Goal: Transaction & Acquisition: Purchase product/service

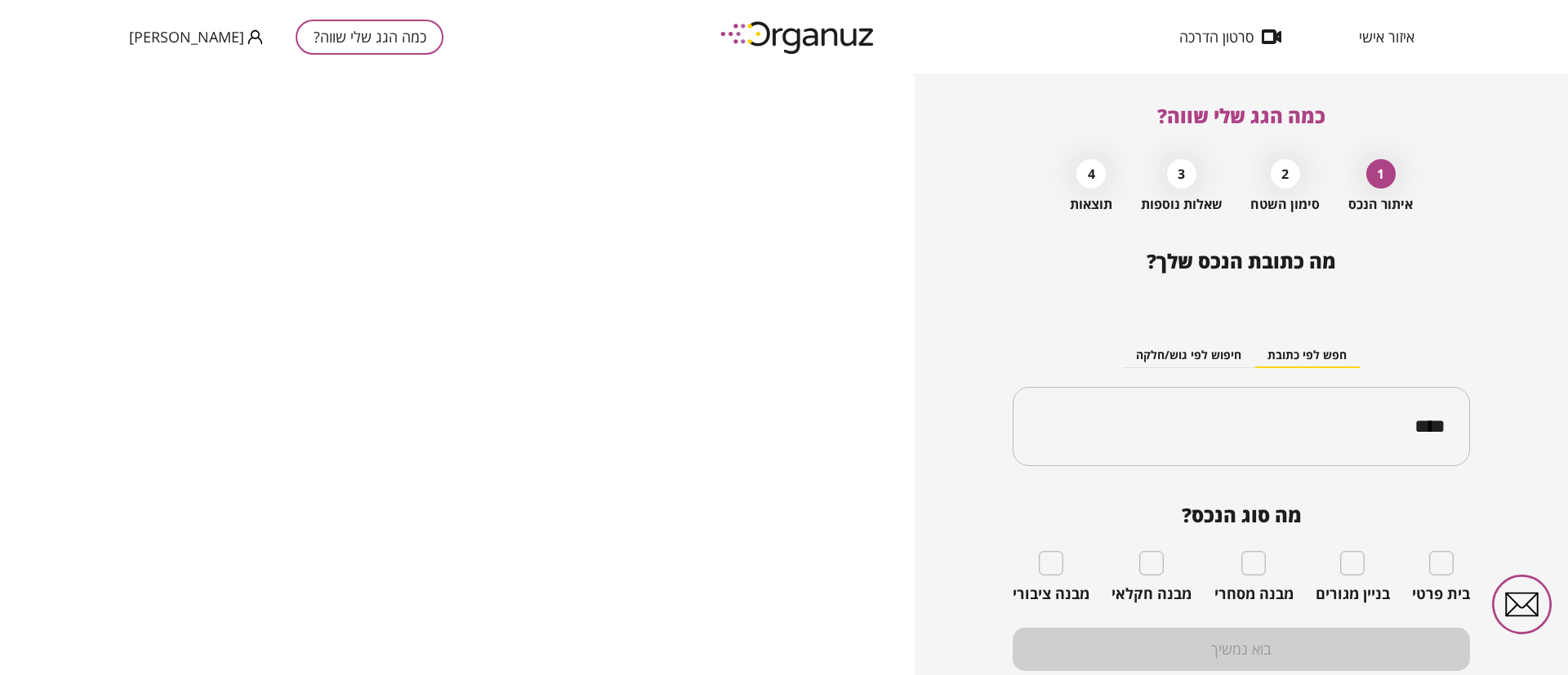
click at [287, 18] on div "כמה הגג שלי שווה? [PERSON_NAME]" at bounding box center [286, 36] width 314 height 73
click at [296, 44] on button "כמה הגג שלי שווה?" at bounding box center [369, 37] width 148 height 35
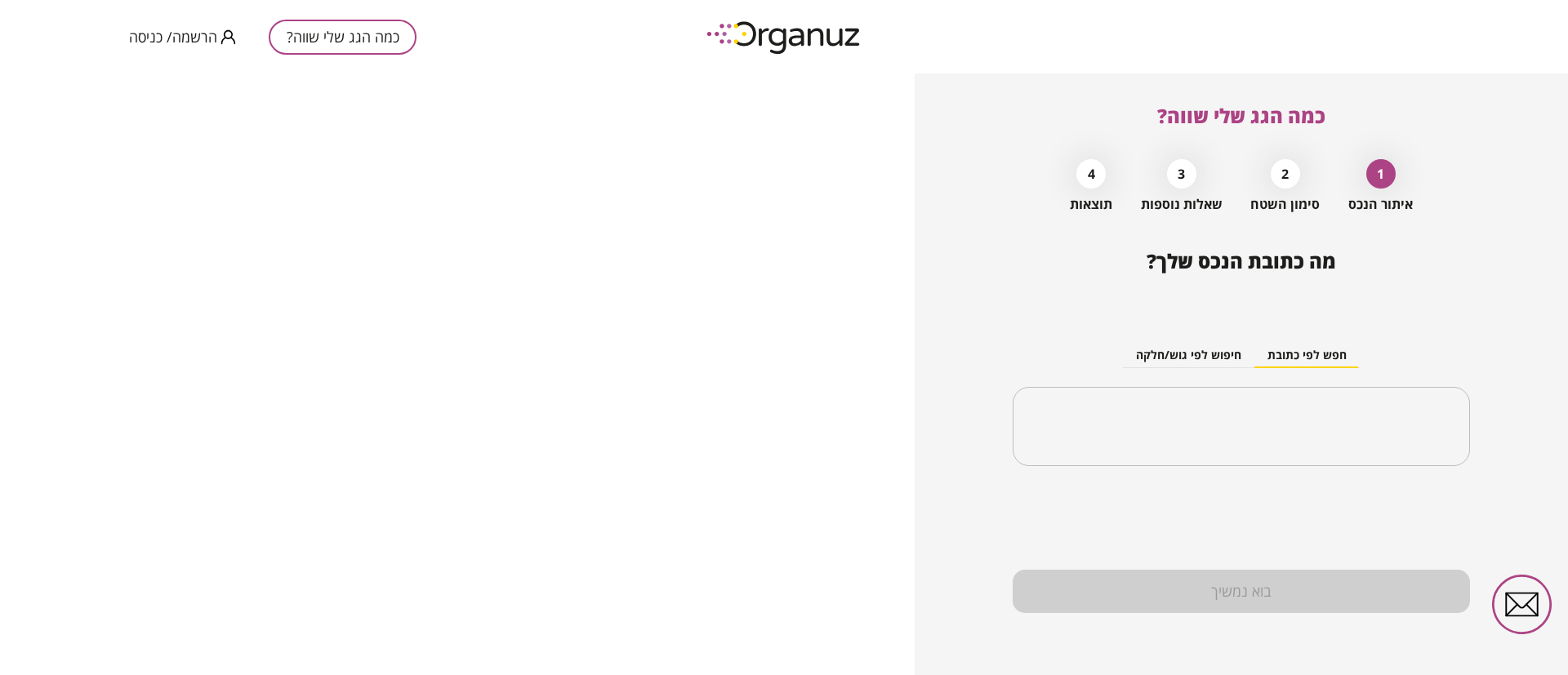
click at [205, 37] on span "הרשמה/ כניסה" at bounding box center [173, 37] width 88 height 17
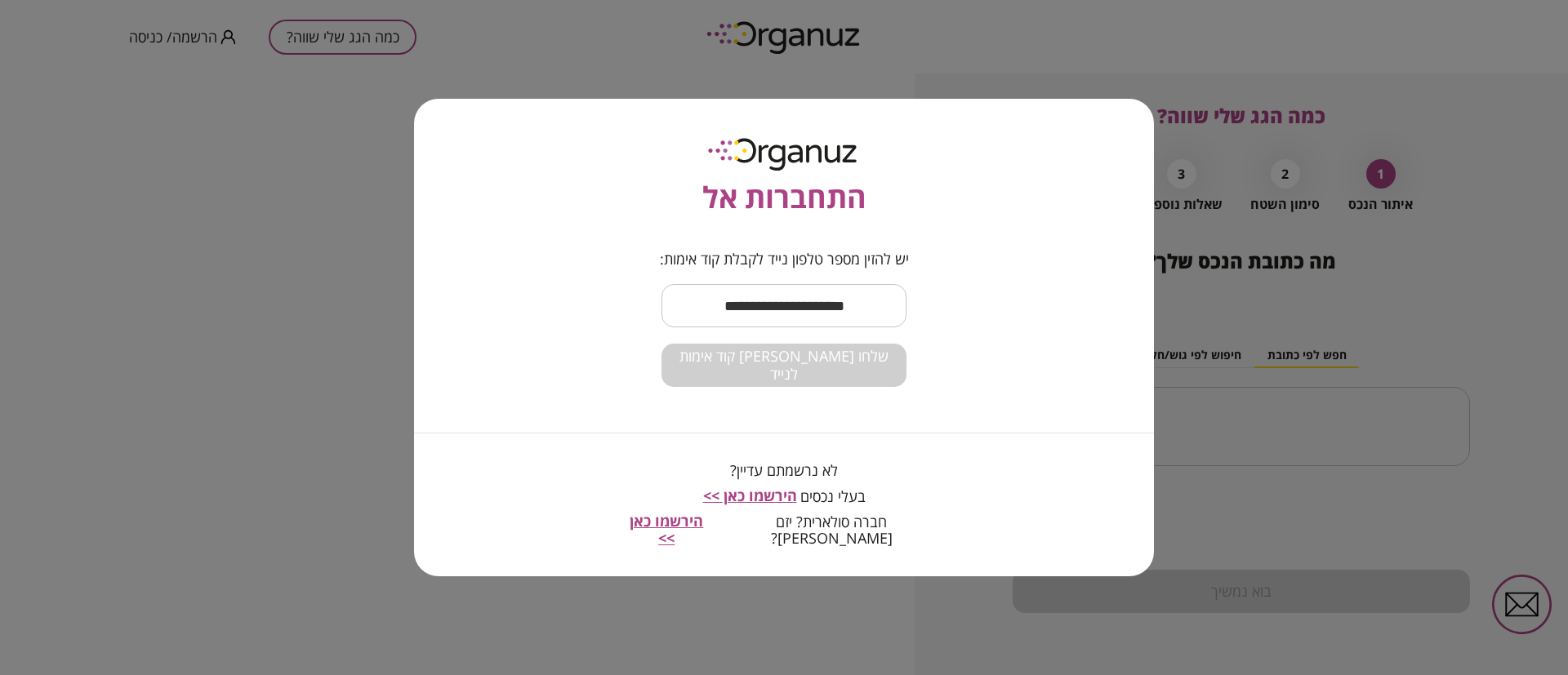
click at [715, 317] on input "text" at bounding box center [783, 306] width 245 height 48
type input "**********"
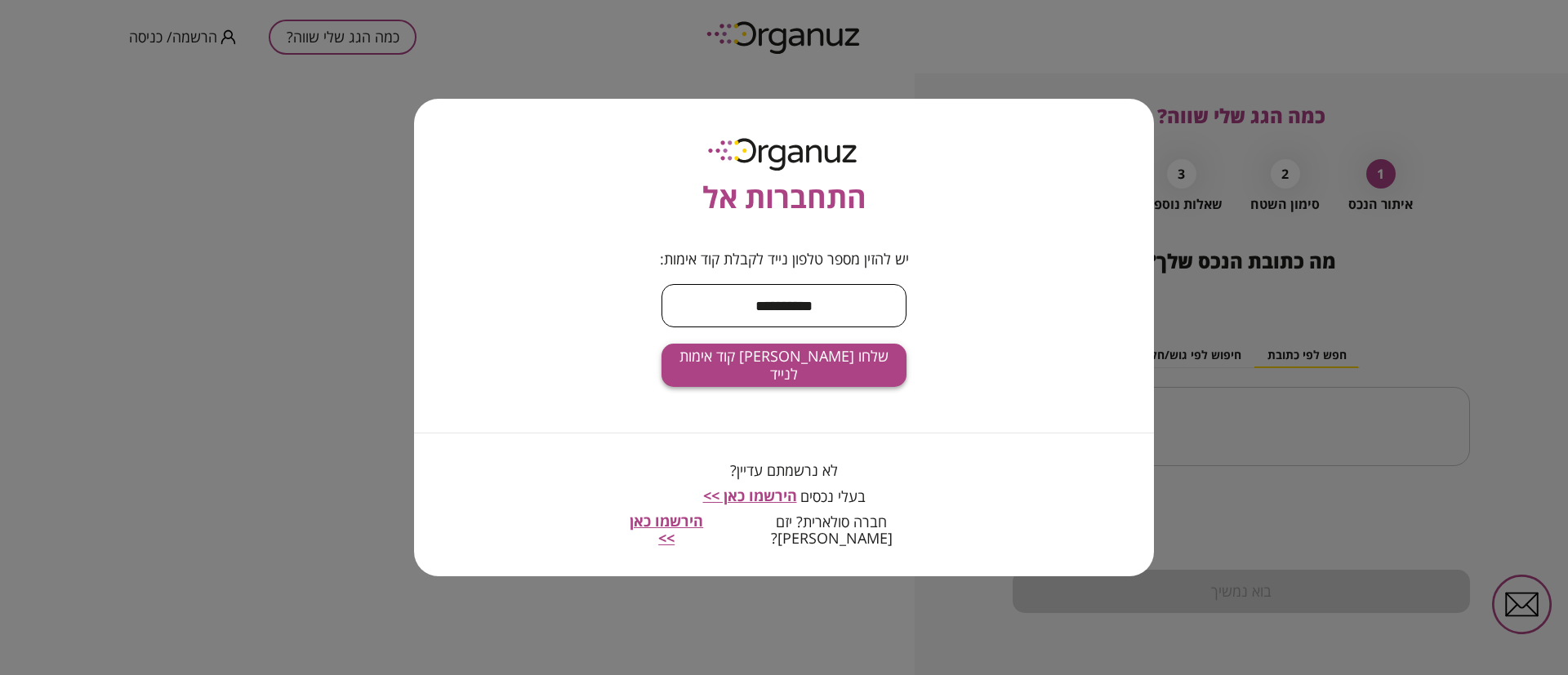
click at [842, 366] on span "שלחו לי קוד אימות לנייד" at bounding box center [783, 365] width 219 height 35
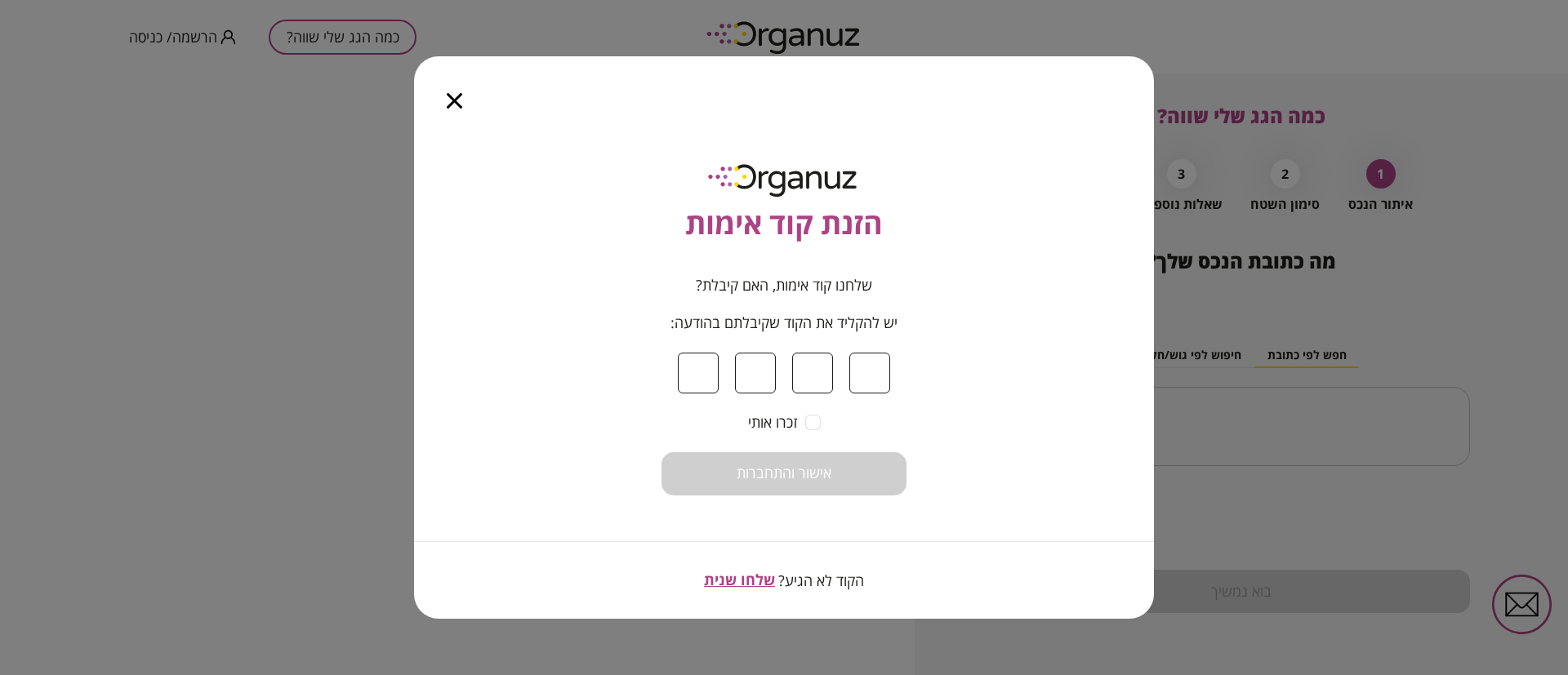
type input "*"
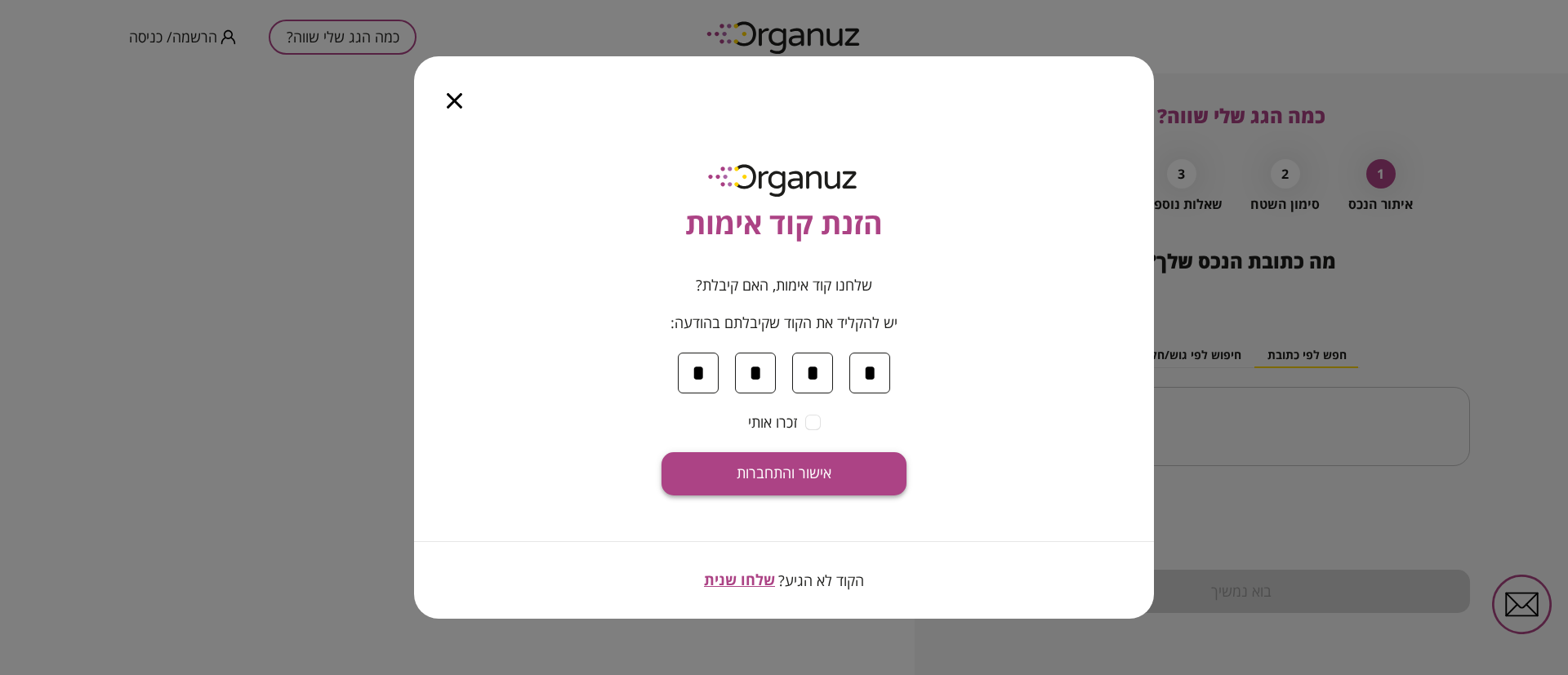
type input "*"
click at [821, 478] on span "אישור והתחברות" at bounding box center [784, 473] width 95 height 18
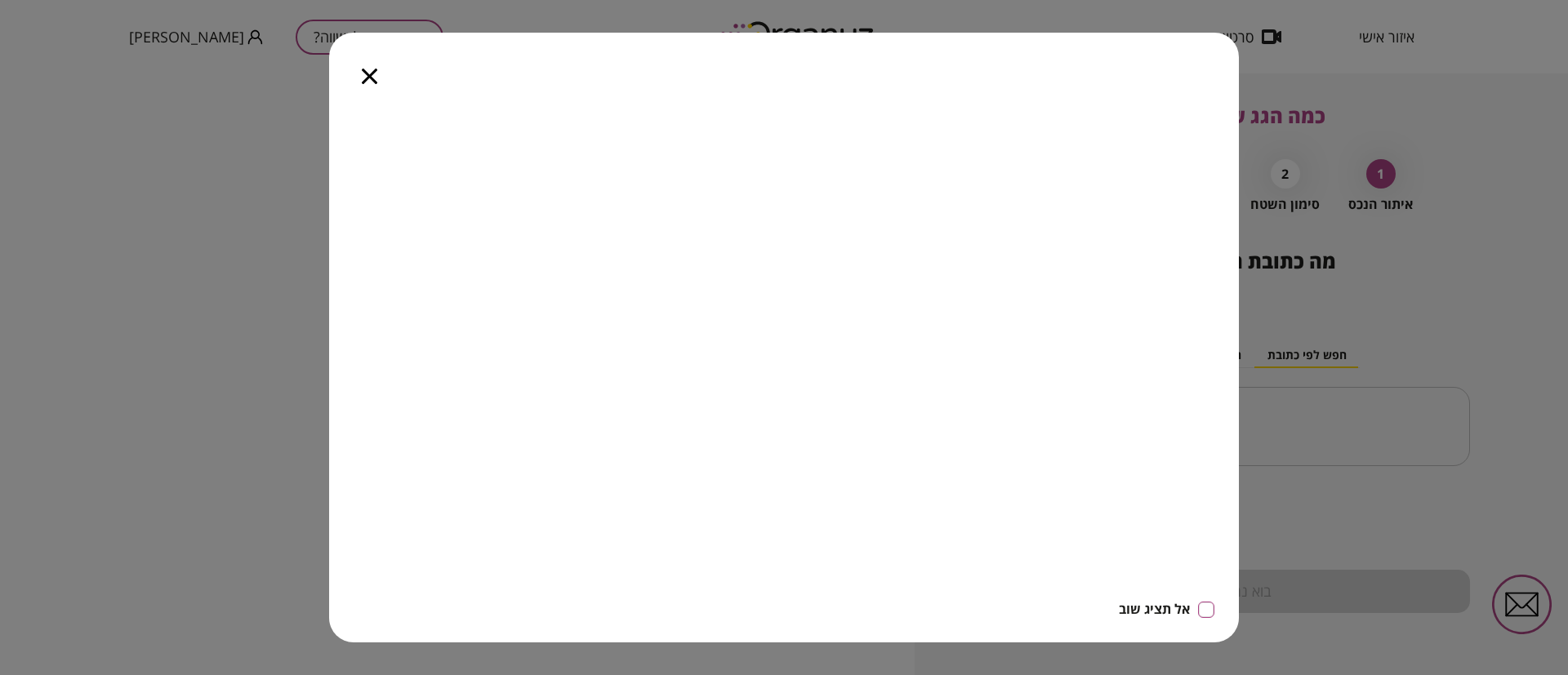
click at [370, 78] on icon "button" at bounding box center [369, 76] width 16 height 16
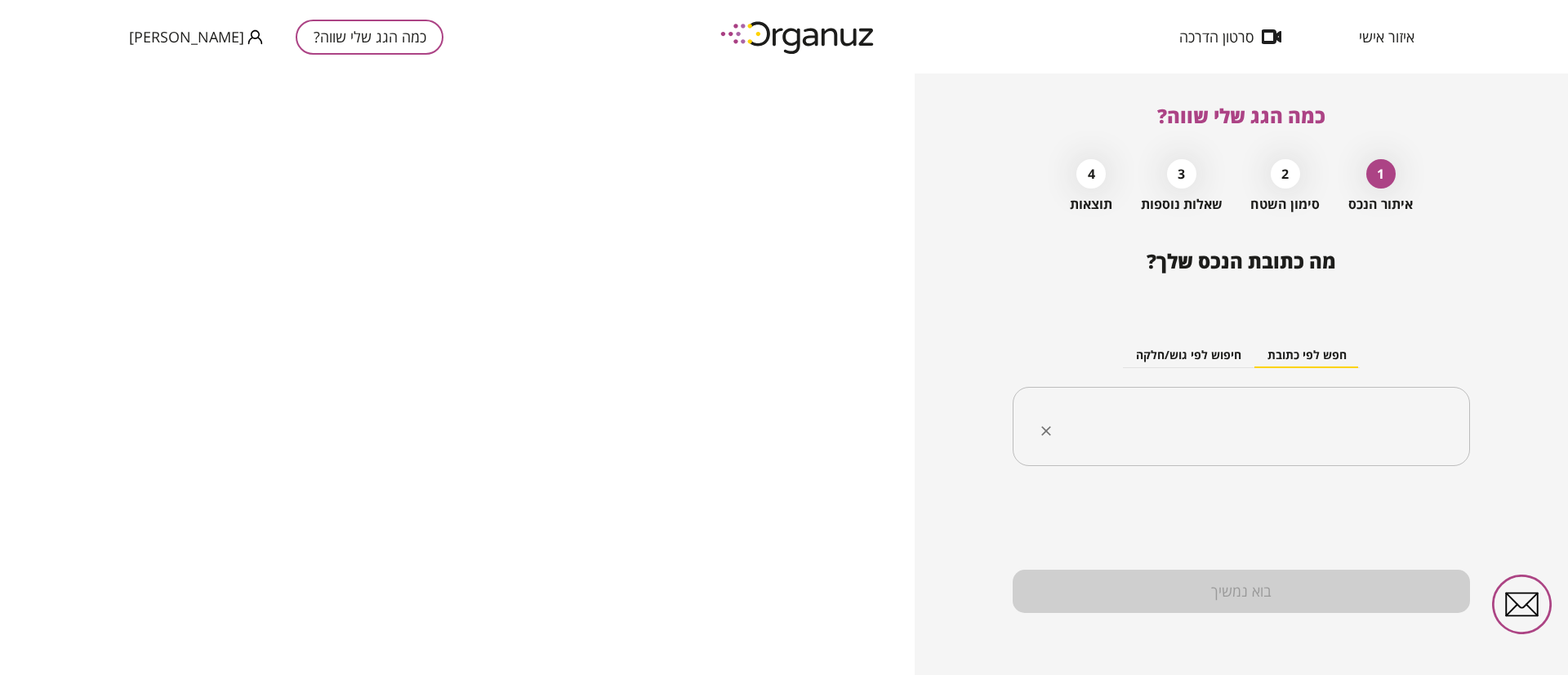
click at [1385, 434] on input "text" at bounding box center [1247, 427] width 405 height 41
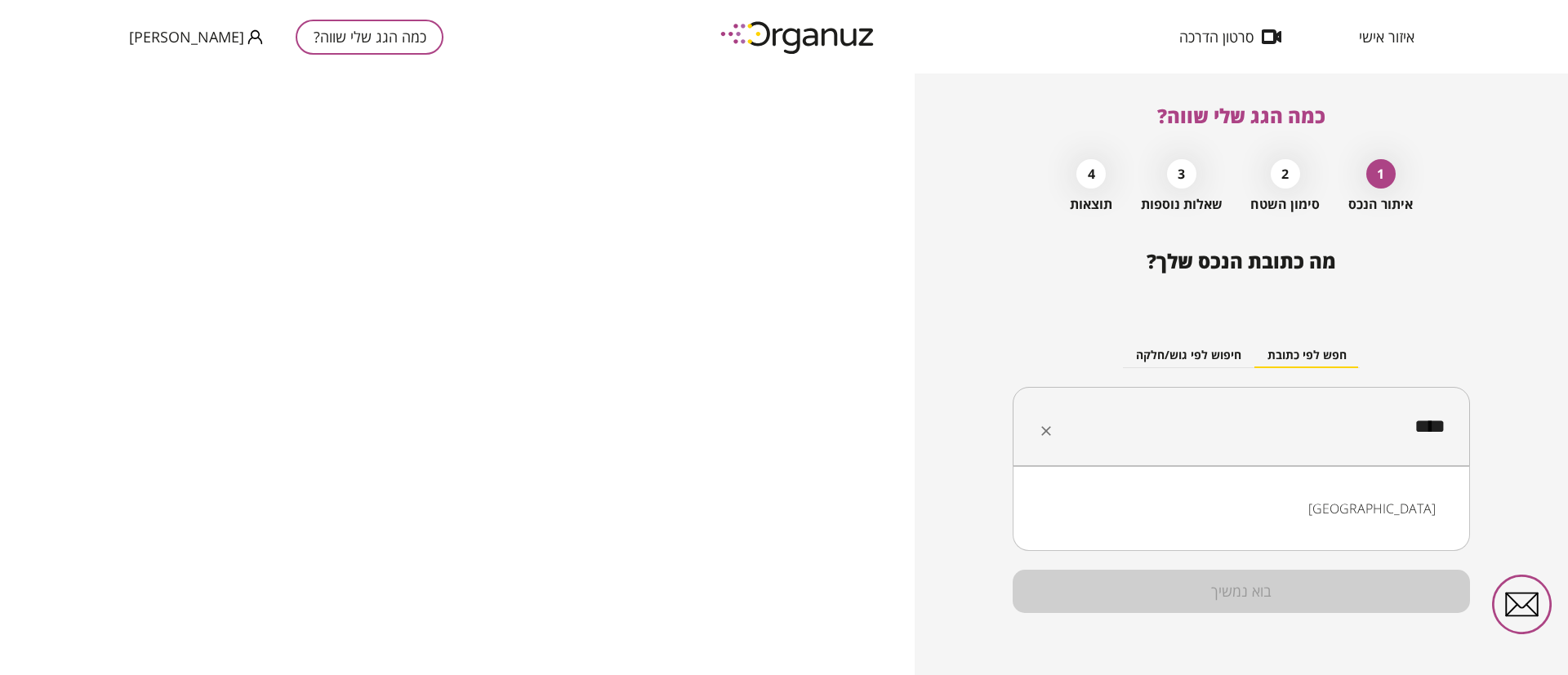
click at [1409, 520] on li "חיפה" at bounding box center [1242, 509] width 415 height 30
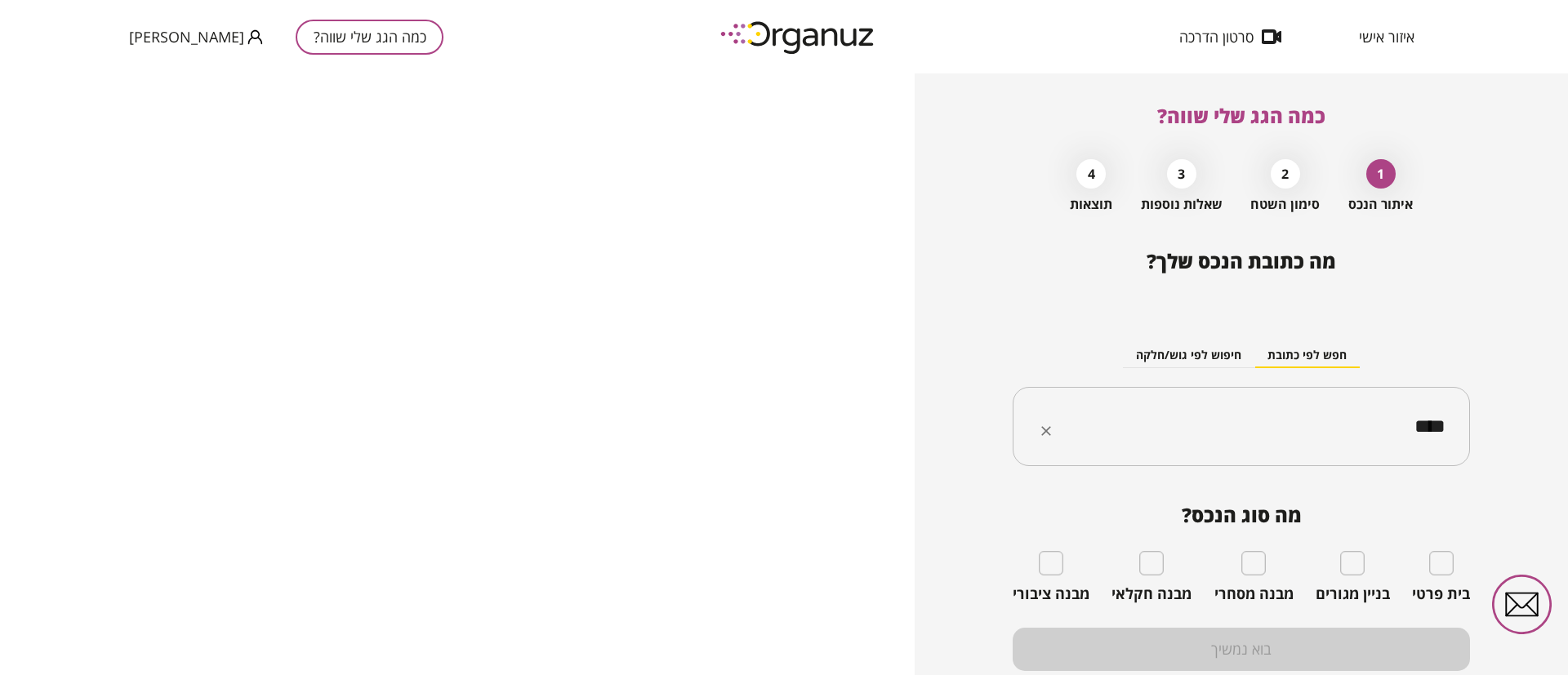
type input "****"
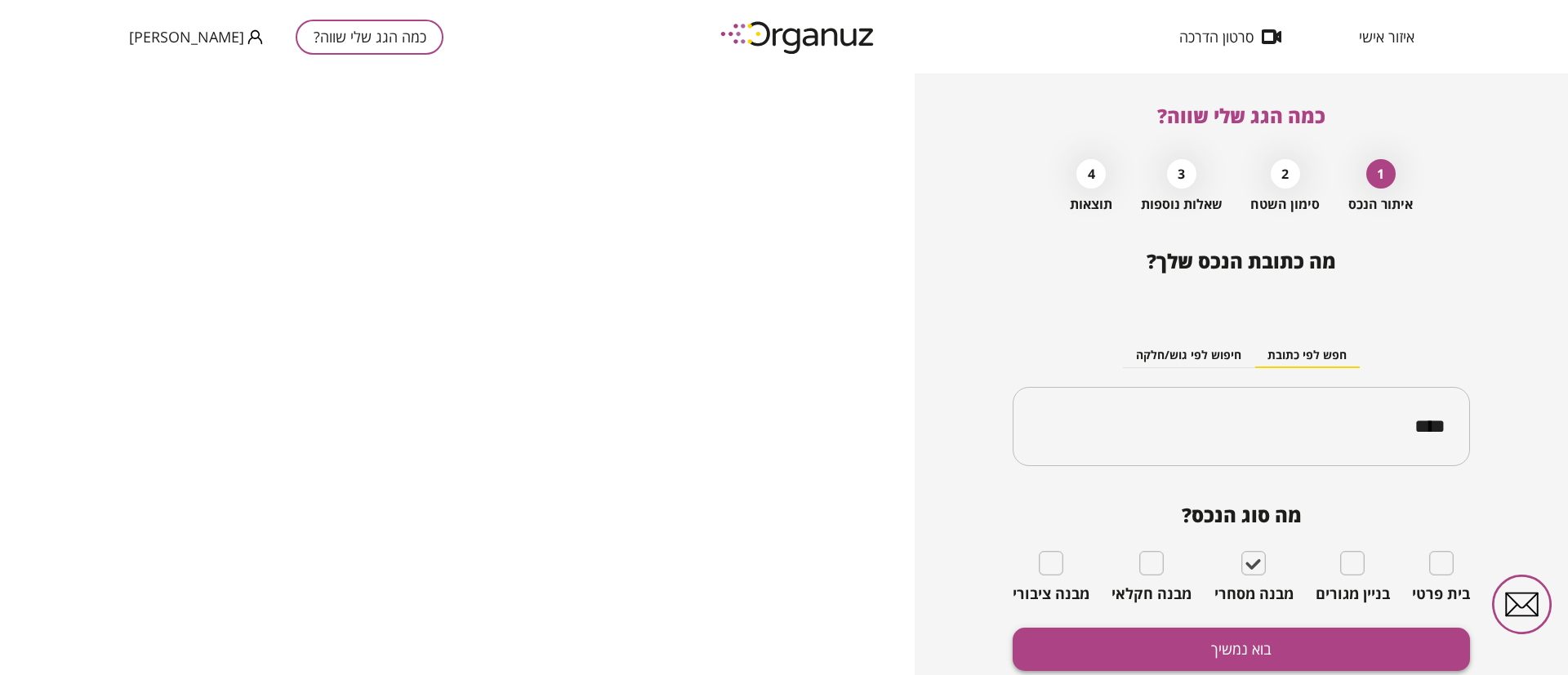
click at [1229, 647] on button "בוא נמשיך" at bounding box center [1242, 649] width 458 height 44
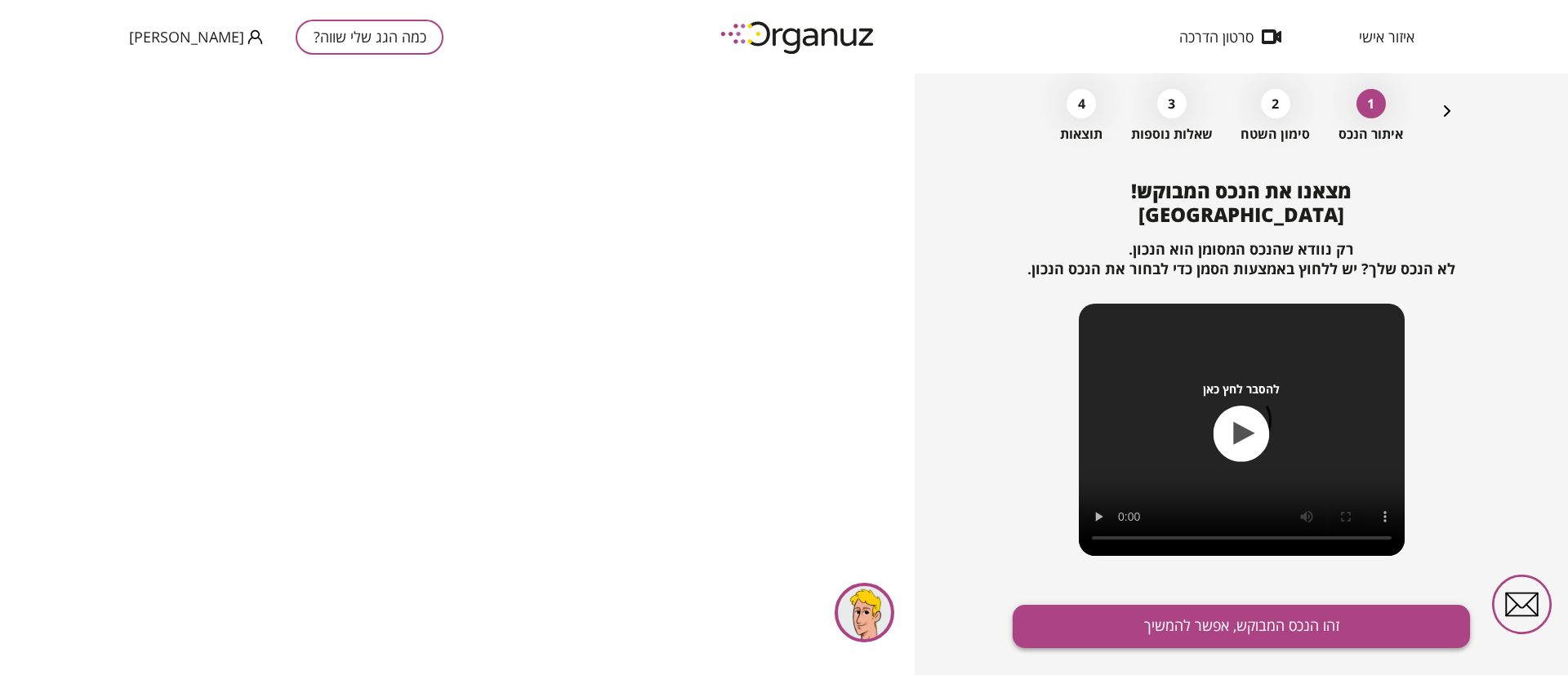
scroll to position [105, 0]
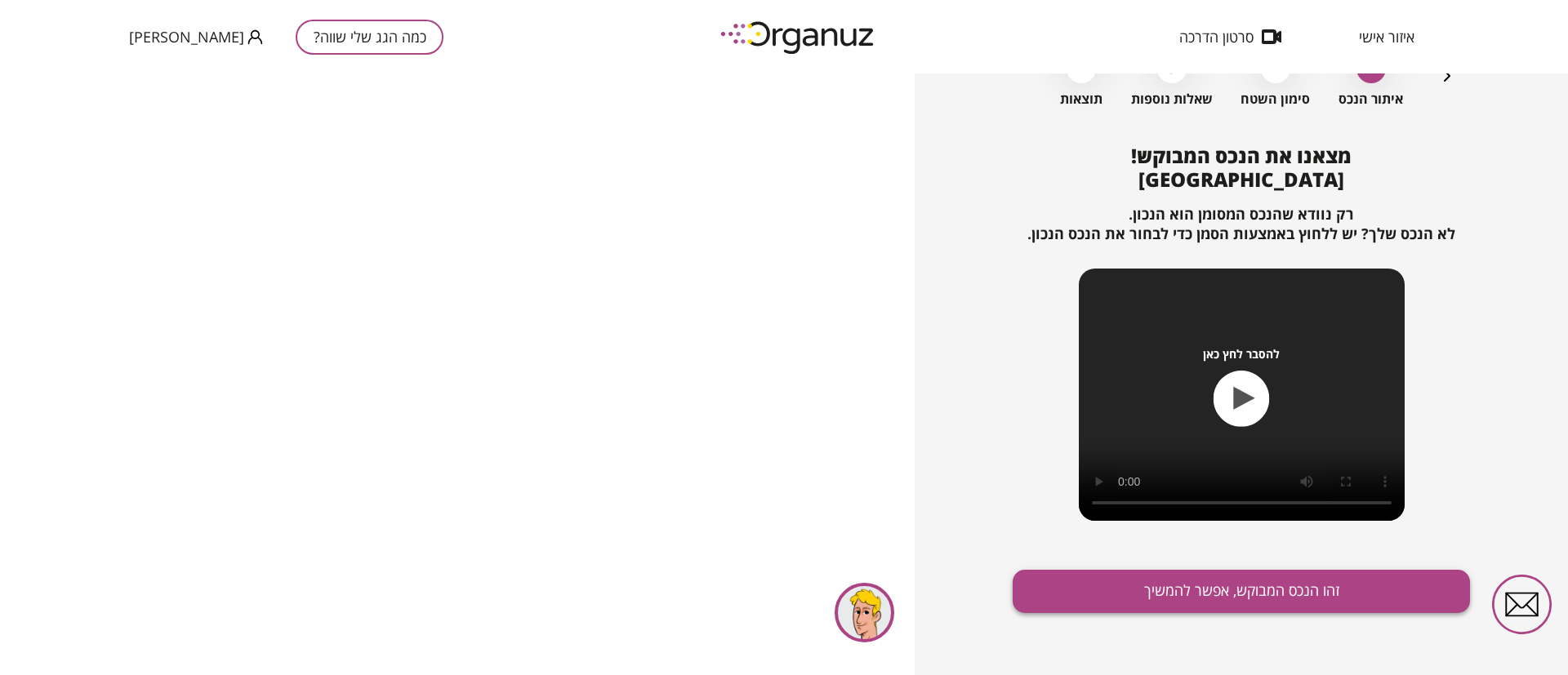
click at [1300, 602] on button "זהו הנכס המבוקש, אפשר להמשיך" at bounding box center [1242, 591] width 458 height 44
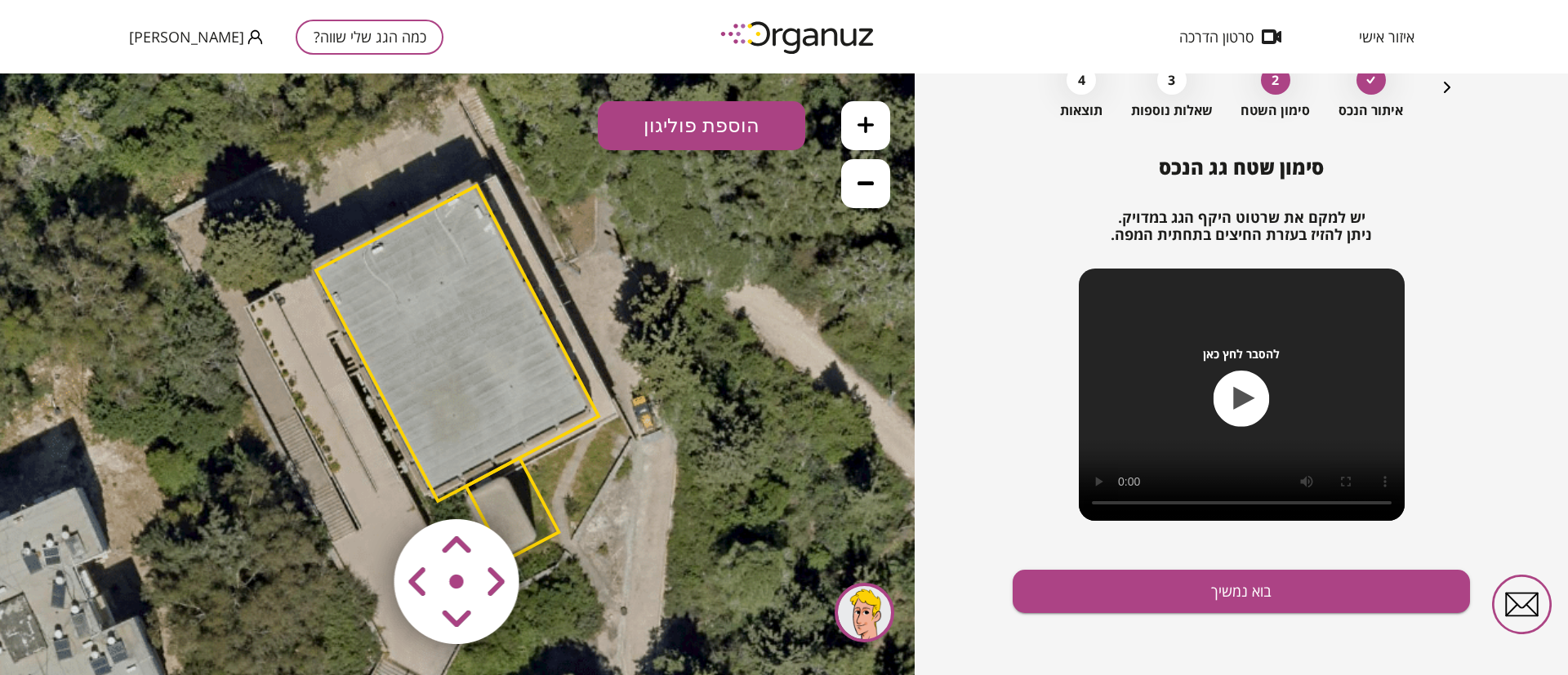
drag, startPoint x: 455, startPoint y: 553, endPoint x: 452, endPoint y: 540, distance: 13.3
click at [360, 485] on area at bounding box center [360, 485] width 0 height 0
drag, startPoint x: 452, startPoint y: 540, endPoint x: 399, endPoint y: 603, distance: 82.3
click at [360, 485] on area at bounding box center [360, 485] width 0 height 0
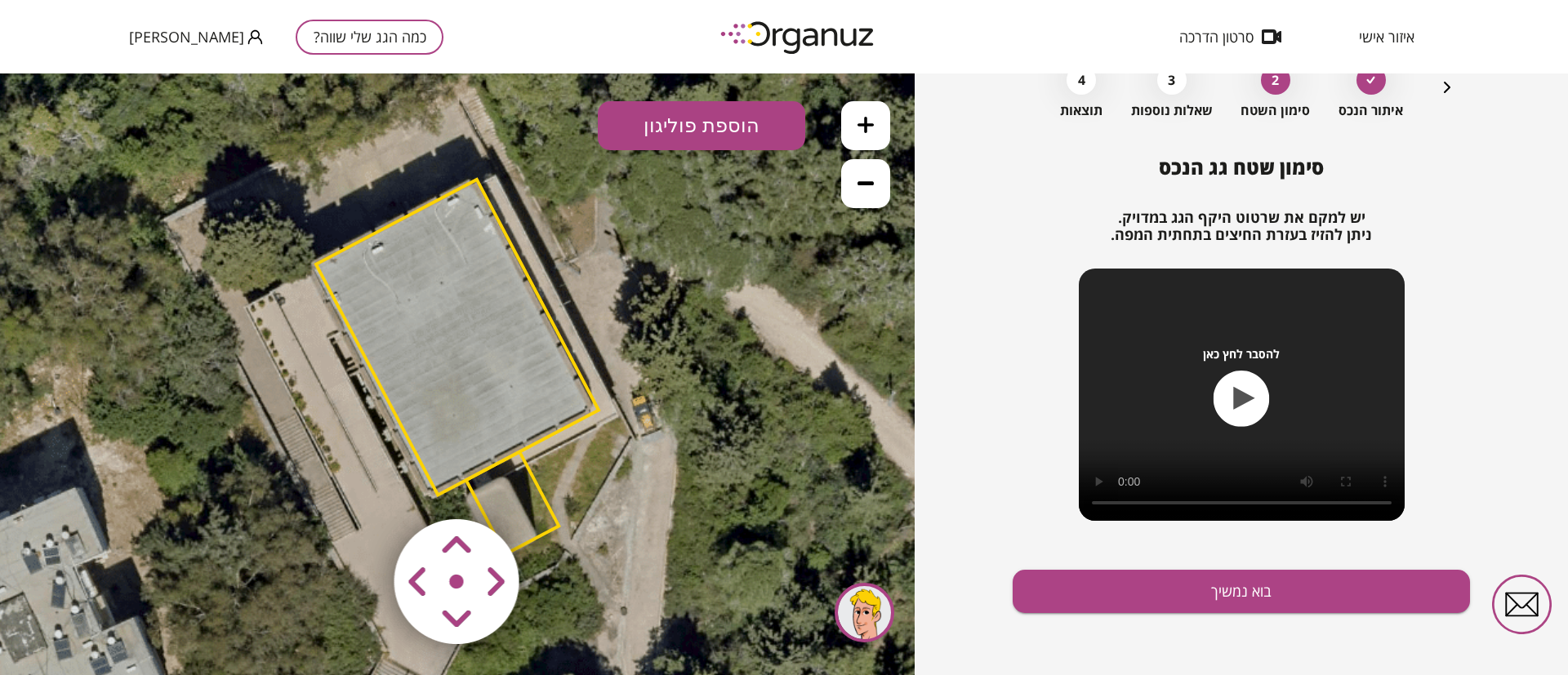
click at [360, 485] on area at bounding box center [360, 485] width 0 height 0
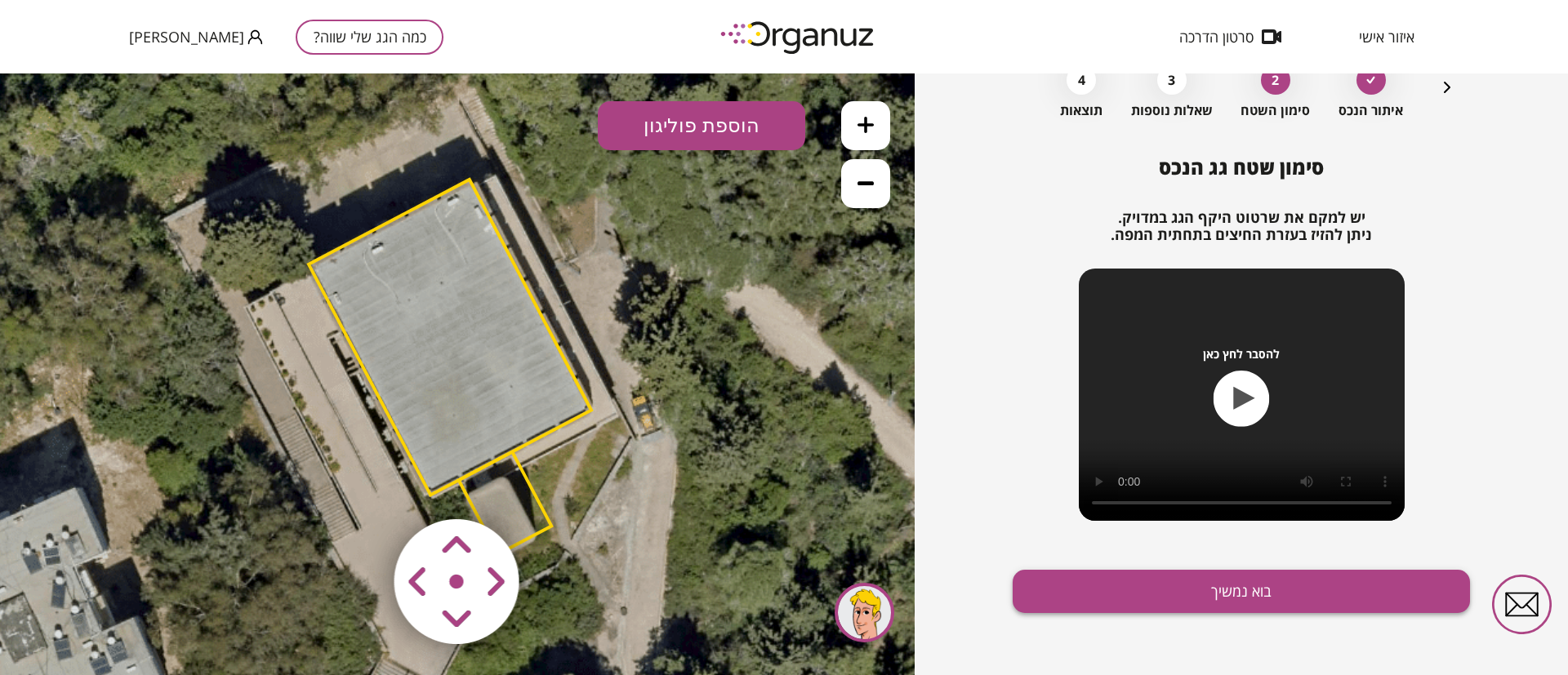
click at [1188, 585] on button "בוא נמשיך" at bounding box center [1242, 591] width 458 height 44
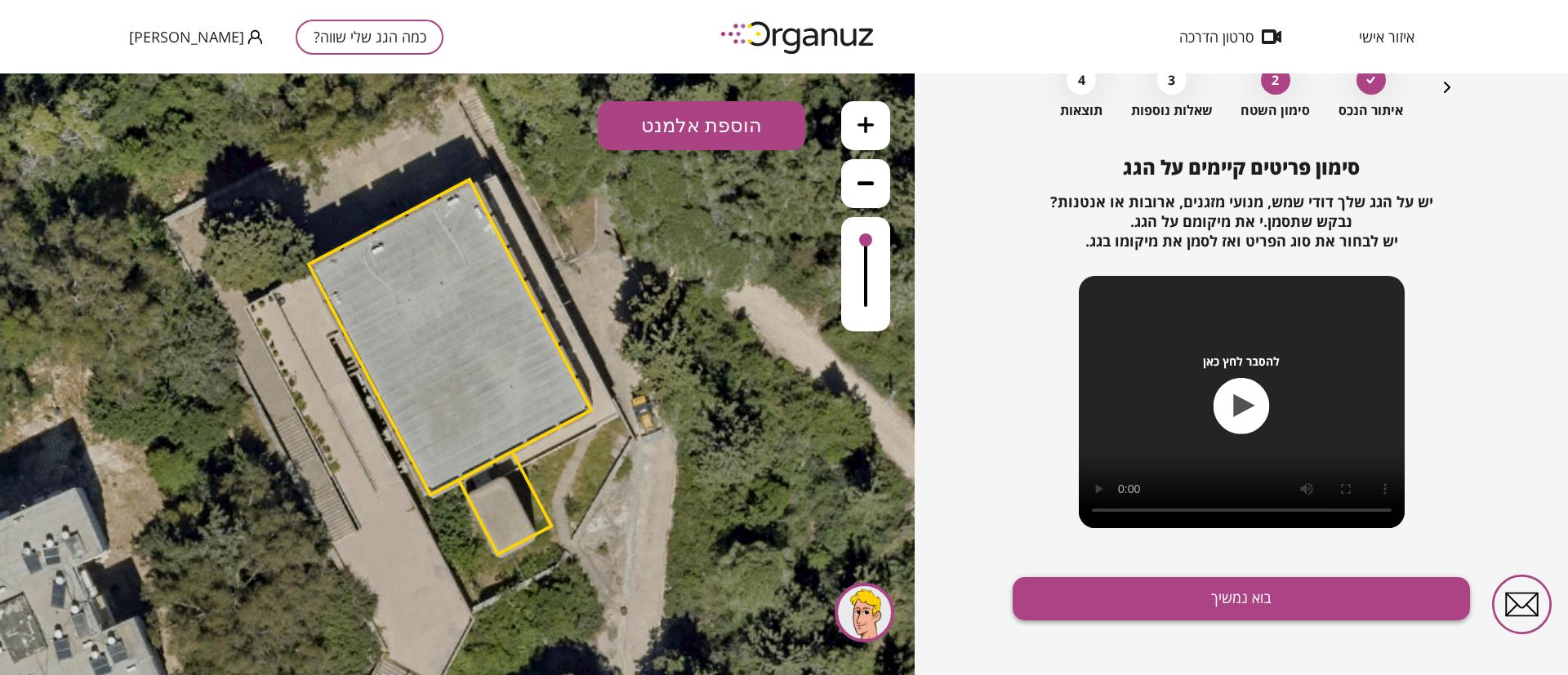
click at [1211, 602] on button "בוא נמשיך" at bounding box center [1242, 599] width 458 height 44
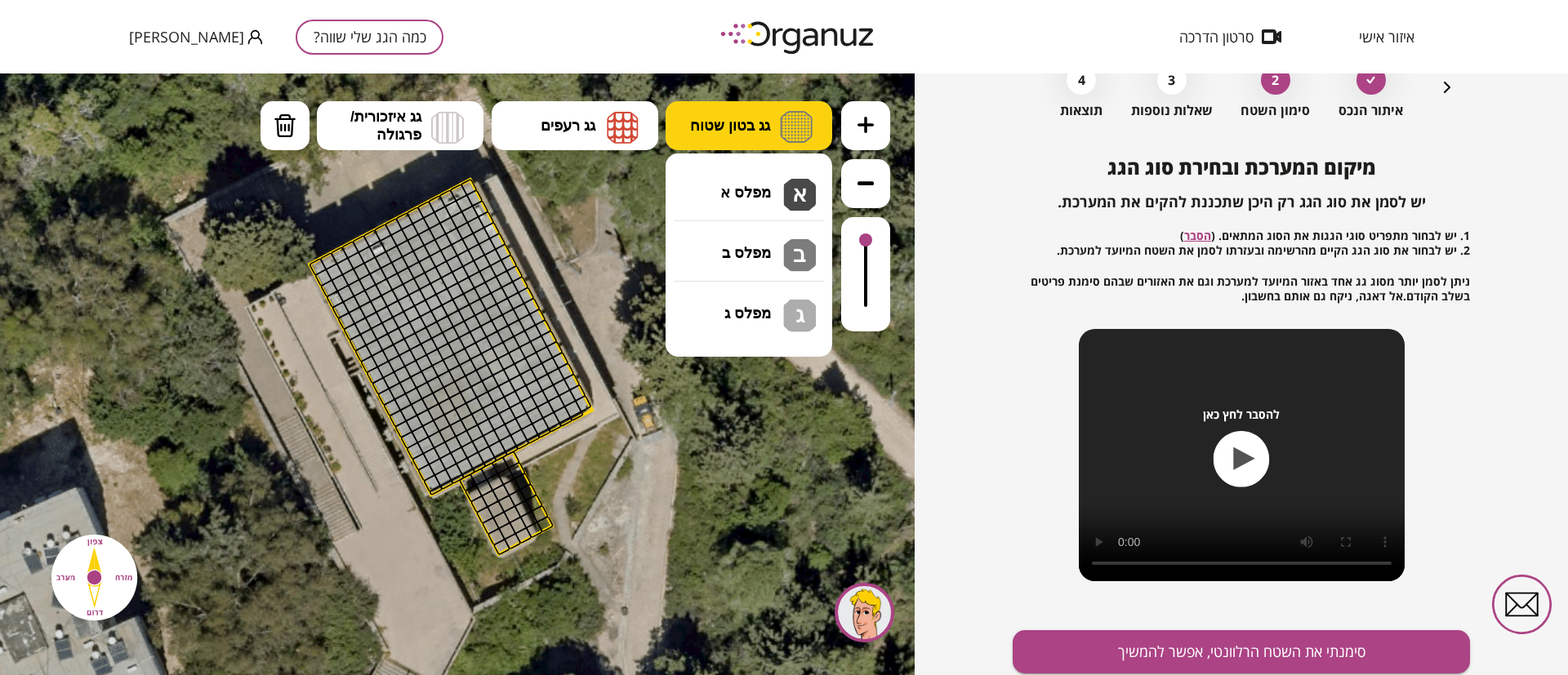
click at [744, 112] on button "גג בטון שטוח" at bounding box center [749, 126] width 166 height 49
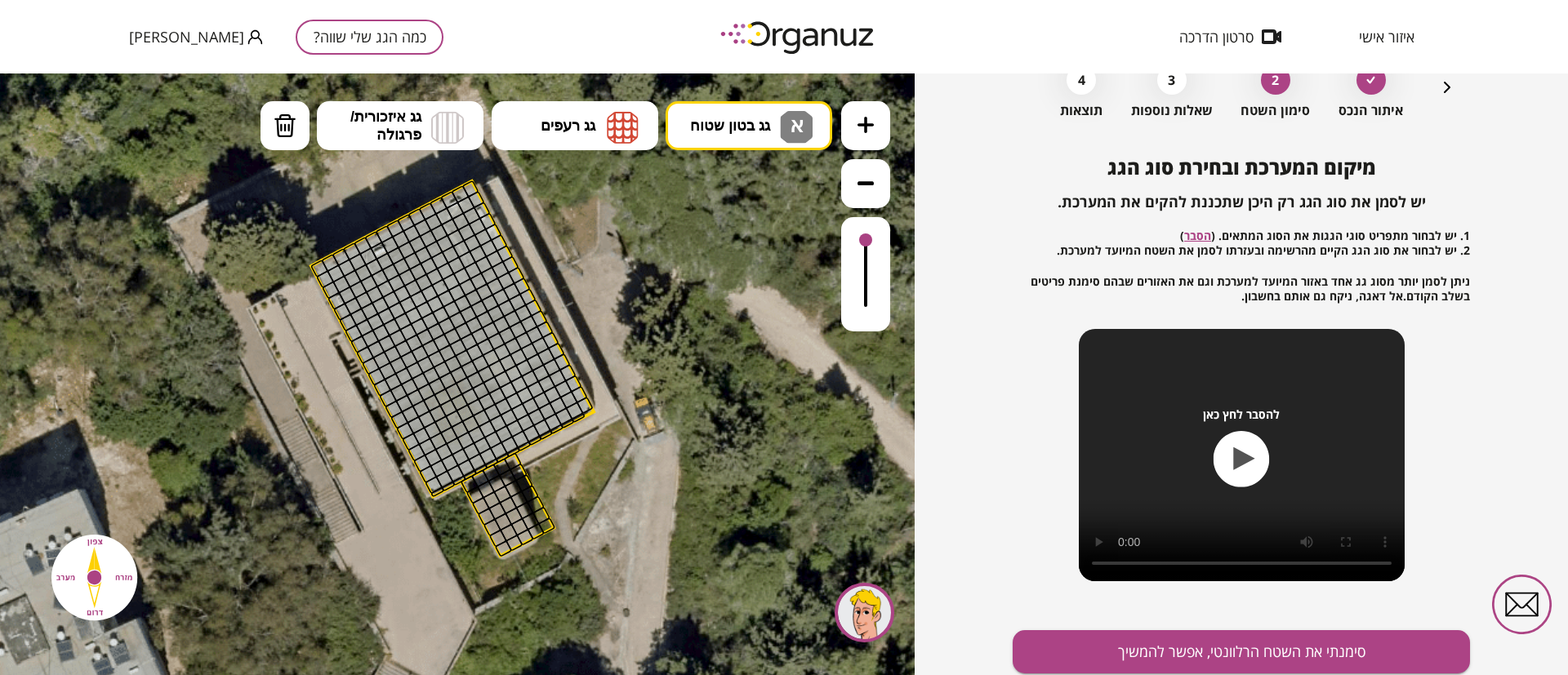
drag, startPoint x: 724, startPoint y: 197, endPoint x: 724, endPoint y: 232, distance: 35.0
click at [724, 199] on div ".st0 { fill: #FFFFFF; } 10" at bounding box center [457, 374] width 914 height 602
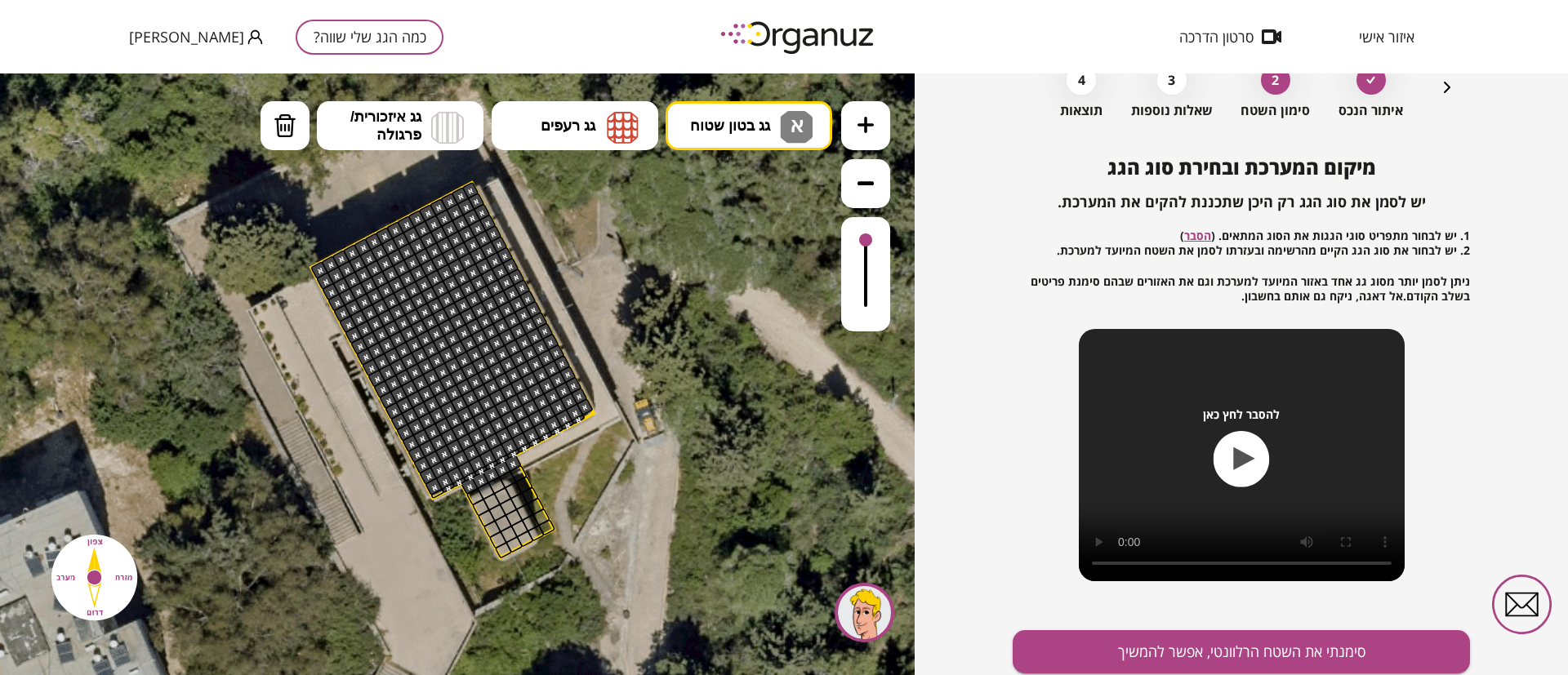
drag, startPoint x: 465, startPoint y: 189, endPoint x: 392, endPoint y: 386, distance: 210.1
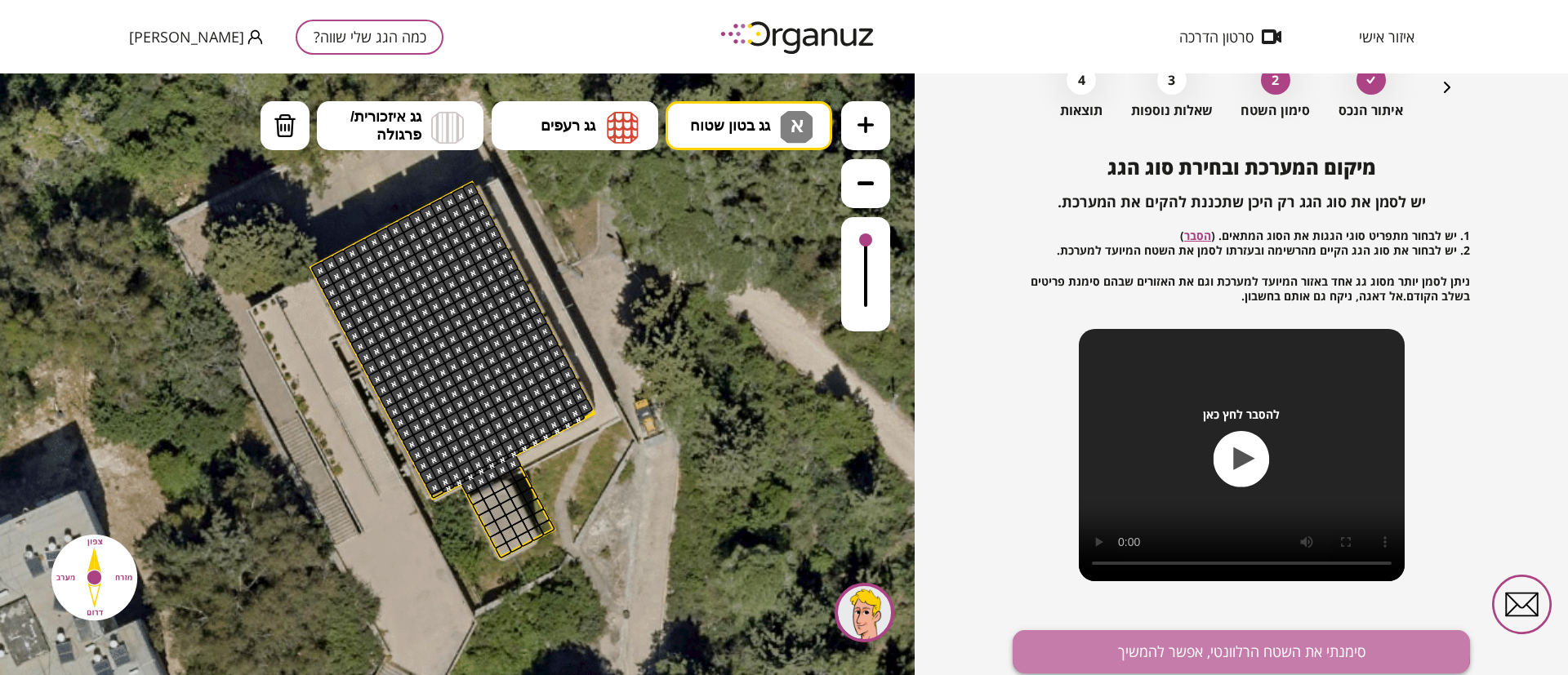
click at [1129, 633] on button "סימנתי את השטח הרלוונטי, אפשר להמשיך" at bounding box center [1242, 652] width 458 height 44
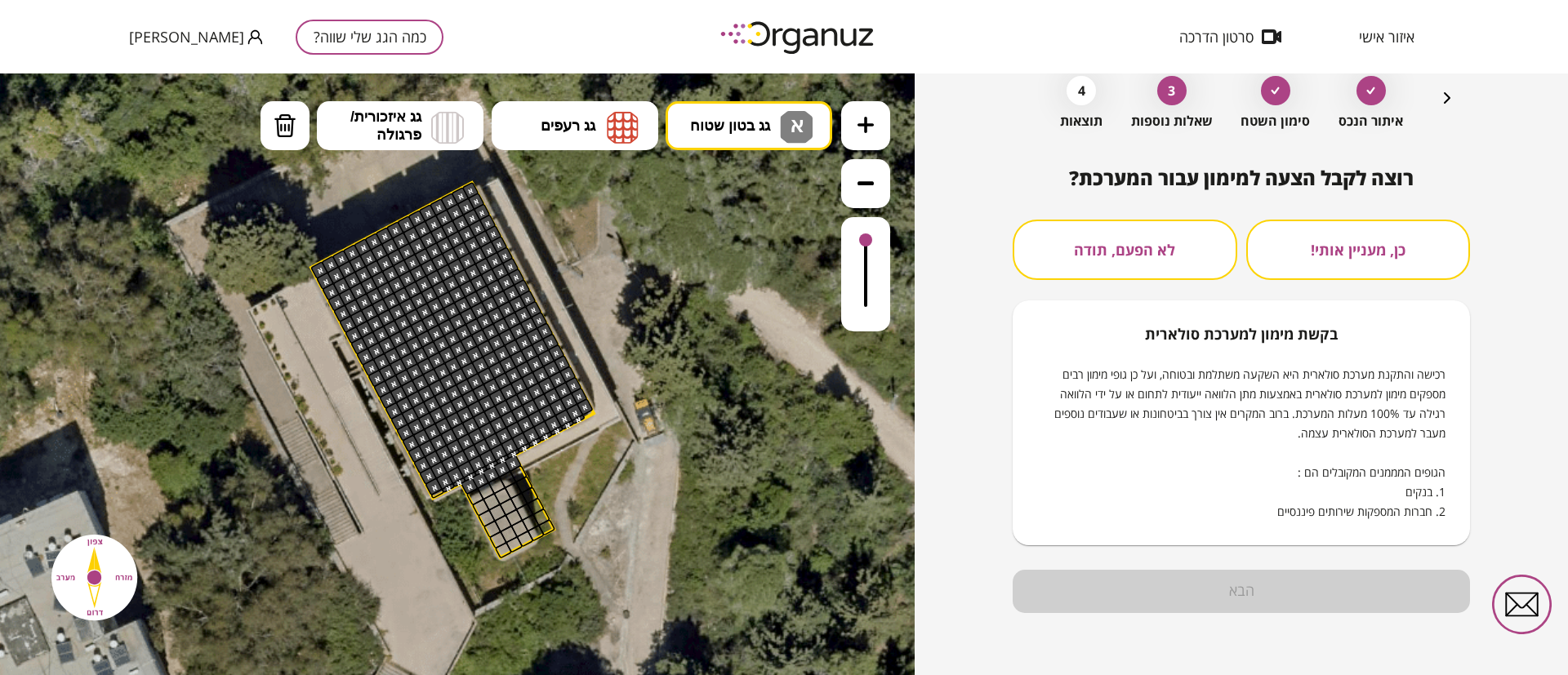
click at [1193, 244] on button "לא הפעם, תודה" at bounding box center [1124, 249] width 224 height 60
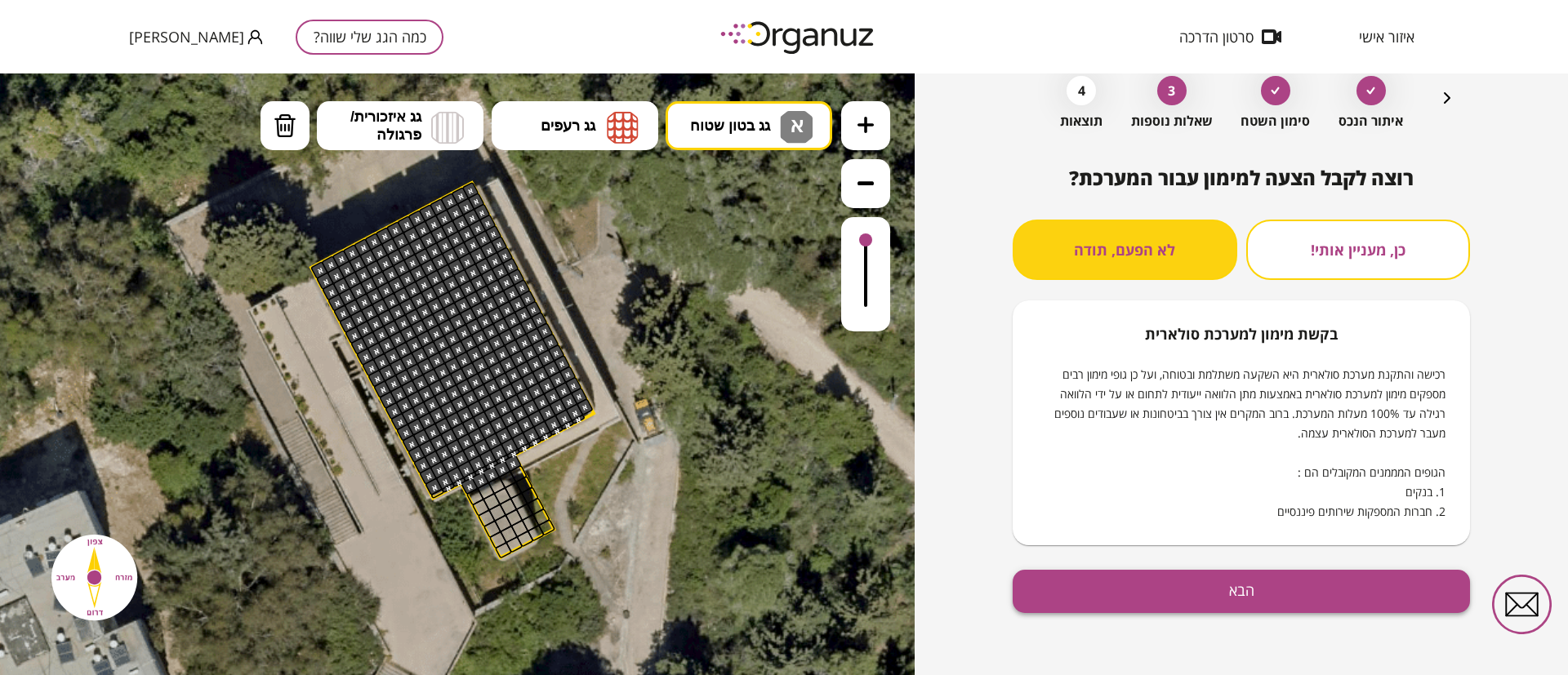
click at [1227, 590] on button "הבא" at bounding box center [1242, 591] width 458 height 44
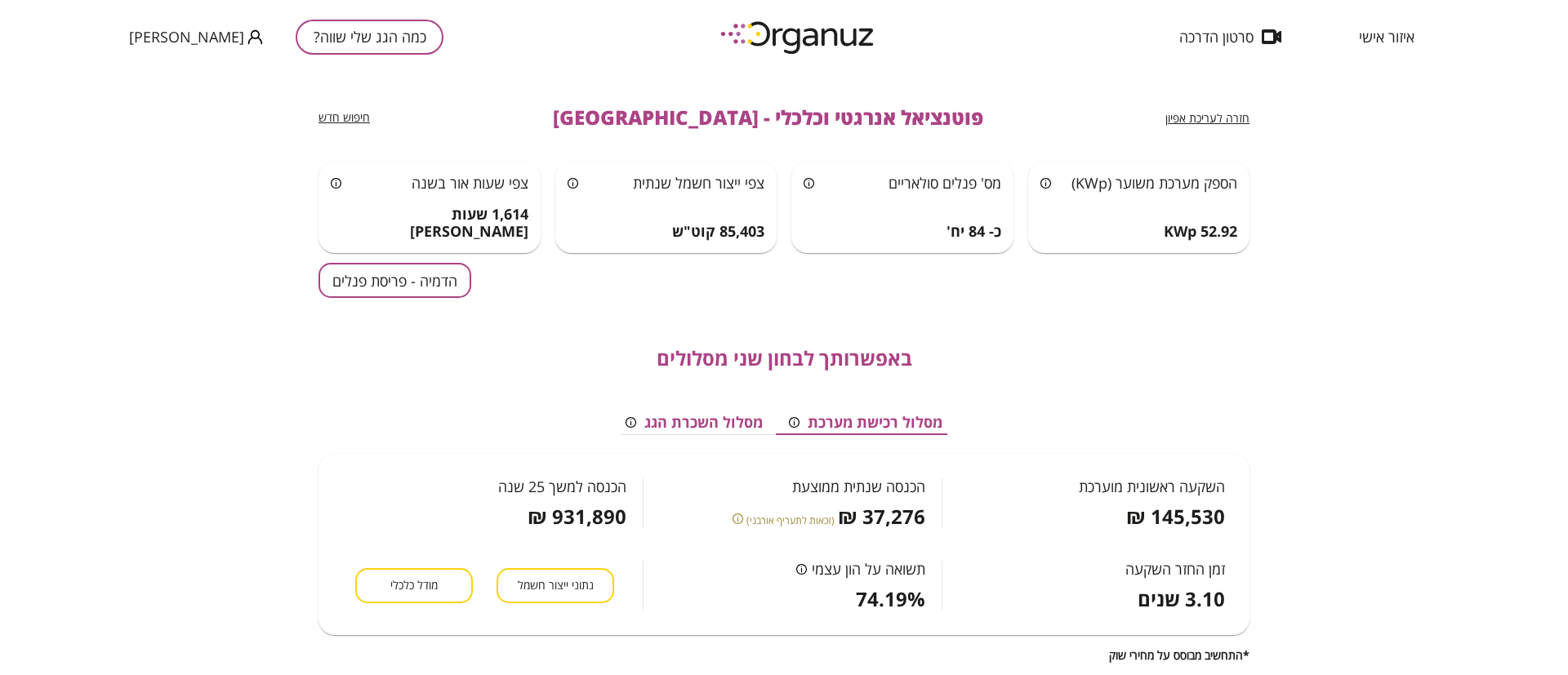
scroll to position [123, 0]
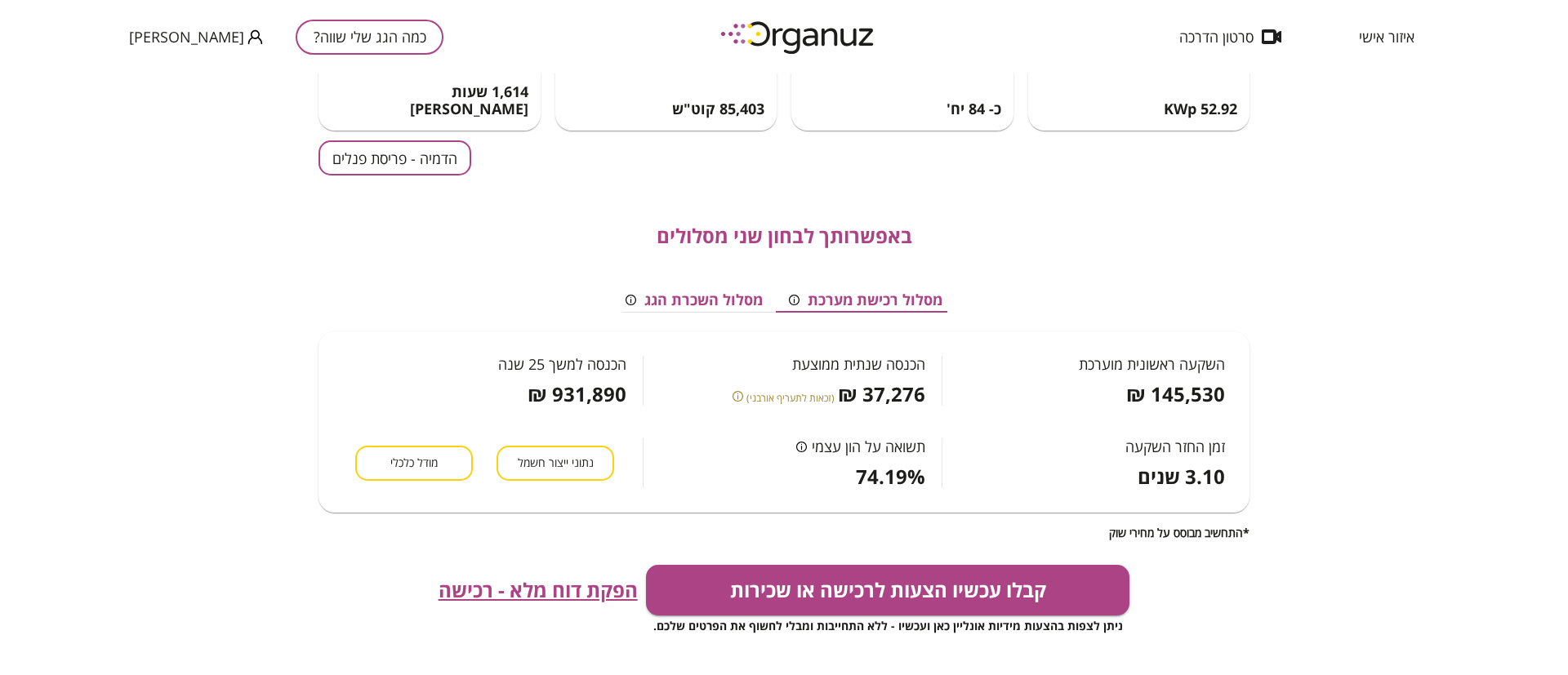
click at [541, 594] on span "הפקת דוח מלא - רכישה" at bounding box center [538, 590] width 199 height 23
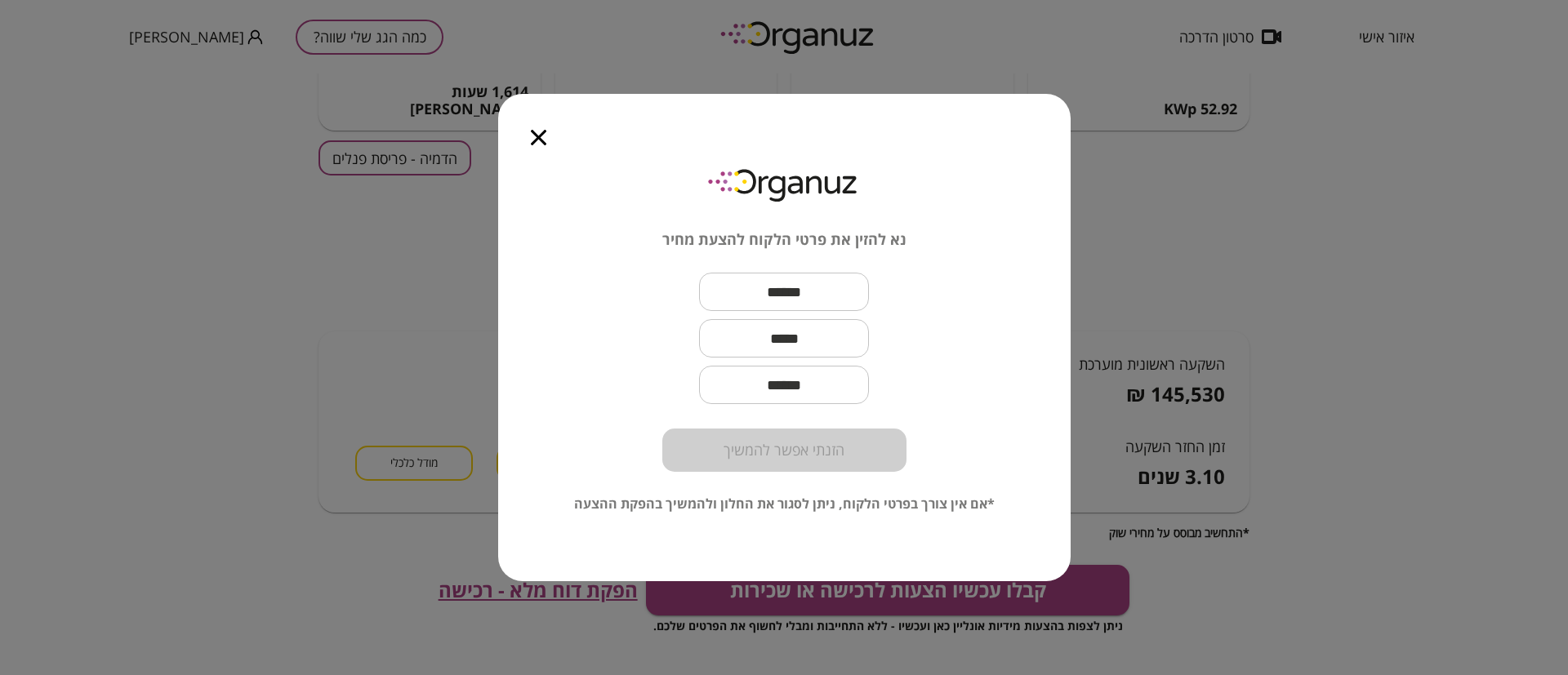
click at [539, 136] on icon "button" at bounding box center [538, 138] width 16 height 16
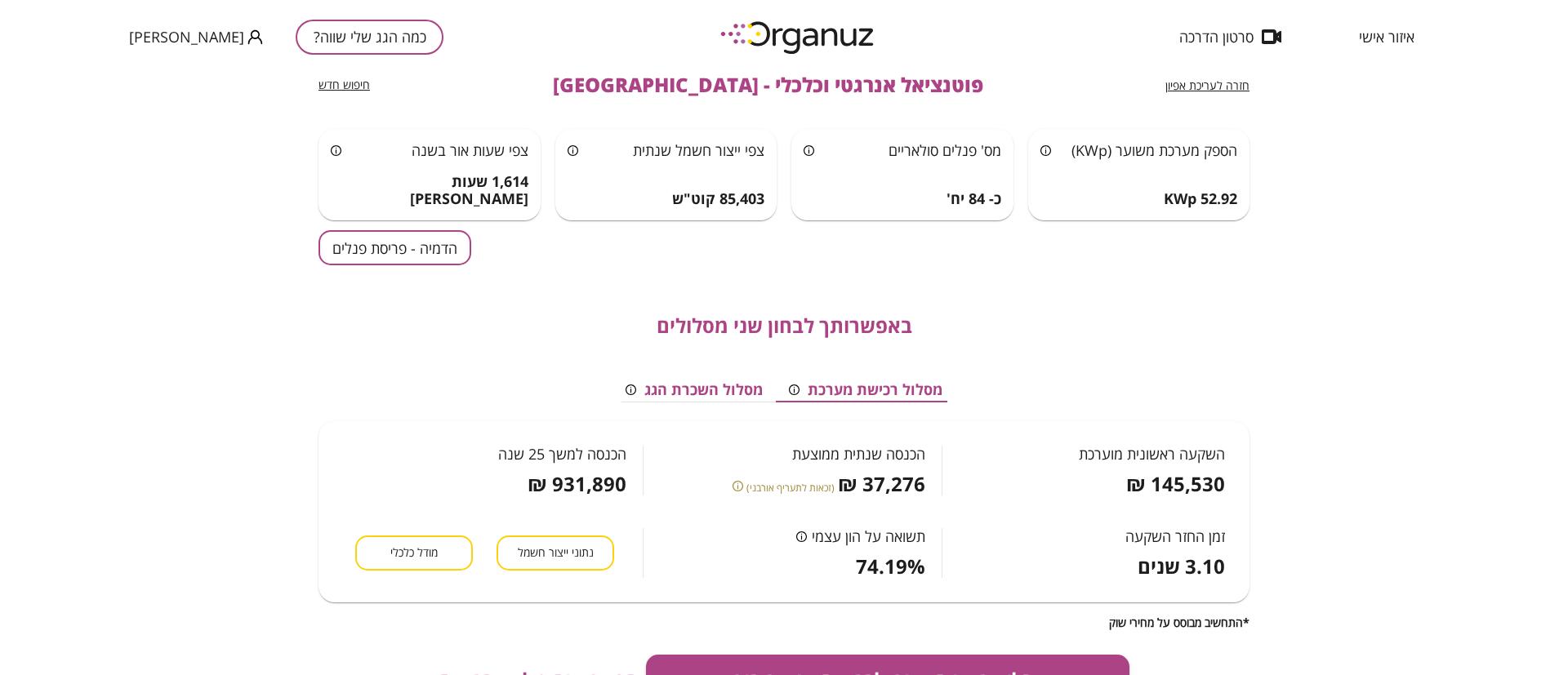
scroll to position [0, 0]
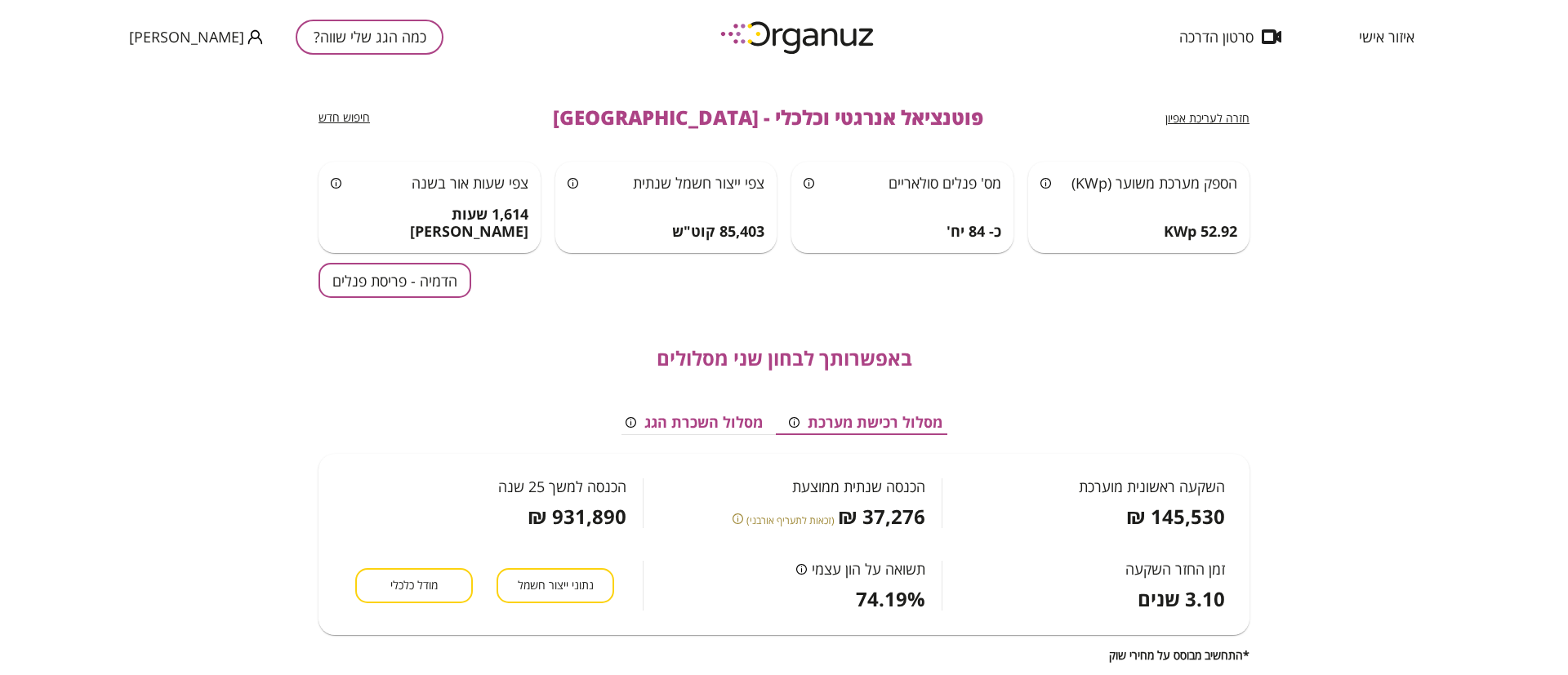
click at [948, 36] on div "איזור אישי סרטון הדרכה כמה הגג שלי שווה? ניר אמגר" at bounding box center [784, 36] width 1568 height 73
click at [296, 45] on button "כמה הגג שלי שווה?" at bounding box center [369, 37] width 148 height 35
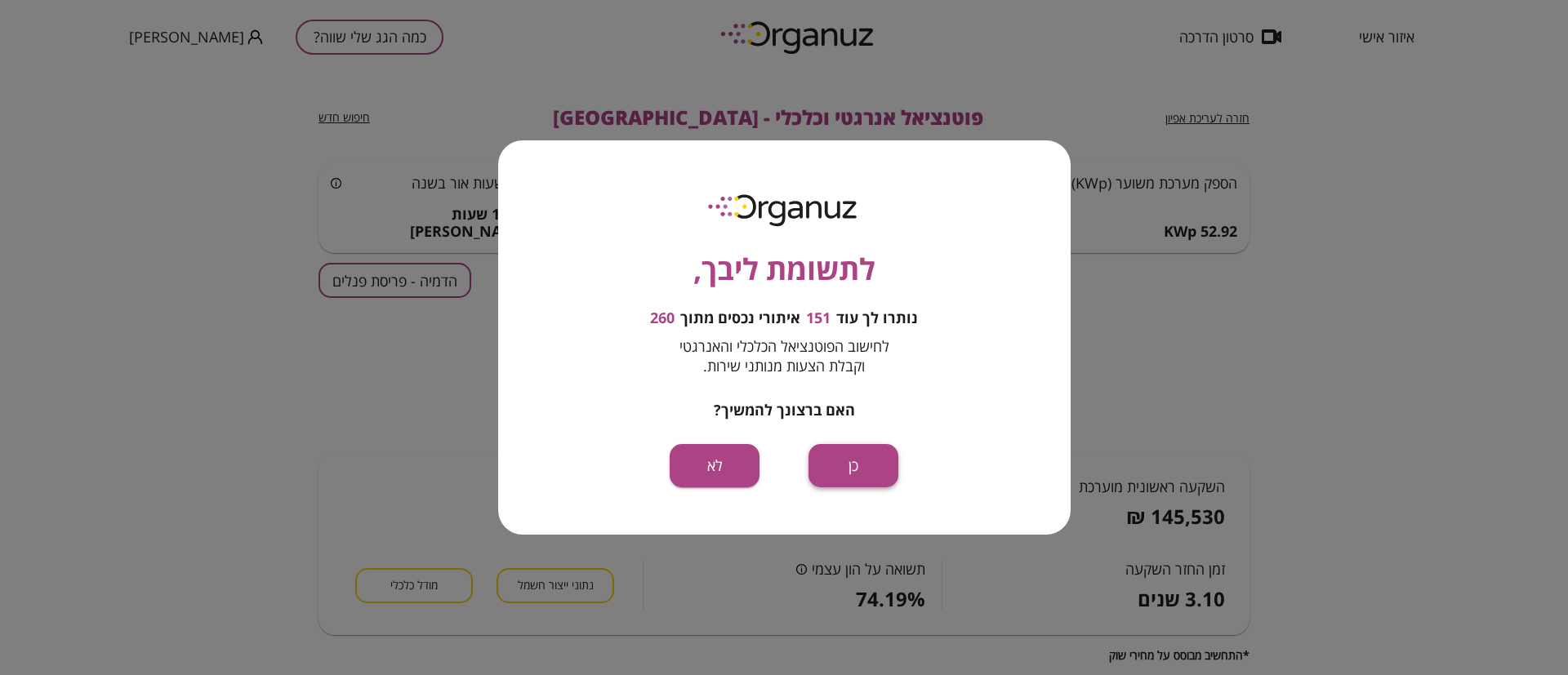
click at [851, 472] on button "כן" at bounding box center [853, 466] width 90 height 44
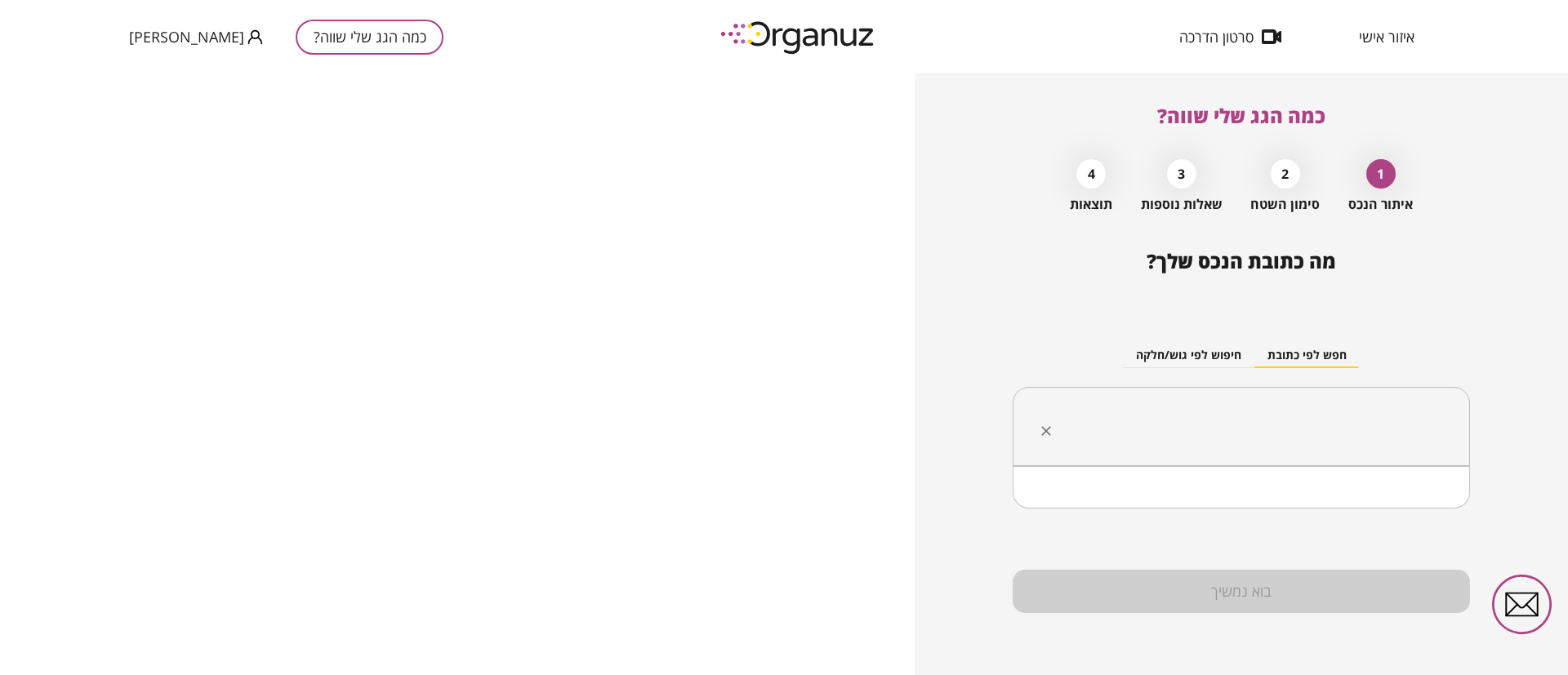
click at [1158, 406] on input "text" at bounding box center [1247, 427] width 405 height 41
click at [1341, 502] on li "חיפה" at bounding box center [1242, 509] width 415 height 30
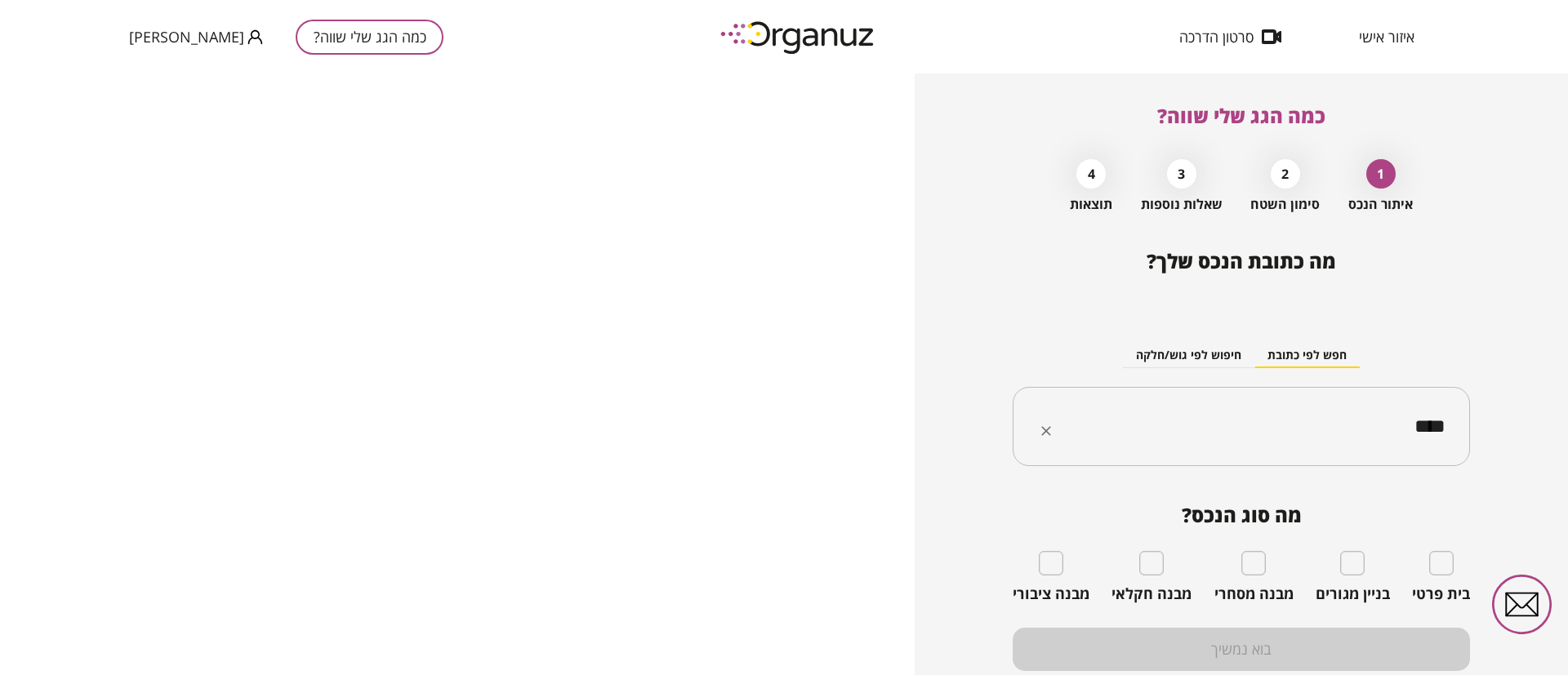
type input "****"
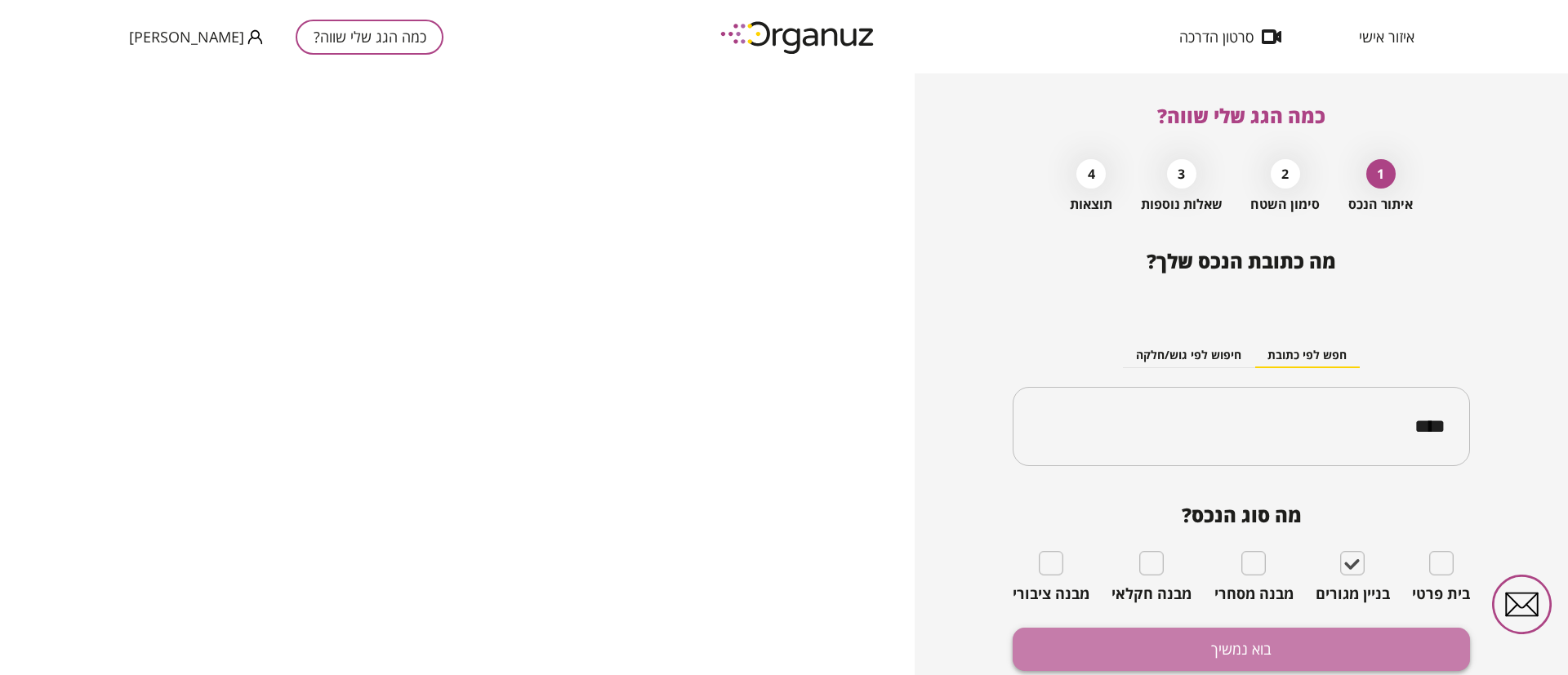
click at [1318, 658] on button "בוא נמשיך" at bounding box center [1242, 649] width 458 height 44
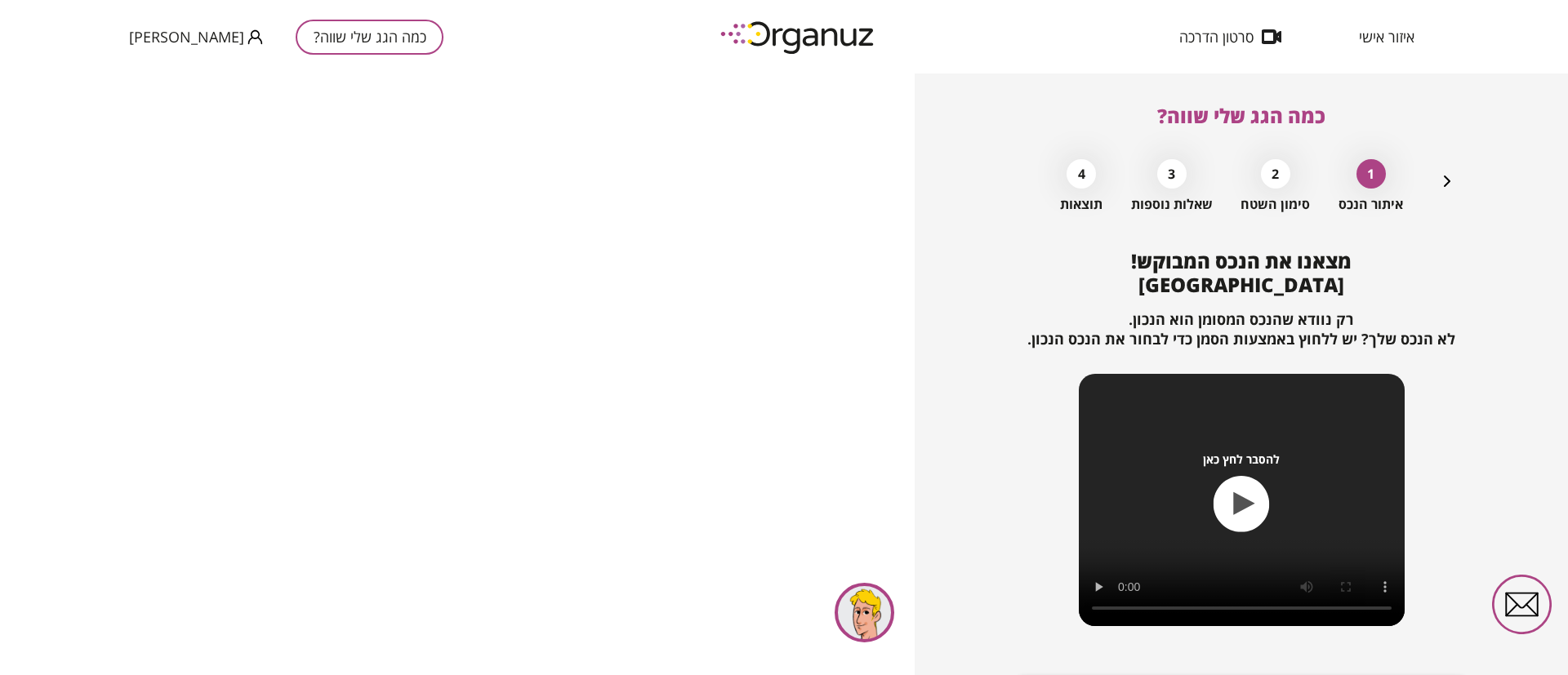
scroll to position [105, 0]
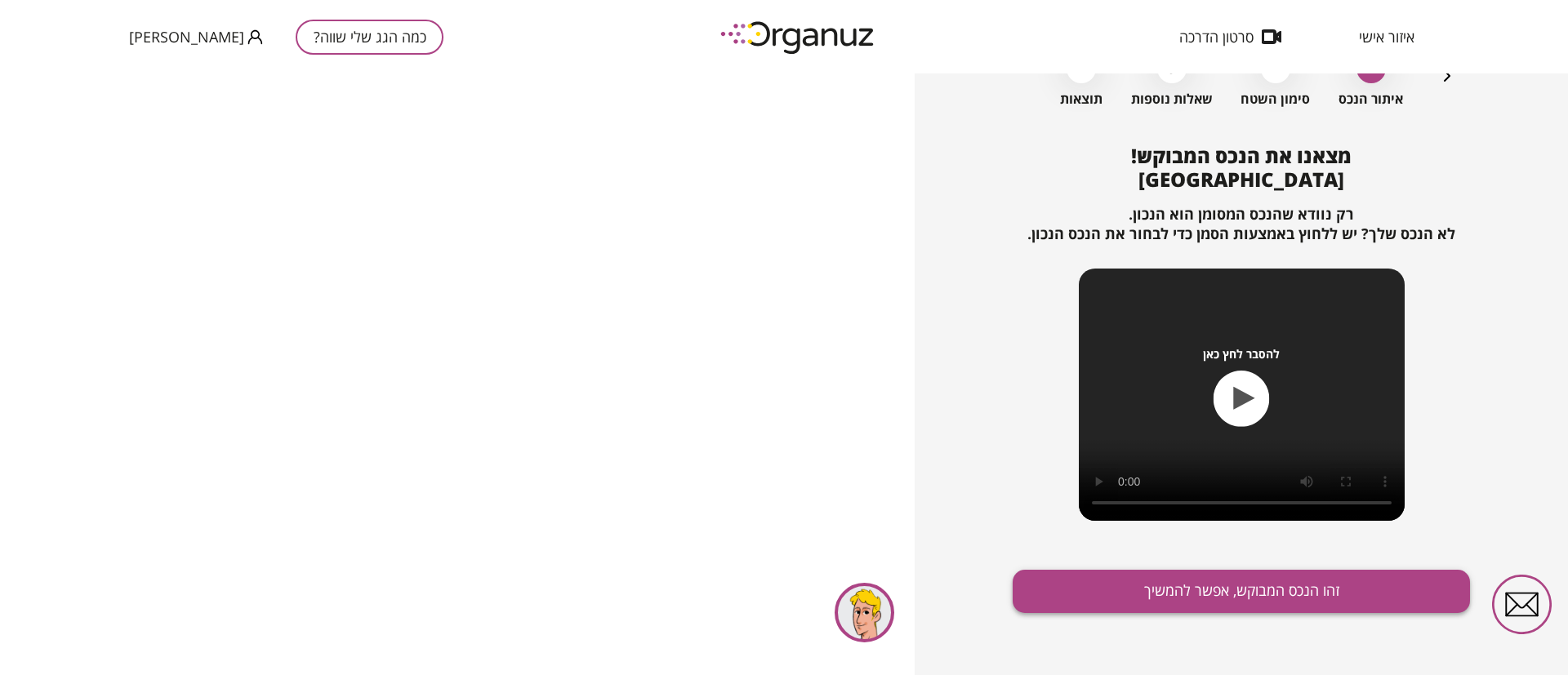
click at [1237, 605] on button "זהו הנכס המבוקש, אפשר להמשיך" at bounding box center [1242, 591] width 458 height 44
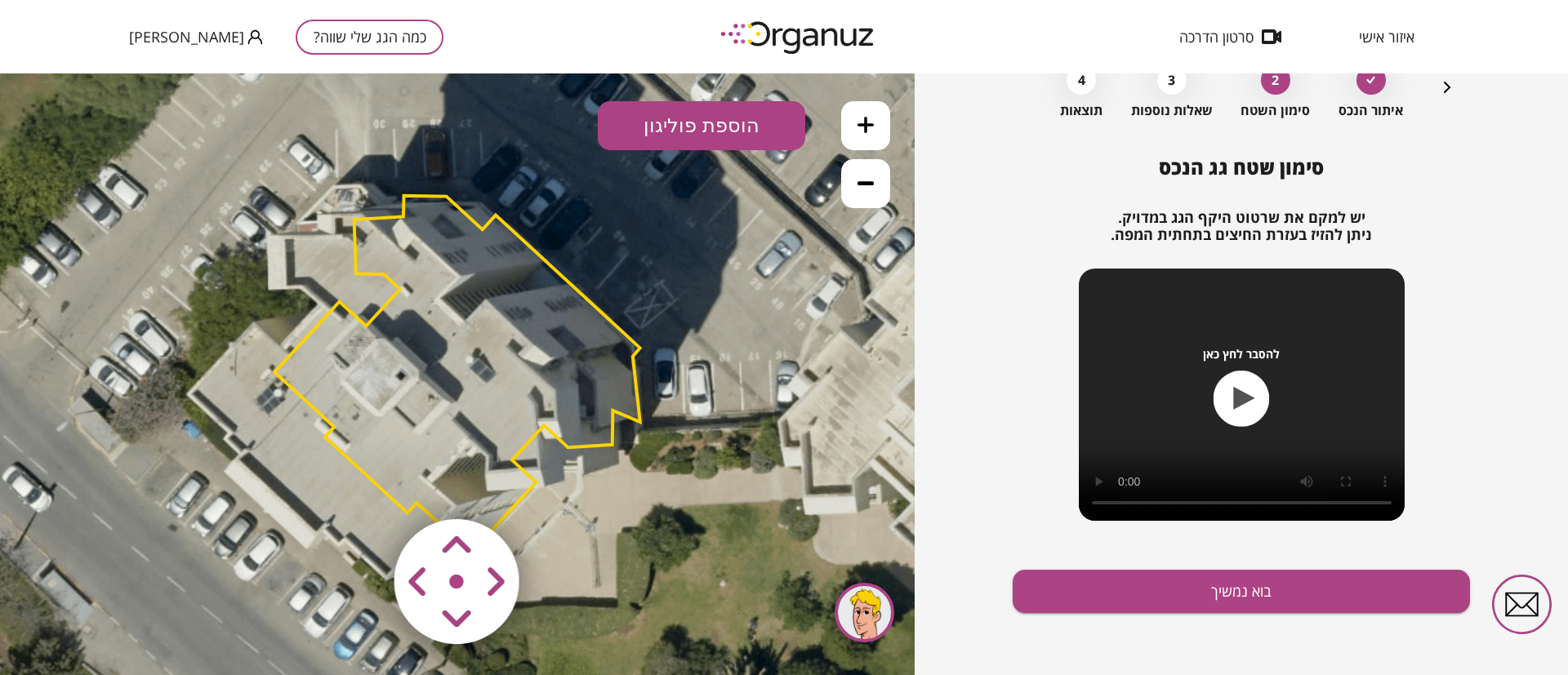
click at [360, 485] on area at bounding box center [360, 485] width 0 height 0
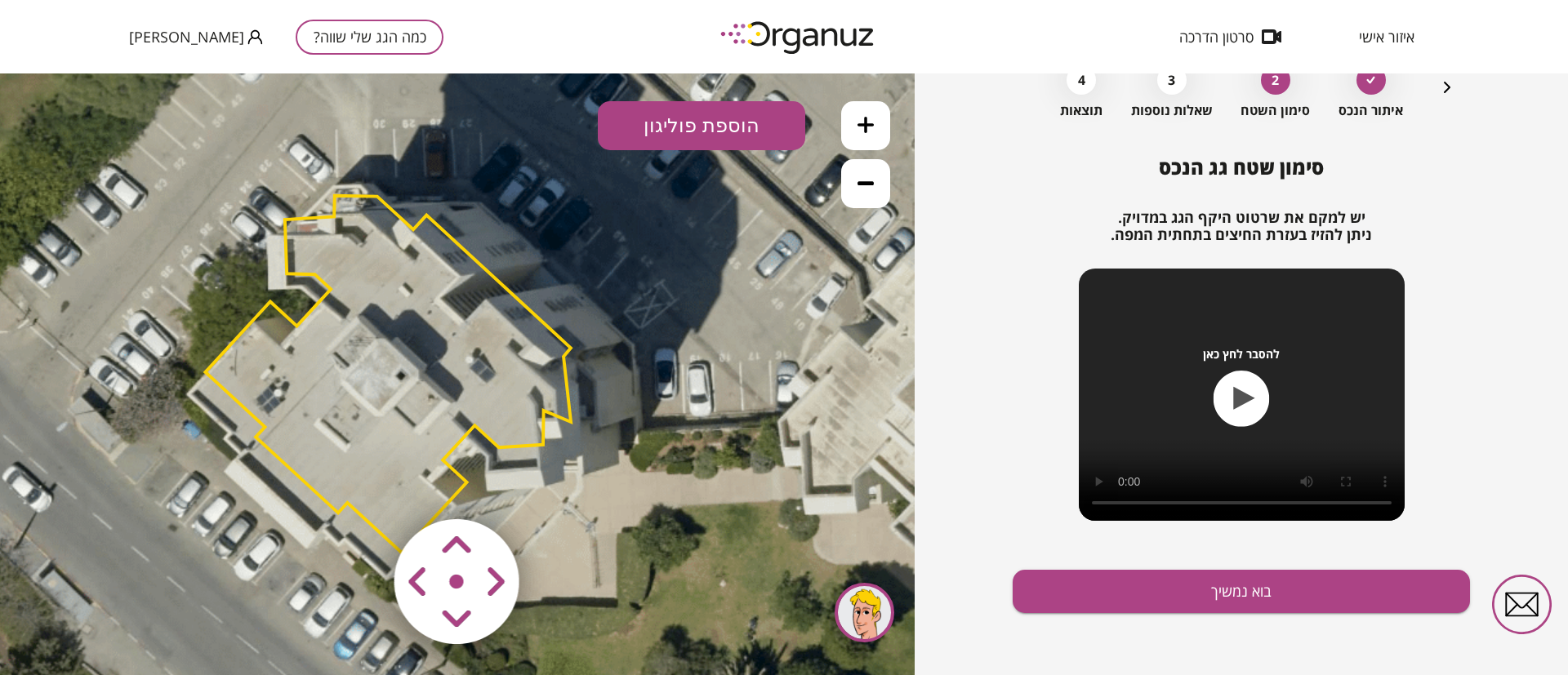
click at [360, 485] on area at bounding box center [360, 485] width 0 height 0
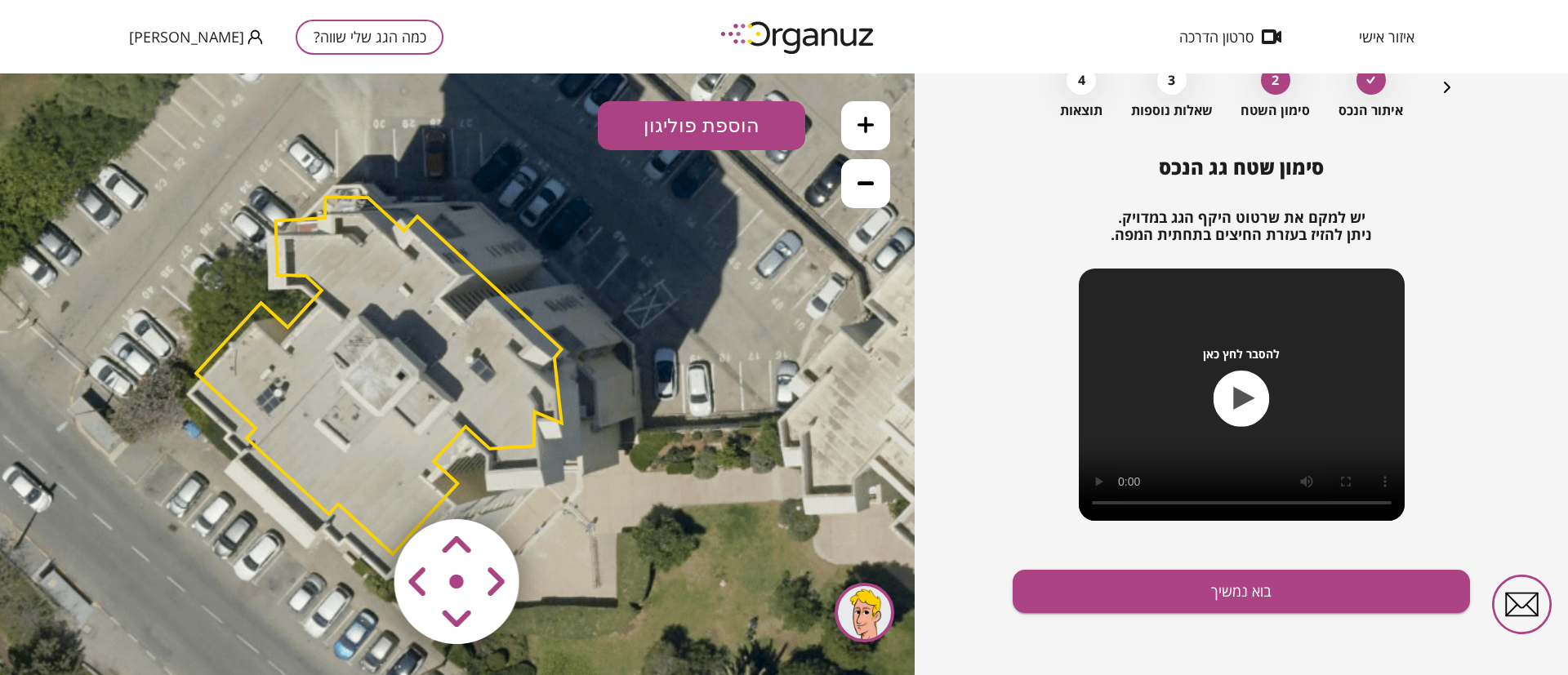
click at [360, 485] on area at bounding box center [360, 485] width 0 height 0
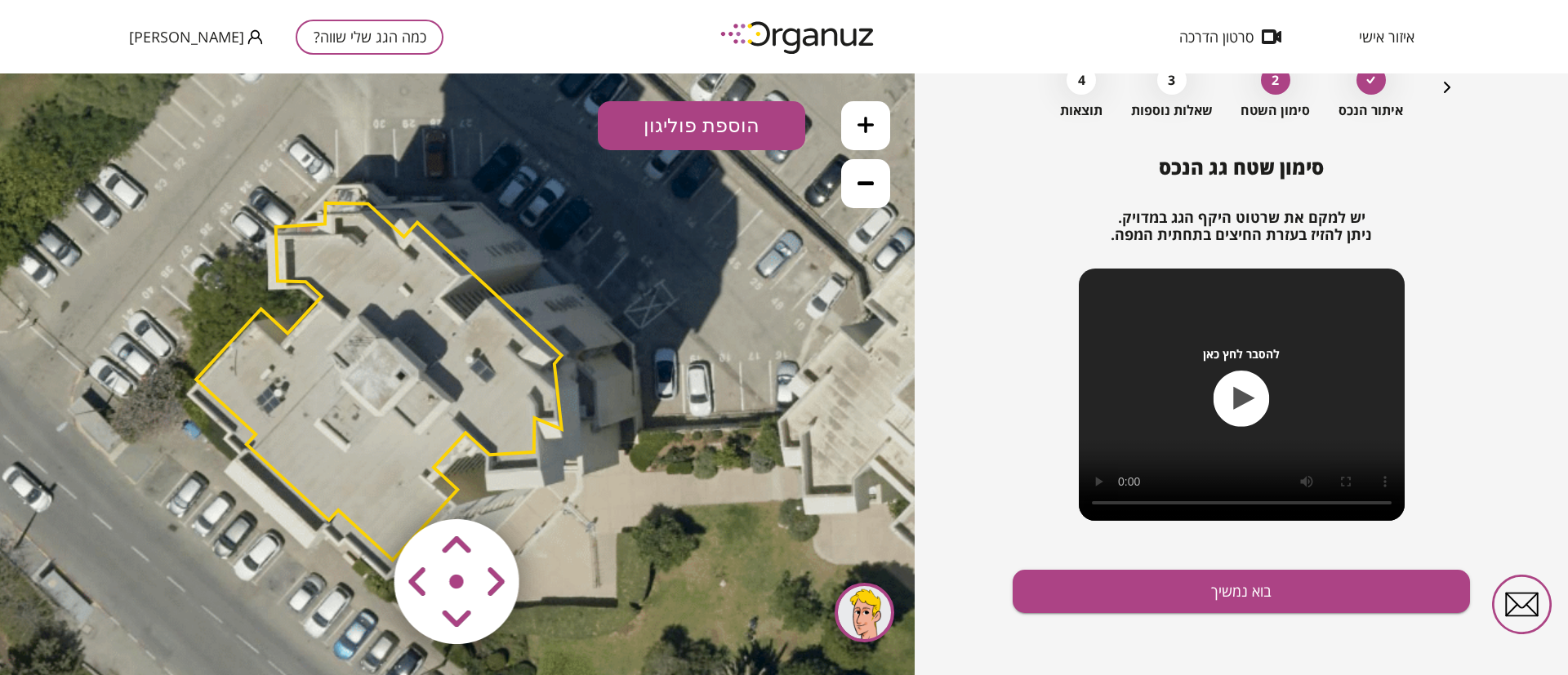
click at [360, 485] on area at bounding box center [360, 485] width 0 height 0
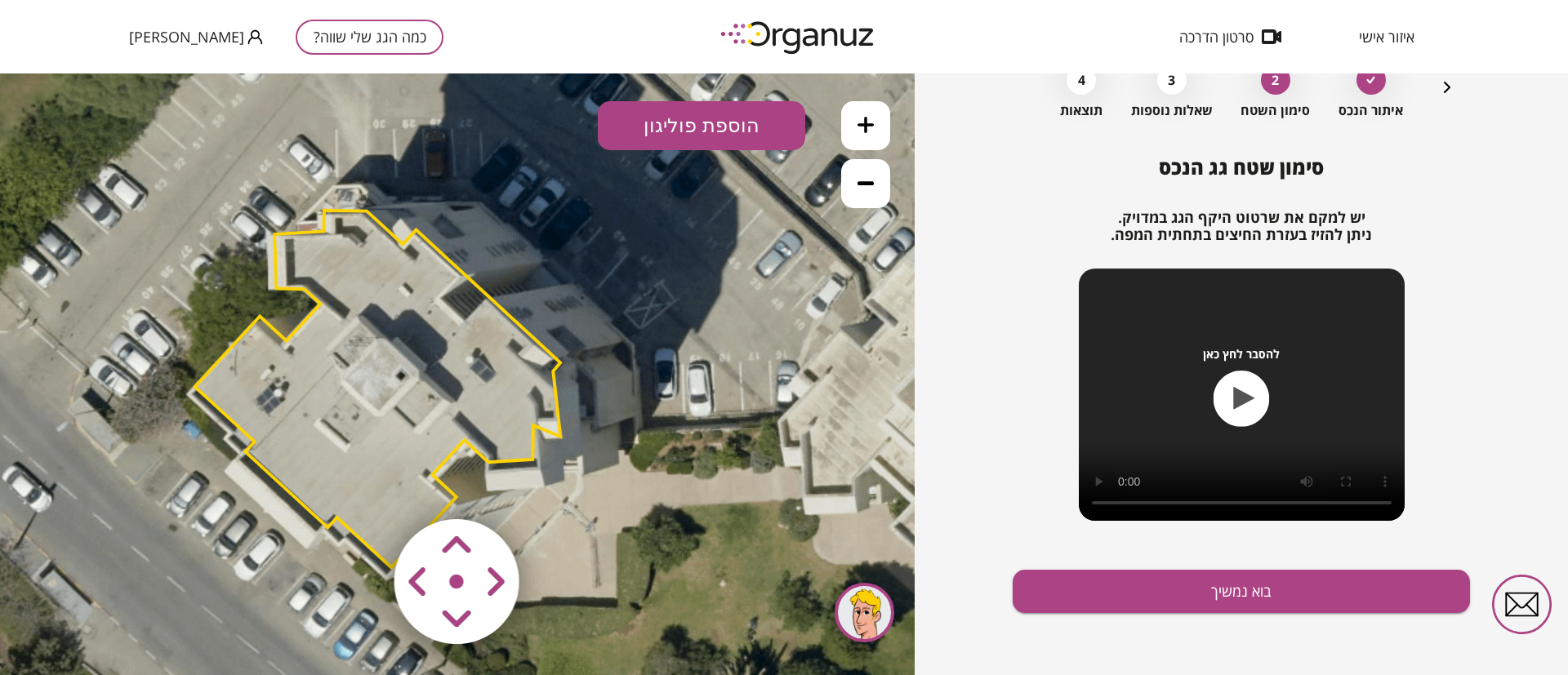
click at [360, 485] on area at bounding box center [360, 485] width 0 height 0
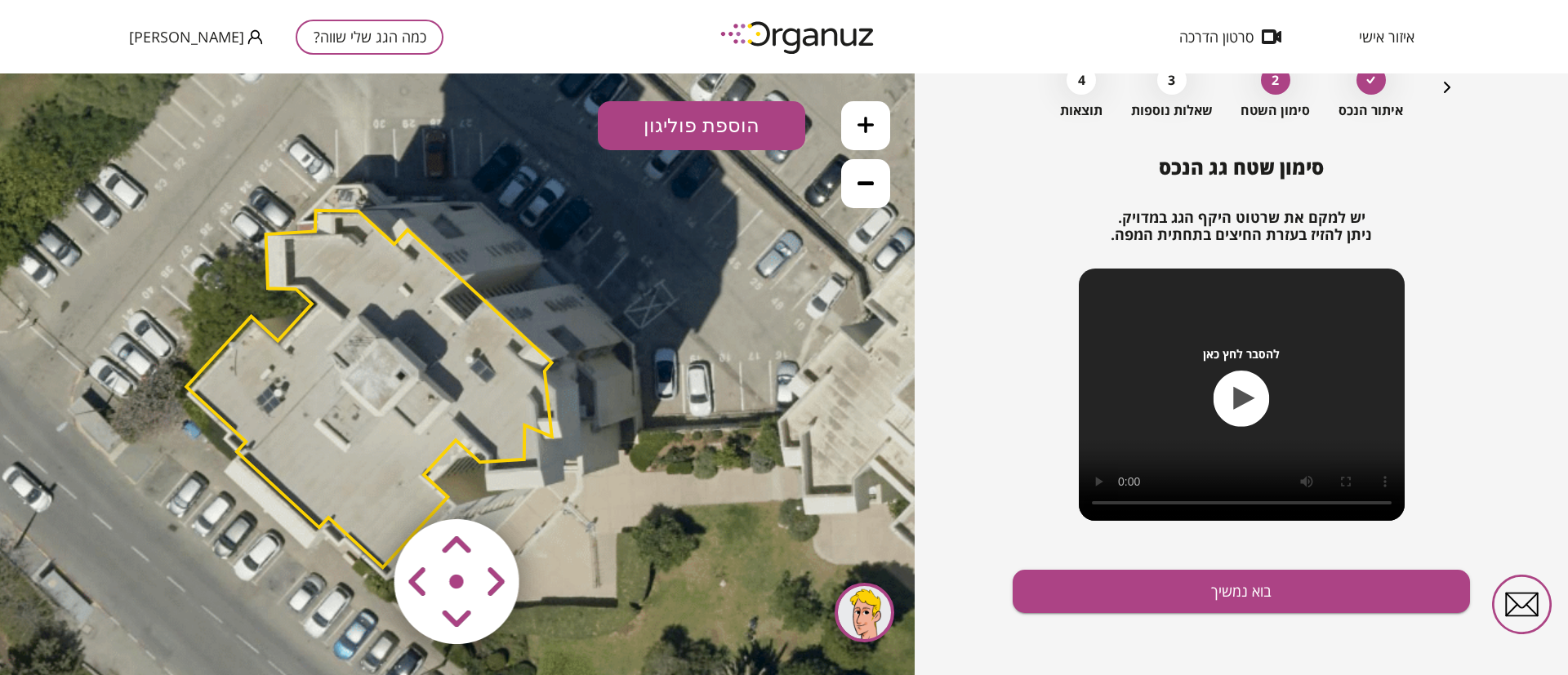
click at [360, 485] on area at bounding box center [360, 485] width 0 height 0
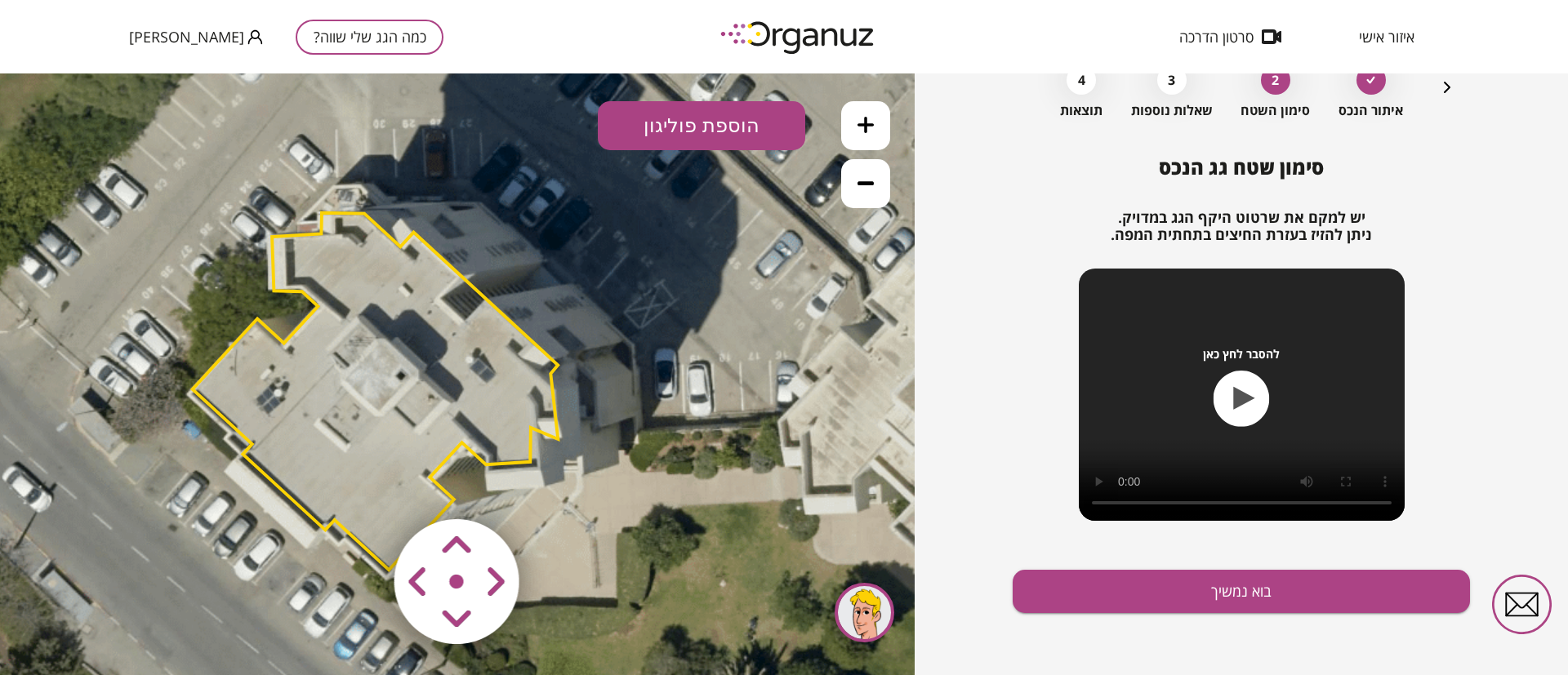
click at [360, 485] on area at bounding box center [360, 485] width 0 height 0
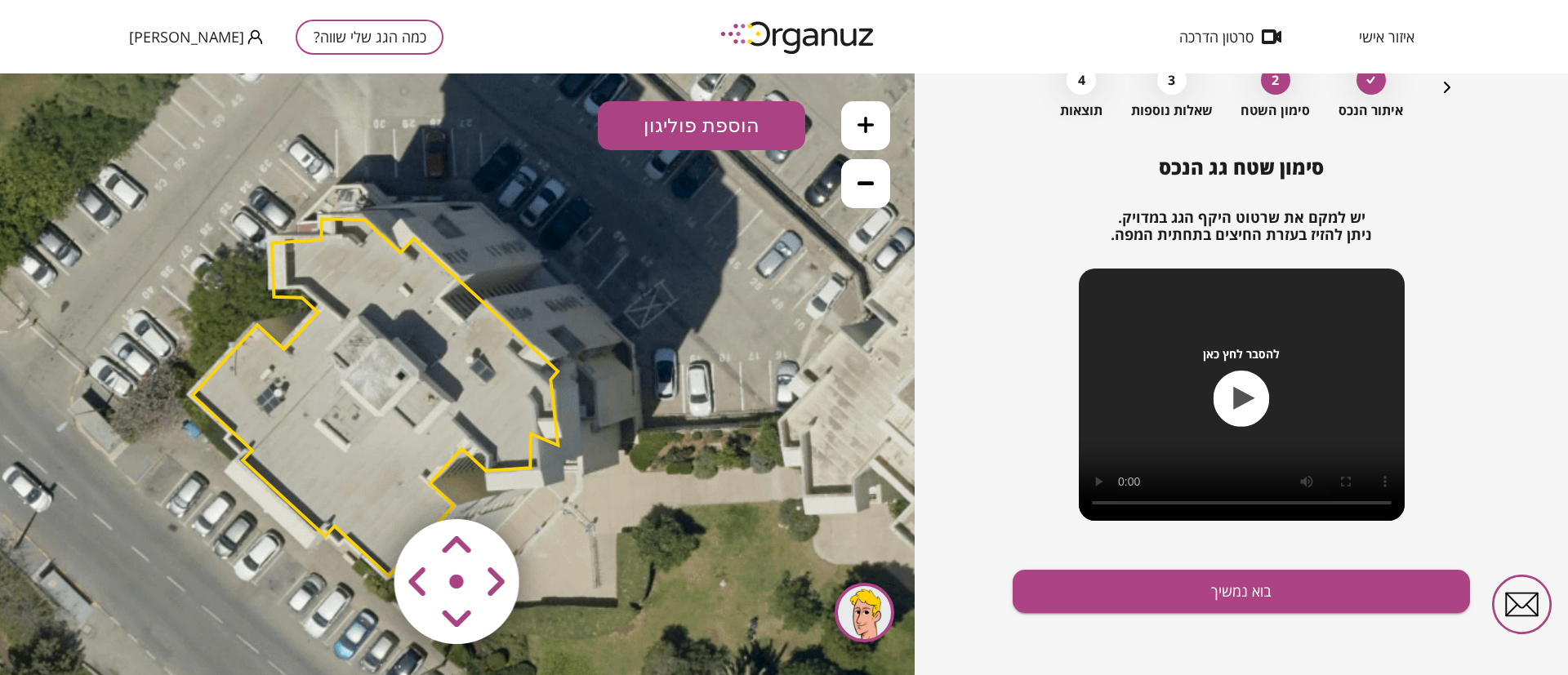
click at [360, 485] on area at bounding box center [360, 485] width 0 height 0
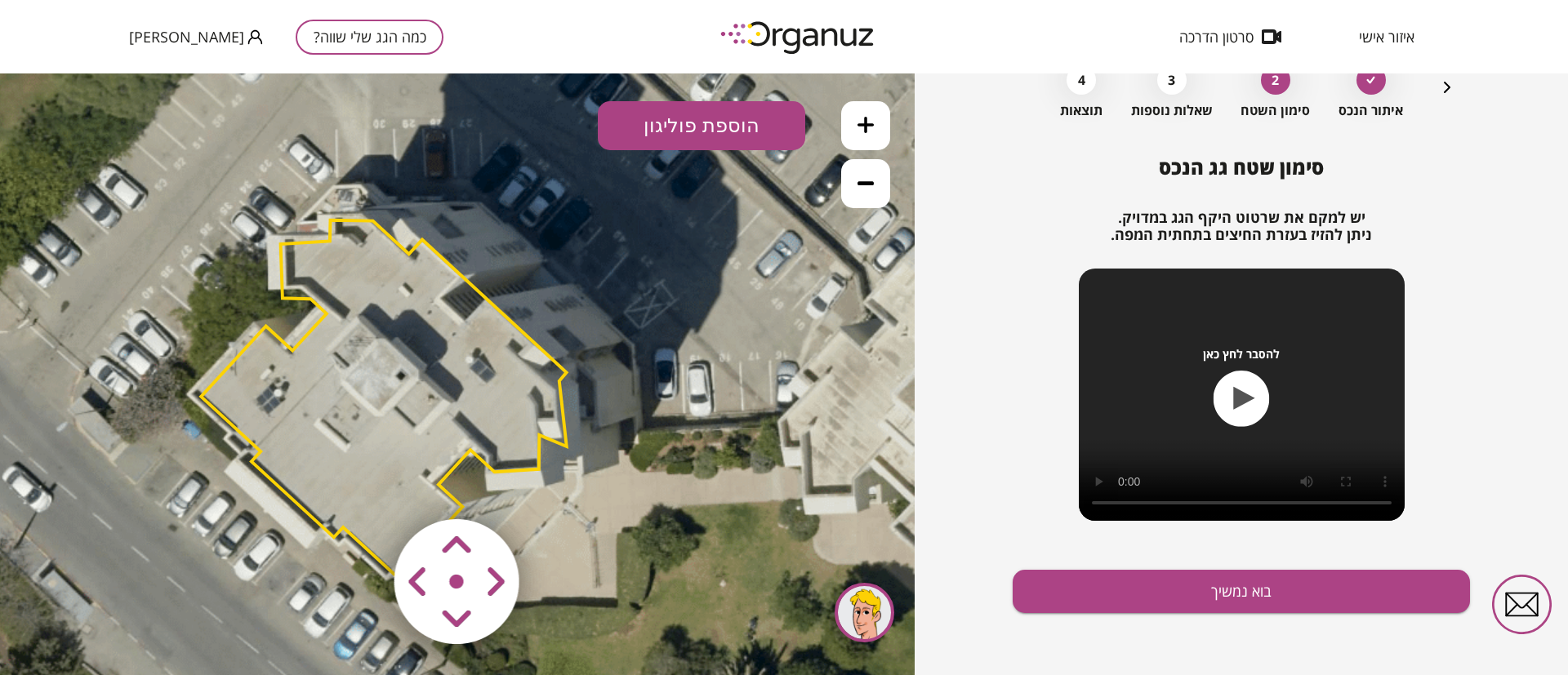
click at [360, 485] on area at bounding box center [360, 485] width 0 height 0
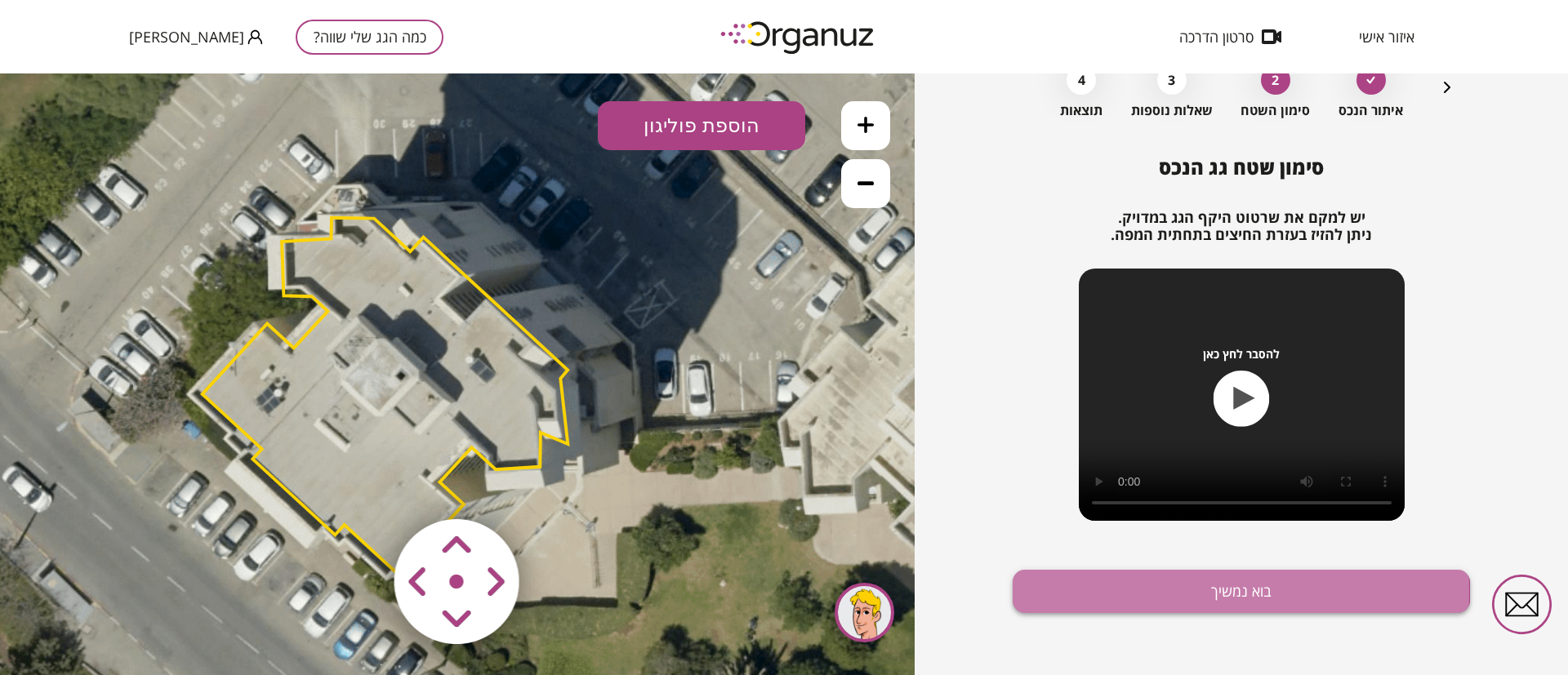
click at [1076, 591] on button "בוא נמשיך" at bounding box center [1242, 591] width 458 height 44
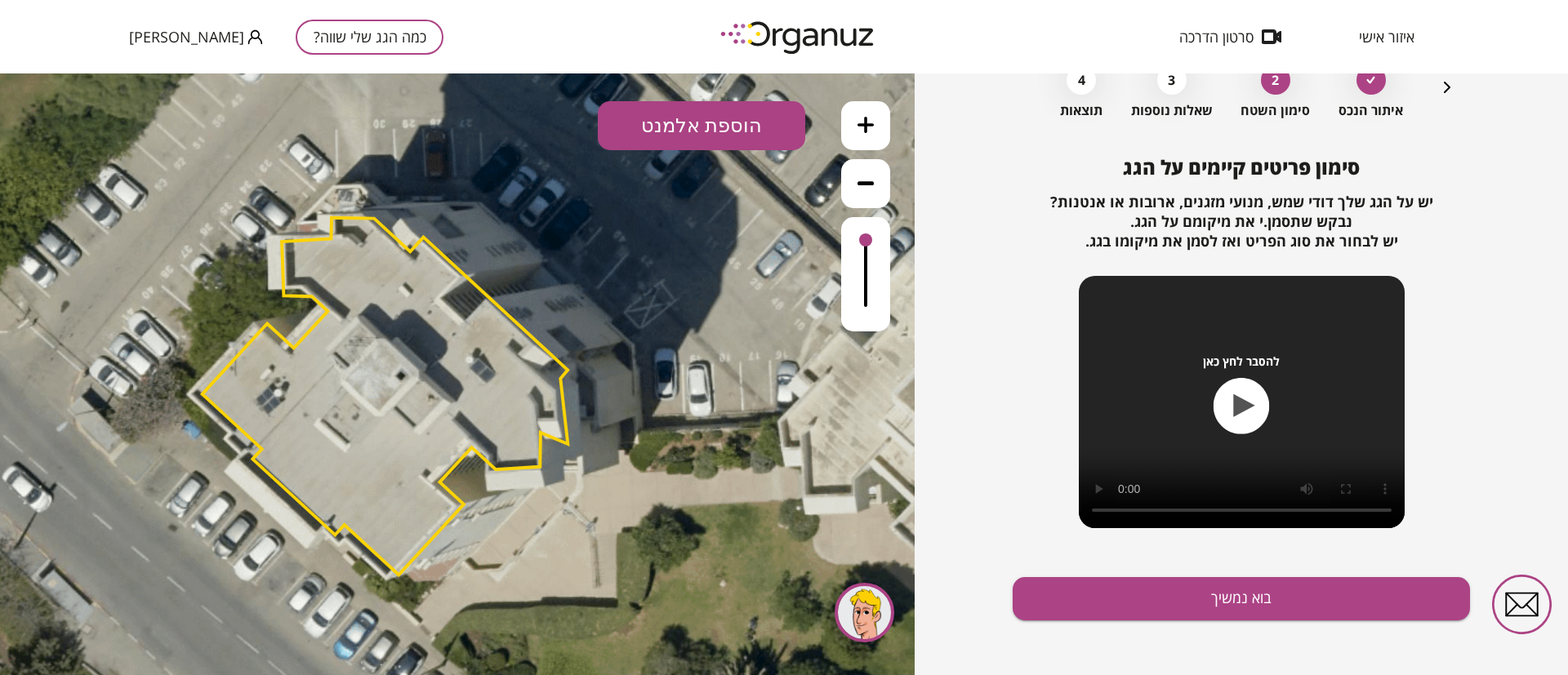
click at [750, 138] on button "הוספת אלמנט" at bounding box center [701, 126] width 207 height 49
click at [697, 195] on div ".st0 { fill: #FFFFFF; } .st0 { fill: #FFFFFF; }" at bounding box center [457, 374] width 914 height 602
click at [720, 138] on button "הוספת אלמנט" at bounding box center [701, 126] width 207 height 49
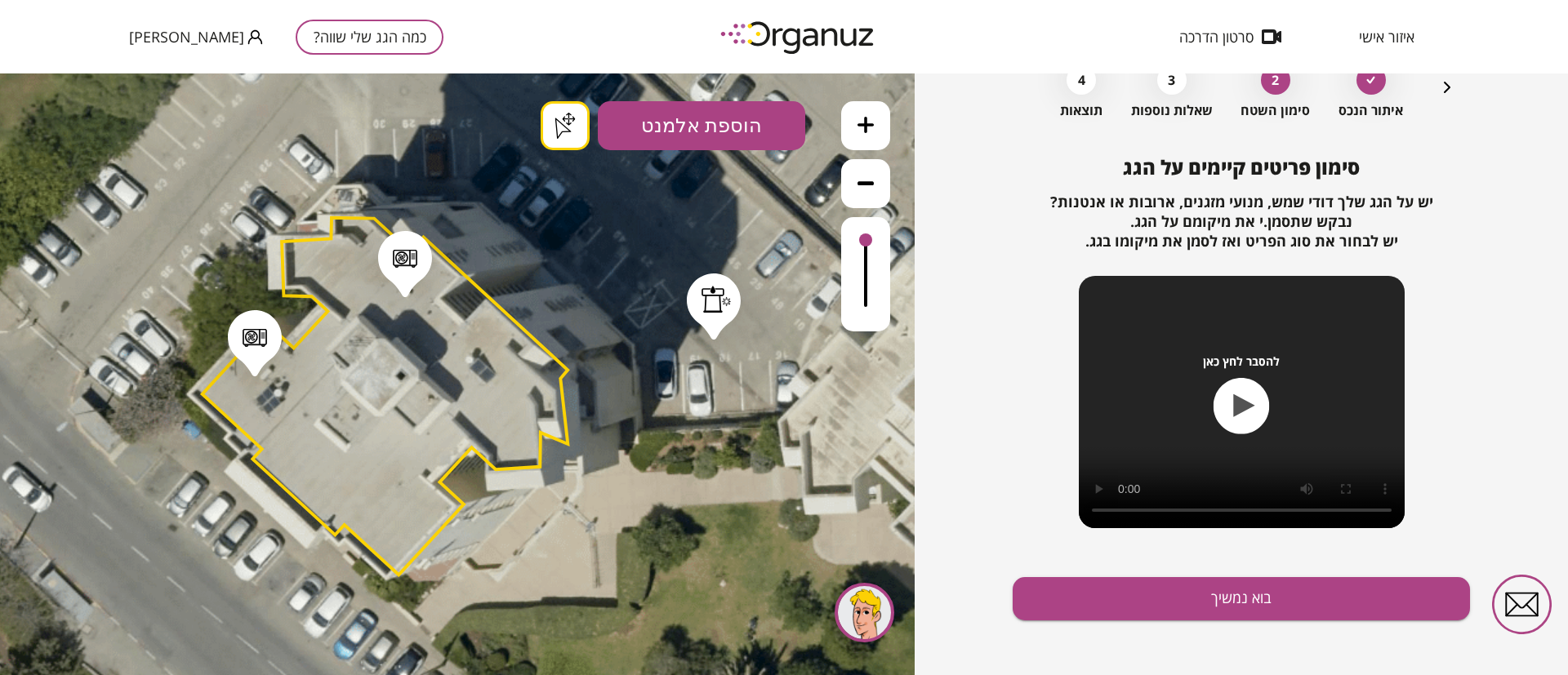
click at [713, 333] on div ".st0 { fill: #FFFFFF; } .st0 { fill: #FFFFFF; }" at bounding box center [457, 374] width 914 height 602
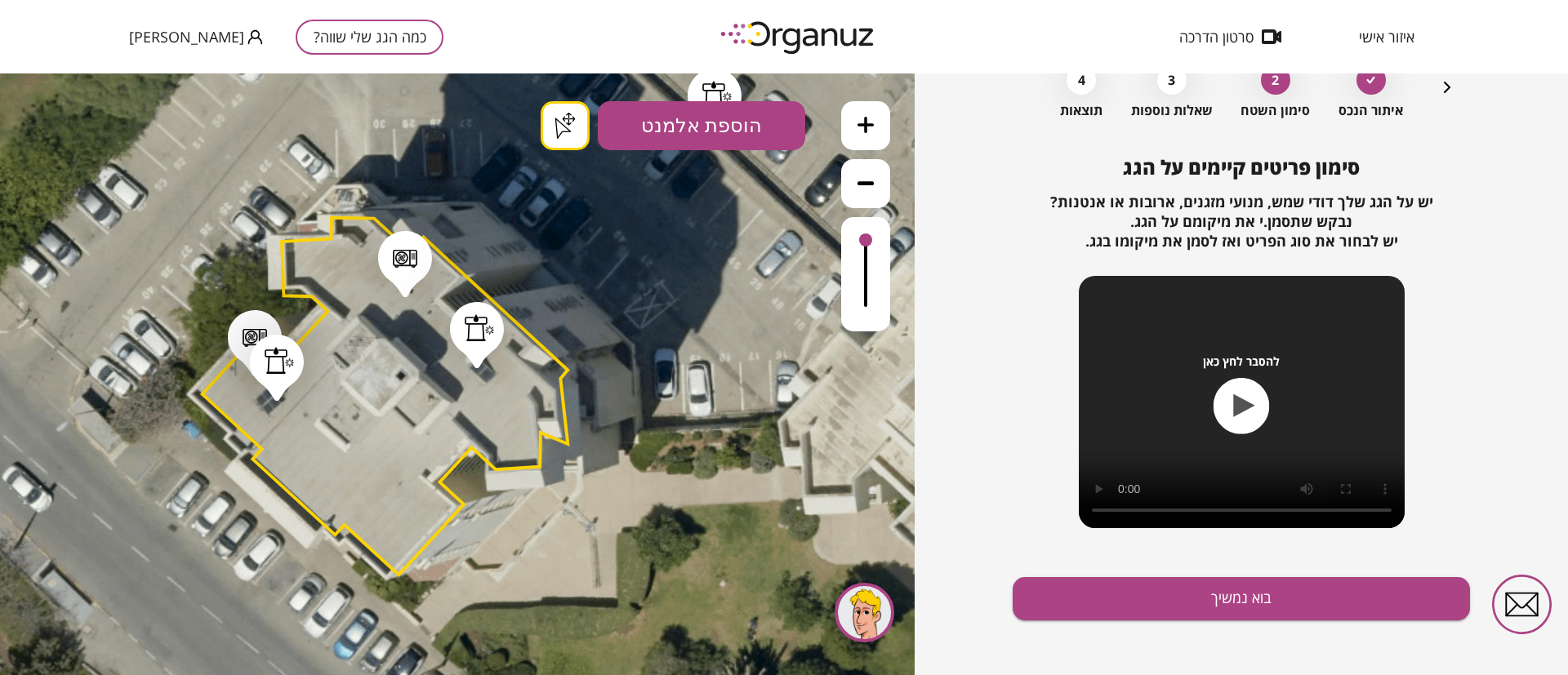
click at [714, 128] on button "הוספת אלמנט" at bounding box center [701, 126] width 207 height 49
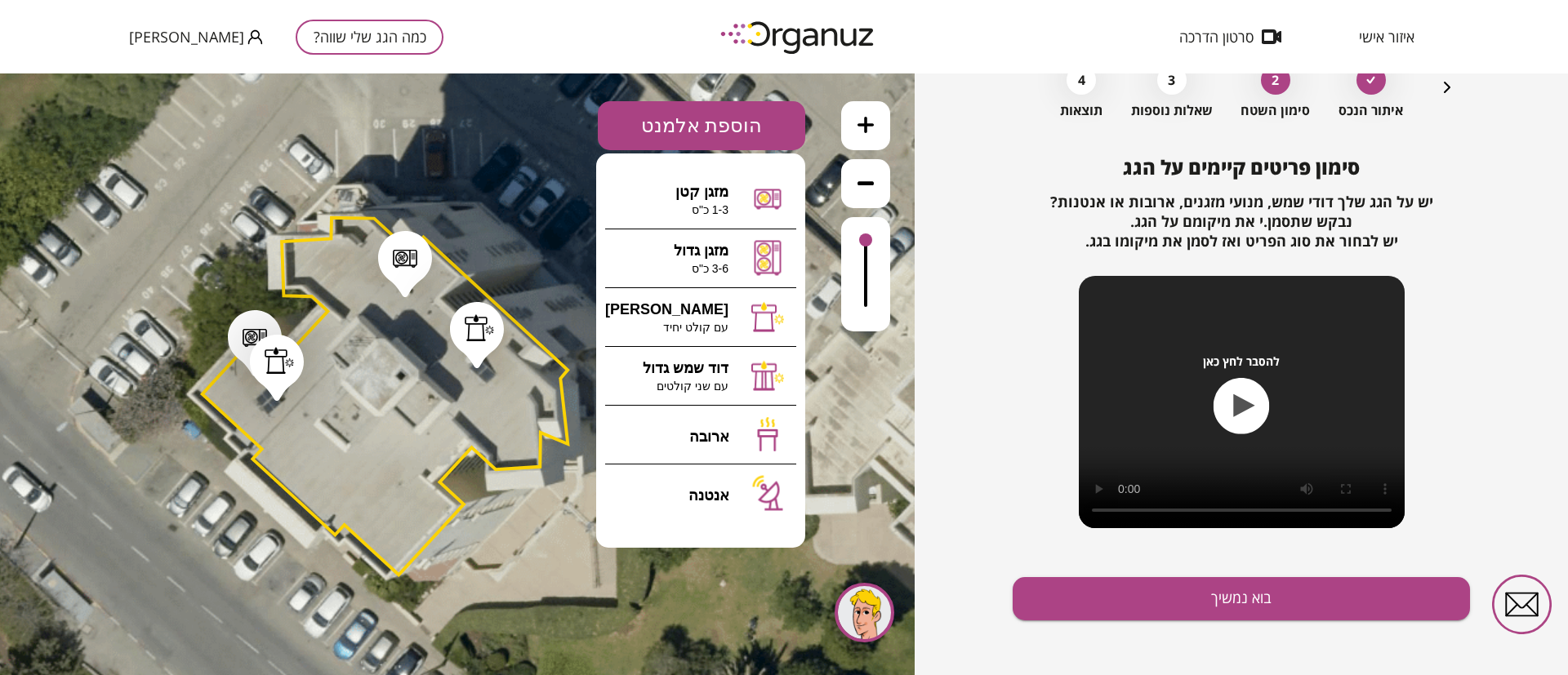
click at [738, 128] on button "הוספת אלמנט" at bounding box center [701, 126] width 207 height 49
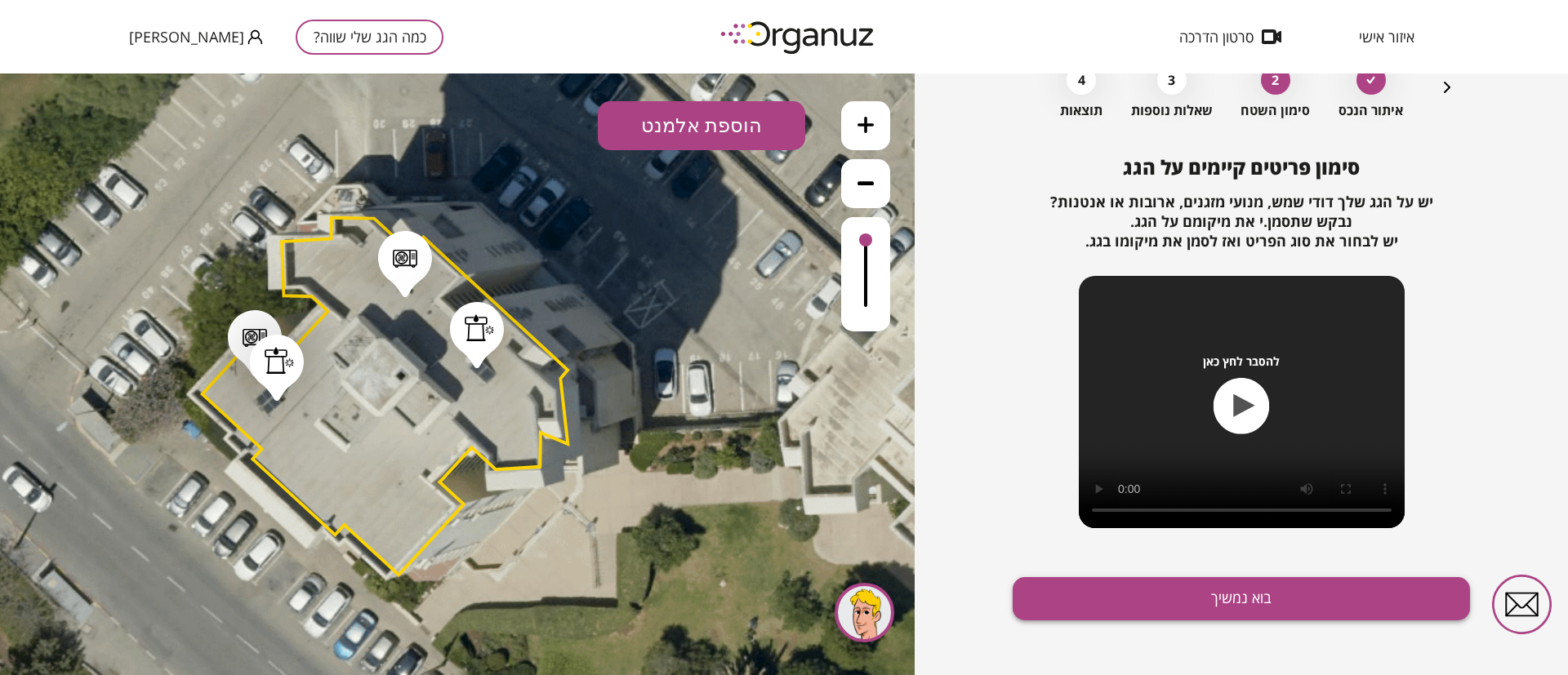
click at [1123, 606] on button "בוא נמשיך" at bounding box center [1242, 599] width 458 height 44
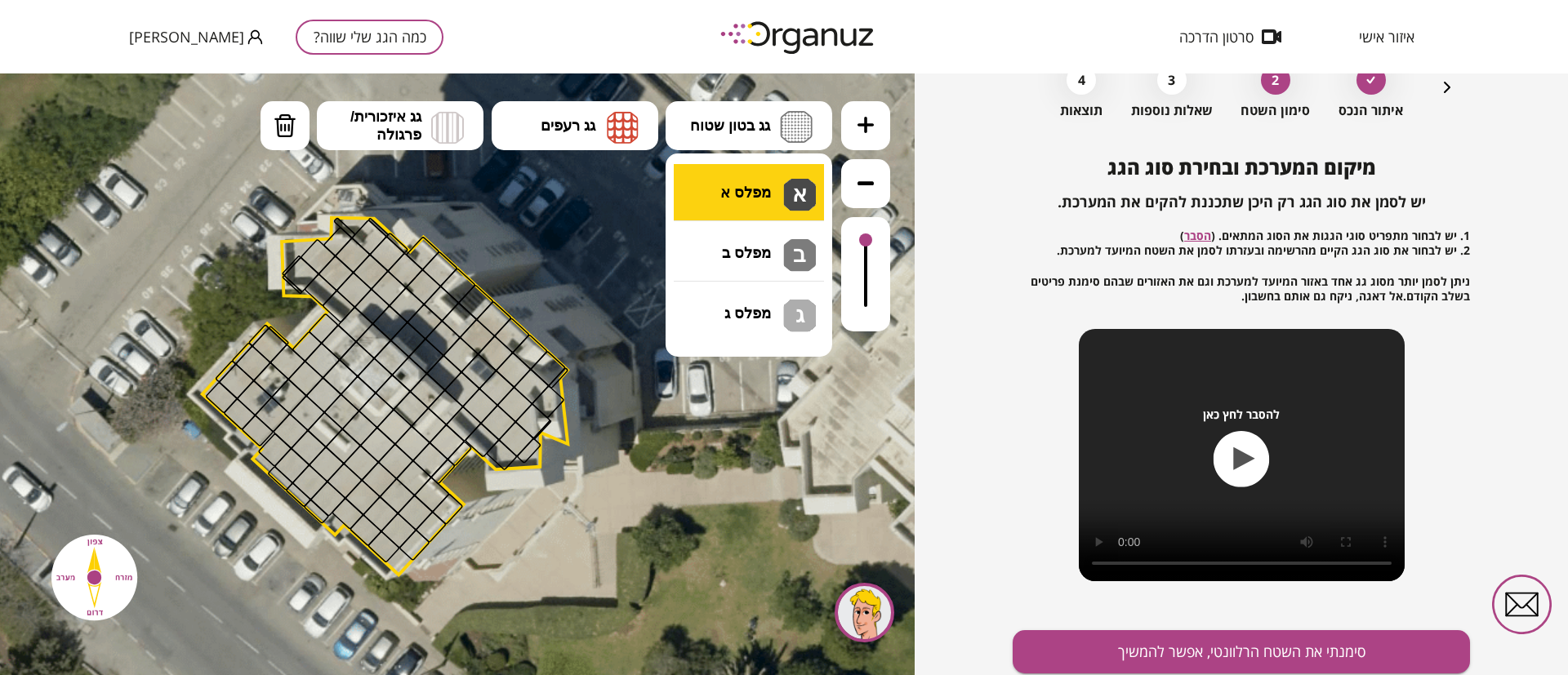
drag, startPoint x: 720, startPoint y: 117, endPoint x: 701, endPoint y: 165, distance: 51.6
click at [719, 119] on span "גג בטון שטוח" at bounding box center [730, 126] width 80 height 18
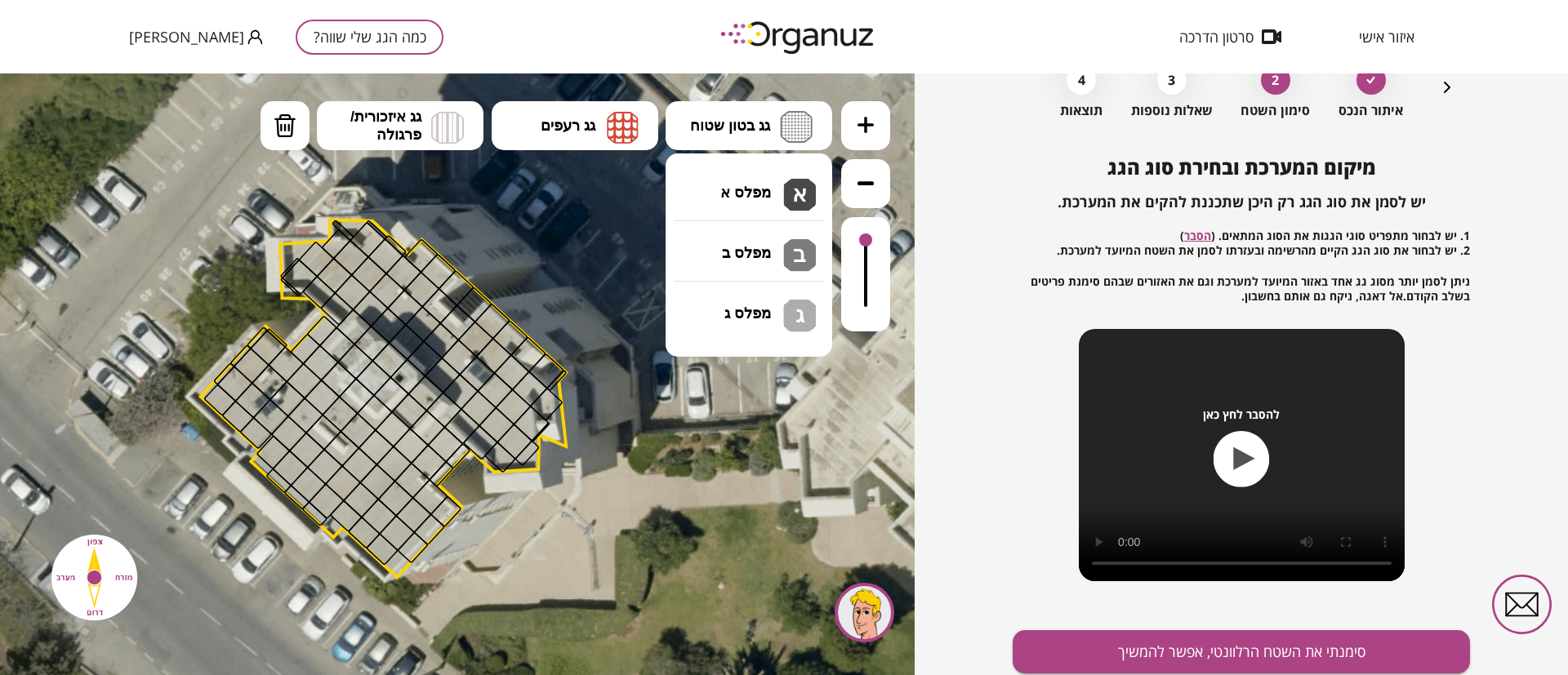
drag, startPoint x: 703, startPoint y: 177, endPoint x: 694, endPoint y: 194, distance: 19.2
click at [702, 178] on div ".st0 { fill: #FFFFFF; } .st0 { fill: #FFFFFF; }" at bounding box center [457, 374] width 914 height 602
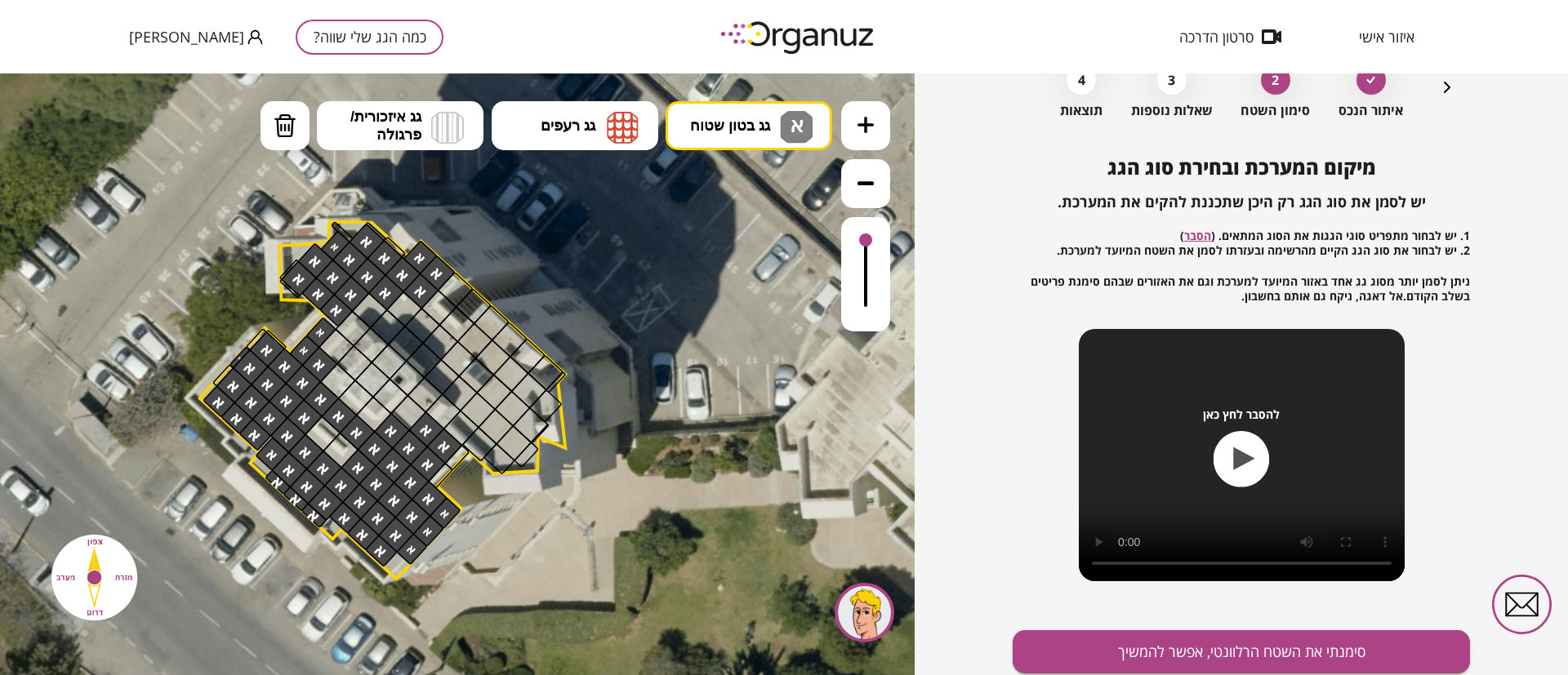
drag, startPoint x: 432, startPoint y: 285, endPoint x: 337, endPoint y: 417, distance: 162.6
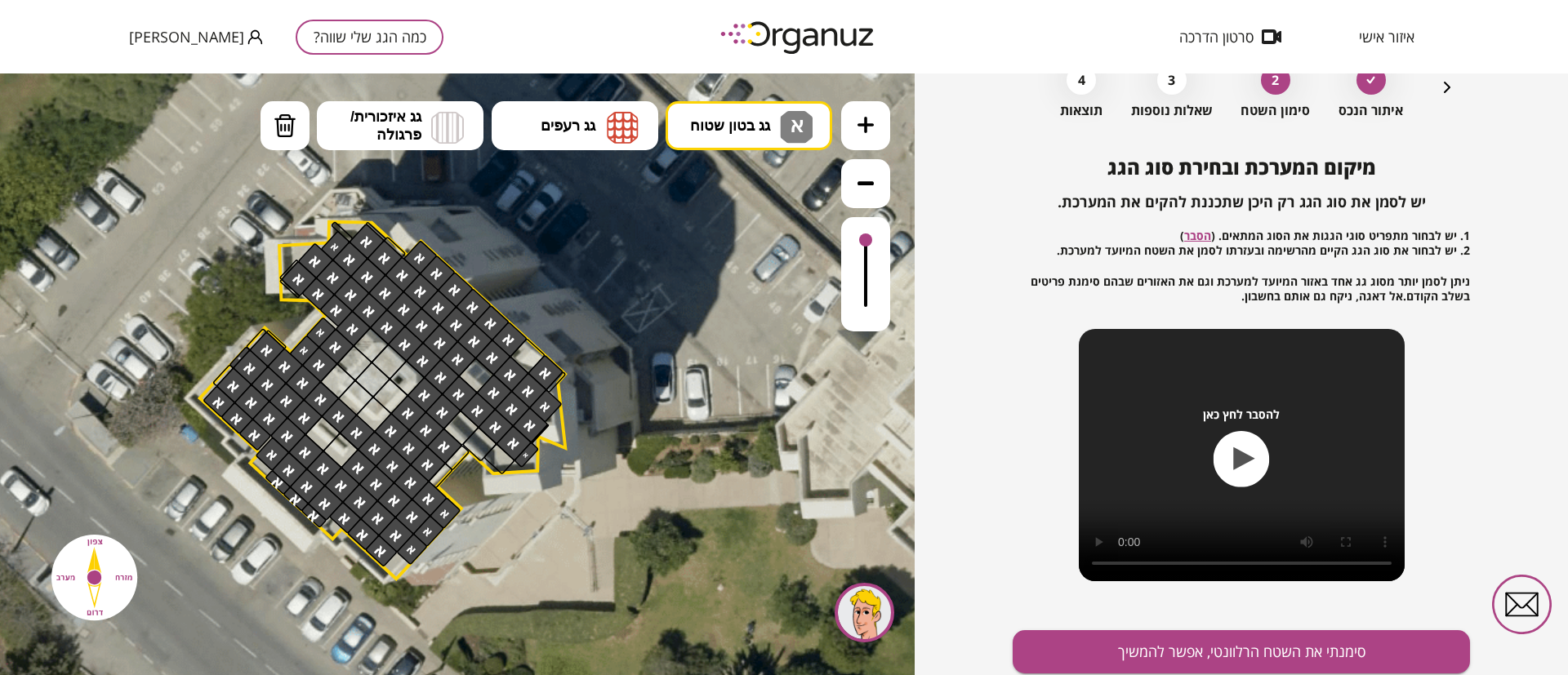
drag, startPoint x: 411, startPoint y: 401, endPoint x: 312, endPoint y: 351, distance: 110.9
drag, startPoint x: 476, startPoint y: 435, endPoint x: 459, endPoint y: 433, distance: 17.1
drag, startPoint x: 459, startPoint y: 433, endPoint x: 465, endPoint y: 440, distance: 9.2
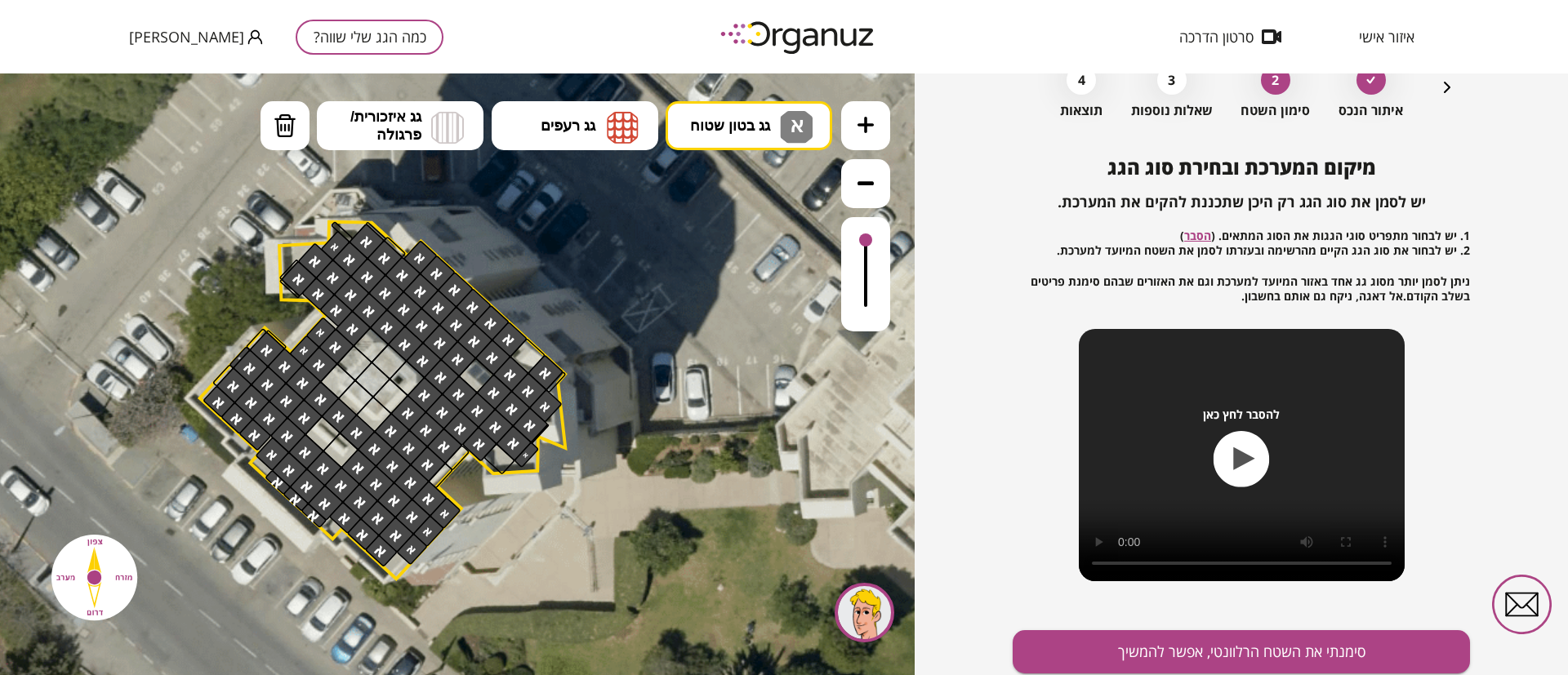
click at [464, 439] on div at bounding box center [461, 429] width 37 height 37
click at [502, 456] on div at bounding box center [499, 459] width 32 height 32
click at [469, 381] on div at bounding box center [477, 377] width 37 height 37
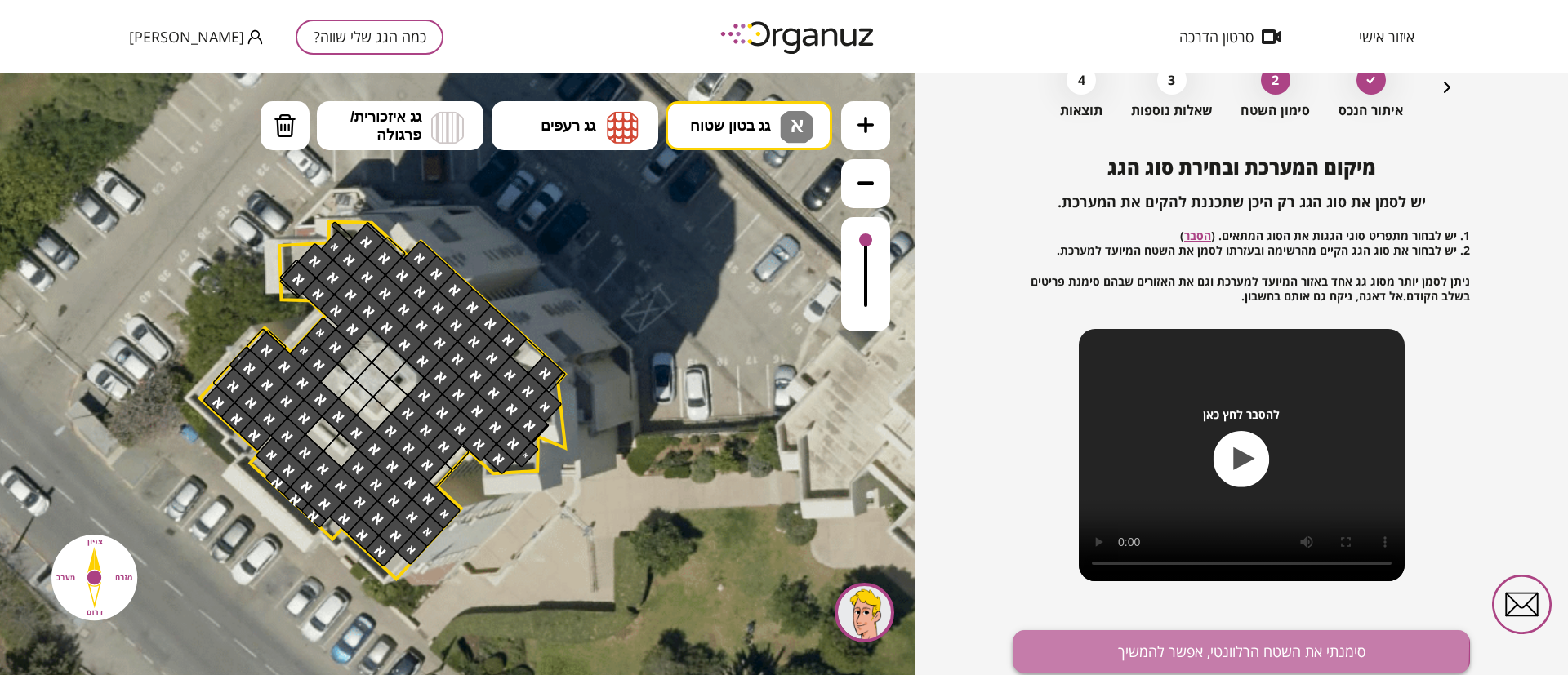
click at [1102, 646] on button "סימנתי את השטח הרלוונטי, אפשר להמשיך" at bounding box center [1242, 652] width 458 height 44
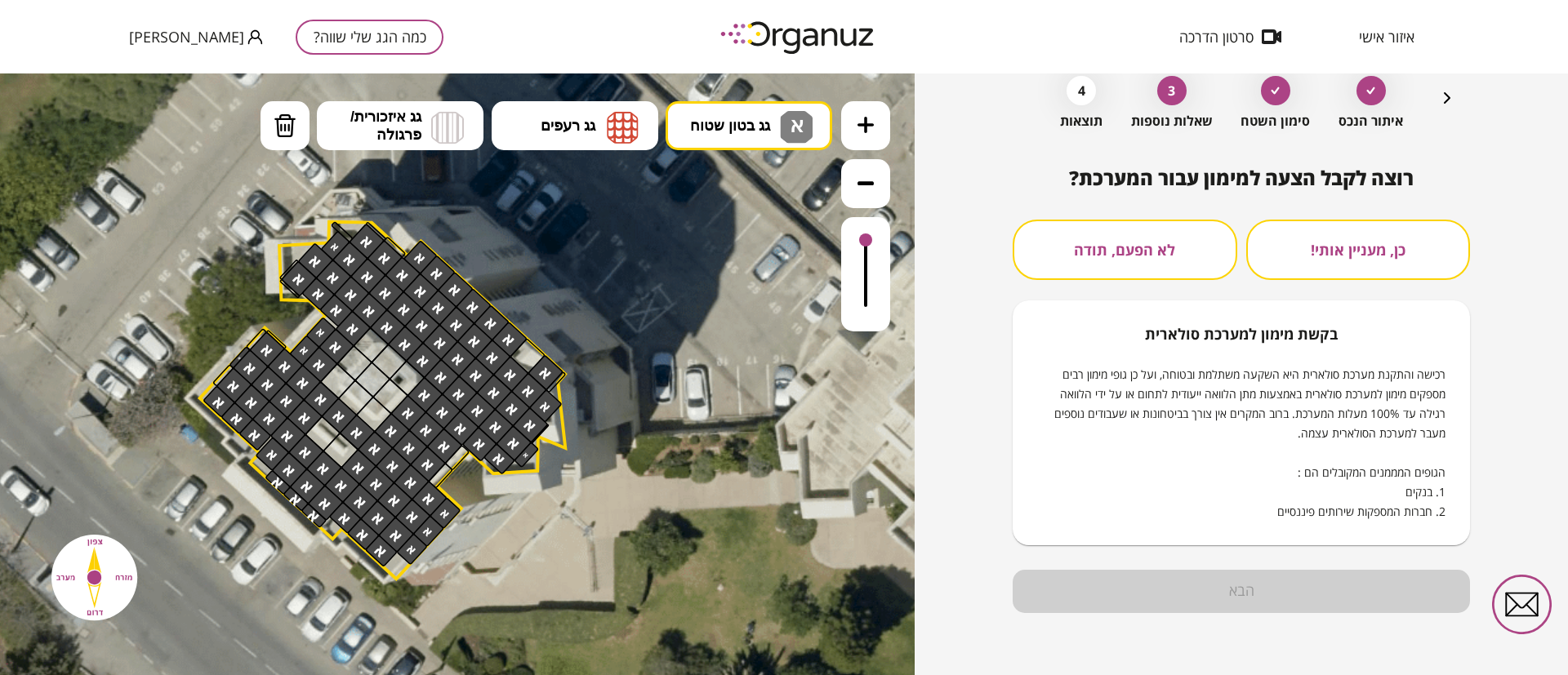
click at [1176, 247] on button "לא הפעם, תודה" at bounding box center [1124, 249] width 224 height 60
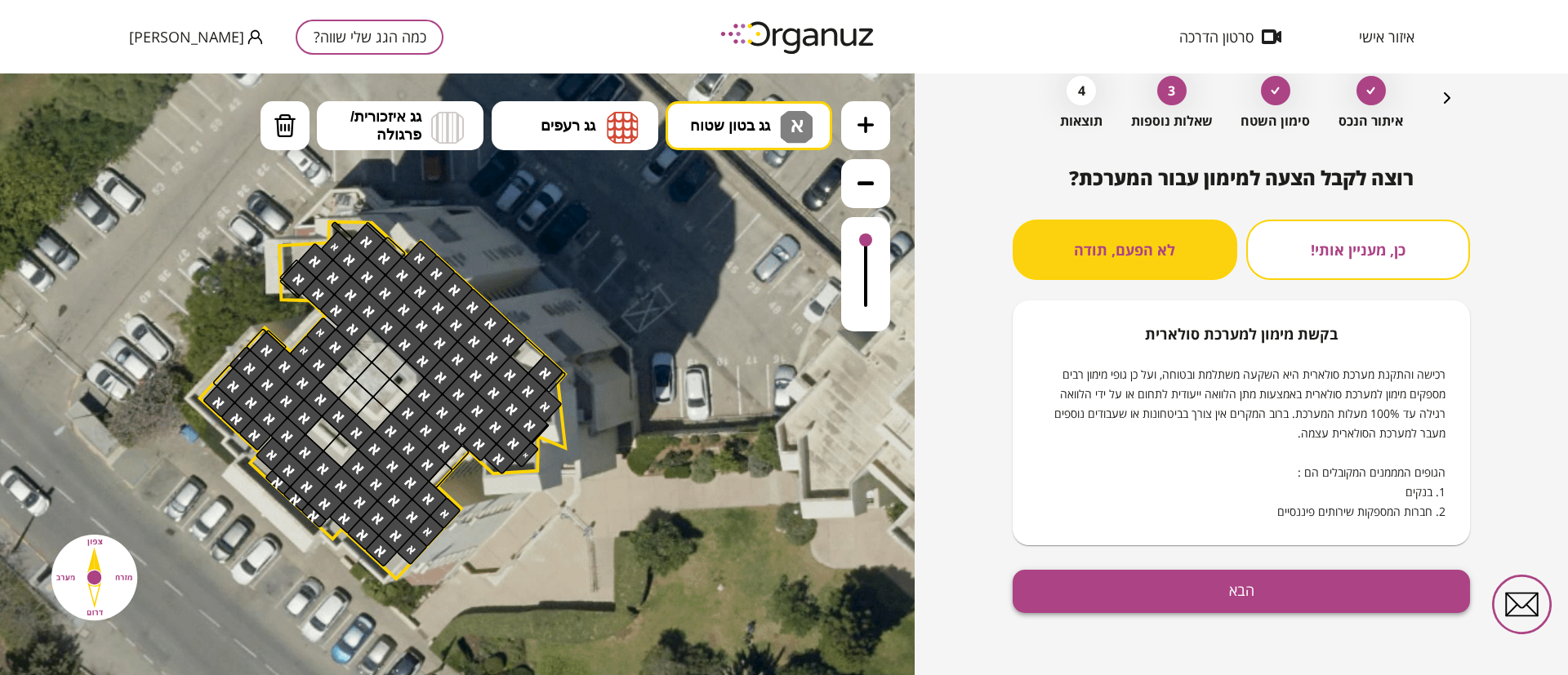
click at [1180, 594] on button "הבא" at bounding box center [1242, 591] width 458 height 44
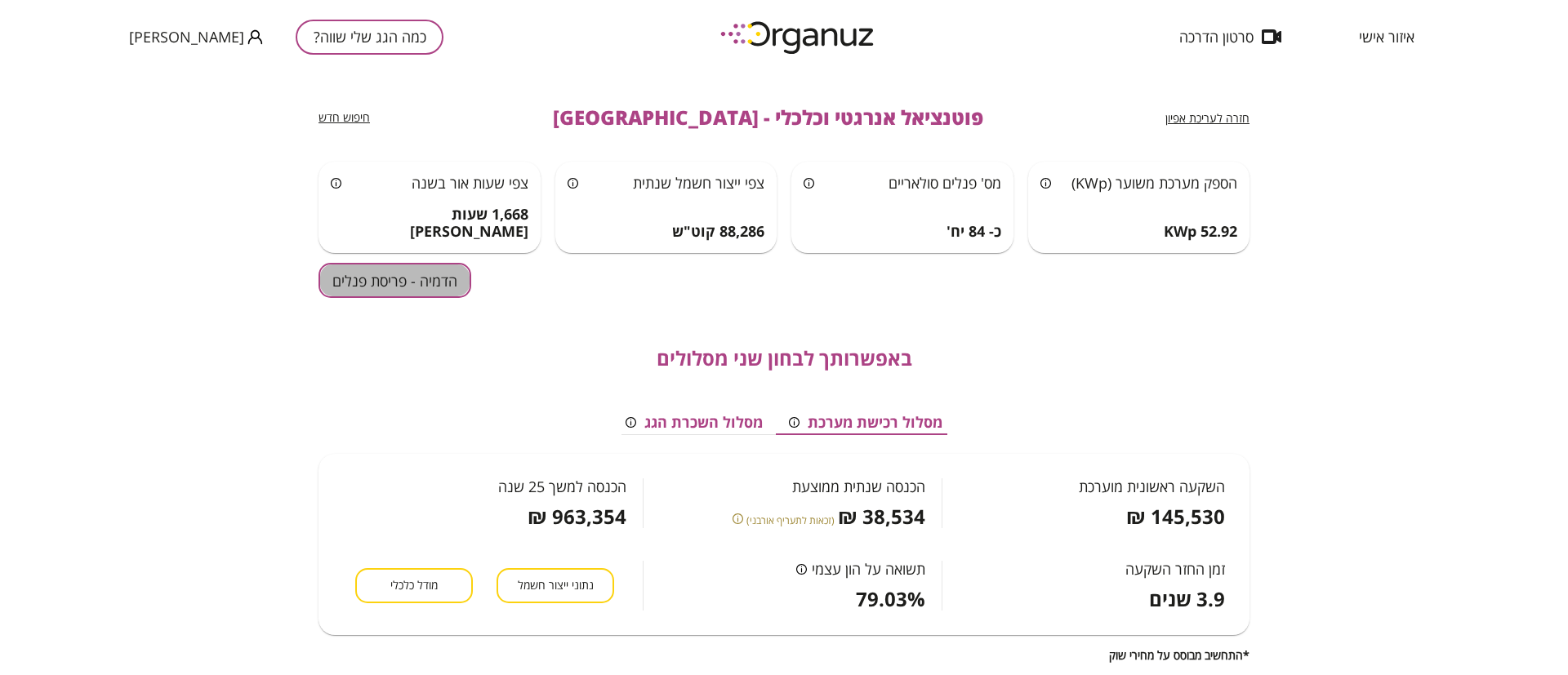
click at [425, 287] on button "הדמיה - פריסת פנלים" at bounding box center [394, 281] width 153 height 35
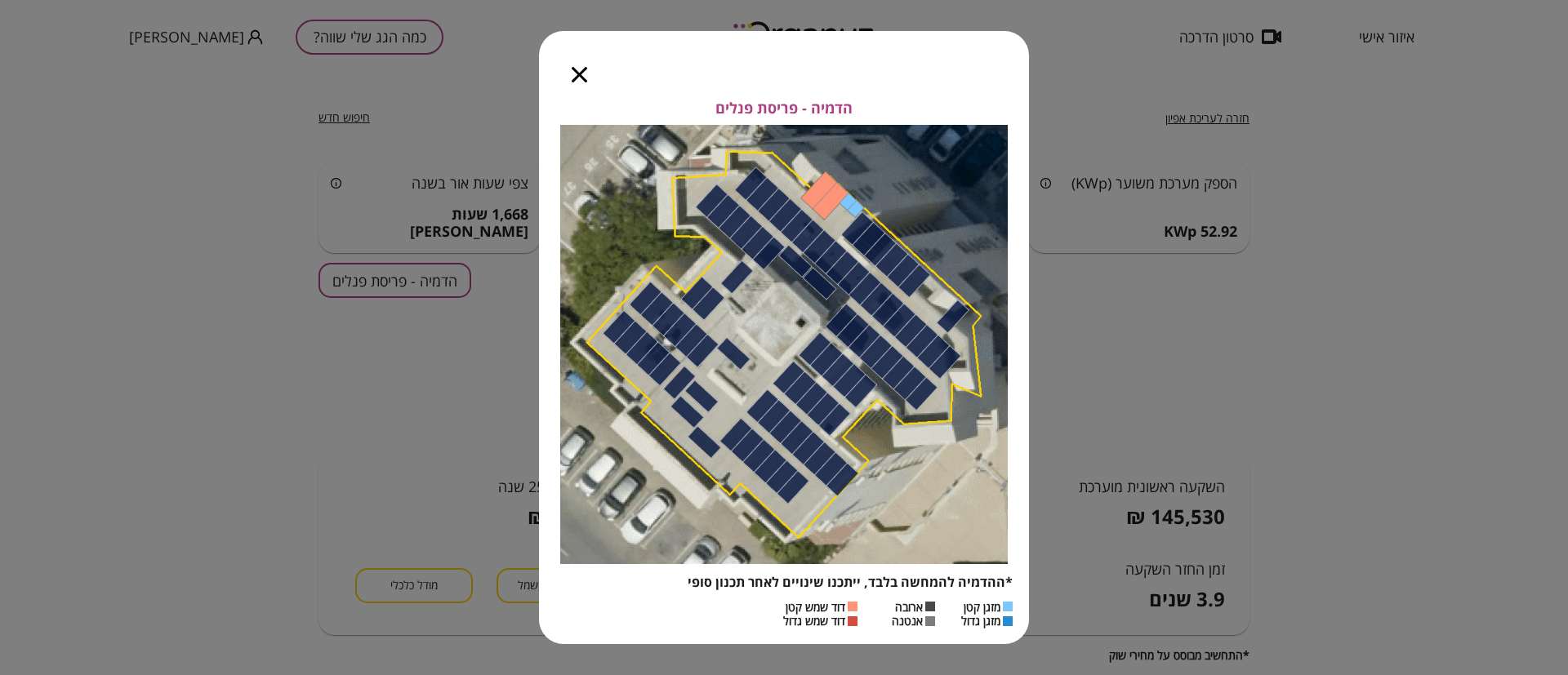
click at [579, 75] on icon "button" at bounding box center [579, 74] width 16 height 16
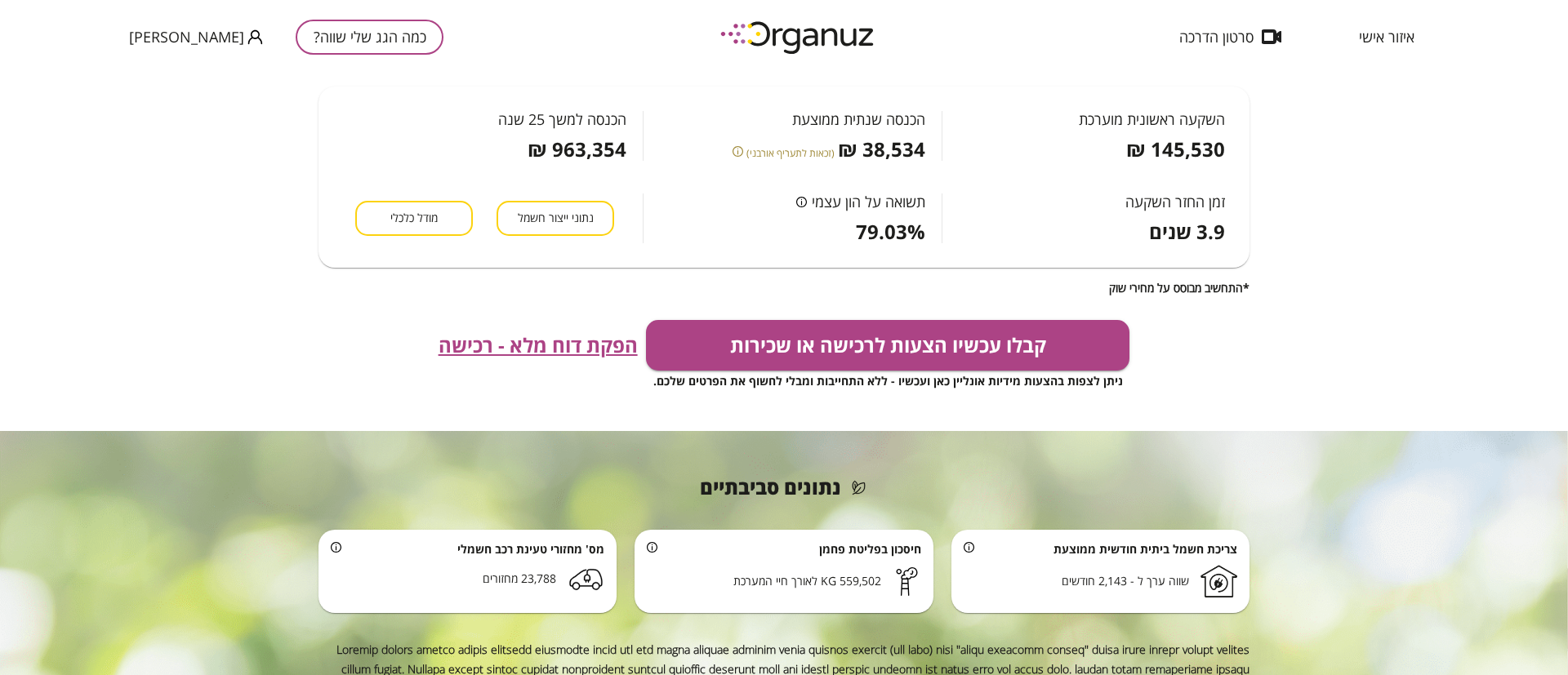
scroll to position [474, 0]
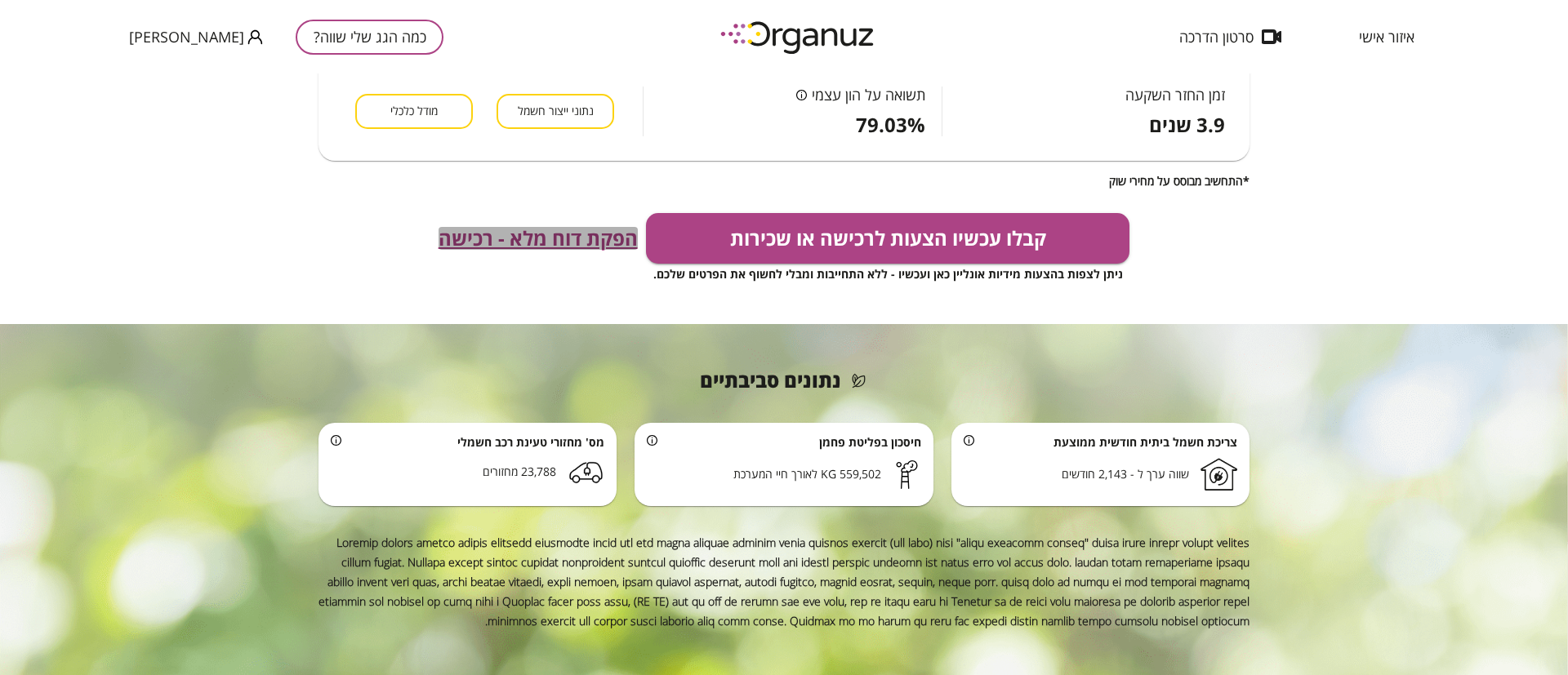
click at [630, 236] on span "הפקת דוח מלא - רכישה" at bounding box center [538, 238] width 199 height 23
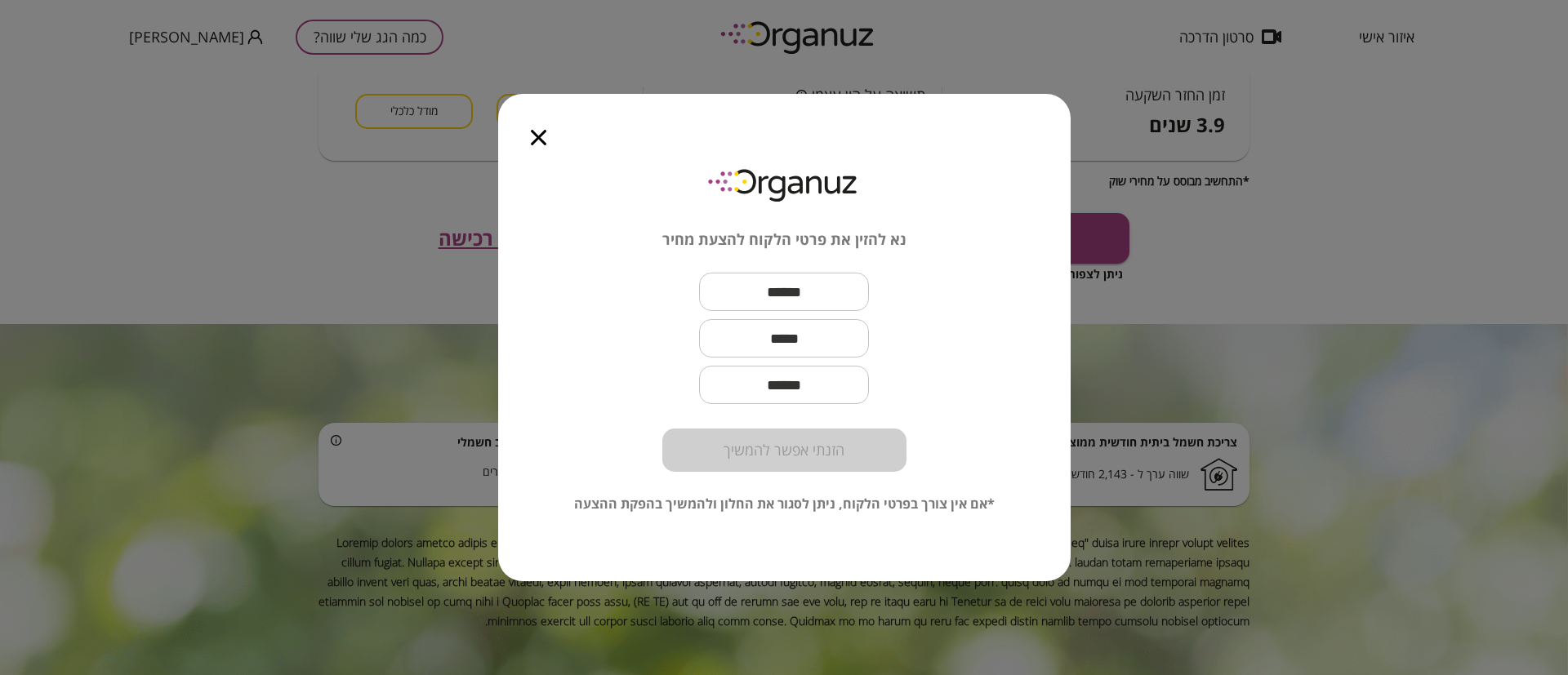
click at [541, 137] on icon "button" at bounding box center [538, 138] width 16 height 16
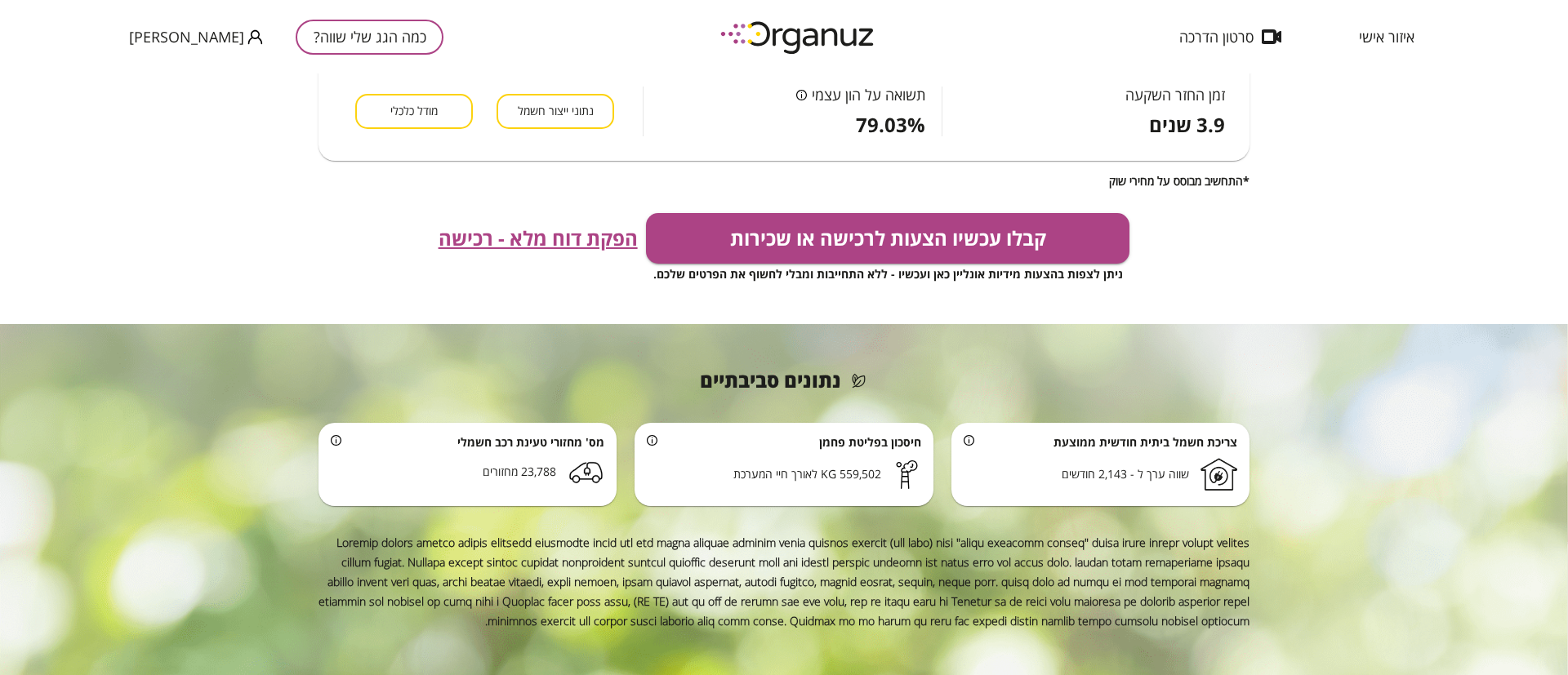
drag, startPoint x: 47, startPoint y: 99, endPoint x: 43, endPoint y: 111, distance: 12.6
click at [46, 101] on div "חזרה לעריכת אפיון פוטנציאל אנרגטי וכלכלי - חיפה חיפוש חדש הספק מערכת משוער (KWp…" at bounding box center [784, 374] width 1568 height 602
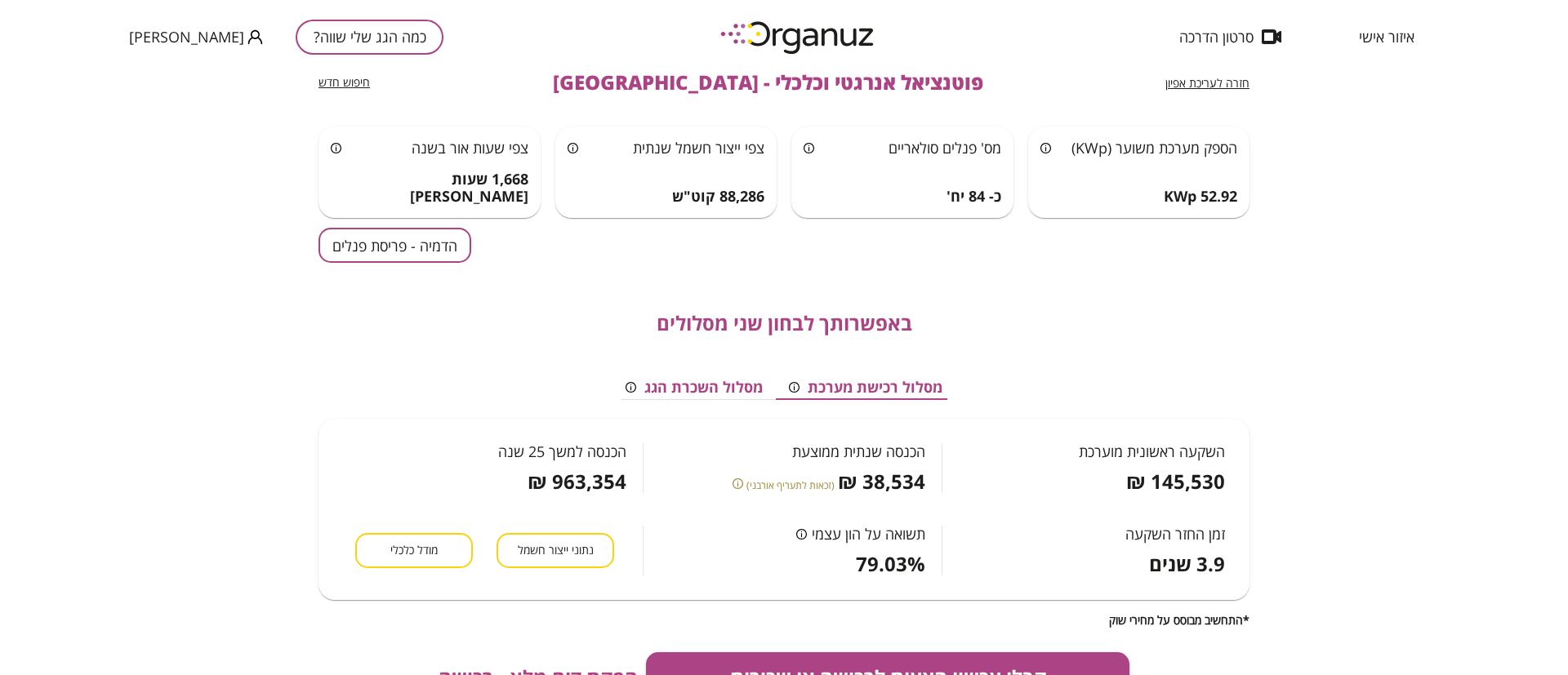
scroll to position [0, 0]
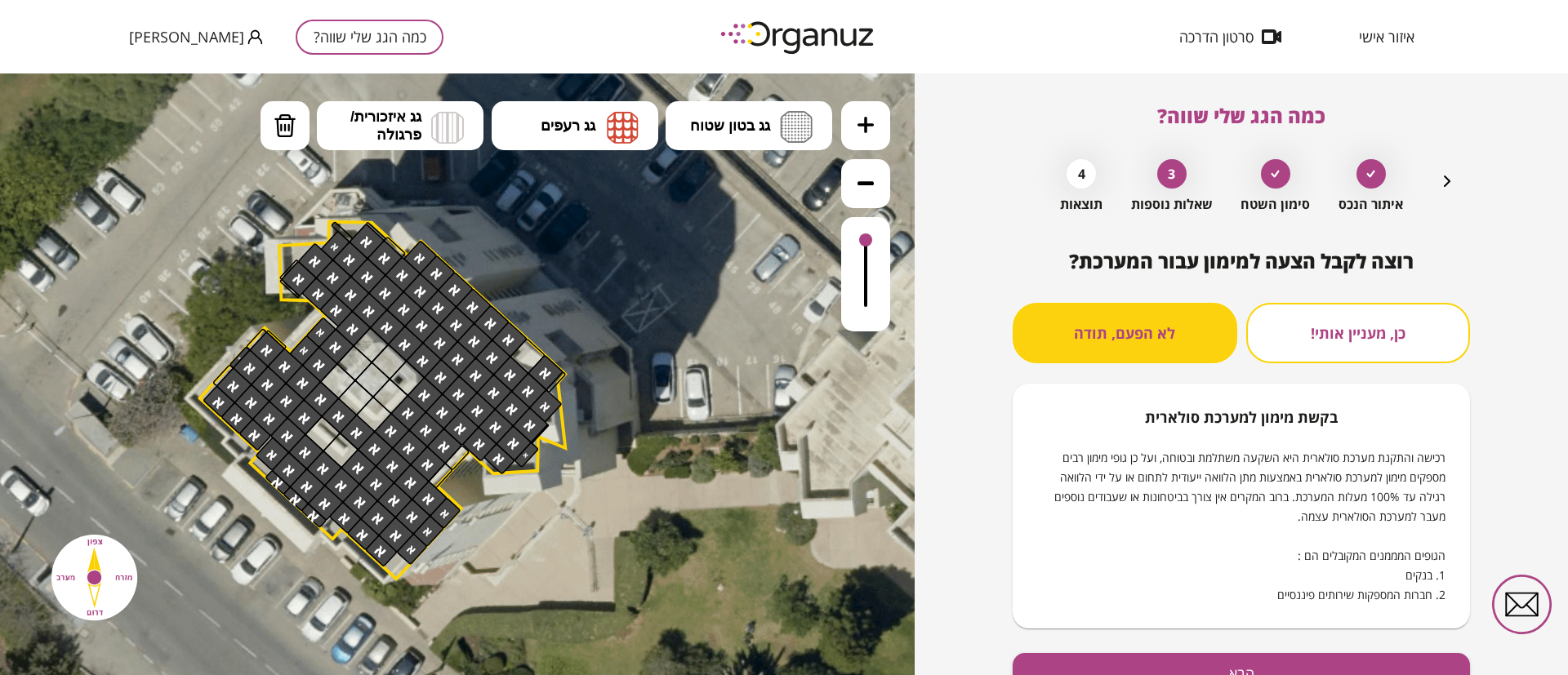
click at [331, 45] on button "כמה הגג שלי שווה?" at bounding box center [369, 37] width 148 height 35
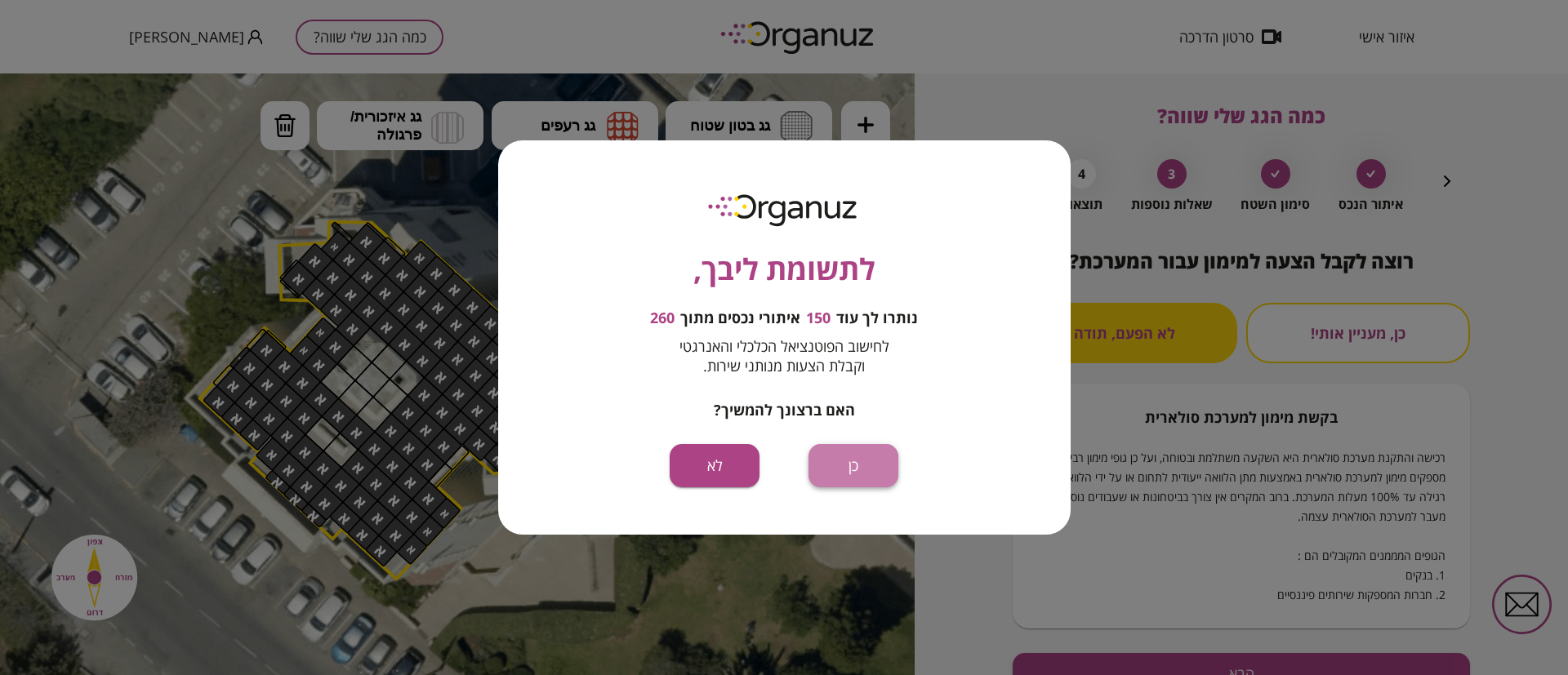
click at [855, 469] on button "כן" at bounding box center [853, 466] width 90 height 44
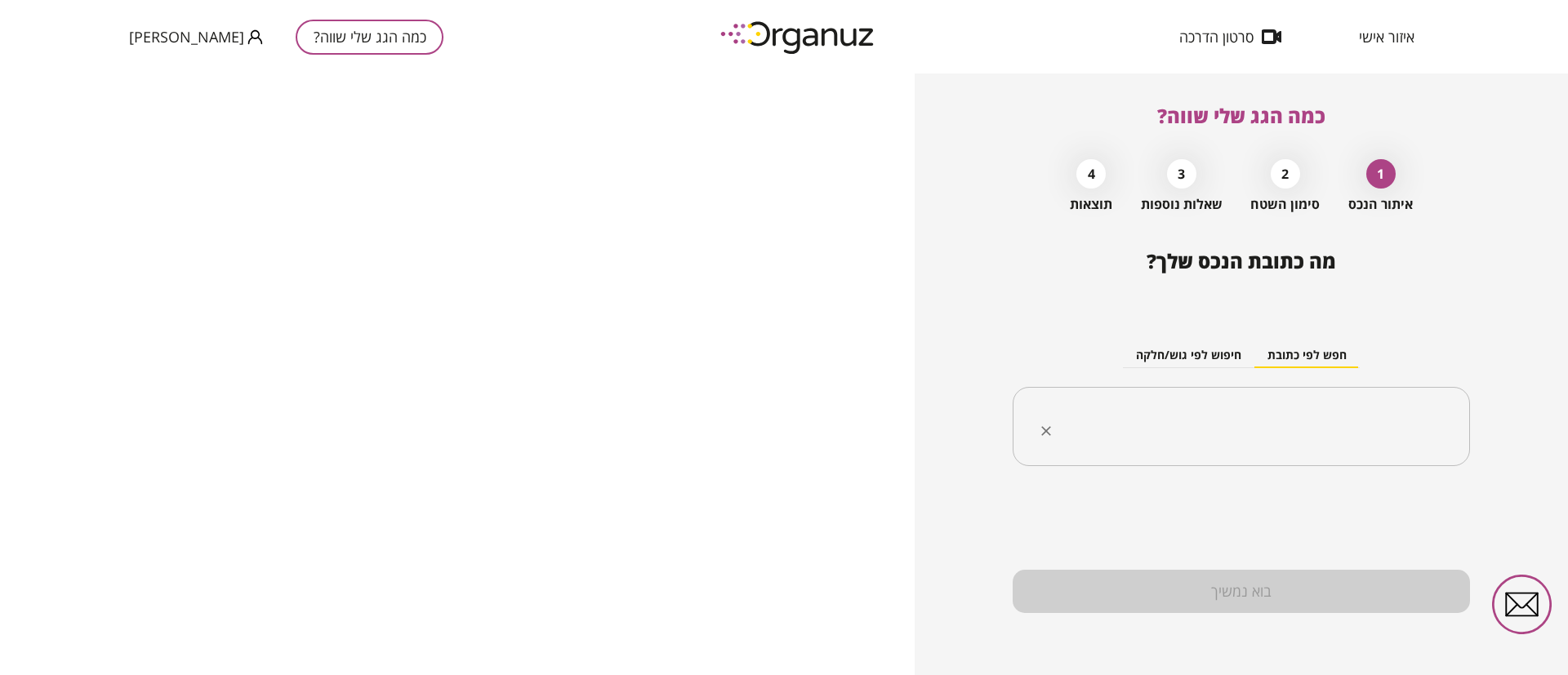
click at [1344, 412] on input "text" at bounding box center [1247, 427] width 405 height 41
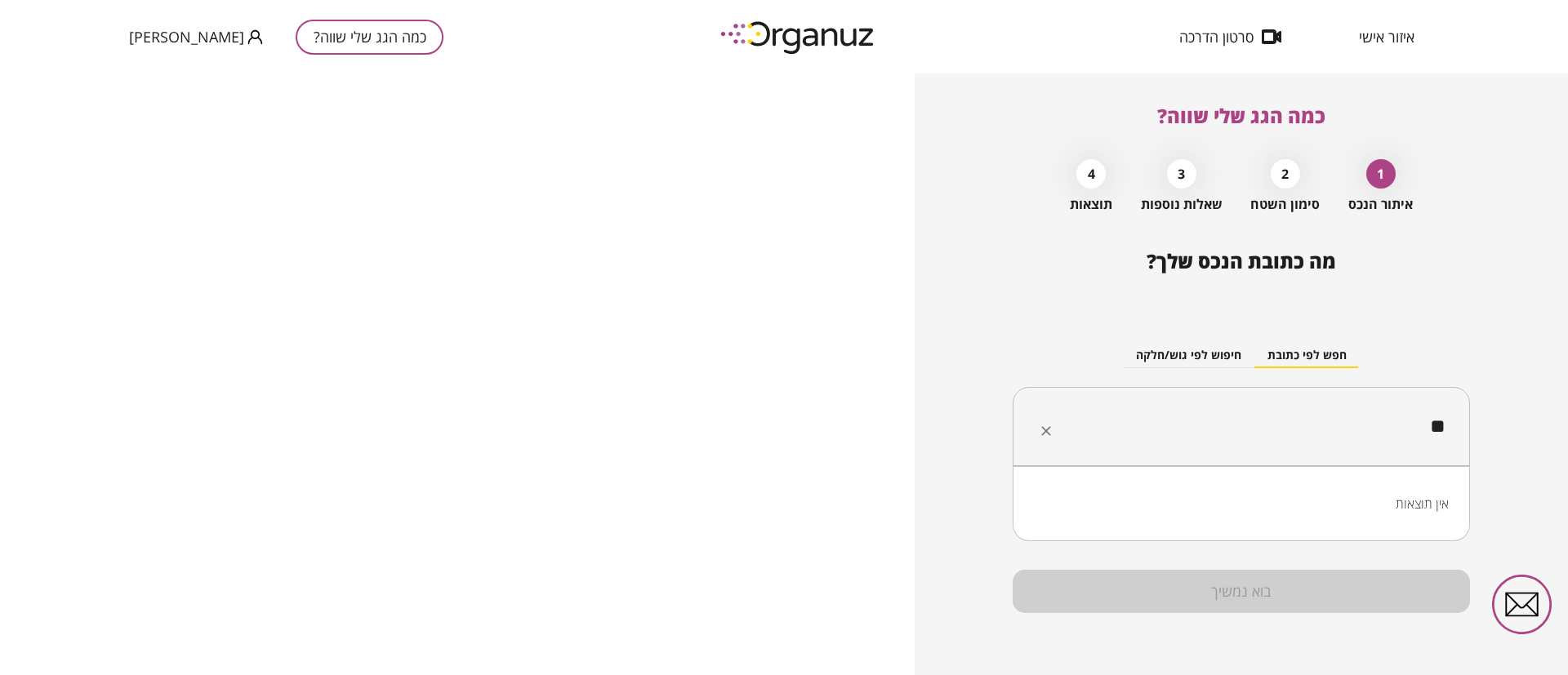
type input "*"
click at [1417, 520] on li "חיפה" at bounding box center [1242, 509] width 415 height 30
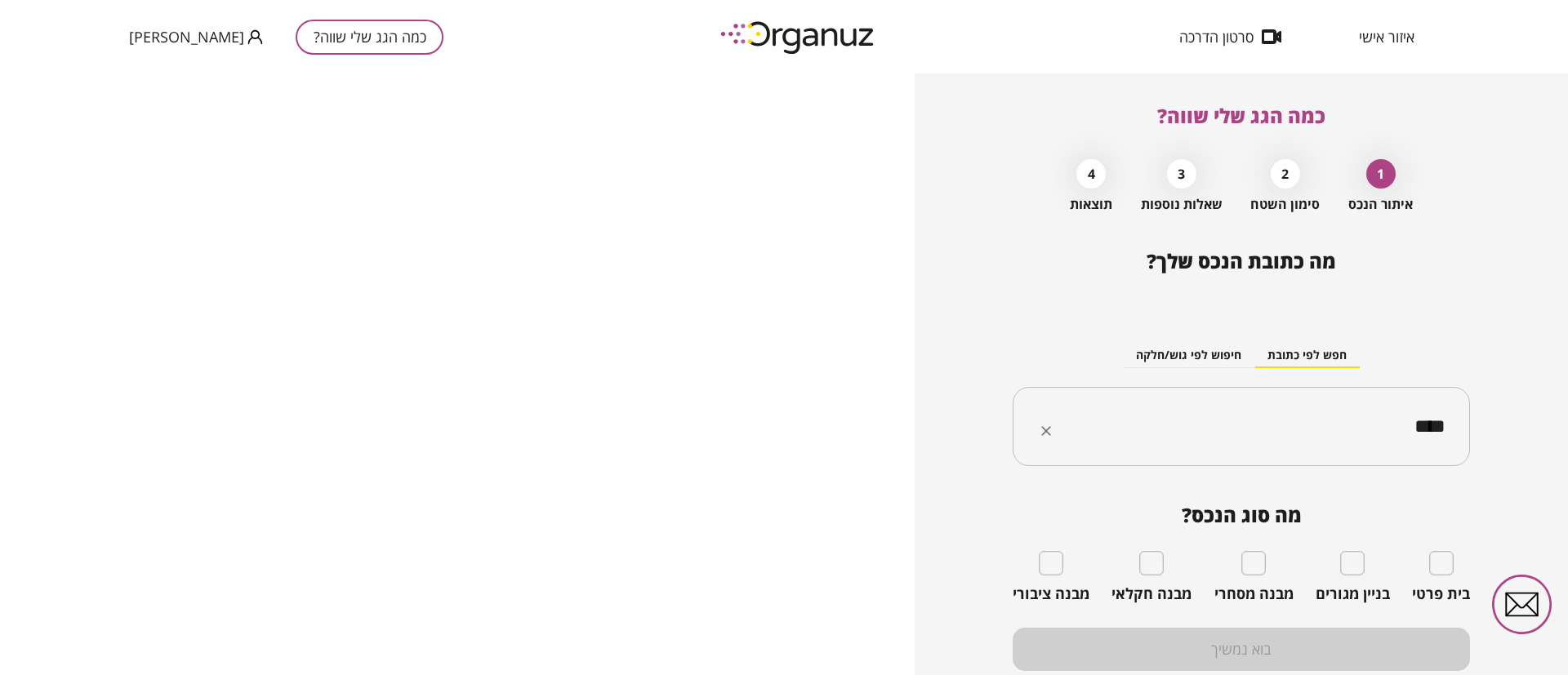
type input "****"
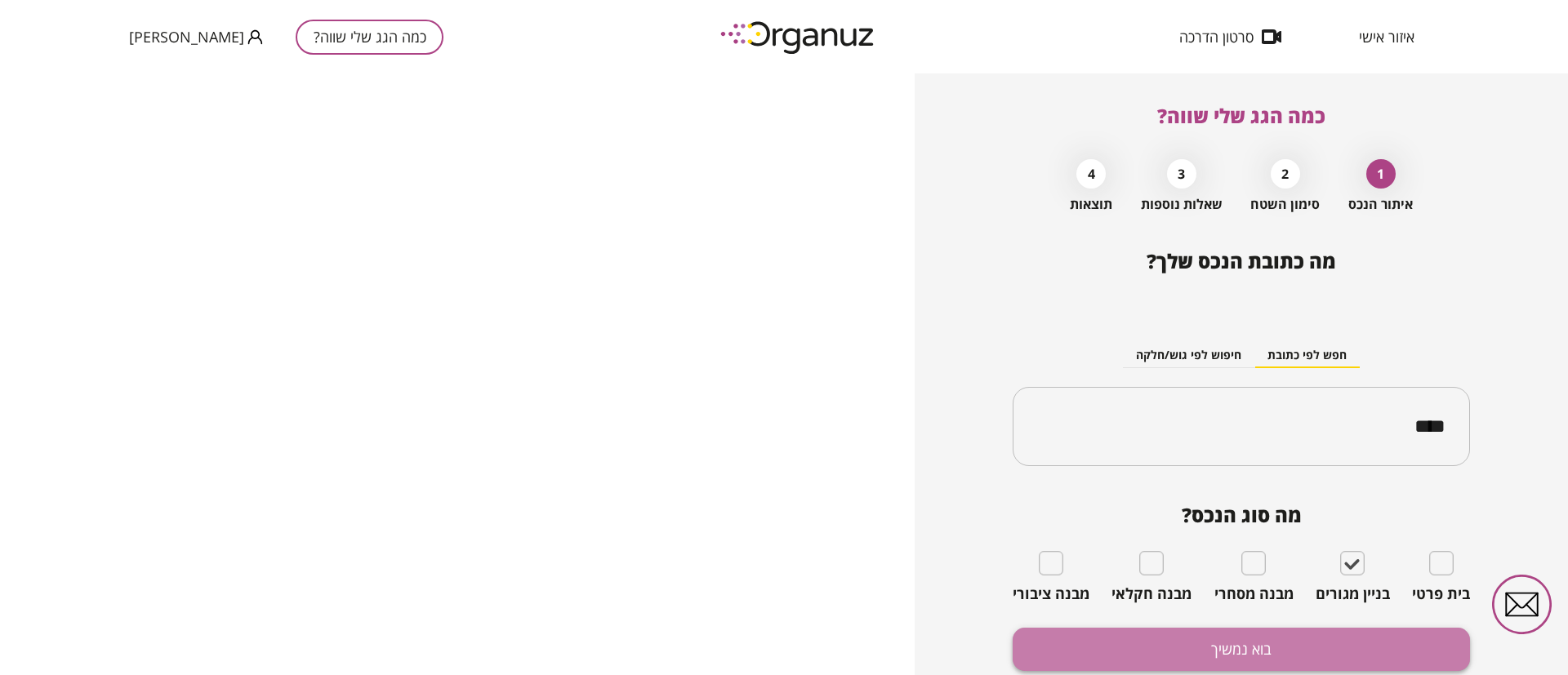
click at [1323, 659] on button "בוא נמשיך" at bounding box center [1242, 649] width 458 height 44
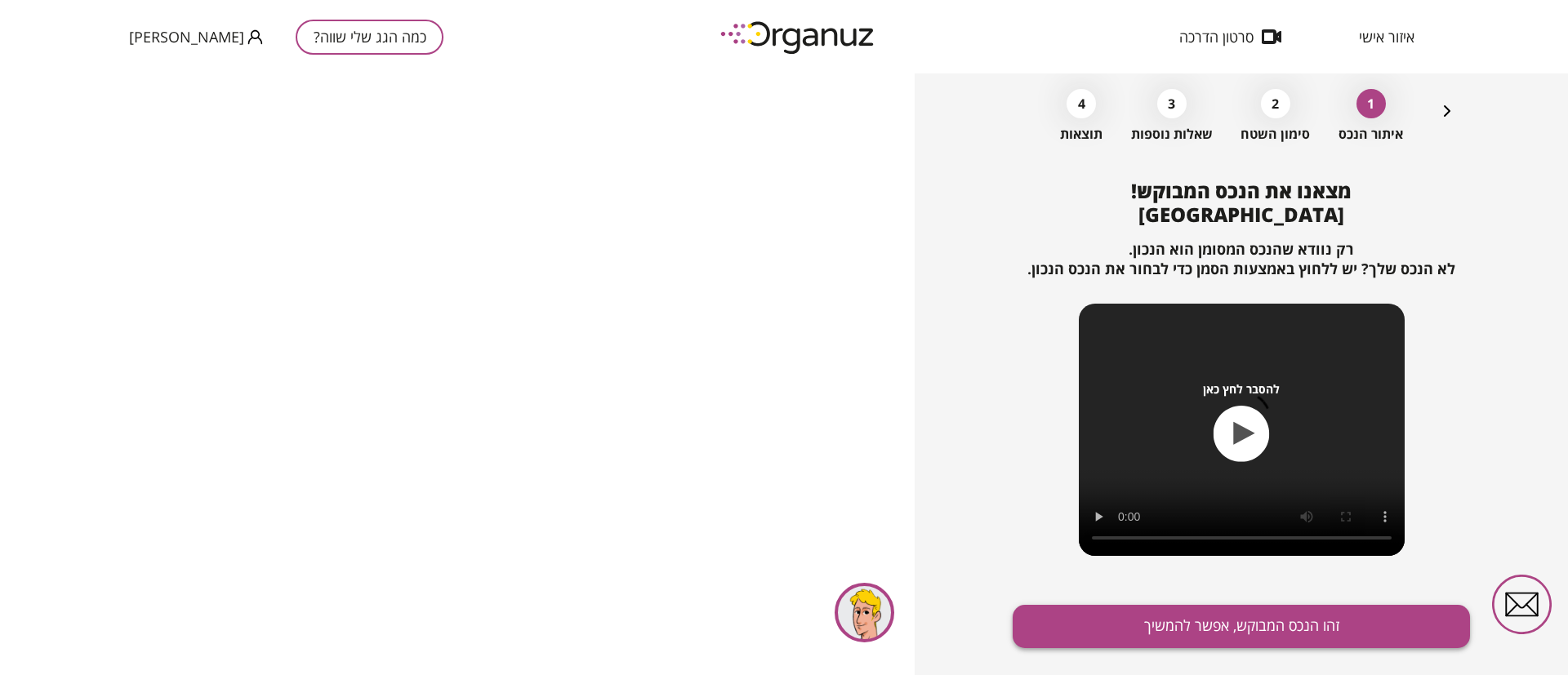
scroll to position [105, 0]
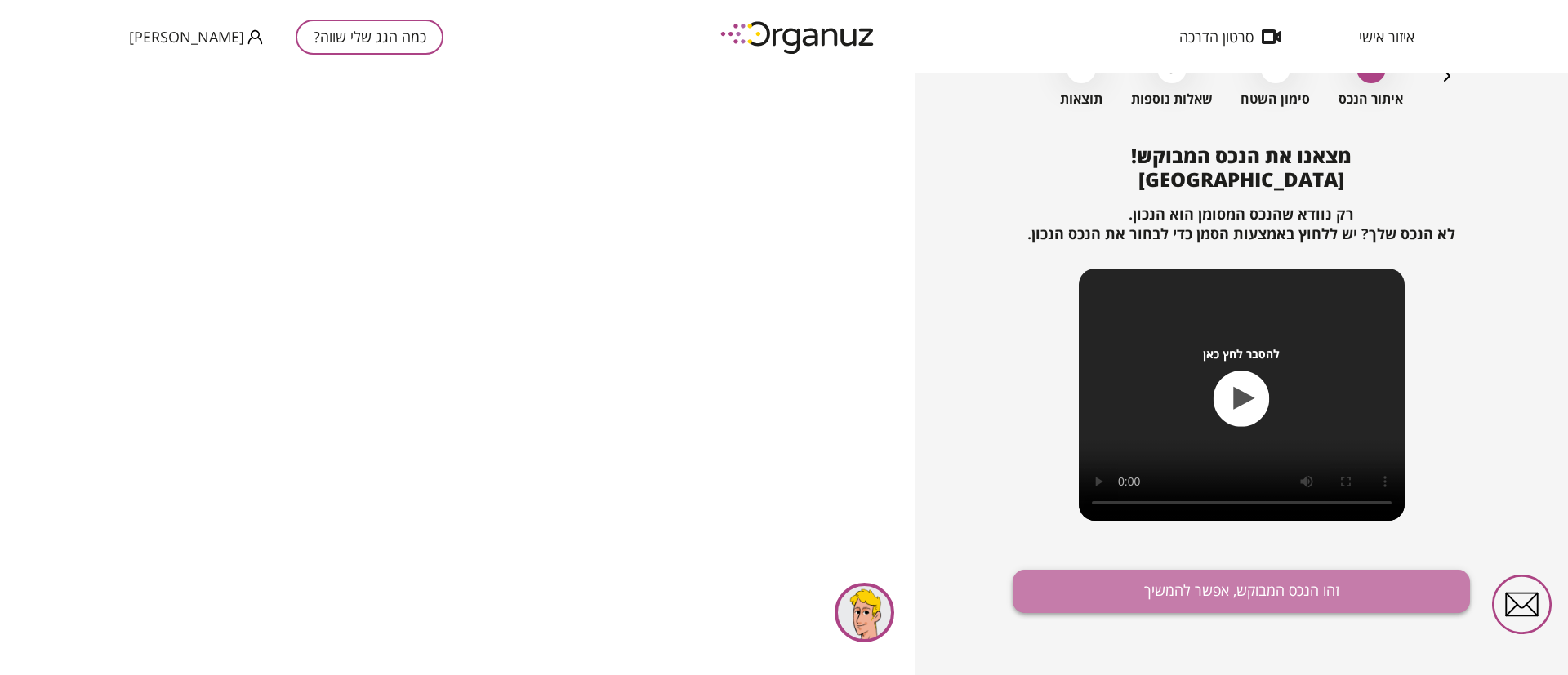
click at [1324, 590] on button "זהו הנכס המבוקש, אפשר להמשיך" at bounding box center [1242, 591] width 458 height 44
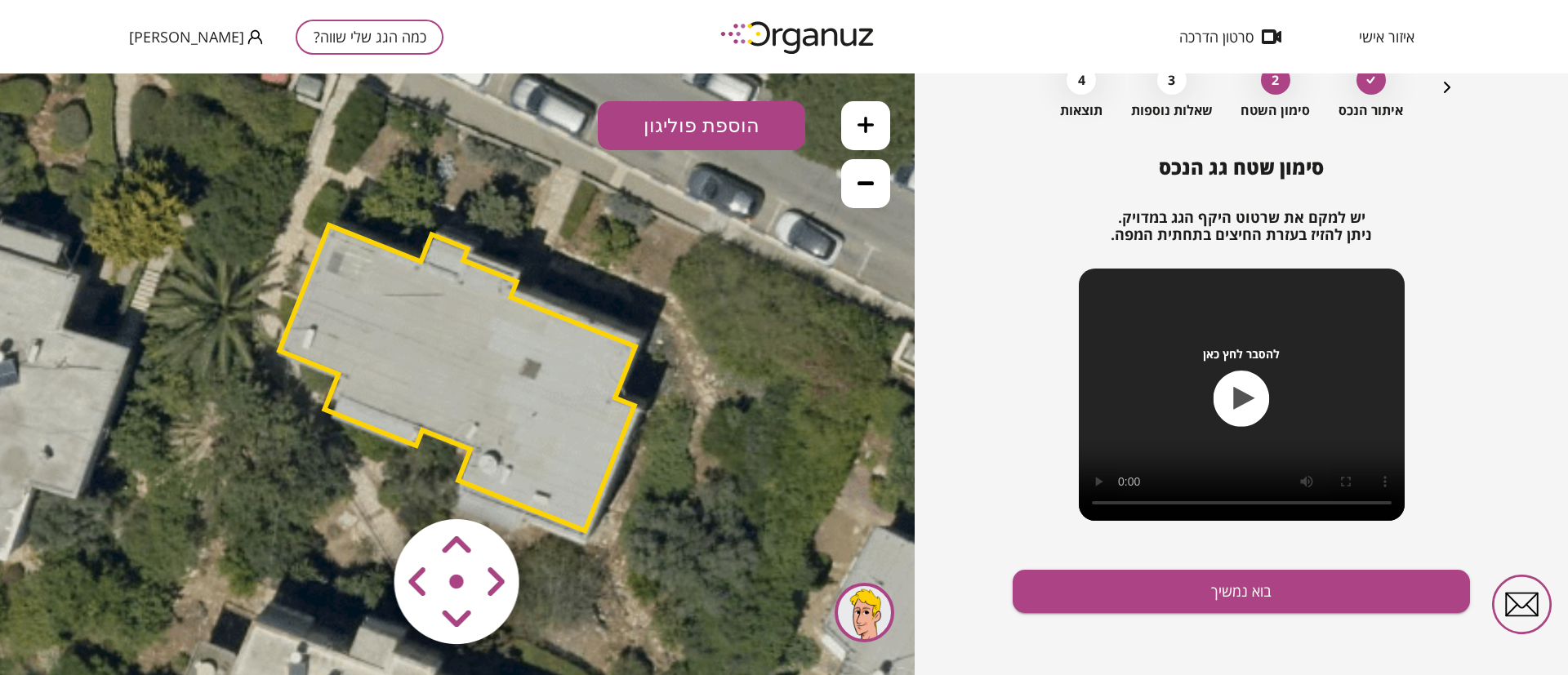
click at [360, 485] on area at bounding box center [360, 485] width 0 height 0
drag, startPoint x: 453, startPoint y: 620, endPoint x: 471, endPoint y: 612, distance: 19.7
click at [360, 485] on area at bounding box center [360, 485] width 0 height 0
drag, startPoint x: 500, startPoint y: 591, endPoint x: 466, endPoint y: 552, distance: 51.7
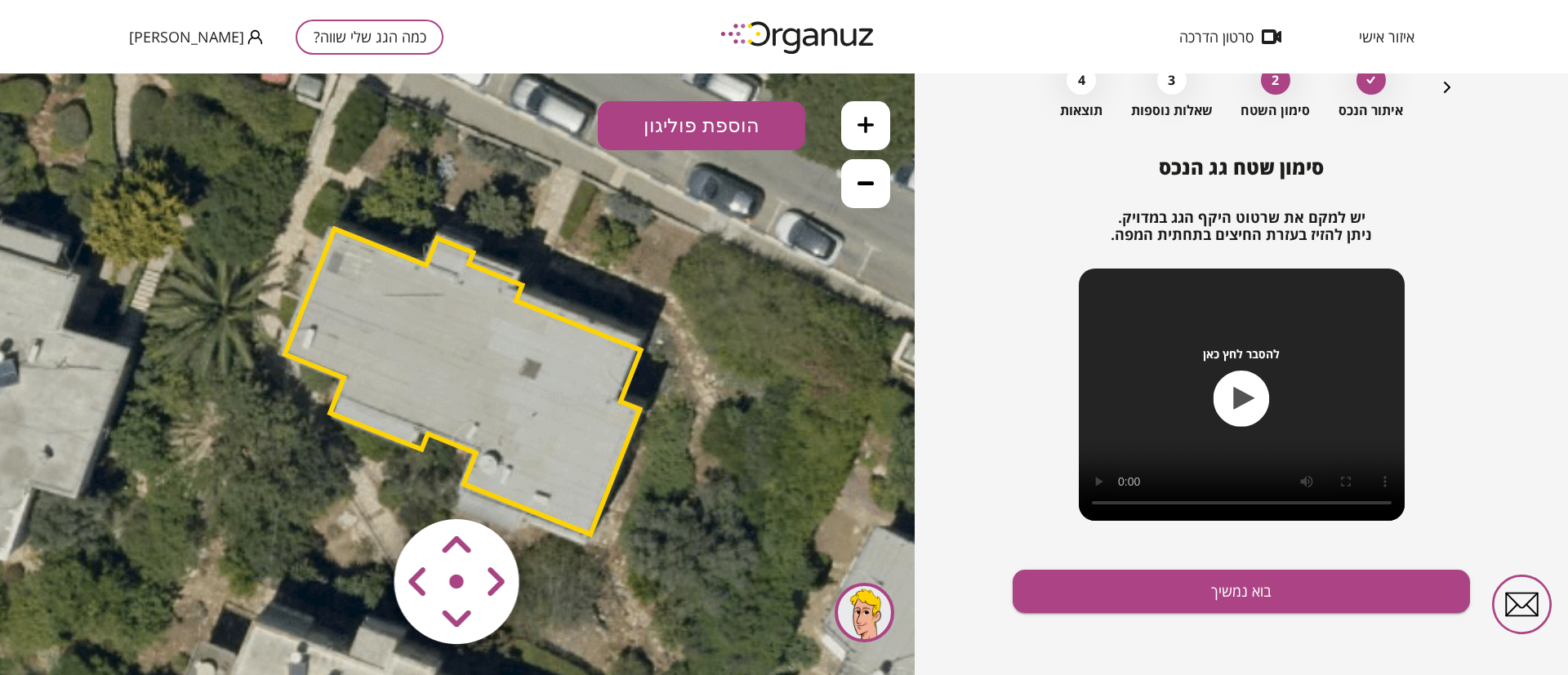
click at [360, 485] on area at bounding box center [360, 485] width 0 height 0
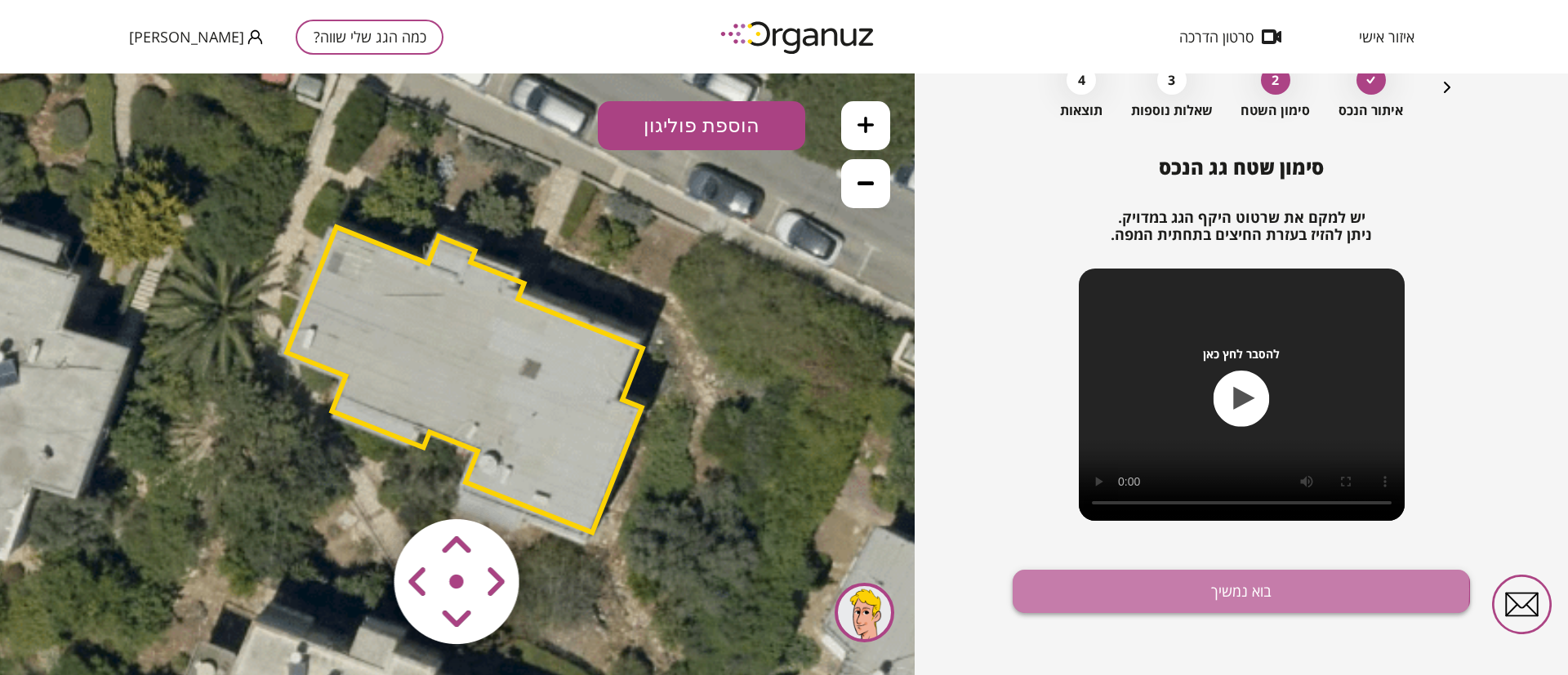
click at [1151, 590] on button "בוא נמשיך" at bounding box center [1242, 591] width 458 height 44
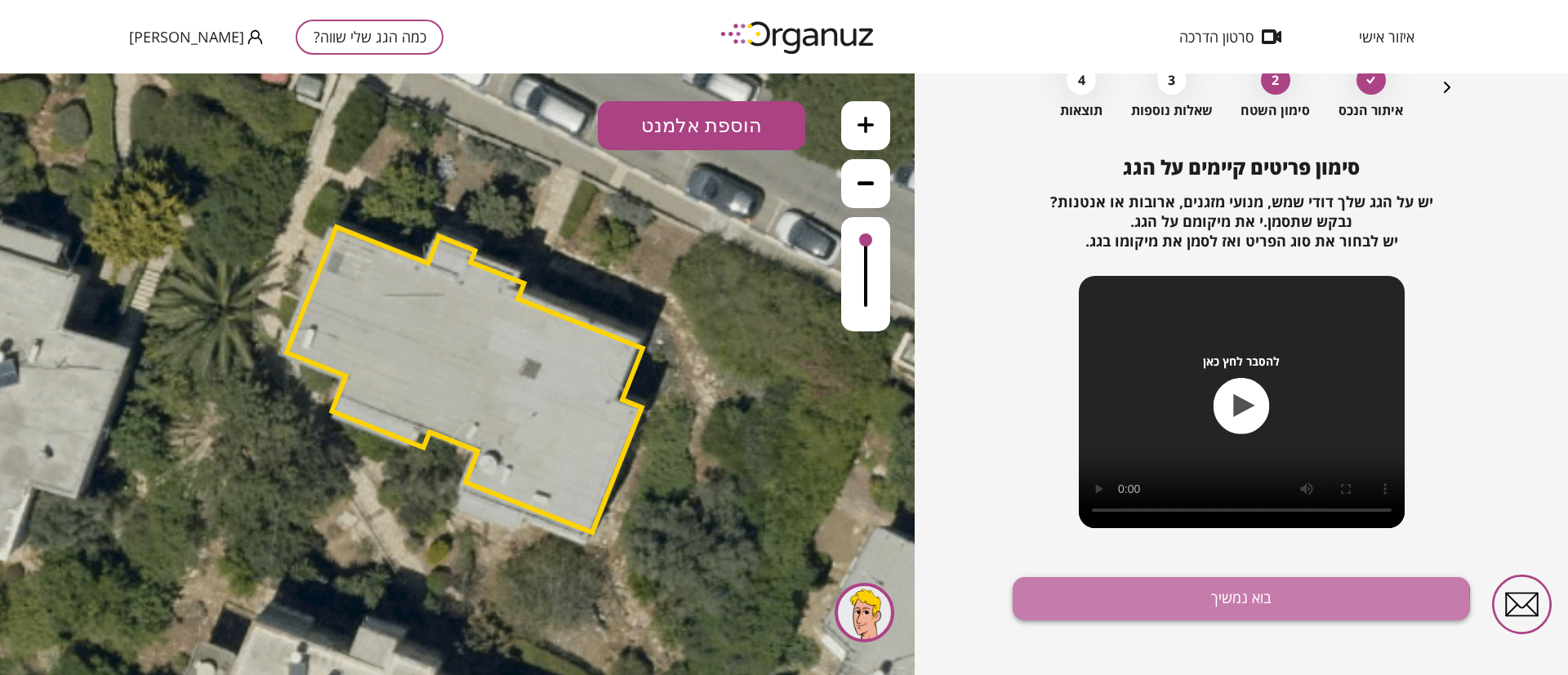
click at [1117, 611] on button "בוא נמשיך" at bounding box center [1242, 599] width 458 height 44
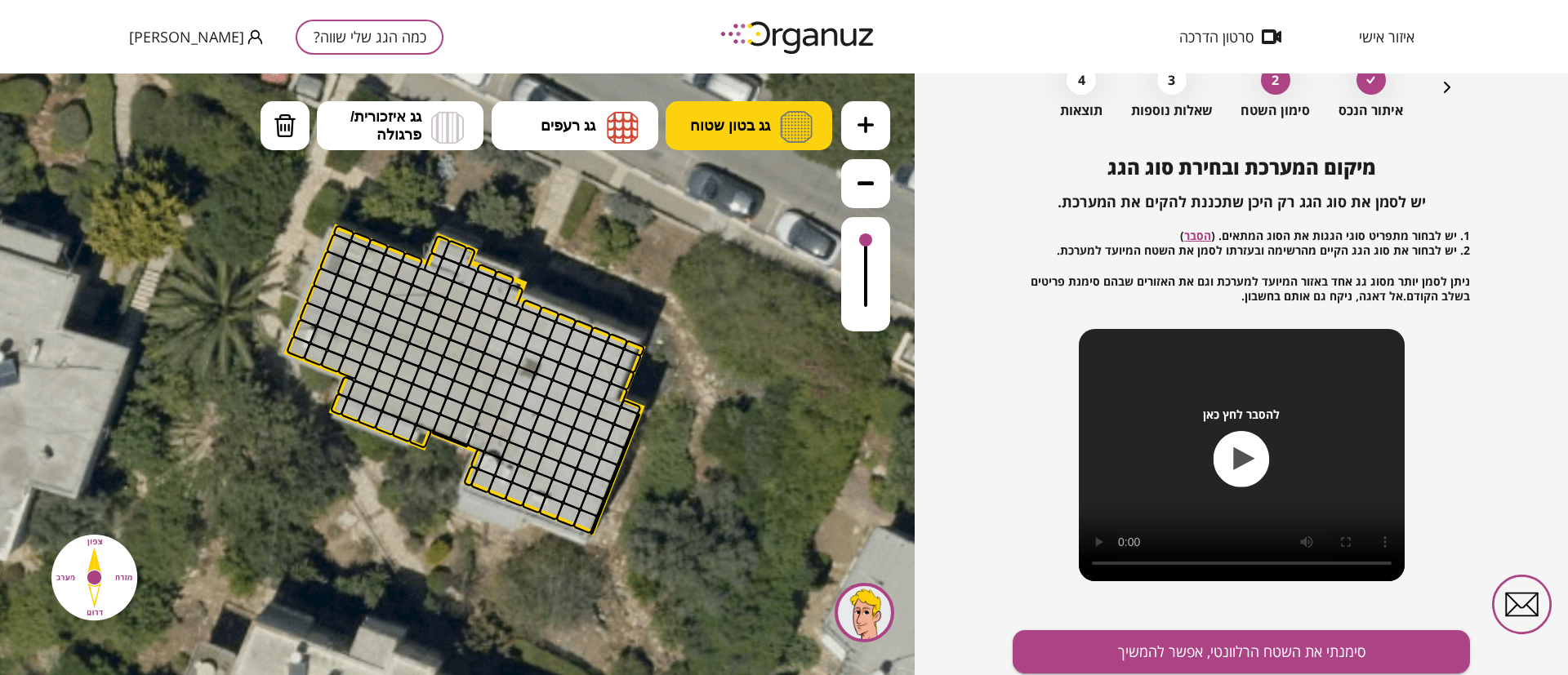
click at [731, 119] on span "גג בטון שטוח" at bounding box center [730, 126] width 80 height 18
drag, startPoint x: 727, startPoint y: 179, endPoint x: 629, endPoint y: 265, distance: 130.4
click at [727, 181] on div ".st0 { fill: #FFFFFF; } 10" at bounding box center [457, 374] width 914 height 602
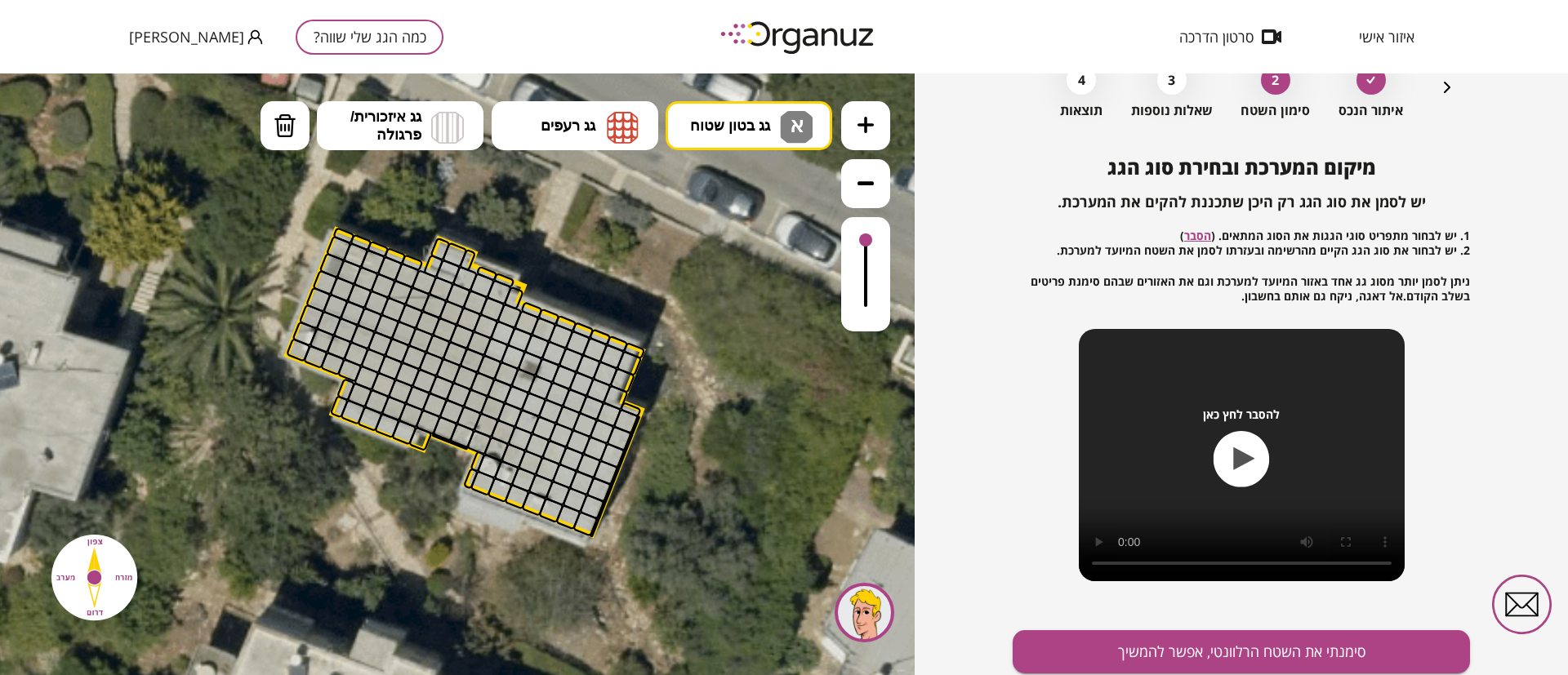
drag, startPoint x: 720, startPoint y: 126, endPoint x: 707, endPoint y: 158, distance: 34.5
click at [720, 127] on span "גג בטון שטוח" at bounding box center [730, 126] width 80 height 18
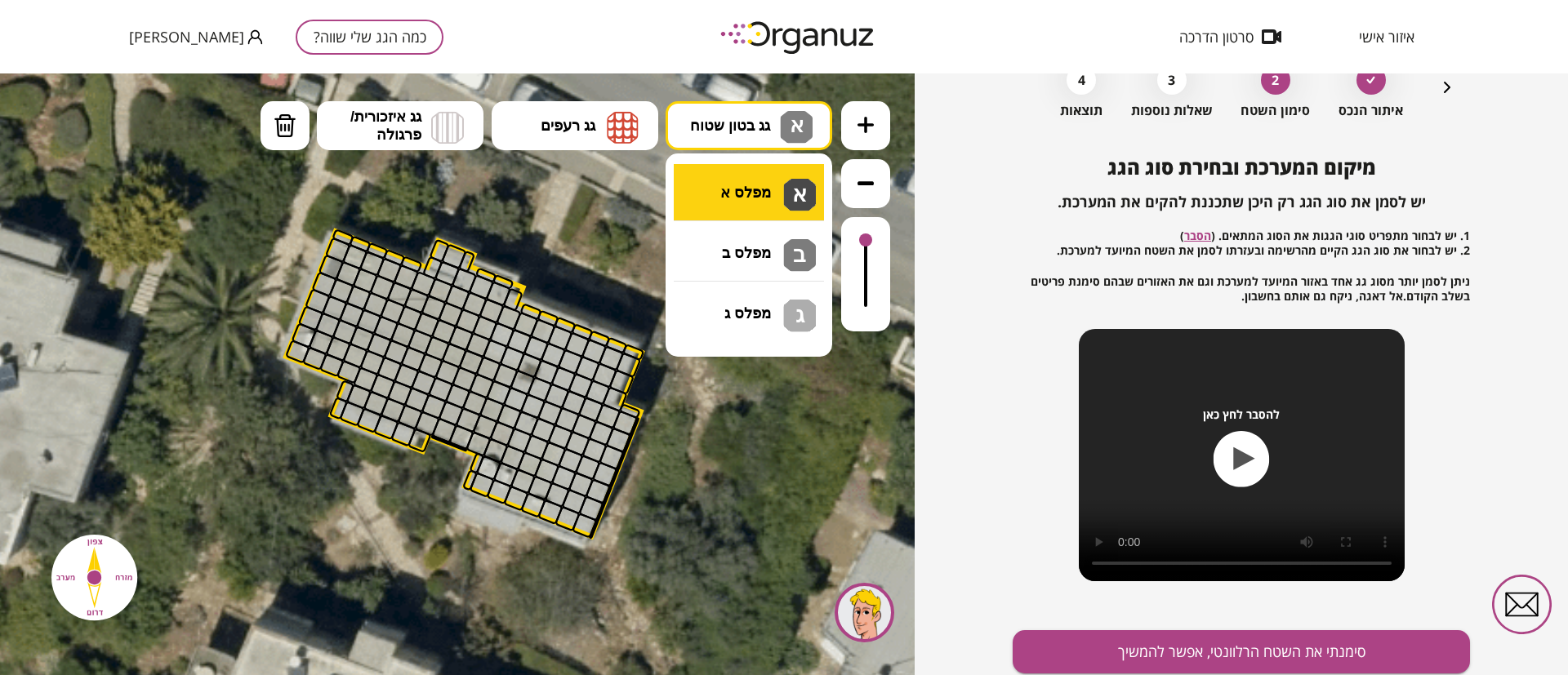
click at [705, 209] on div ".st0 { fill: #FFFFFF; } 10" at bounding box center [457, 374] width 914 height 602
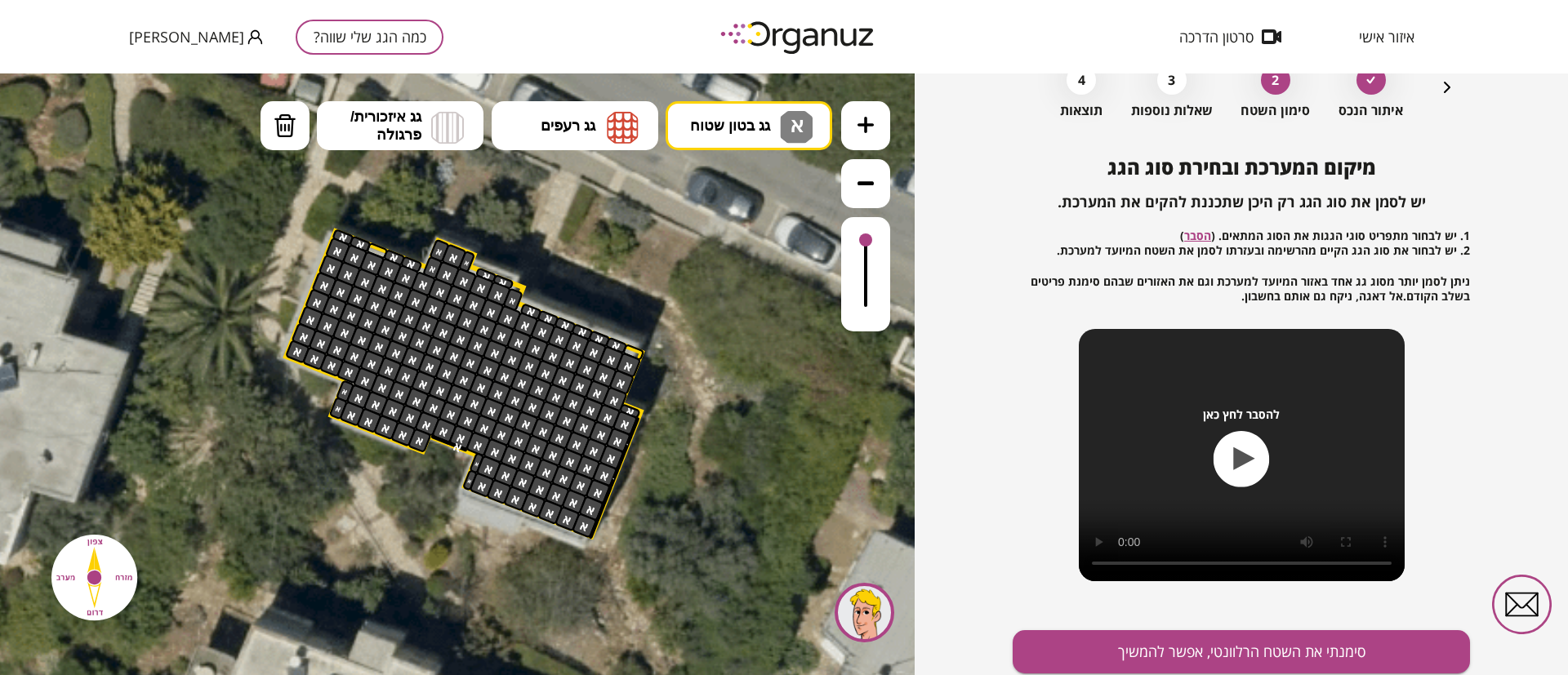
drag, startPoint x: 630, startPoint y: 412, endPoint x: 578, endPoint y: 403, distance: 52.8
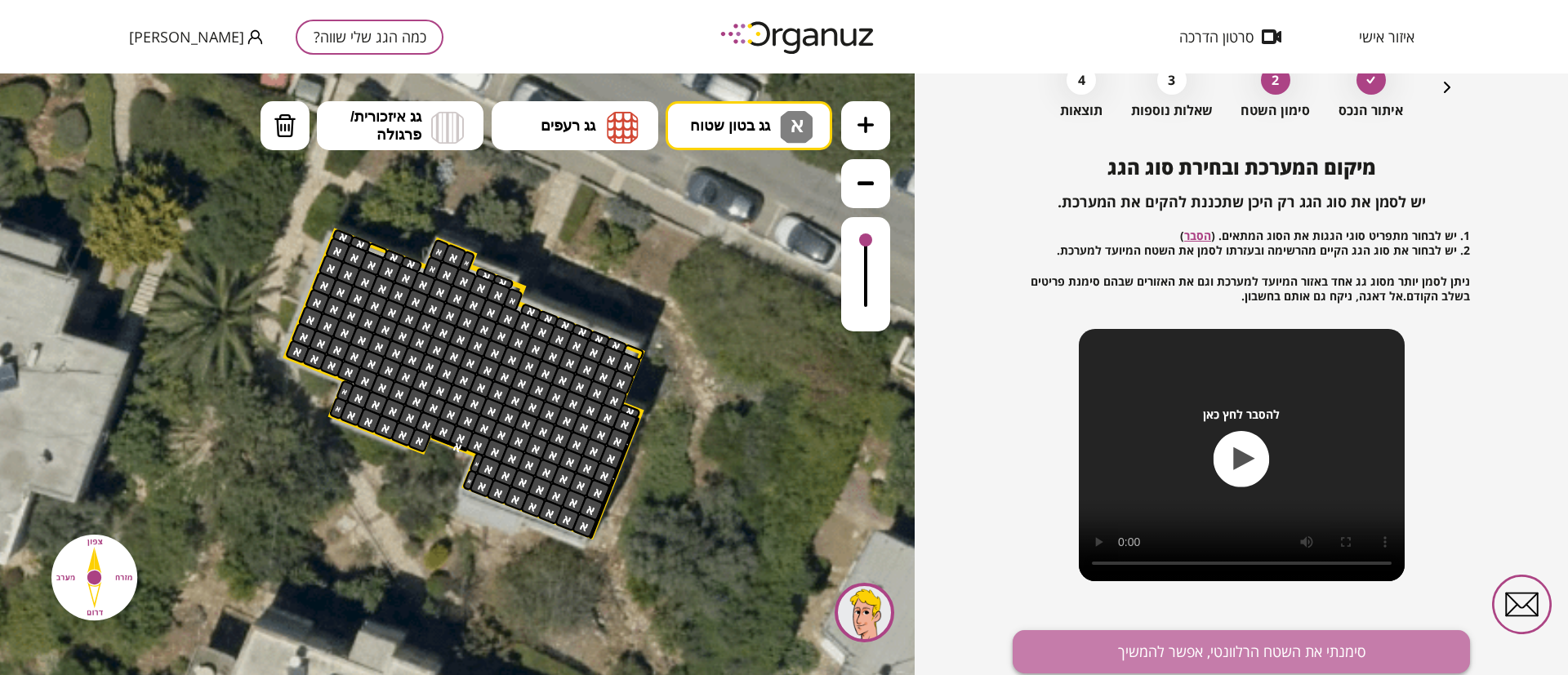
click at [1315, 649] on button "סימנתי את השטח הרלוונטי, אפשר להמשיך" at bounding box center [1242, 652] width 458 height 44
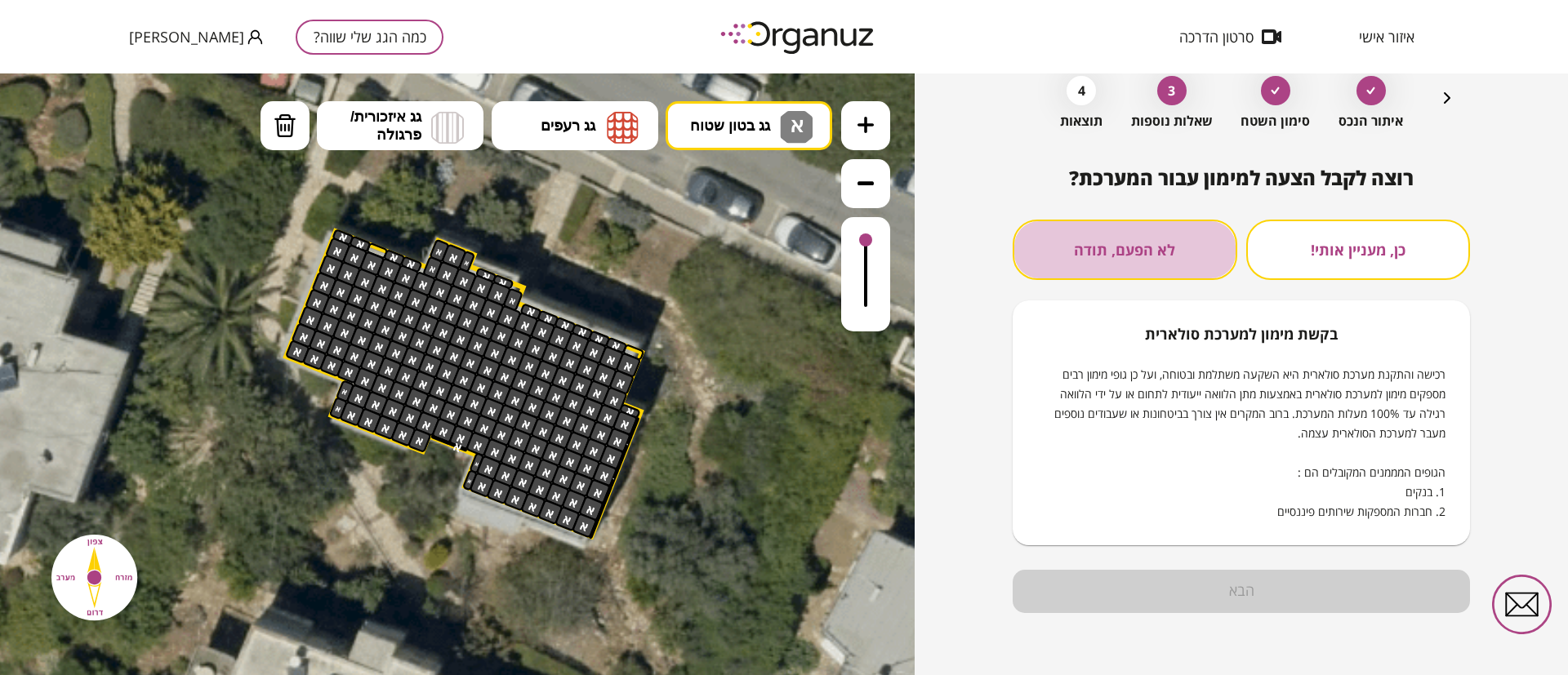
drag, startPoint x: 1148, startPoint y: 272, endPoint x: 1146, endPoint y: 251, distance: 21.1
click at [1146, 251] on button "לא הפעם, תודה" at bounding box center [1124, 249] width 224 height 60
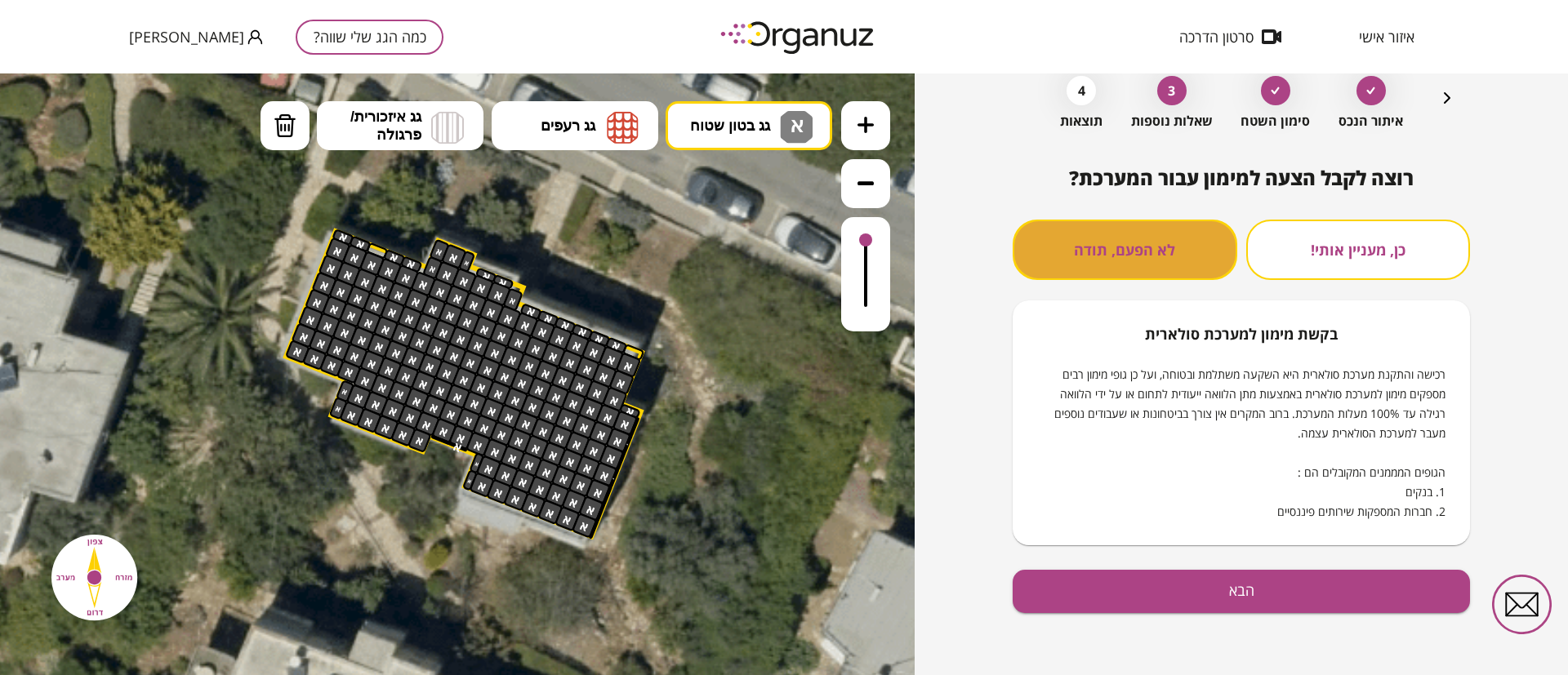
click at [1146, 251] on button "לא הפעם, תודה" at bounding box center [1124, 249] width 224 height 60
drag, startPoint x: 1234, startPoint y: 558, endPoint x: 1240, endPoint y: 601, distance: 43.4
click at [1234, 580] on div "רוצה לקבל הצעה למימון עבור המערכת? כן, מעניין אותי! לא הפעם, תודה בקשת מימון למ…" at bounding box center [1242, 420] width 458 height 509
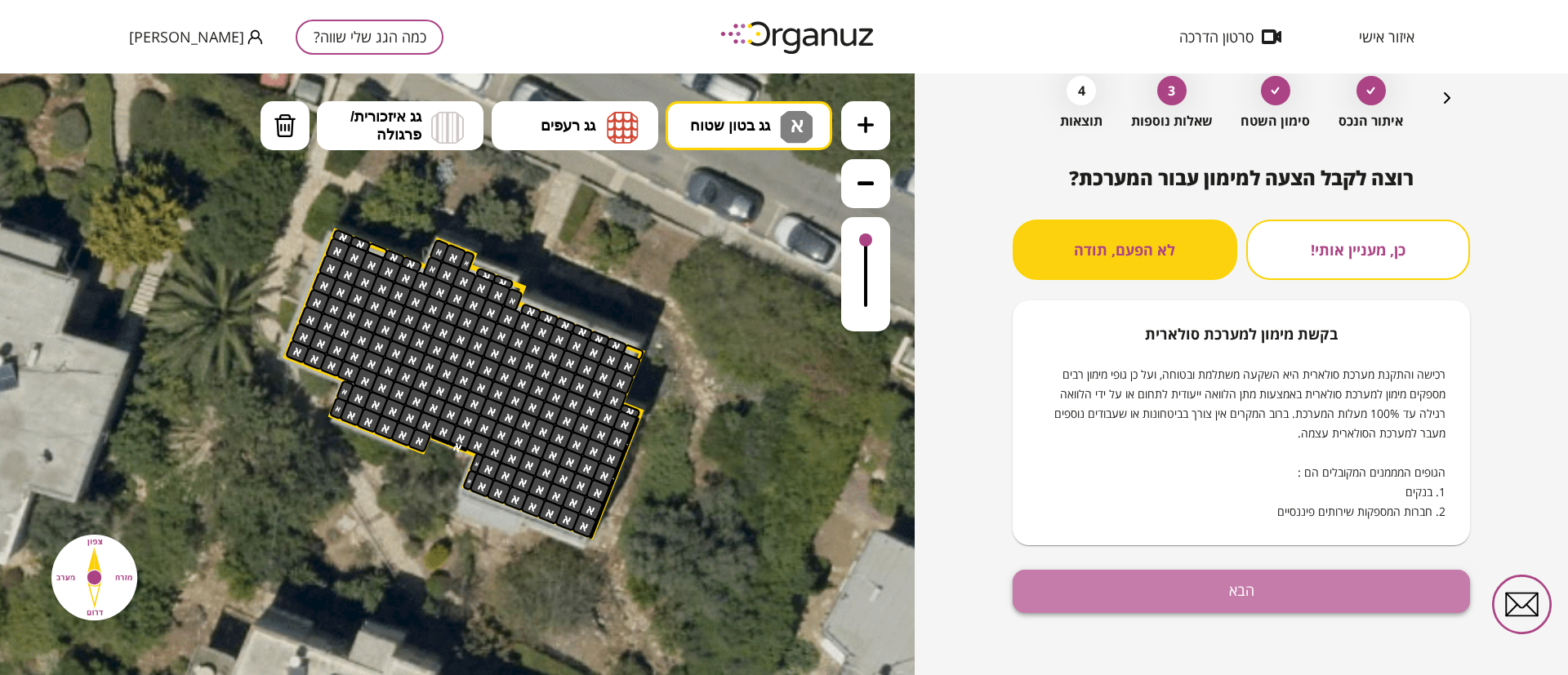
click at [1240, 601] on button "הבא" at bounding box center [1242, 591] width 458 height 44
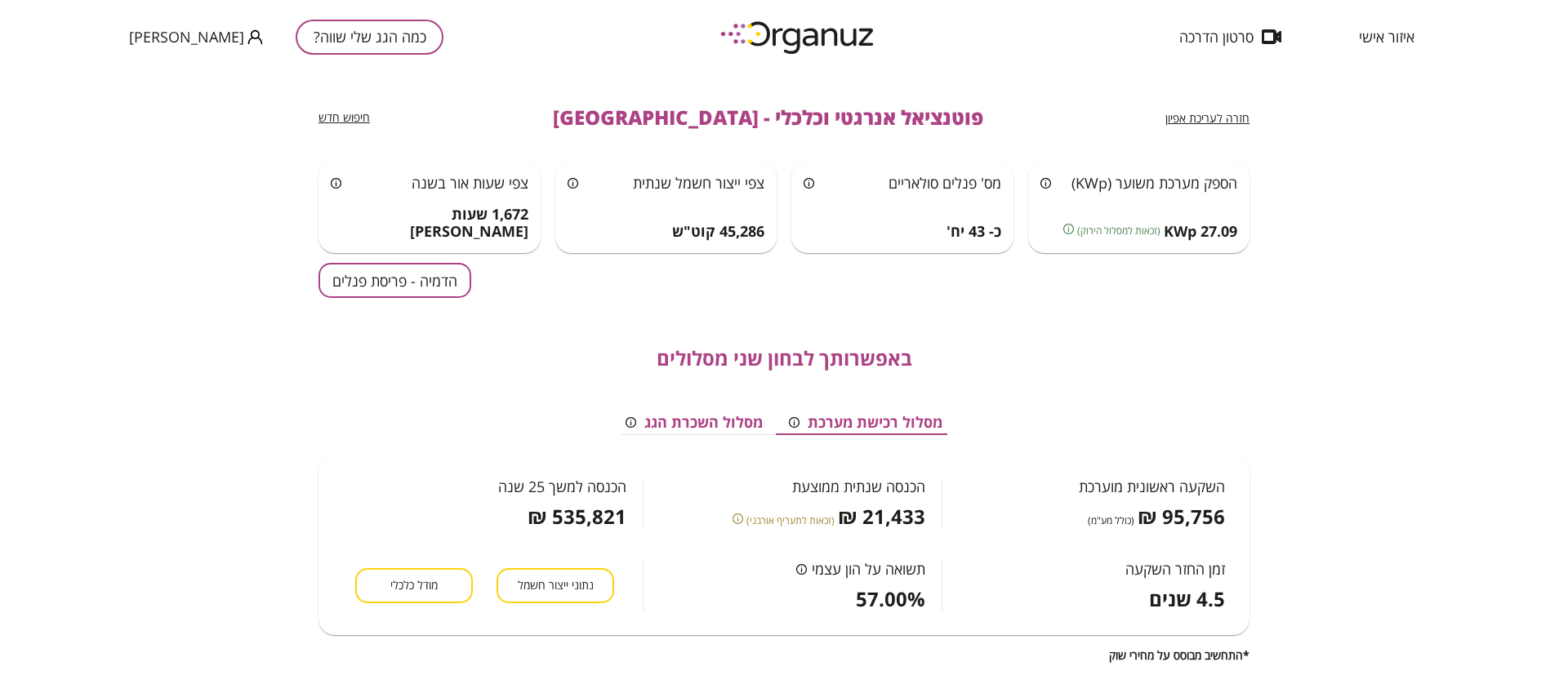
click at [317, 50] on button "כמה הגג שלי שווה?" at bounding box center [369, 37] width 148 height 35
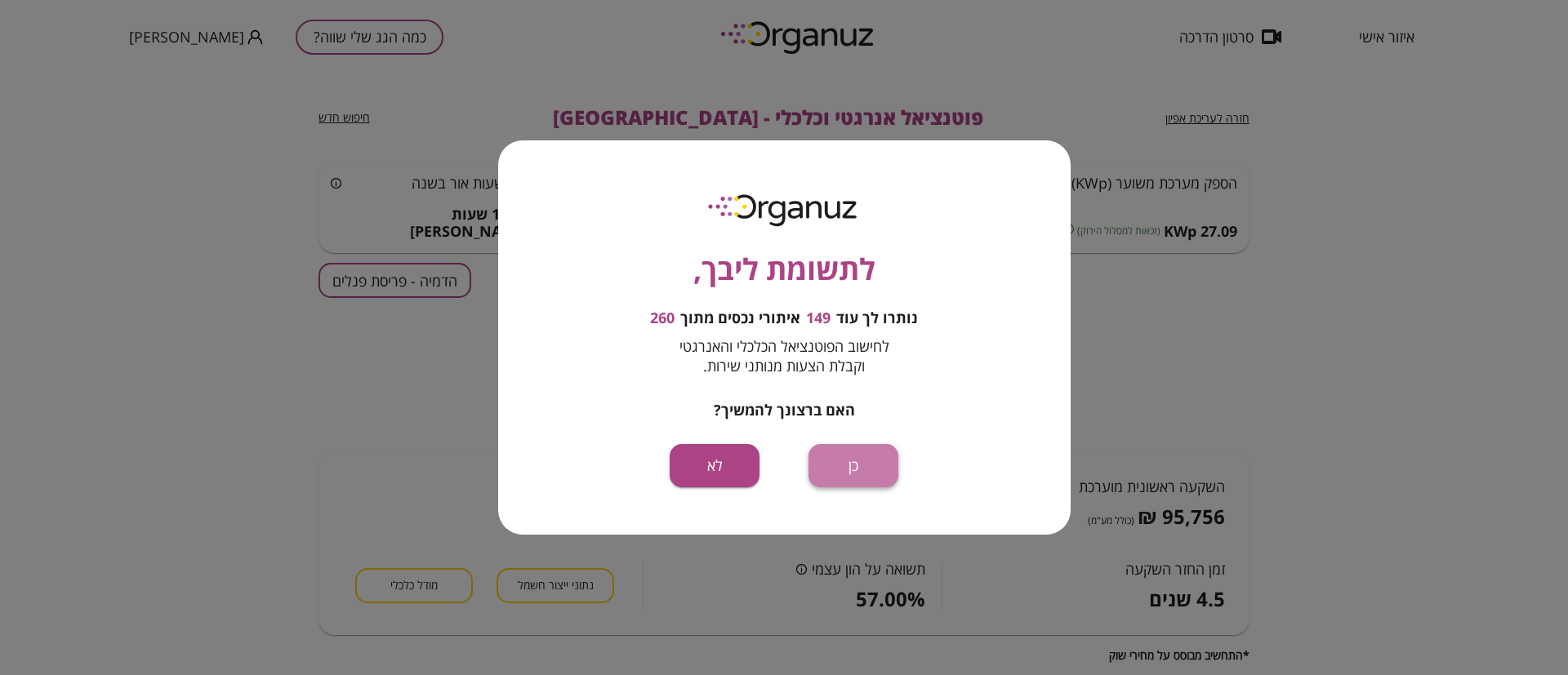
click at [861, 467] on button "כן" at bounding box center [853, 466] width 90 height 44
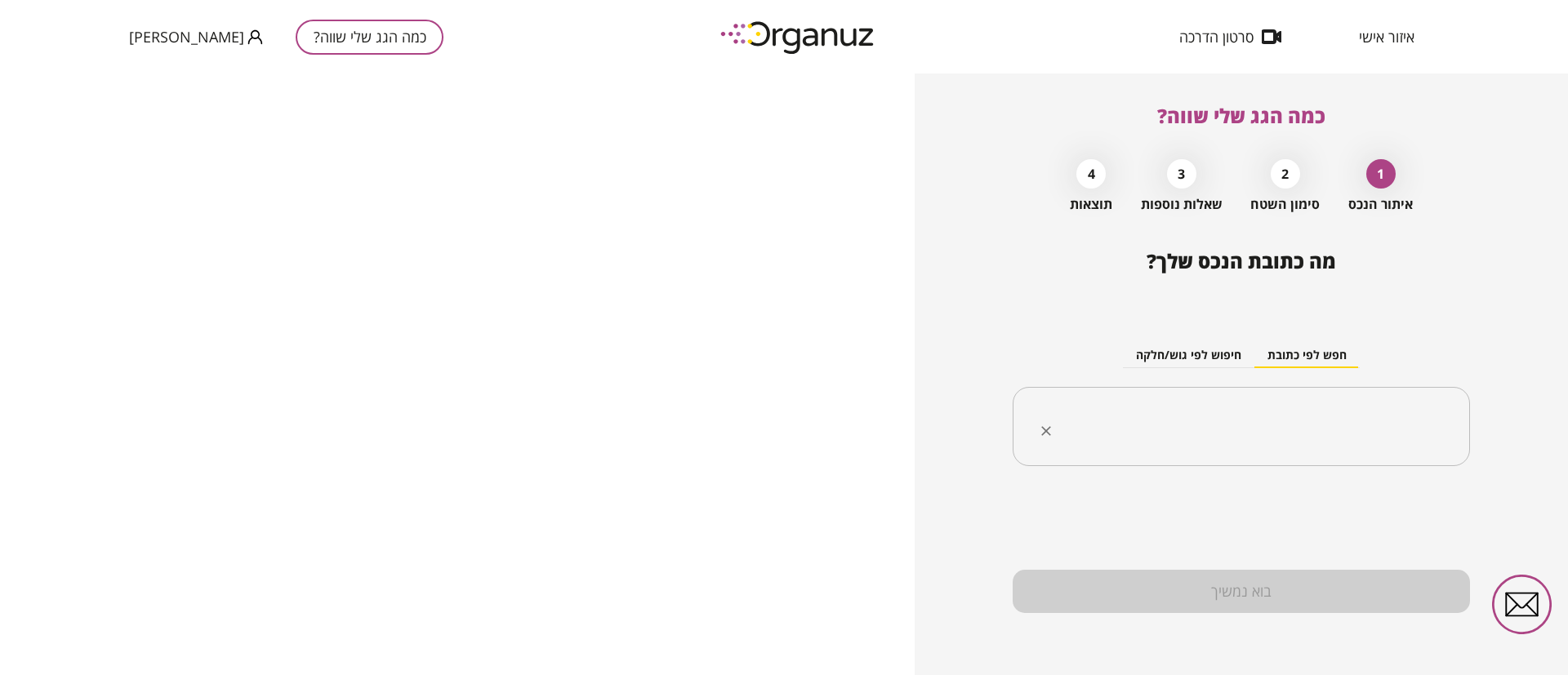
click at [1246, 425] on input "text" at bounding box center [1247, 427] width 405 height 41
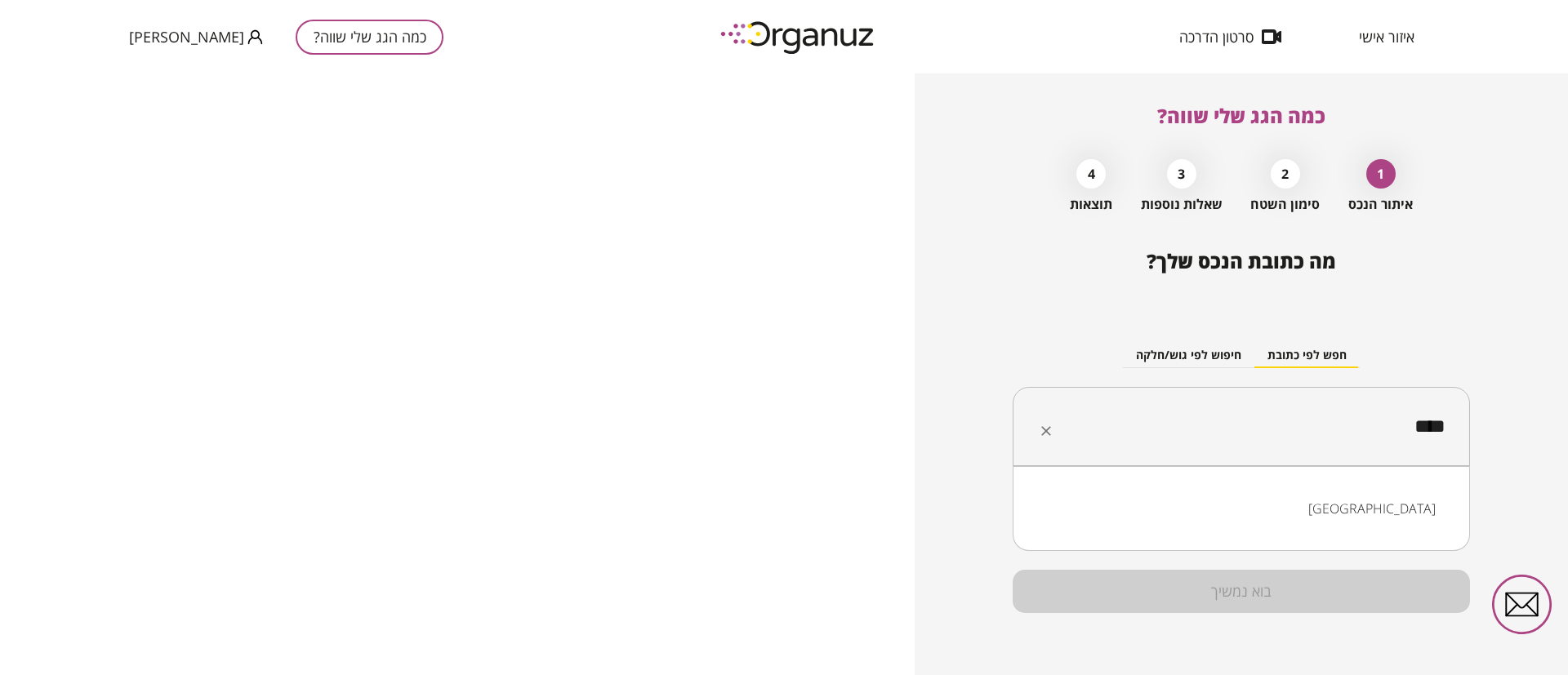
click at [1310, 494] on li "חיפה" at bounding box center [1242, 509] width 415 height 30
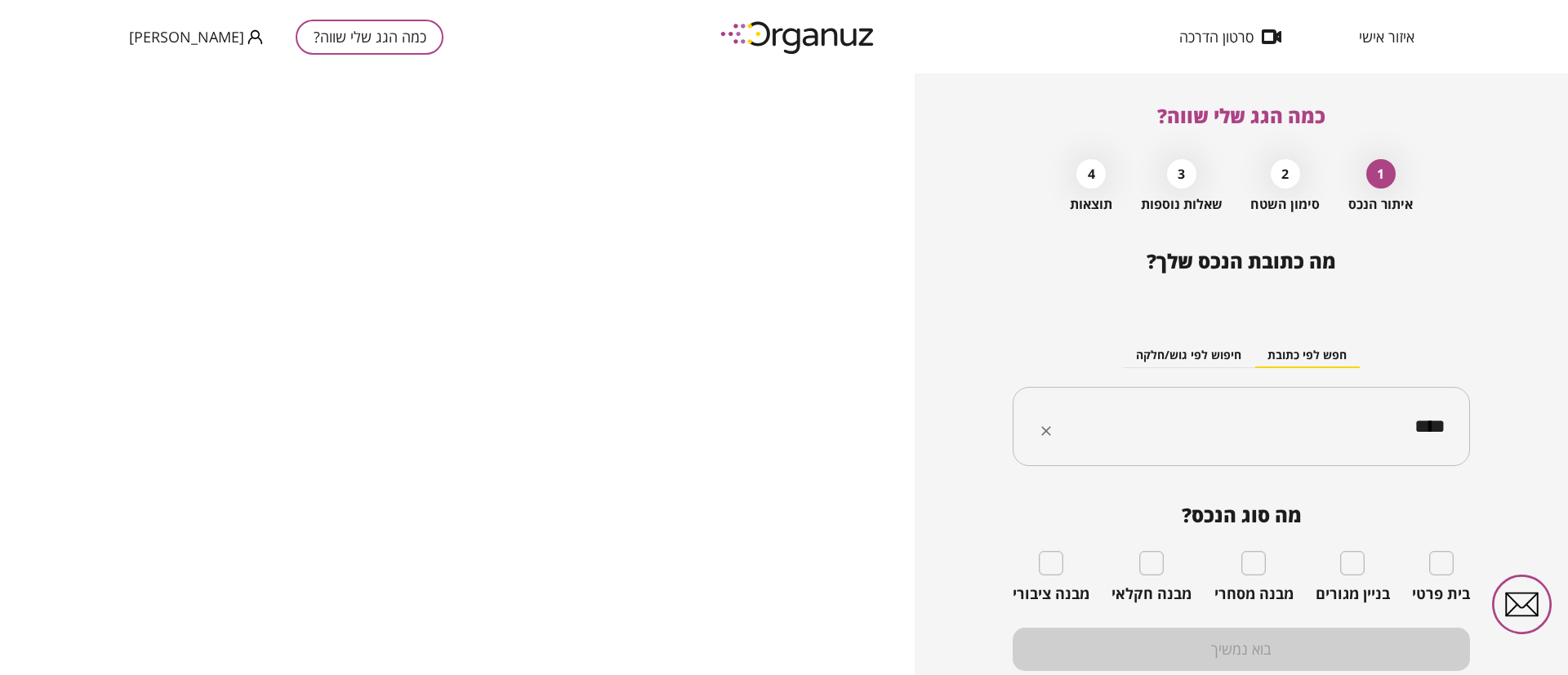
type input "****"
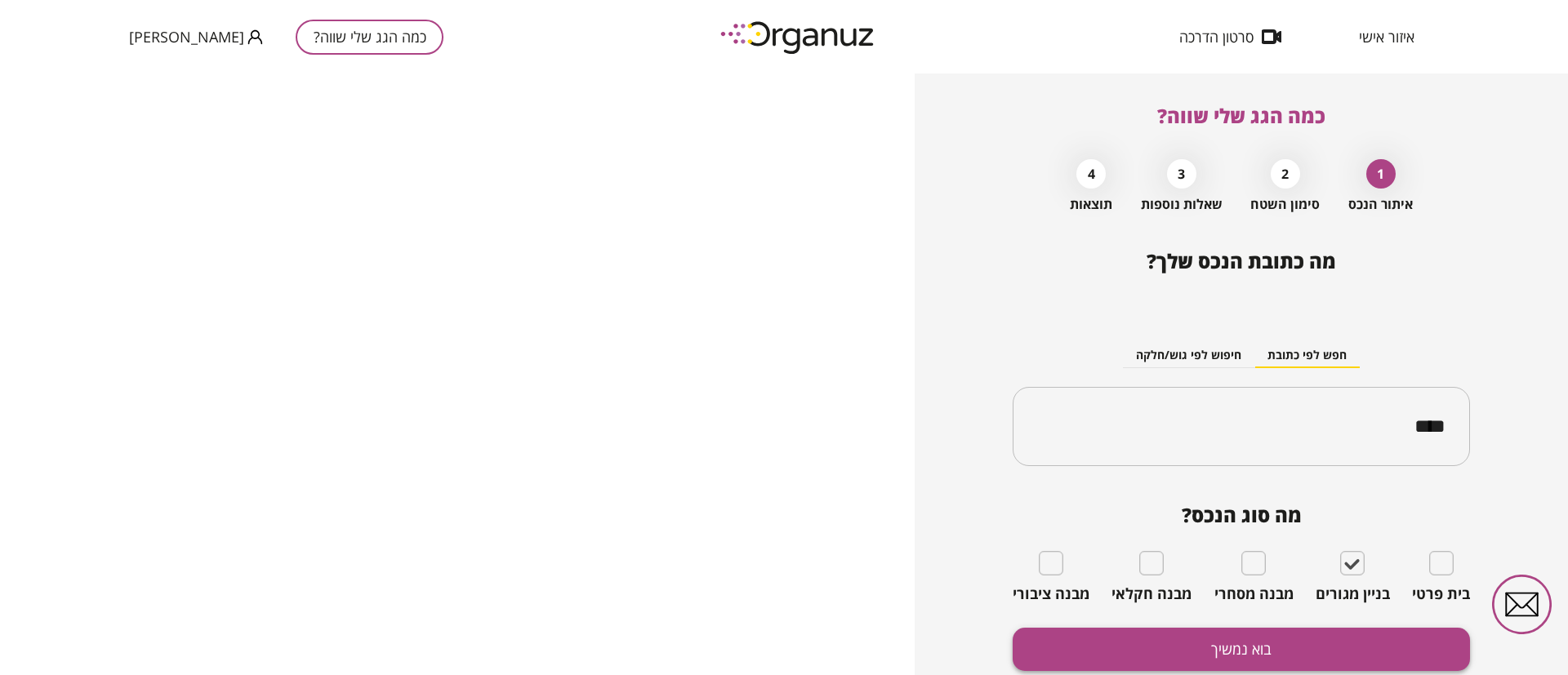
click at [1294, 655] on button "בוא נמשיך" at bounding box center [1242, 649] width 458 height 44
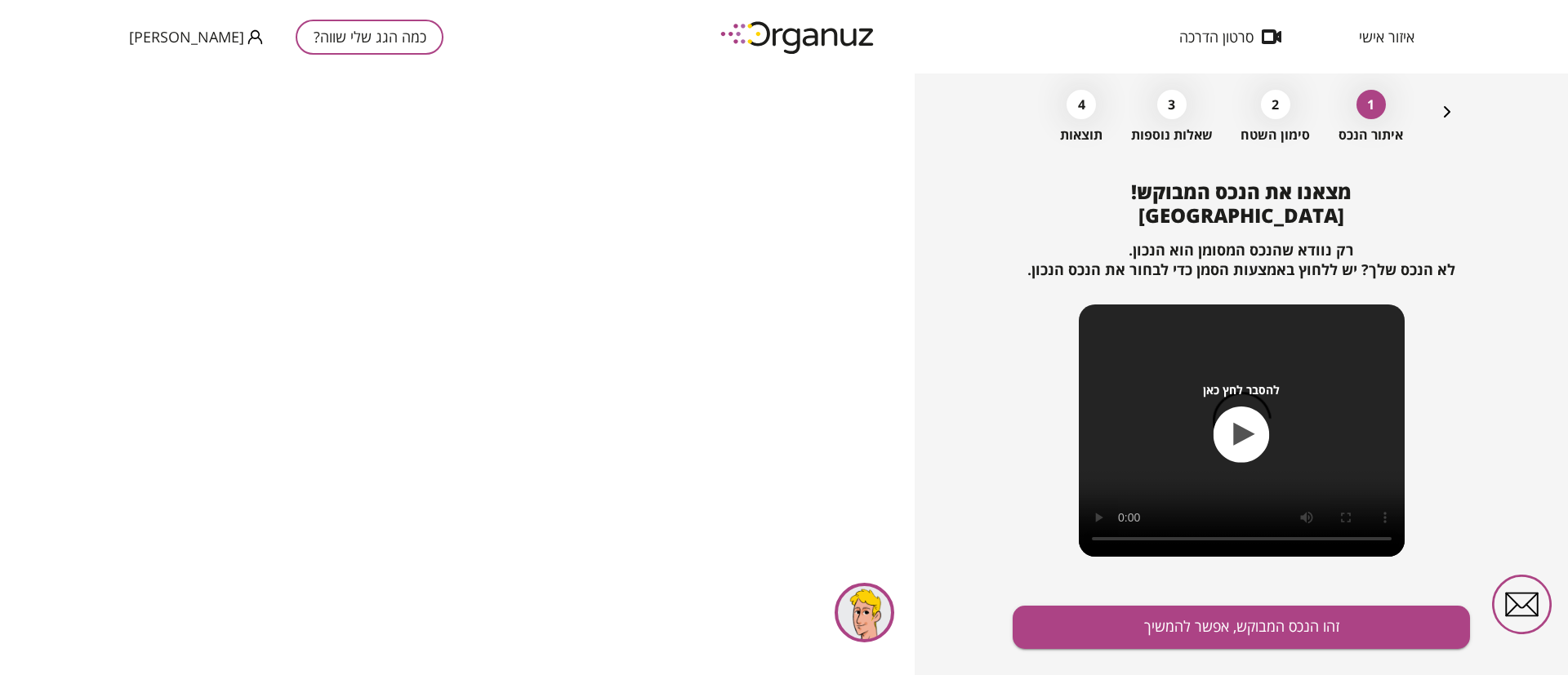
scroll to position [105, 0]
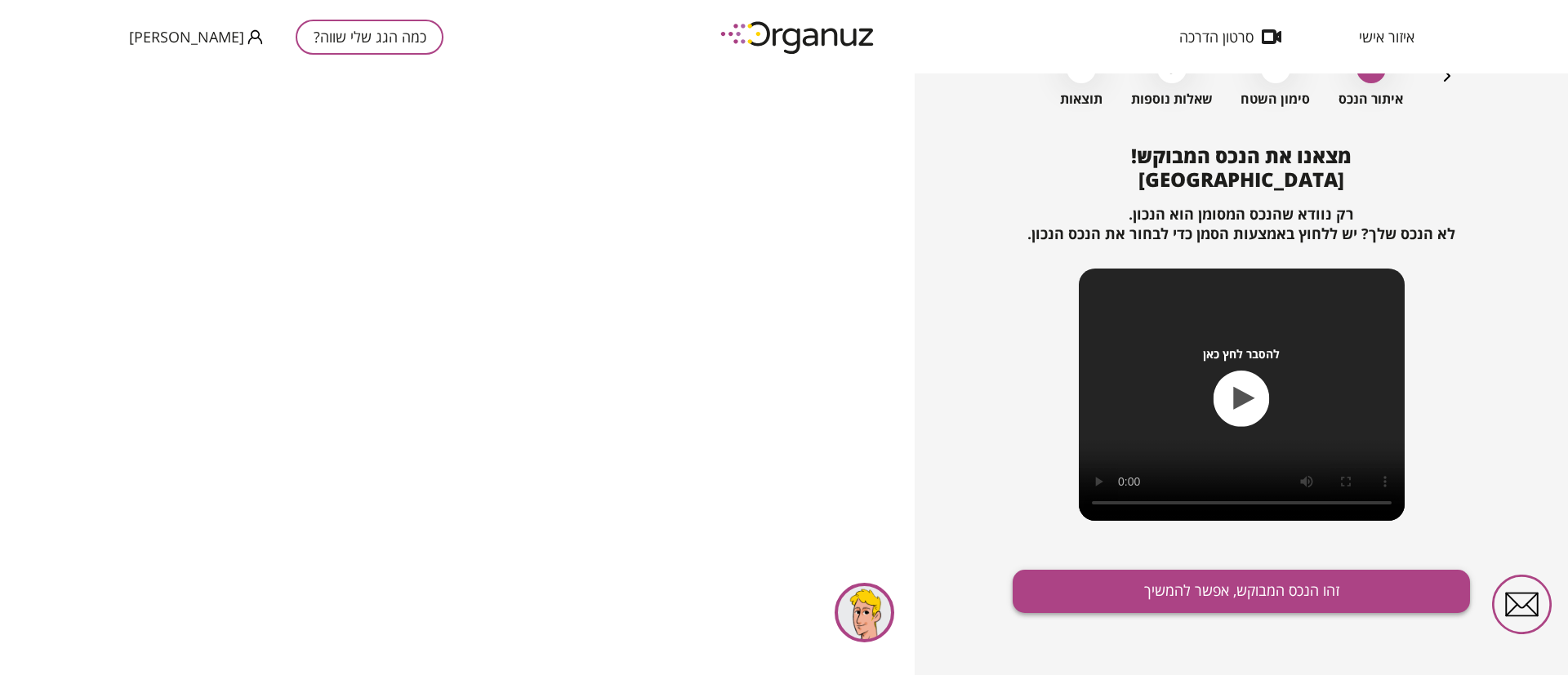
click at [1242, 598] on button "זהו הנכס המבוקש, אפשר להמשיך" at bounding box center [1242, 591] width 458 height 44
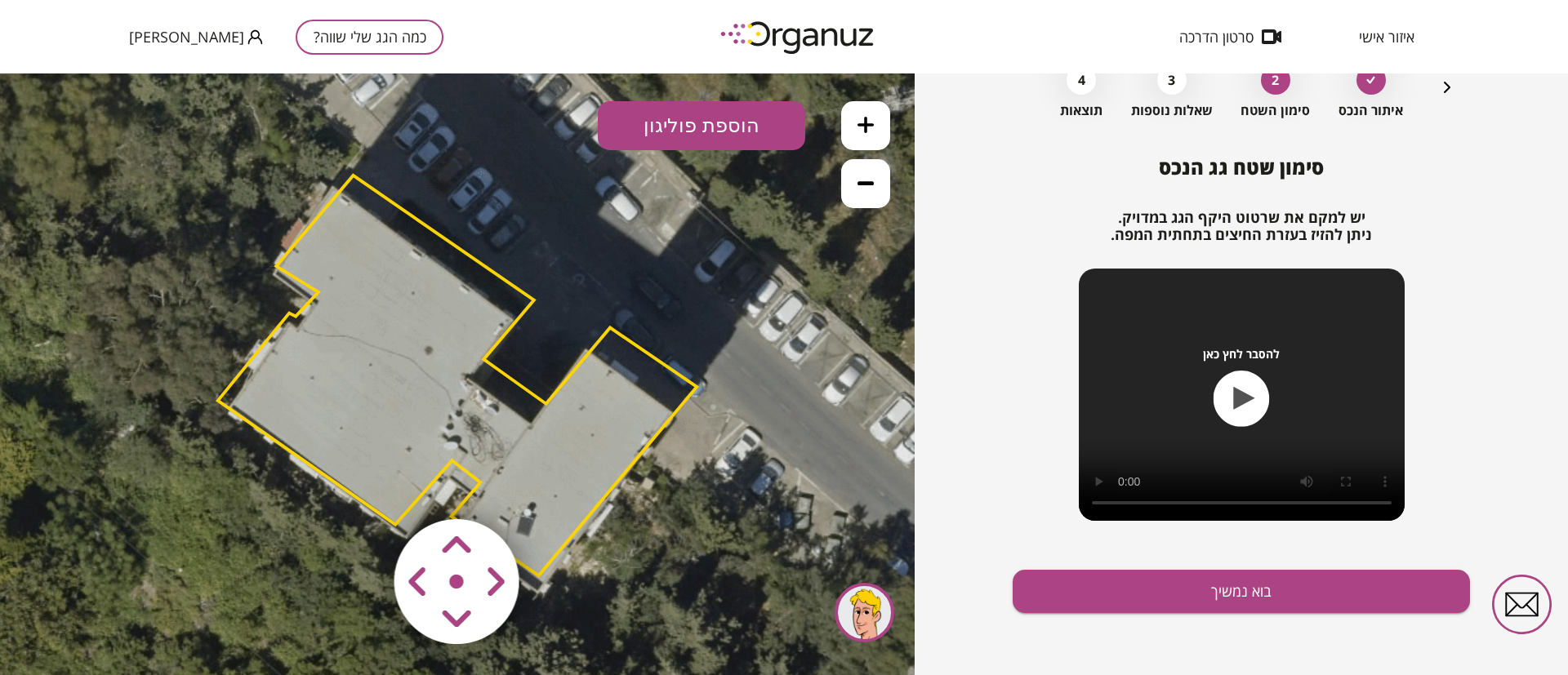
click at [360, 485] on area at bounding box center [360, 485] width 0 height 0
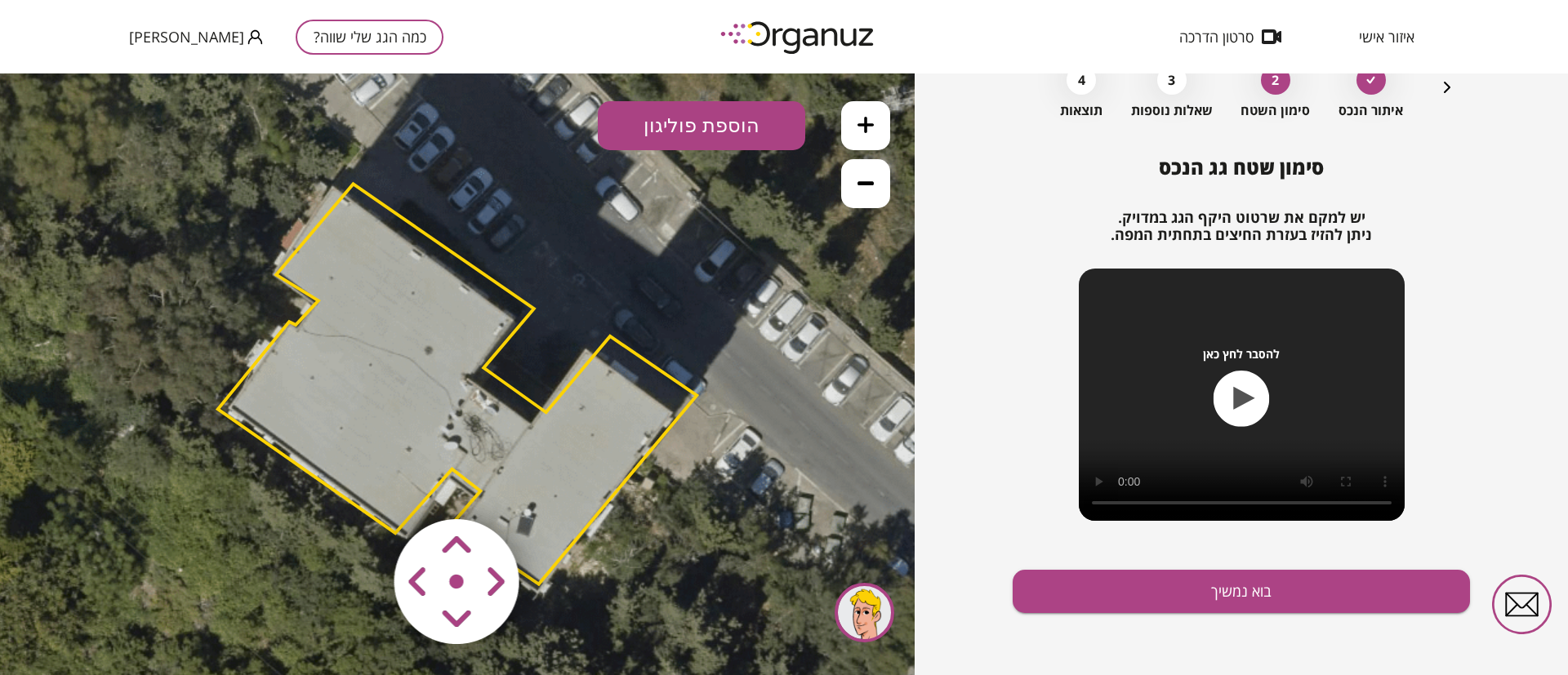
click at [360, 485] on area at bounding box center [360, 485] width 0 height 0
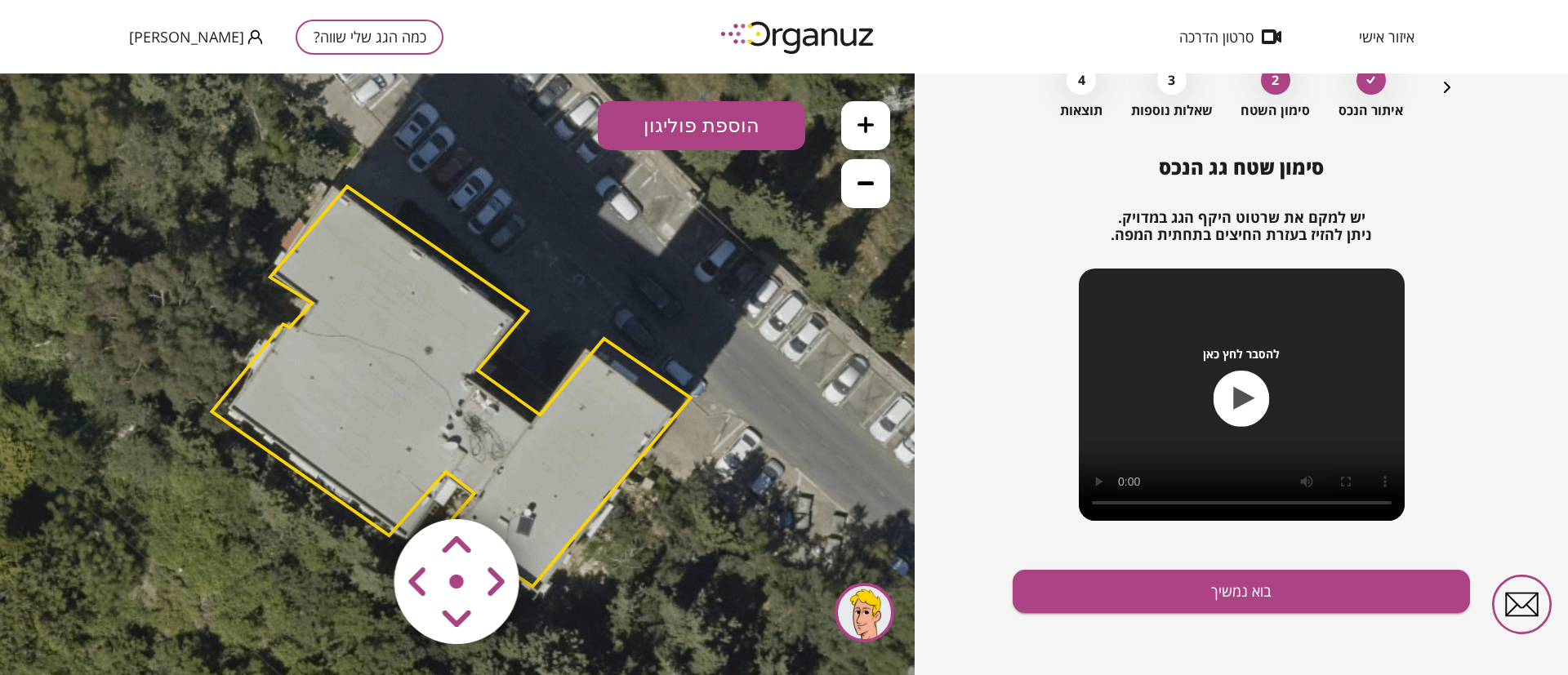
click at [360, 485] on area at bounding box center [360, 485] width 0 height 0
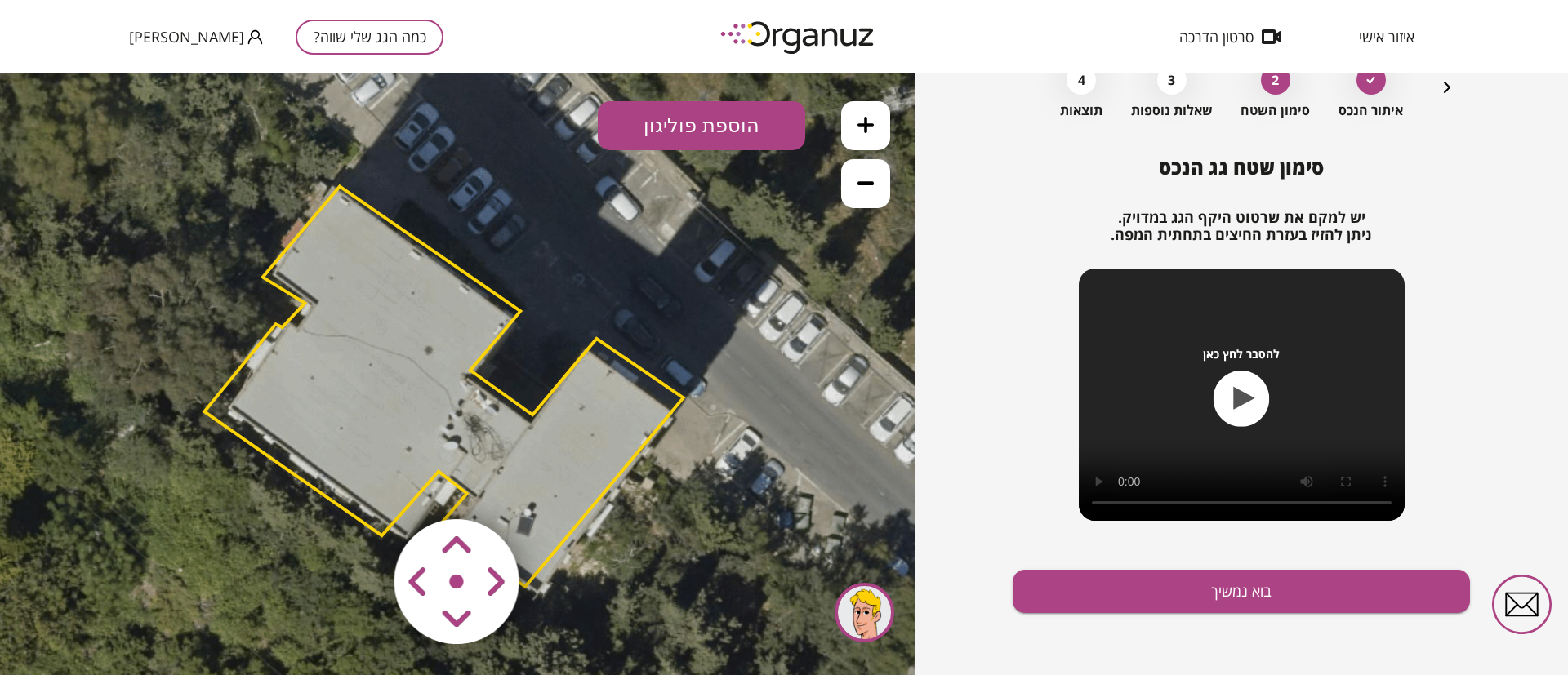
click at [360, 485] on area at bounding box center [360, 485] width 0 height 0
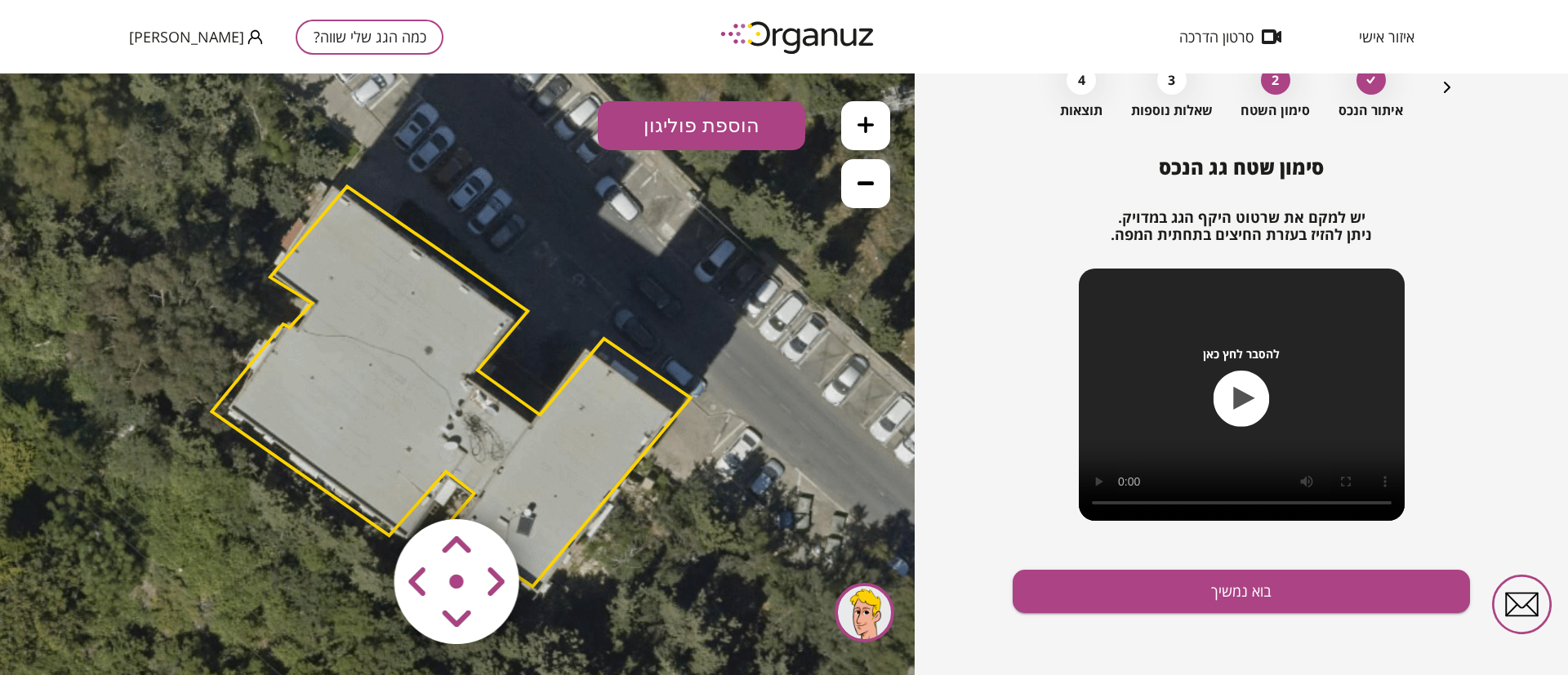
click at [360, 485] on area at bounding box center [360, 485] width 0 height 0
click at [1123, 598] on button "בוא נמשיך" at bounding box center [1242, 591] width 458 height 44
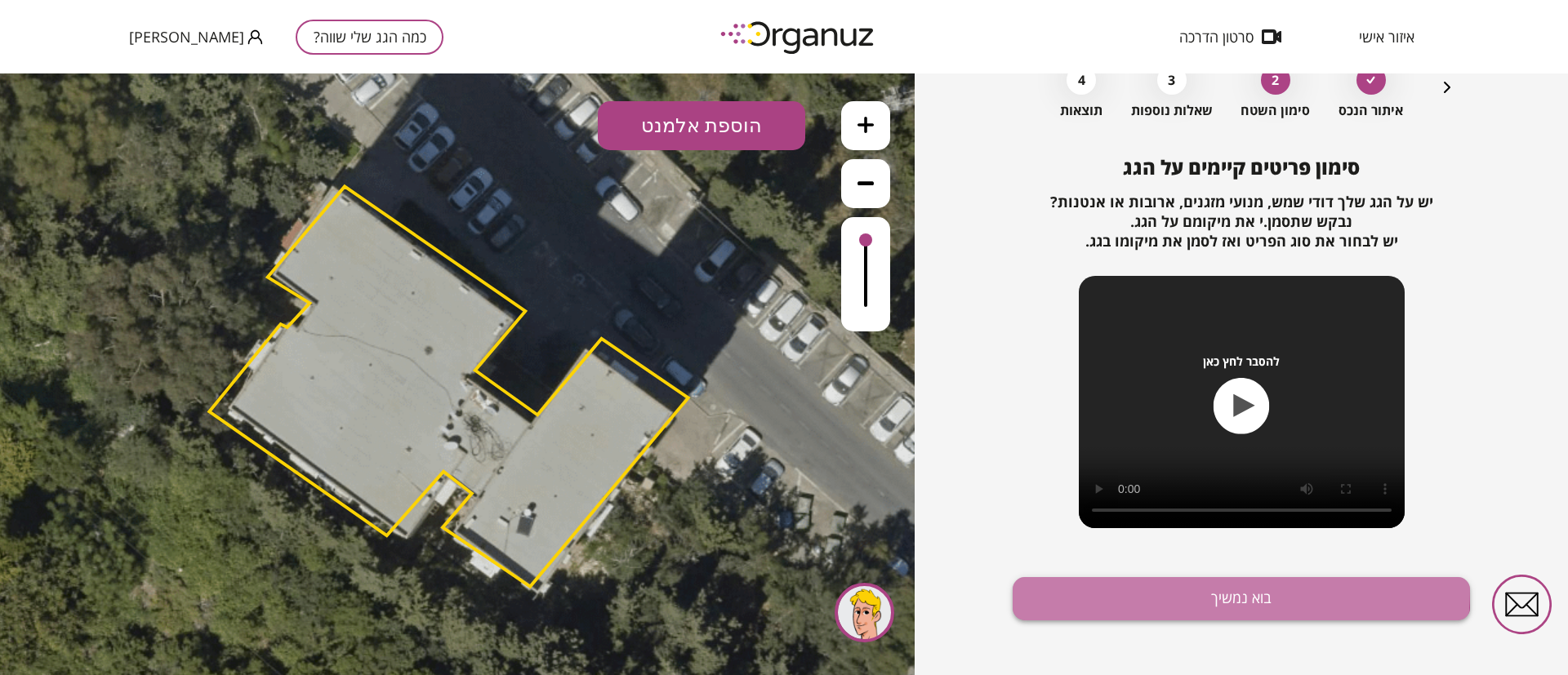
click at [1096, 587] on button "בוא נמשיך" at bounding box center [1242, 599] width 458 height 44
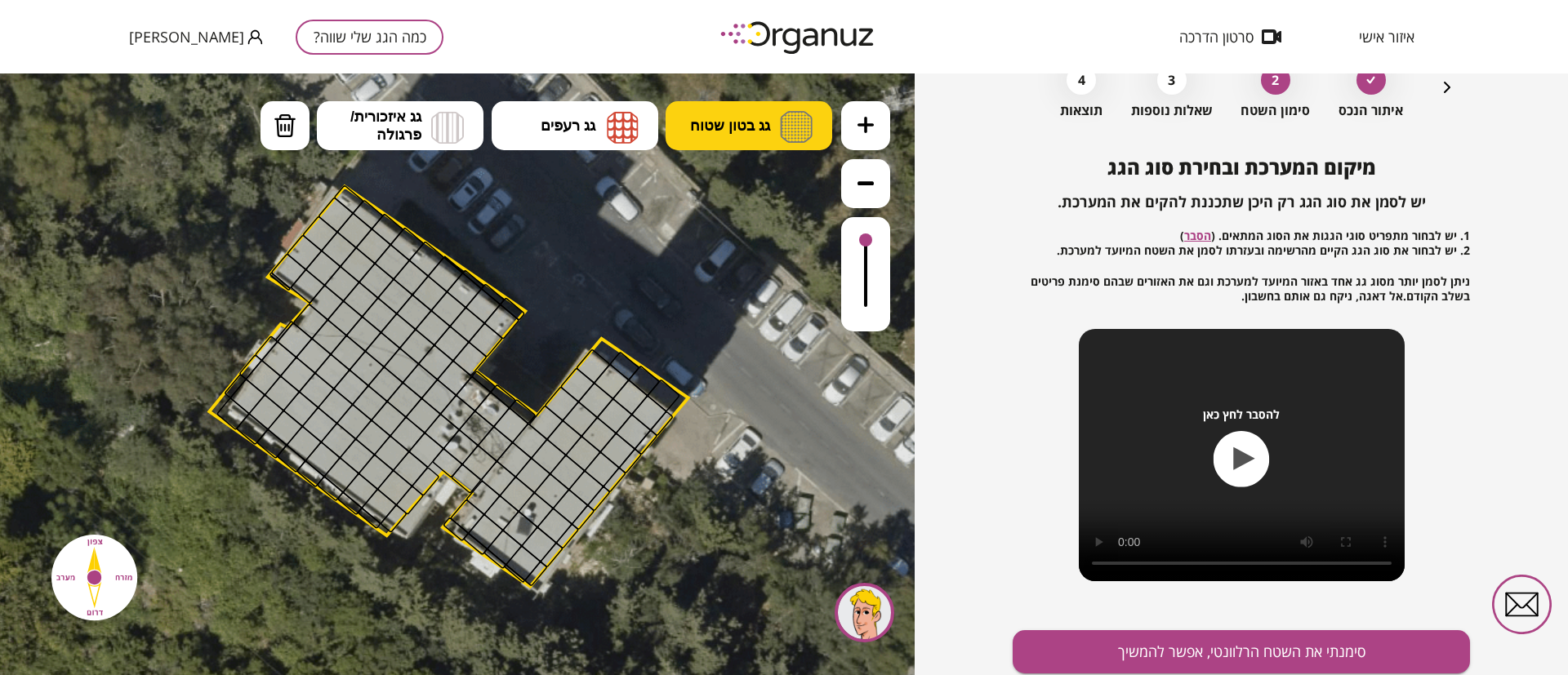
click at [734, 139] on button "גג בטון שטוח" at bounding box center [749, 126] width 166 height 49
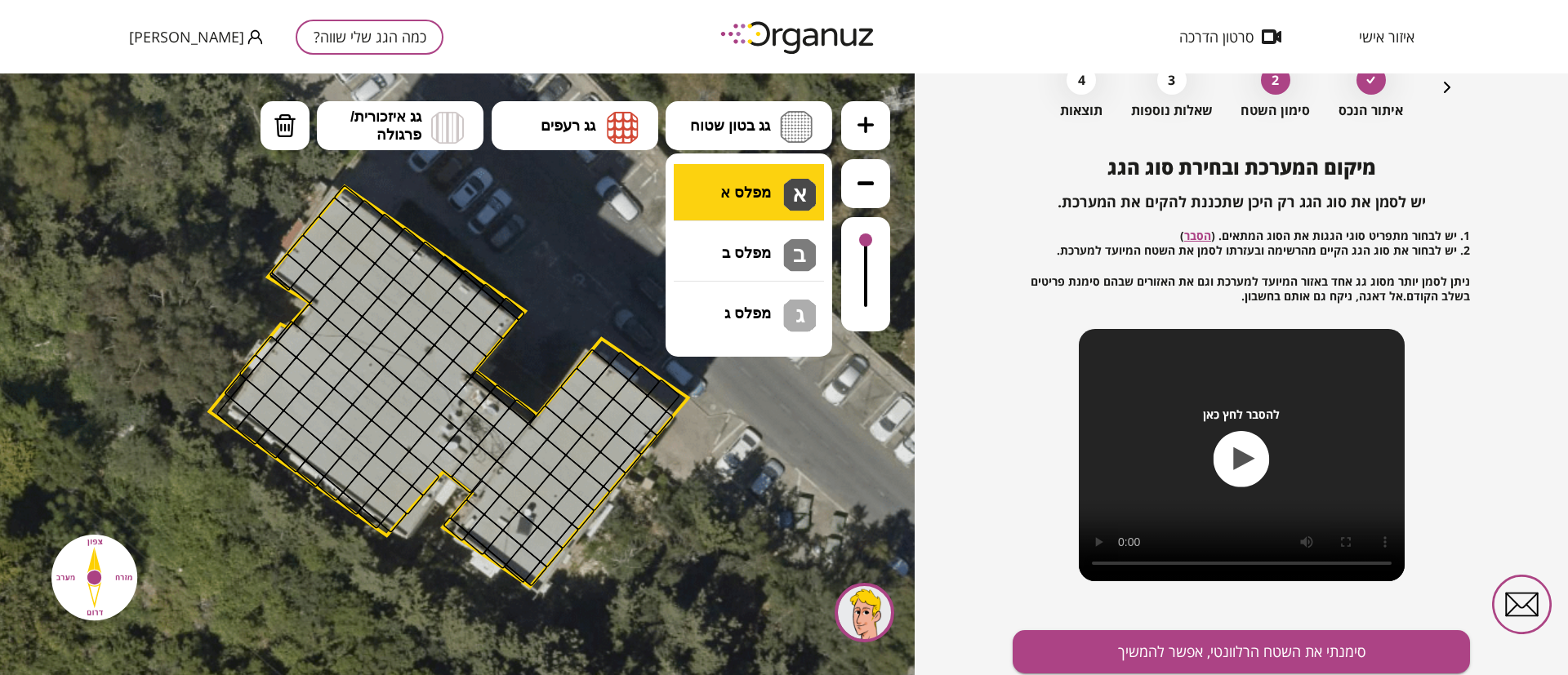
click at [724, 177] on div ".st0 { fill: #FFFFFF; } 10" at bounding box center [457, 374] width 914 height 602
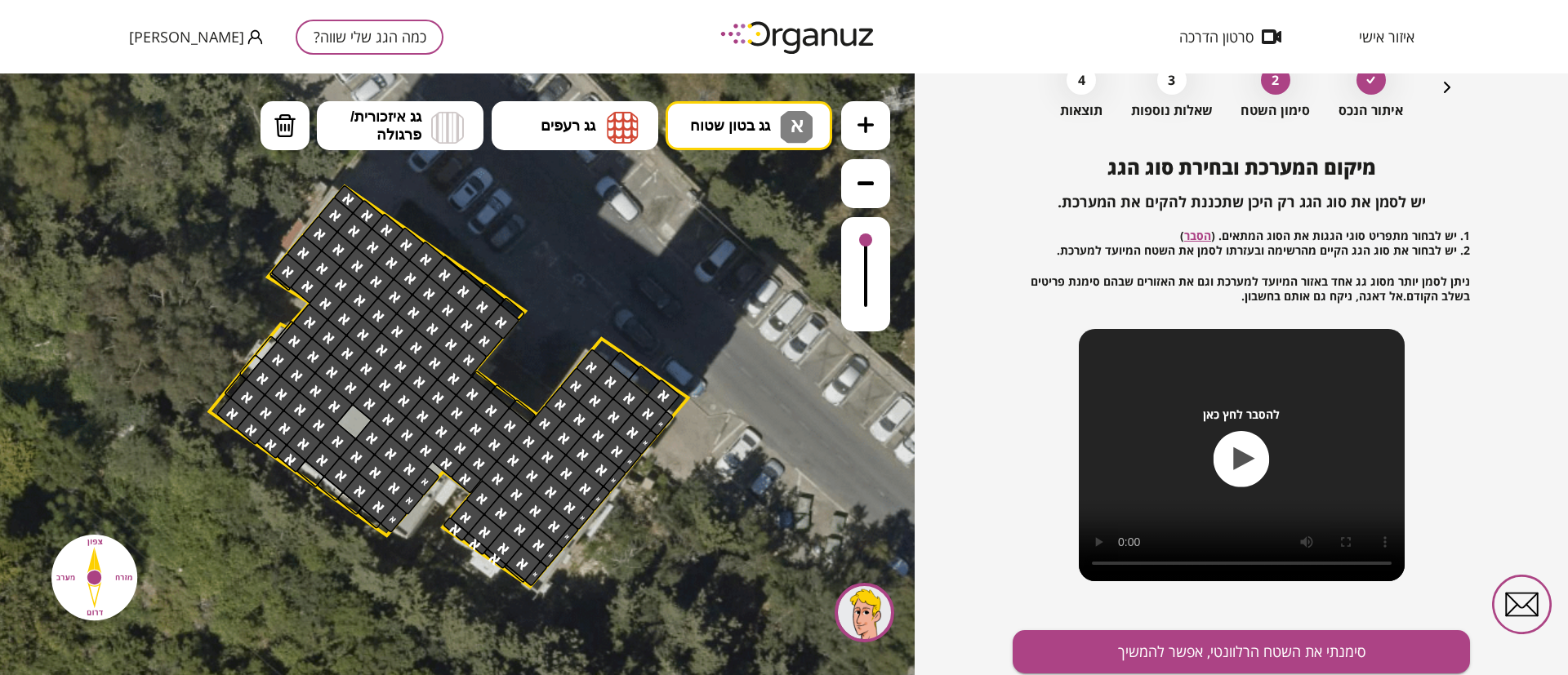
drag, startPoint x: 649, startPoint y: 430, endPoint x: 379, endPoint y: 372, distance: 276.2
click at [874, 171] on button at bounding box center [865, 183] width 49 height 49
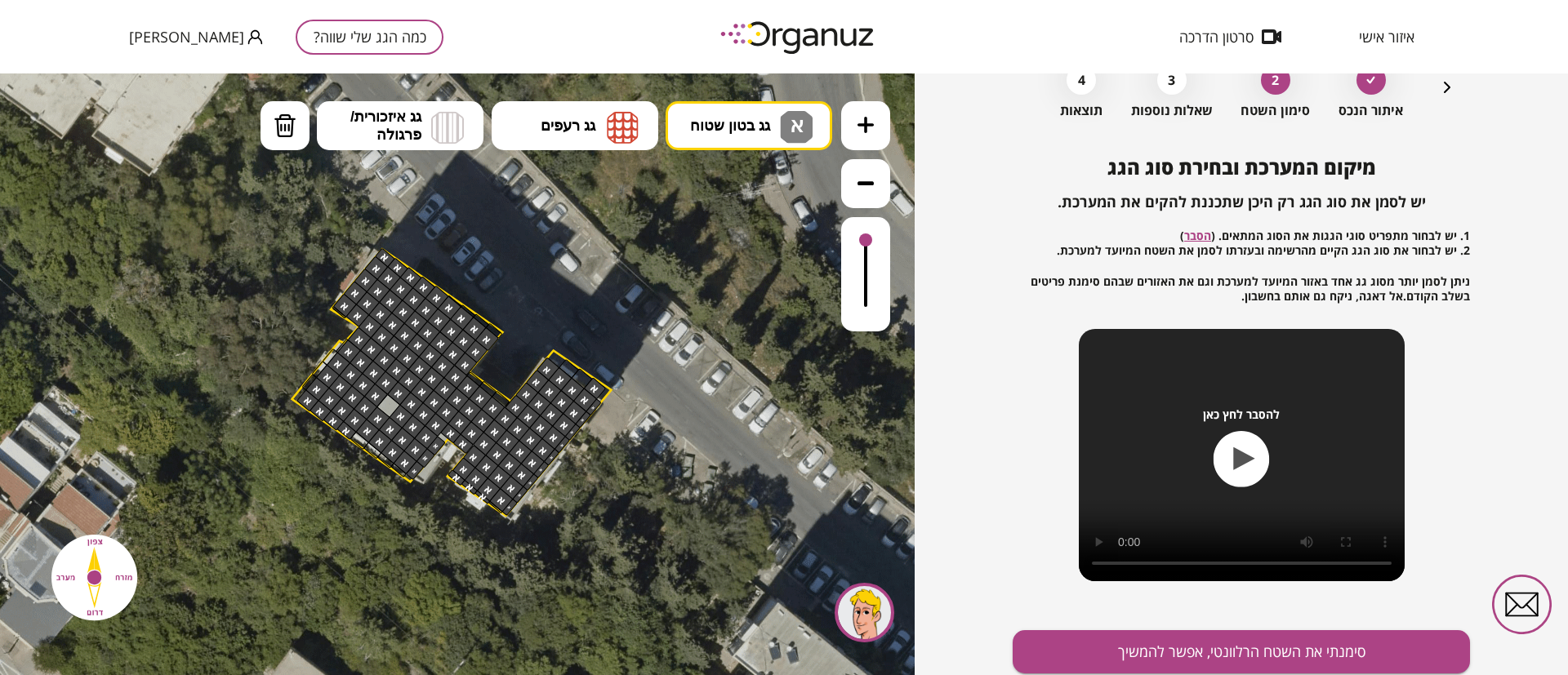
click at [873, 171] on button at bounding box center [865, 183] width 49 height 49
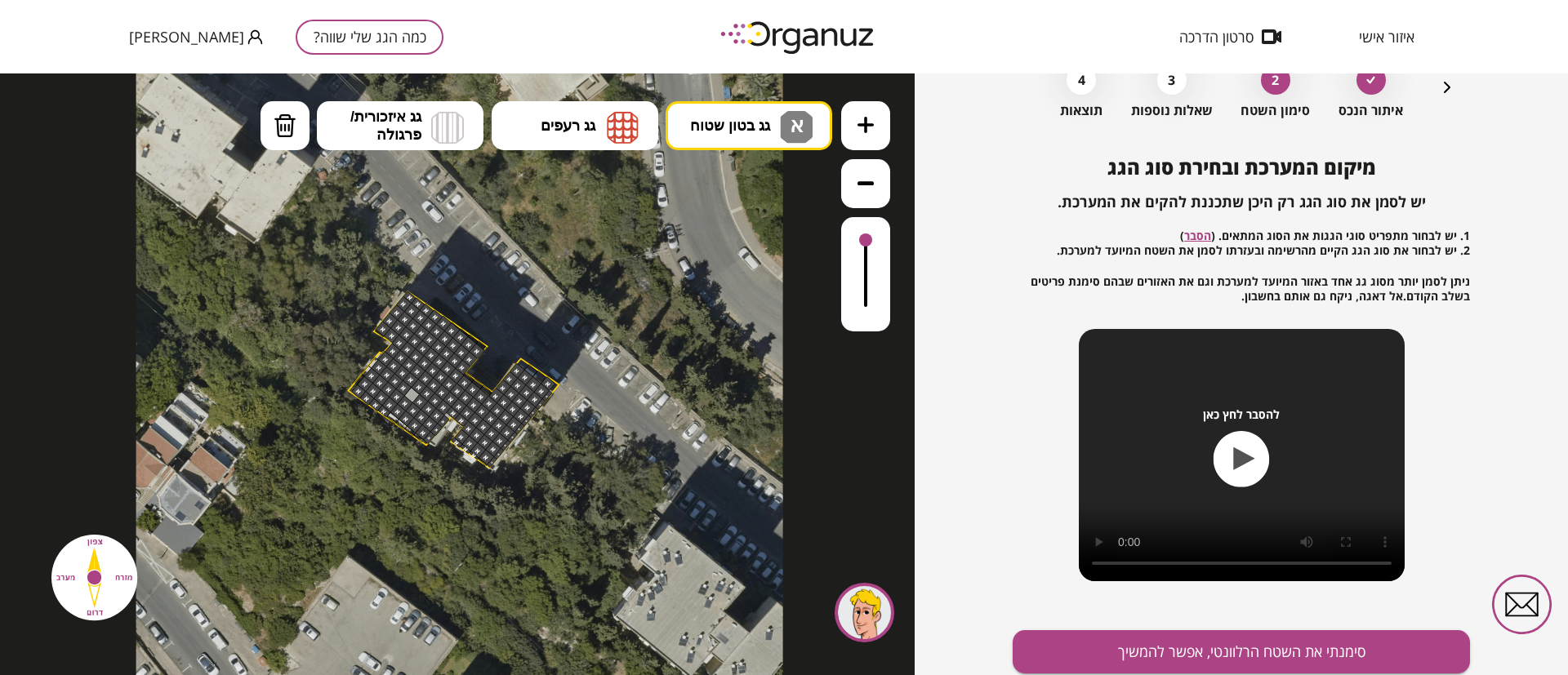
click at [873, 171] on button at bounding box center [865, 183] width 49 height 49
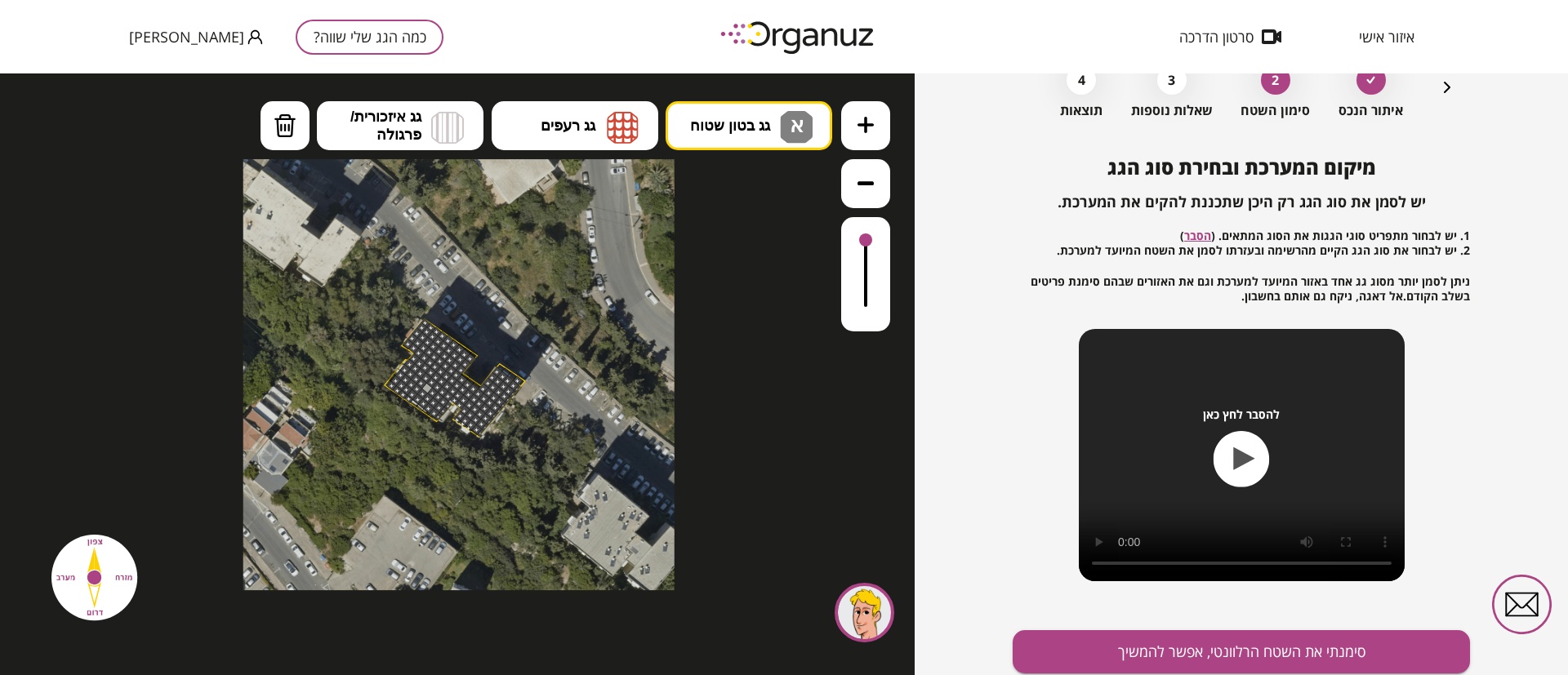
click at [873, 171] on button at bounding box center [865, 183] width 49 height 49
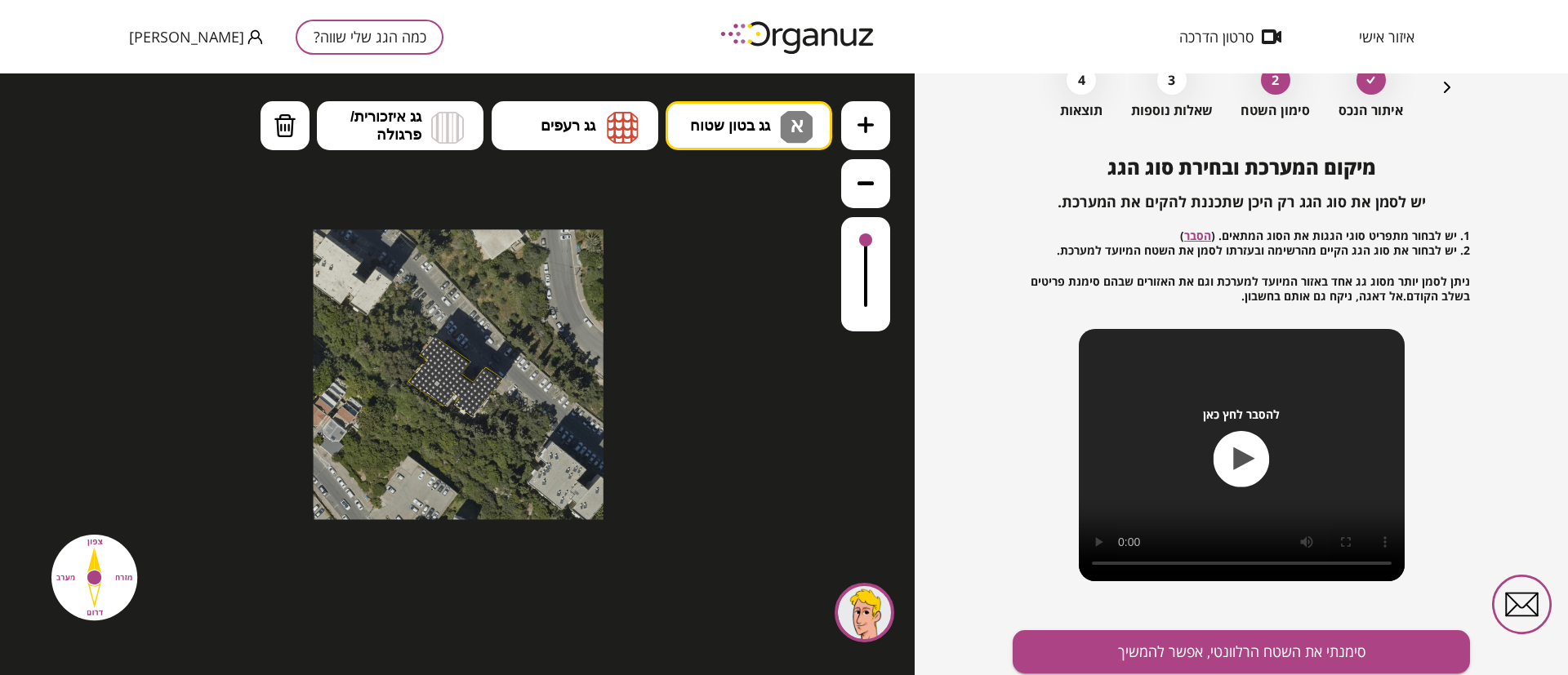
click at [868, 121] on icon at bounding box center [866, 126] width 17 height 17
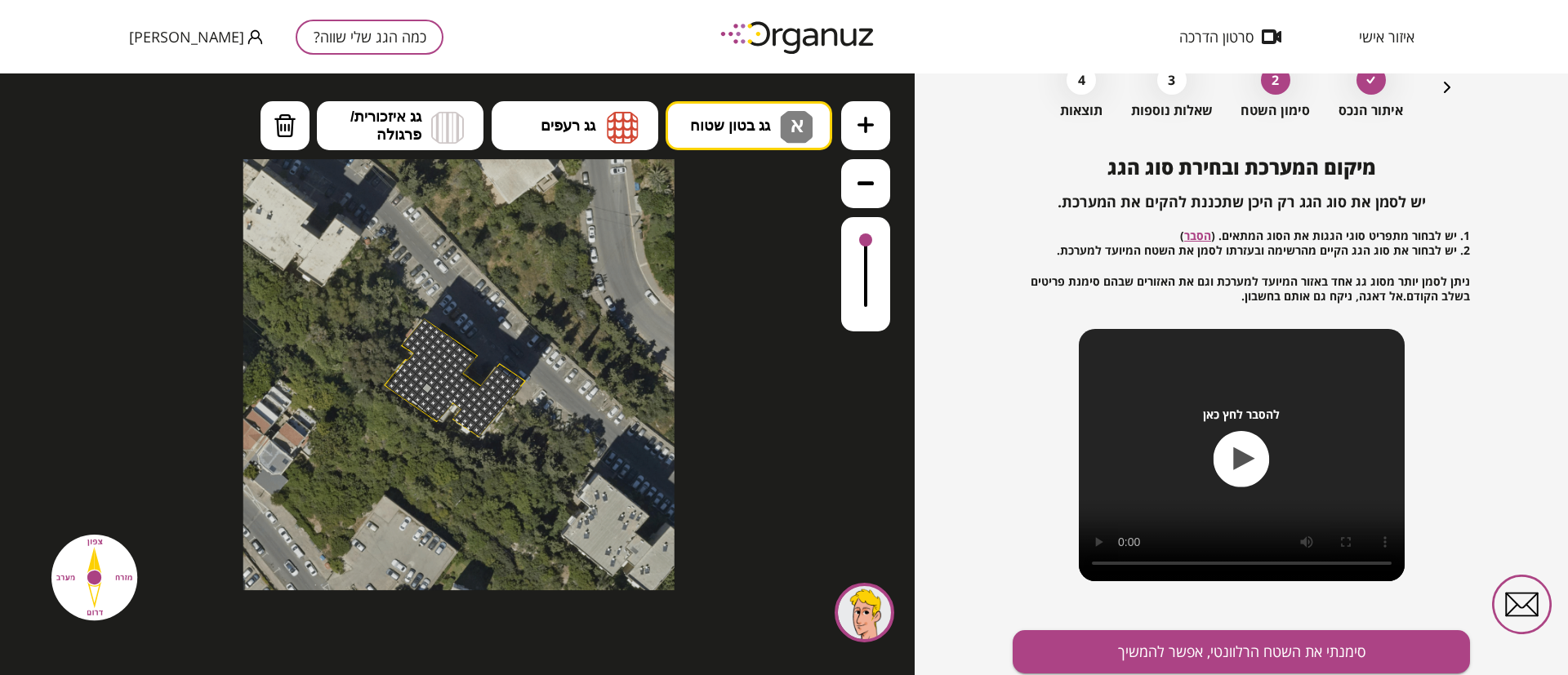
click at [868, 121] on icon at bounding box center [866, 126] width 17 height 17
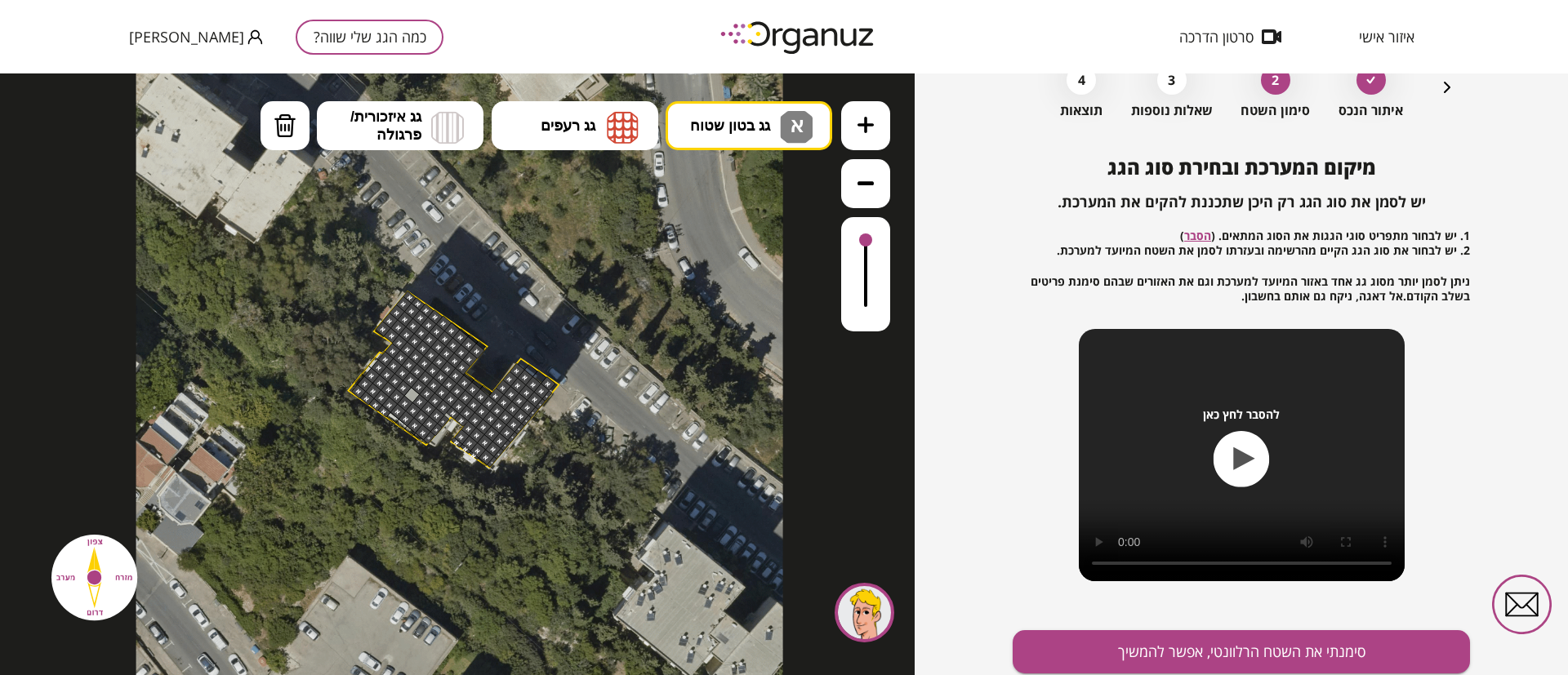
click at [868, 121] on icon at bounding box center [866, 126] width 17 height 17
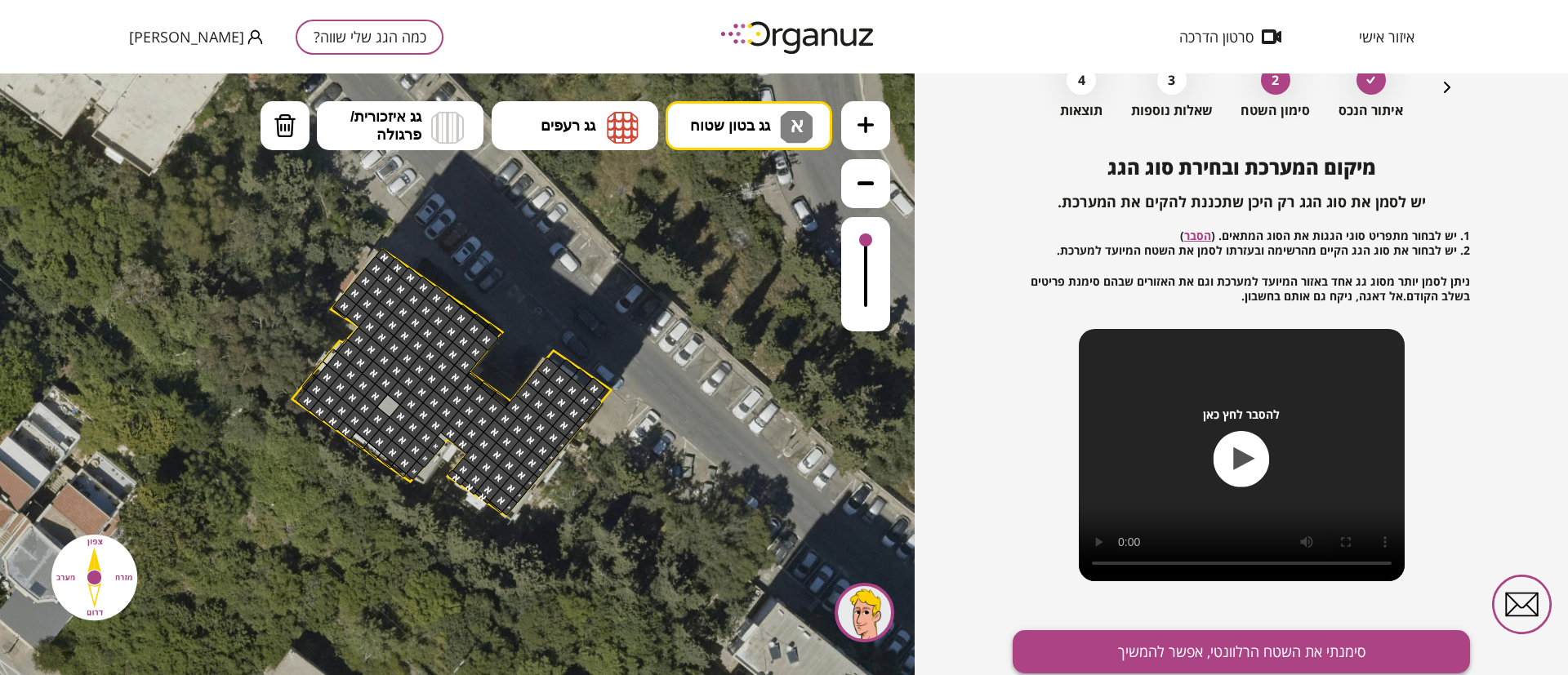
click at [1248, 659] on button "סימנתי את השטח הרלוונטי, אפשר להמשיך" at bounding box center [1242, 652] width 458 height 44
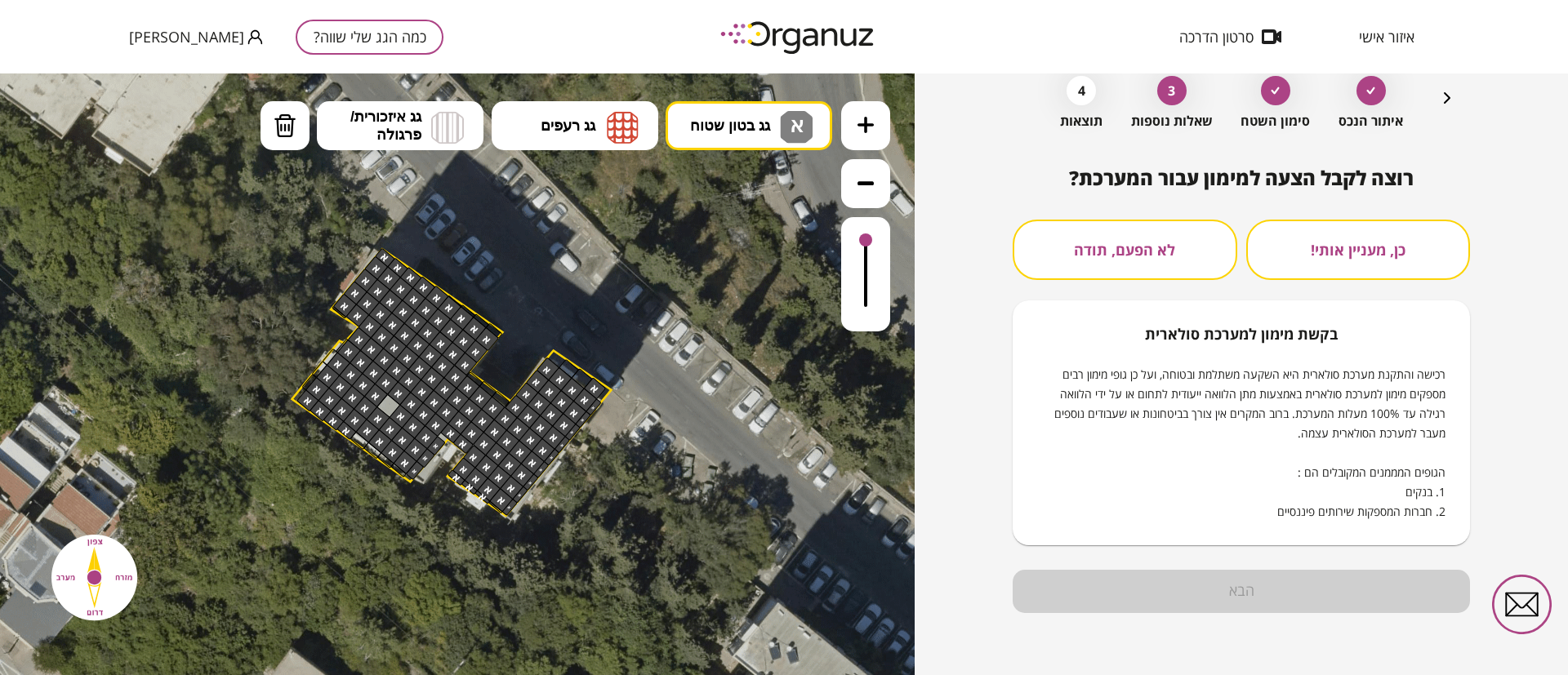
scroll to position [84, 0]
drag, startPoint x: 1175, startPoint y: 245, endPoint x: 1199, endPoint y: 333, distance: 91.2
click at [1176, 248] on button "לא הפעם, תודה" at bounding box center [1124, 249] width 224 height 60
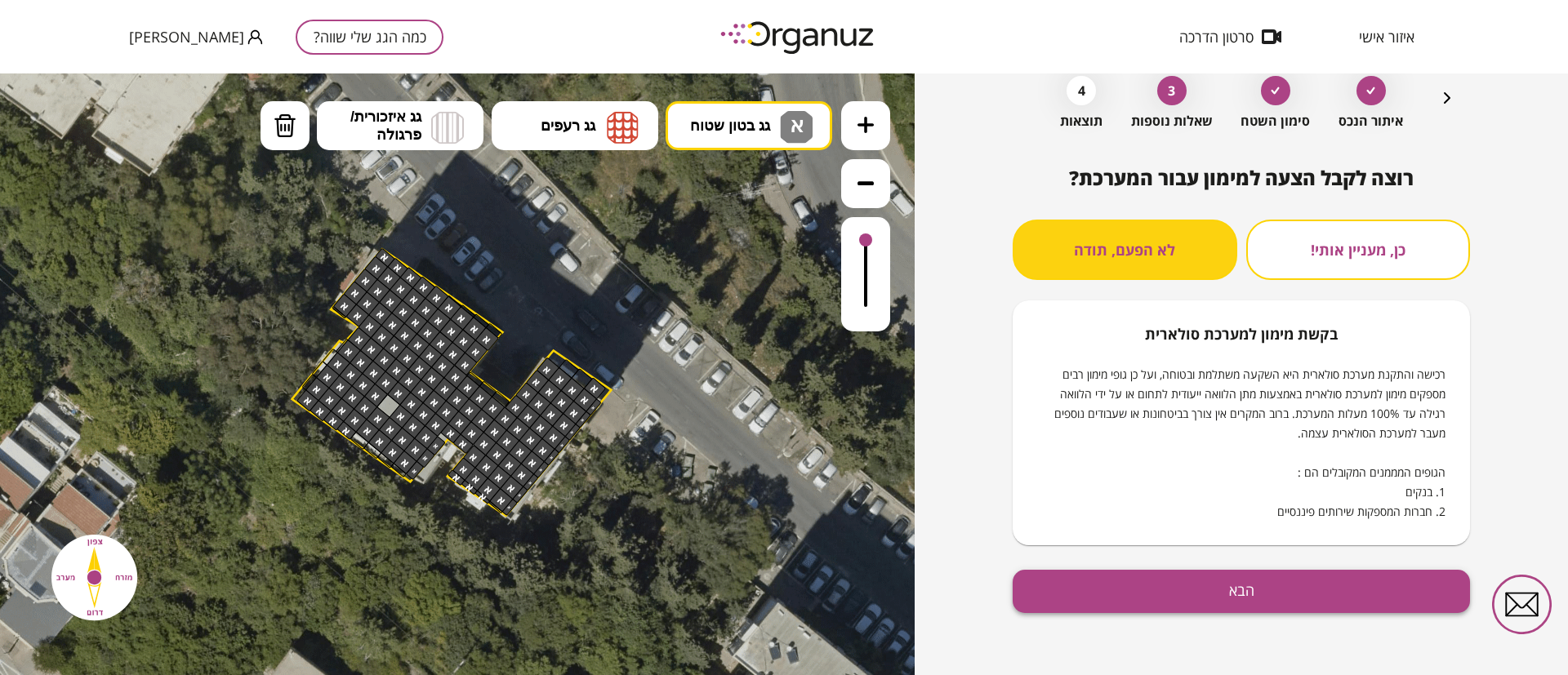
click at [1217, 579] on button "הבא" at bounding box center [1242, 591] width 458 height 44
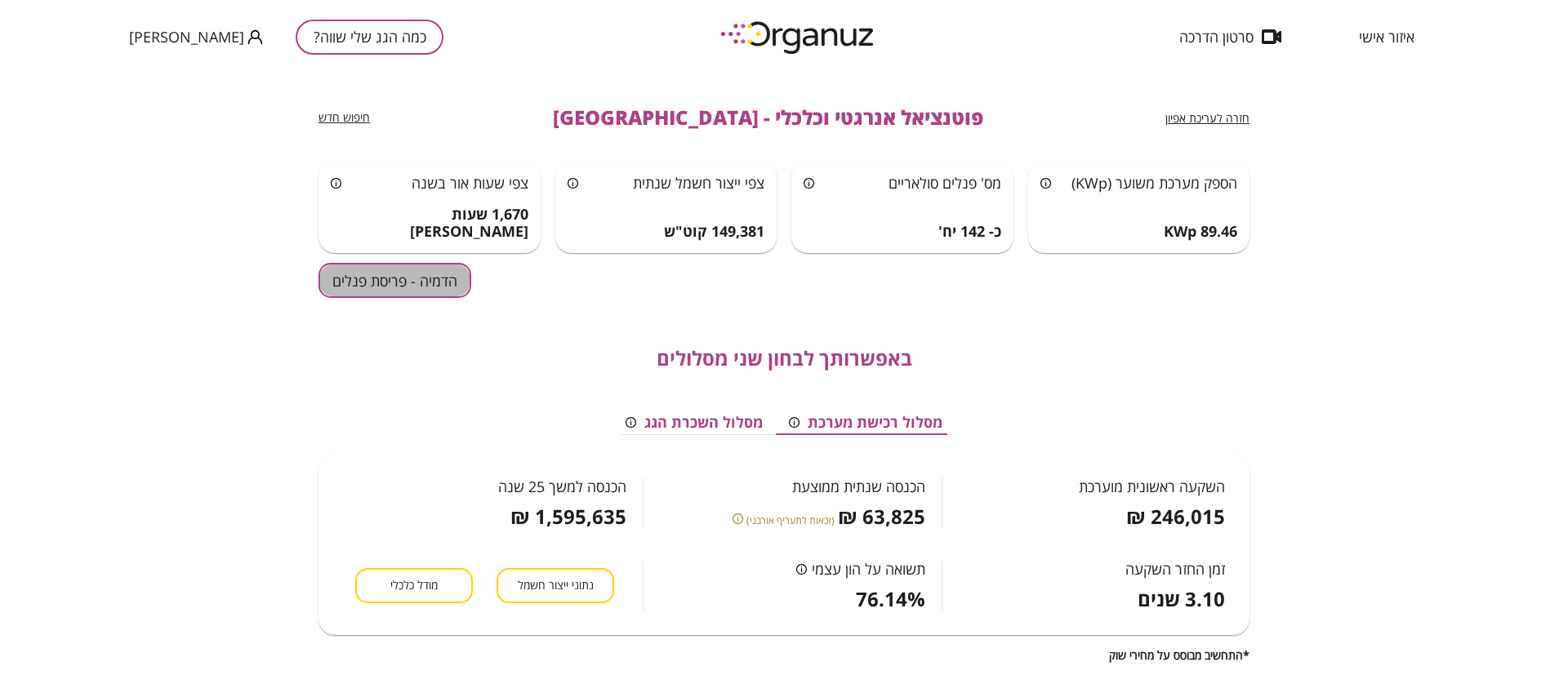
click at [432, 275] on button "הדמיה - פריסת פנלים" at bounding box center [394, 281] width 153 height 35
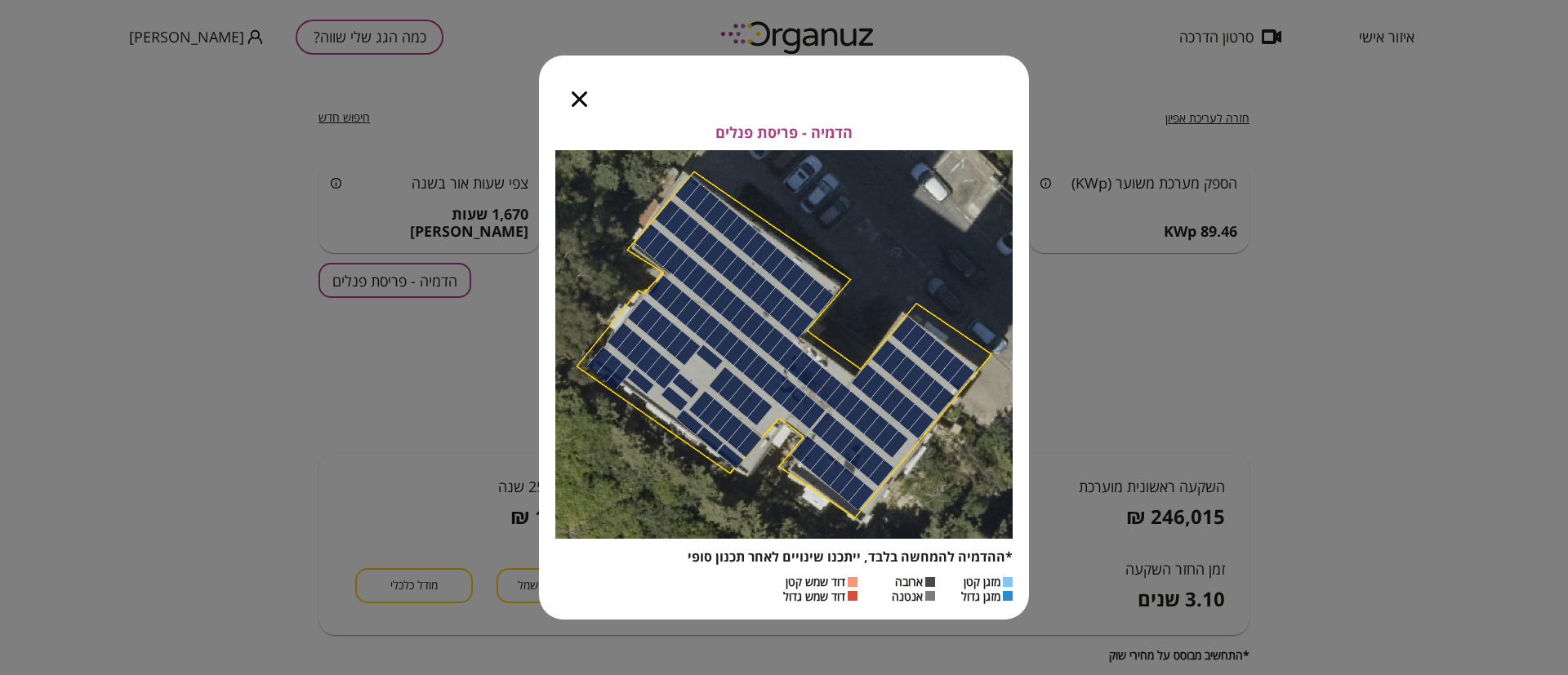
click at [578, 89] on div at bounding box center [579, 90] width 81 height 69
click at [580, 92] on icon "button" at bounding box center [579, 99] width 16 height 16
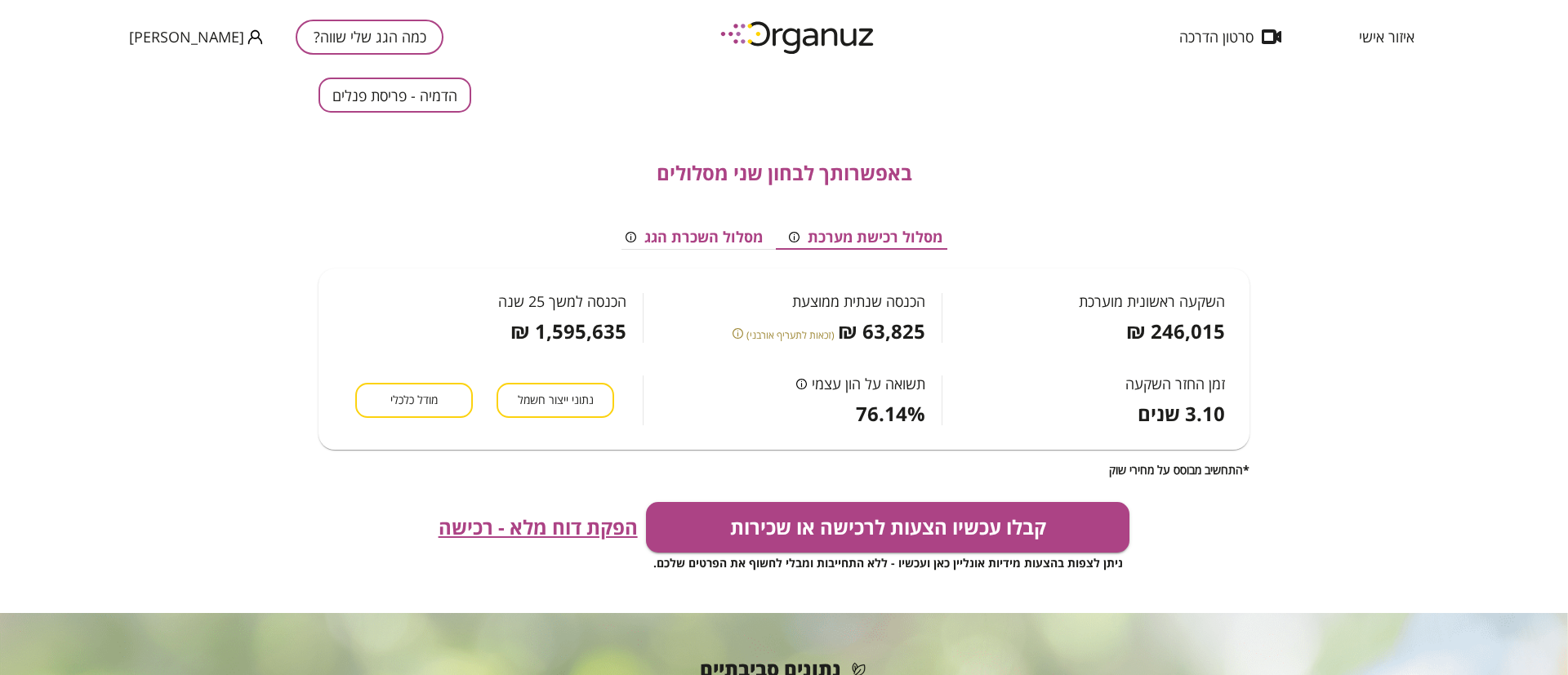
scroll to position [474, 0]
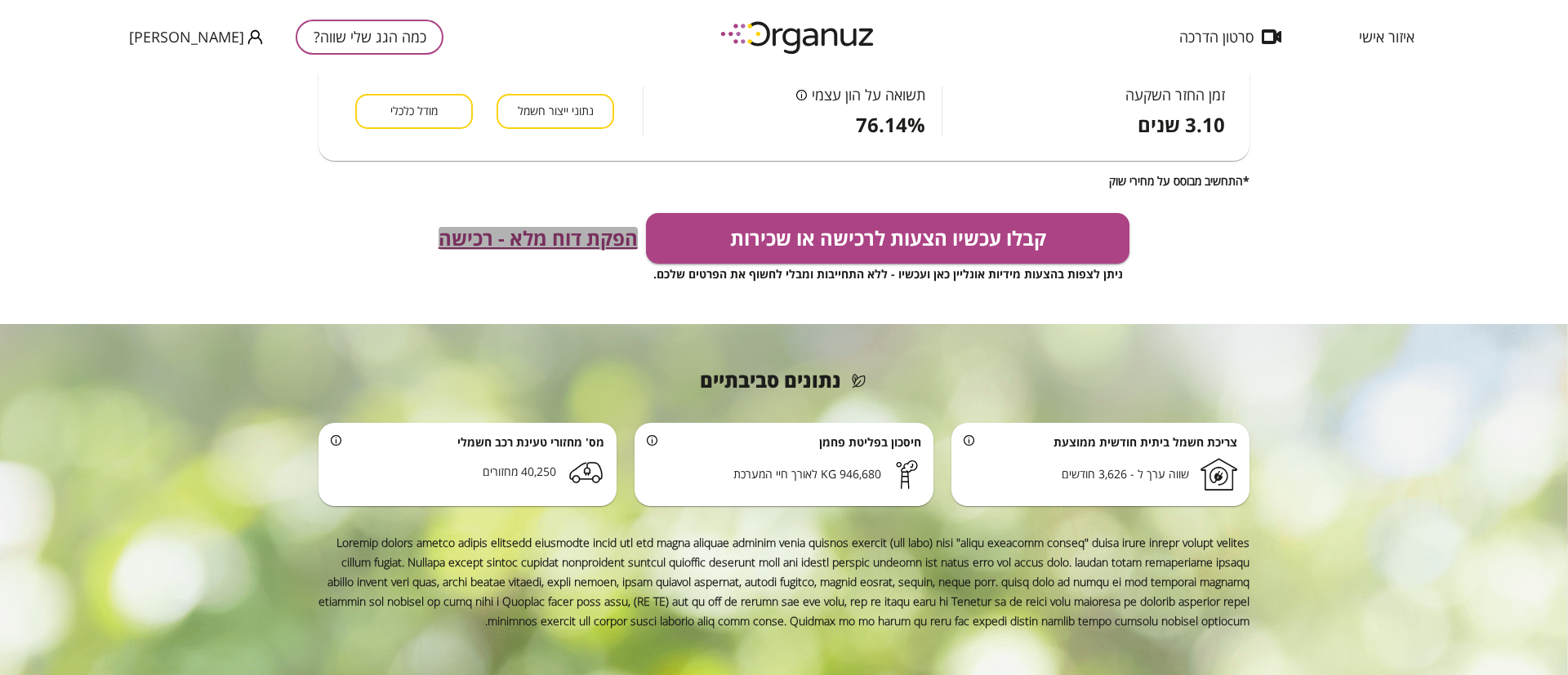
click at [535, 246] on span "הפקת דוח מלא - רכישה" at bounding box center [538, 238] width 199 height 23
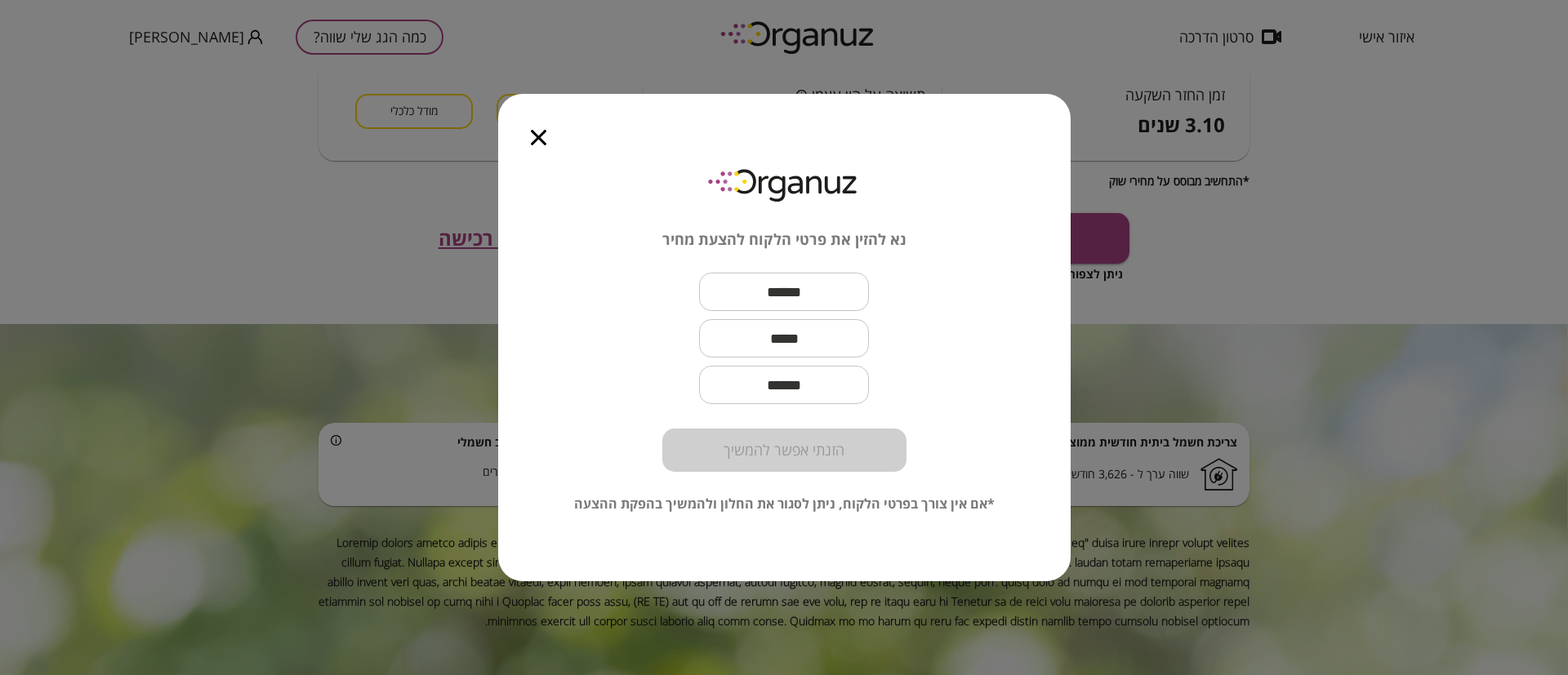
click at [535, 138] on icon "button" at bounding box center [538, 138] width 16 height 16
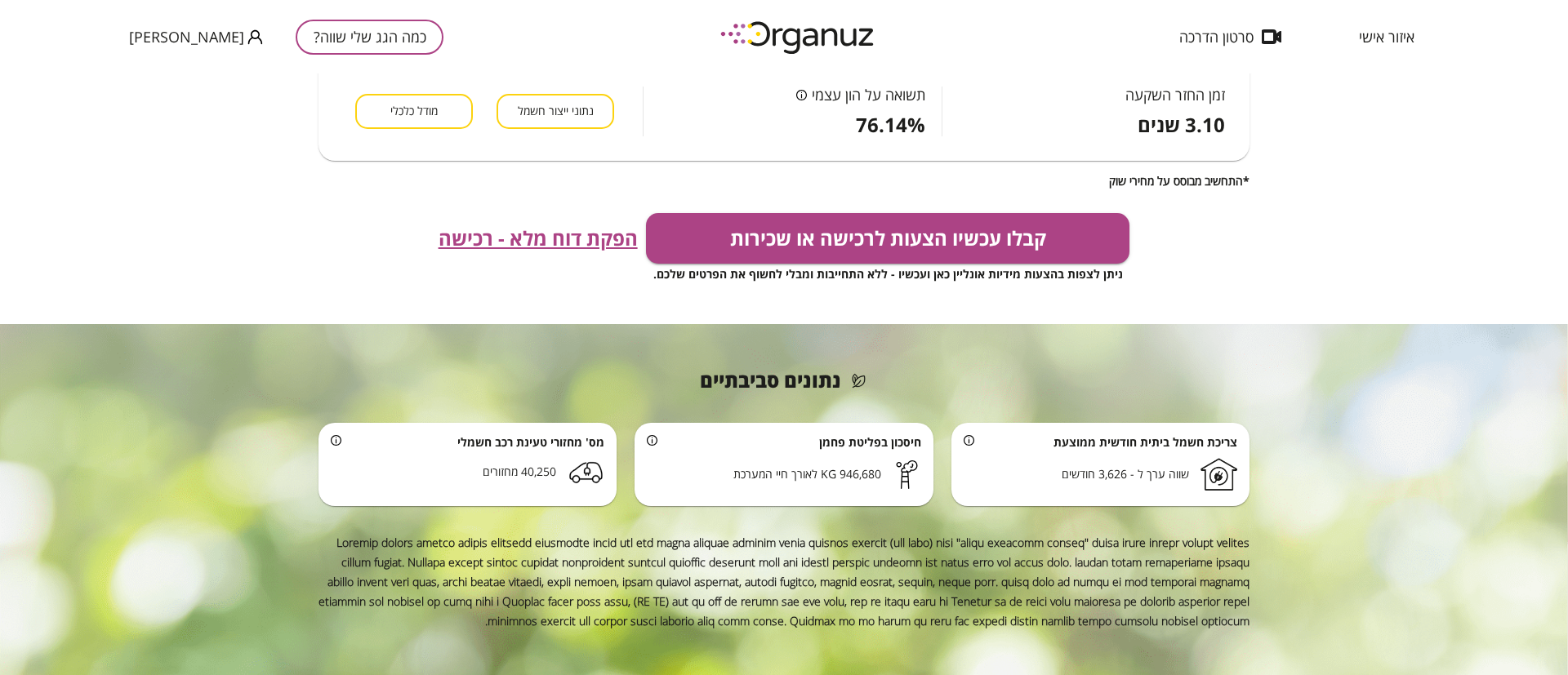
scroll to position [0, 0]
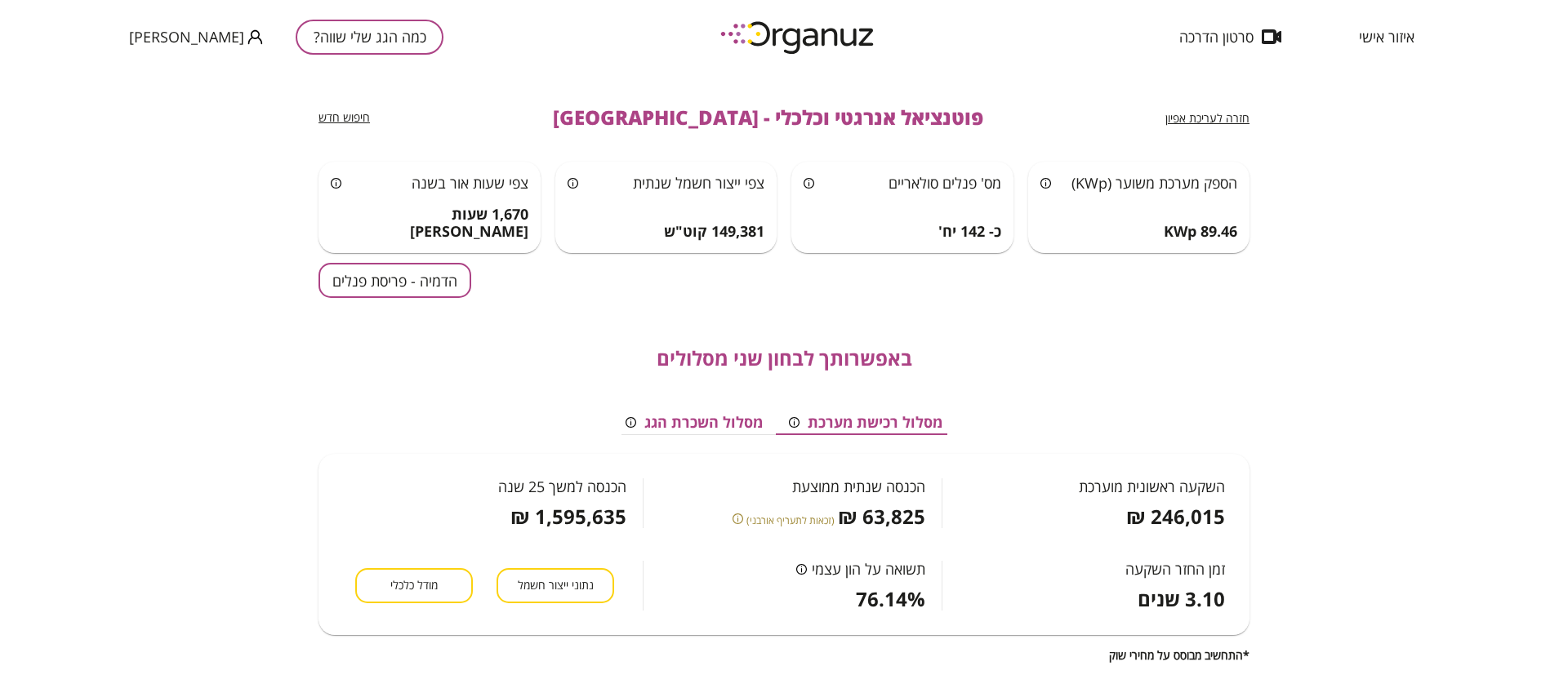
click at [1434, 255] on div "חזרה לעריכת אפיון פוטנציאל אנרגטי וכלכלי - חיפה חיפוש חדש הספק מערכת משוער (KWp…" at bounding box center [784, 374] width 1568 height 602
click at [296, 40] on button "כמה הגג שלי שווה?" at bounding box center [369, 37] width 148 height 35
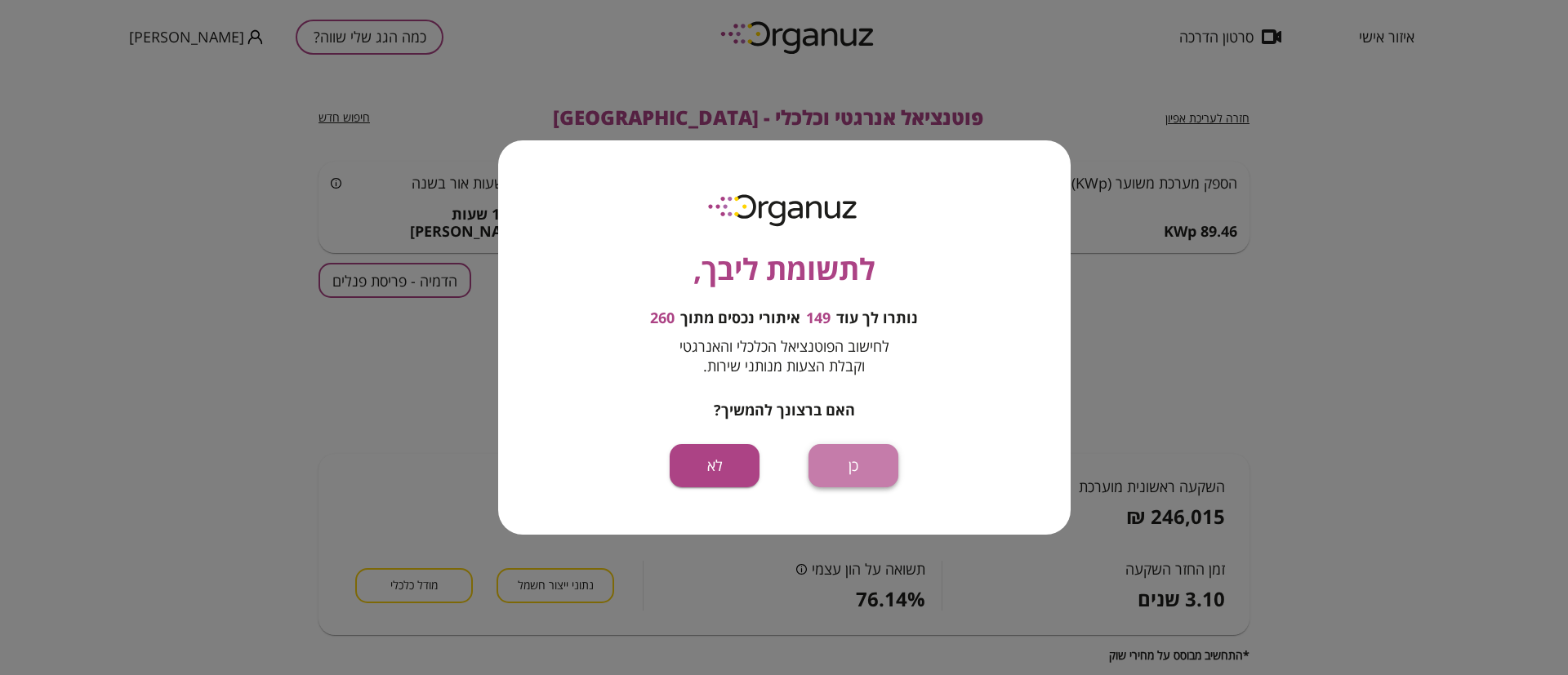
click at [844, 477] on button "כן" at bounding box center [853, 466] width 90 height 44
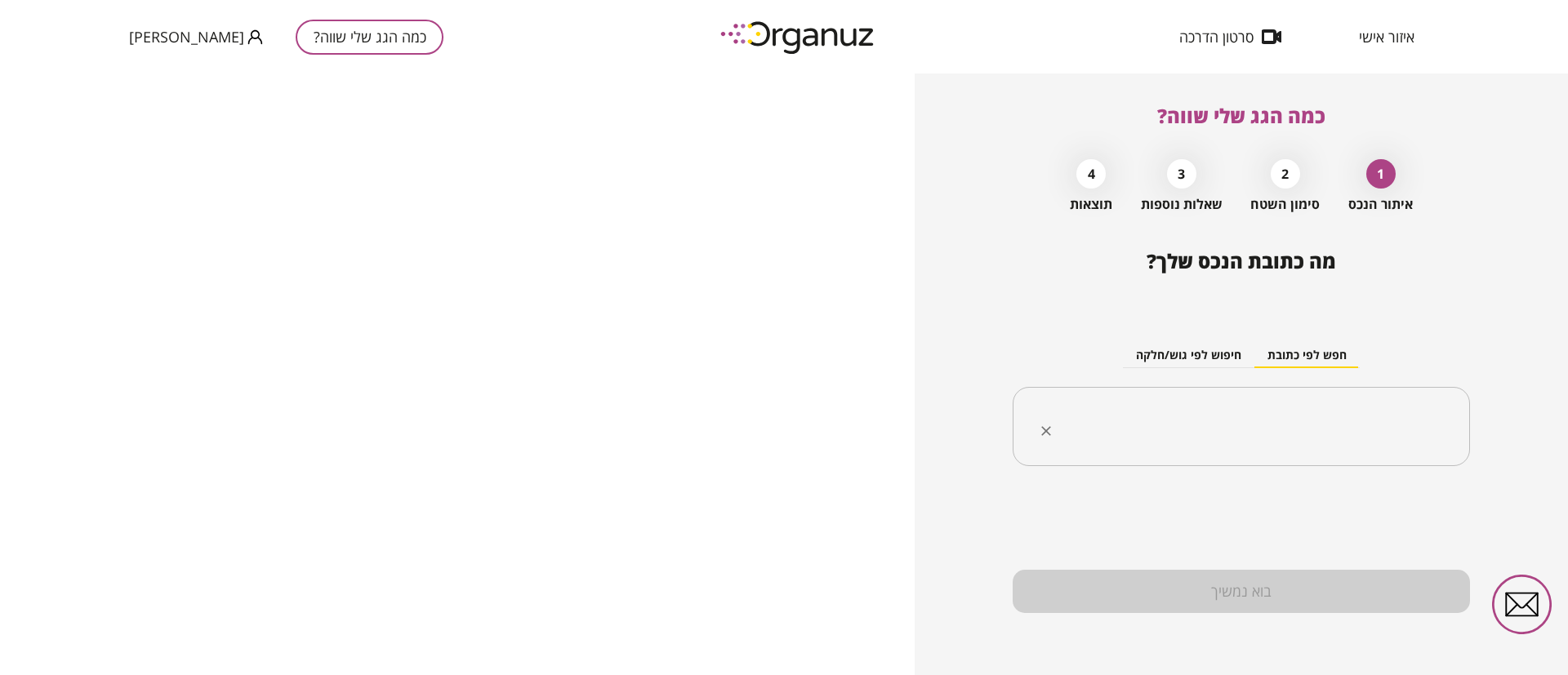
click at [1196, 421] on input "text" at bounding box center [1247, 427] width 405 height 41
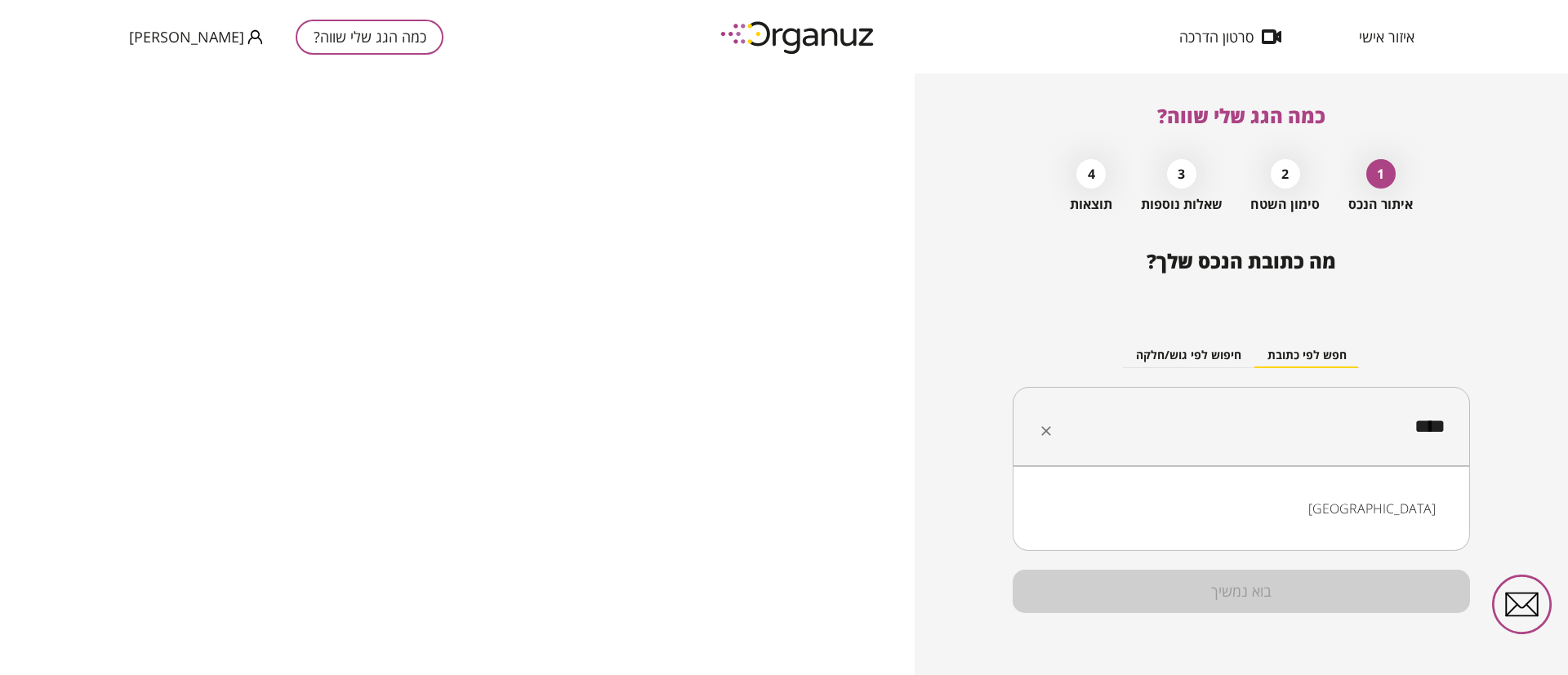
click at [1266, 505] on li "חיפה" at bounding box center [1242, 509] width 415 height 30
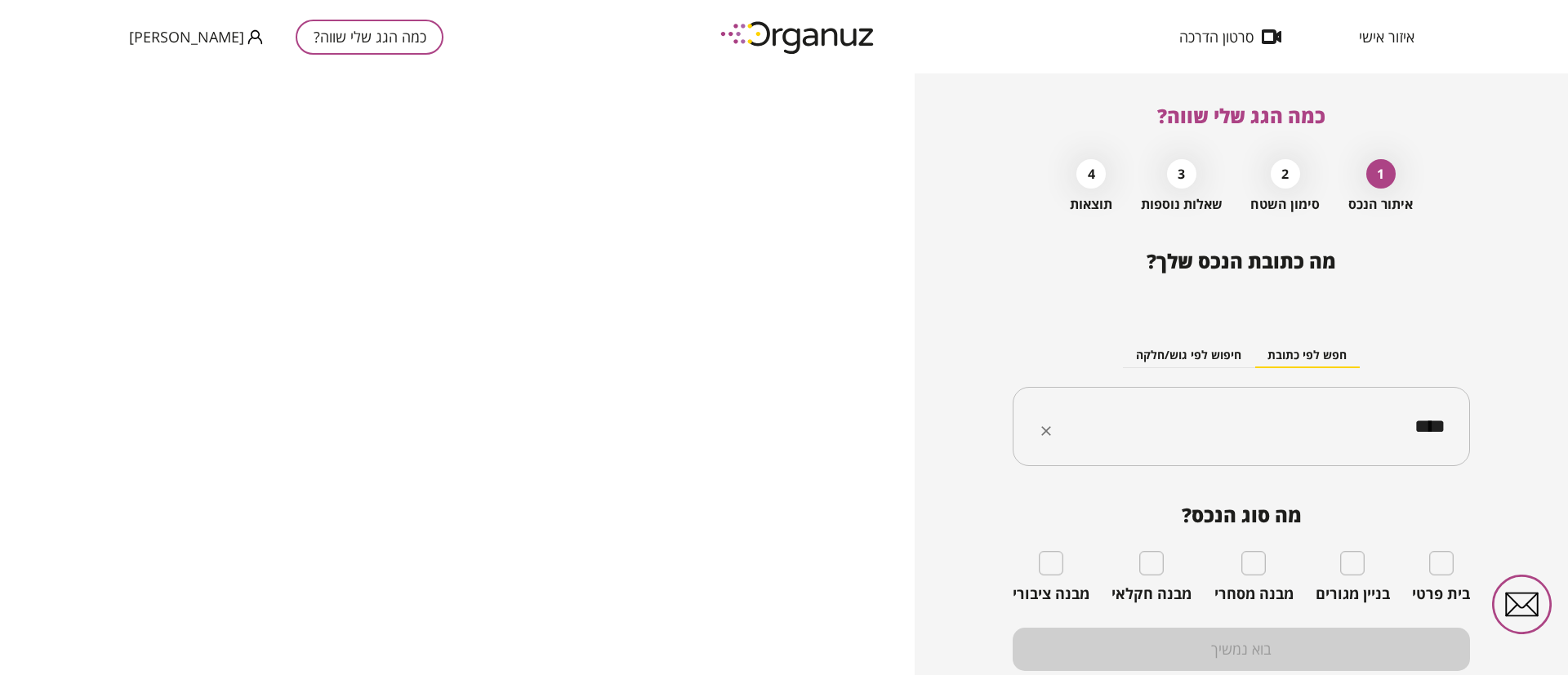
type input "****"
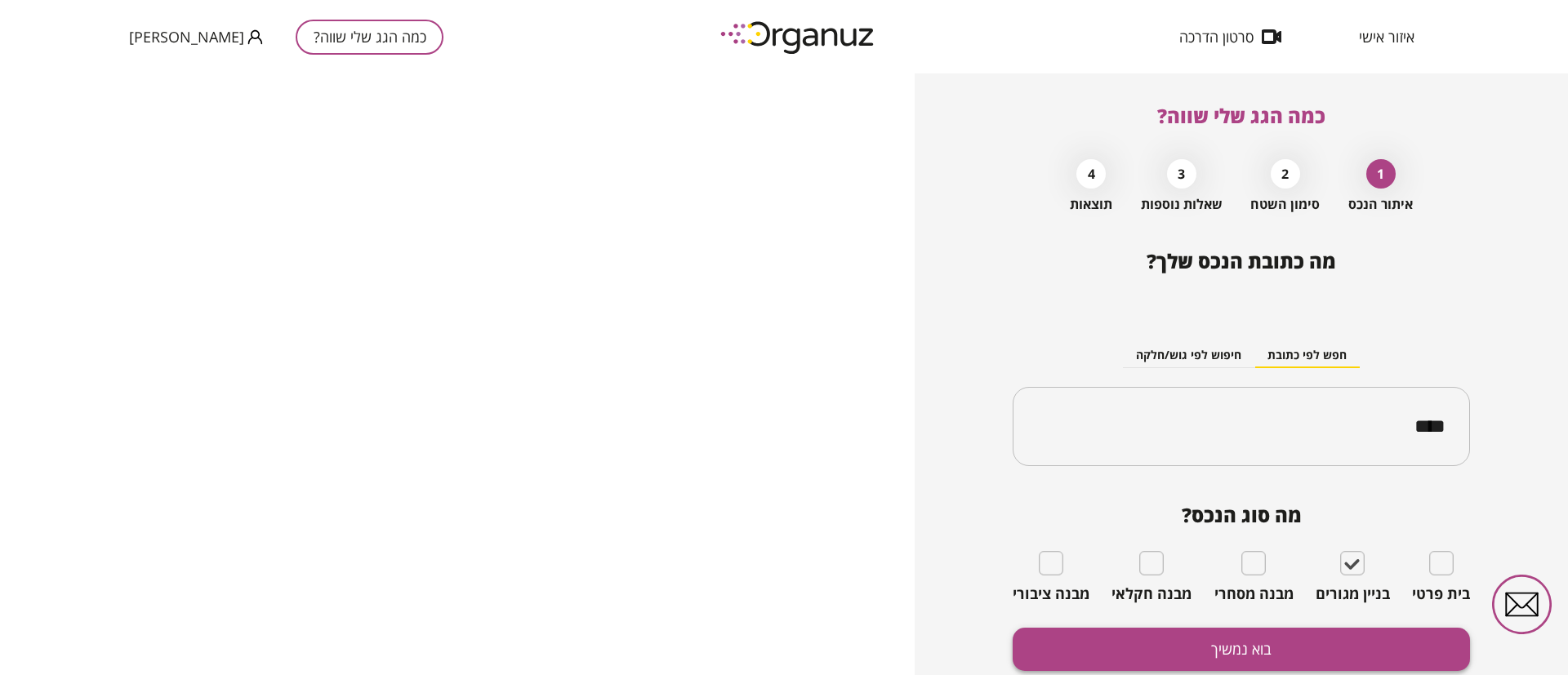
click at [1336, 629] on button "בוא נמשיך" at bounding box center [1242, 649] width 458 height 44
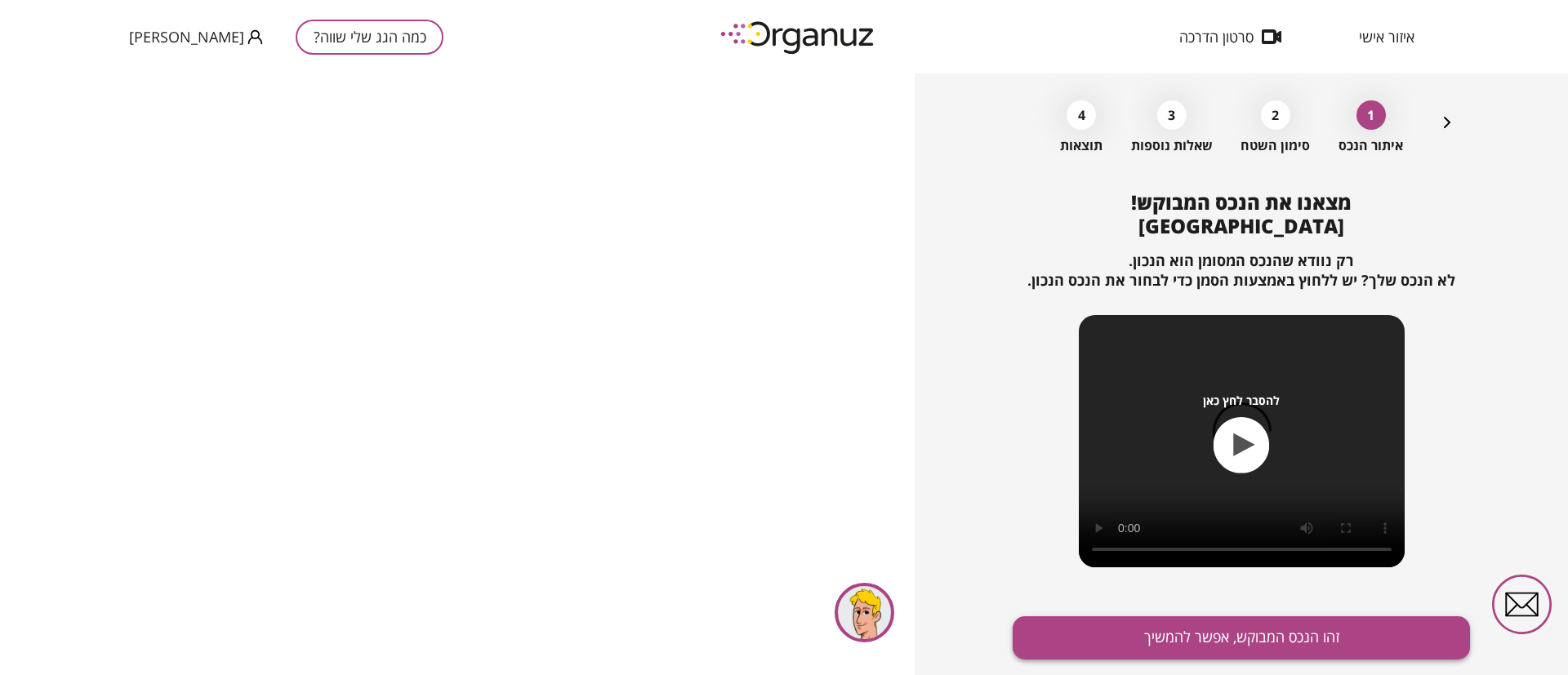
scroll to position [105, 0]
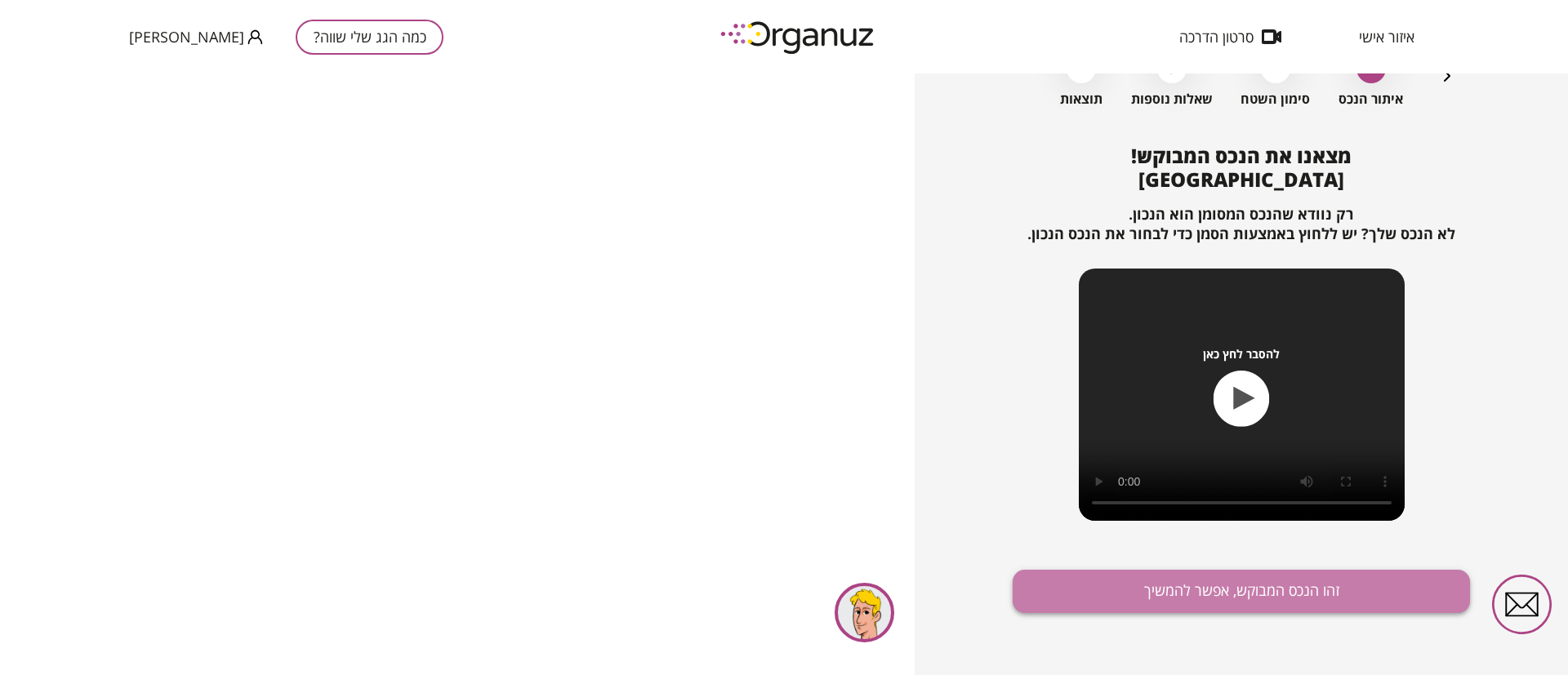
click at [1274, 586] on button "זהו הנכס המבוקש, אפשר להמשיך" at bounding box center [1242, 591] width 458 height 44
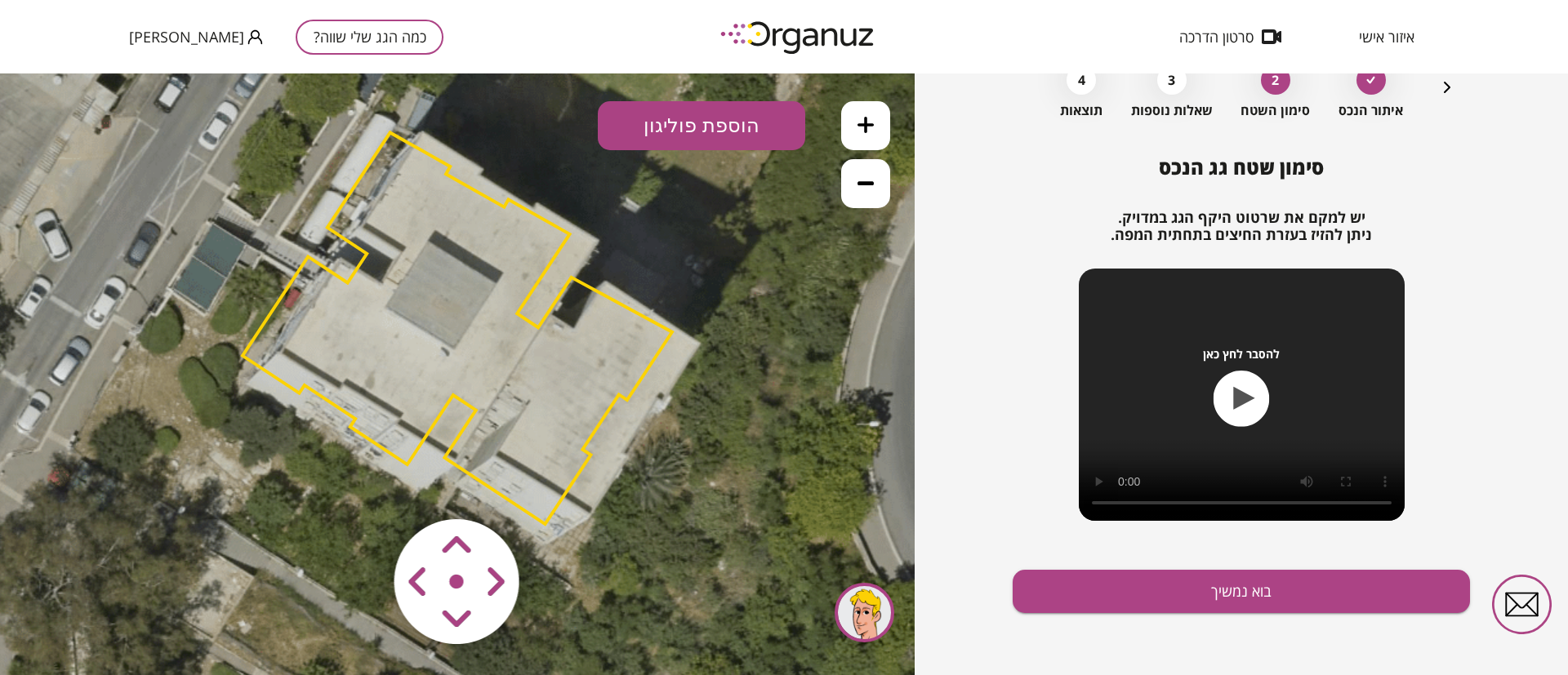
click at [360, 485] on area at bounding box center [360, 485] width 0 height 0
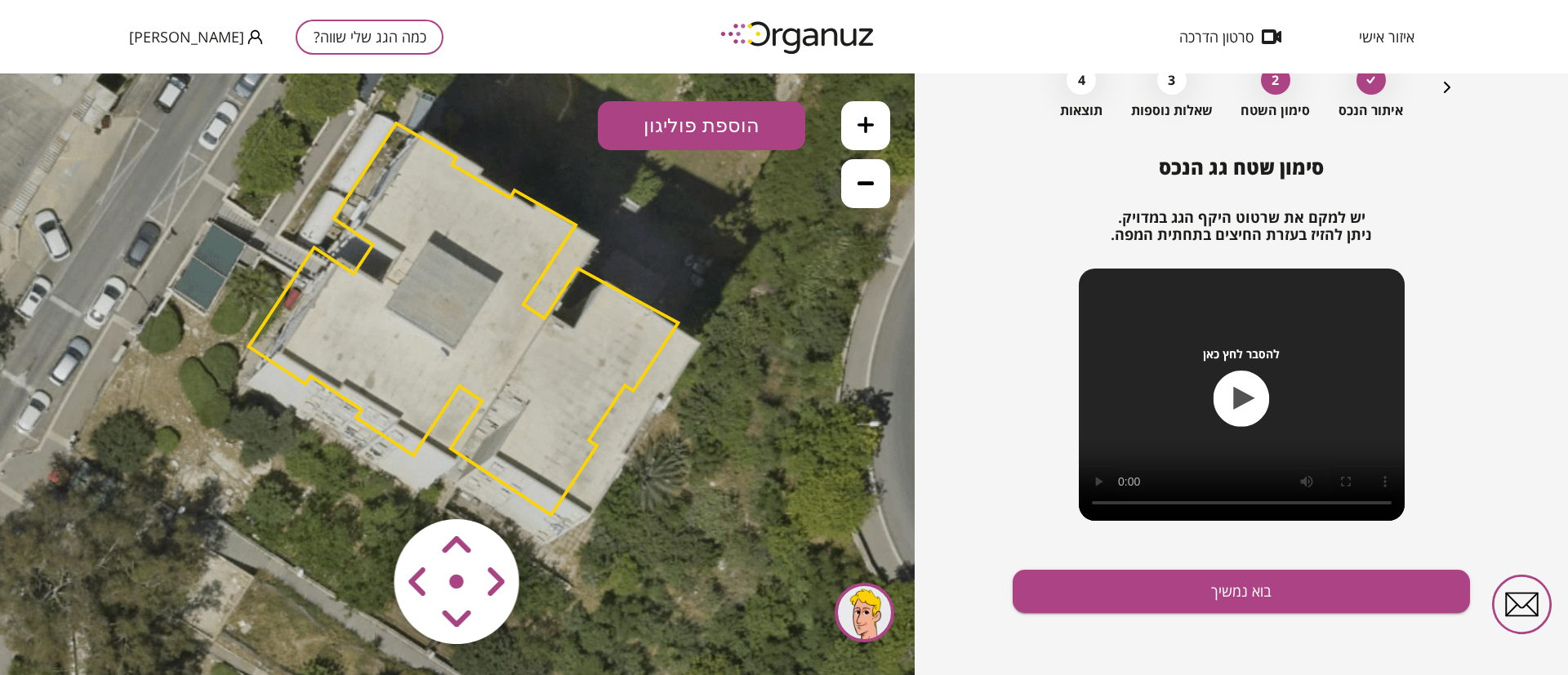
click at [360, 485] on area at bounding box center [360, 485] width 0 height 0
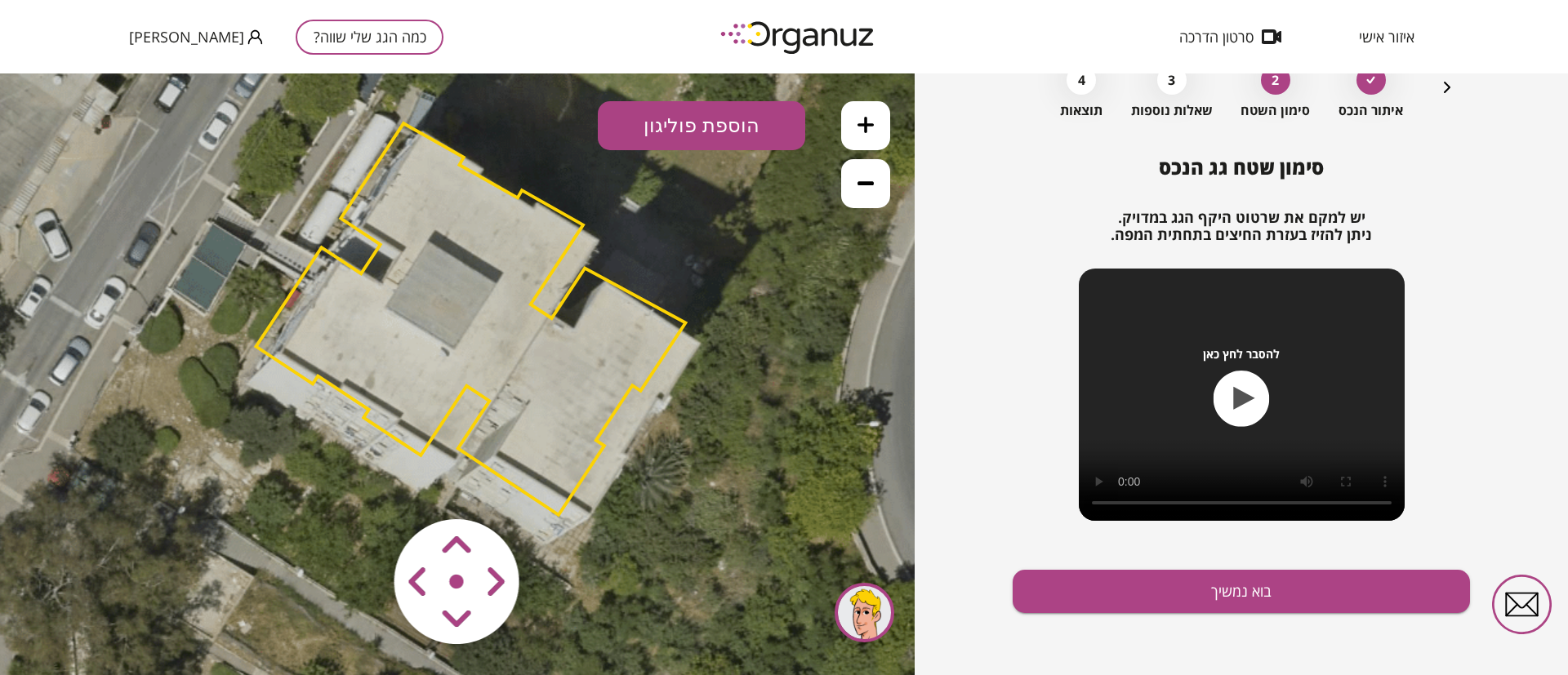
click at [360, 485] on area at bounding box center [360, 485] width 0 height 0
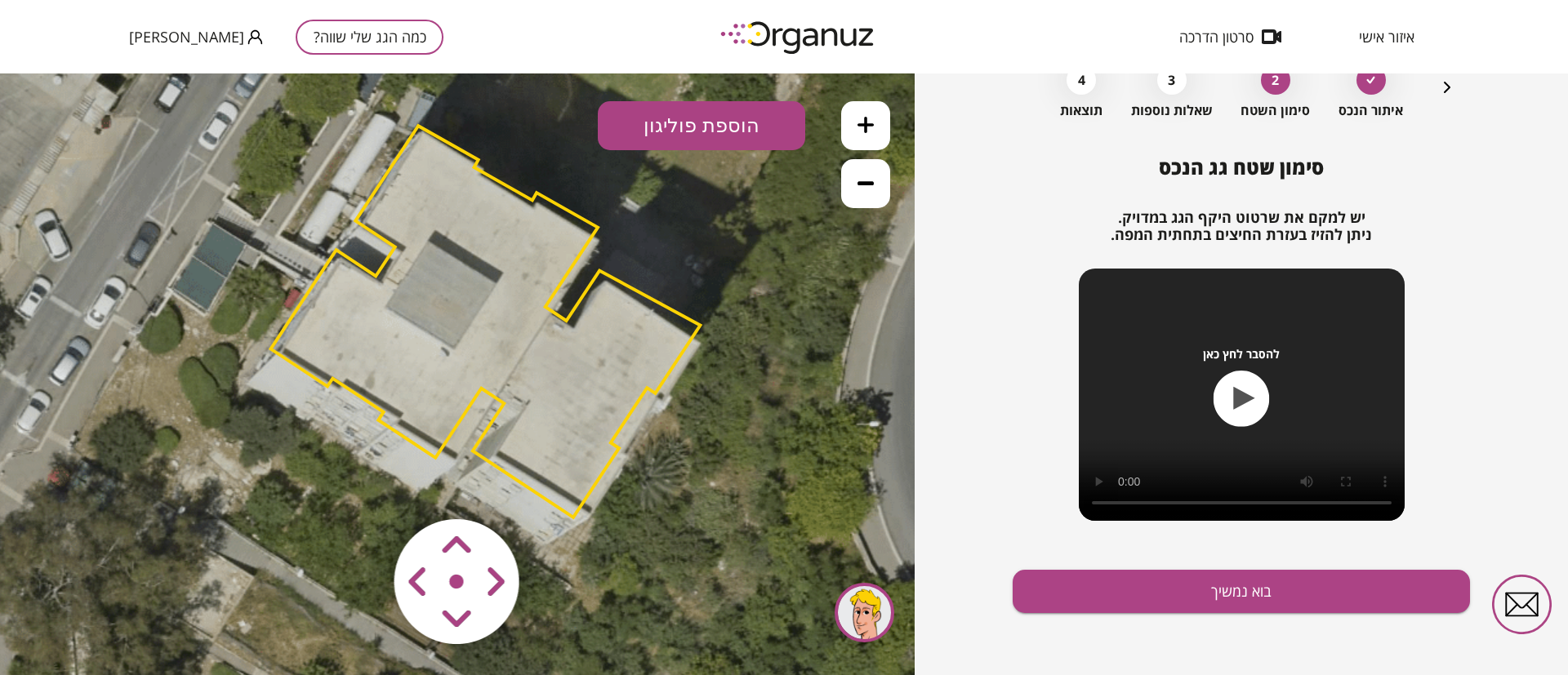
click at [360, 485] on area at bounding box center [360, 485] width 0 height 0
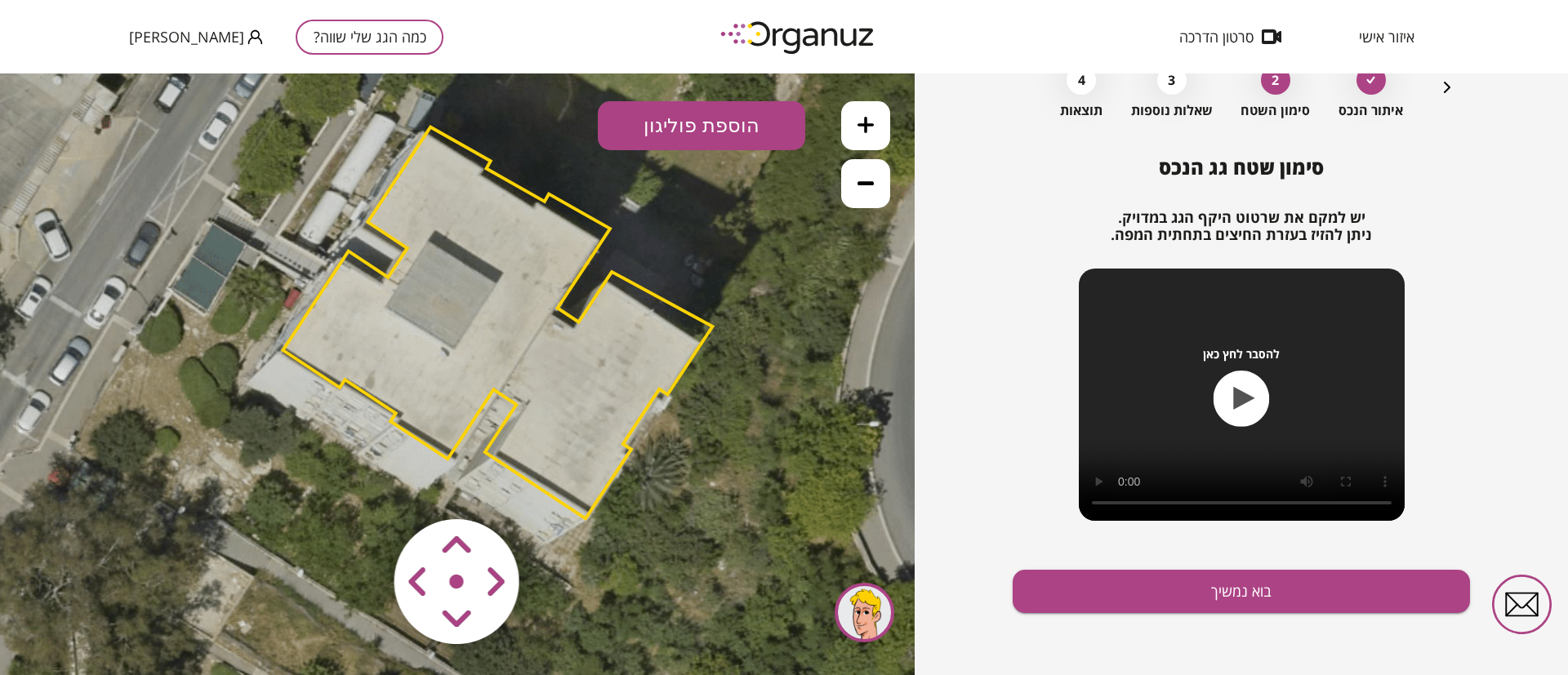
click at [360, 485] on area at bounding box center [360, 485] width 0 height 0
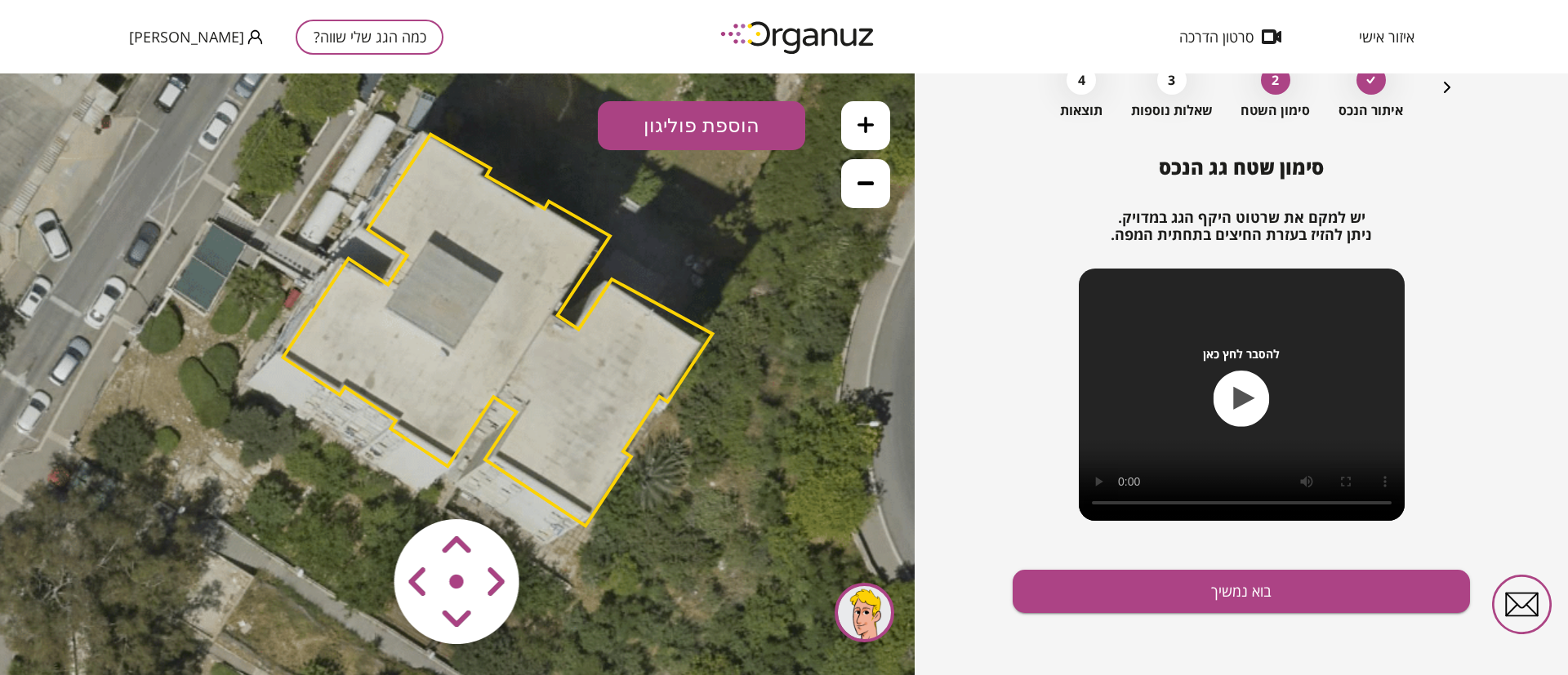
click at [360, 485] on area at bounding box center [360, 485] width 0 height 0
click at [1073, 597] on button "בוא נמשיך" at bounding box center [1242, 591] width 458 height 44
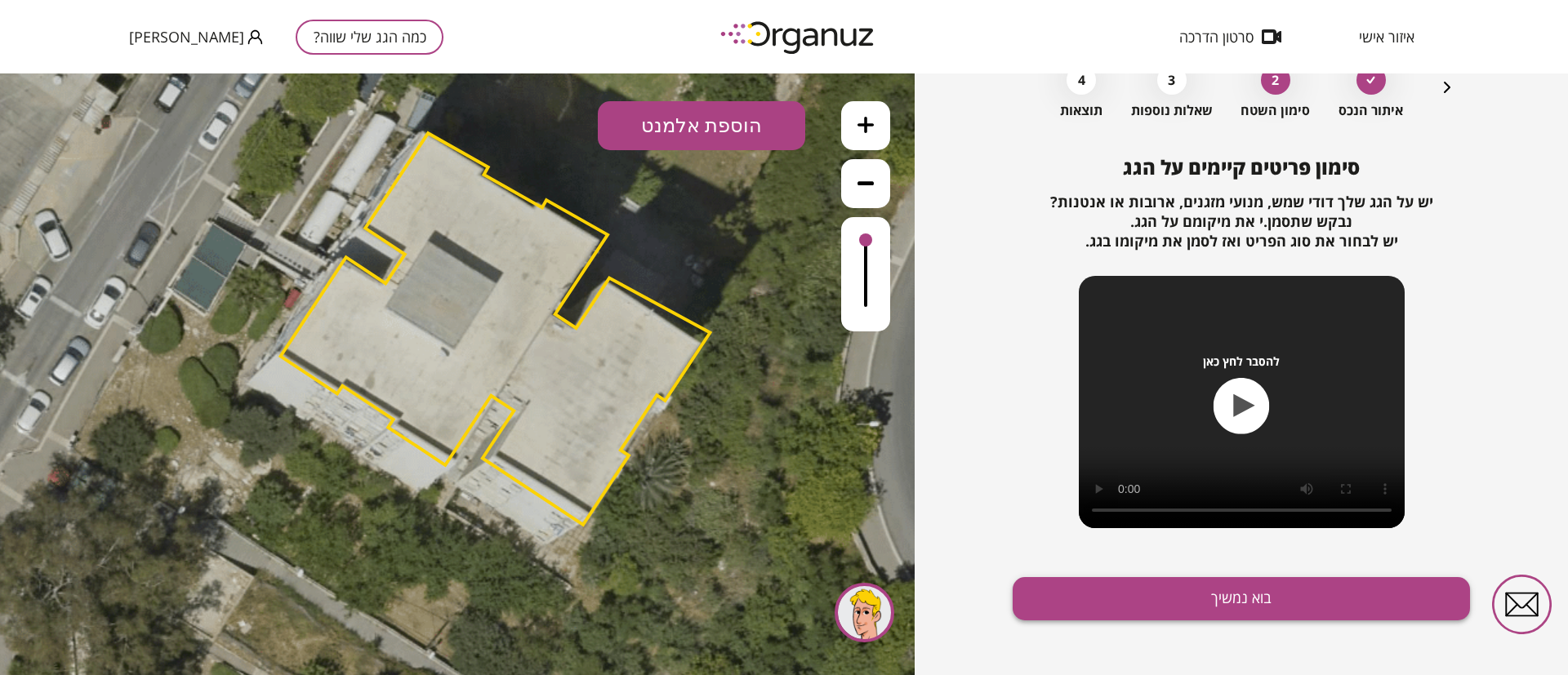
click at [1165, 604] on button "בוא נמשיך" at bounding box center [1242, 599] width 458 height 44
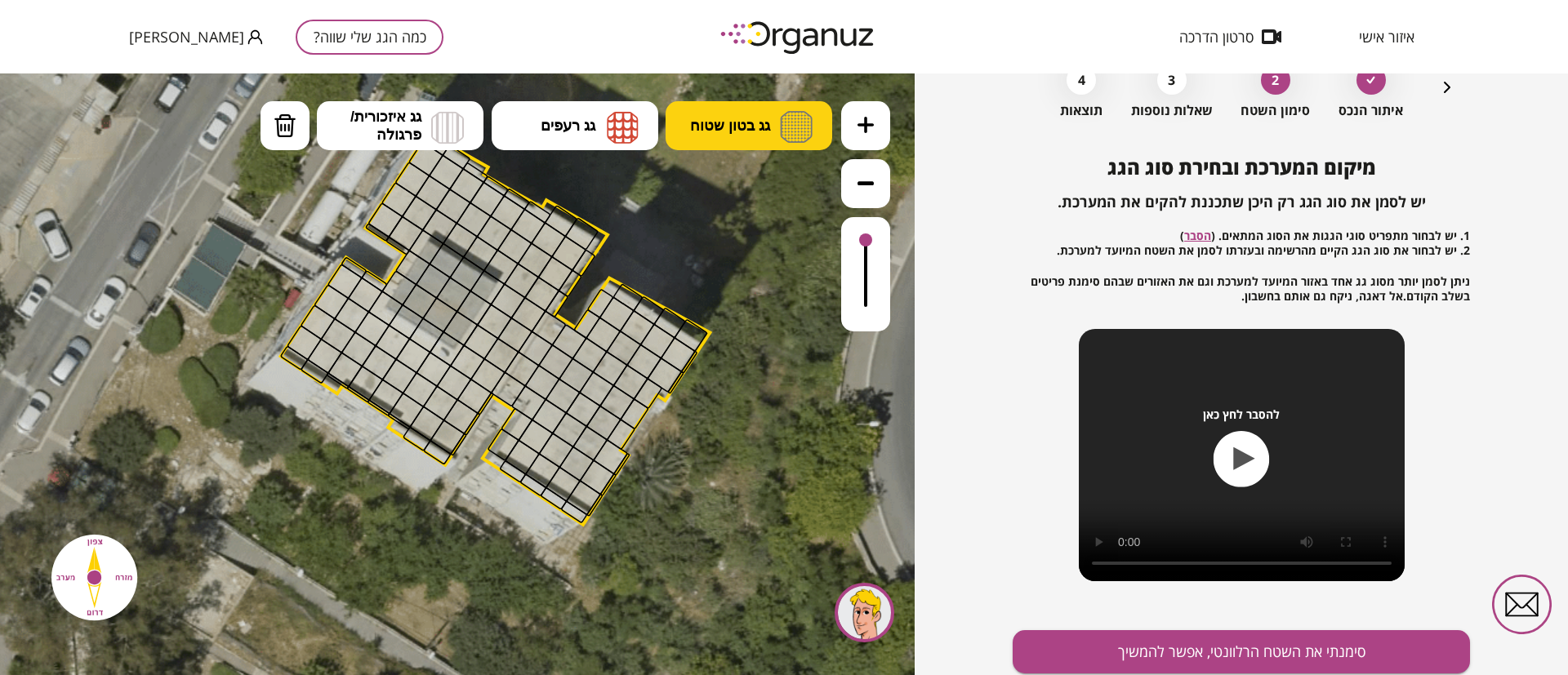
click at [774, 102] on button "גג בטון שטוח" at bounding box center [749, 126] width 166 height 49
click at [757, 191] on div ".st0 { fill: #FFFFFF; } 10" at bounding box center [457, 374] width 914 height 602
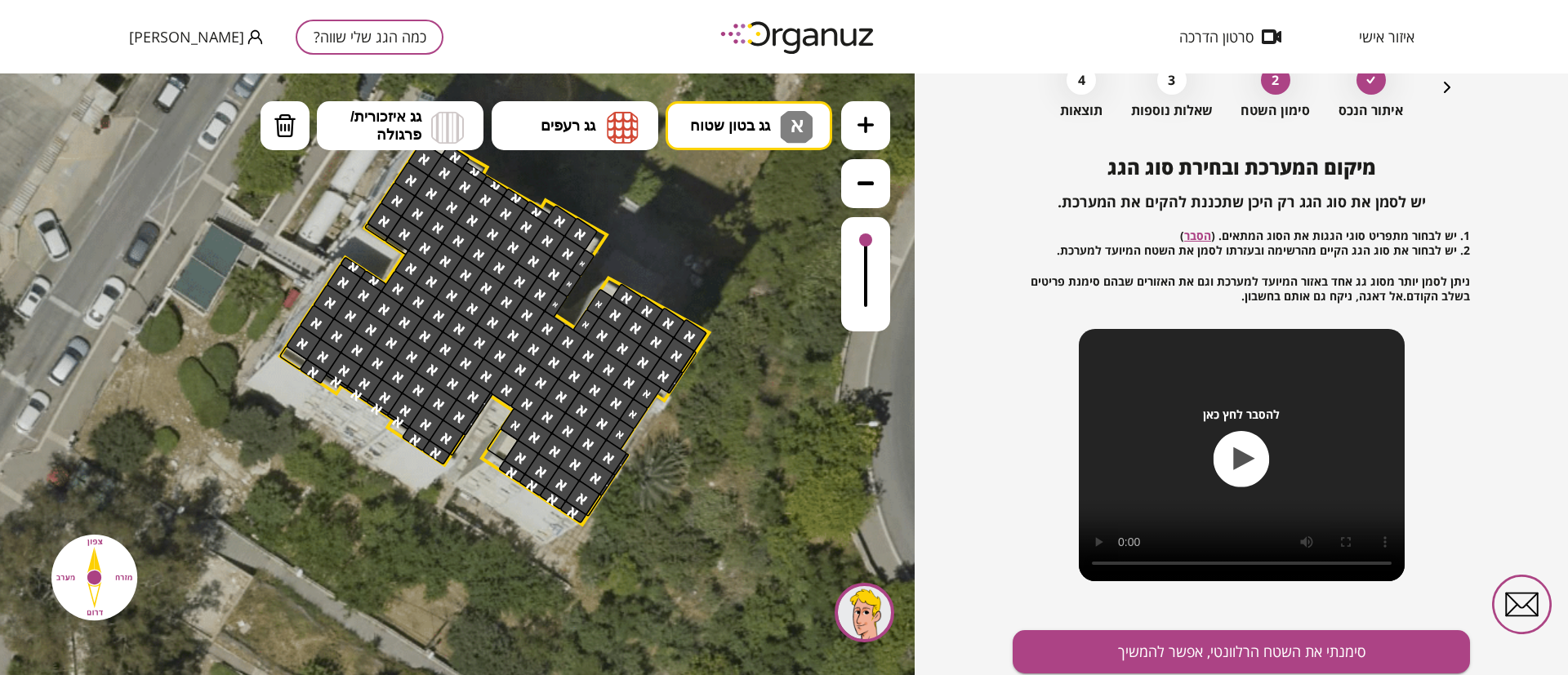
drag, startPoint x: 677, startPoint y: 334, endPoint x: 532, endPoint y: 473, distance: 200.9
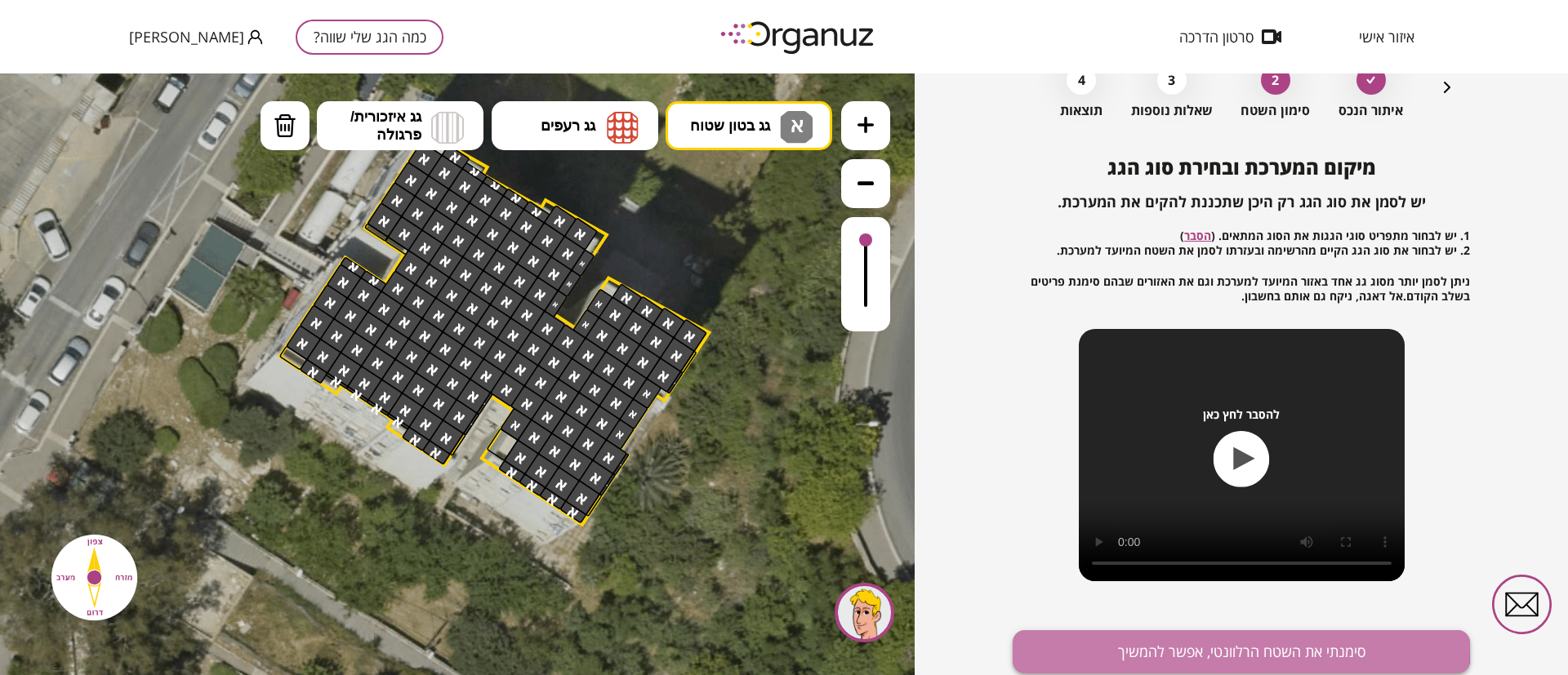
click at [1183, 646] on button "סימנתי את השטח הרלוונטי, אפשר להמשיך" at bounding box center [1242, 652] width 458 height 44
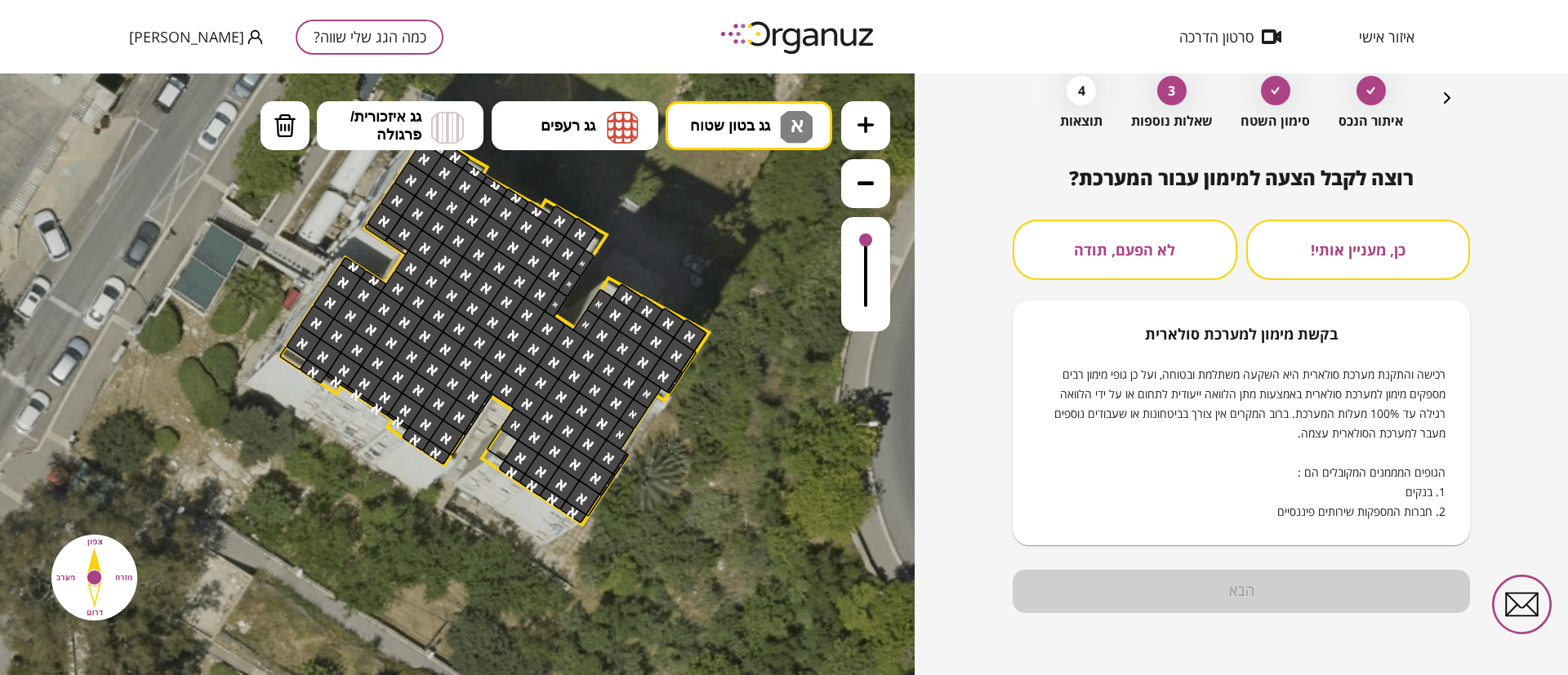
click at [1216, 244] on button "לא הפעם, תודה" at bounding box center [1124, 249] width 224 height 60
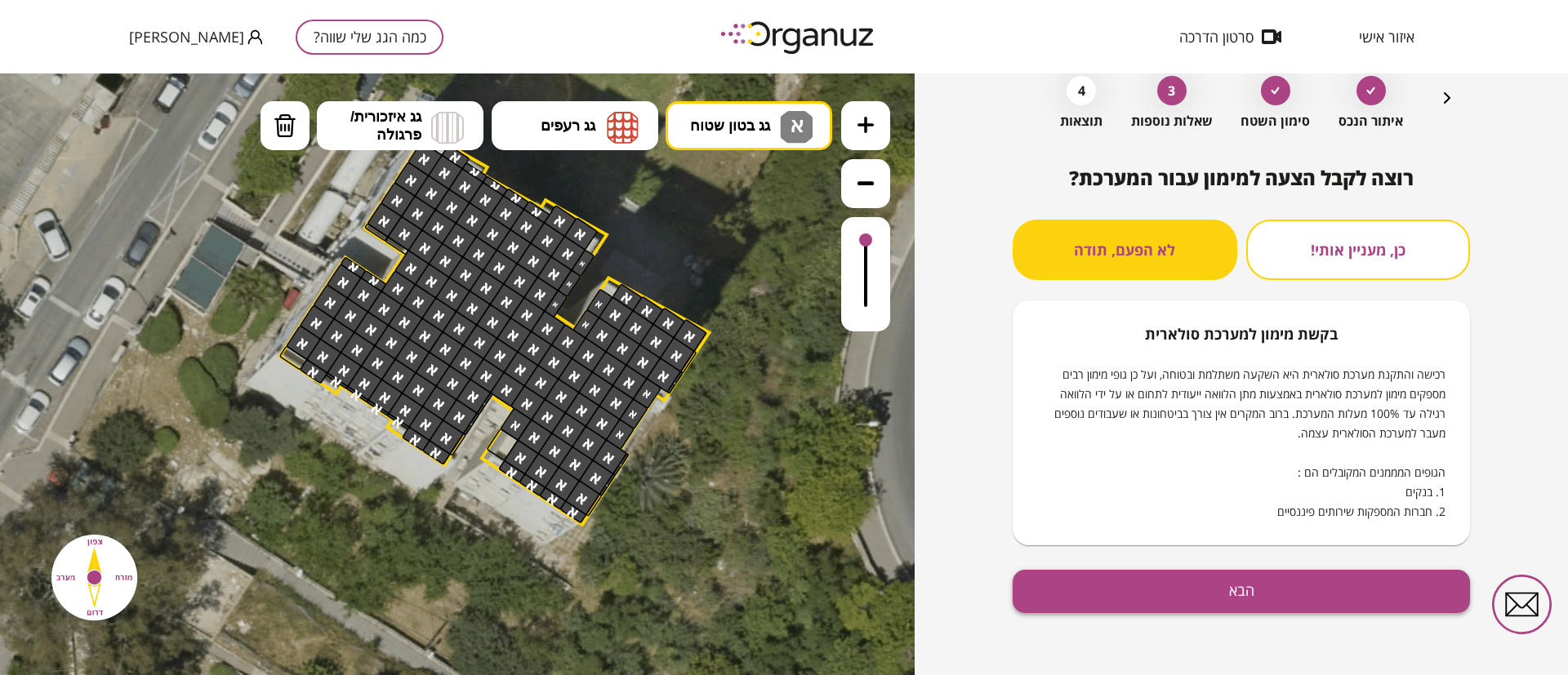
click at [1215, 600] on button "הבא" at bounding box center [1242, 591] width 458 height 44
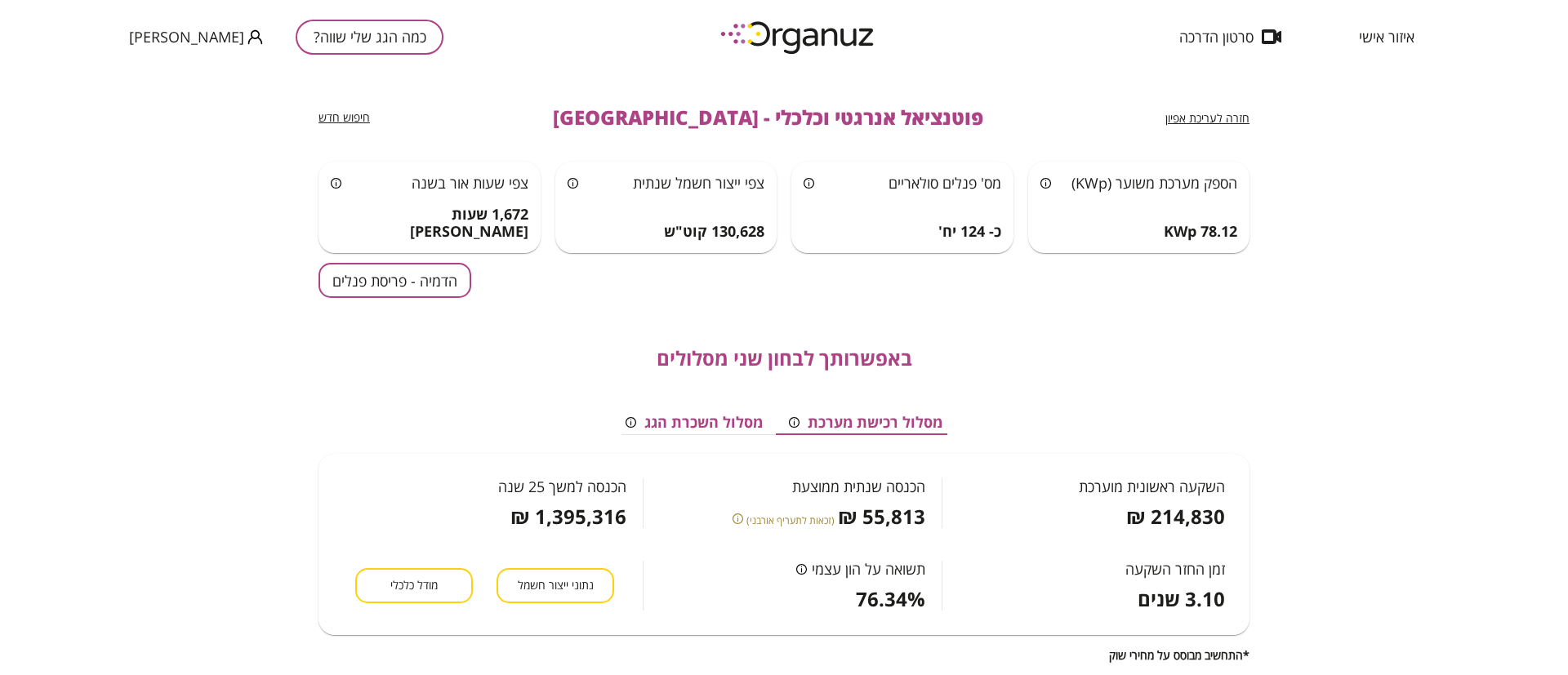
click at [405, 288] on button "הדמיה - פריסת פנלים" at bounding box center [394, 281] width 153 height 35
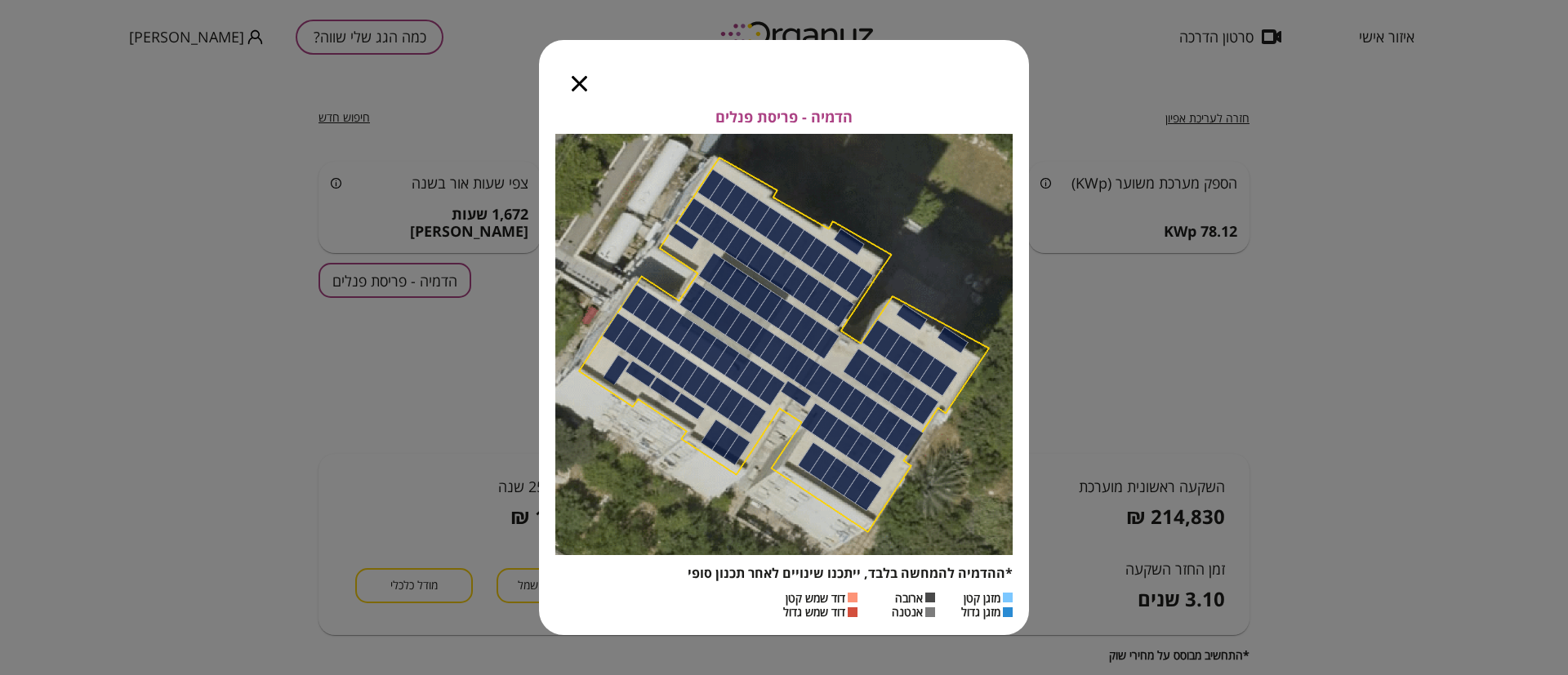
drag, startPoint x: 566, startPoint y: 68, endPoint x: 576, endPoint y: 79, distance: 14.9
click at [575, 76] on div at bounding box center [579, 74] width 81 height 69
click at [576, 81] on icon "button" at bounding box center [579, 84] width 16 height 16
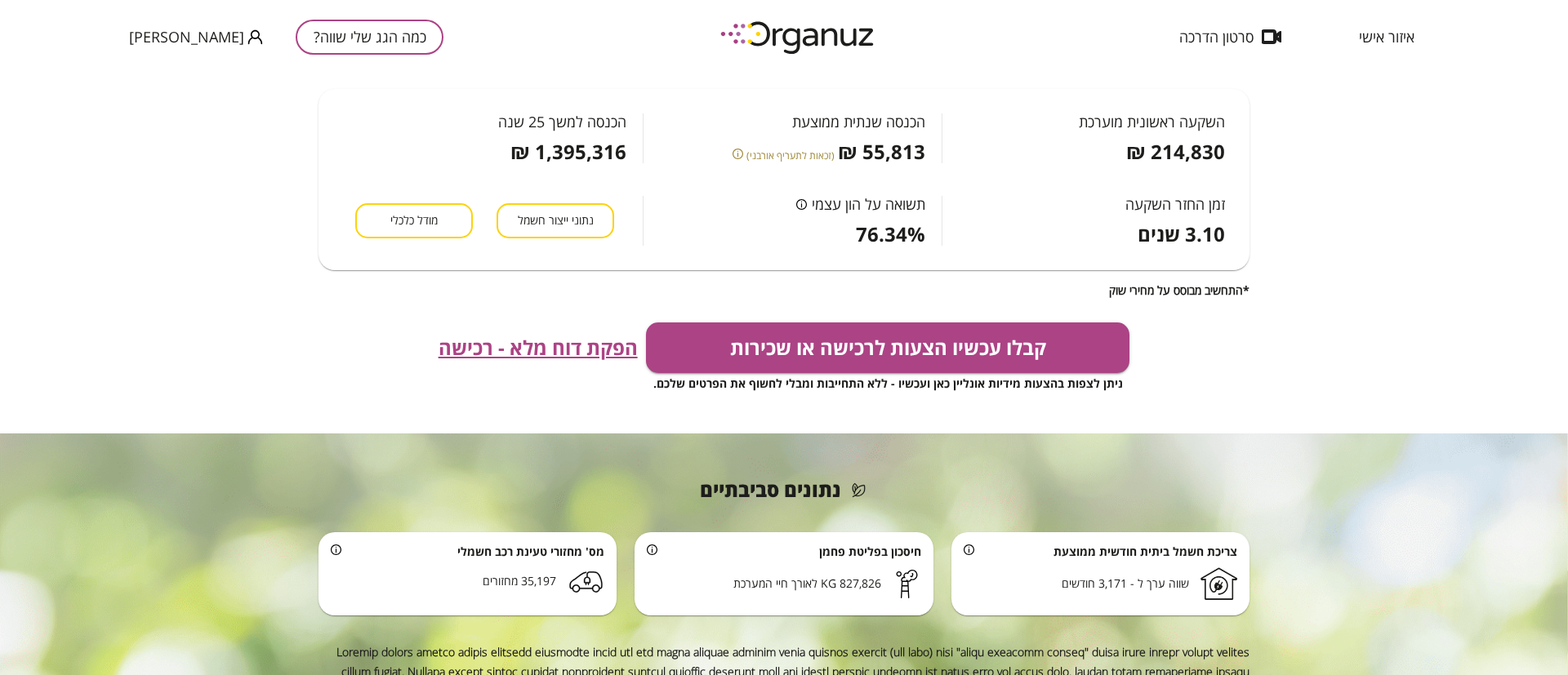
scroll to position [474, 0]
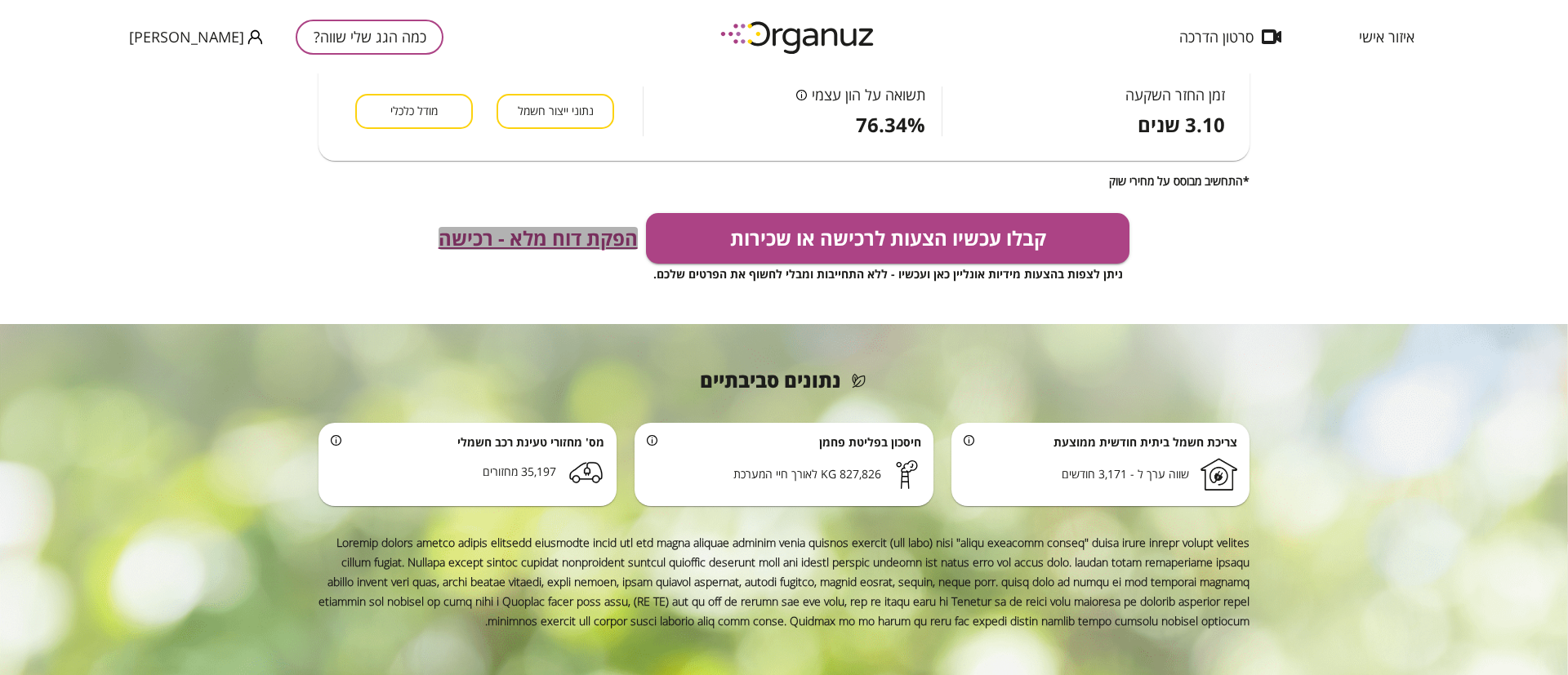
click at [569, 235] on span "הפקת דוח מלא - רכישה" at bounding box center [538, 238] width 199 height 23
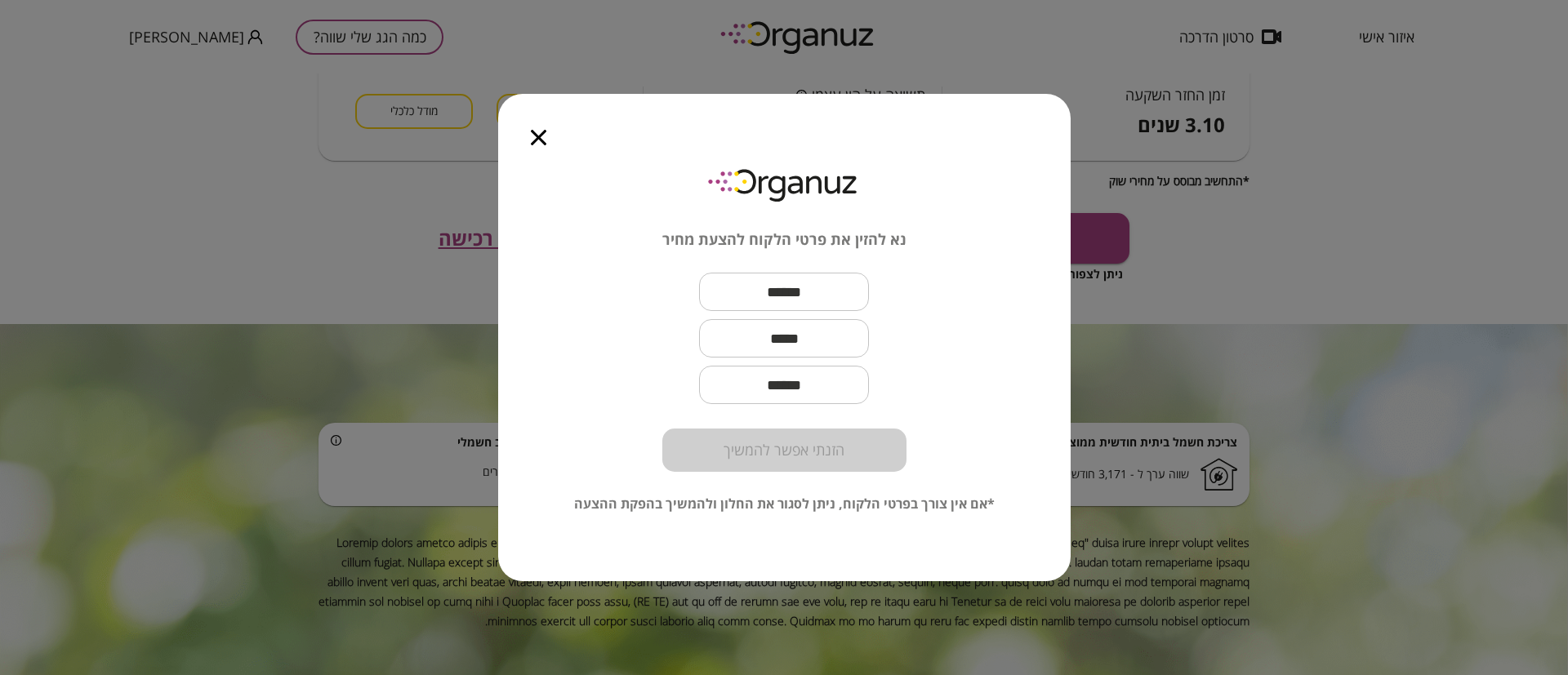
click at [540, 130] on icon "button" at bounding box center [538, 138] width 16 height 16
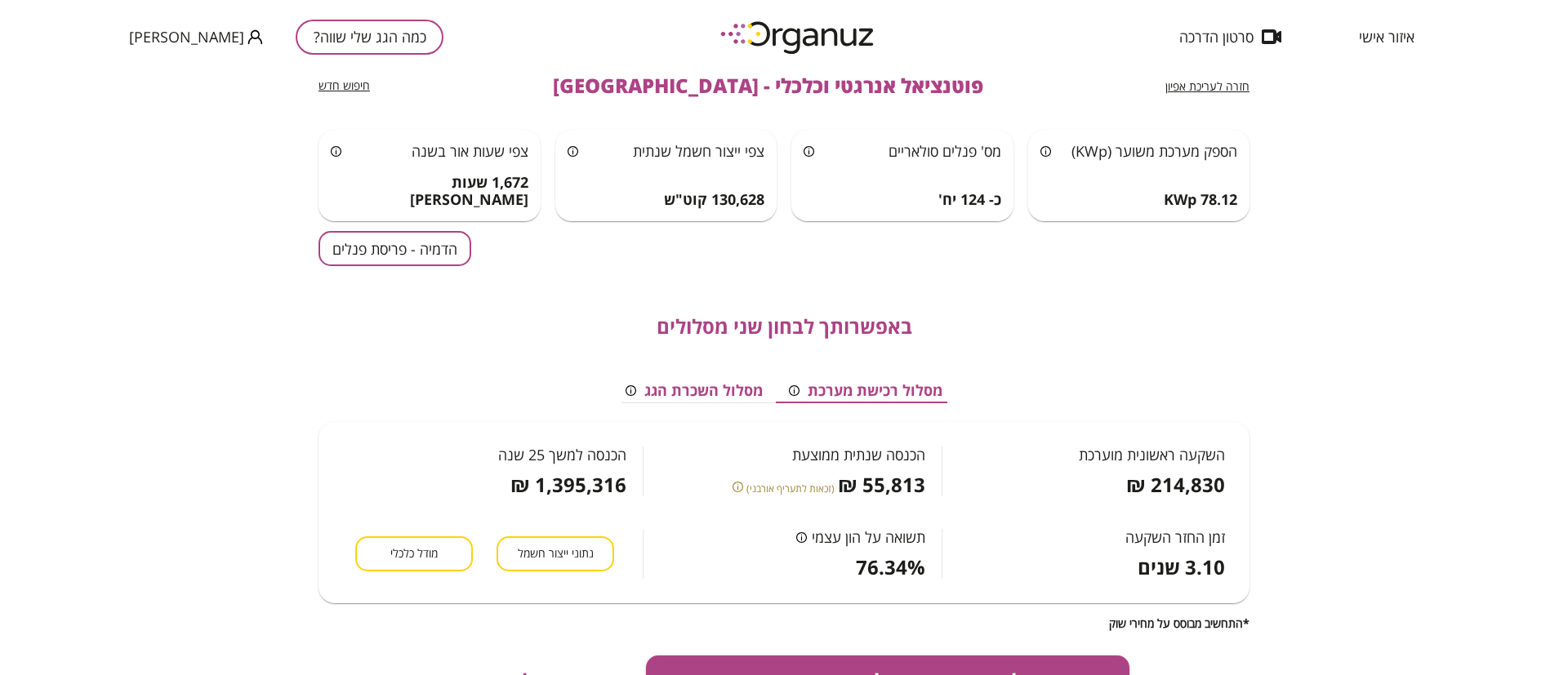
scroll to position [0, 0]
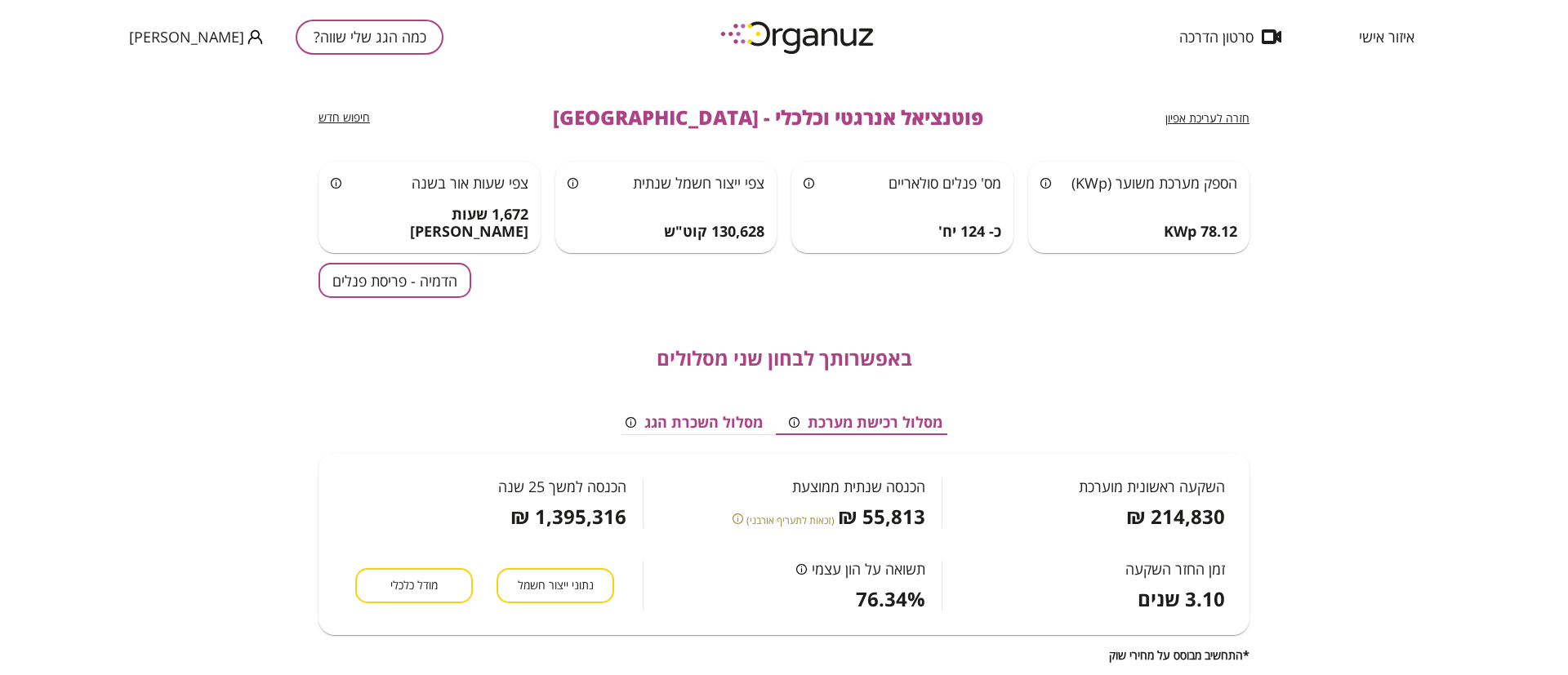
drag, startPoint x: 579, startPoint y: 103, endPoint x: 544, endPoint y: 102, distance: 35.0
click at [571, 102] on div "חזרה לעריכת אפיון פוטנציאל אנרגטי וכלכלי - חיפה חיפוש חדש" at bounding box center [783, 117] width 931 height 88
click at [332, 31] on button "כמה הגג שלי שווה?" at bounding box center [369, 37] width 148 height 35
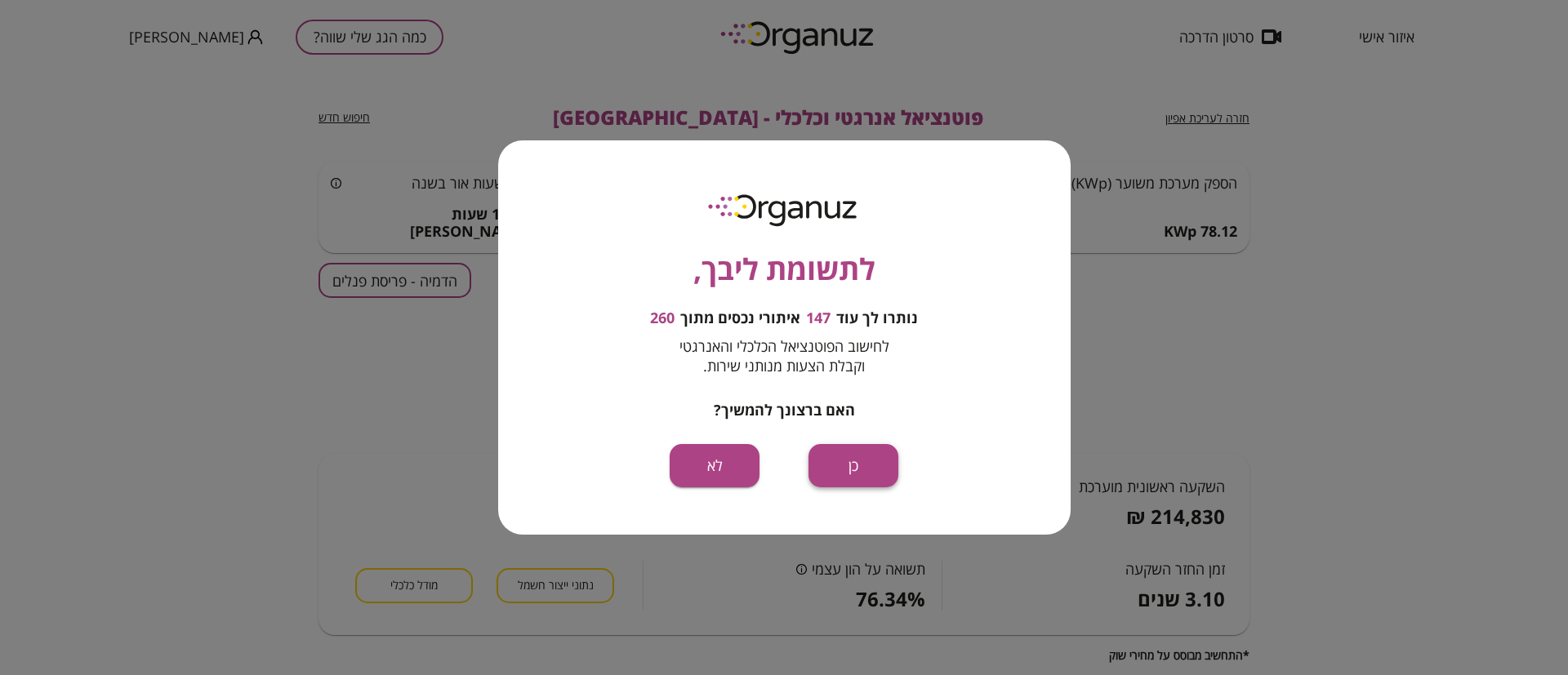
click at [835, 474] on button "כן" at bounding box center [853, 466] width 90 height 44
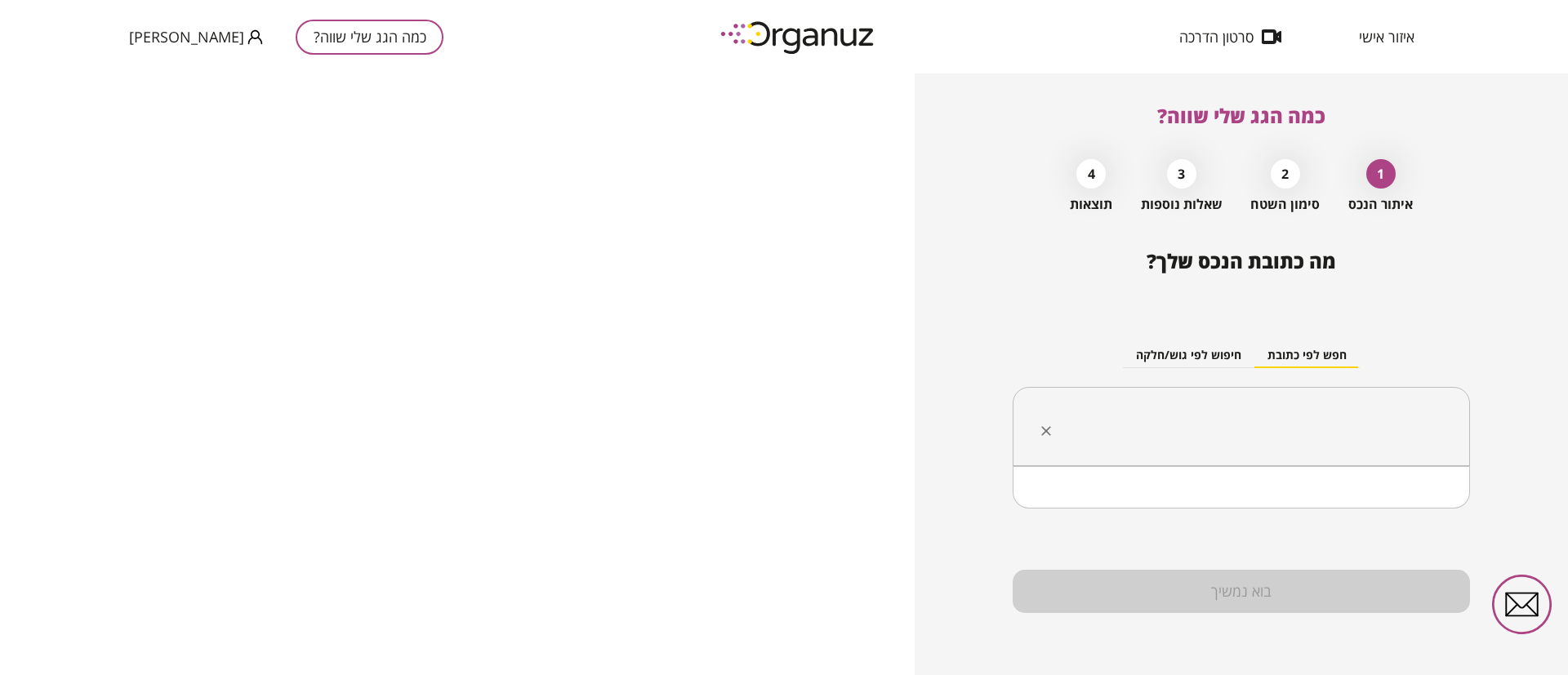
click at [1312, 432] on input "text" at bounding box center [1247, 427] width 405 height 41
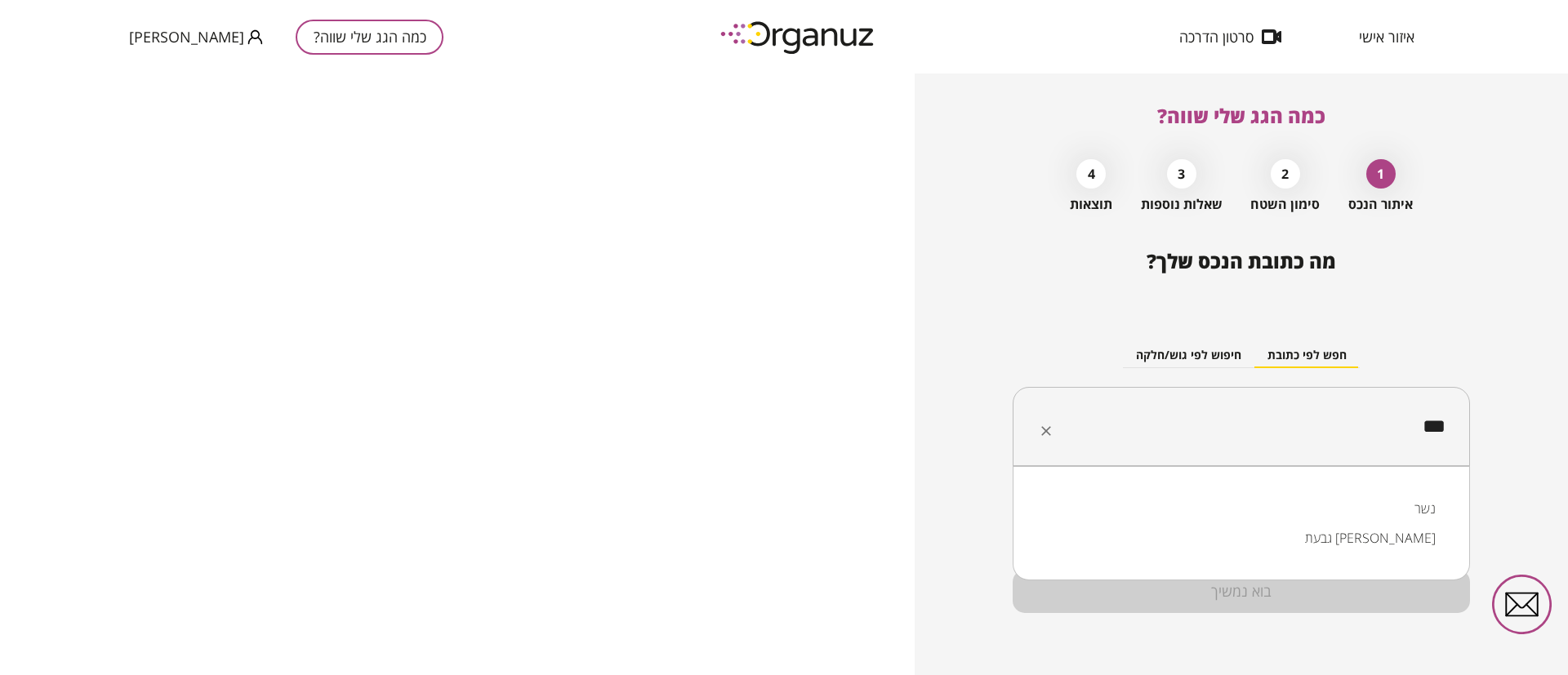
click at [1317, 512] on li "נשר" at bounding box center [1242, 509] width 415 height 30
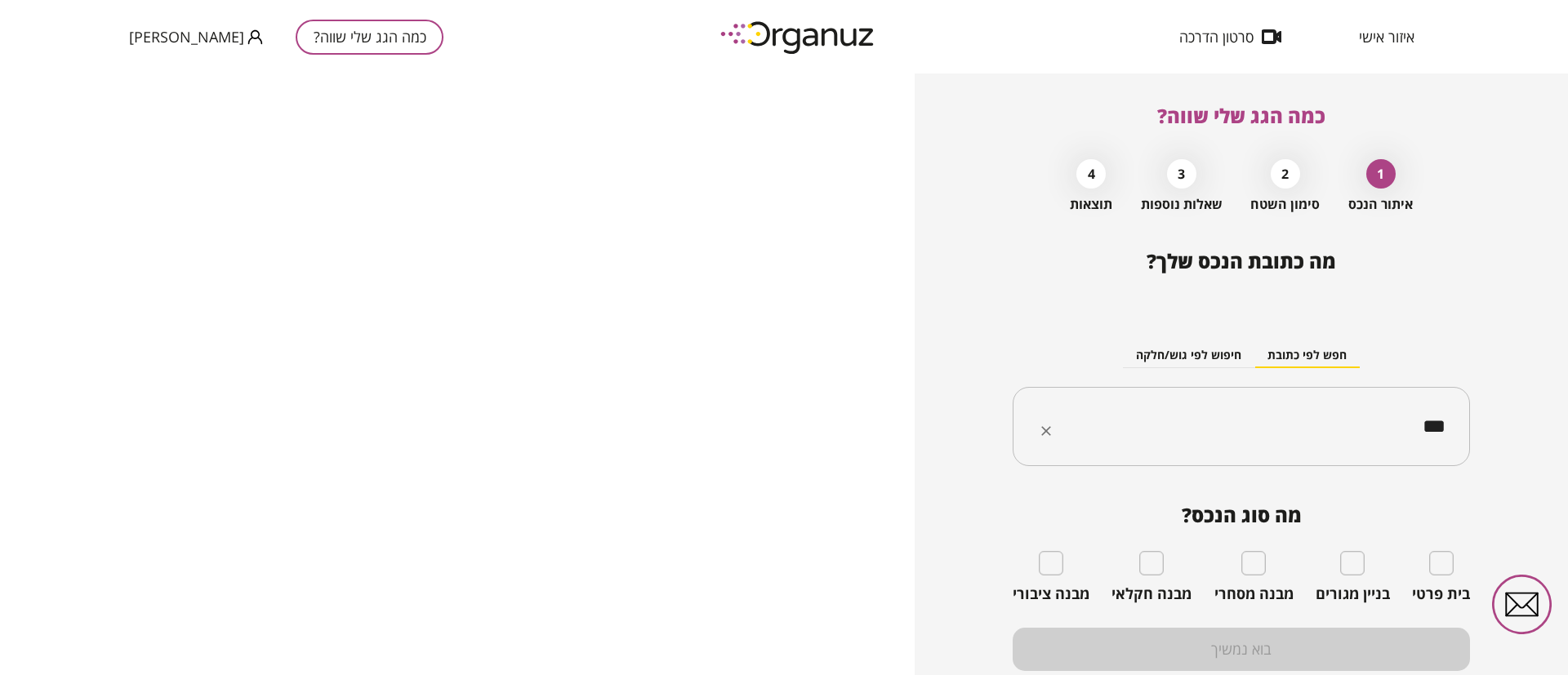
type input "***"
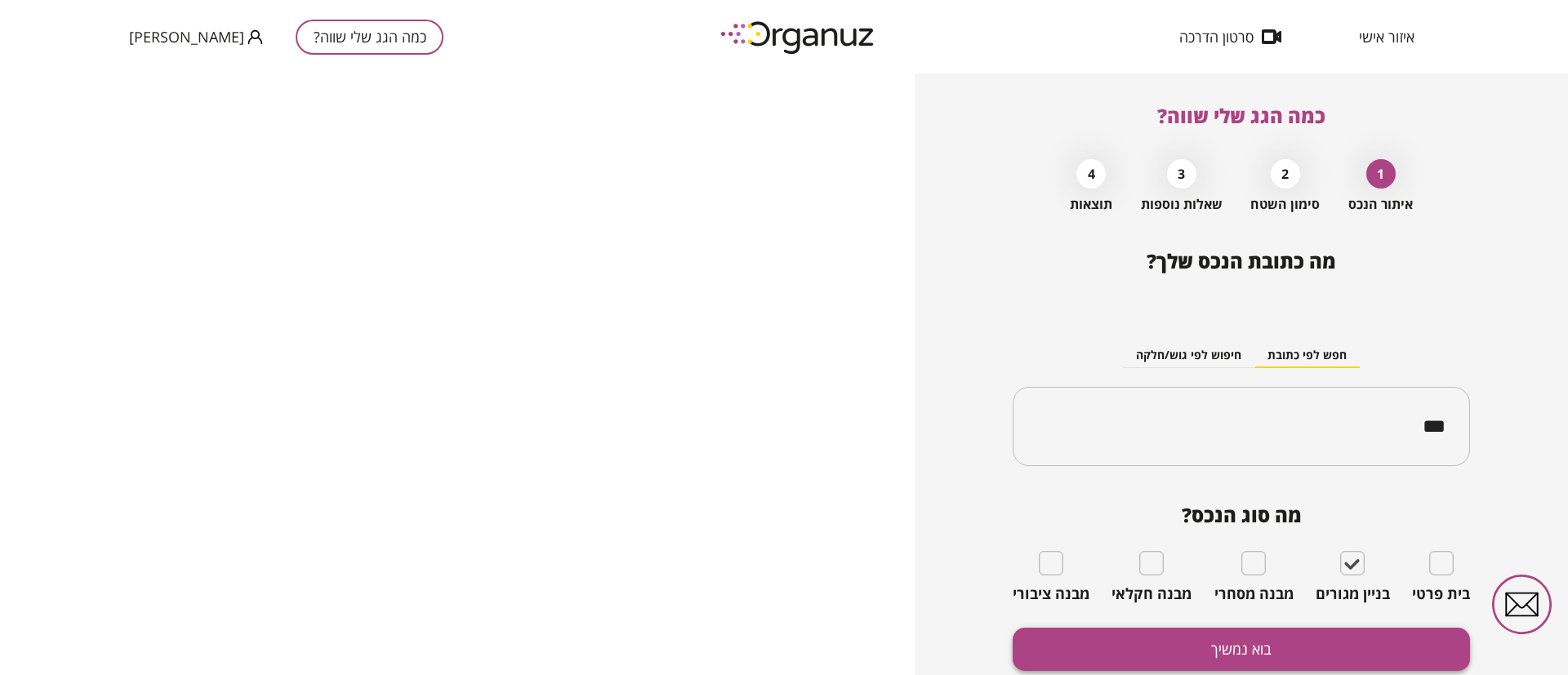
click at [1340, 630] on button "בוא נמשיך" at bounding box center [1242, 649] width 458 height 44
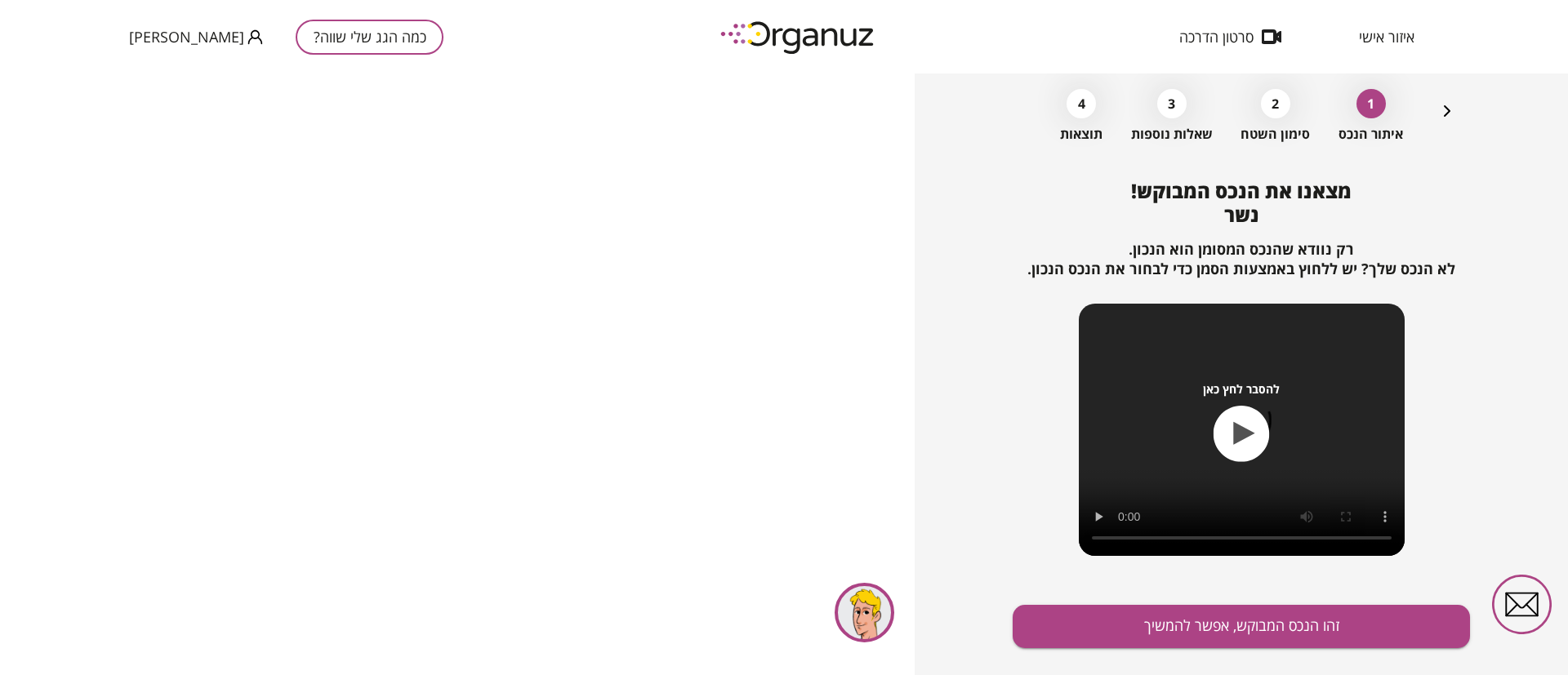
scroll to position [105, 0]
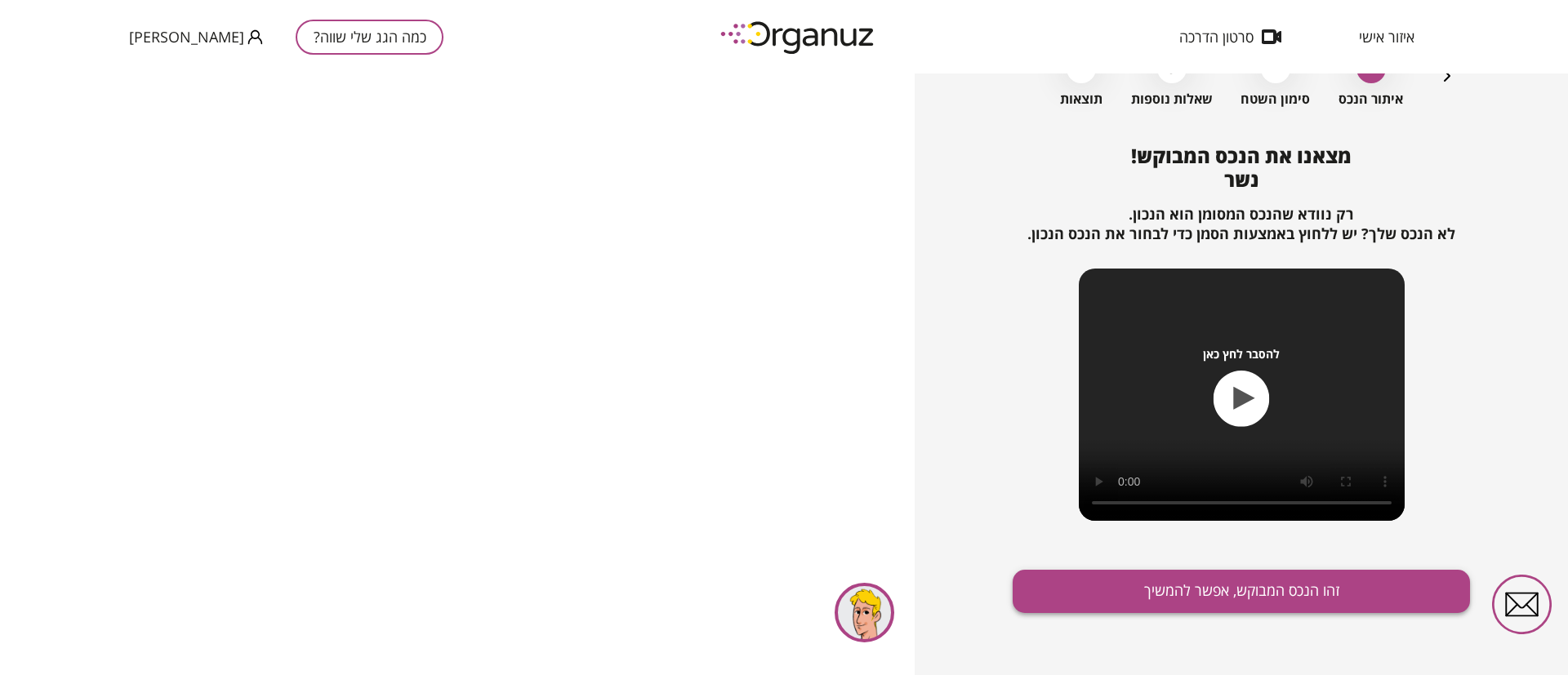
click at [1296, 581] on button "זהו הנכס המבוקש, אפשר להמשיך" at bounding box center [1242, 591] width 458 height 44
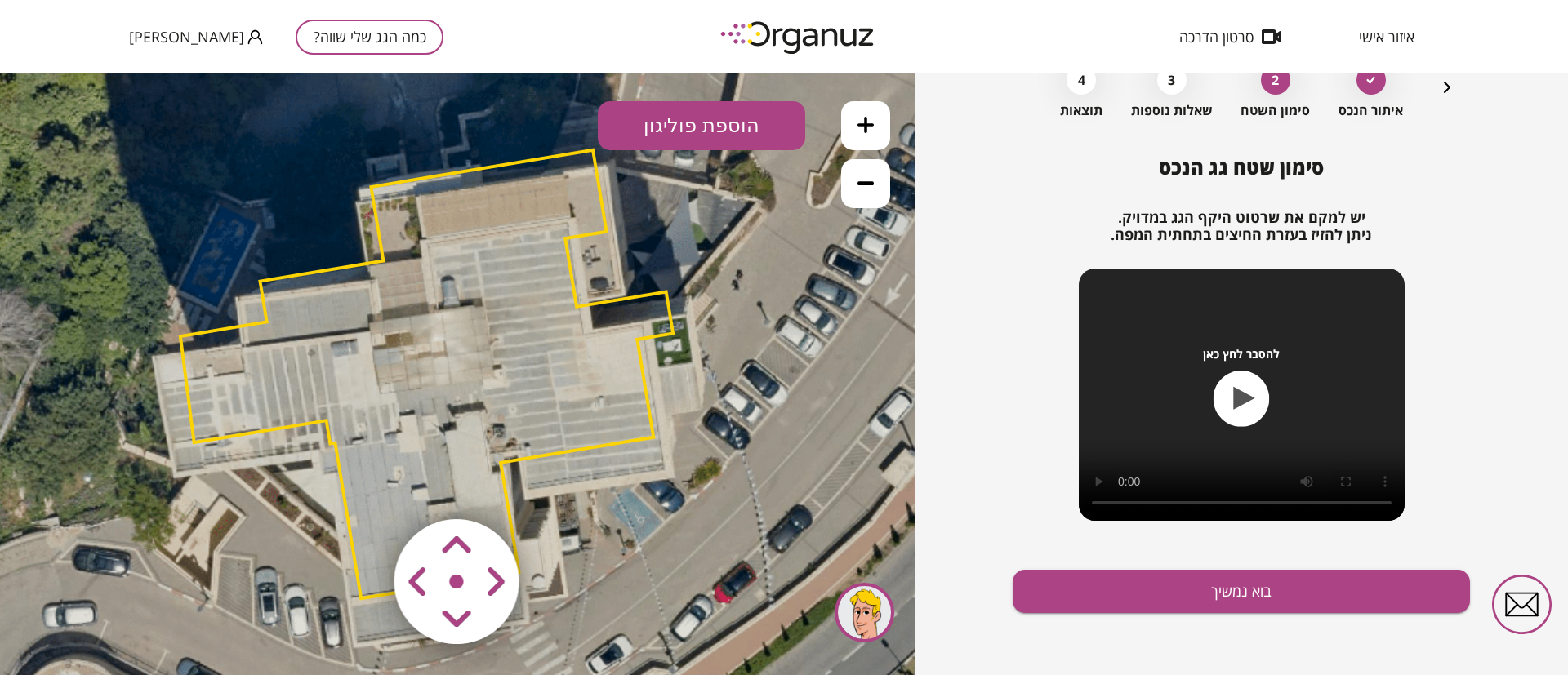
click at [360, 485] on area at bounding box center [360, 485] width 0 height 0
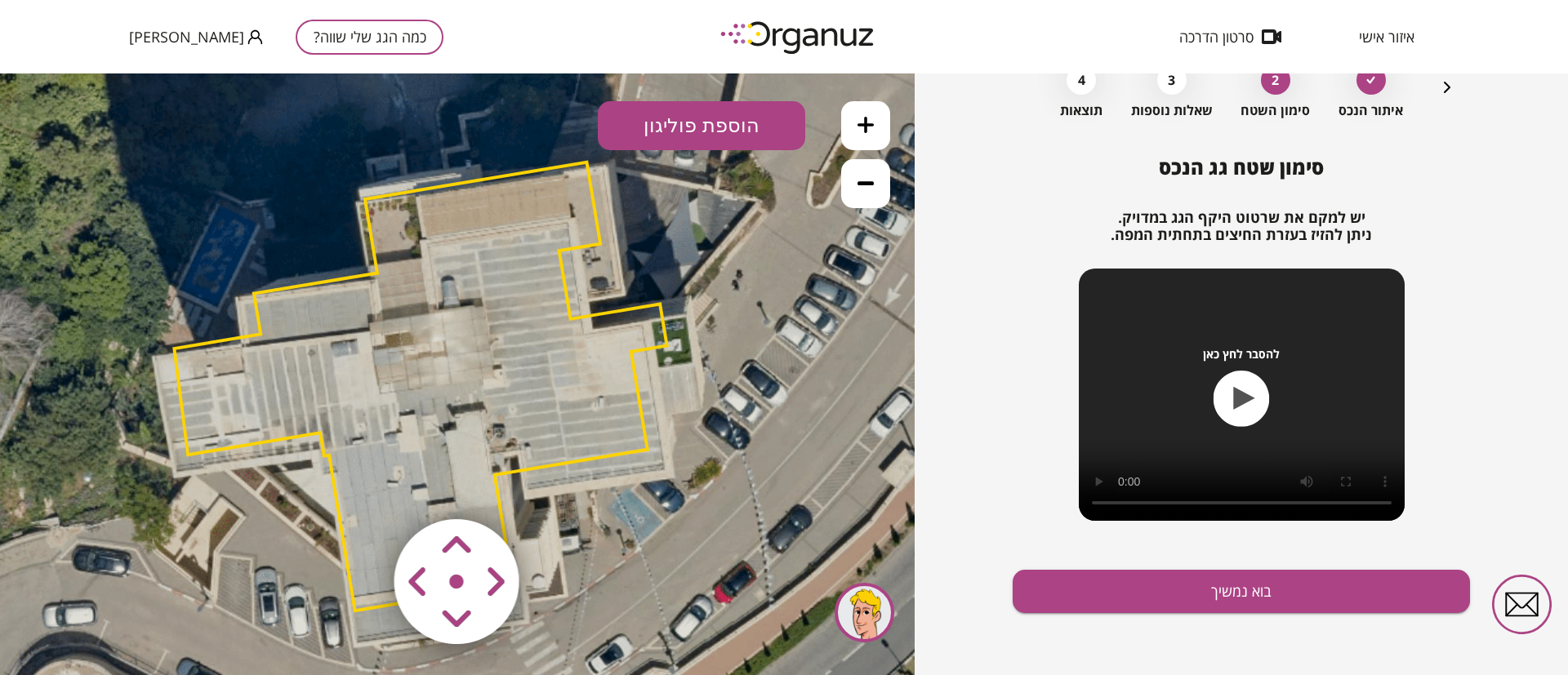
click at [360, 485] on area at bounding box center [360, 485] width 0 height 0
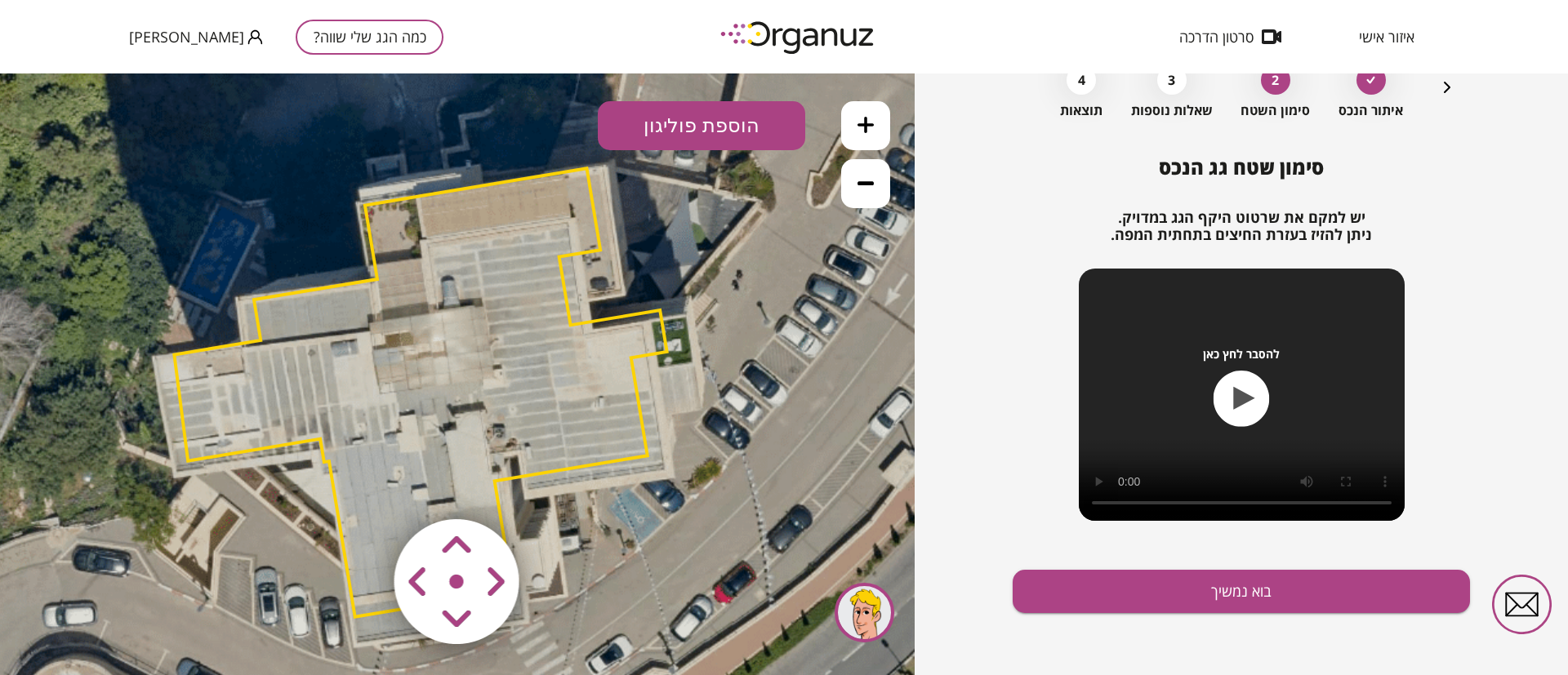
click at [360, 485] on area at bounding box center [360, 485] width 0 height 0
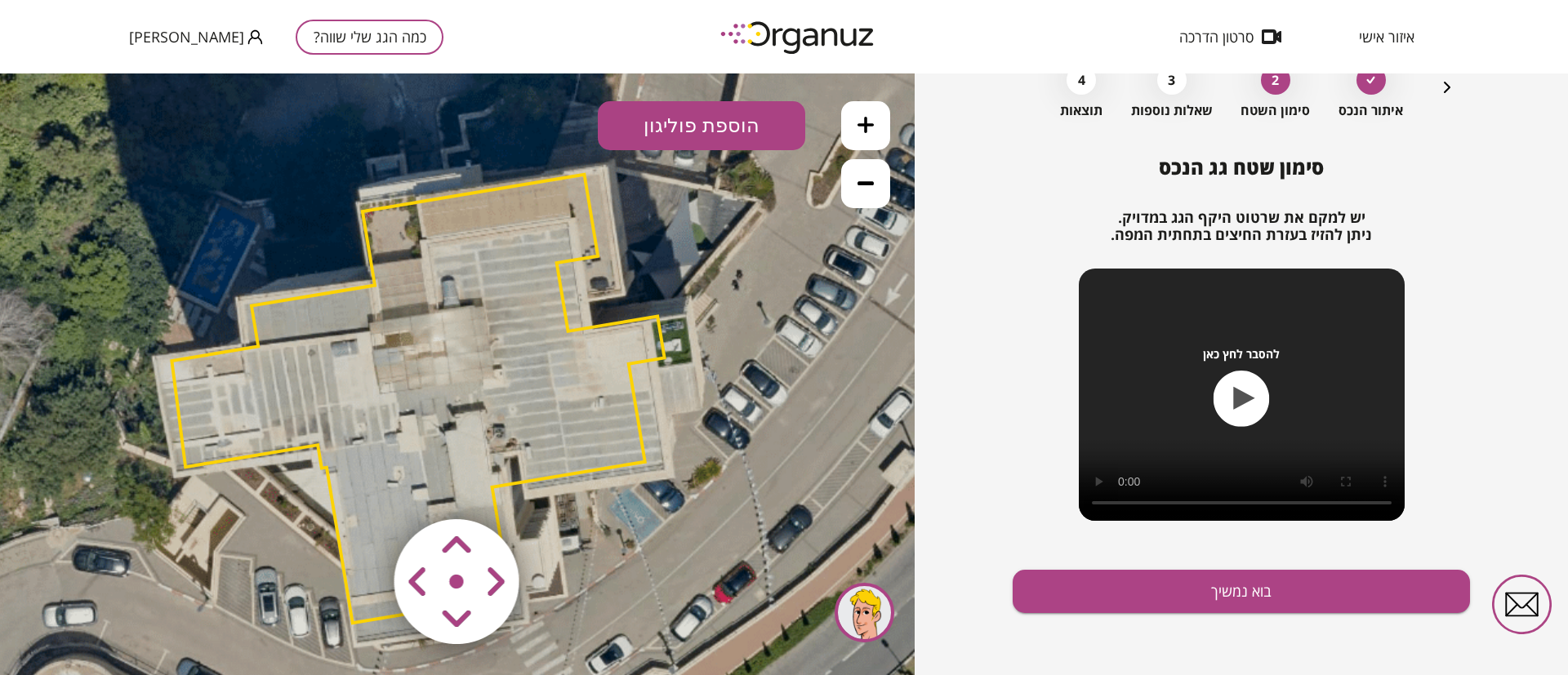
click at [360, 485] on area at bounding box center [360, 485] width 0 height 0
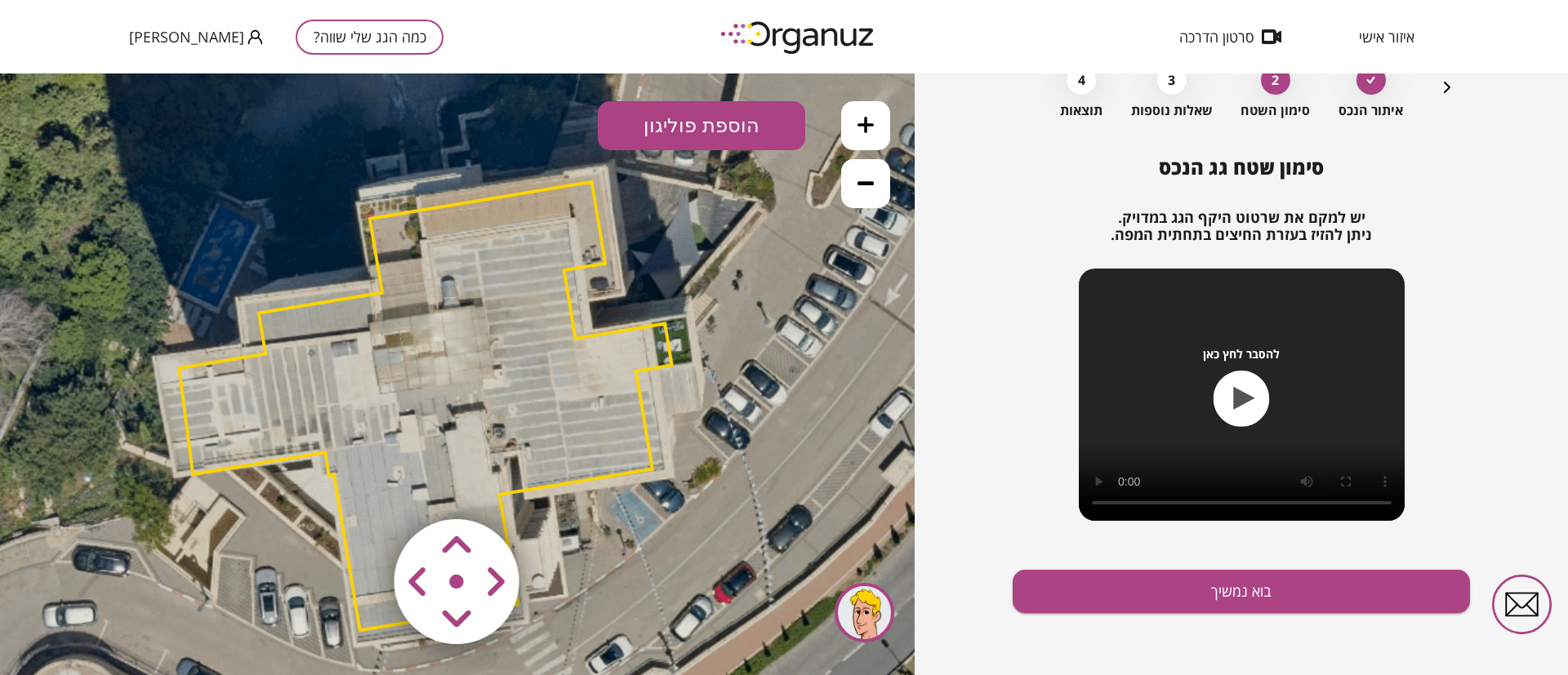
click at [360, 485] on area at bounding box center [360, 485] width 0 height 0
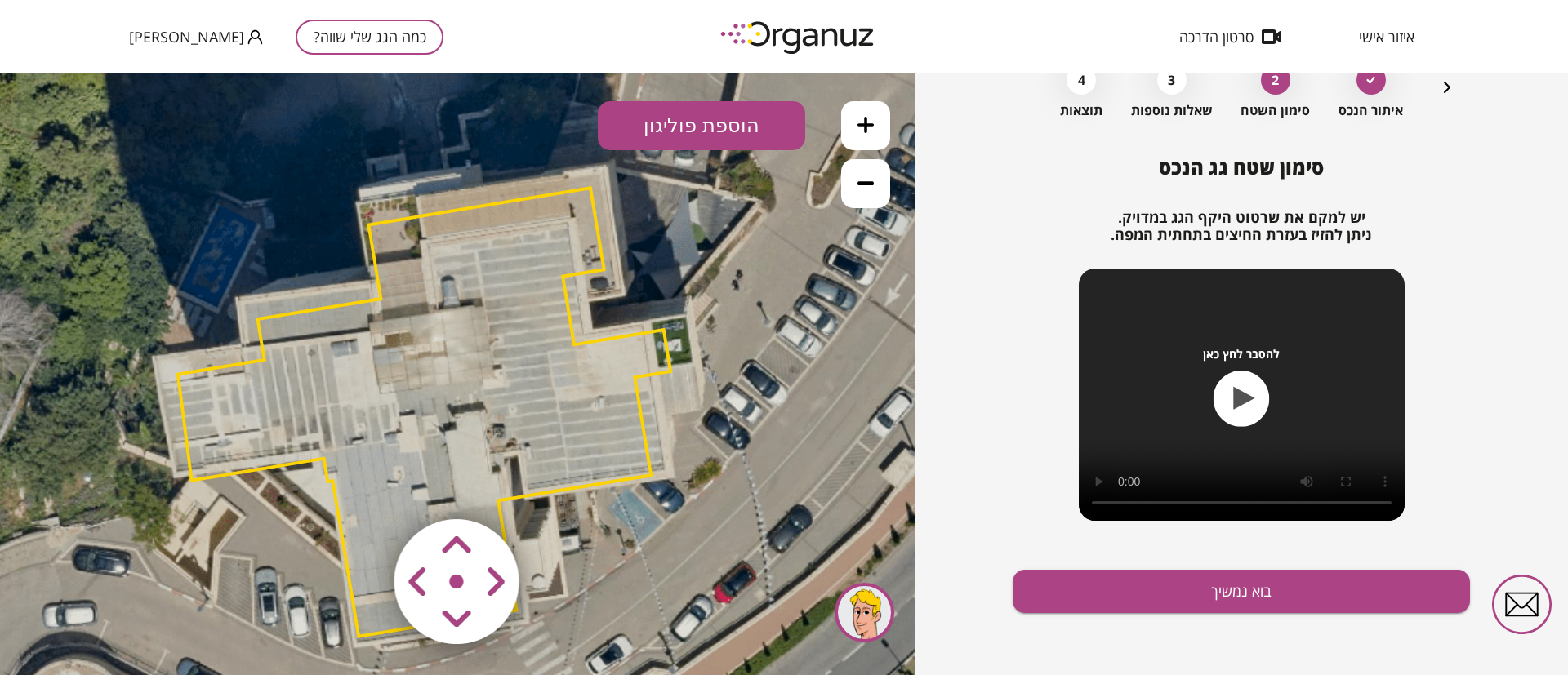
click at [360, 485] on area at bounding box center [360, 485] width 0 height 0
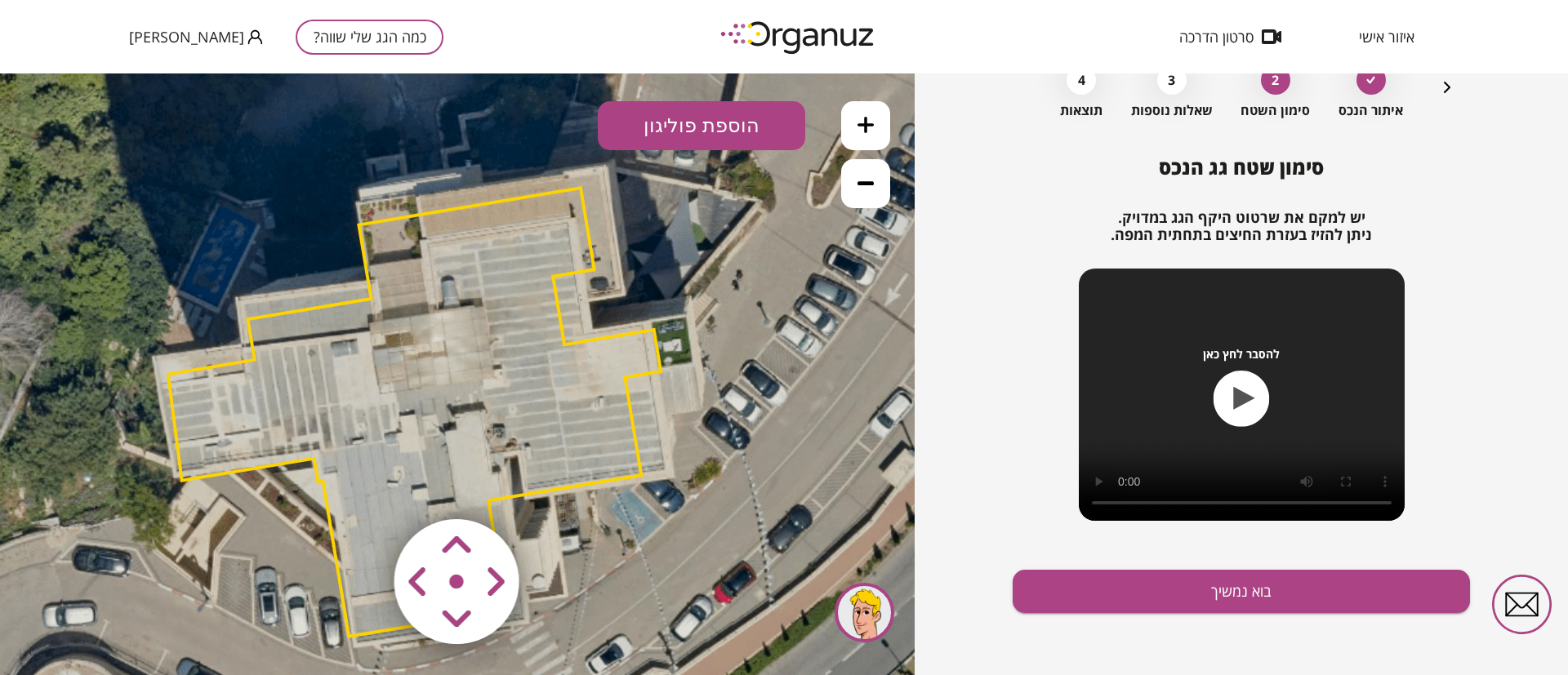
click at [360, 485] on area at bounding box center [360, 485] width 0 height 0
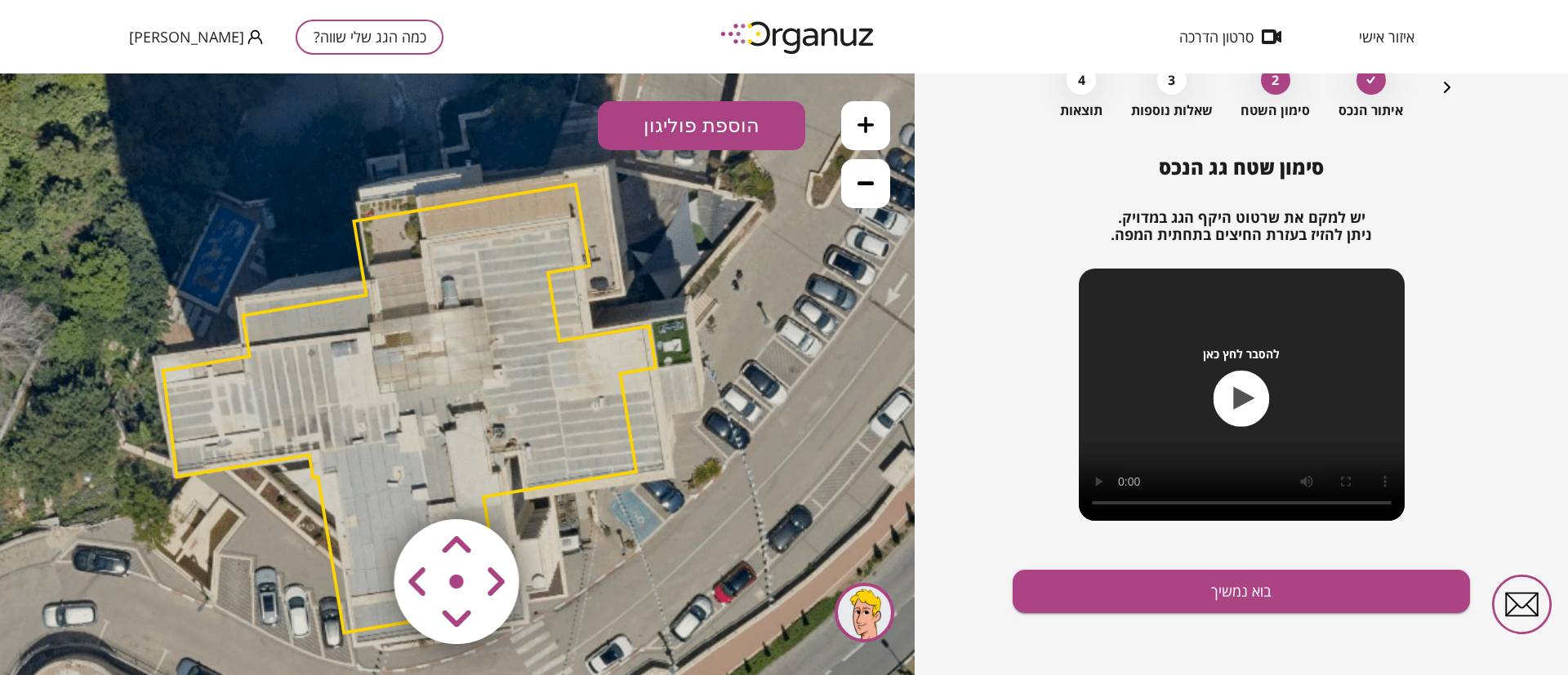
click at [360, 485] on area at bounding box center [360, 485] width 0 height 0
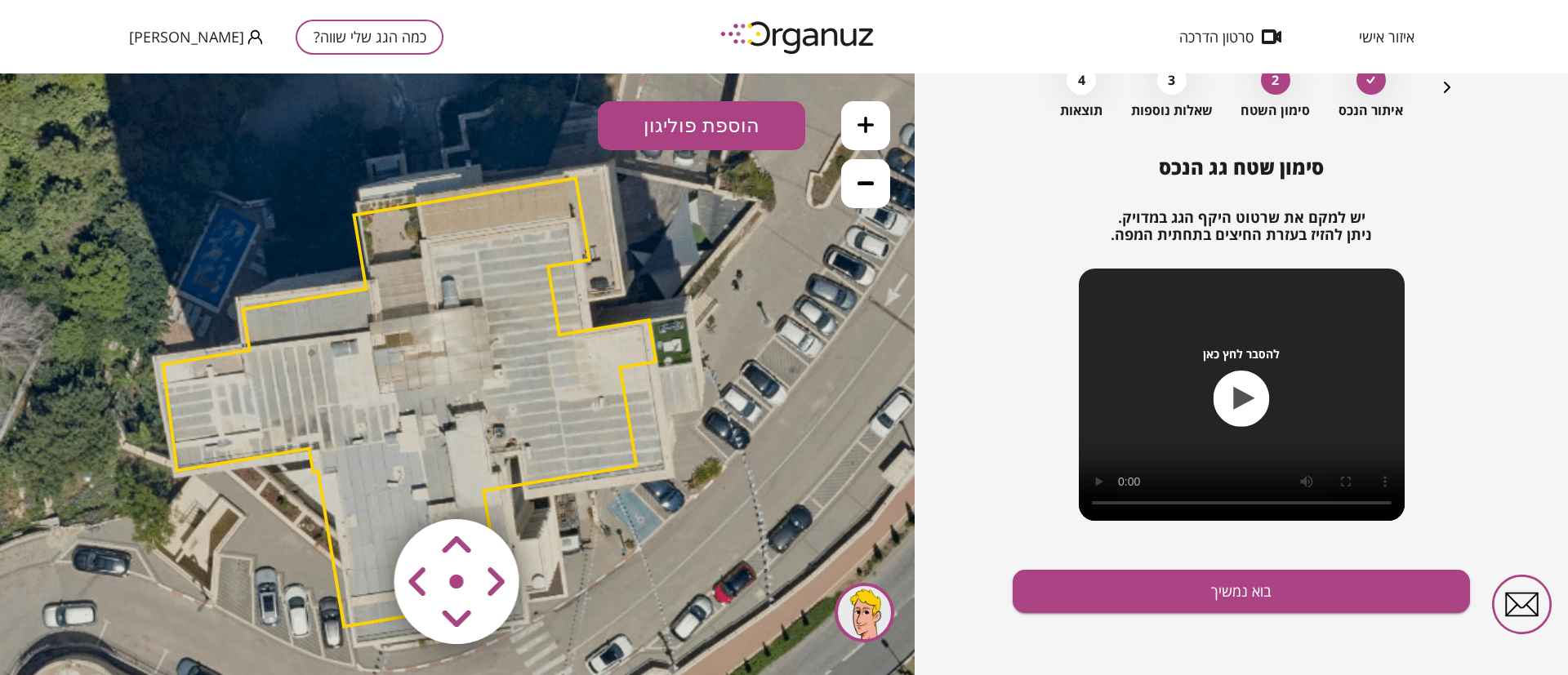
click at [360, 485] on area at bounding box center [360, 485] width 0 height 0
drag, startPoint x: 503, startPoint y: 549, endPoint x: 494, endPoint y: 548, distance: 9.1
click at [360, 485] on area at bounding box center [360, 485] width 0 height 0
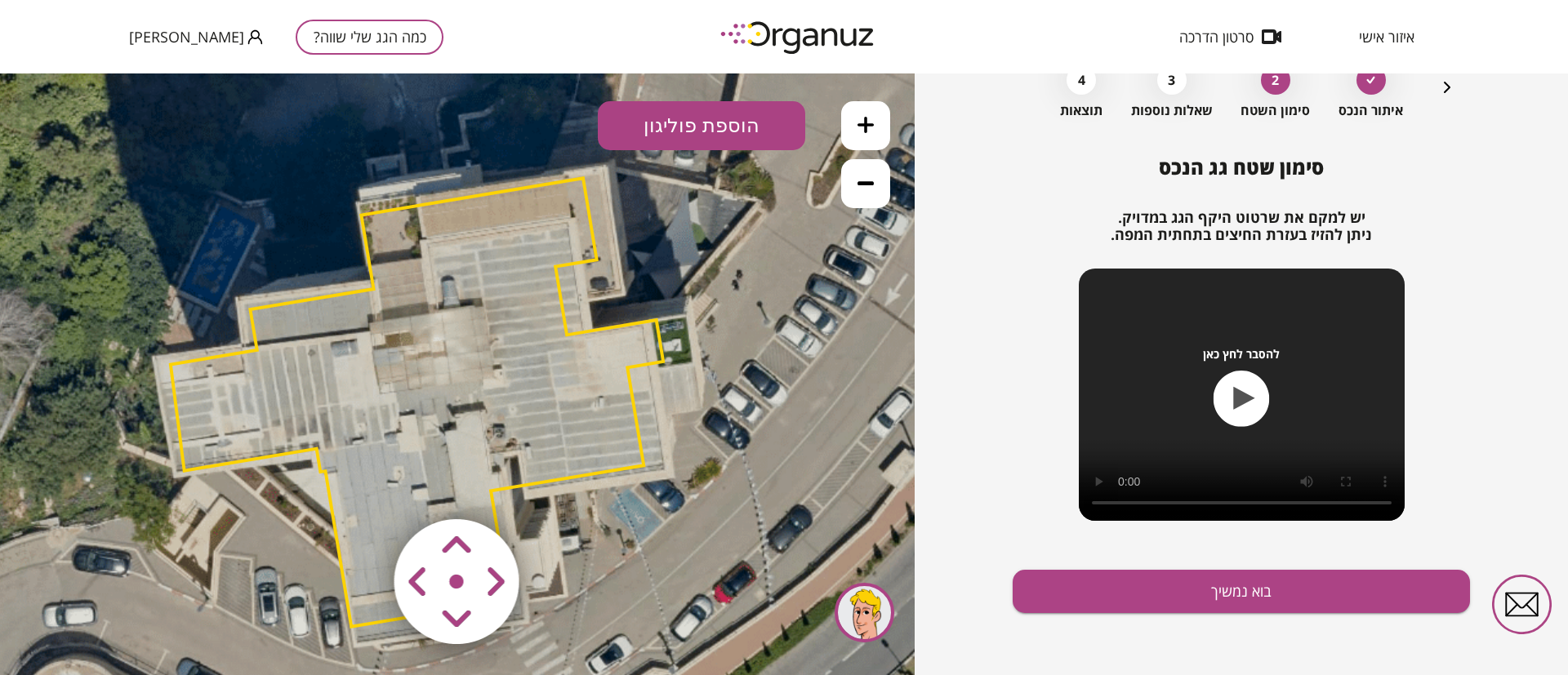
click at [360, 485] on area at bounding box center [360, 485] width 0 height 0
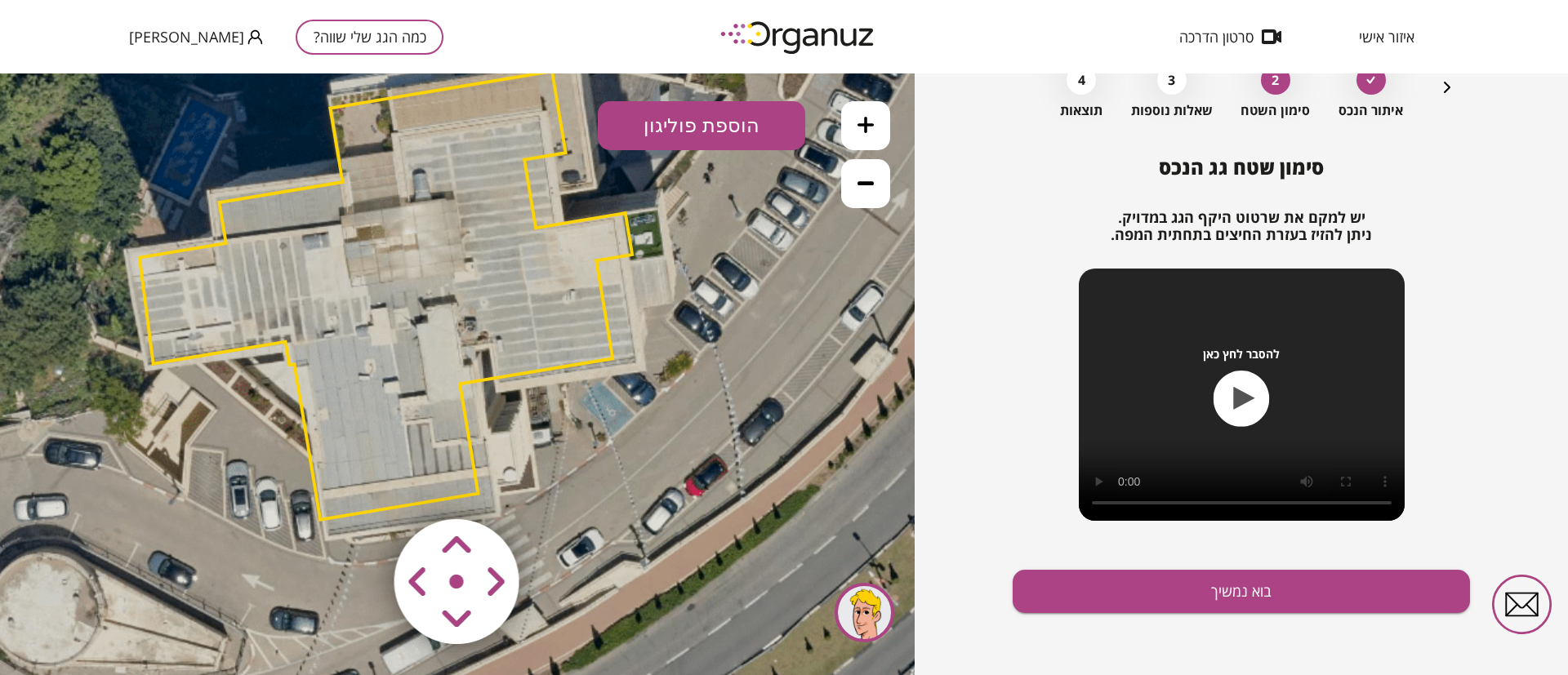
drag, startPoint x: 648, startPoint y: 579, endPoint x: 619, endPoint y: 472, distance: 110.9
click at [619, 472] on icon at bounding box center [427, 268] width 1507 height 1506
click at [360, 485] on area at bounding box center [360, 485] width 0 height 0
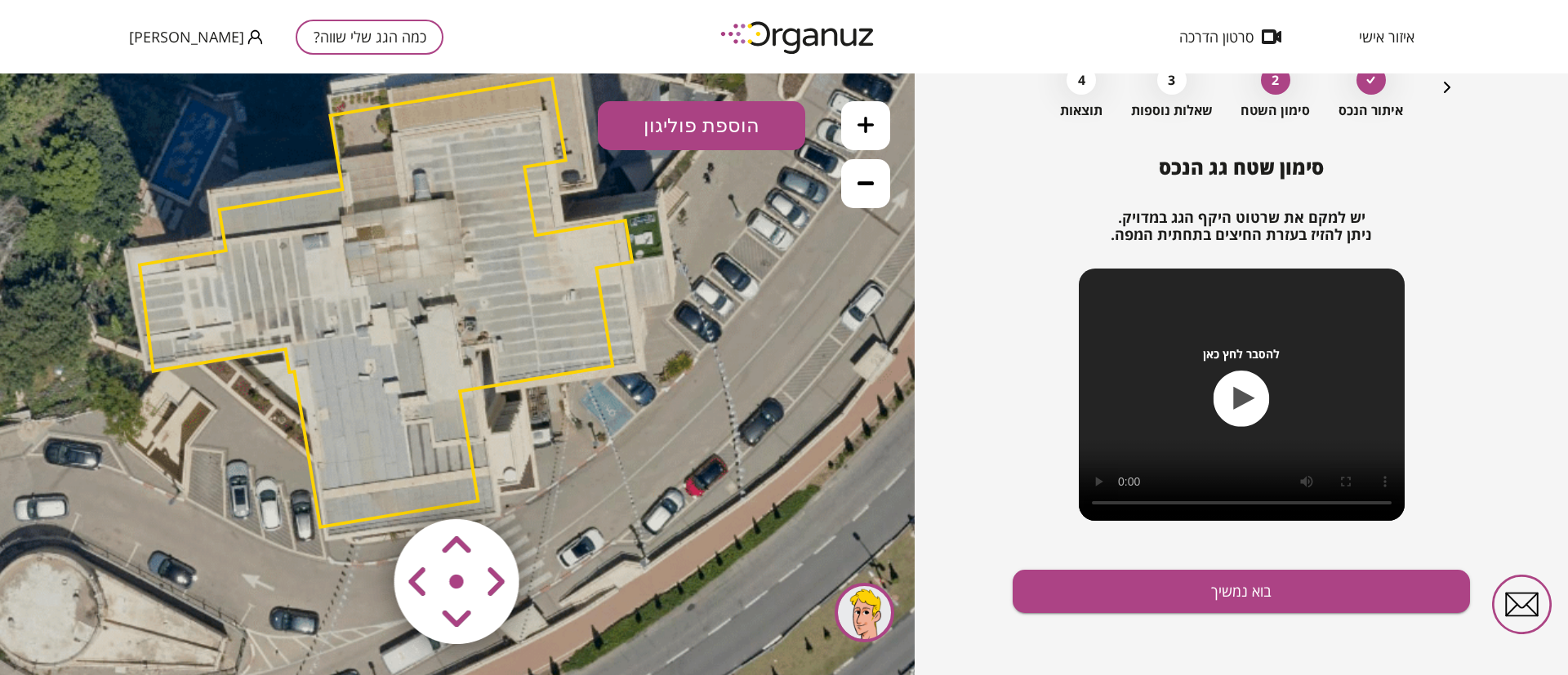
click at [360, 485] on area at bounding box center [360, 485] width 0 height 0
click at [555, 485] on map at bounding box center [555, 485] width 0 height 0
click at [360, 485] on area at bounding box center [360, 485] width 0 height 0
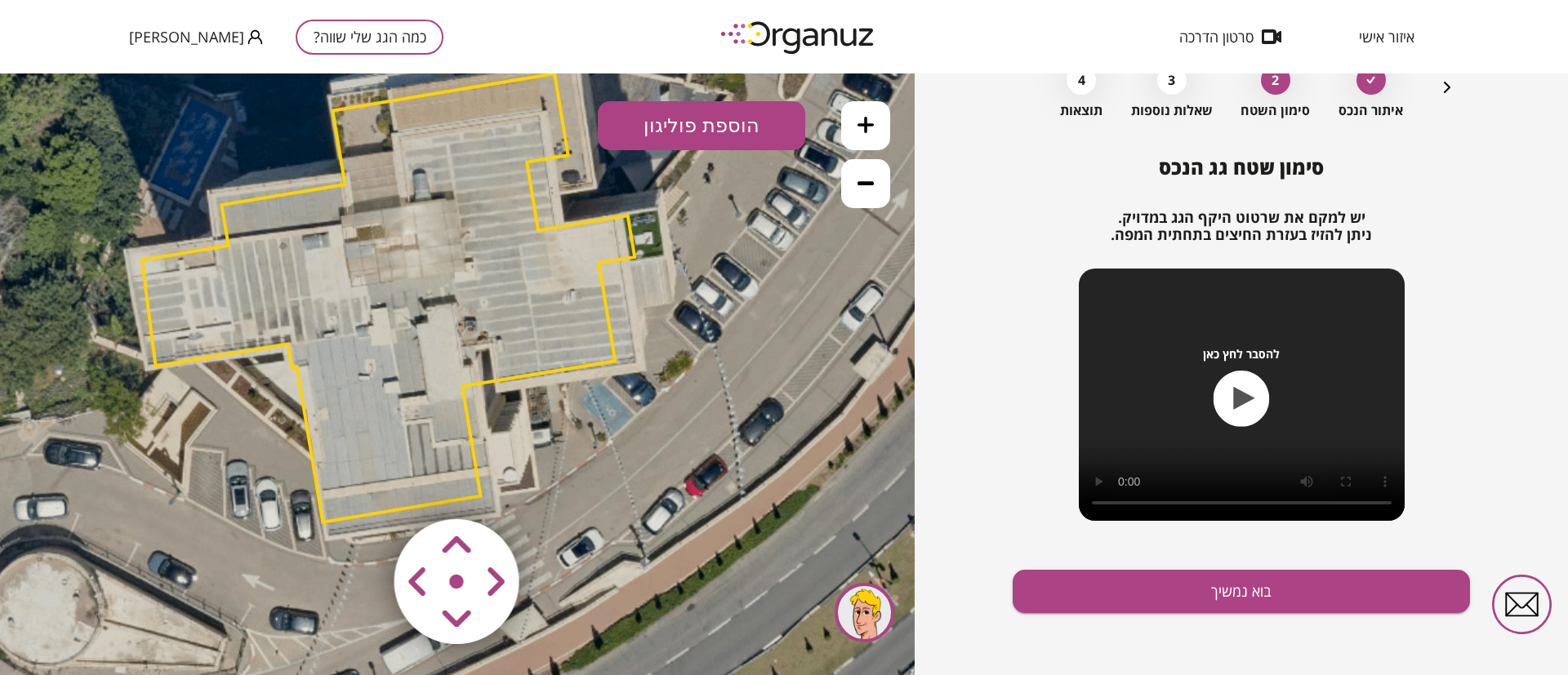
click at [360, 485] on area at bounding box center [360, 485] width 0 height 0
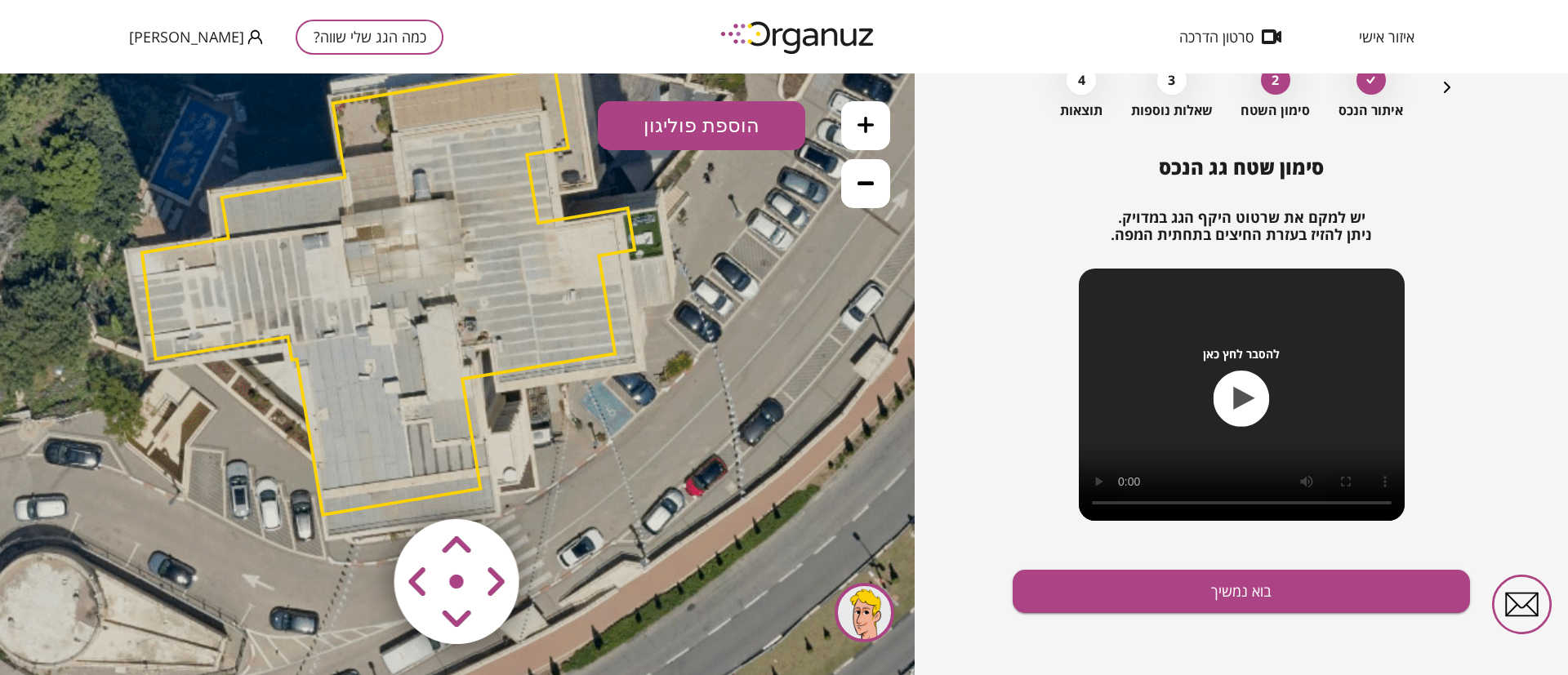
click at [360, 485] on area at bounding box center [360, 485] width 0 height 0
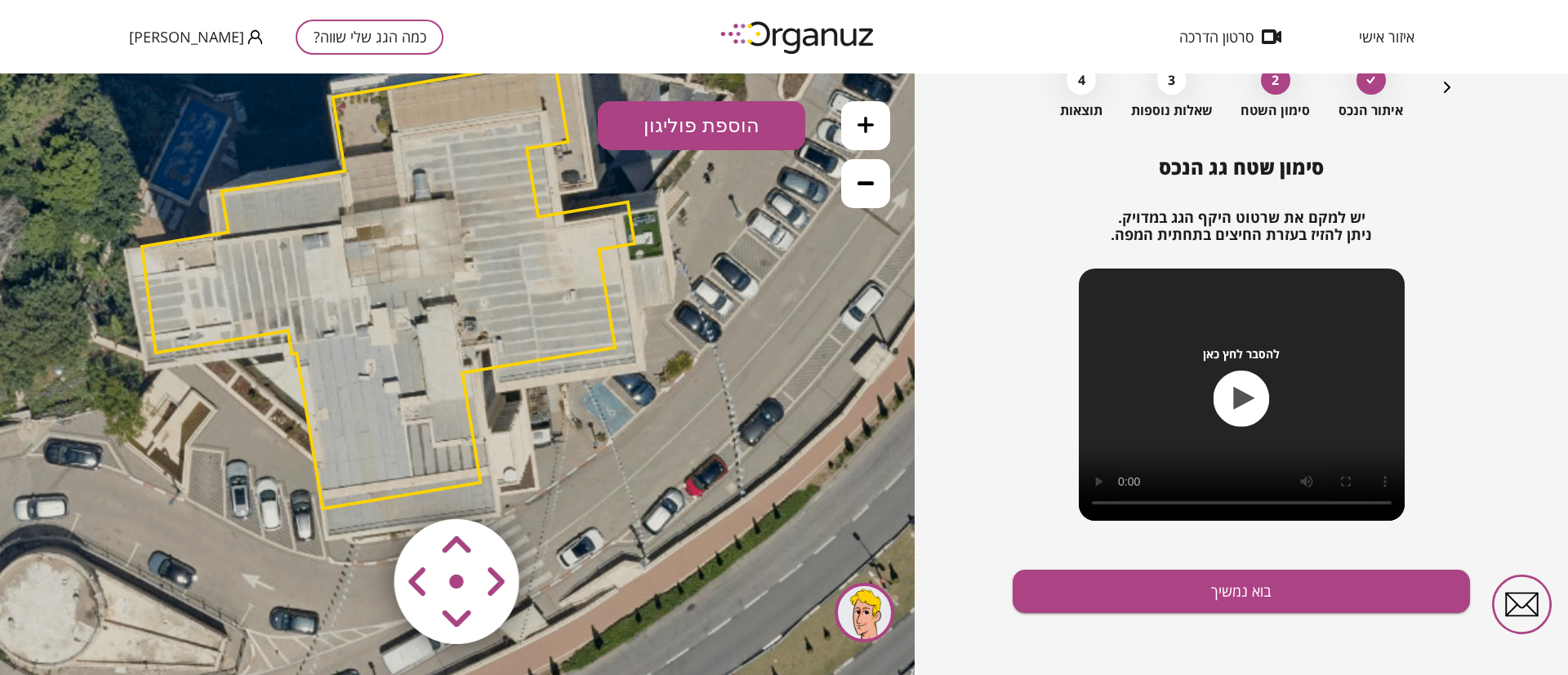
click at [445, 593] on div at bounding box center [458, 583] width 195 height 195
click at [445, 593] on img at bounding box center [458, 583] width 195 height 195
click at [360, 485] on area at bounding box center [360, 485] width 0 height 0
drag, startPoint x: 463, startPoint y: 558, endPoint x: 445, endPoint y: 561, distance: 18.2
click at [360, 485] on area at bounding box center [360, 485] width 0 height 0
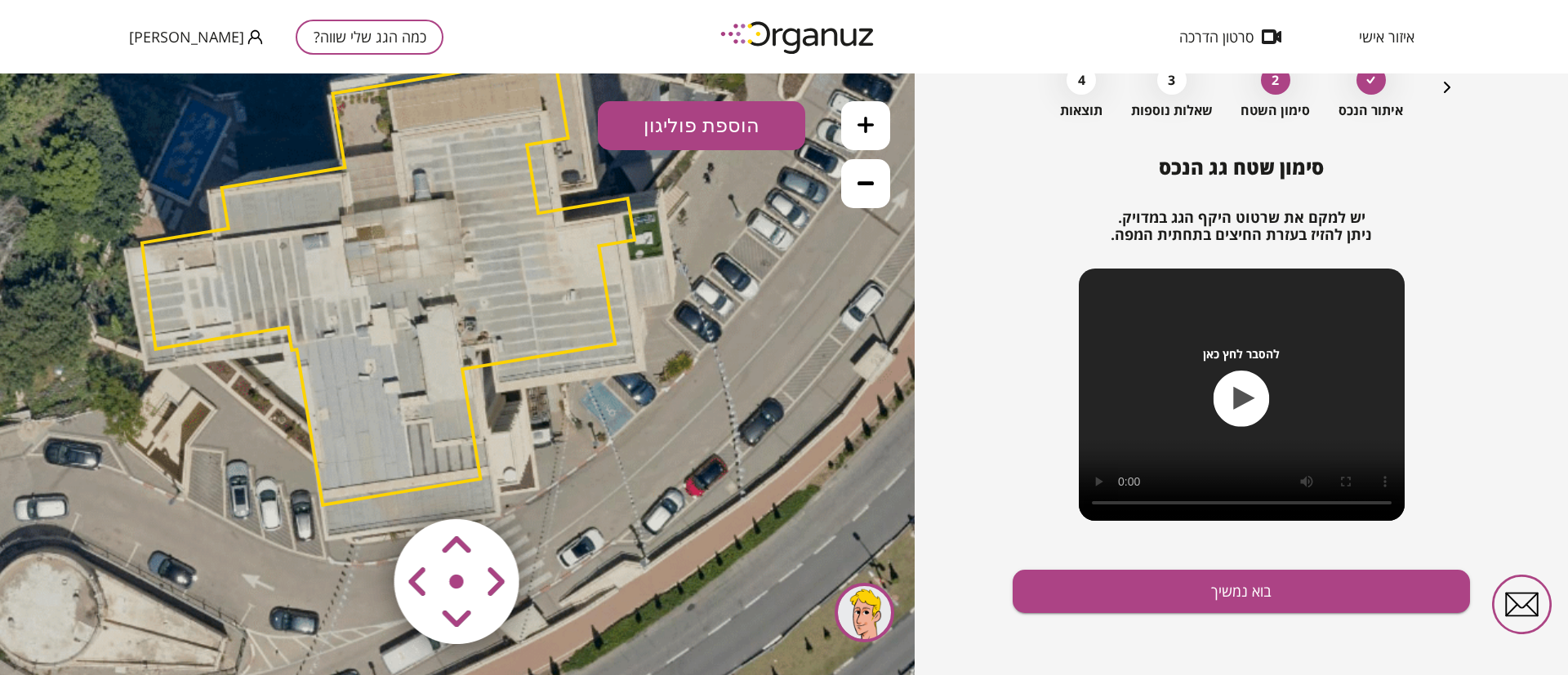
click at [360, 485] on area at bounding box center [360, 485] width 0 height 0
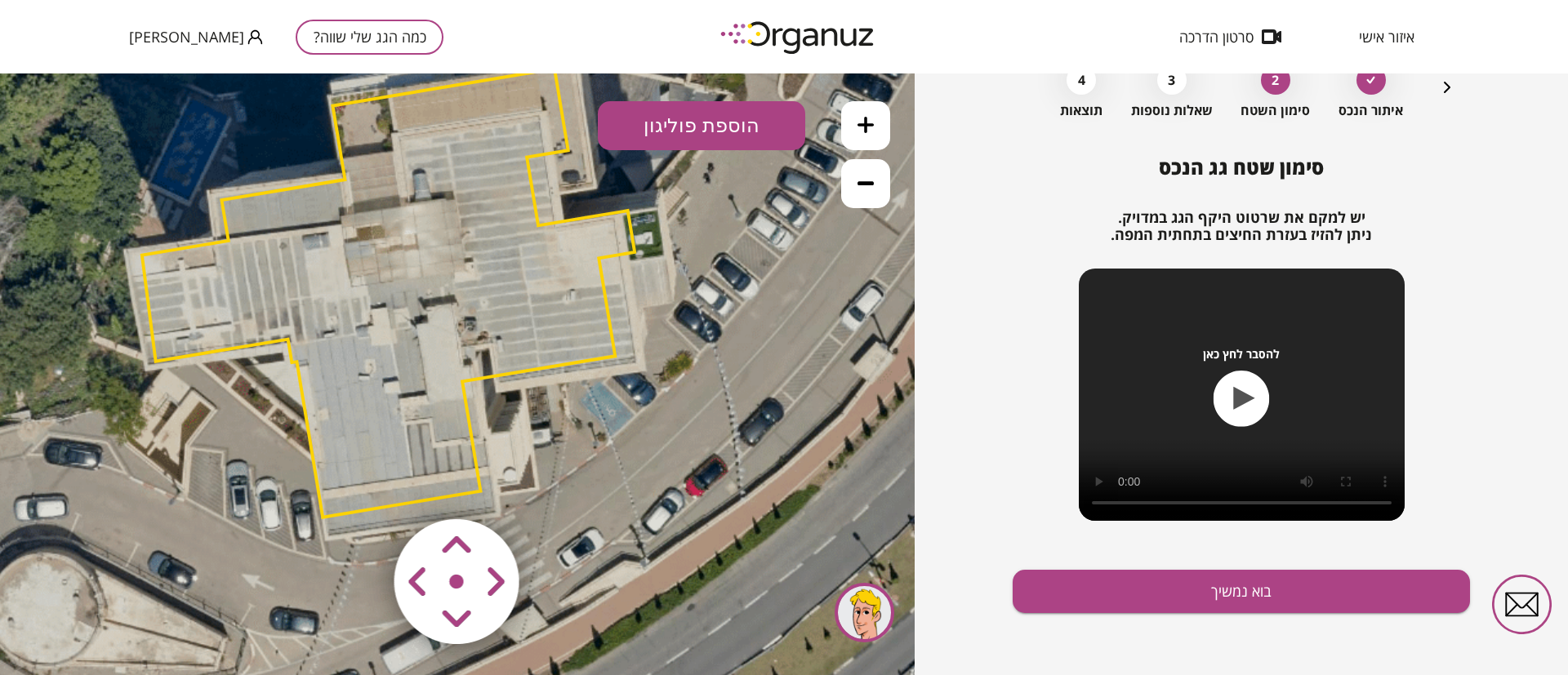
click at [360, 485] on area at bounding box center [360, 485] width 0 height 0
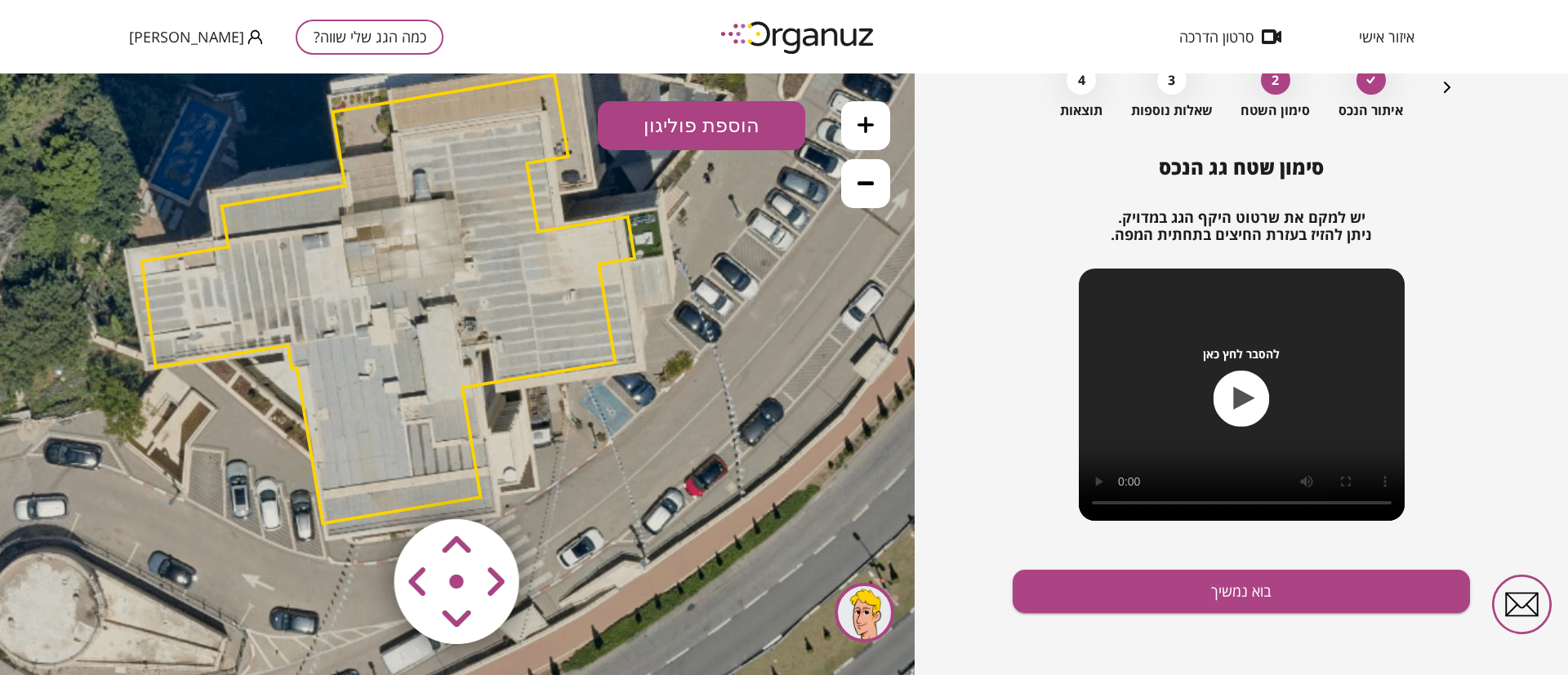
click at [360, 485] on area at bounding box center [360, 485] width 0 height 0
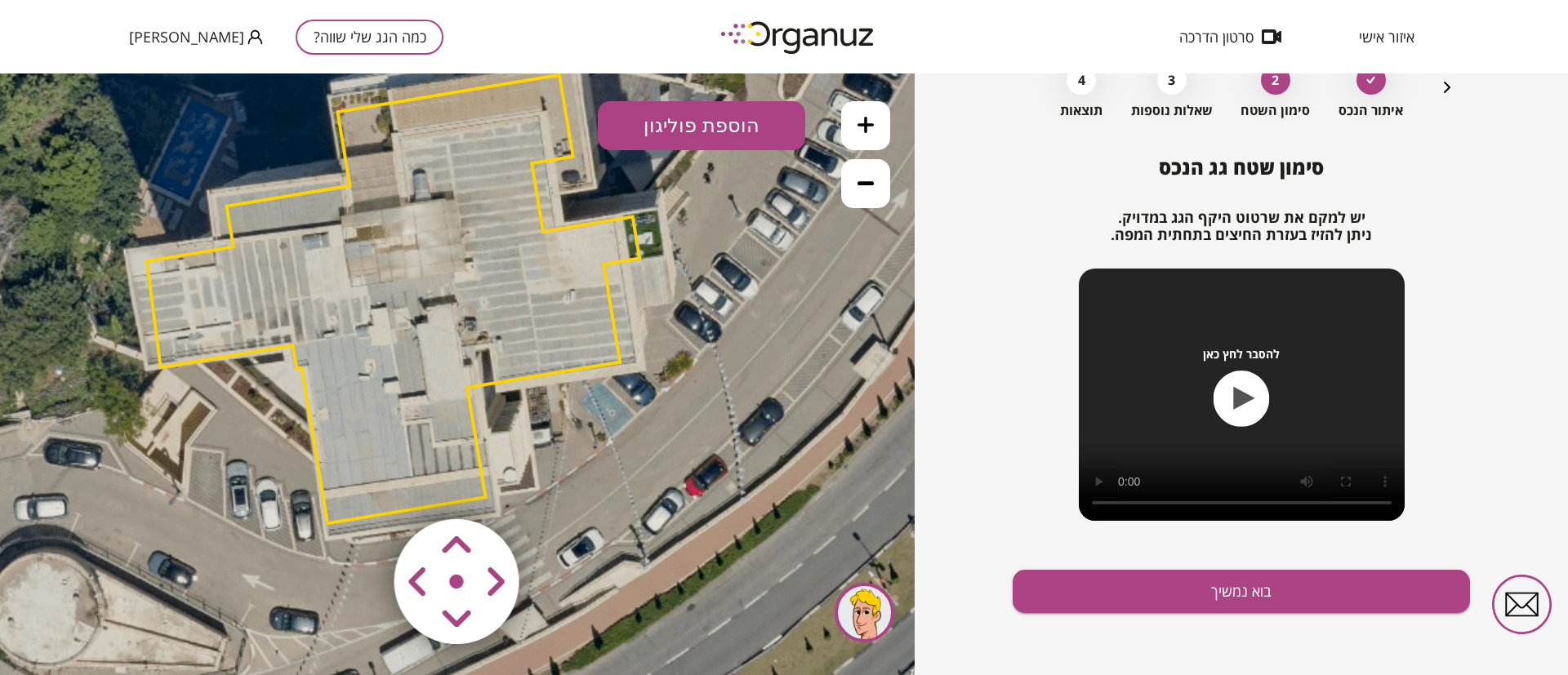
click at [360, 485] on area at bounding box center [360, 485] width 0 height 0
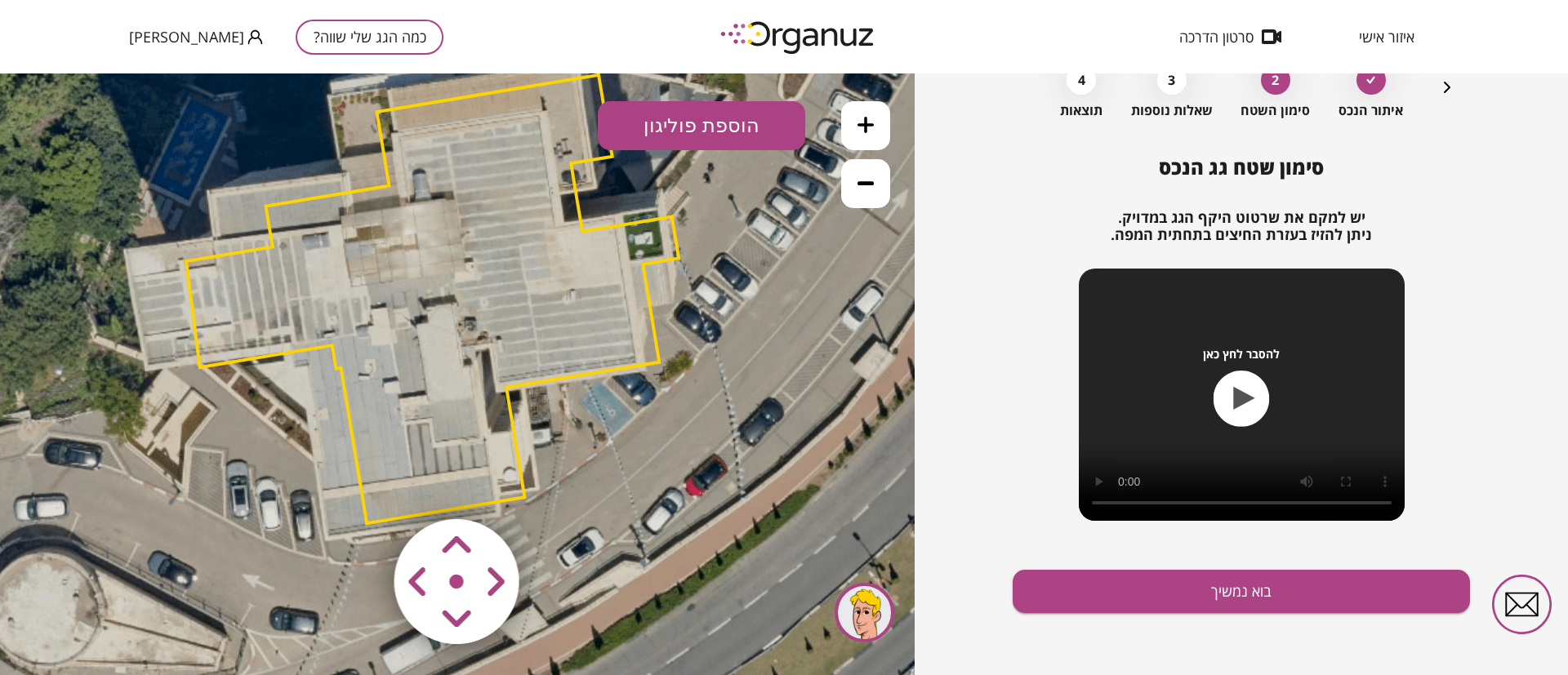
click at [360, 485] on area at bounding box center [360, 485] width 0 height 0
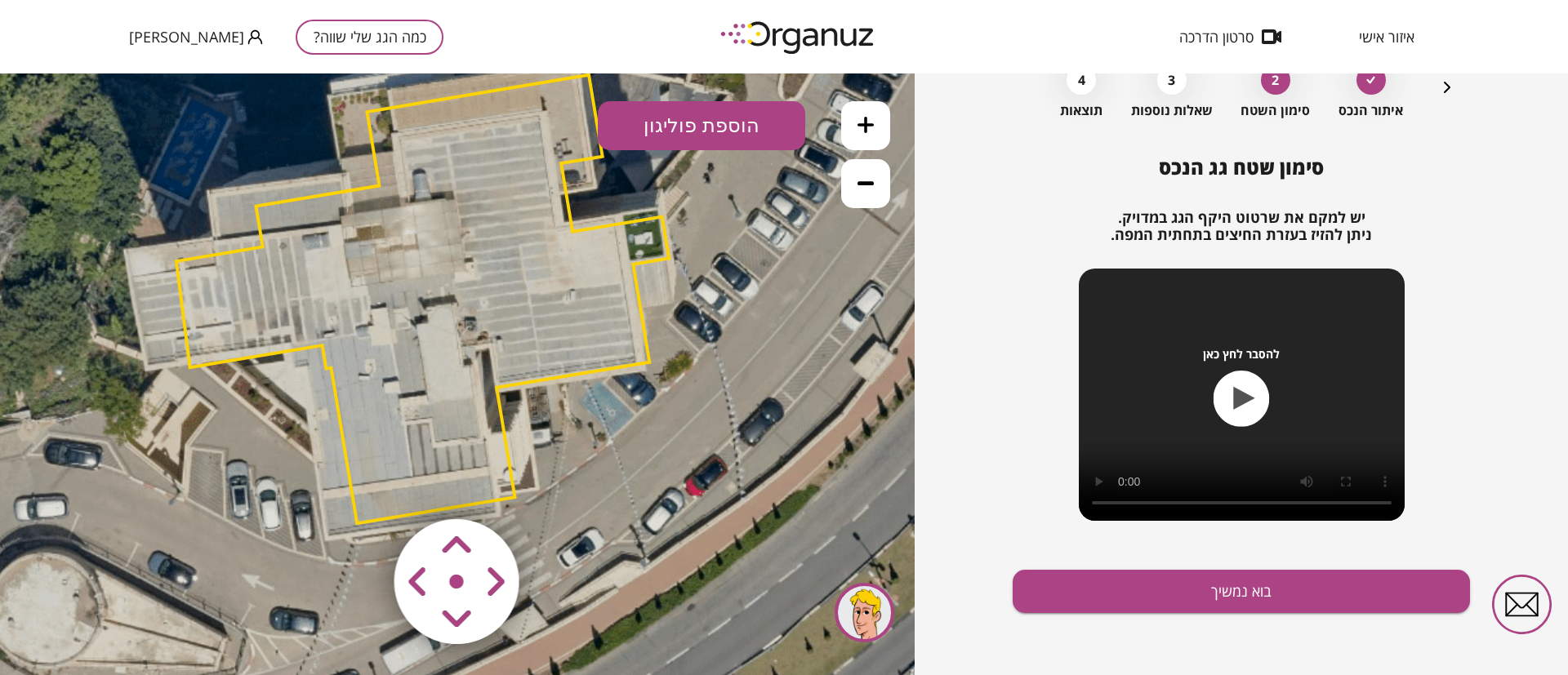
click at [360, 485] on area at bounding box center [360, 485] width 0 height 0
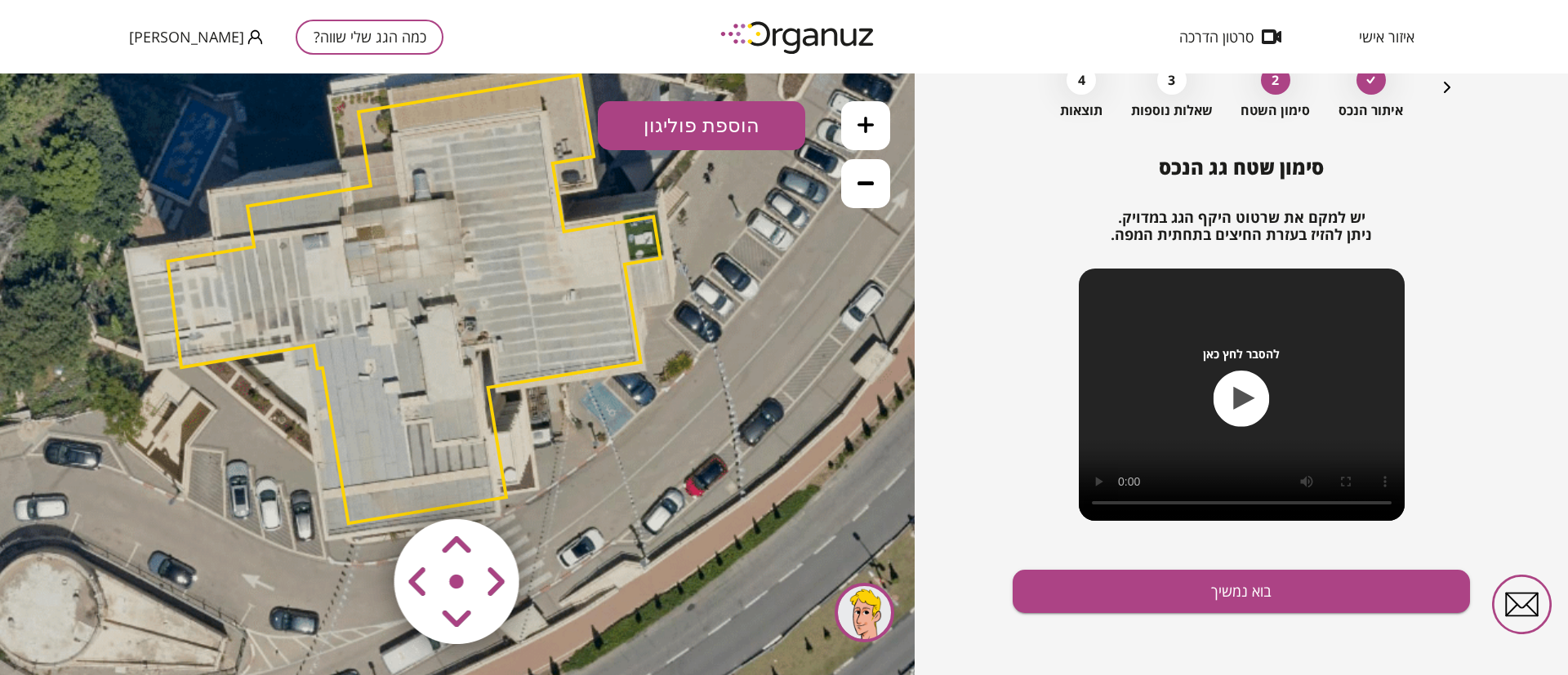
click at [360, 485] on area at bounding box center [360, 485] width 0 height 0
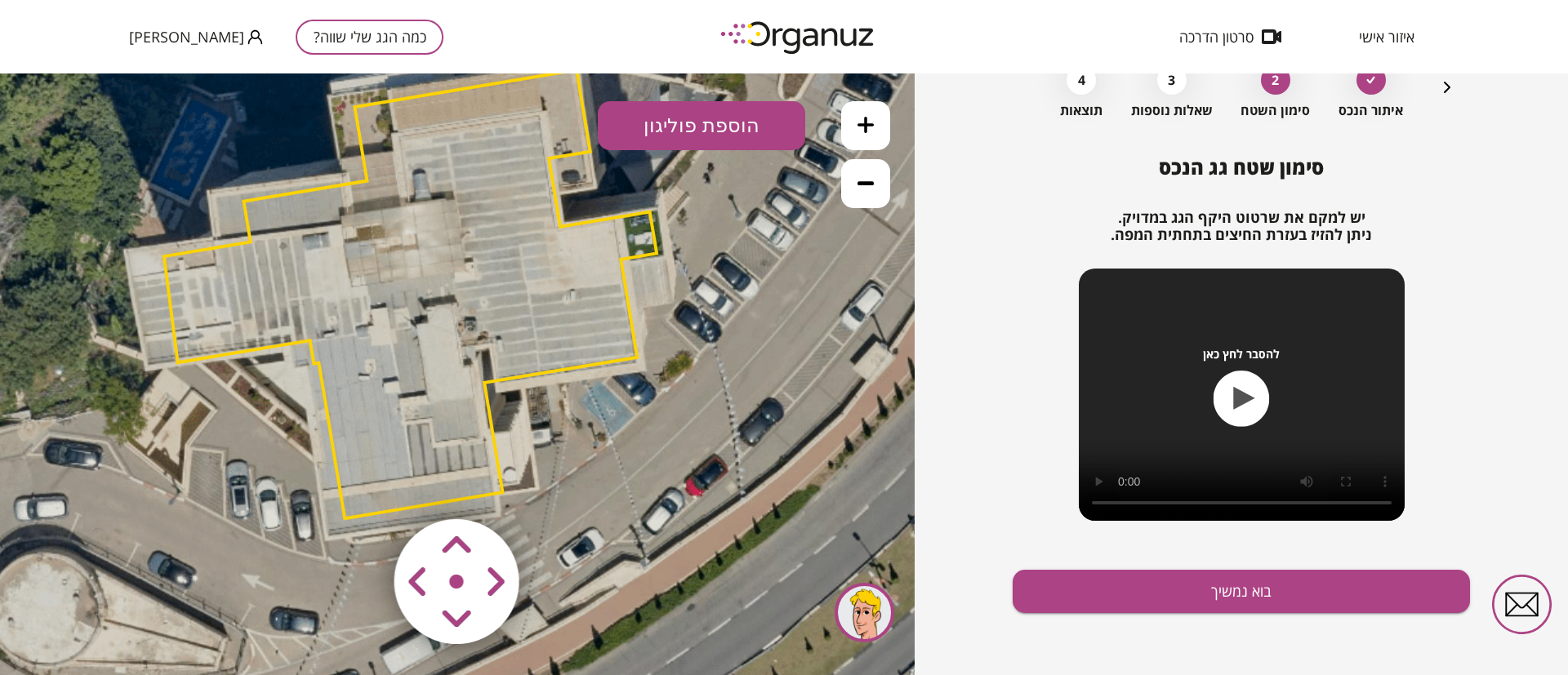
click at [360, 485] on area at bounding box center [360, 485] width 0 height 0
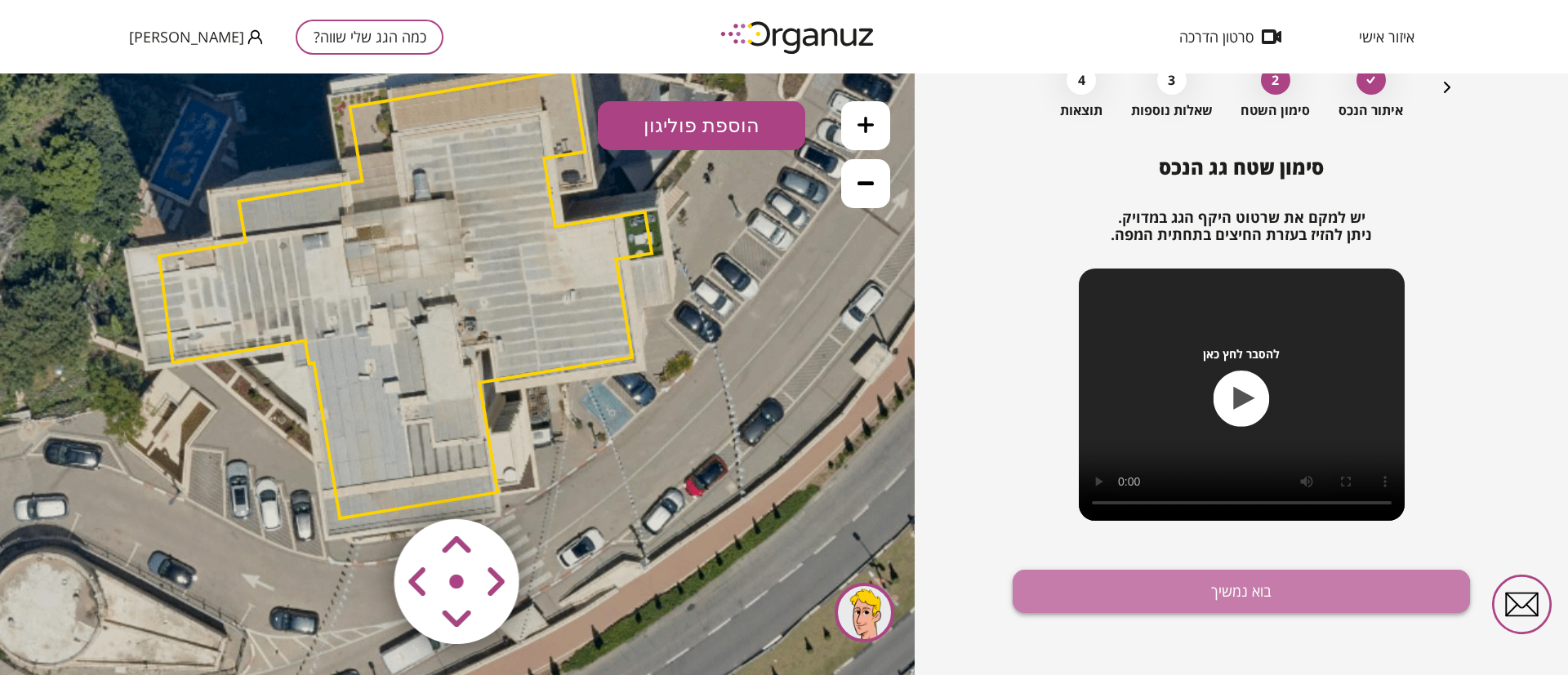
click at [1186, 605] on button "בוא נמשיך" at bounding box center [1242, 591] width 458 height 44
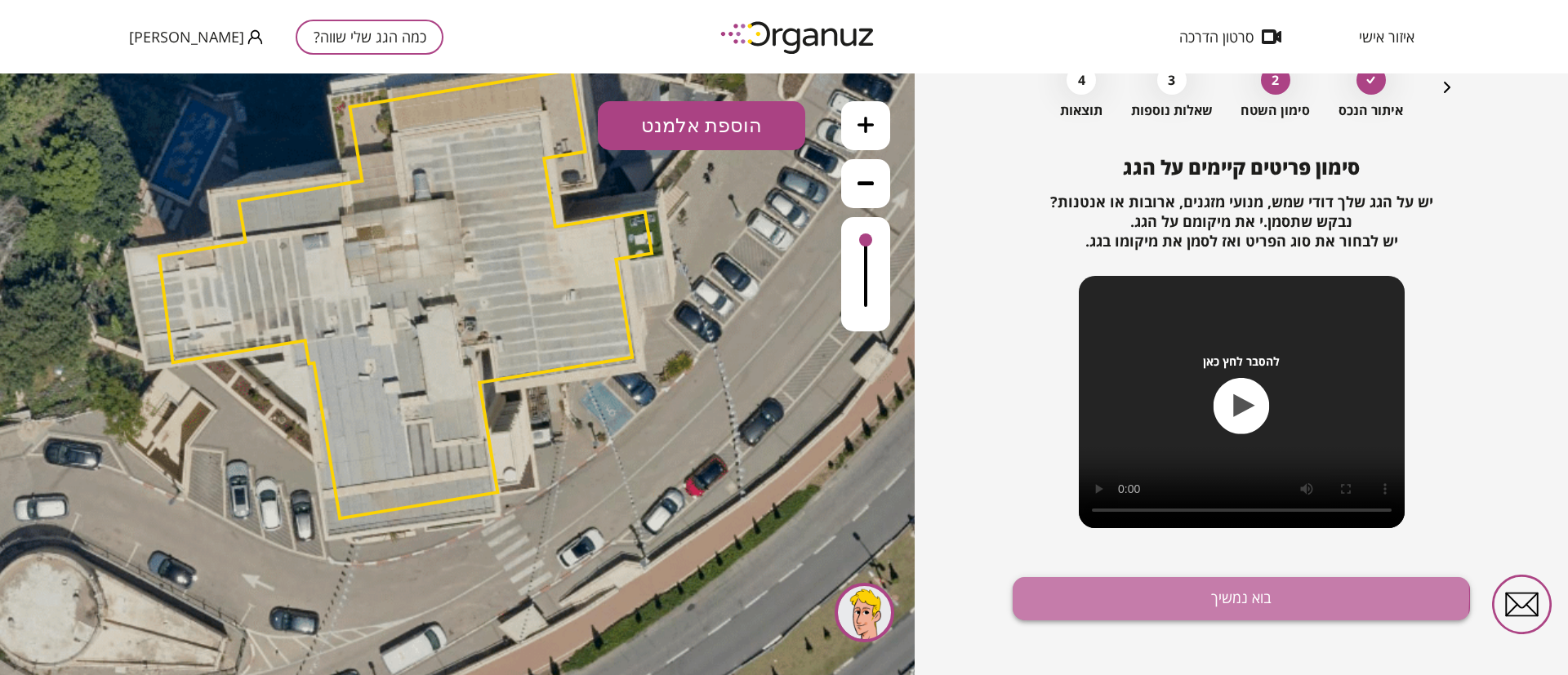
click at [1211, 597] on button "בוא נמשיך" at bounding box center [1242, 599] width 458 height 44
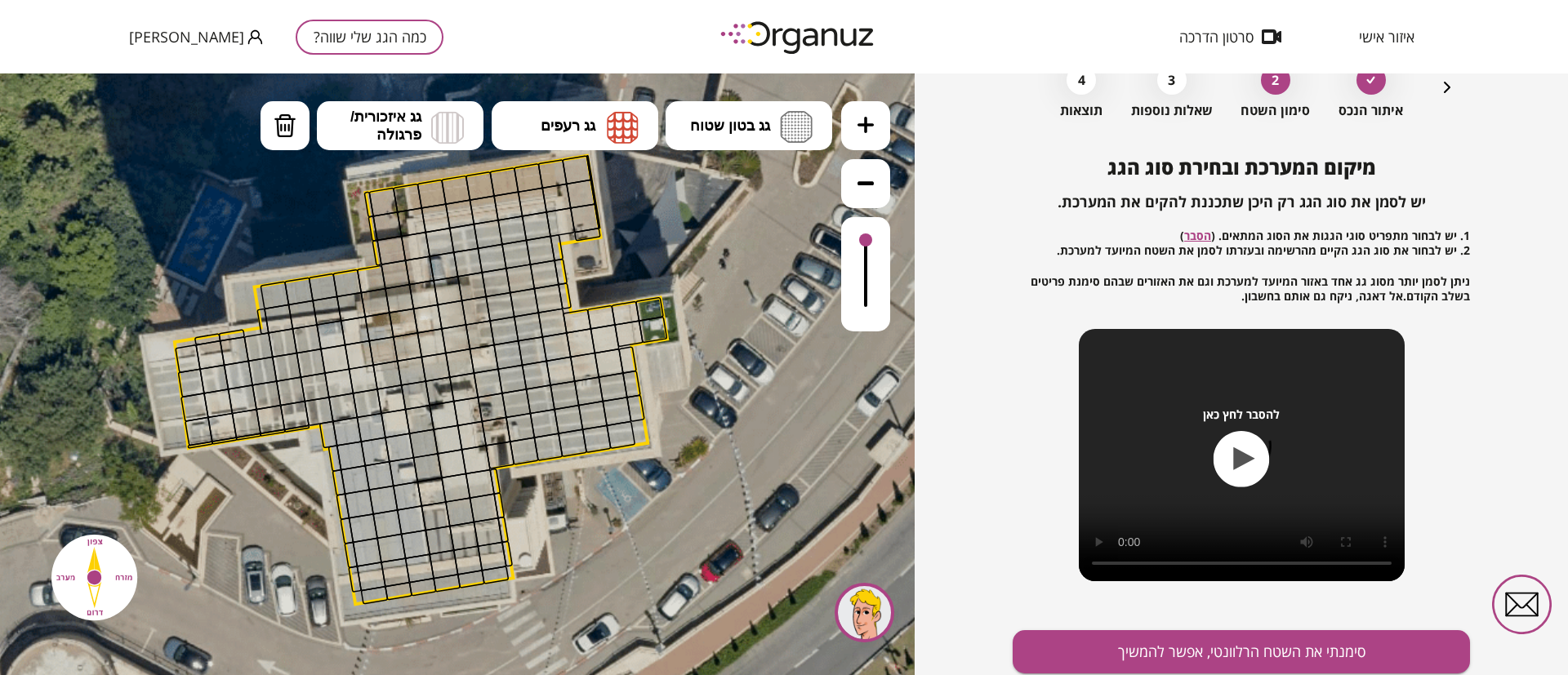
drag, startPoint x: 703, startPoint y: 329, endPoint x: 721, endPoint y: 404, distance: 77.1
click at [720, 414] on icon at bounding box center [442, 354] width 1507 height 1506
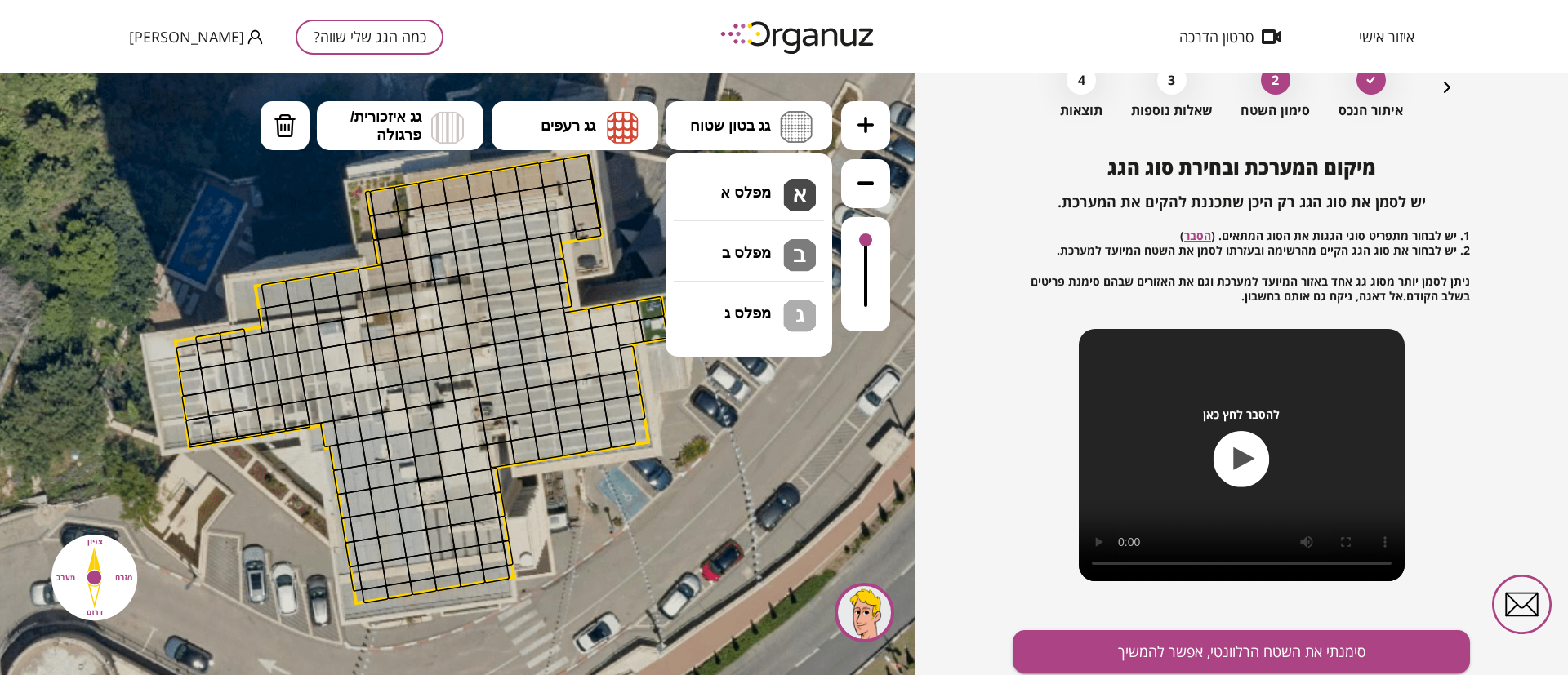
drag, startPoint x: 767, startPoint y: 144, endPoint x: 751, endPoint y: 162, distance: 24.1
click at [762, 150] on button "גג בטון שטוח" at bounding box center [749, 126] width 166 height 49
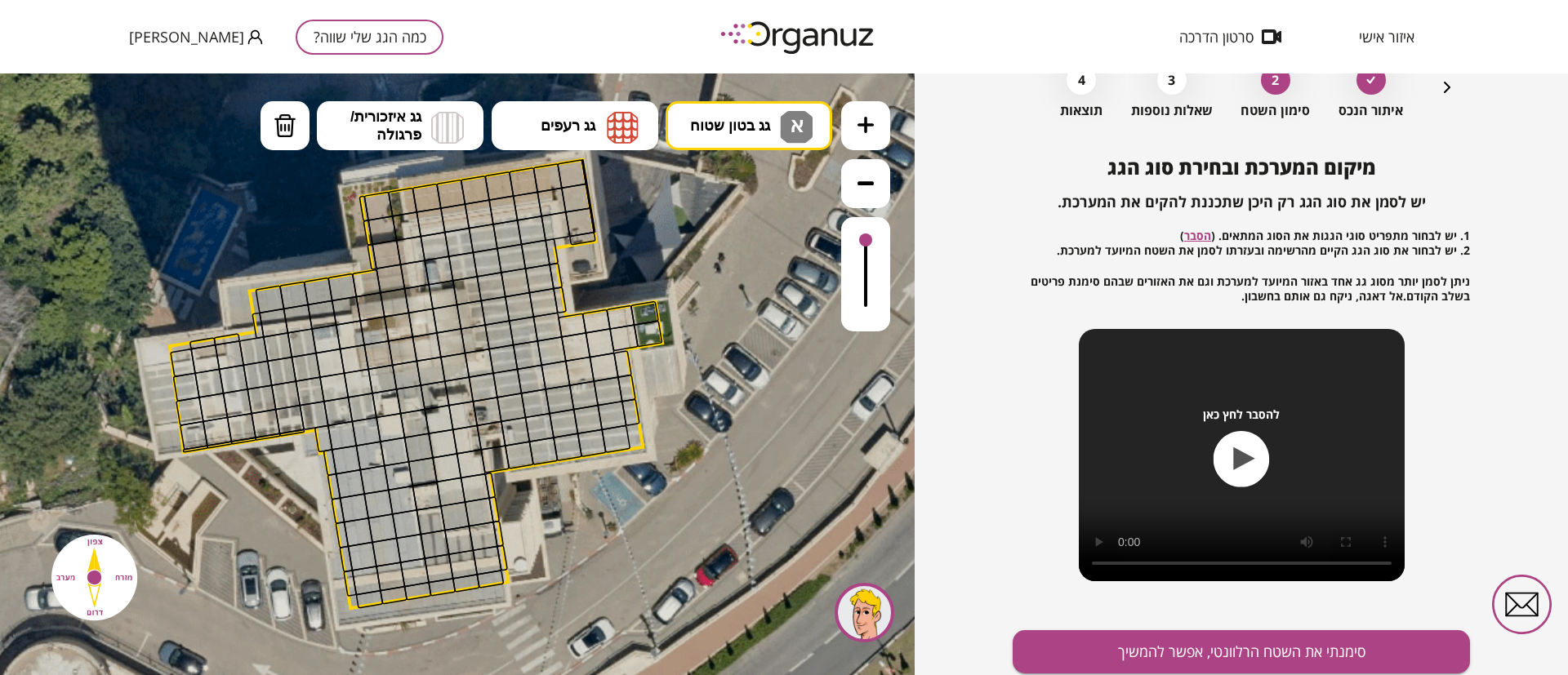
drag, startPoint x: 748, startPoint y: 187, endPoint x: 727, endPoint y: 205, distance: 27.7
click at [746, 192] on div ".st0 { fill: #FFFFFF; } 10" at bounding box center [457, 374] width 914 height 602
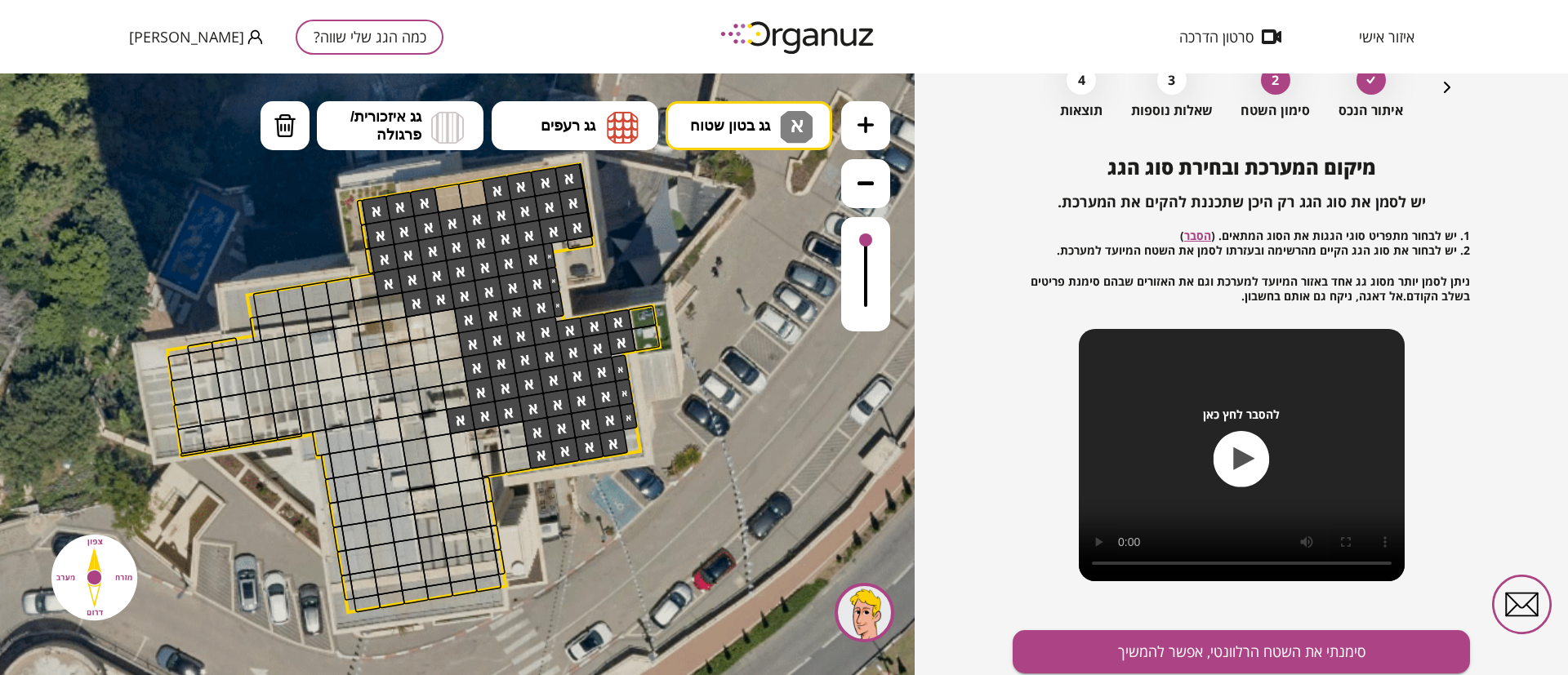
drag, startPoint x: 539, startPoint y: 220, endPoint x: 460, endPoint y: 425, distance: 219.7
click at [459, 423] on div at bounding box center [460, 420] width 30 height 30
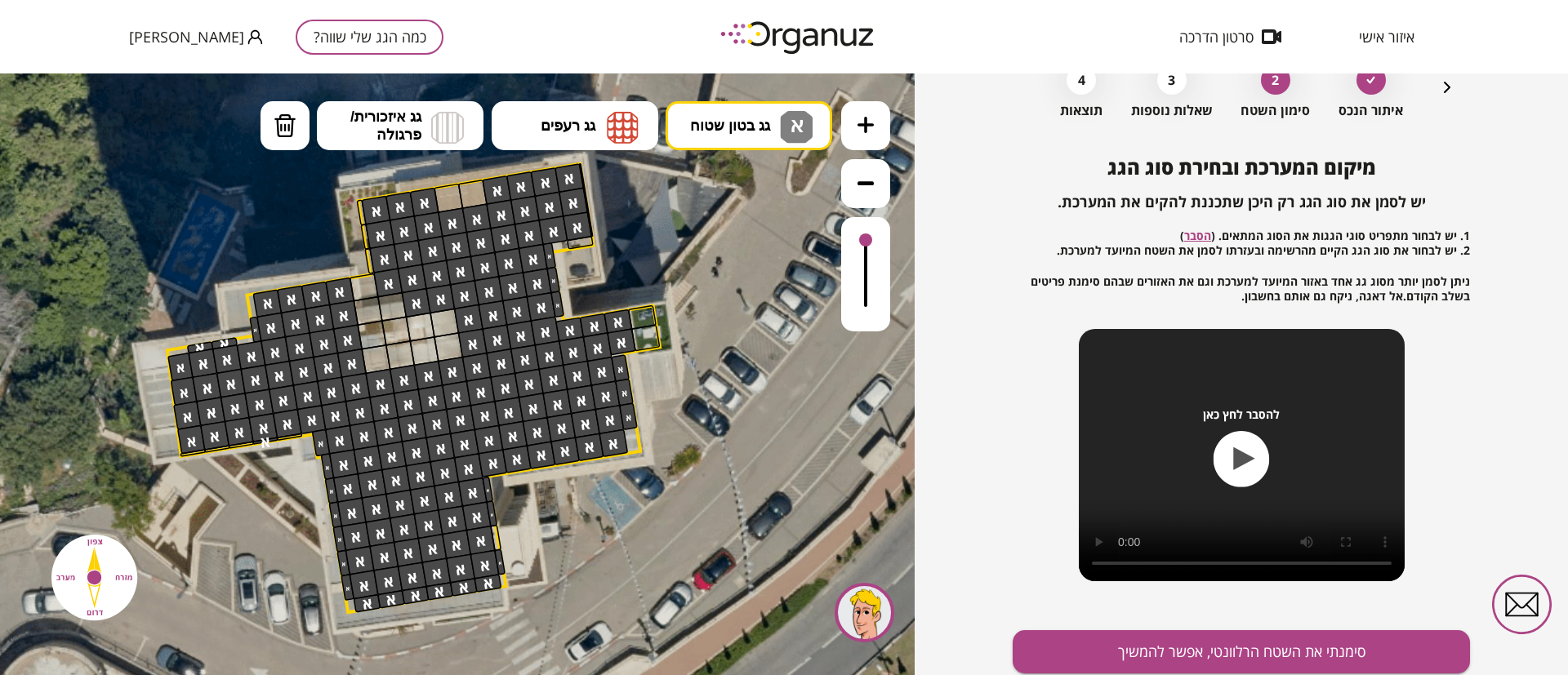
drag, startPoint x: 479, startPoint y: 391, endPoint x: 508, endPoint y: 601, distance: 212.0
click at [479, 601] on div ".st0 { fill: #FFFFFF; }" at bounding box center [435, 362] width 1507 height 1506
click at [1162, 660] on button "סימנתי את השטח הרלוונטי, אפשר להמשיך" at bounding box center [1242, 652] width 458 height 44
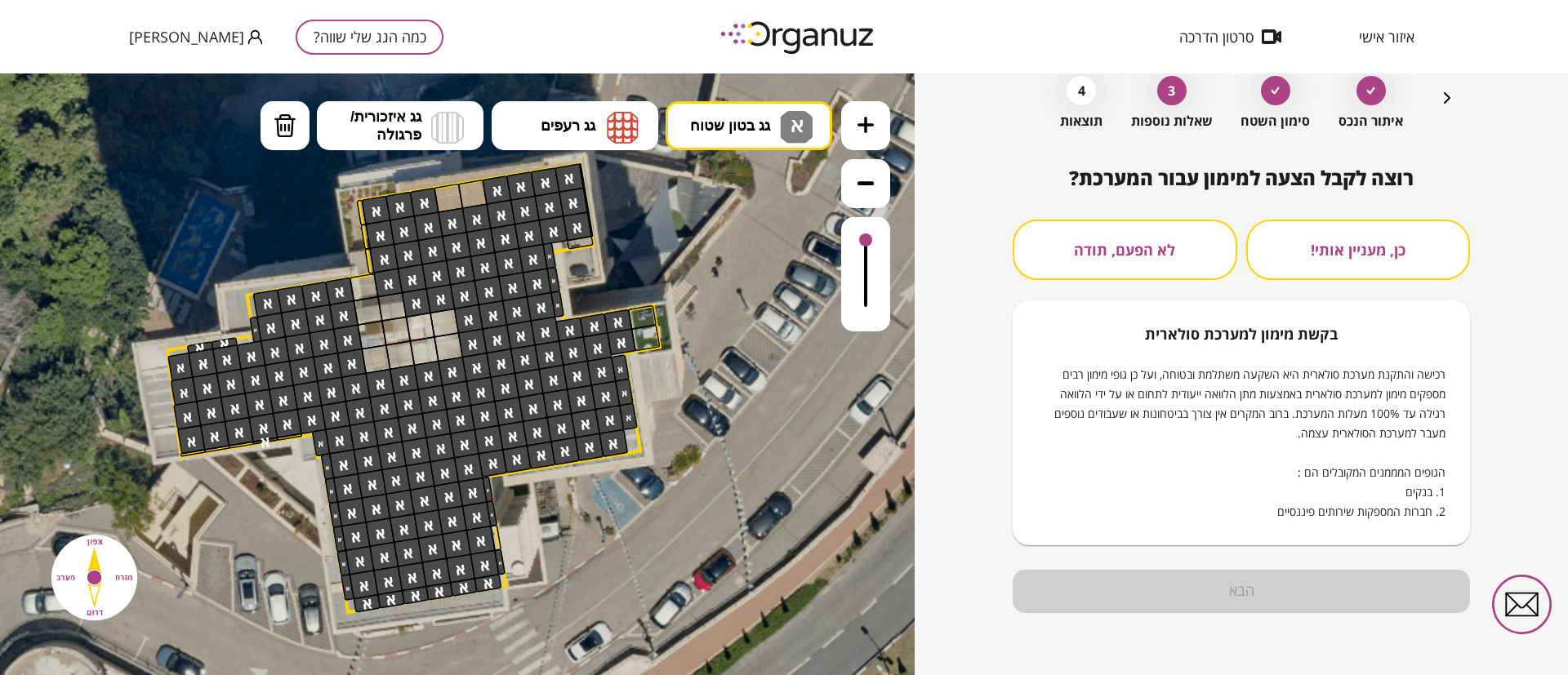
scroll to position [84, 0]
drag, startPoint x: 1161, startPoint y: 300, endPoint x: 1162, endPoint y: 286, distance: 14.0
click at [1161, 297] on div "כן, מעניין אותי! לא הפעם, תודה בקשת מימון למערכת סולארית רכישה והתקנת מערכת סול…" at bounding box center [1242, 382] width 458 height 325
click at [1161, 270] on button "לא הפעם, תודה" at bounding box center [1124, 249] width 224 height 60
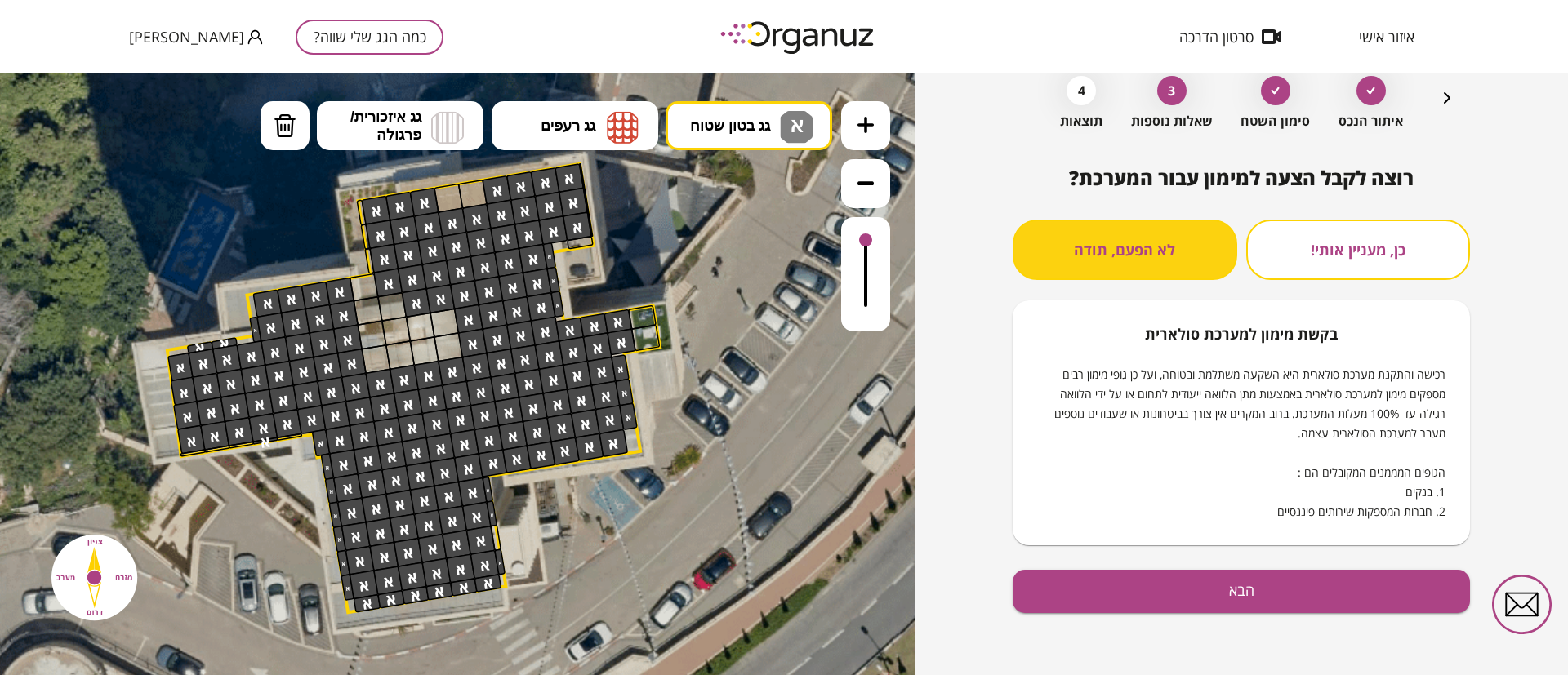
click at [1264, 568] on div "רוצה לקבל הצעה למימון עבור המערכת? כן, מעניין אותי! לא הפעם, תודה בקשת מימון למ…" at bounding box center [1242, 420] width 458 height 509
click at [1262, 588] on button "הבא" at bounding box center [1242, 591] width 458 height 44
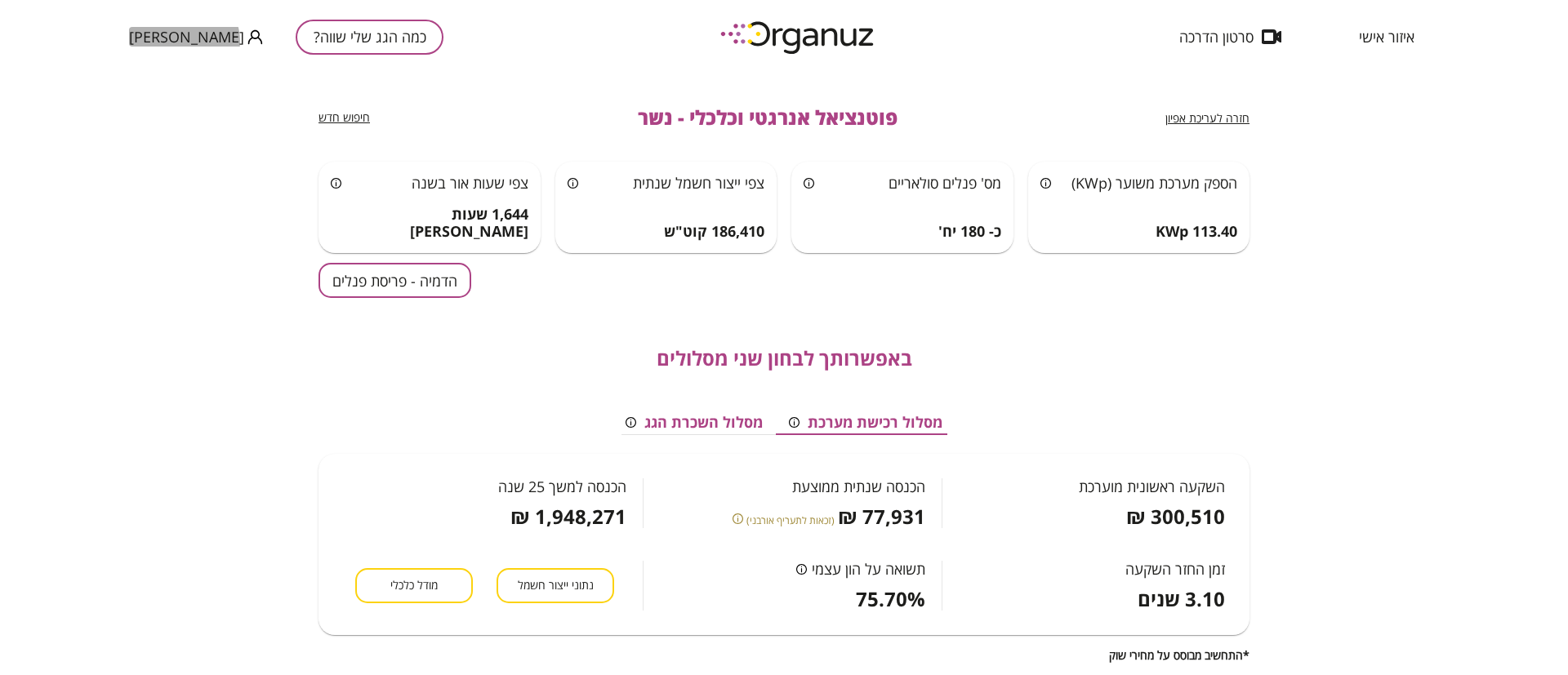
click at [247, 42] on icon "button" at bounding box center [255, 37] width 16 height 16
drag, startPoint x: 674, startPoint y: 333, endPoint x: 659, endPoint y: 344, distance: 18.6
click at [662, 338] on div at bounding box center [784, 338] width 1568 height 675
click at [419, 285] on button "הדמיה - פריסת פנלים" at bounding box center [394, 281] width 153 height 35
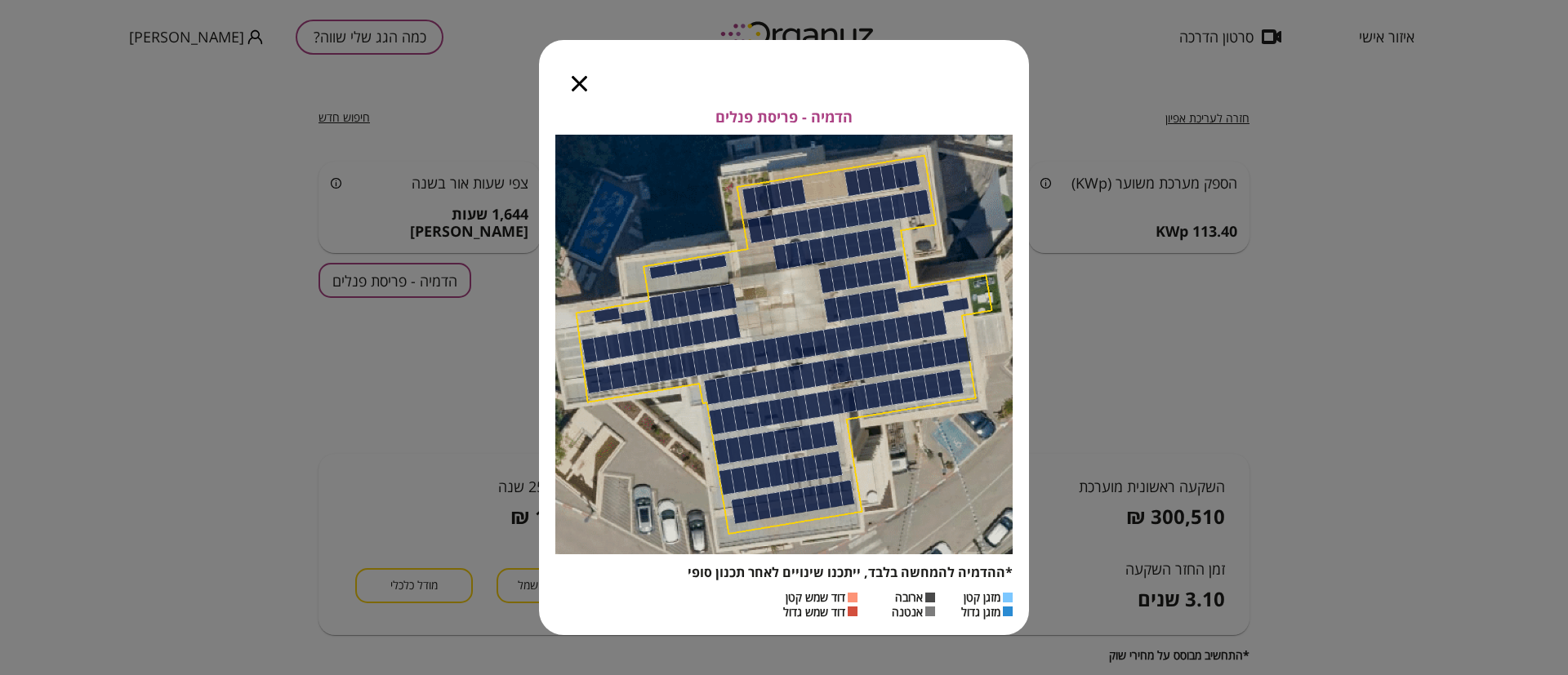
click at [573, 89] on icon "button" at bounding box center [579, 84] width 16 height 16
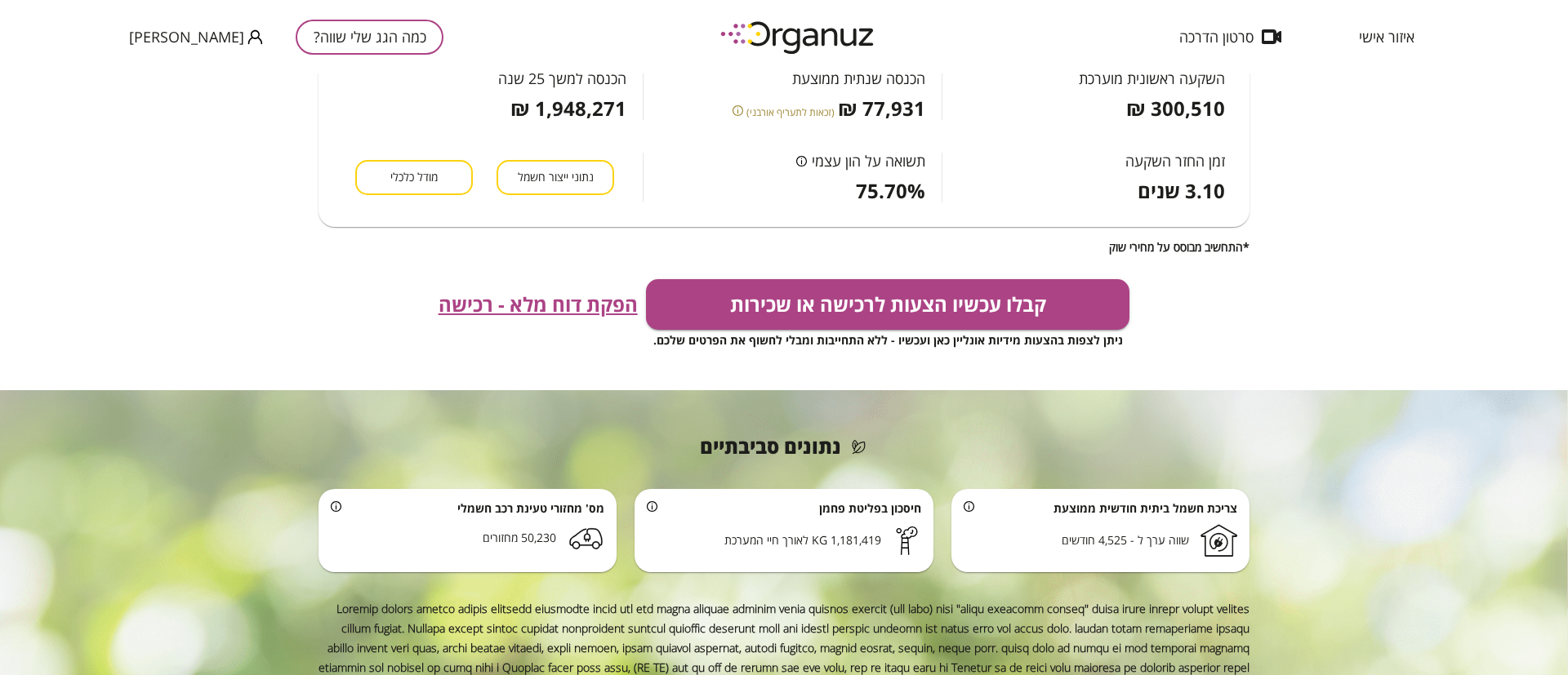
scroll to position [474, 0]
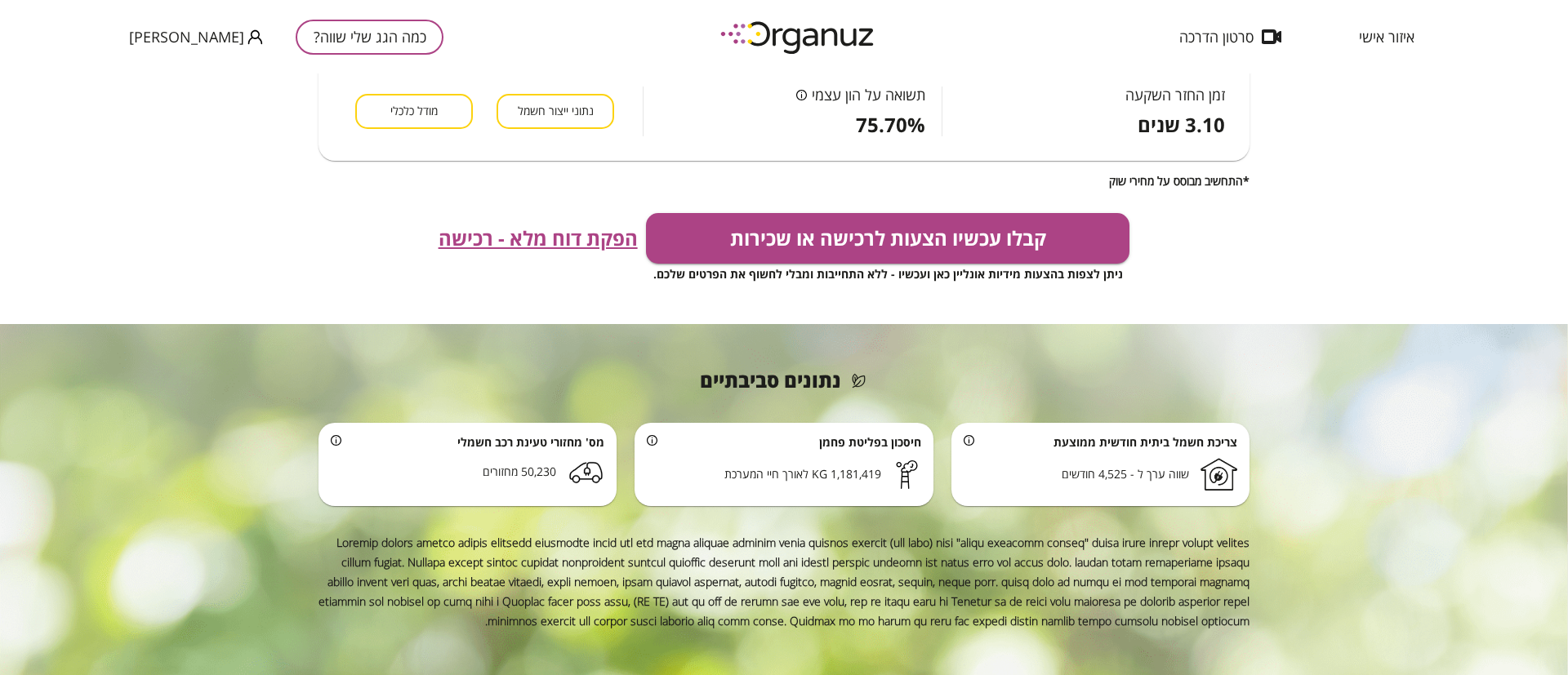
click at [539, 232] on span "הפקת דוח מלא - רכישה" at bounding box center [538, 238] width 199 height 23
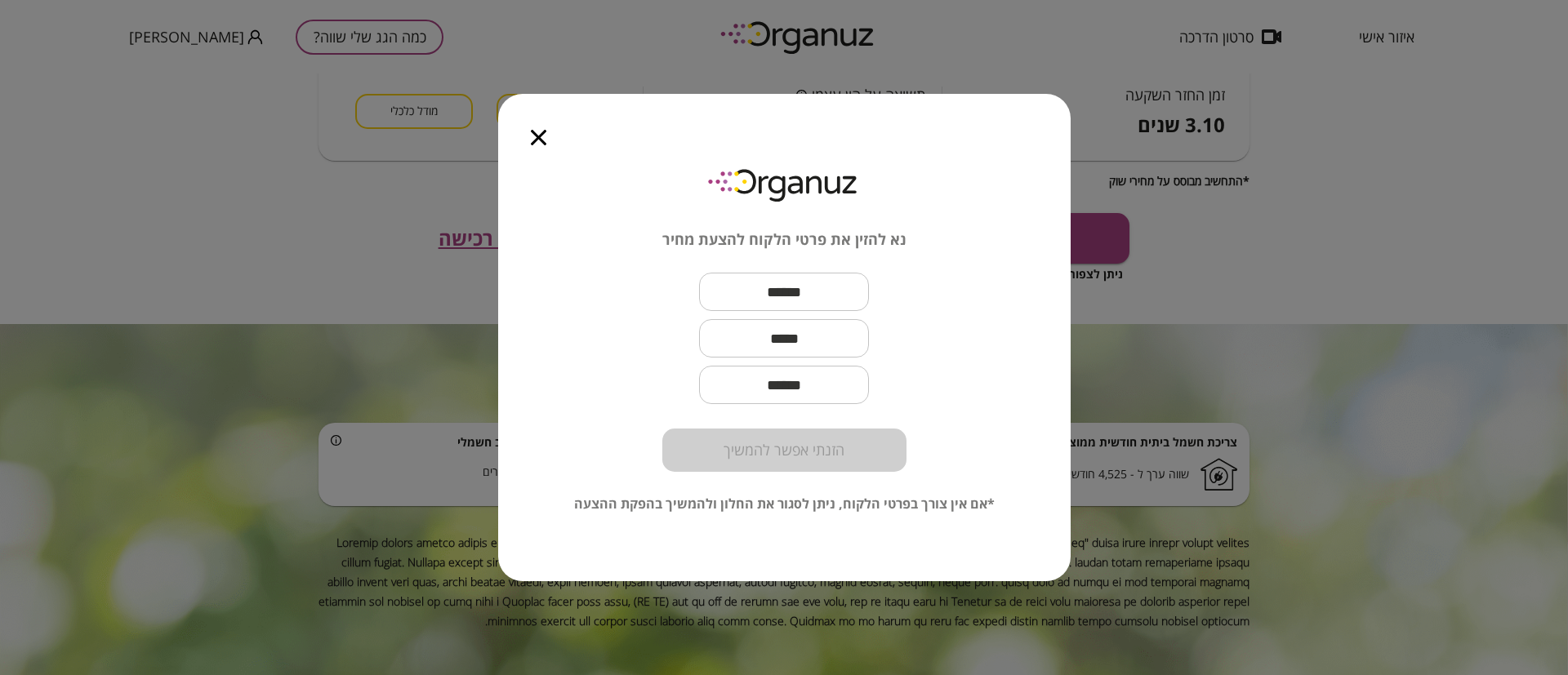
click at [539, 139] on icon "button" at bounding box center [538, 138] width 16 height 16
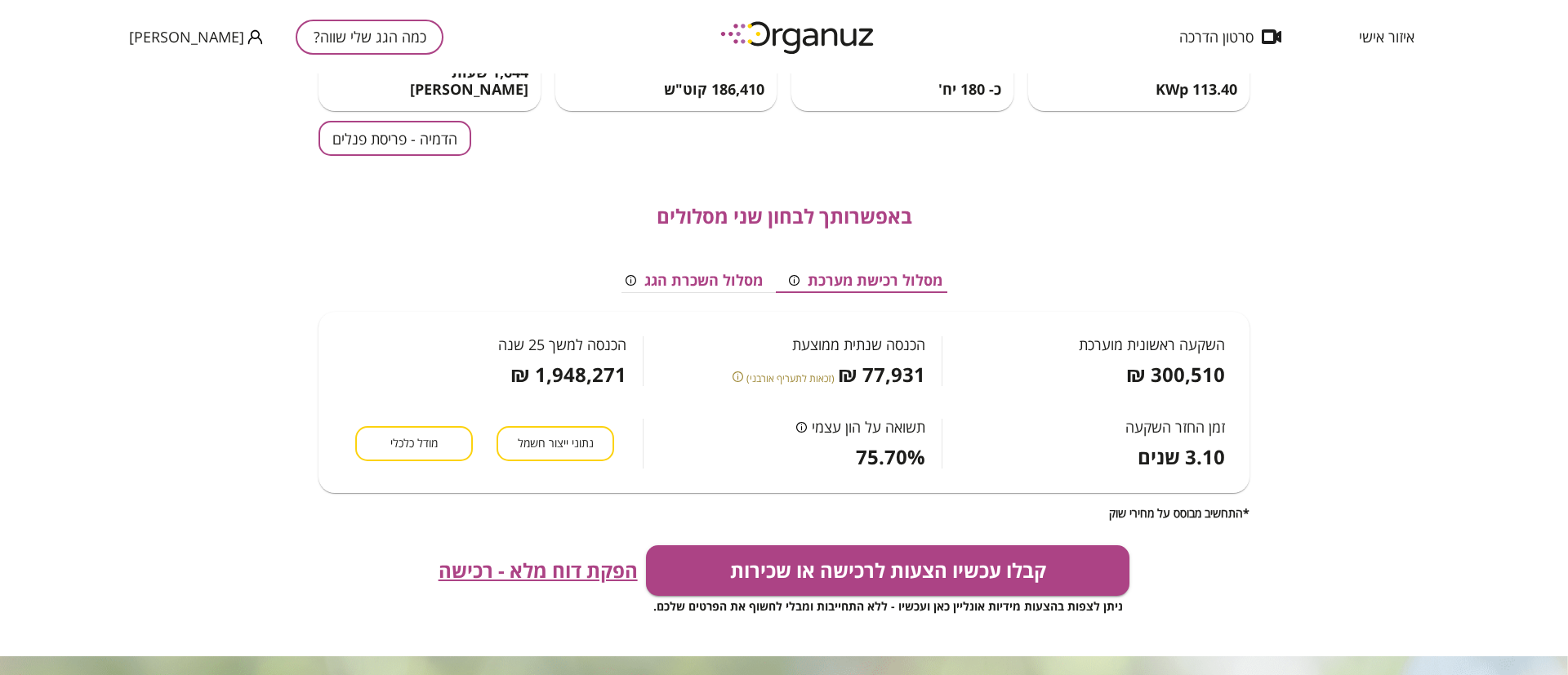
scroll to position [0, 0]
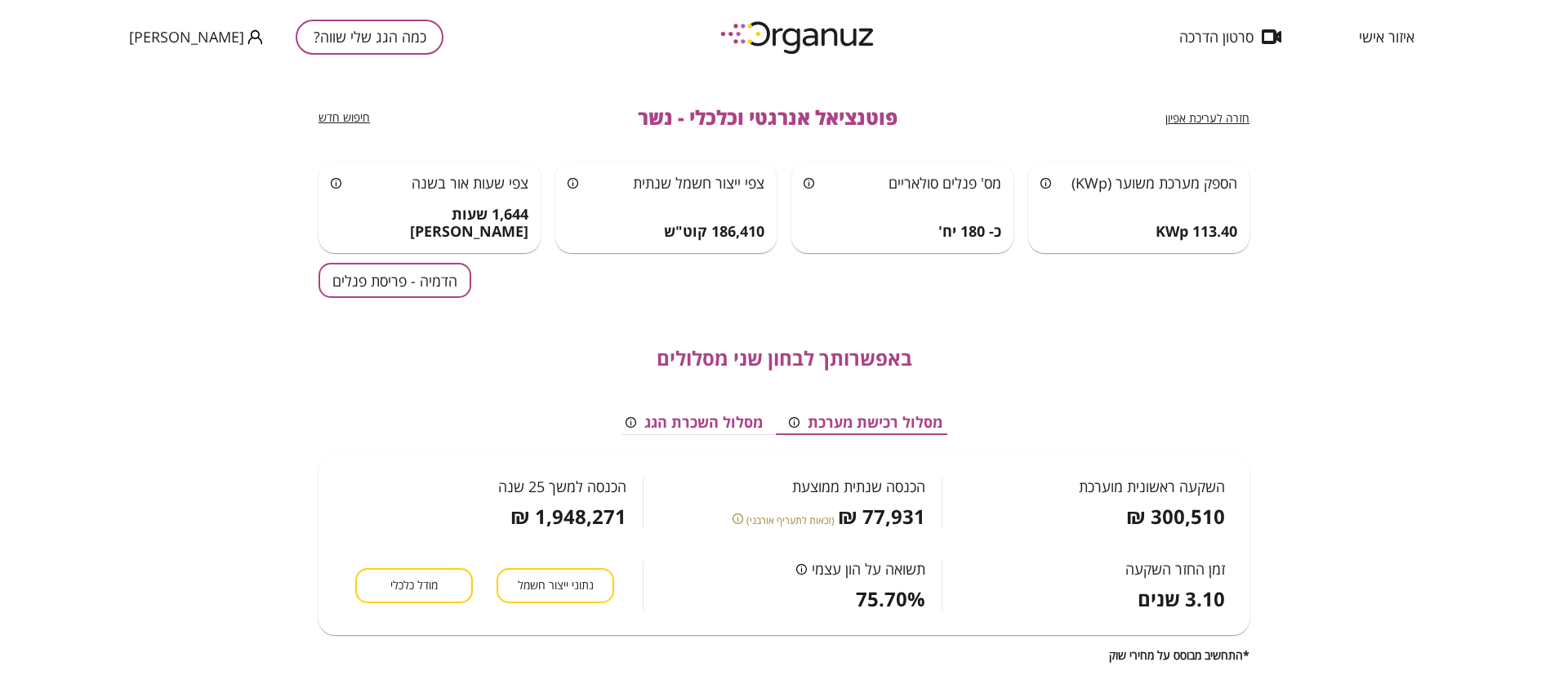
click at [304, 46] on button "כמה הגג שלי שווה?" at bounding box center [369, 37] width 148 height 35
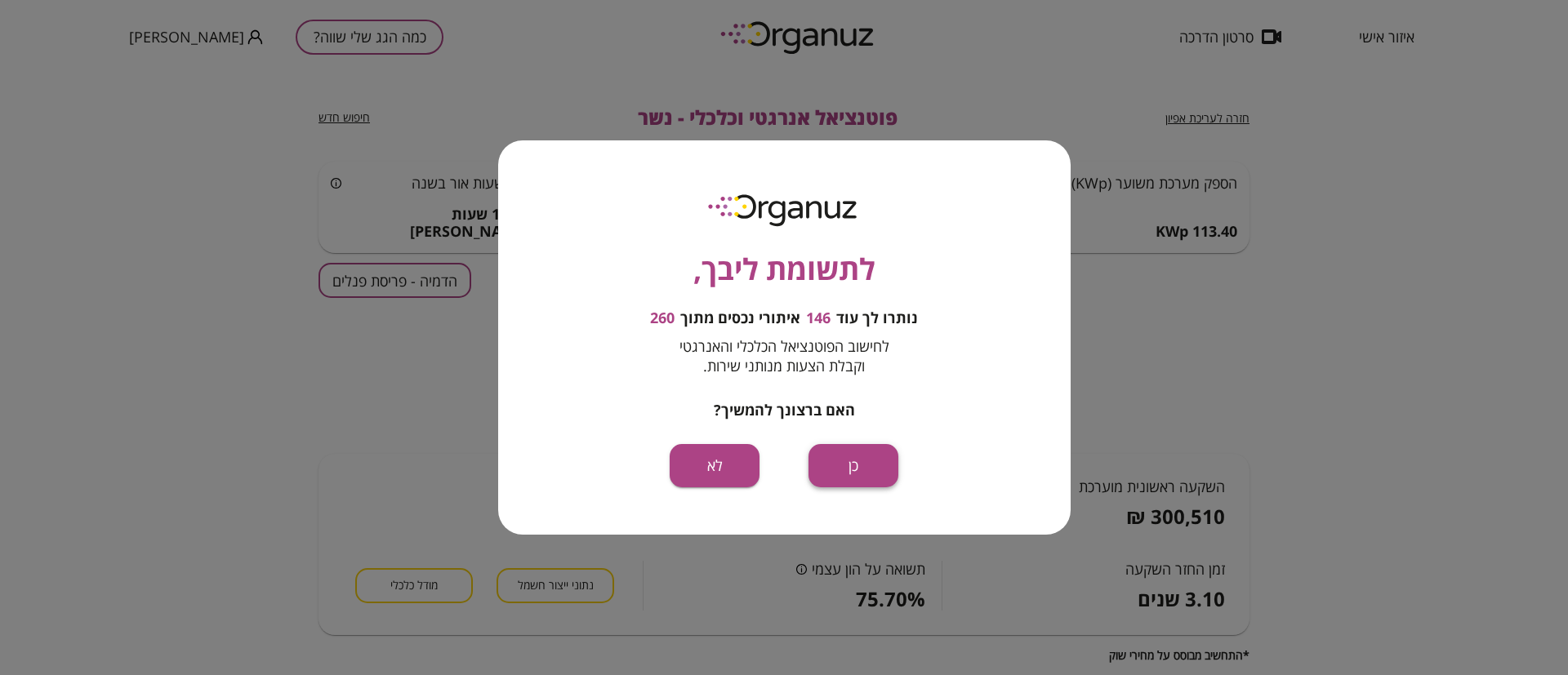
click at [845, 472] on button "כן" at bounding box center [853, 466] width 90 height 44
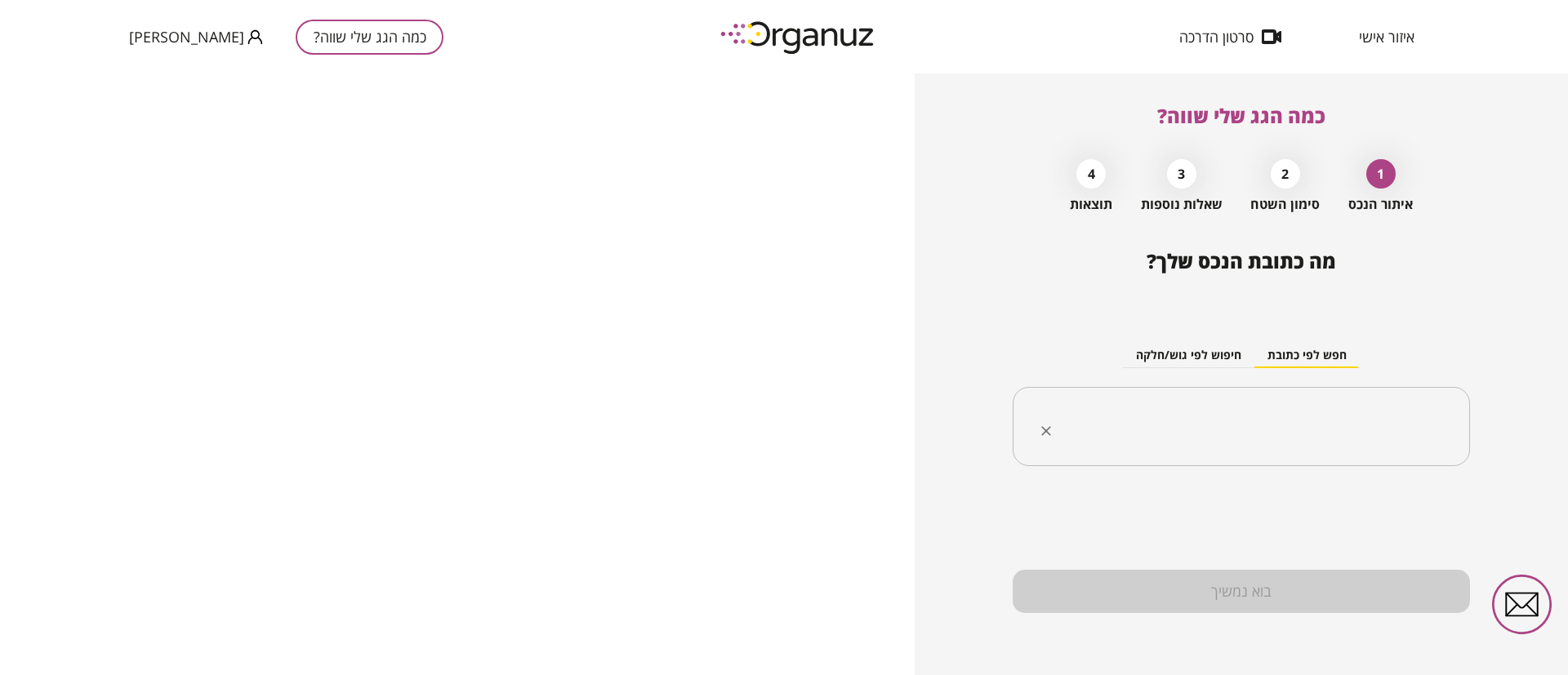
click at [1203, 450] on div "​" at bounding box center [1242, 427] width 458 height 80
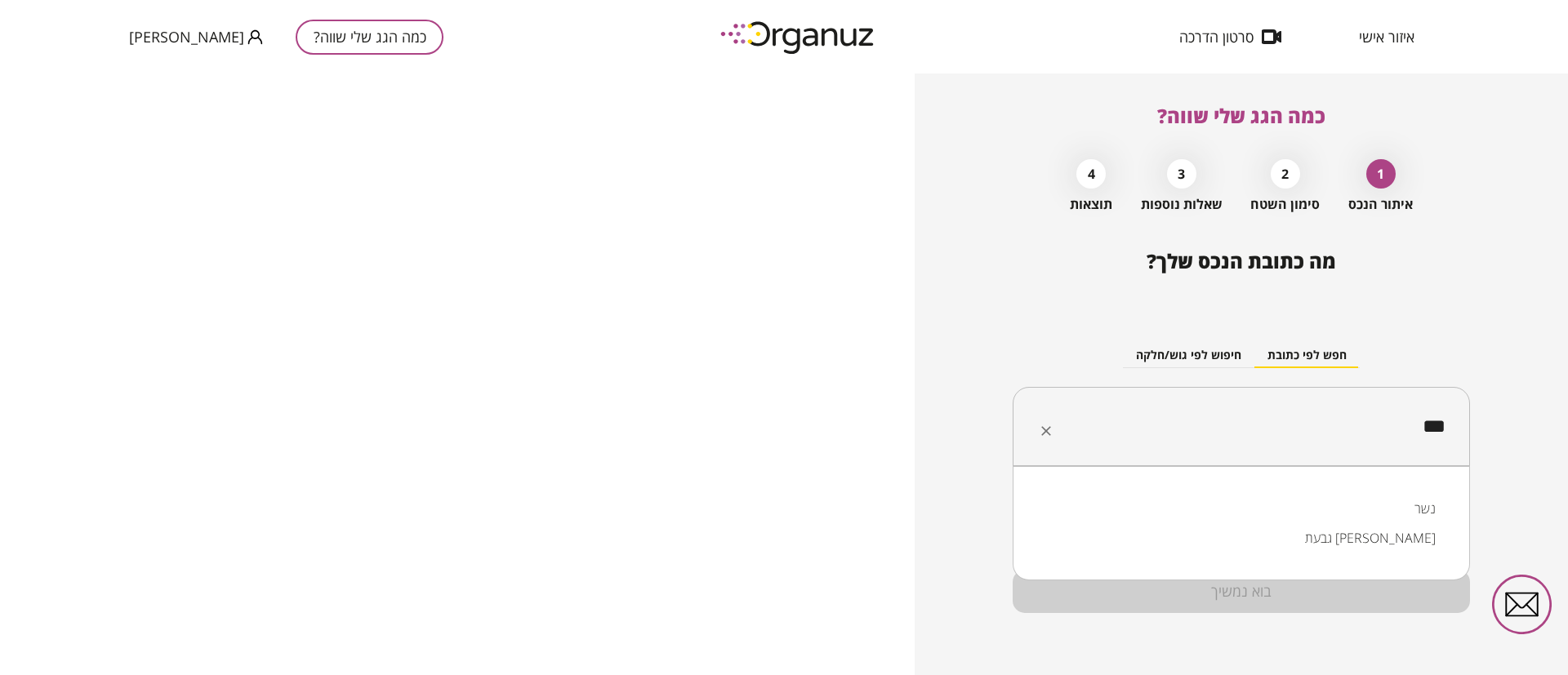
click at [1431, 504] on li "נשר" at bounding box center [1242, 509] width 415 height 30
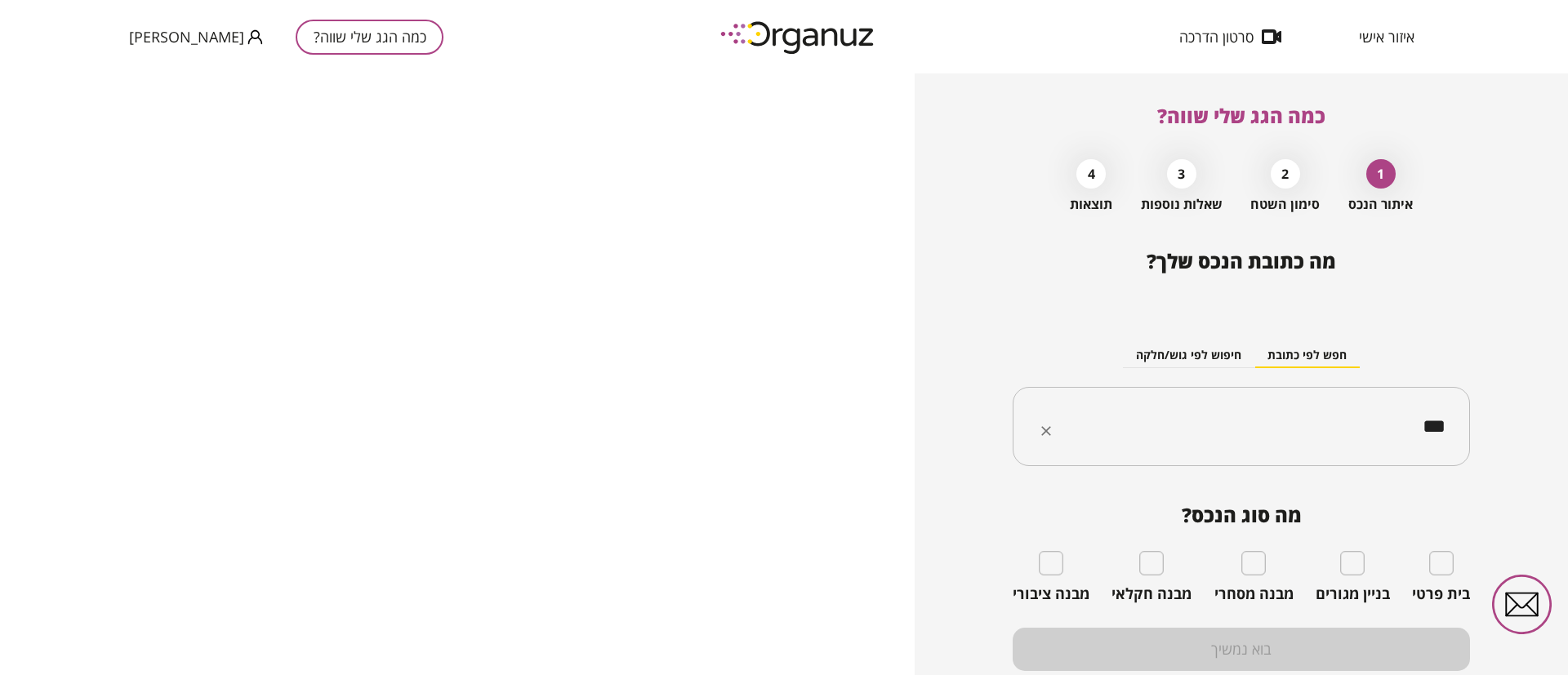
type input "***"
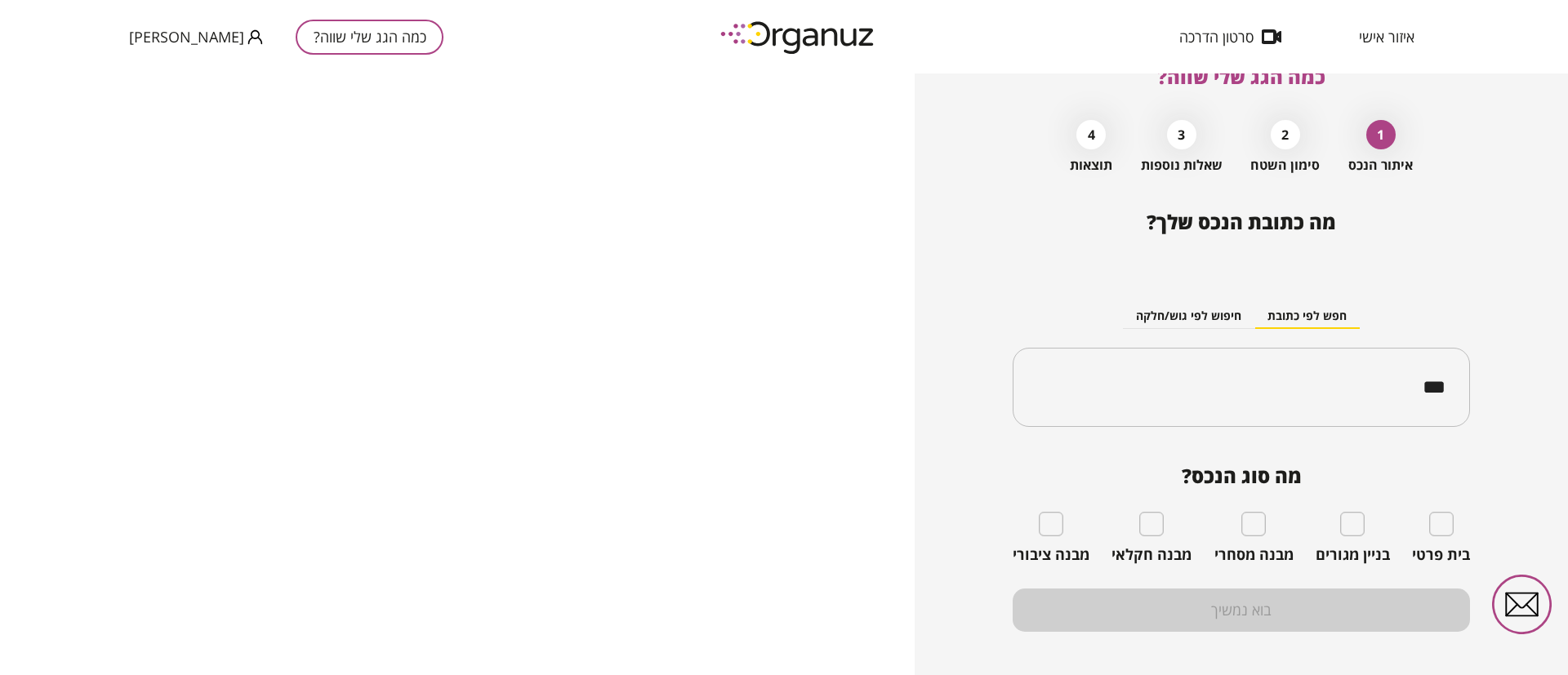
scroll to position [58, 0]
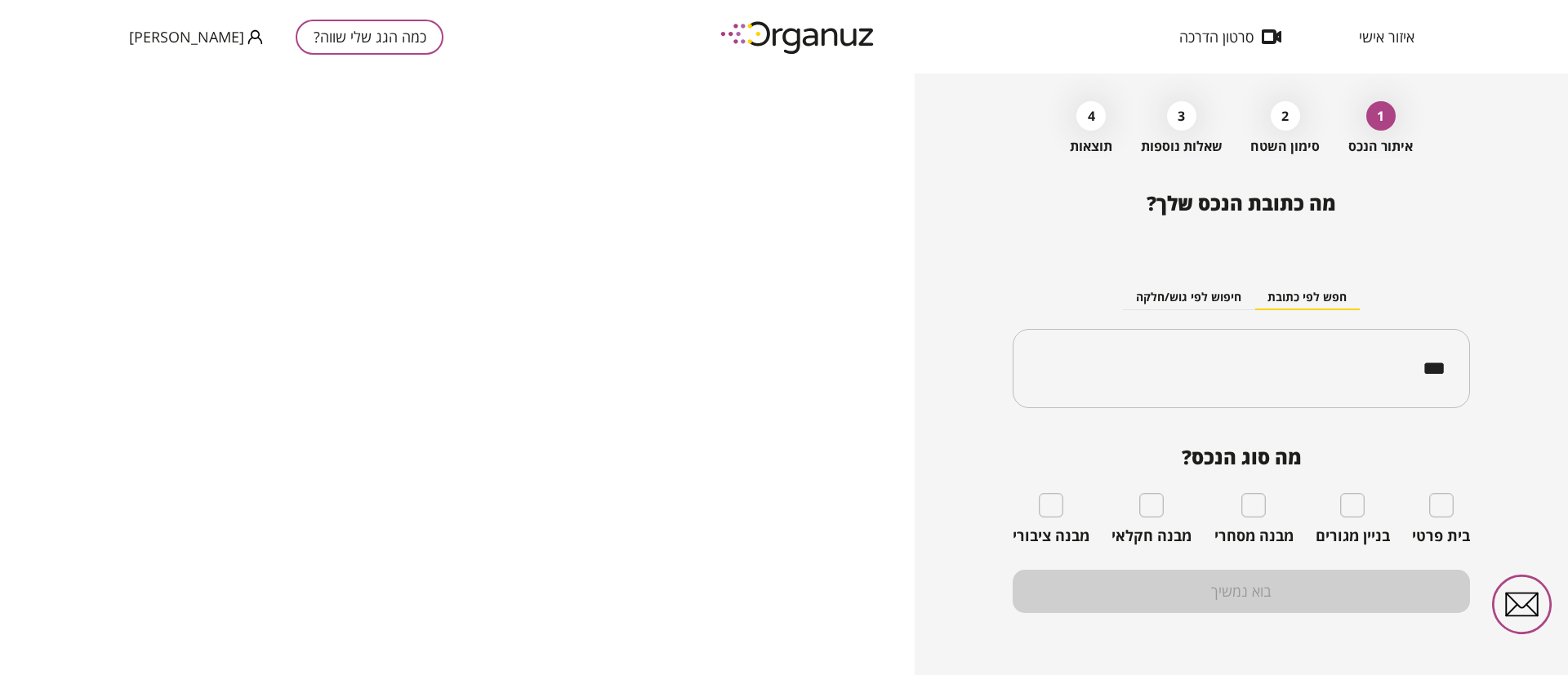
click at [1357, 520] on div "בניין מגורים" at bounding box center [1353, 519] width 74 height 52
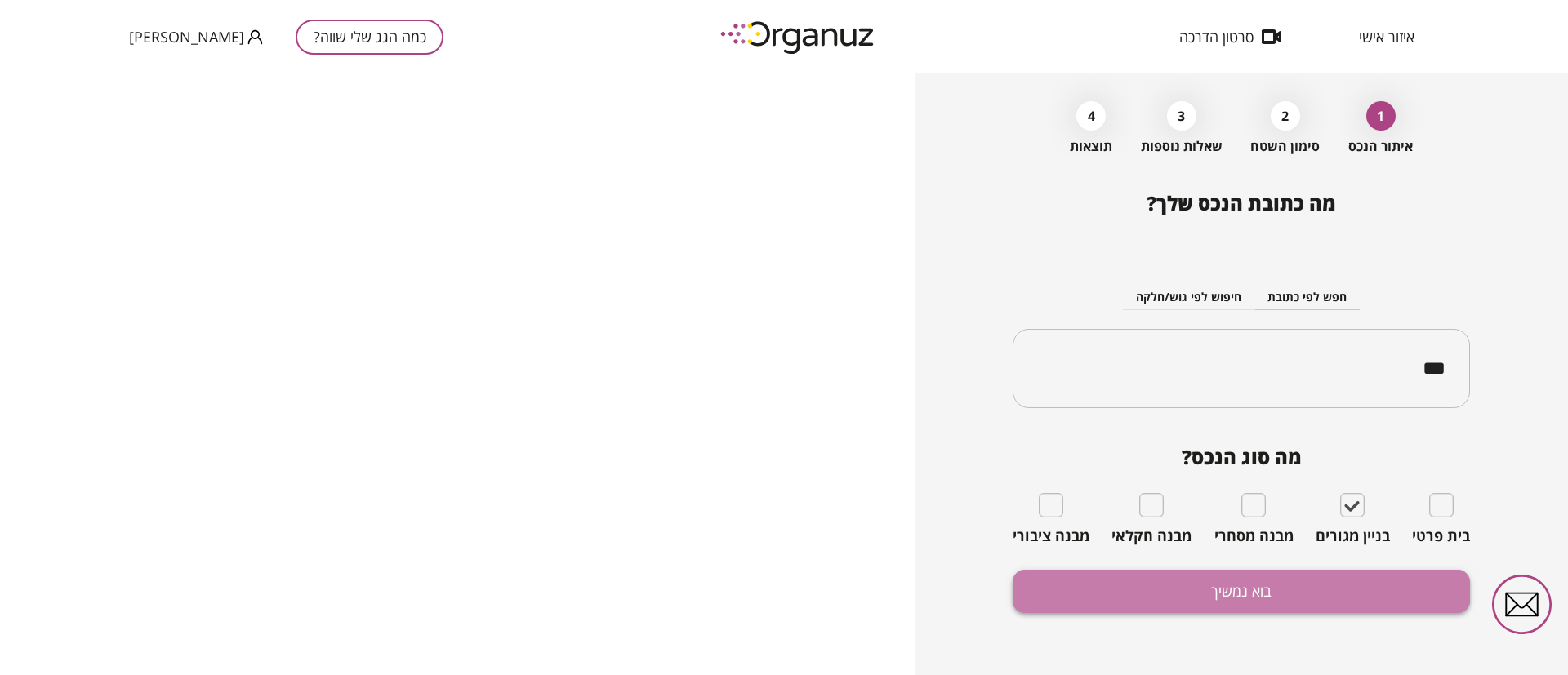
click at [1321, 587] on button "בוא נמשיך" at bounding box center [1242, 591] width 458 height 44
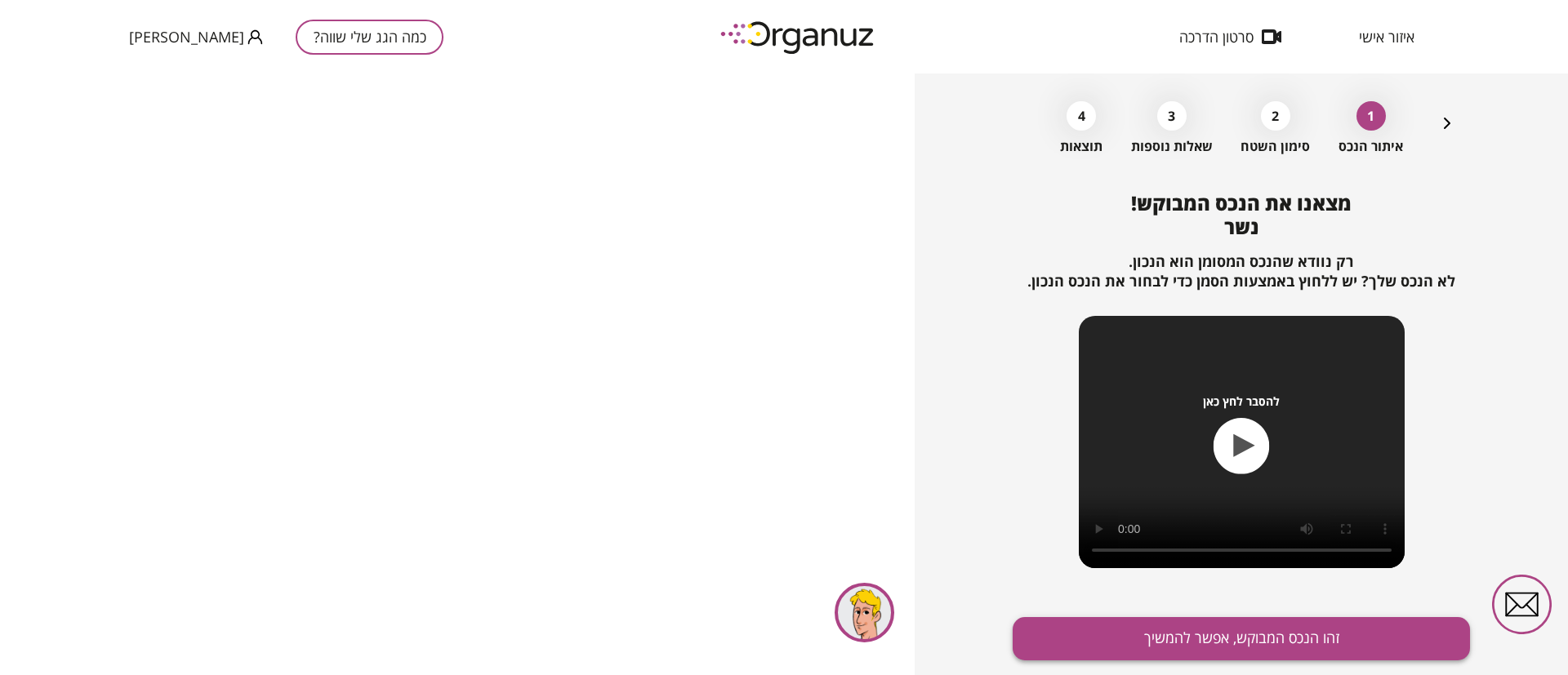
click at [1263, 633] on button "זהו הנכס המבוקש, אפשר להמשיך" at bounding box center [1242, 639] width 458 height 44
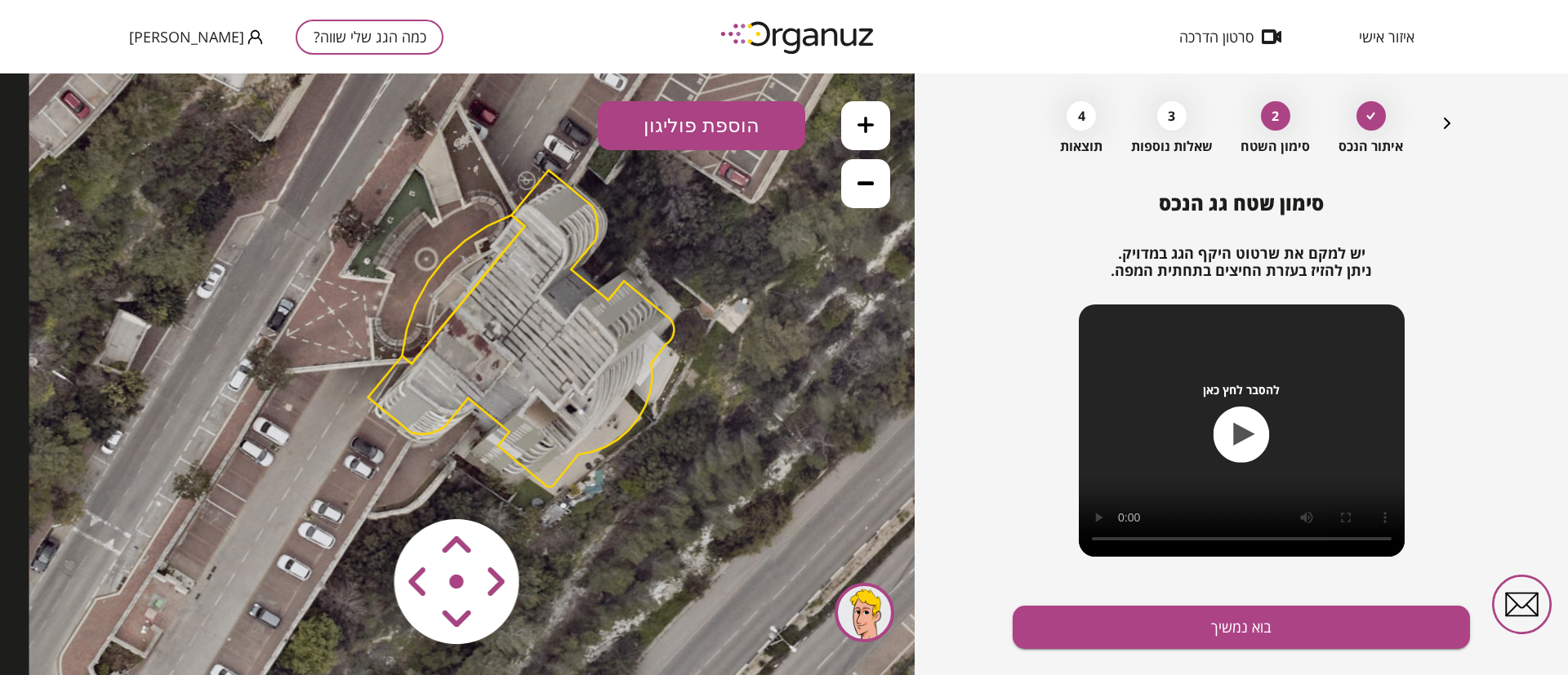
drag, startPoint x: 506, startPoint y: 385, endPoint x: 602, endPoint y: 313, distance: 120.0
click at [600, 315] on polygon at bounding box center [521, 328] width 306 height 317
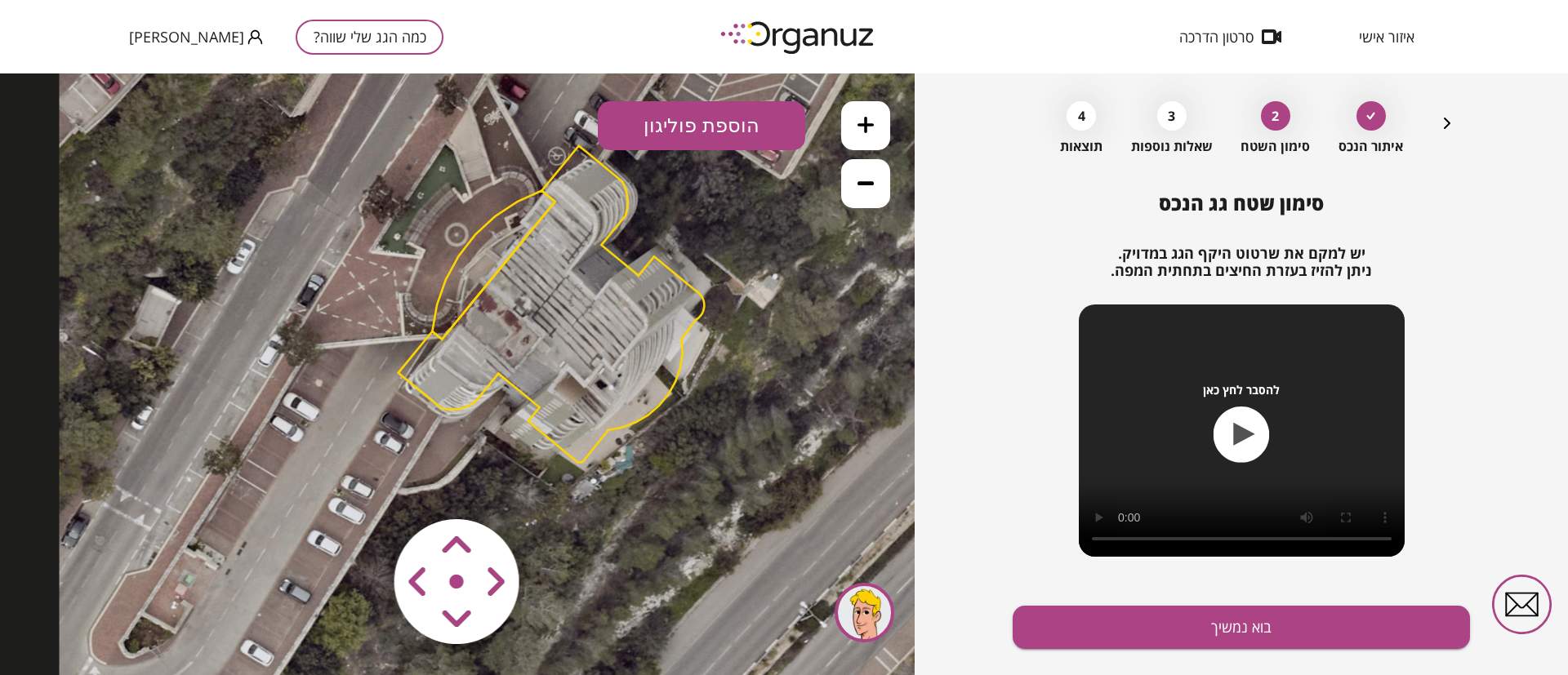
click at [867, 120] on icon at bounding box center [866, 126] width 17 height 17
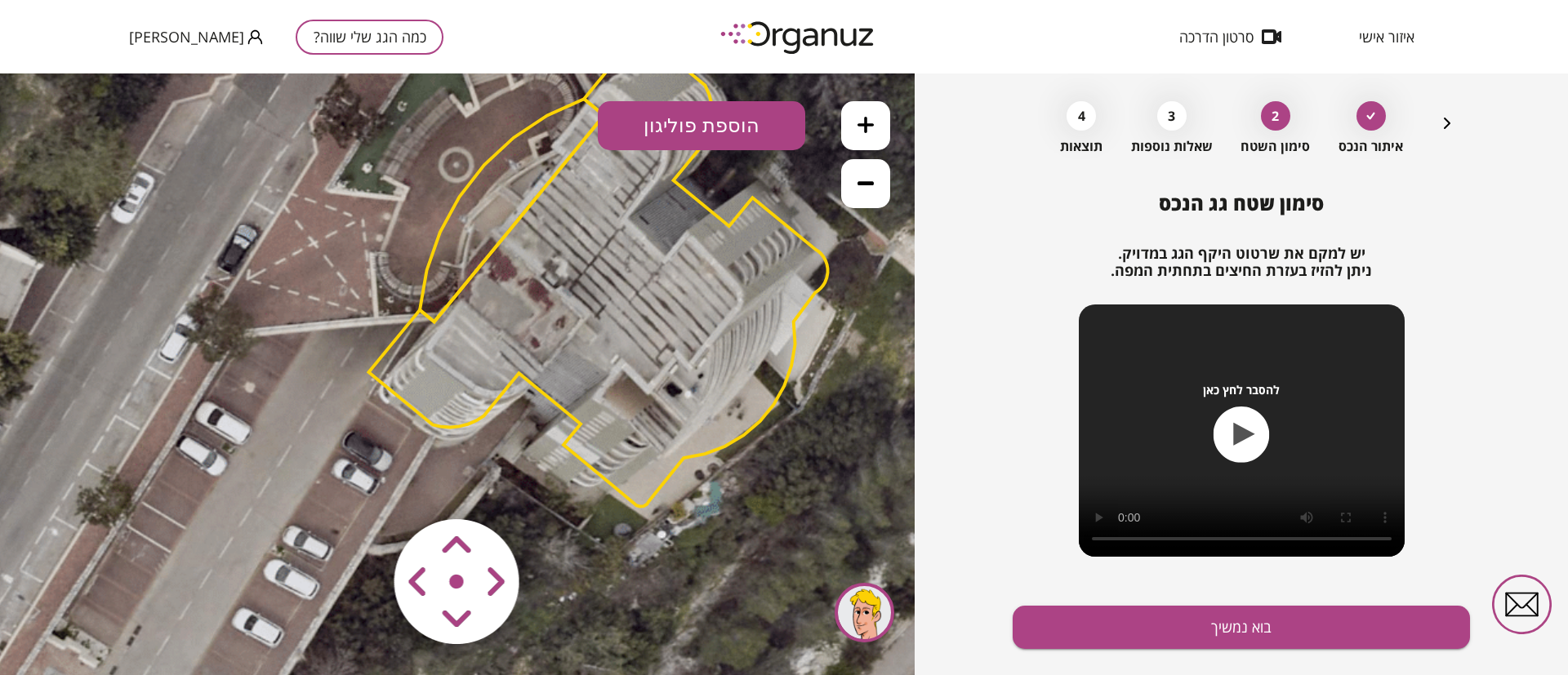
click at [867, 120] on icon at bounding box center [866, 126] width 17 height 17
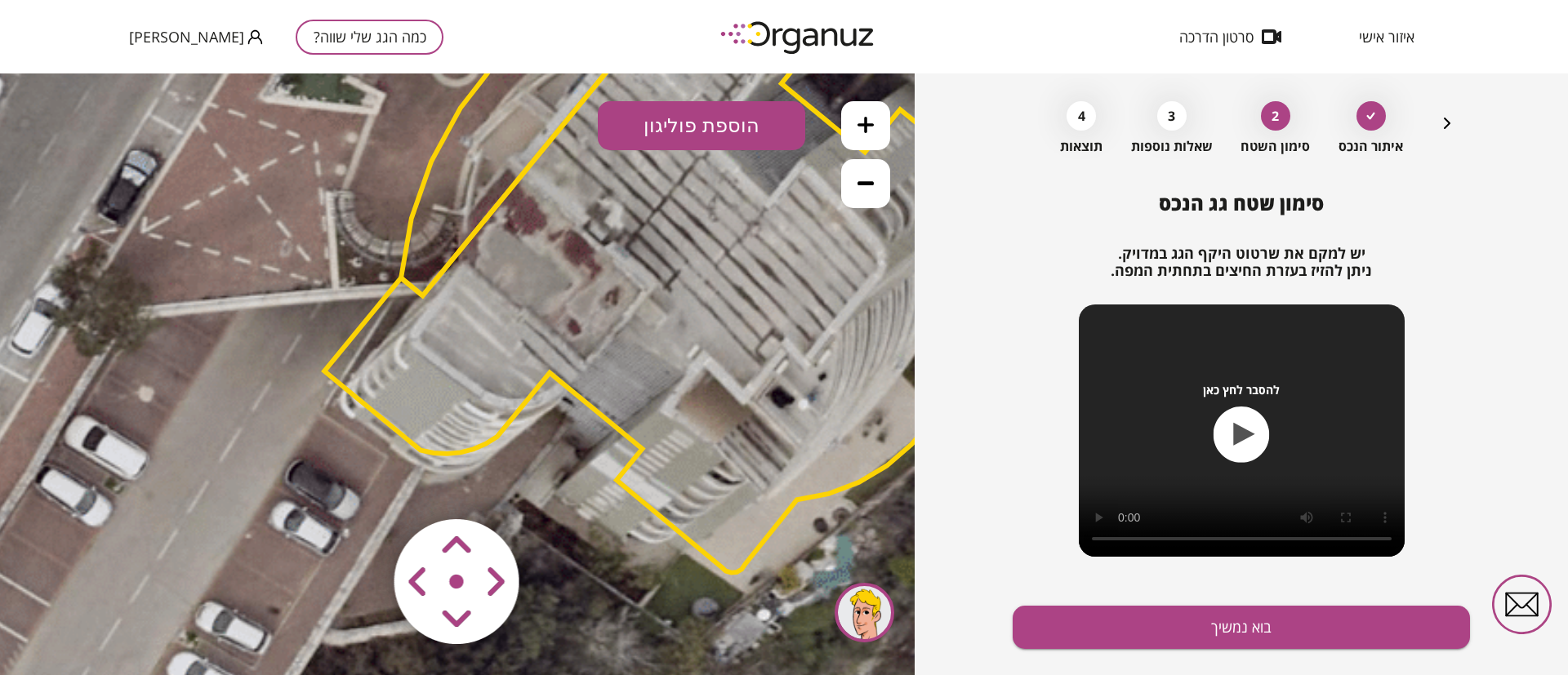
click at [872, 180] on icon at bounding box center [866, 183] width 17 height 17
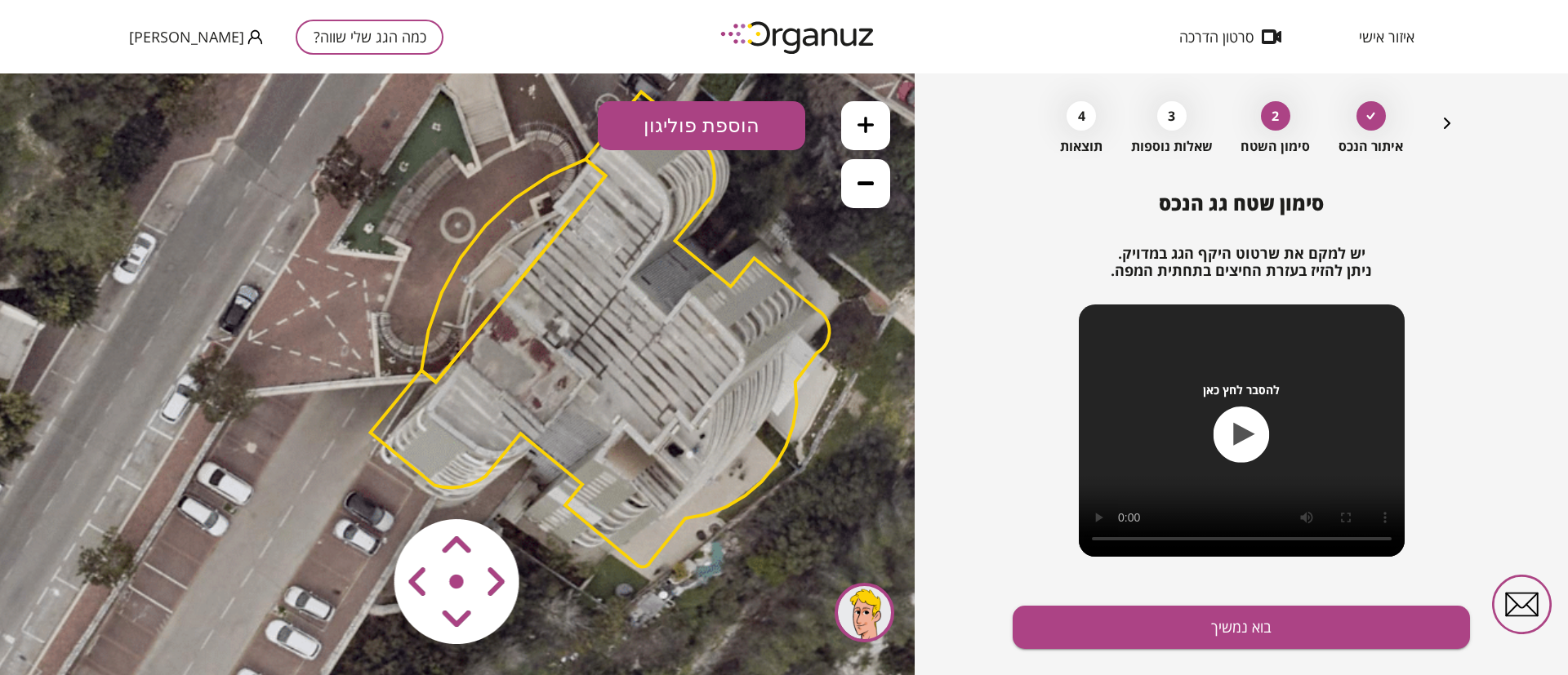
drag, startPoint x: 655, startPoint y: 294, endPoint x: 662, endPoint y: 346, distance: 52.5
click at [664, 344] on polygon at bounding box center [600, 328] width 459 height 475
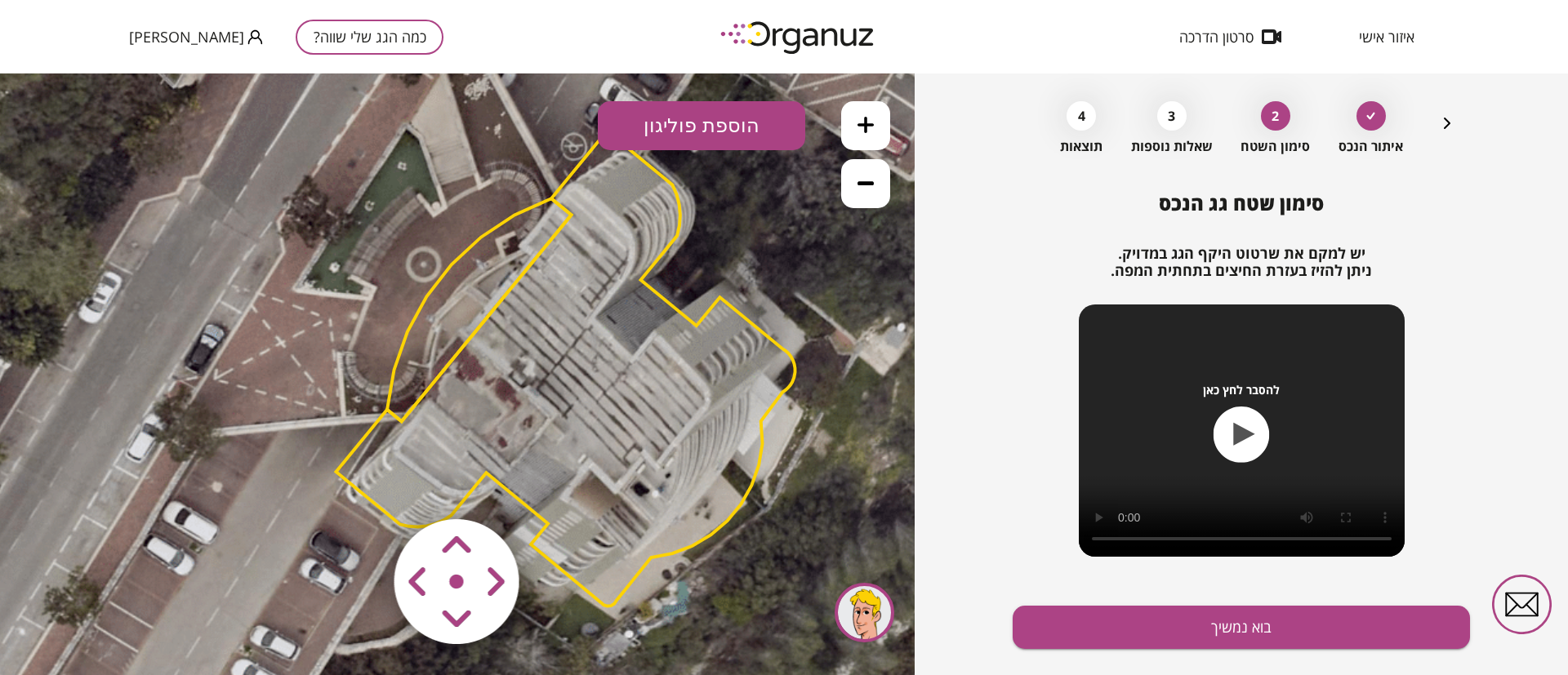
drag, startPoint x: 534, startPoint y: 358, endPoint x: 497, endPoint y: 399, distance: 55.2
click at [497, 399] on polygon at bounding box center [565, 367] width 459 height 475
click at [646, 133] on button "הוספת פוליגון" at bounding box center [701, 126] width 207 height 49
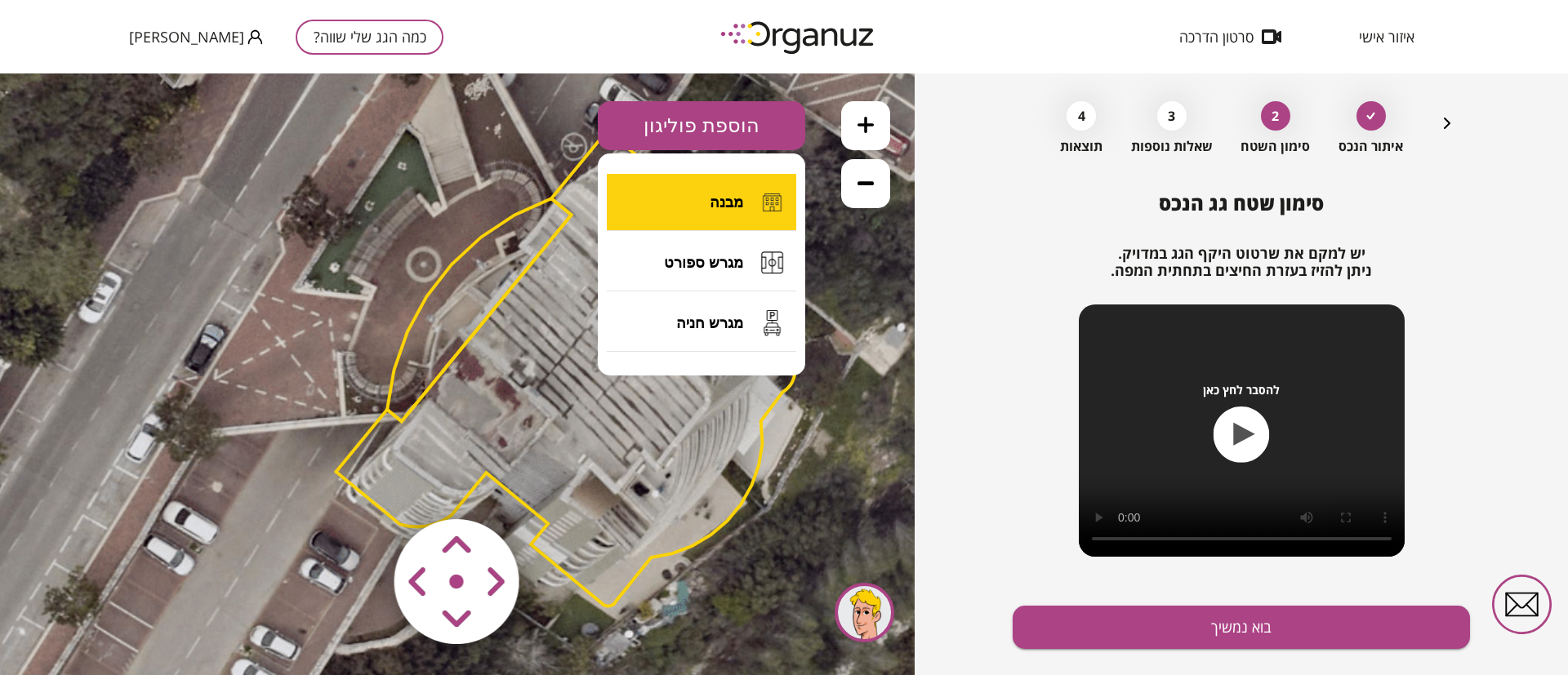
click at [679, 208] on button "מבנה" at bounding box center [701, 202] width 190 height 57
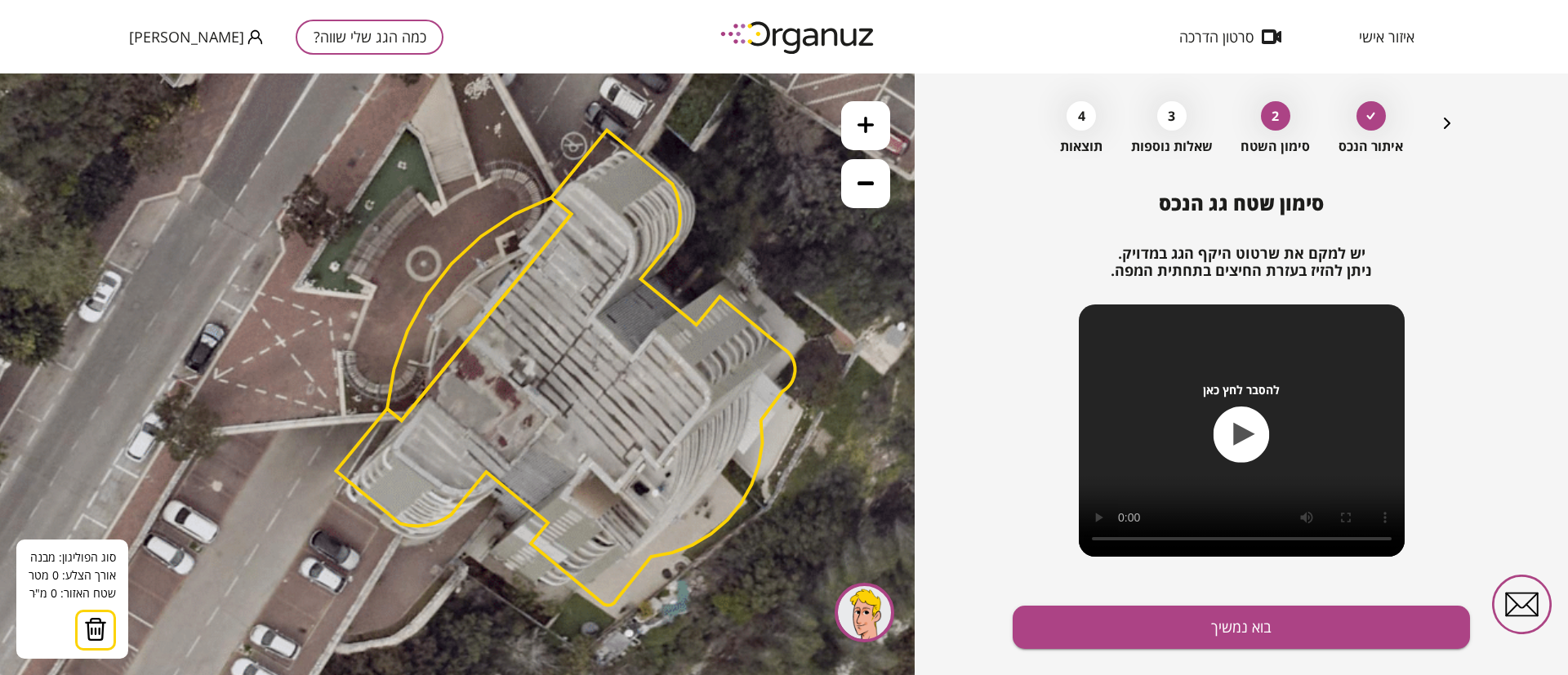
click at [525, 248] on polygon at bounding box center [479, 310] width 184 height 223
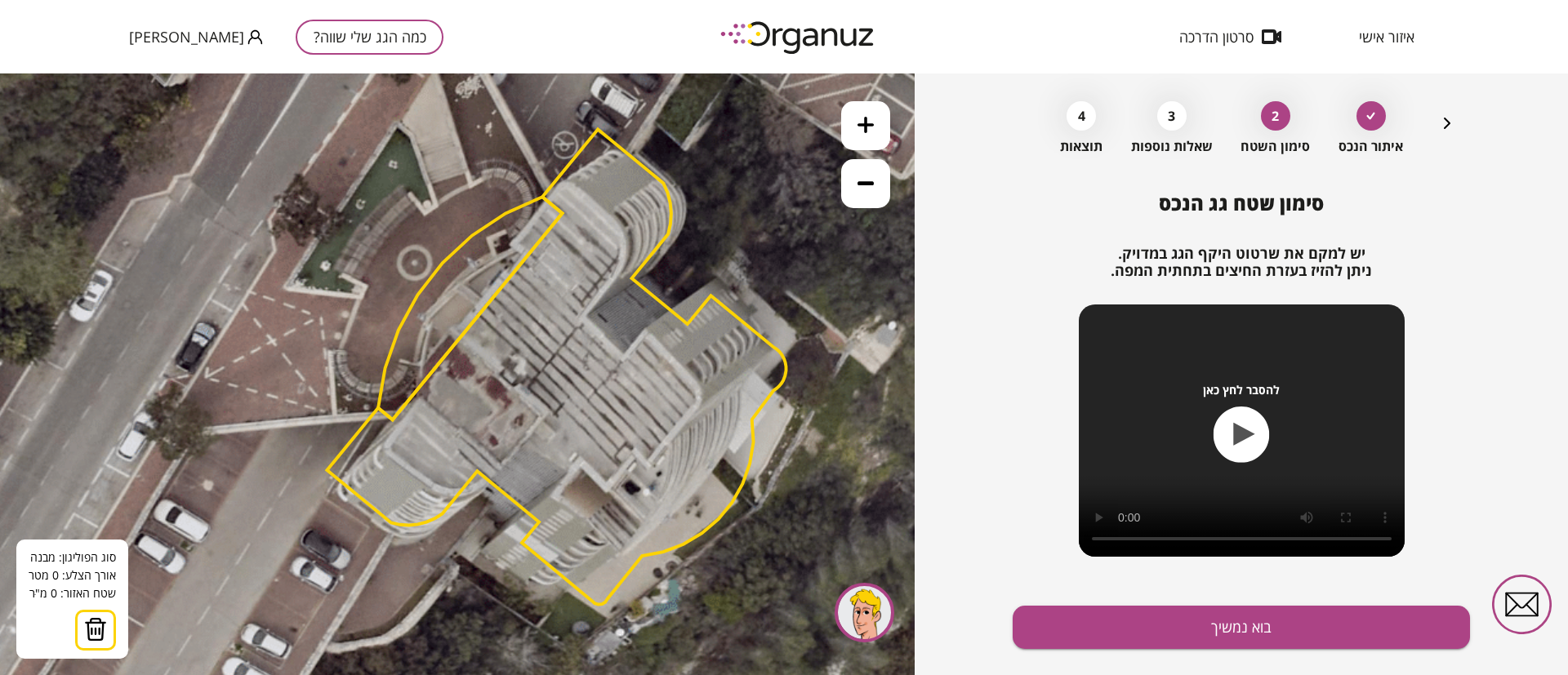
drag, startPoint x: 526, startPoint y: 245, endPoint x: 516, endPoint y: 245, distance: 10.0
click at [516, 245] on polygon at bounding box center [471, 309] width 184 height 223
click at [515, 245] on polygon at bounding box center [470, 309] width 184 height 223
click at [563, 183] on polygon at bounding box center [538, 214] width 47 height 62
click at [620, 234] on polygon at bounding box center [567, 214] width 105 height 62
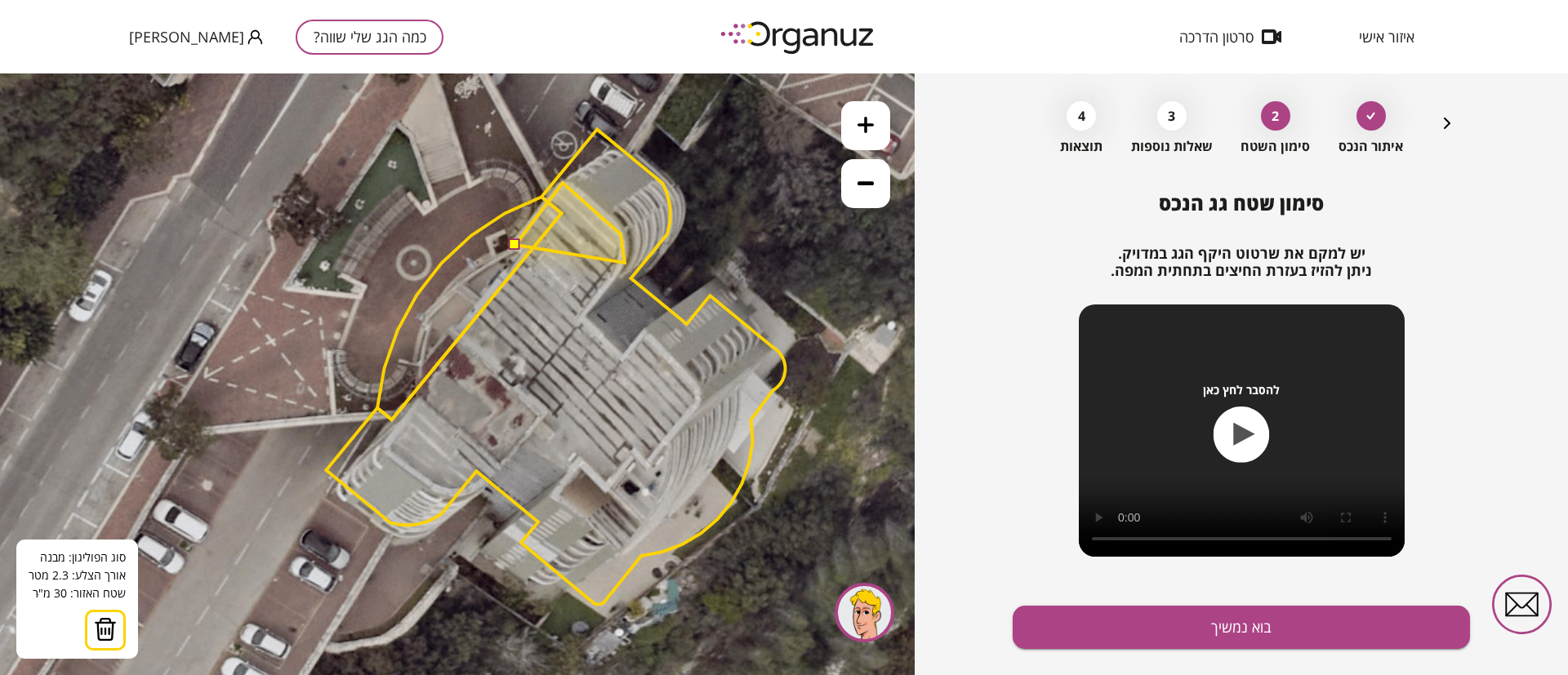
drag, startPoint x: 625, startPoint y: 263, endPoint x: 611, endPoint y: 275, distance: 18.4
click at [621, 265] on icon at bounding box center [552, 369] width 1470 height 1470
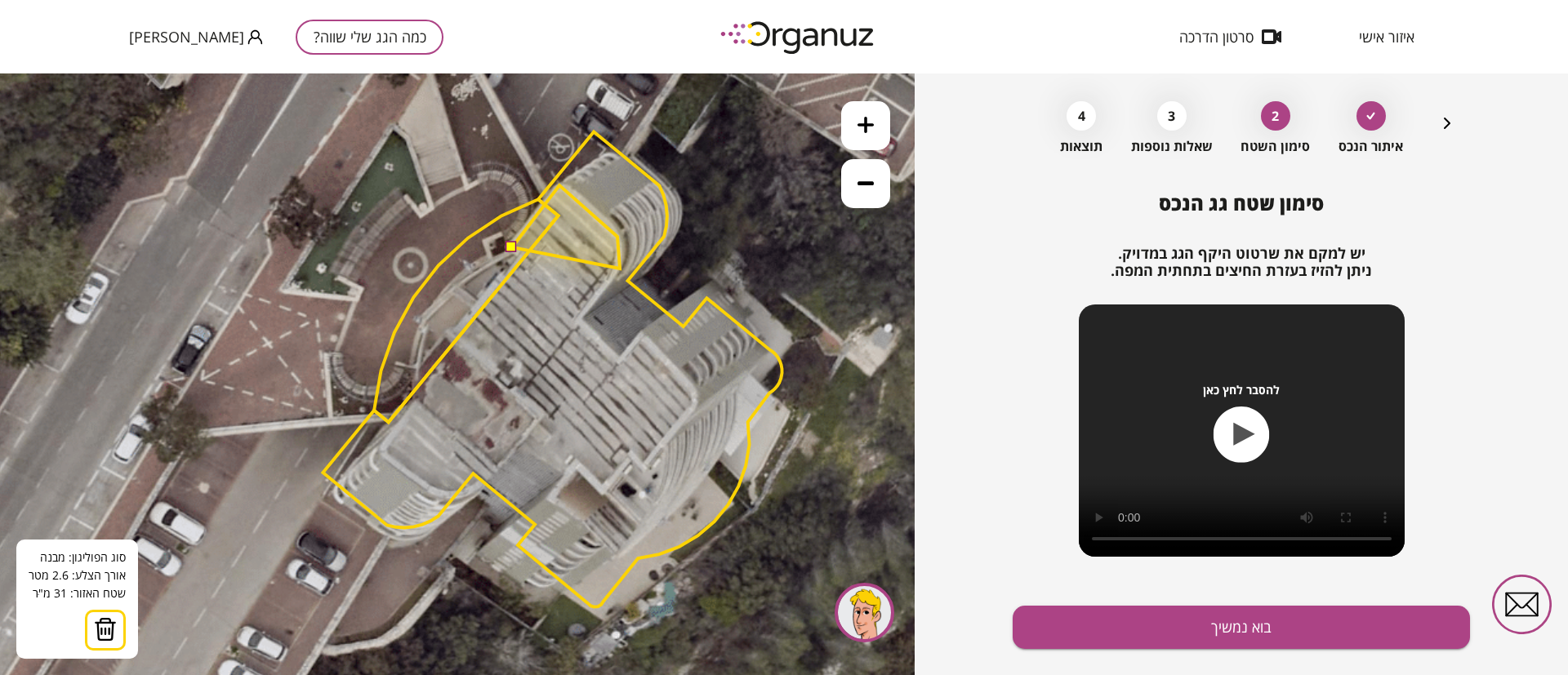
click at [619, 268] on polygon at bounding box center [566, 227] width 108 height 84
click at [578, 319] on polygon at bounding box center [566, 252] width 108 height 134
click at [621, 358] on polygon at bounding box center [552, 368] width 459 height 475
click at [640, 338] on polygon at bounding box center [577, 271] width 128 height 173
click at [696, 391] on polygon at bounding box center [552, 368] width 459 height 475
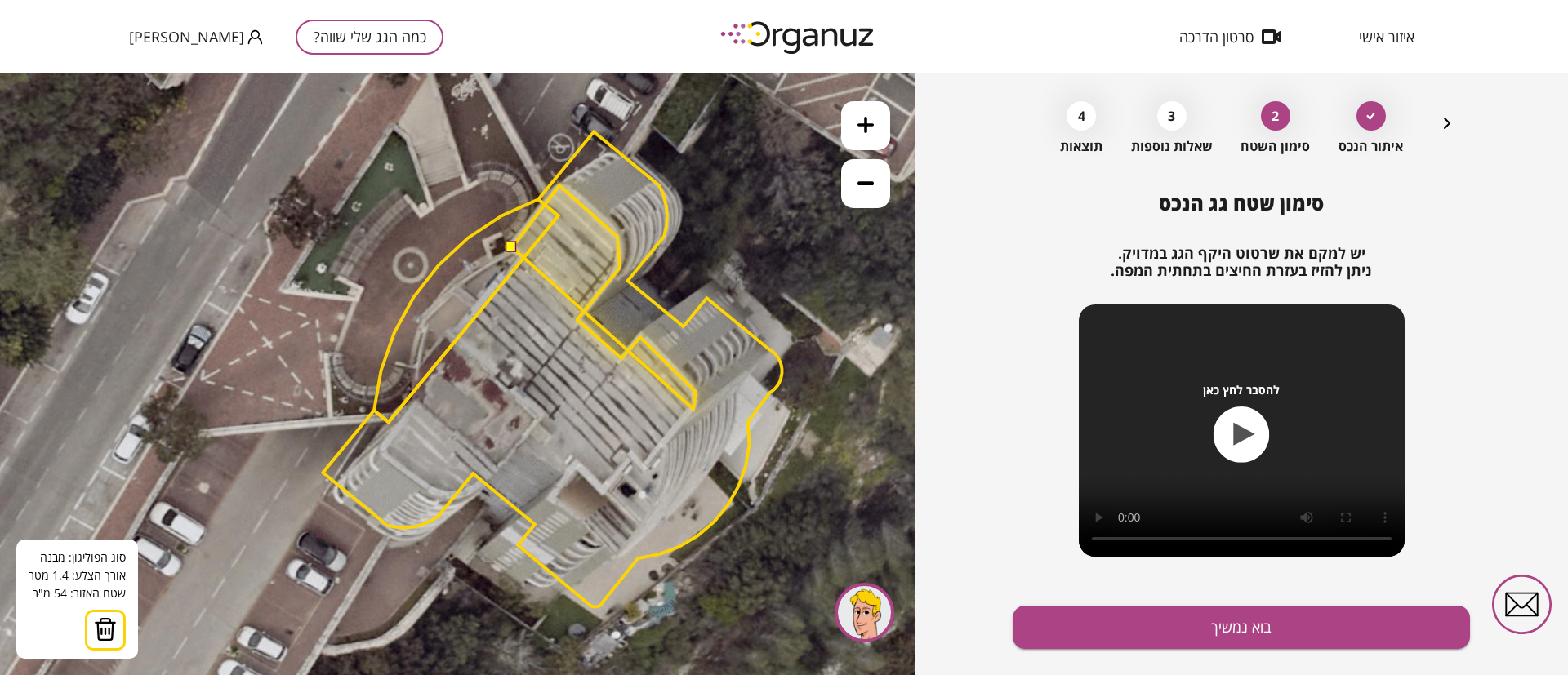
click at [694, 409] on polygon at bounding box center [605, 297] width 184 height 224
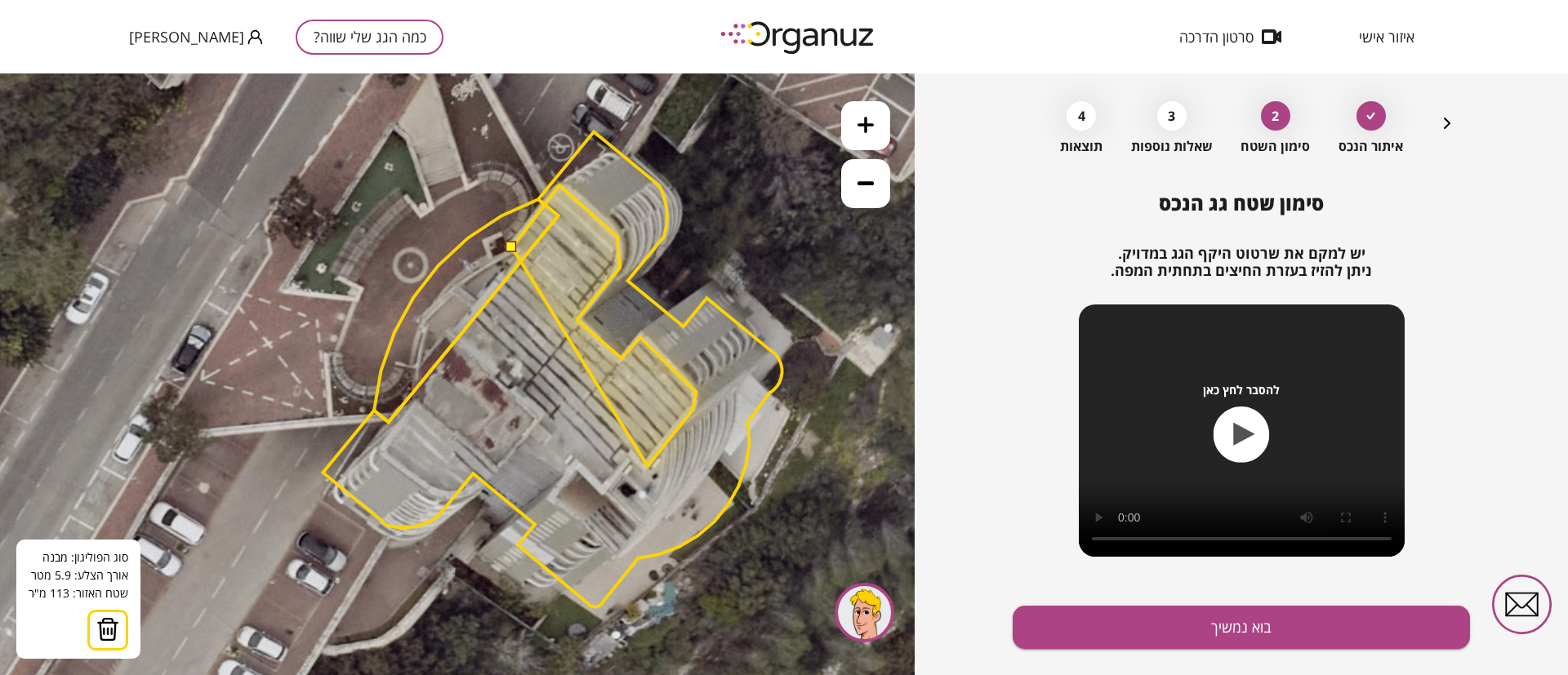
click at [647, 466] on polygon at bounding box center [605, 325] width 184 height 281
click at [630, 454] on polygon at bounding box center [605, 325] width 184 height 281
click at [601, 495] on polygon at bounding box center [605, 339] width 184 height 310
click at [578, 470] on polygon at bounding box center [605, 339] width 184 height 310
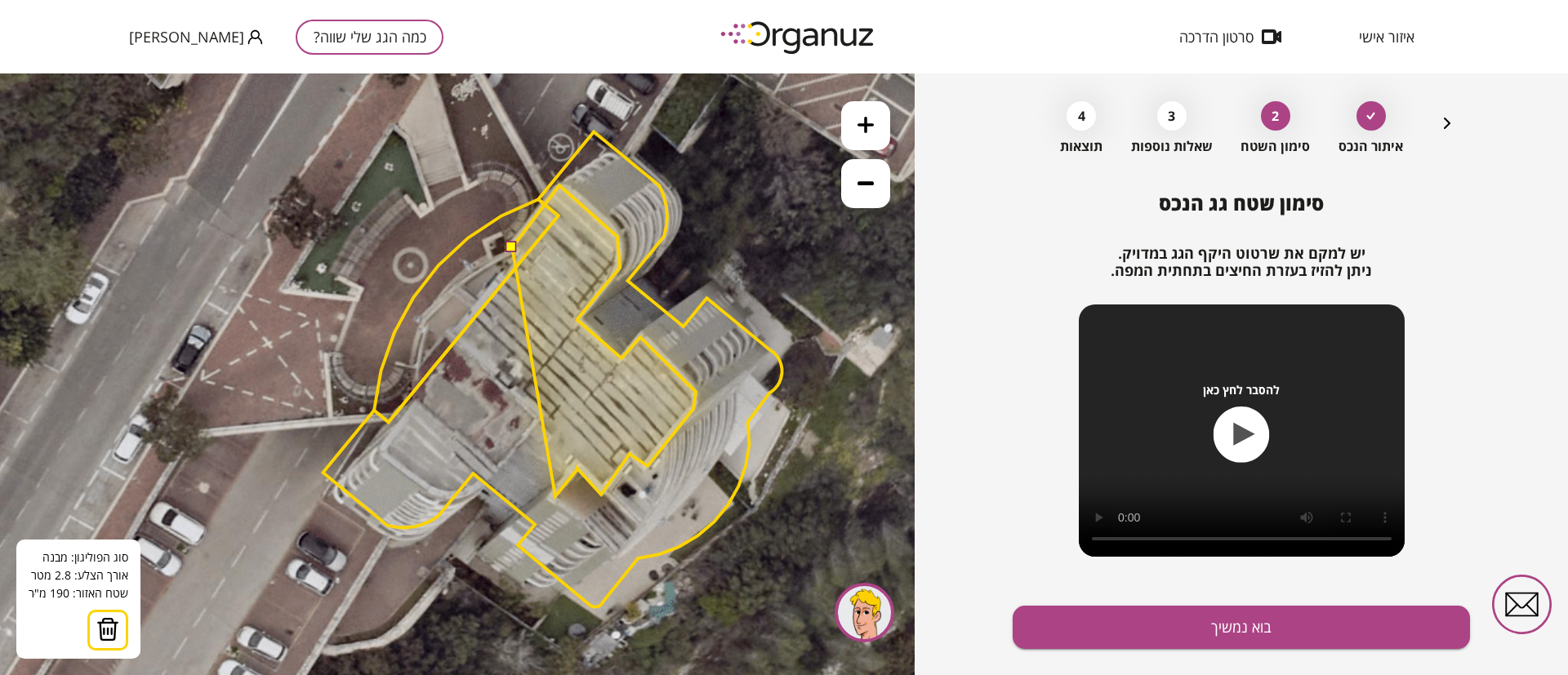
click at [555, 496] on polygon at bounding box center [605, 340] width 184 height 311
click at [578, 469] on polygon at bounding box center [605, 340] width 184 height 311
click at [519, 446] on polygon at bounding box center [605, 340] width 184 height 311
click at [499, 469] on polygon at bounding box center [598, 340] width 197 height 311
click at [462, 493] on polygon at bounding box center [578, 340] width 233 height 311
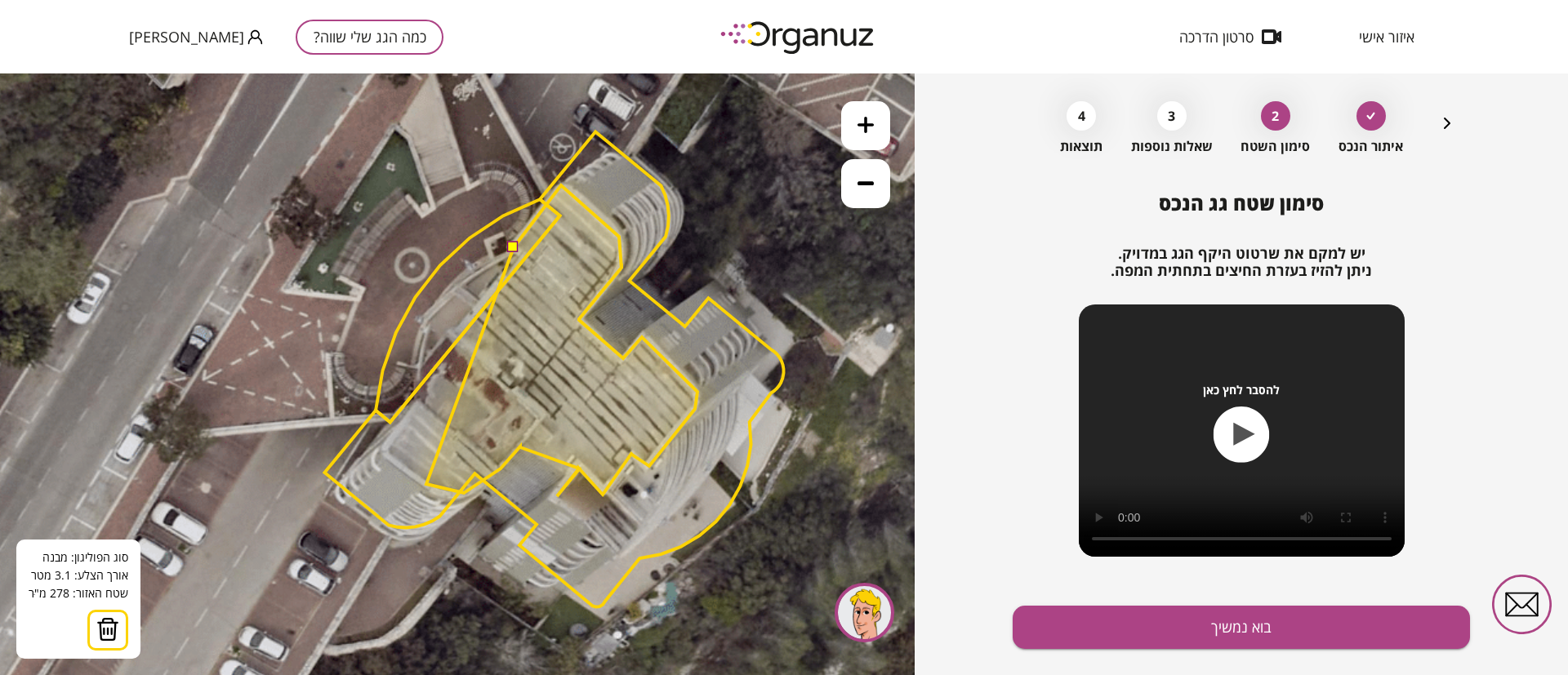
click at [426, 484] on polygon at bounding box center [562, 340] width 272 height 311
click at [387, 462] on polygon at bounding box center [542, 340] width 311 height 311
click at [385, 453] on polygon at bounding box center [541, 340] width 312 height 311
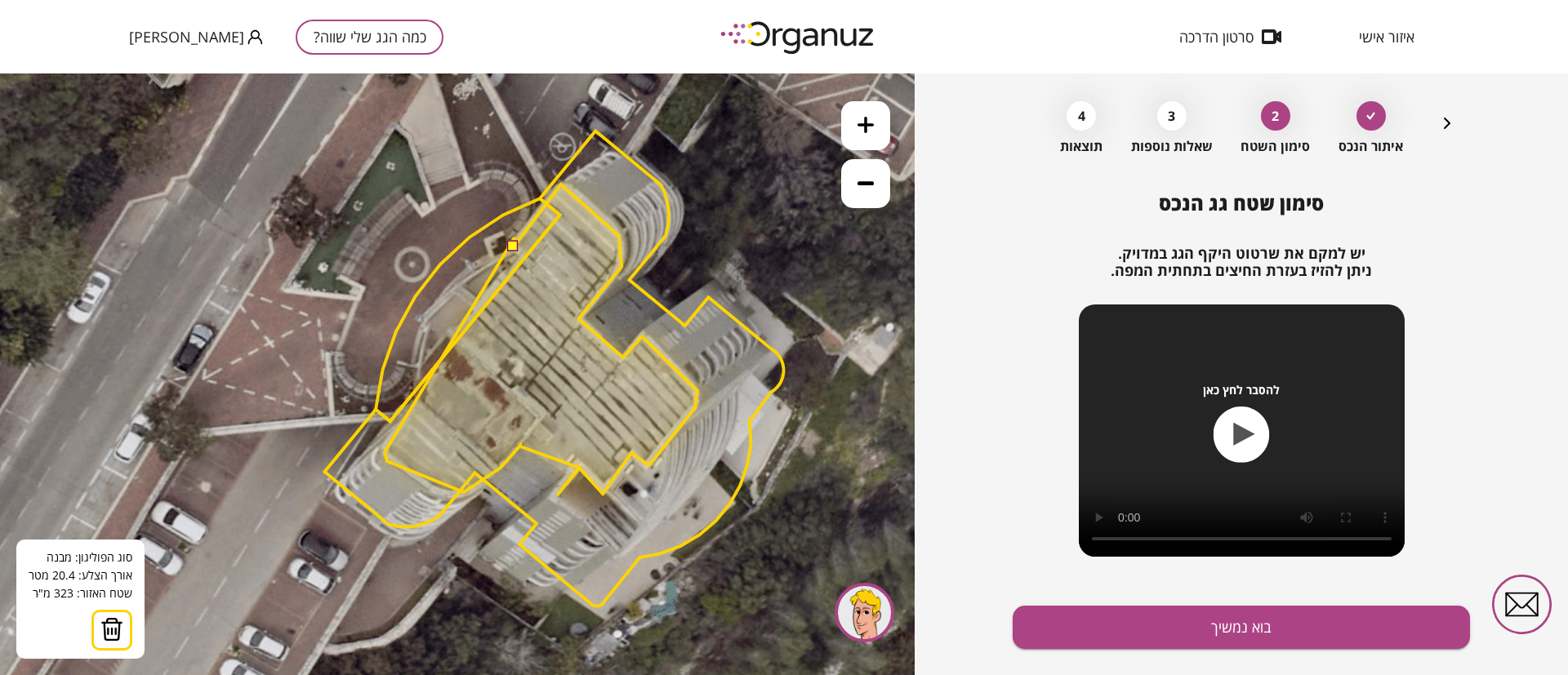
click at [514, 238] on polygon at bounding box center [541, 339] width 312 height 311
click at [512, 251] on polygon at bounding box center [541, 339] width 312 height 311
click at [515, 245] on button at bounding box center [512, 245] width 11 height 11
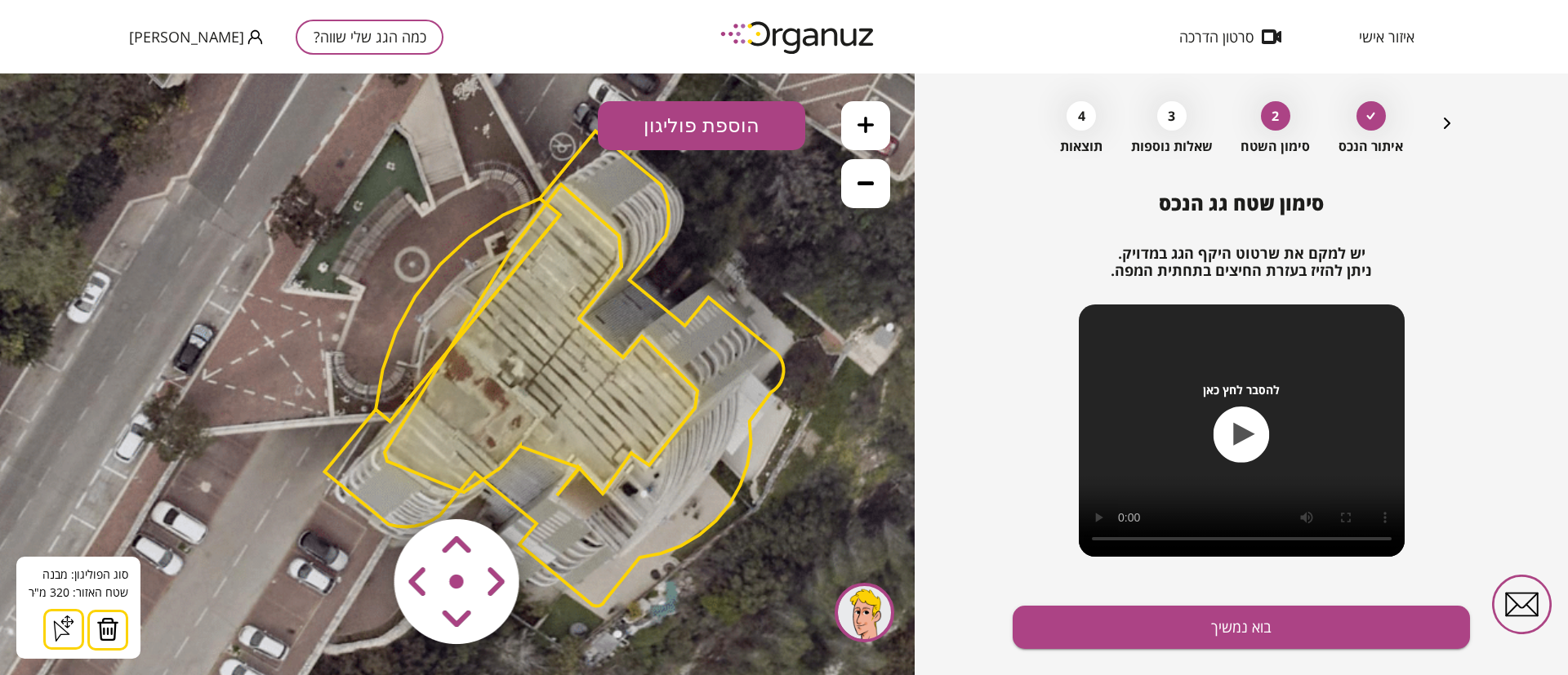
click at [701, 140] on button "הוספת פוליגון" at bounding box center [701, 126] width 207 height 49
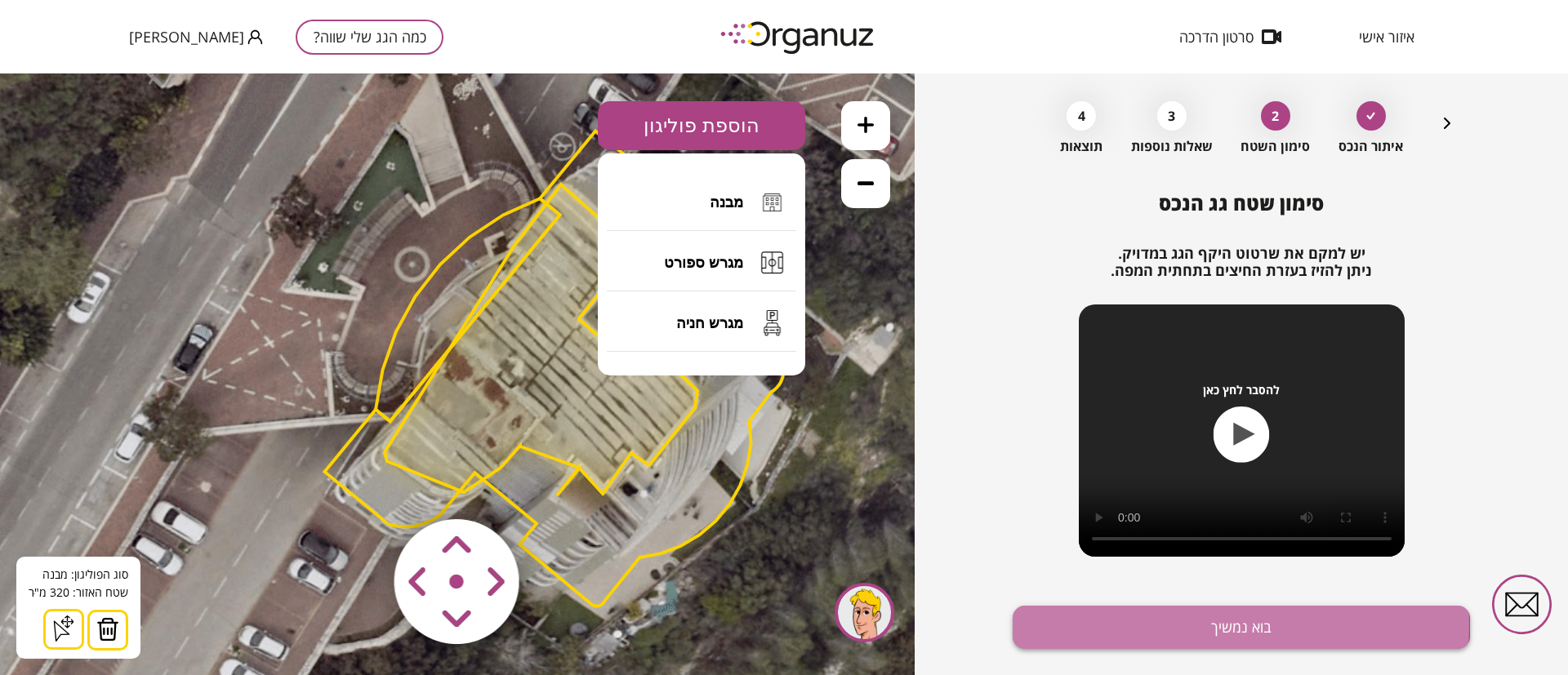
click at [1158, 624] on button "בוא נמשיך" at bounding box center [1242, 628] width 458 height 44
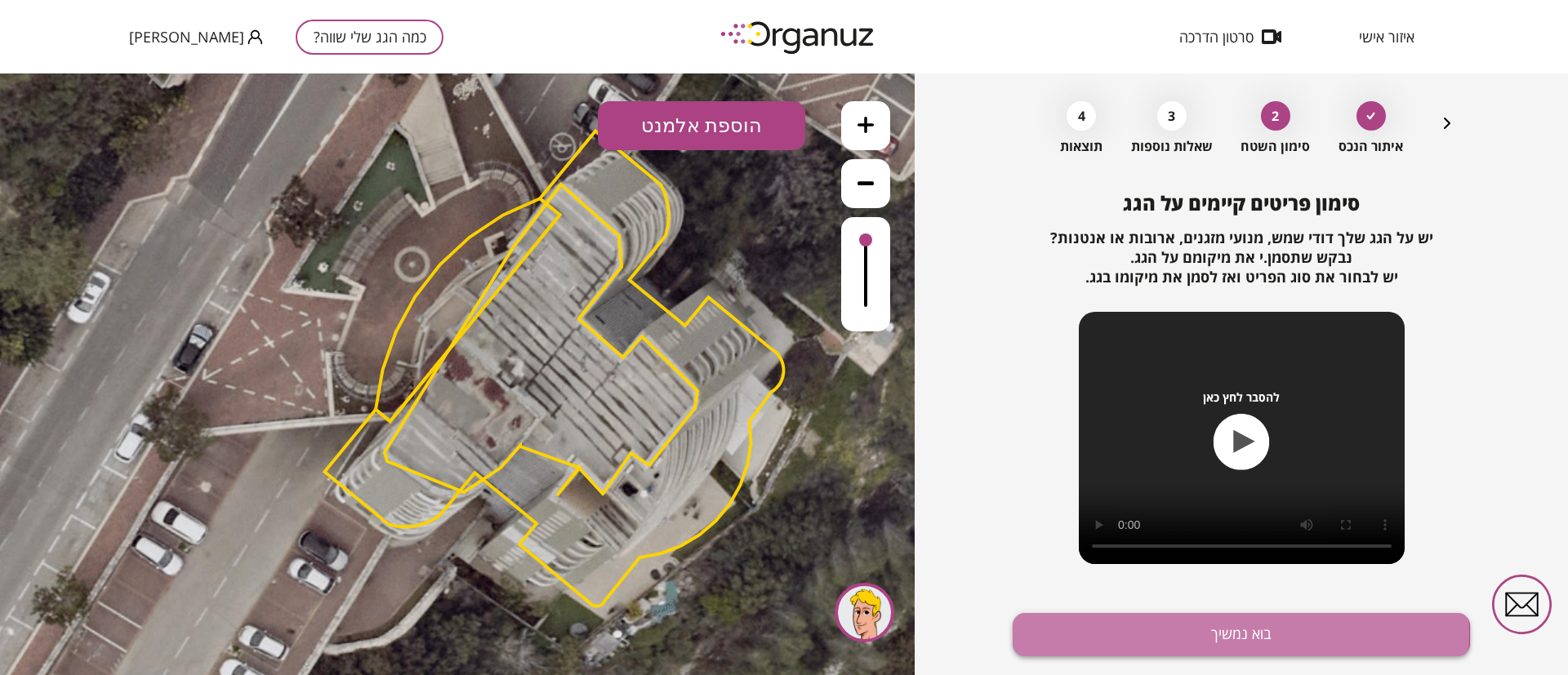
click at [1132, 633] on button "בוא נמשיך" at bounding box center [1242, 634] width 458 height 44
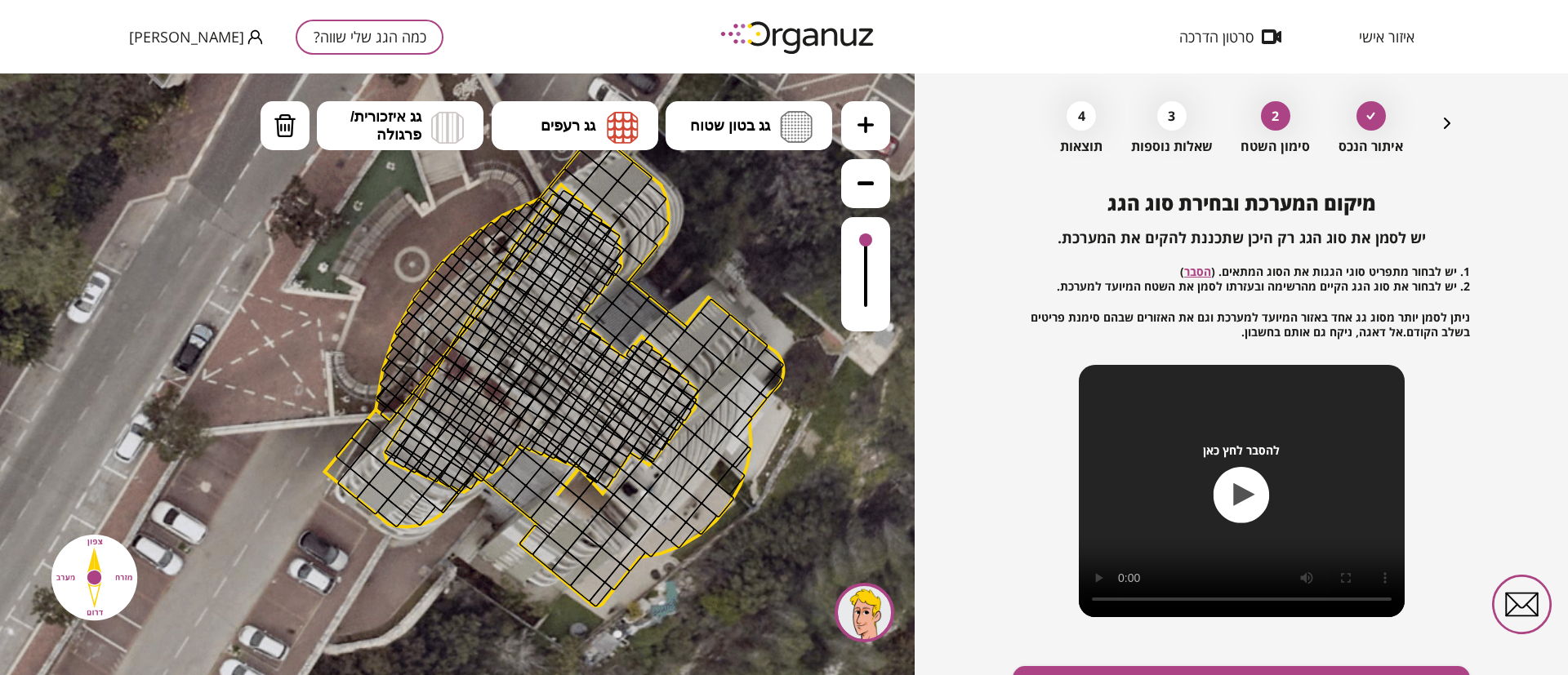
click at [343, 44] on button "כמה הגג שלי שווה?" at bounding box center [369, 37] width 148 height 35
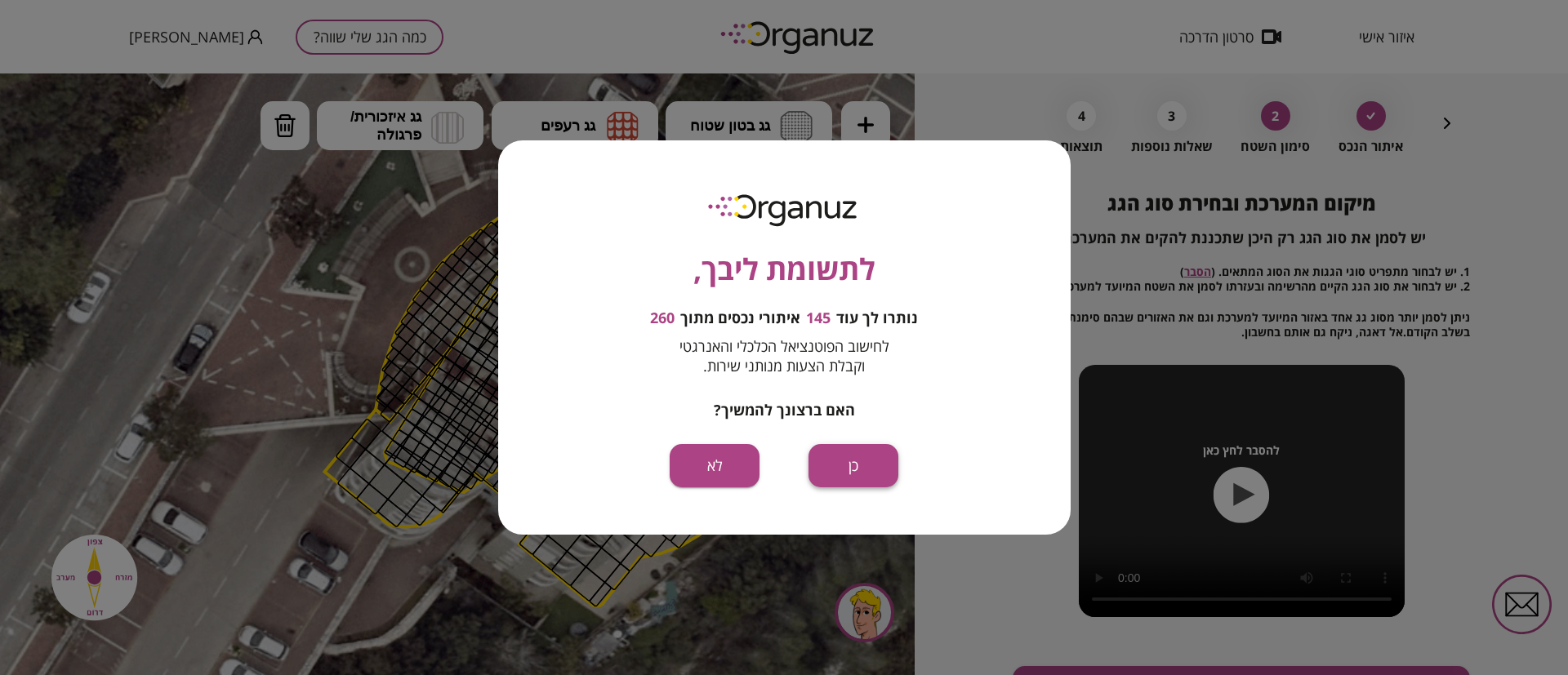
drag, startPoint x: 856, startPoint y: 460, endPoint x: 851, endPoint y: 390, distance: 70.2
click at [856, 460] on button "כן" at bounding box center [853, 466] width 90 height 44
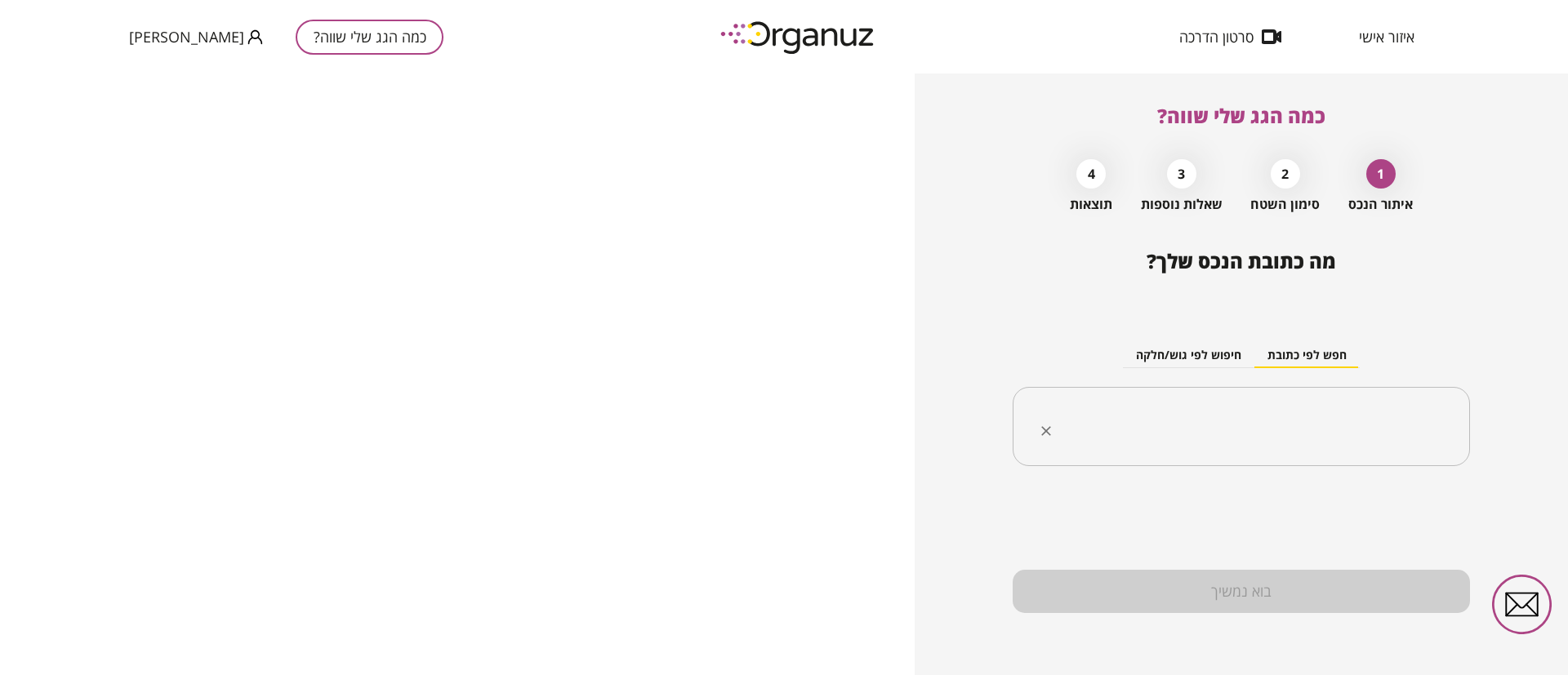
click at [1219, 452] on div "​" at bounding box center [1242, 427] width 458 height 80
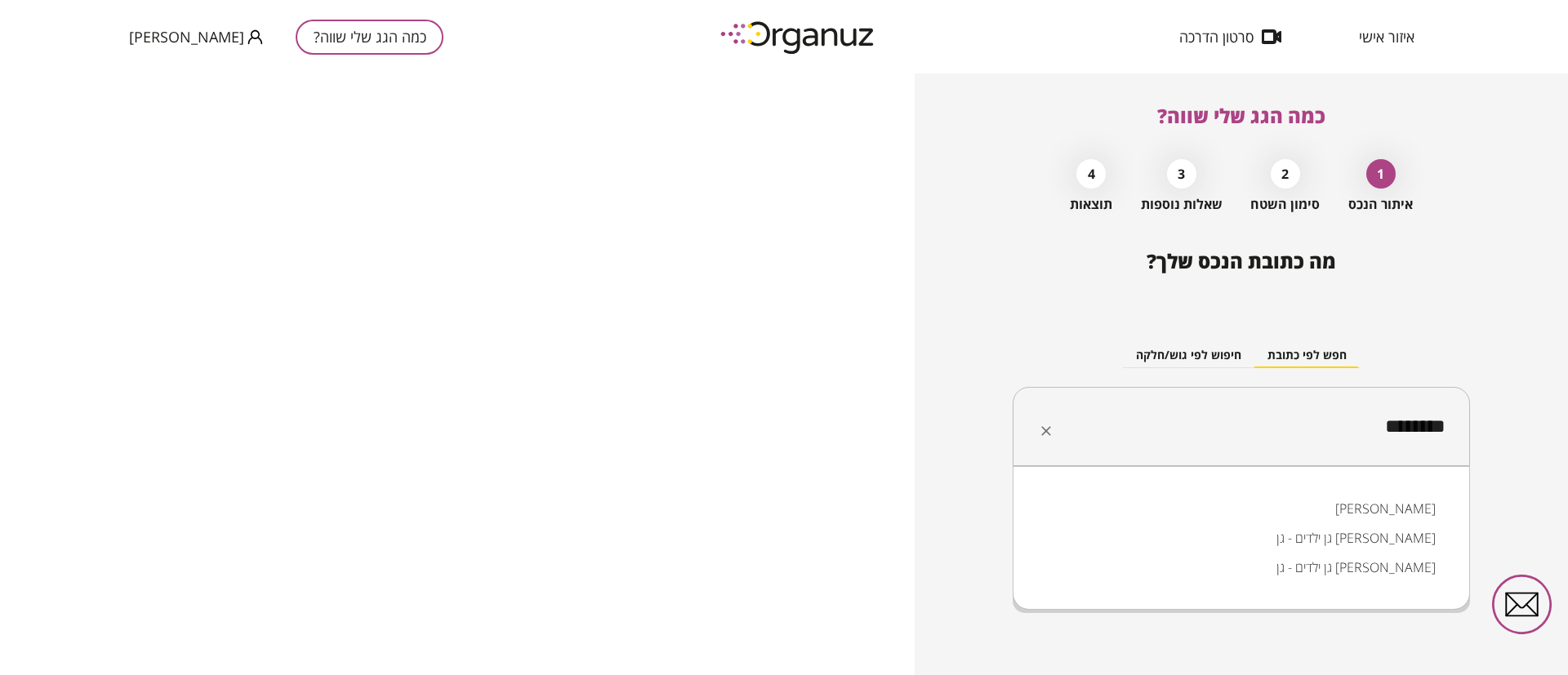
click at [1274, 518] on li "הלוטם נשר" at bounding box center [1242, 509] width 415 height 30
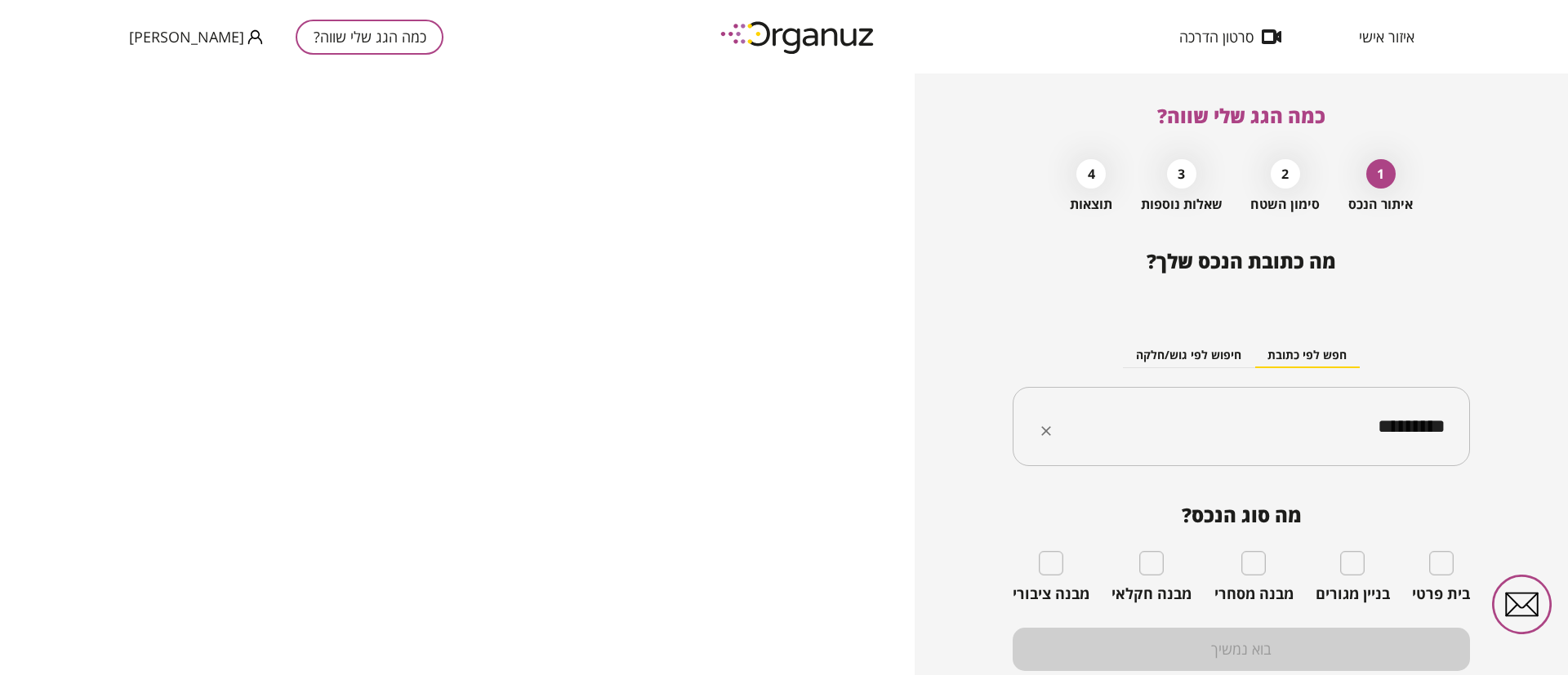
type input "*********"
click at [1344, 576] on div "בניין מגורים" at bounding box center [1353, 577] width 74 height 52
click at [1310, 637] on div "בוא נמשיך" at bounding box center [1242, 649] width 458 height 44
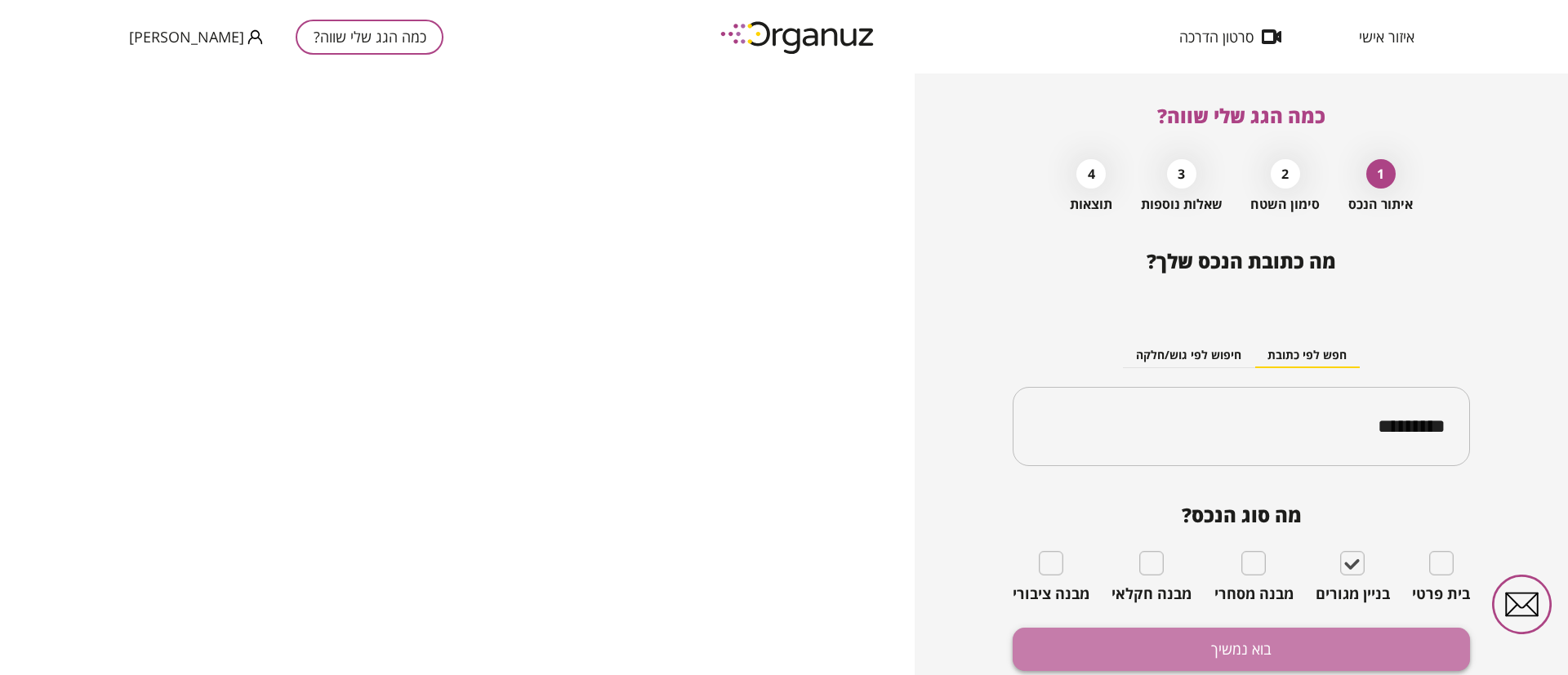
click at [1294, 650] on button "בוא נמשיך" at bounding box center [1242, 649] width 458 height 44
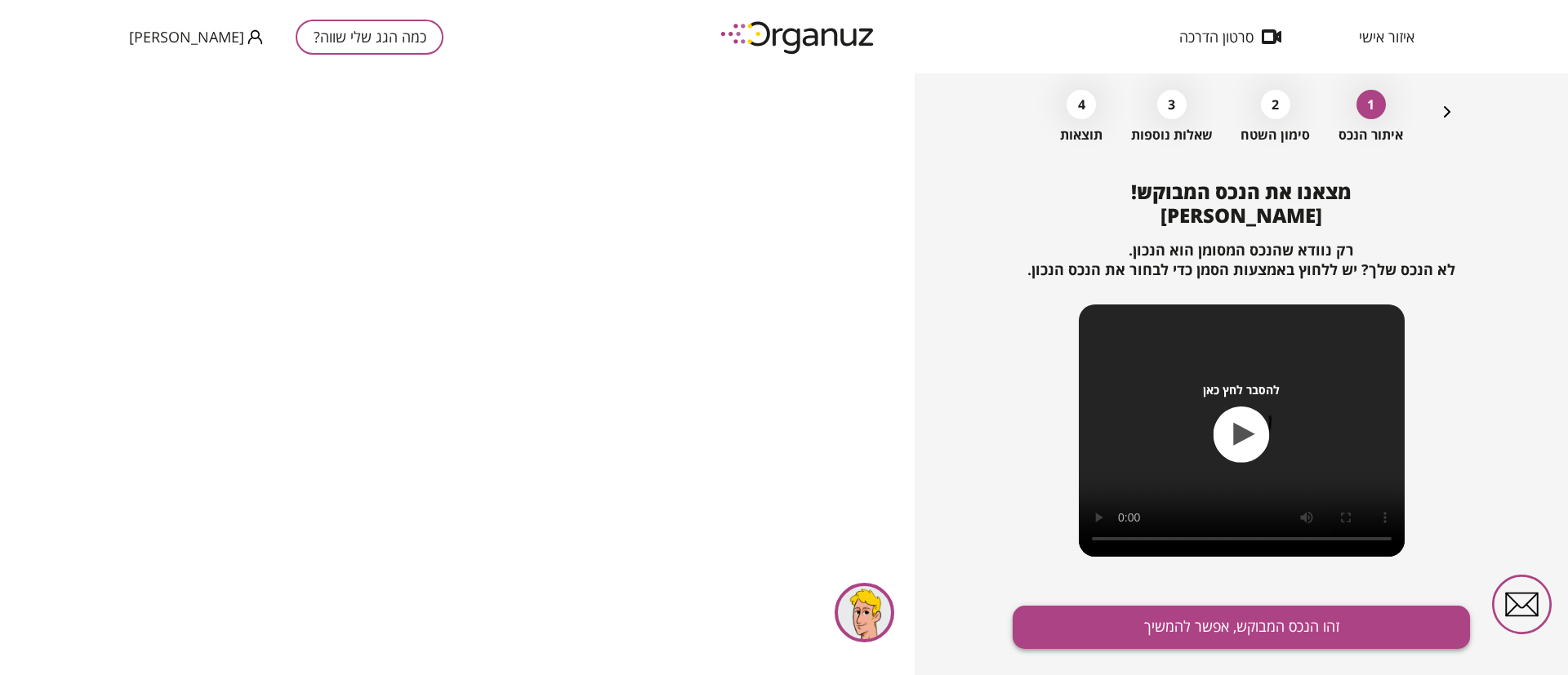
scroll to position [105, 0]
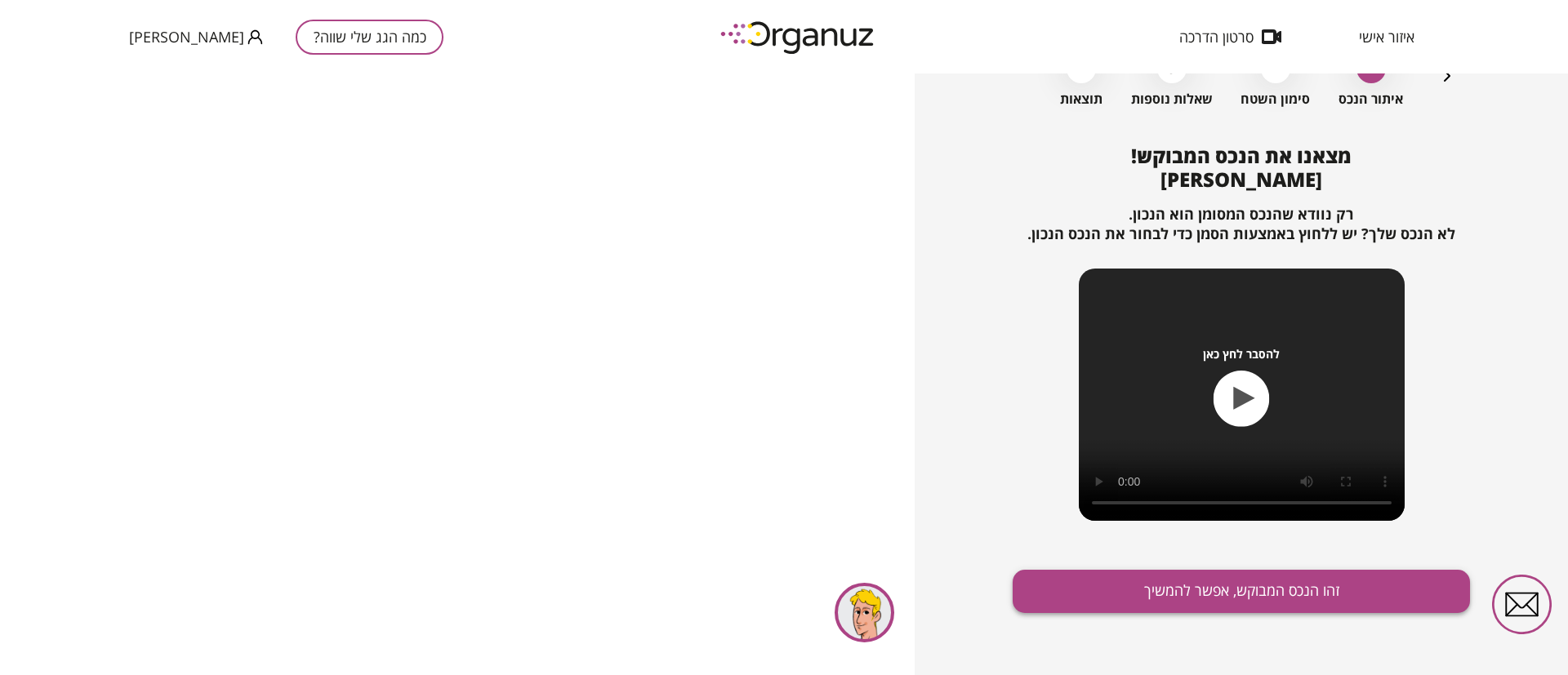
click at [1189, 594] on button "זהו הנכס המבוקש, אפשר להמשיך" at bounding box center [1242, 591] width 458 height 44
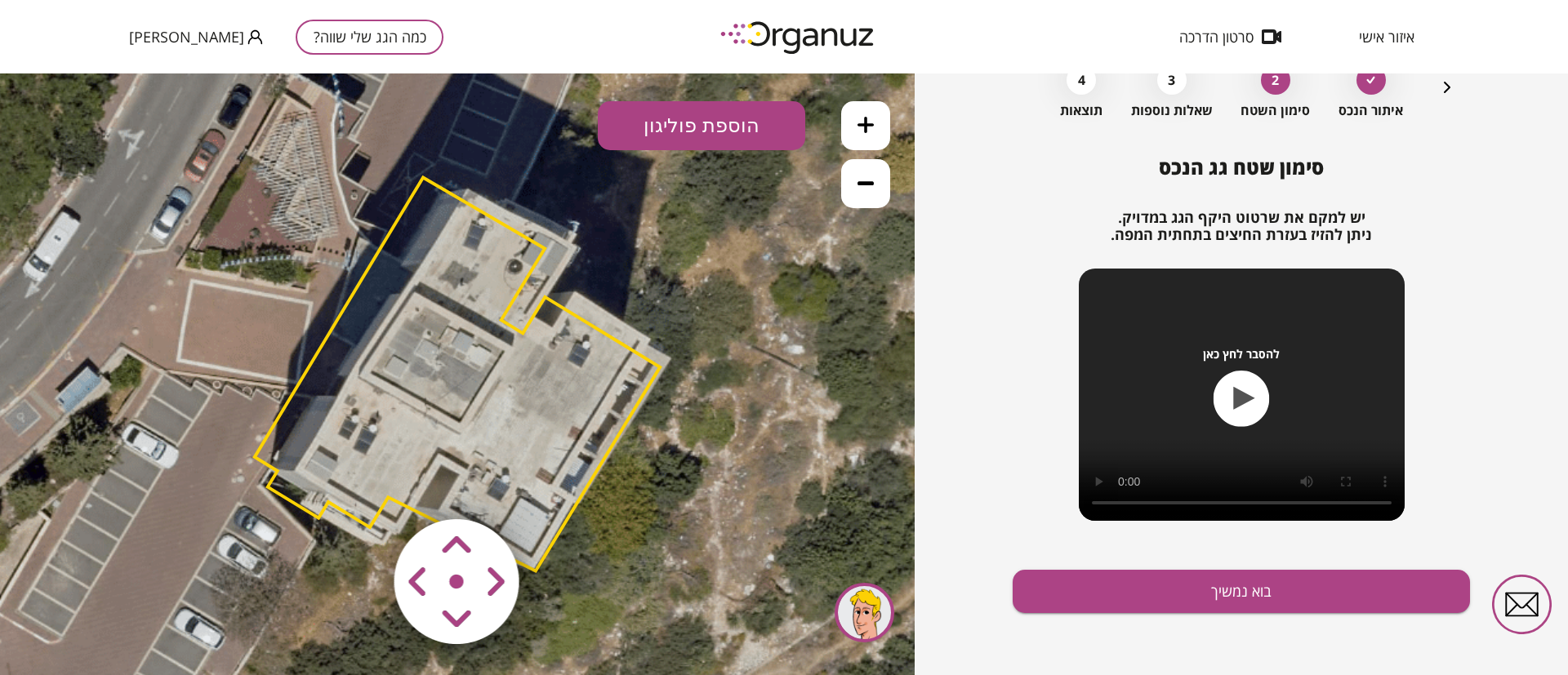
click at [866, 117] on icon at bounding box center [866, 126] width 17 height 17
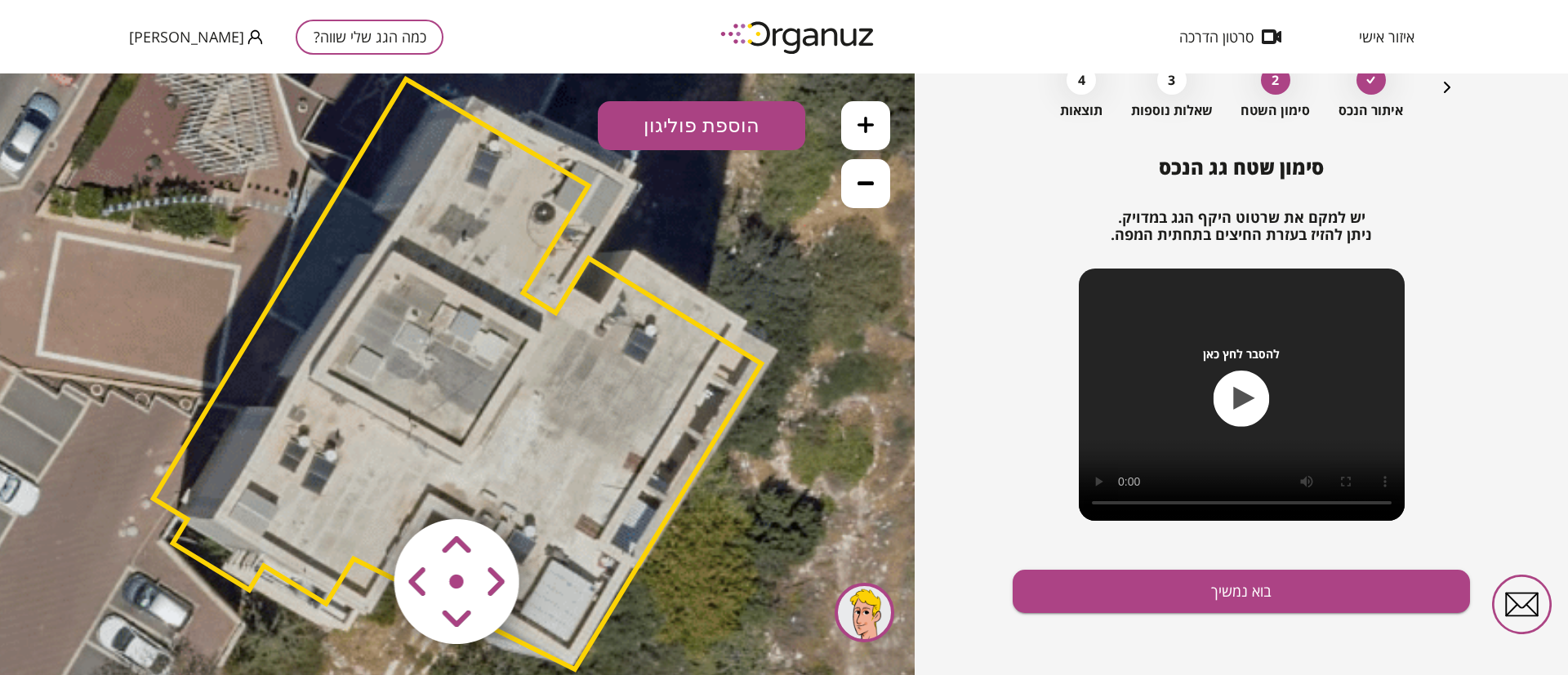
click at [360, 485] on area at bounding box center [360, 485] width 0 height 0
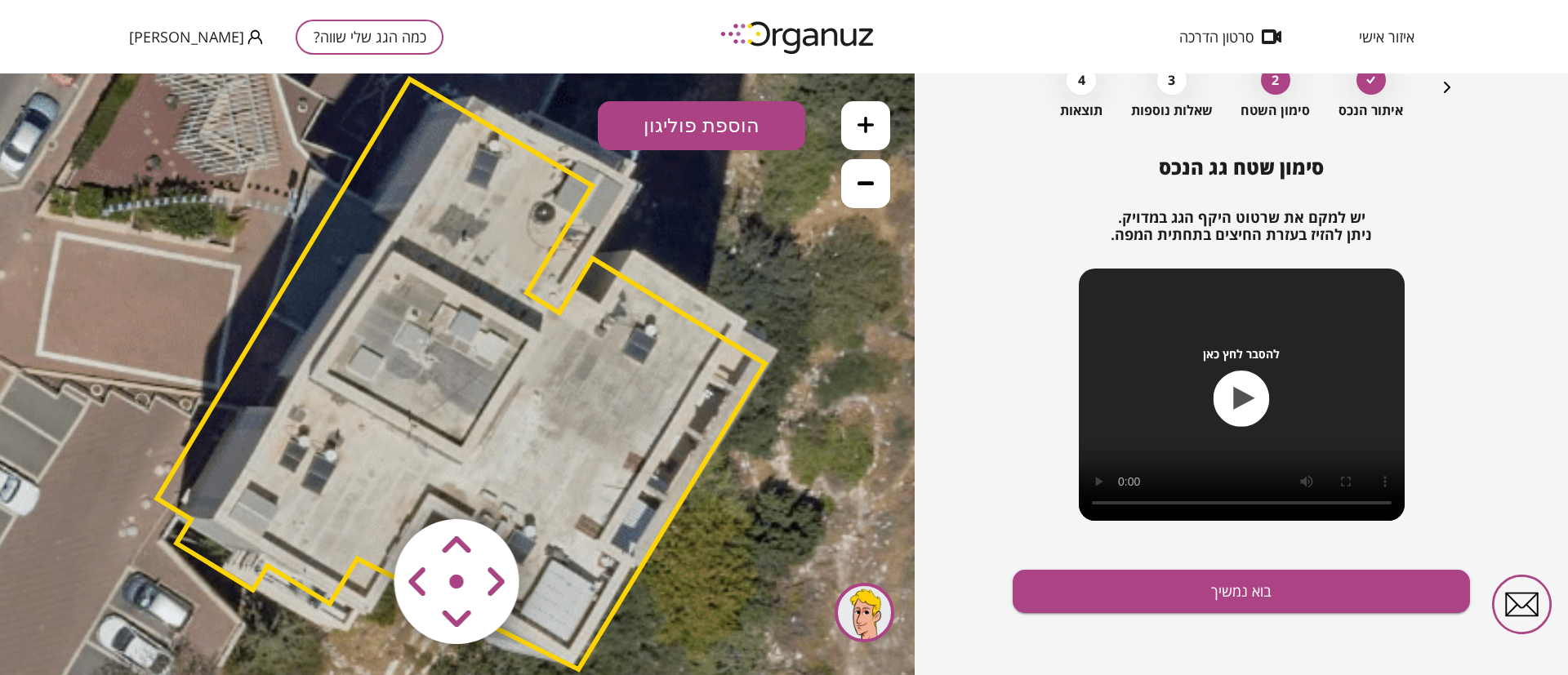
click at [360, 485] on area at bounding box center [360, 485] width 0 height 0
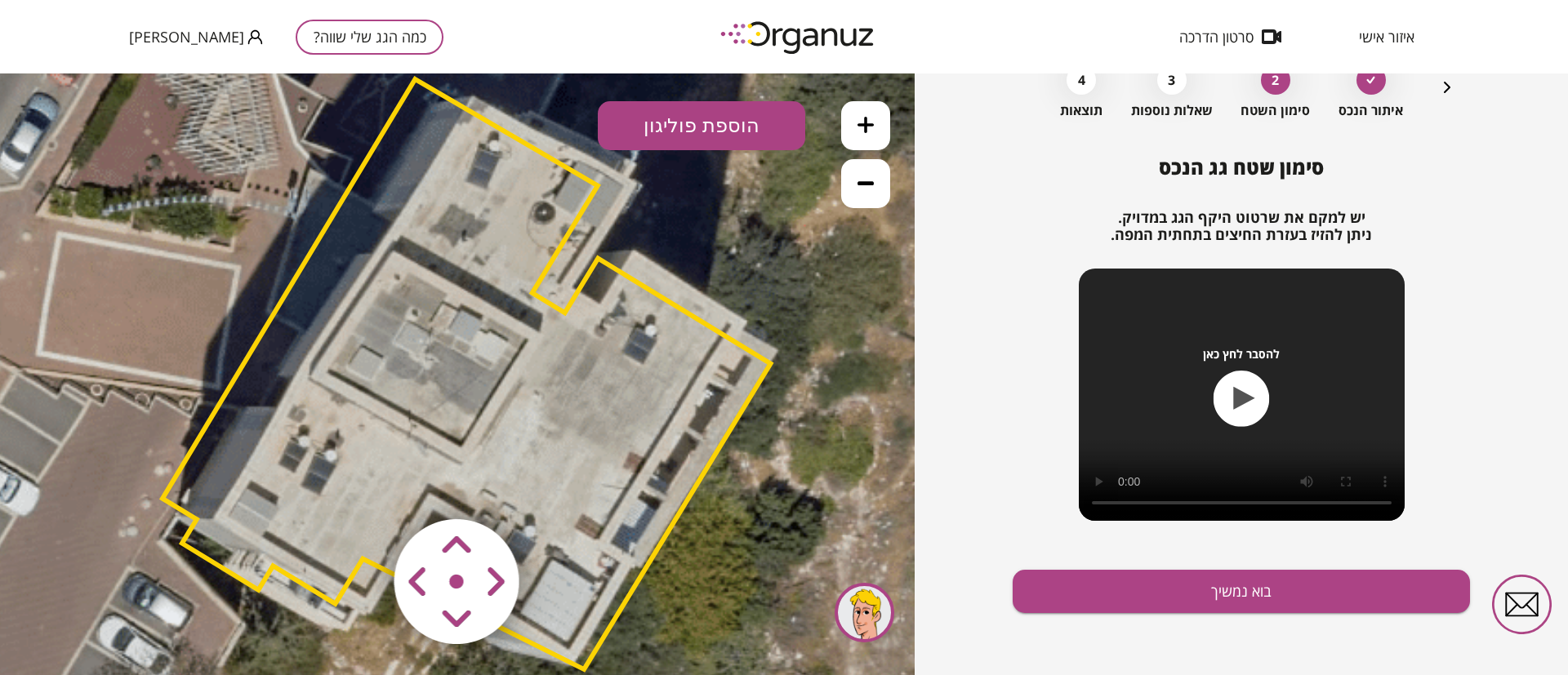
click at [360, 485] on area at bounding box center [360, 485] width 0 height 0
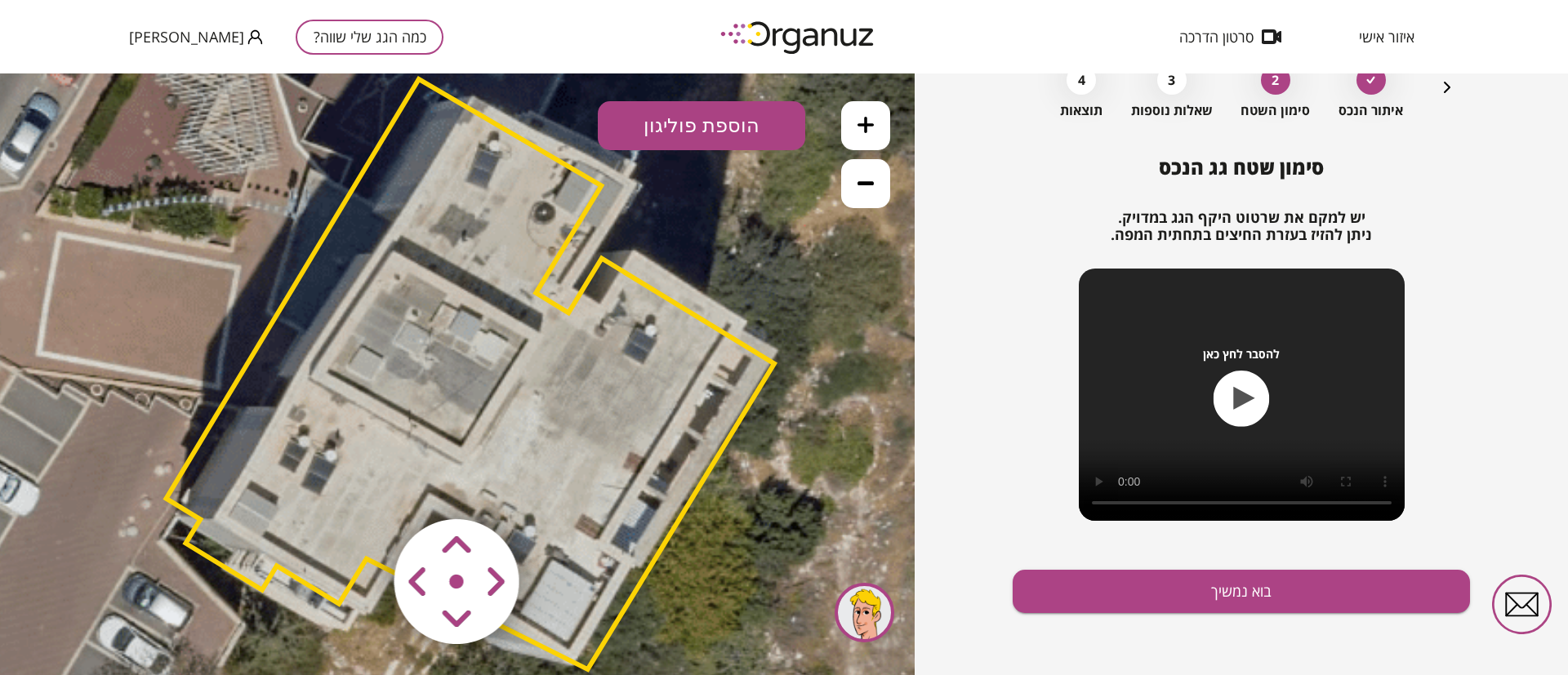
click at [360, 485] on area at bounding box center [360, 485] width 0 height 0
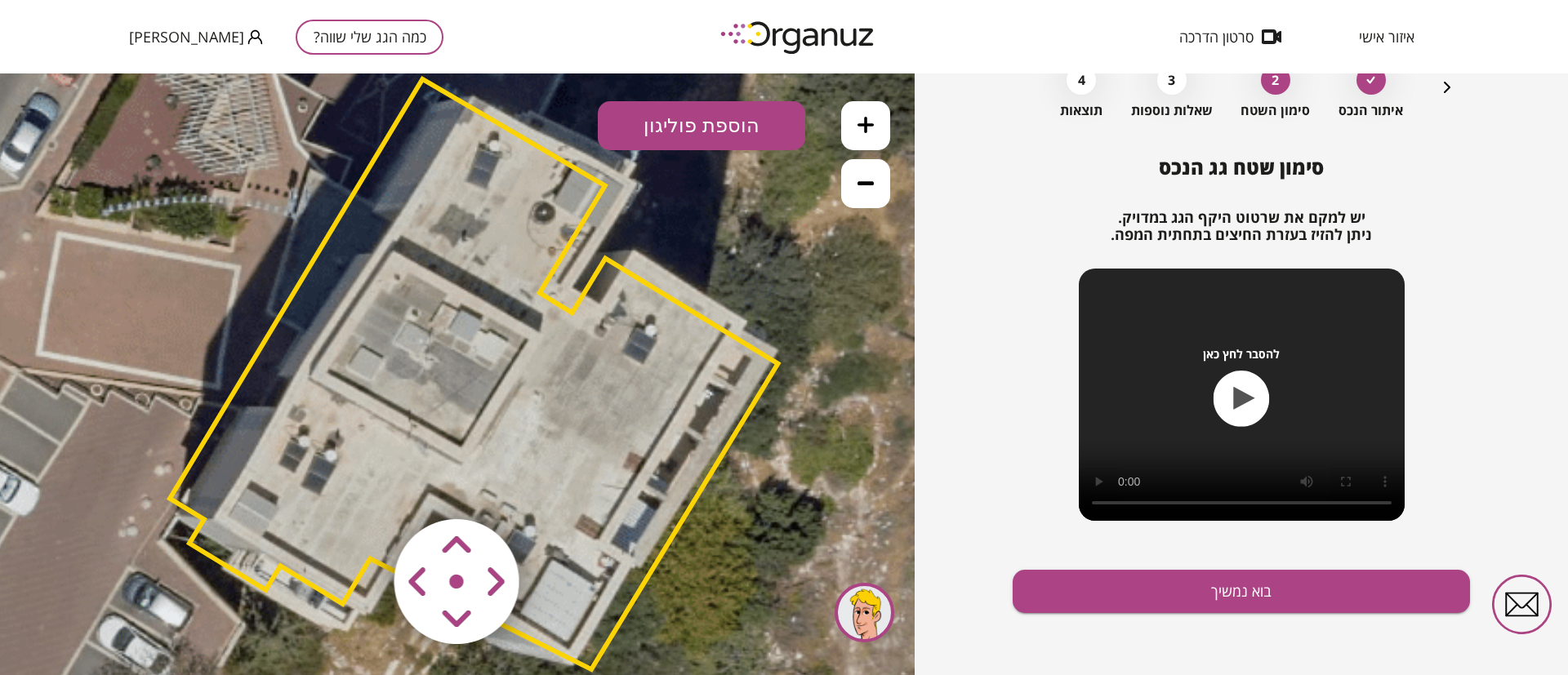
click at [360, 485] on area at bounding box center [360, 485] width 0 height 0
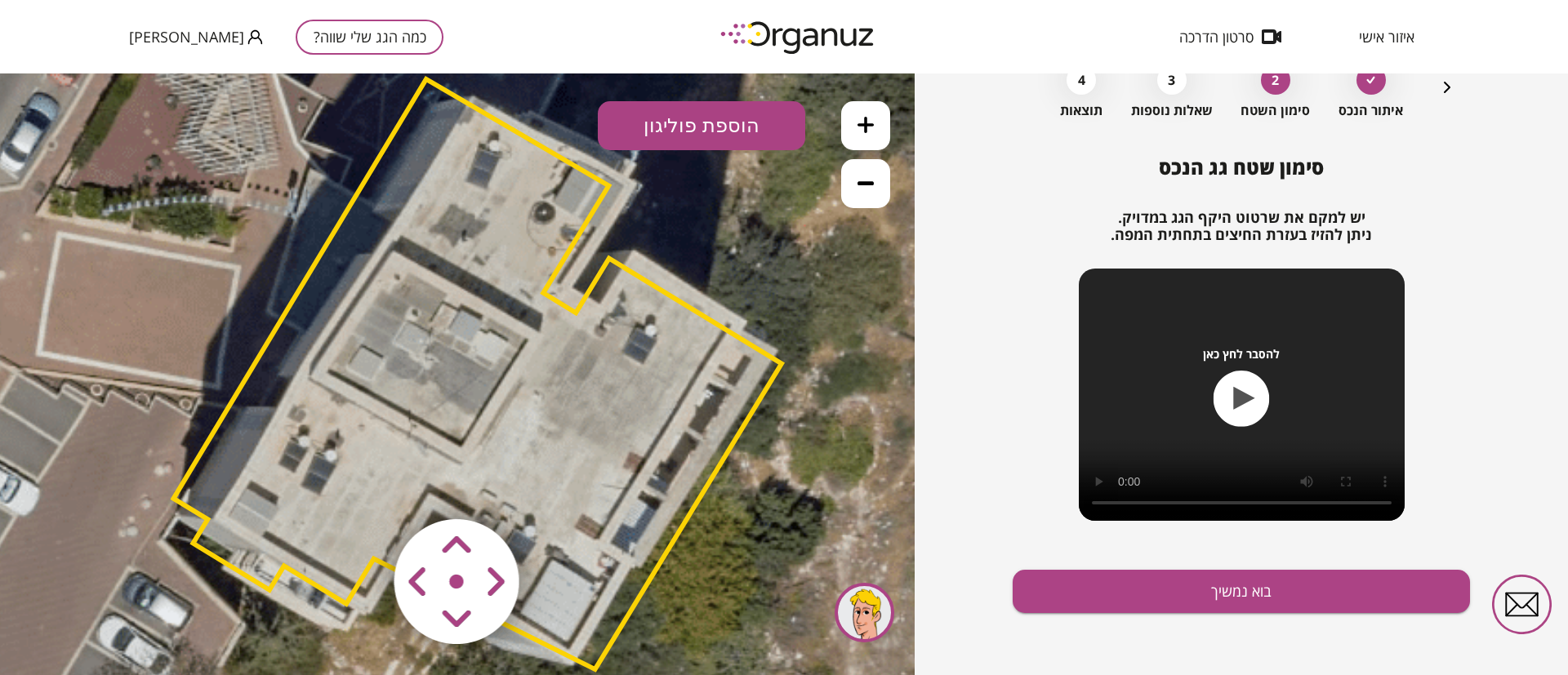
click at [360, 485] on area at bounding box center [360, 485] width 0 height 0
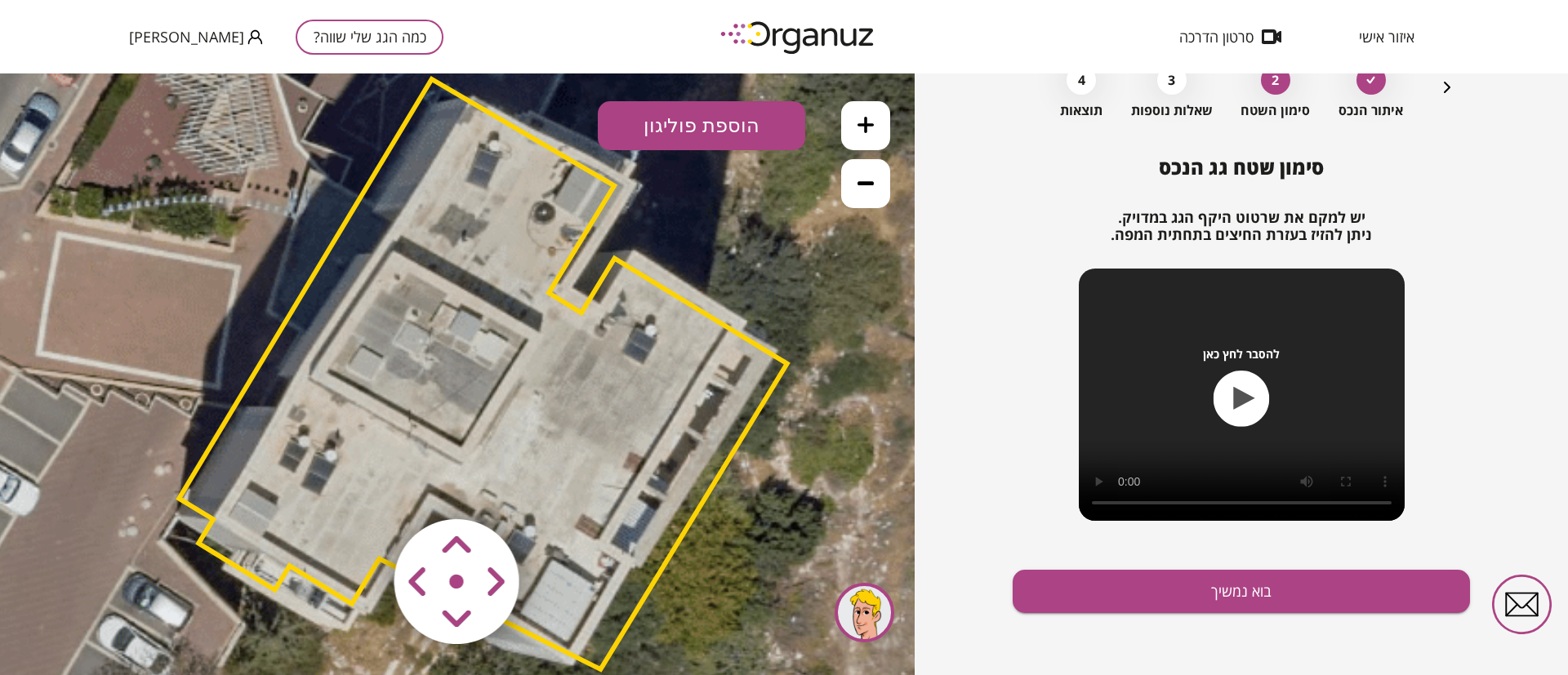
click at [360, 485] on area at bounding box center [360, 485] width 0 height 0
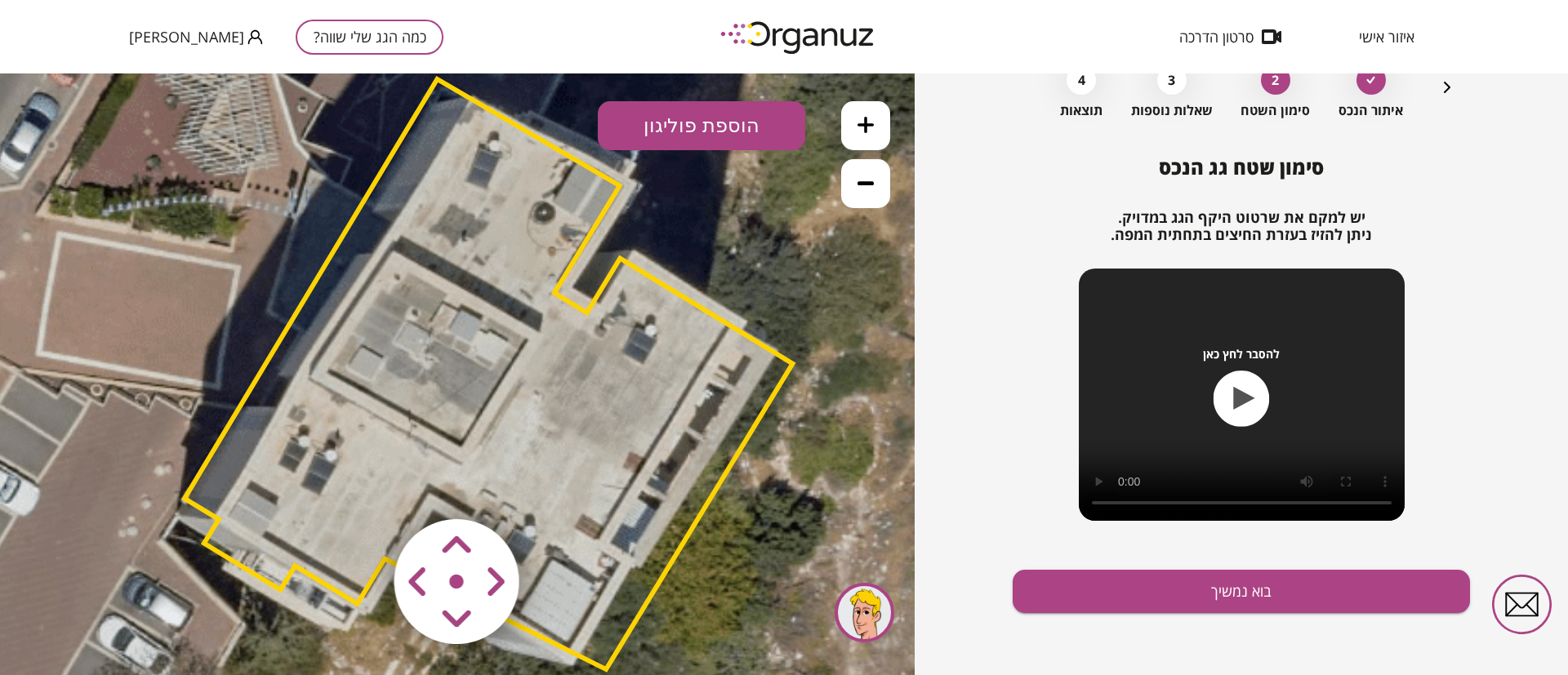
click at [360, 485] on area at bounding box center [360, 485] width 0 height 0
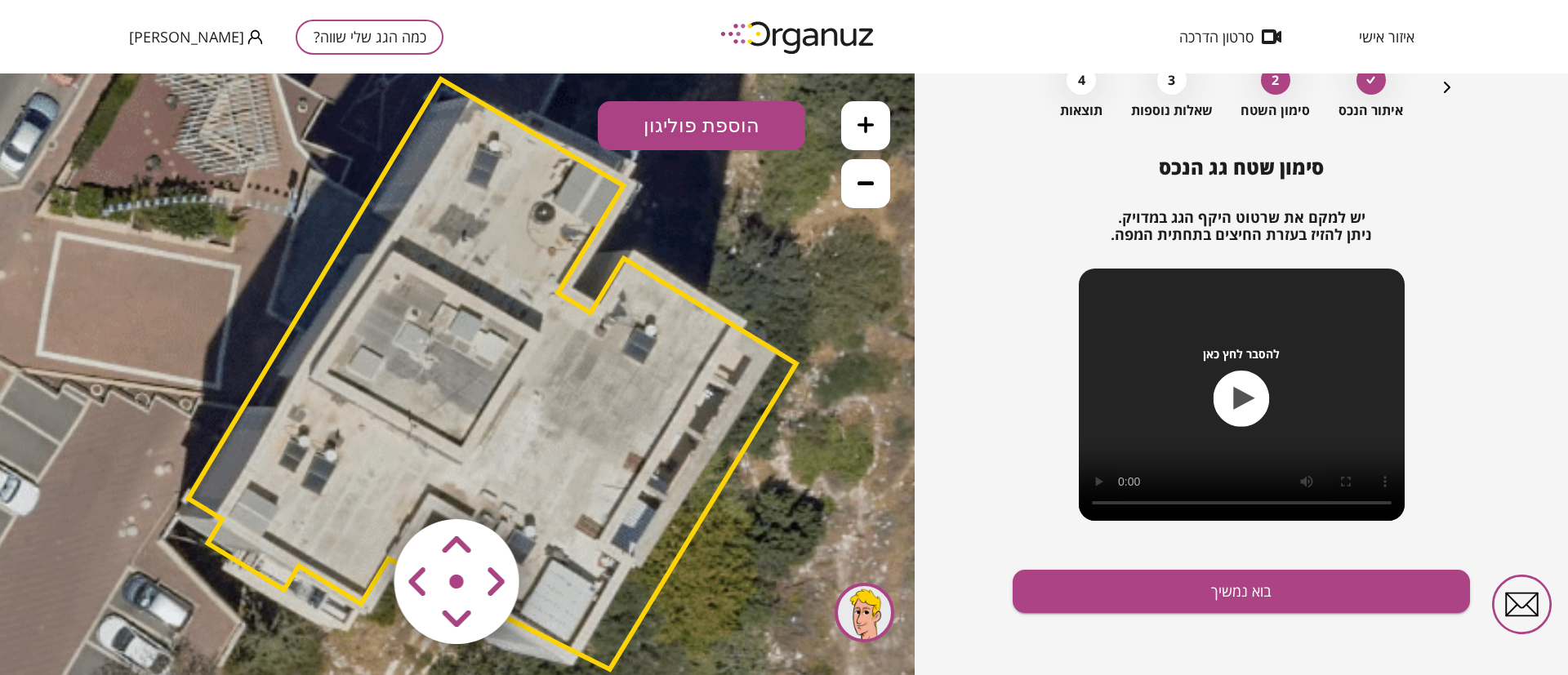
click at [360, 485] on area at bounding box center [360, 485] width 0 height 0
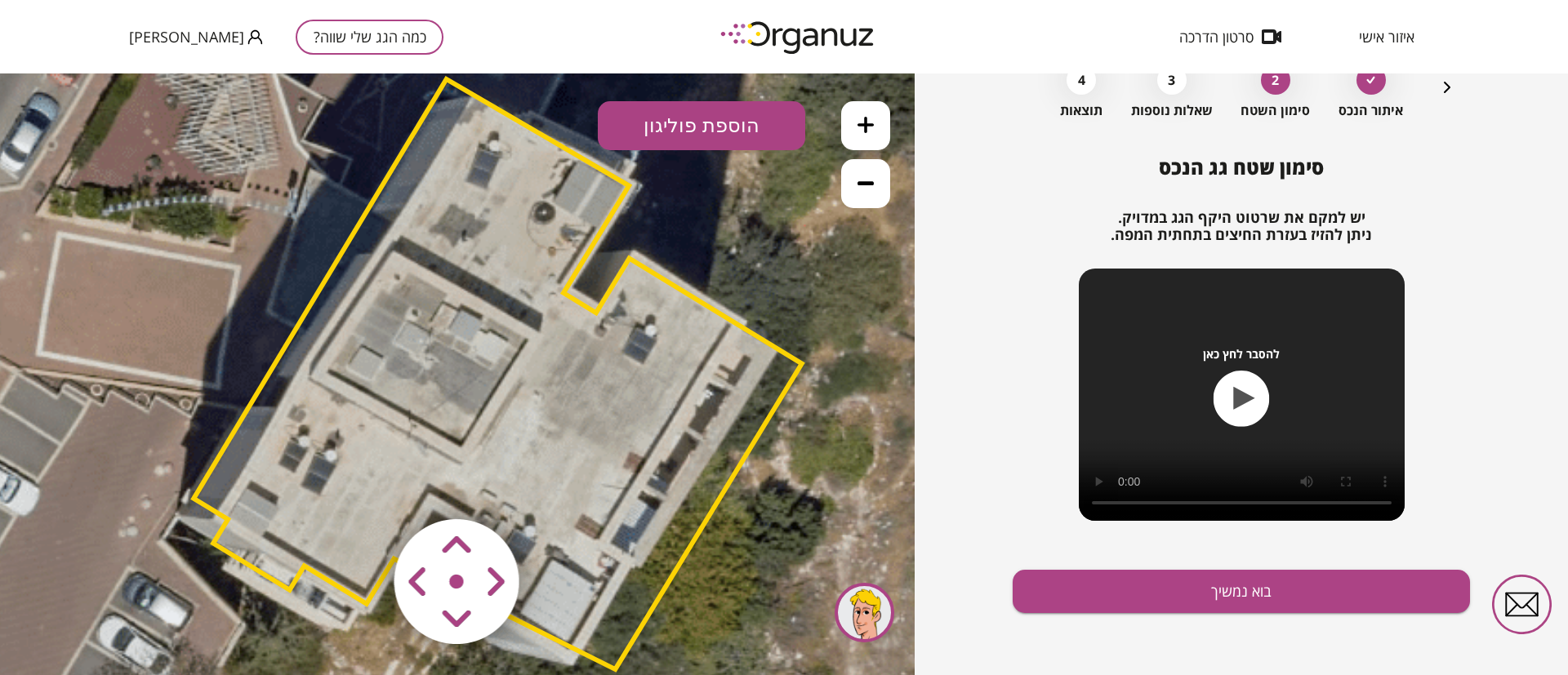
click at [360, 485] on area at bounding box center [360, 485] width 0 height 0
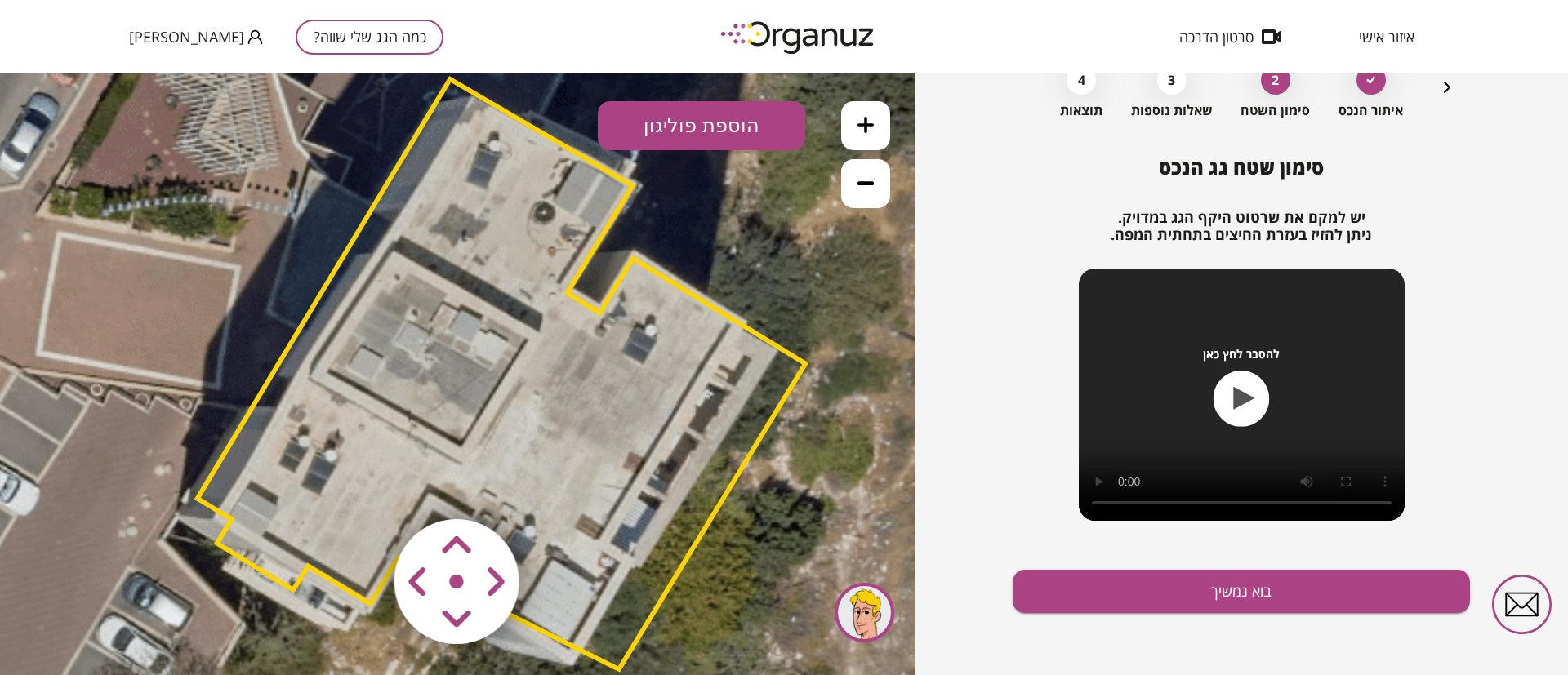
drag, startPoint x: 497, startPoint y: 573, endPoint x: 488, endPoint y: 566, distance: 11.4
click at [360, 485] on area at bounding box center [360, 485] width 0 height 0
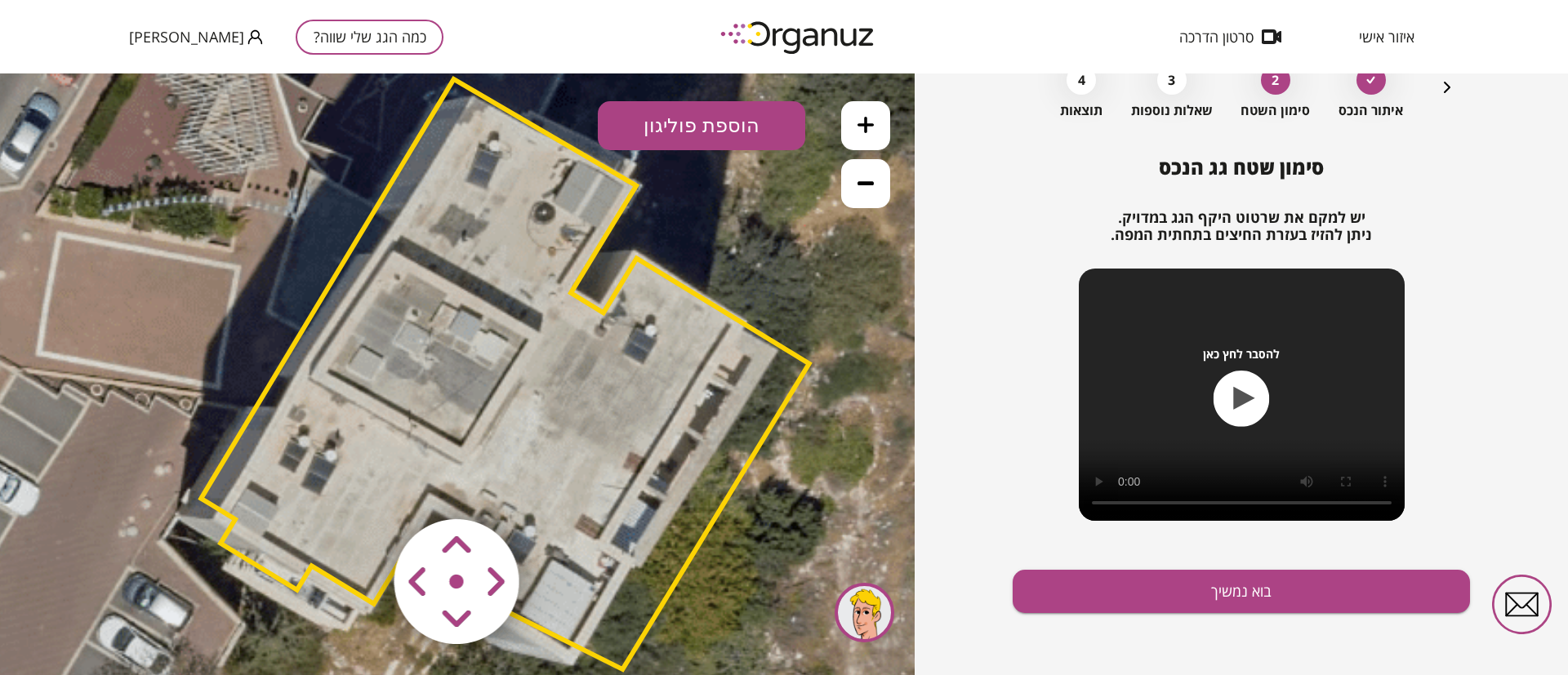
click at [360, 485] on area at bounding box center [360, 485] width 0 height 0
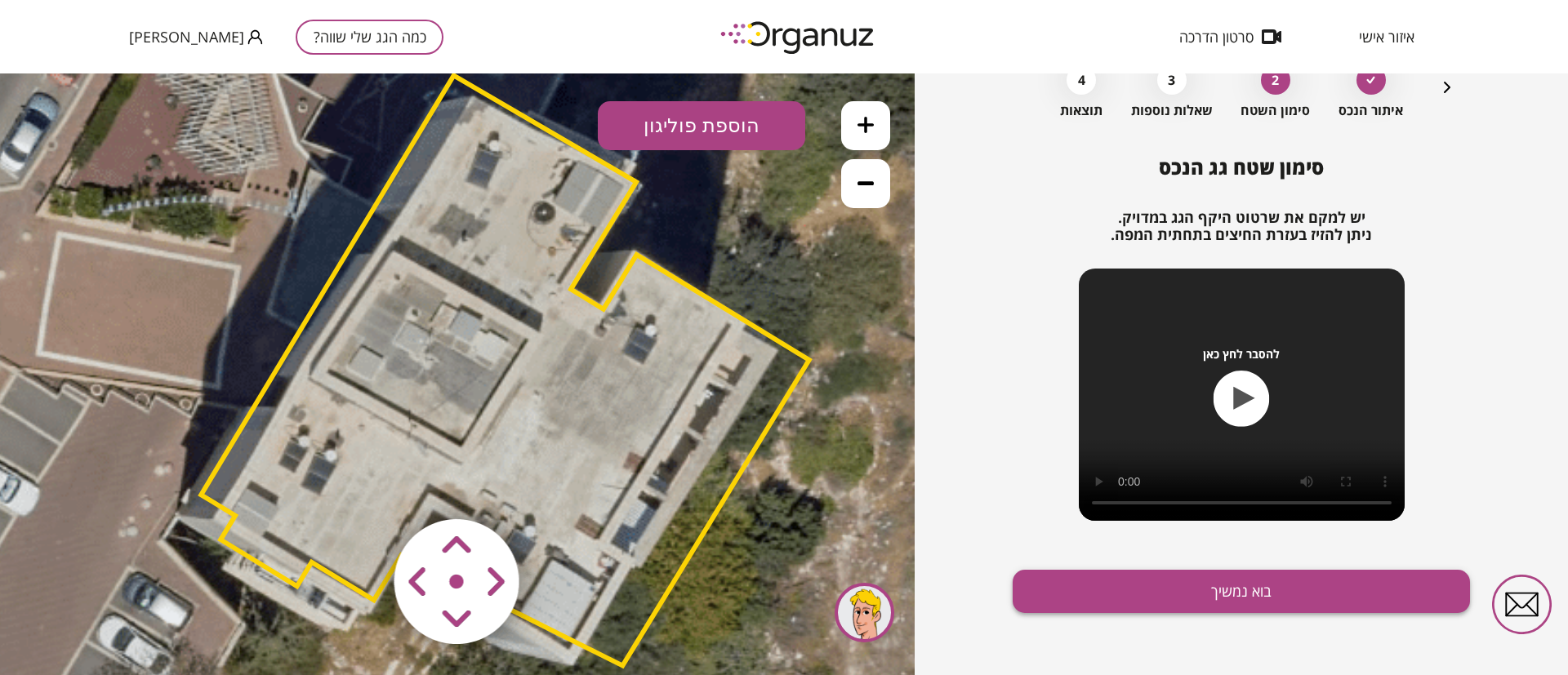
click at [1049, 583] on button "בוא נמשיך" at bounding box center [1242, 591] width 458 height 44
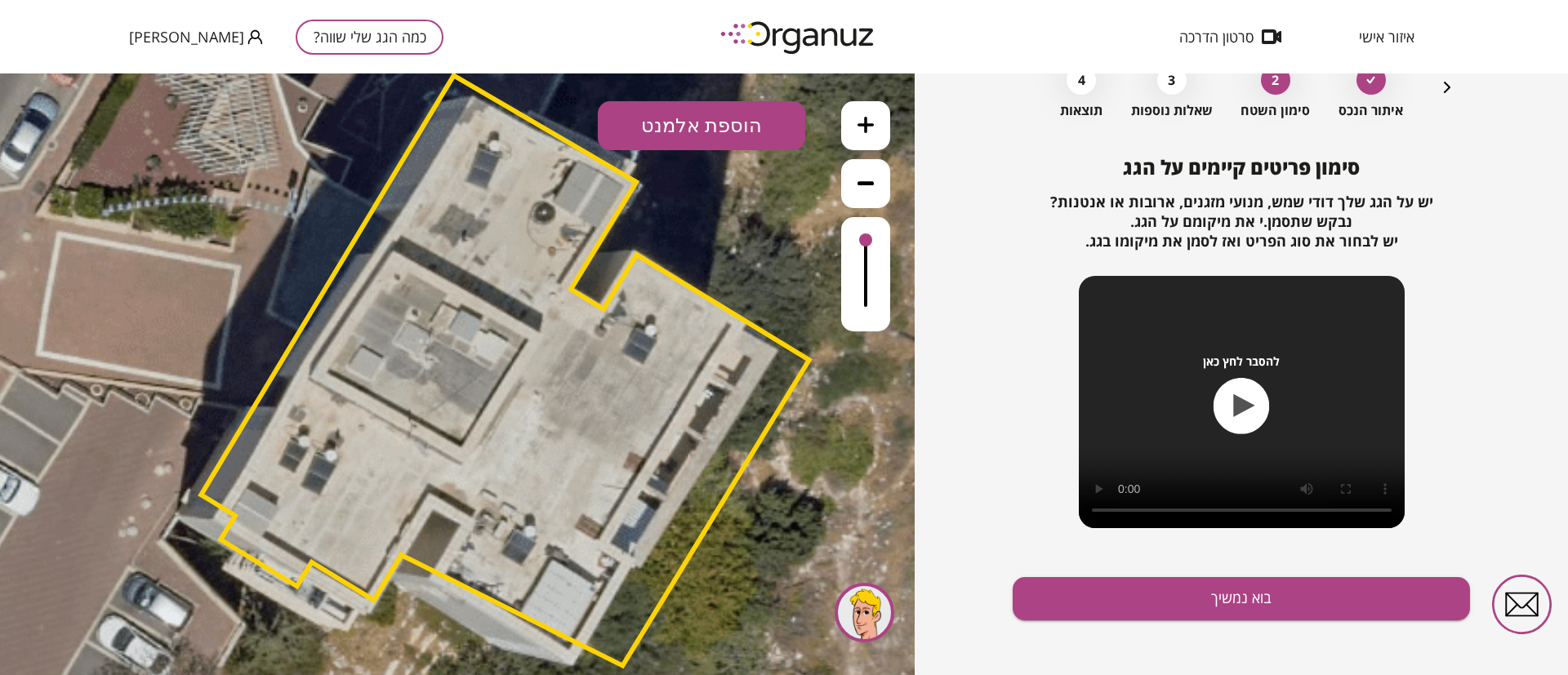
click at [692, 123] on button "הוספת אלמנט" at bounding box center [701, 126] width 207 height 49
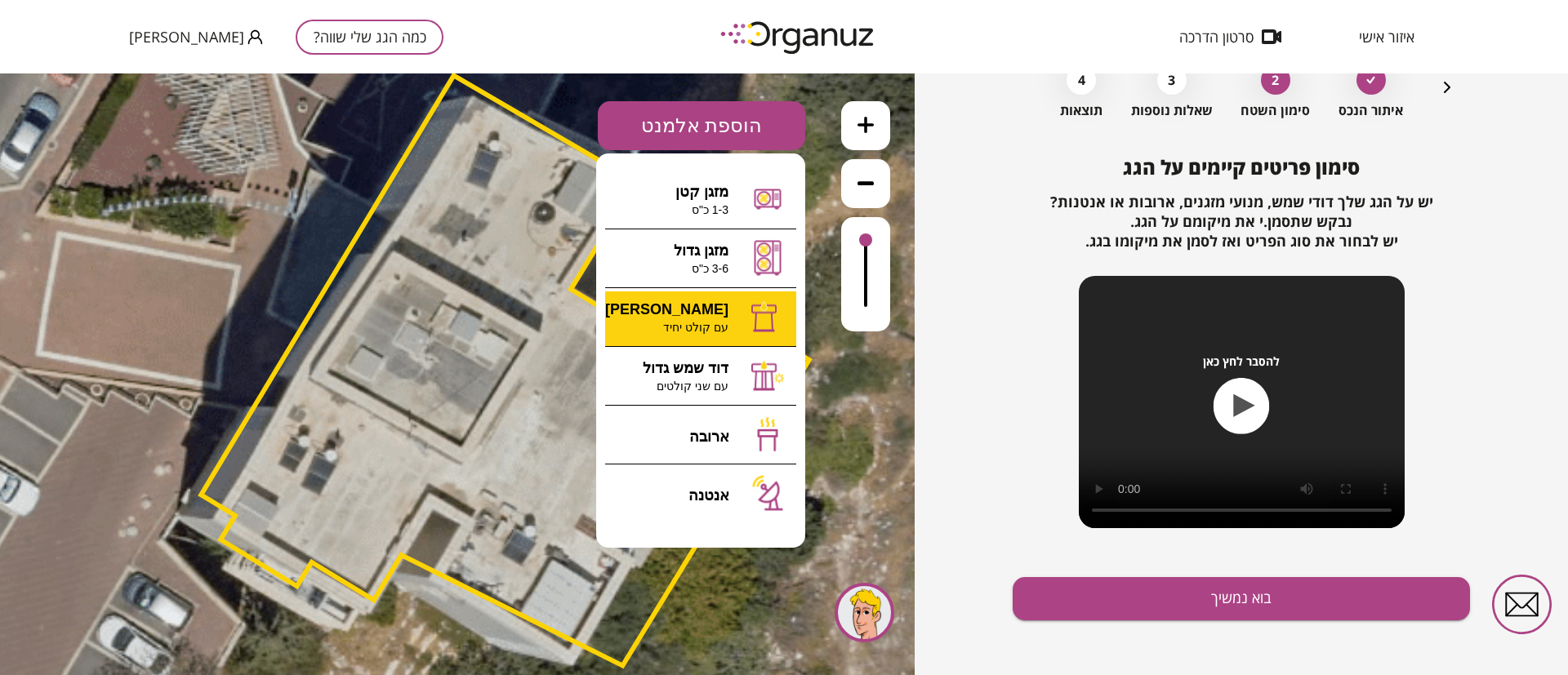
click at [731, 324] on div ".st0 { fill: #FFFFFF; } 10" at bounding box center [457, 374] width 914 height 602
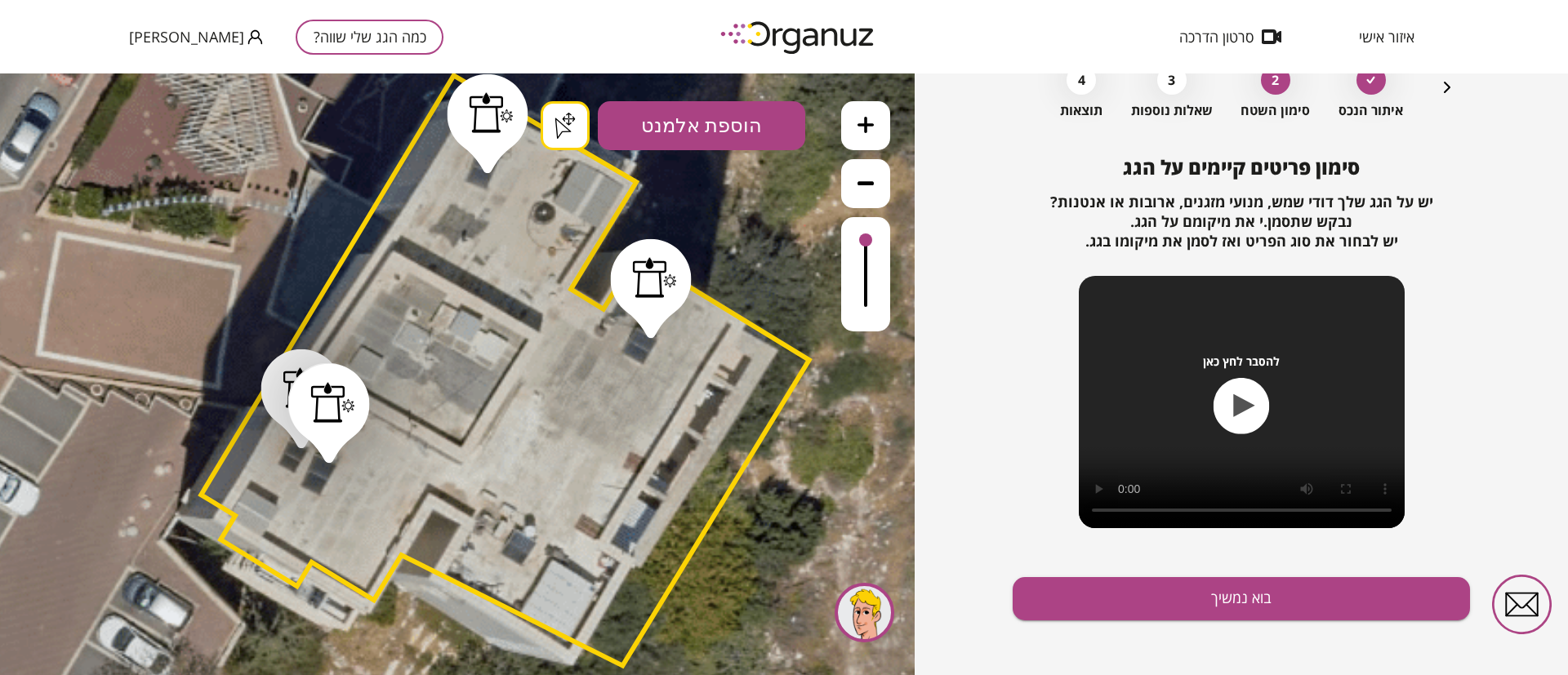
drag, startPoint x: 328, startPoint y: 452, endPoint x: 422, endPoint y: 500, distance: 105.5
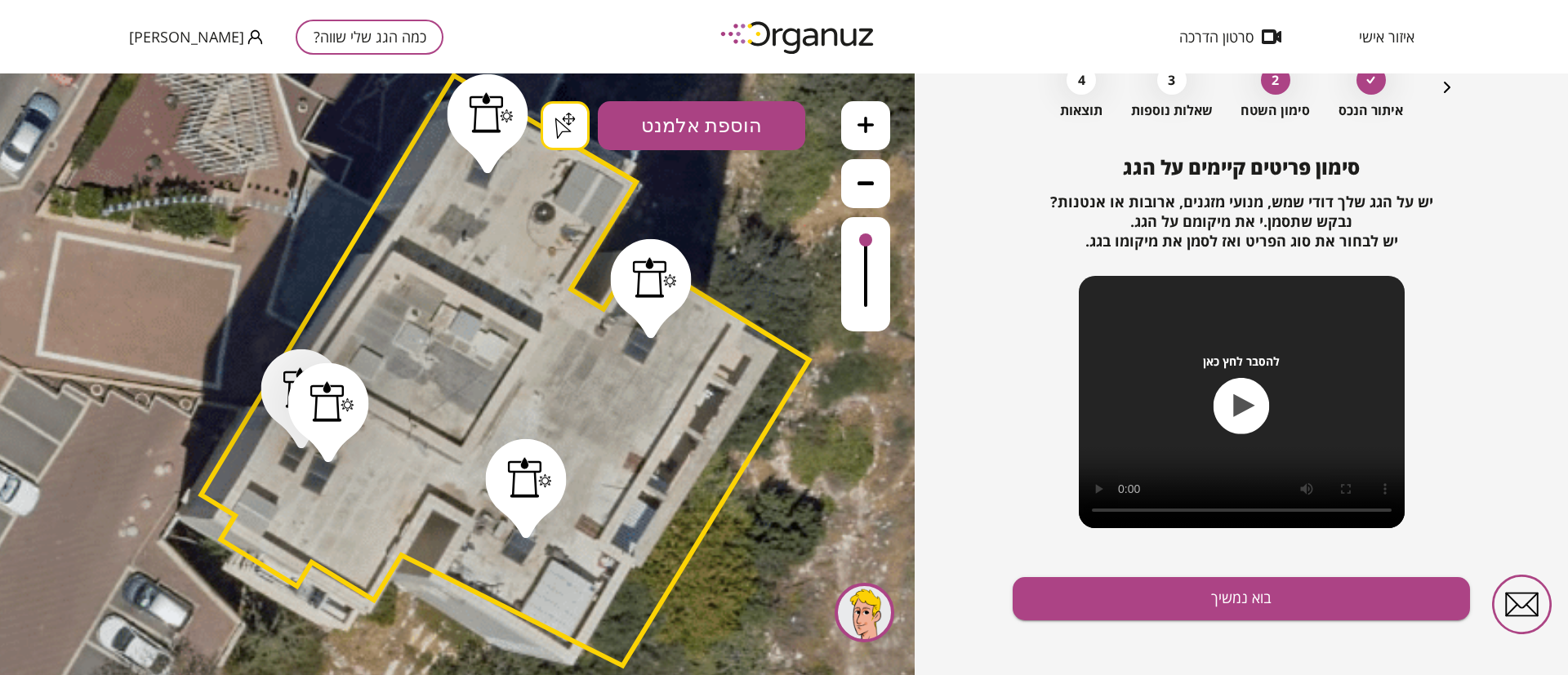
click at [1176, 607] on button "בוא נמשיך" at bounding box center [1242, 599] width 458 height 44
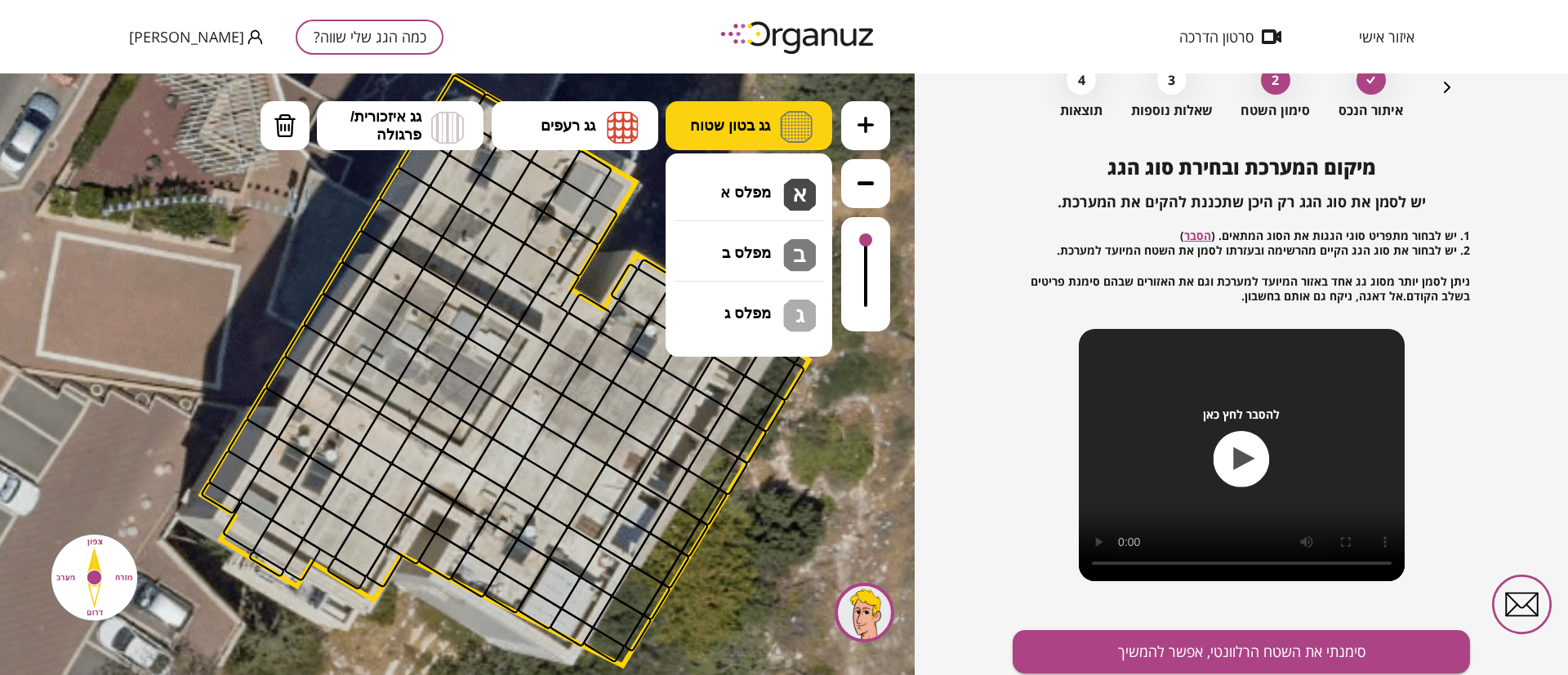
click at [713, 112] on button "גג בטון שטוח" at bounding box center [749, 126] width 166 height 49
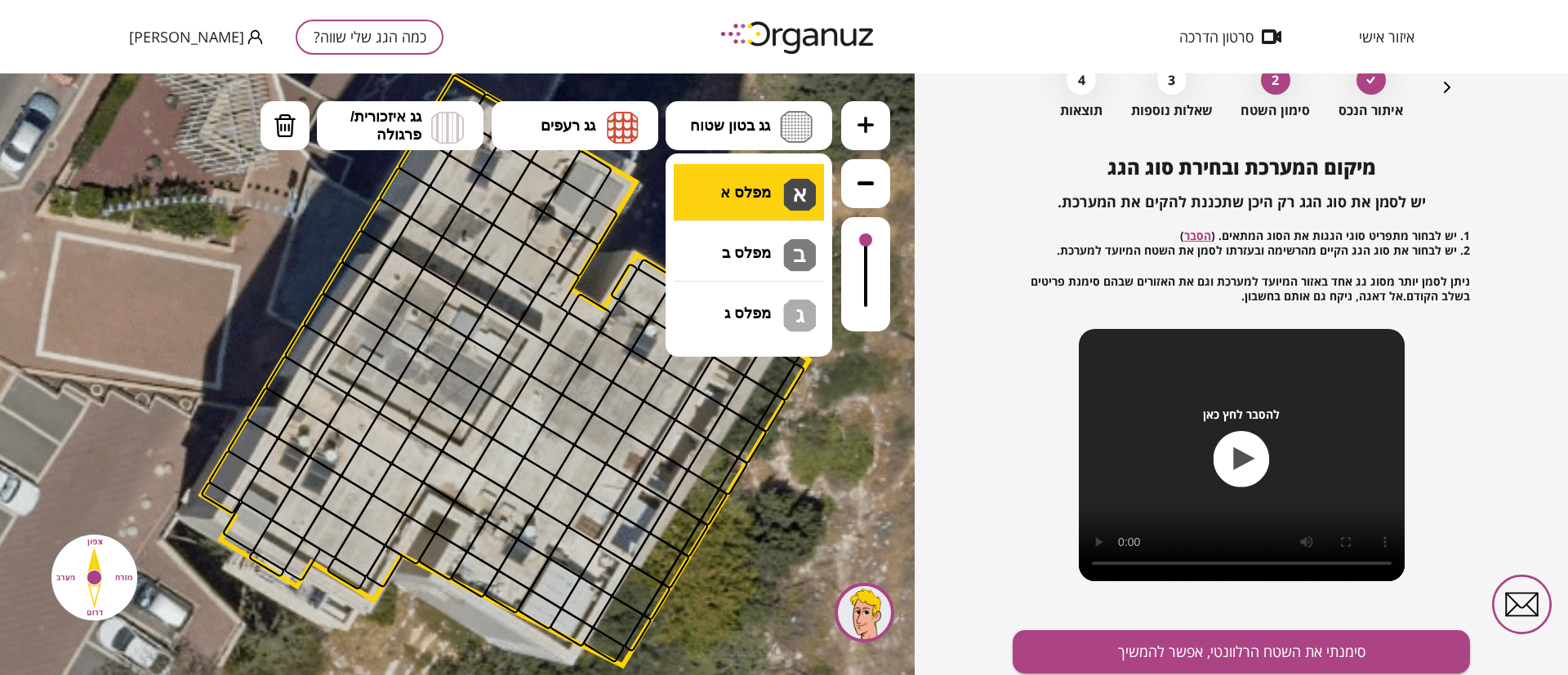
click at [768, 178] on div ".st0 { fill: #FFFFFF; } .st0 { fill: #FFFFFF; }" at bounding box center [457, 374] width 914 height 602
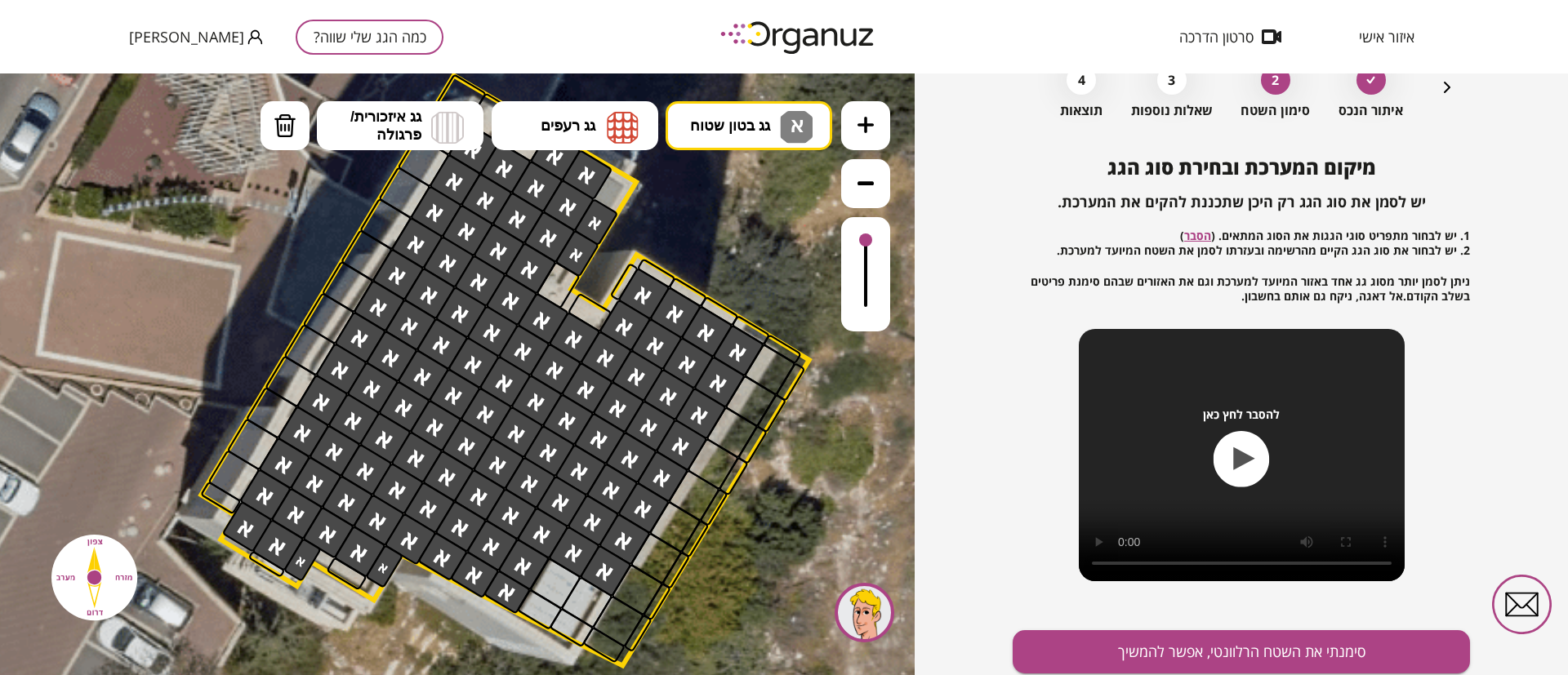
drag, startPoint x: 750, startPoint y: 345, endPoint x: 512, endPoint y: 291, distance: 244.0
drag, startPoint x: 598, startPoint y: 210, endPoint x: 628, endPoint y: 309, distance: 103.4
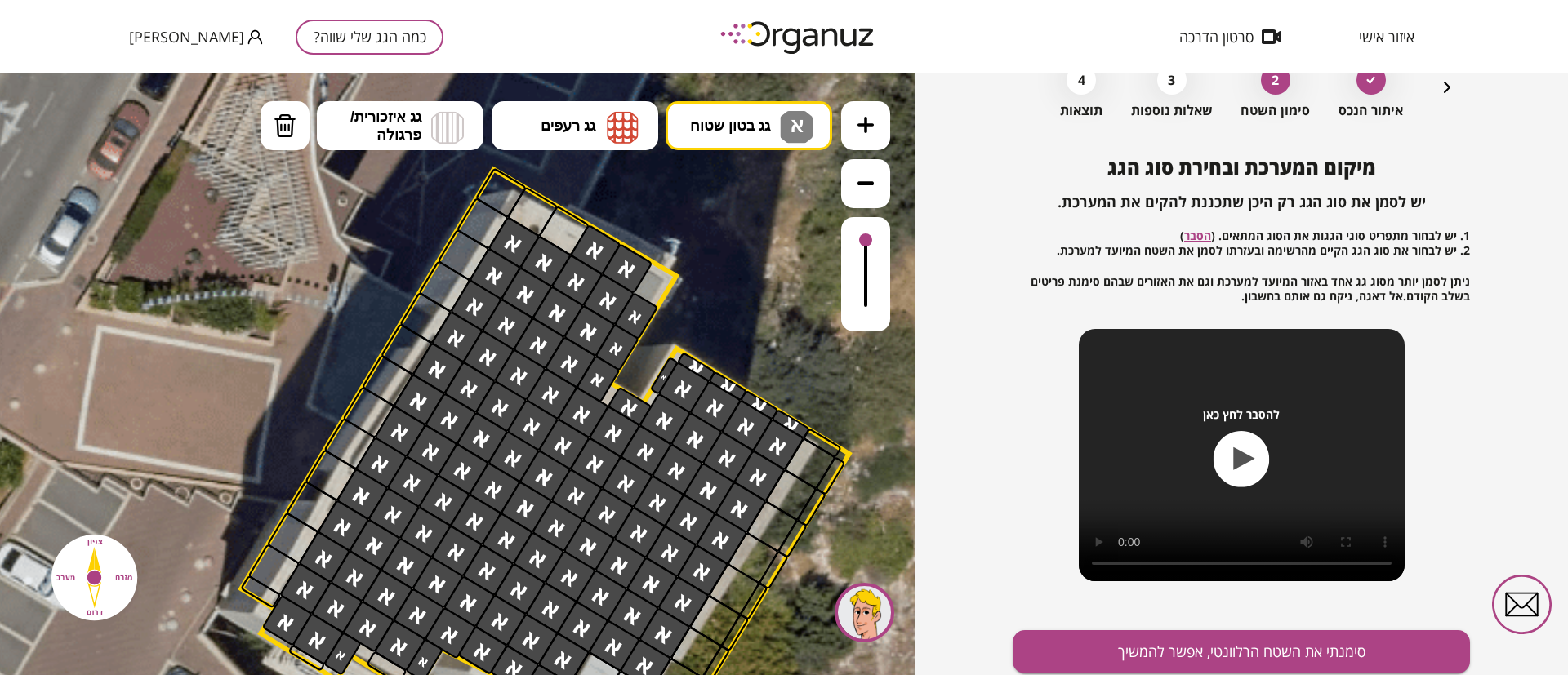
drag, startPoint x: 690, startPoint y: 201, endPoint x: 729, endPoint y: 296, distance: 102.7
click at [729, 296] on icon at bounding box center [499, 470] width 1874 height 1873
drag, startPoint x: 544, startPoint y: 230, endPoint x: 542, endPoint y: 213, distance: 17.1
click at [1143, 639] on button "סימנתי את השטח הרלוונטי, אפשר להמשיך" at bounding box center [1242, 652] width 458 height 44
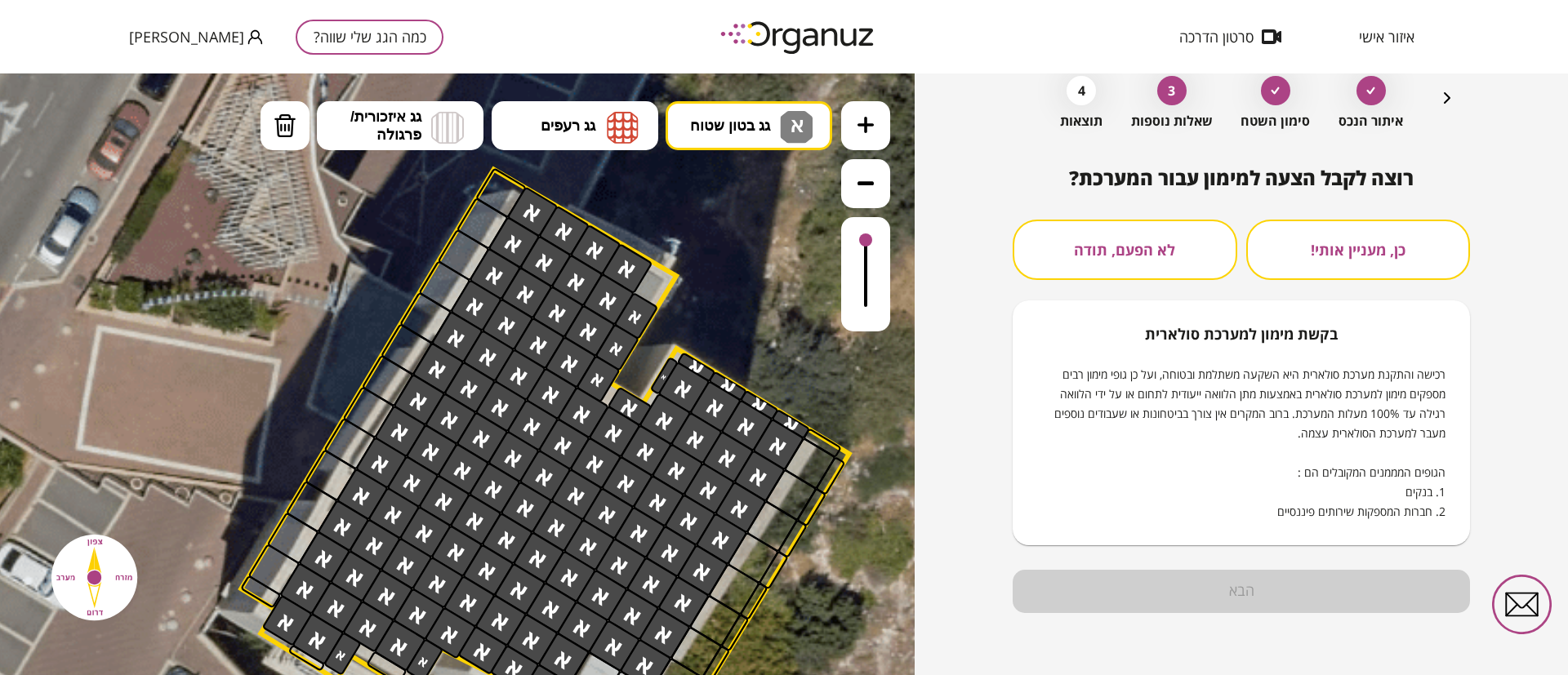
scroll to position [84, 0]
drag, startPoint x: 1109, startPoint y: 255, endPoint x: 1096, endPoint y: 265, distance: 16.4
click at [1105, 258] on button "לא הפעם, תודה" at bounding box center [1124, 249] width 224 height 60
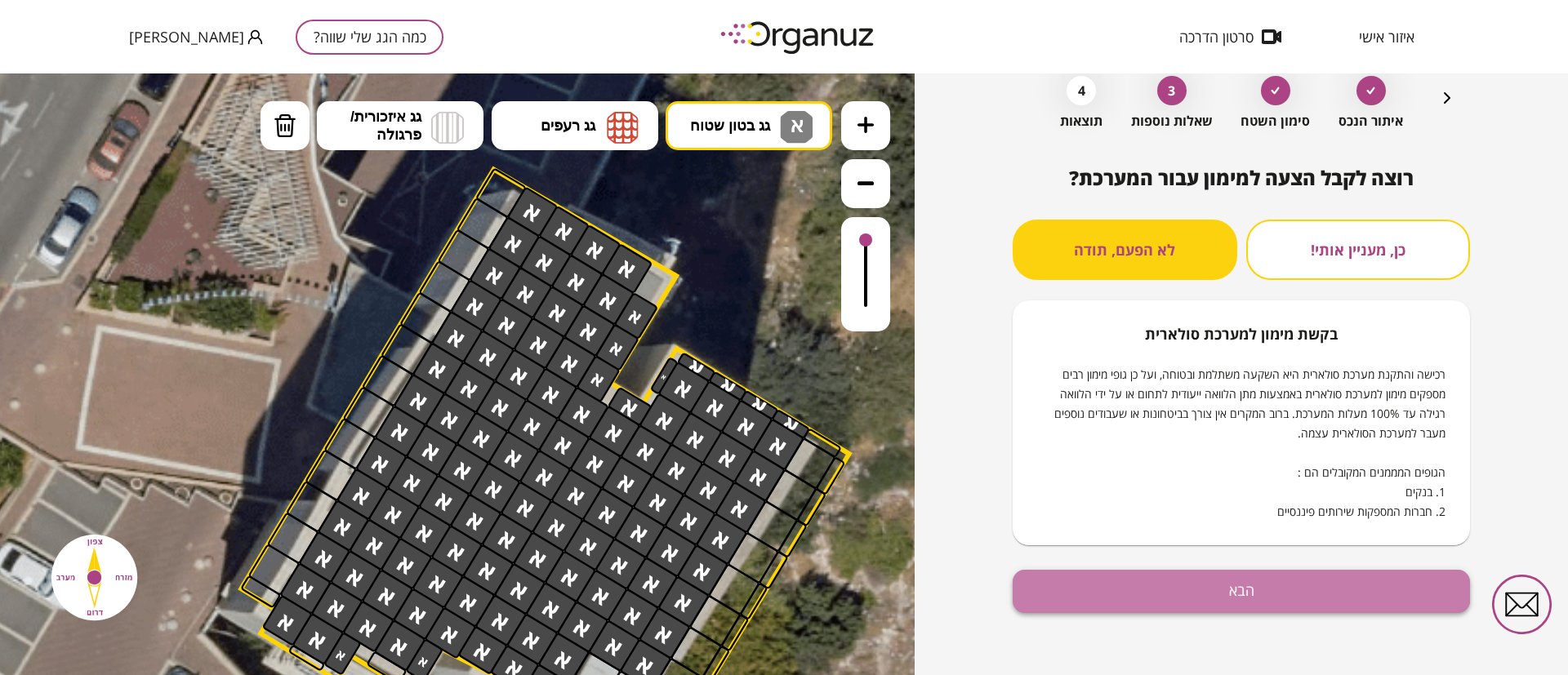
click at [1221, 579] on button "הבא" at bounding box center [1242, 591] width 458 height 44
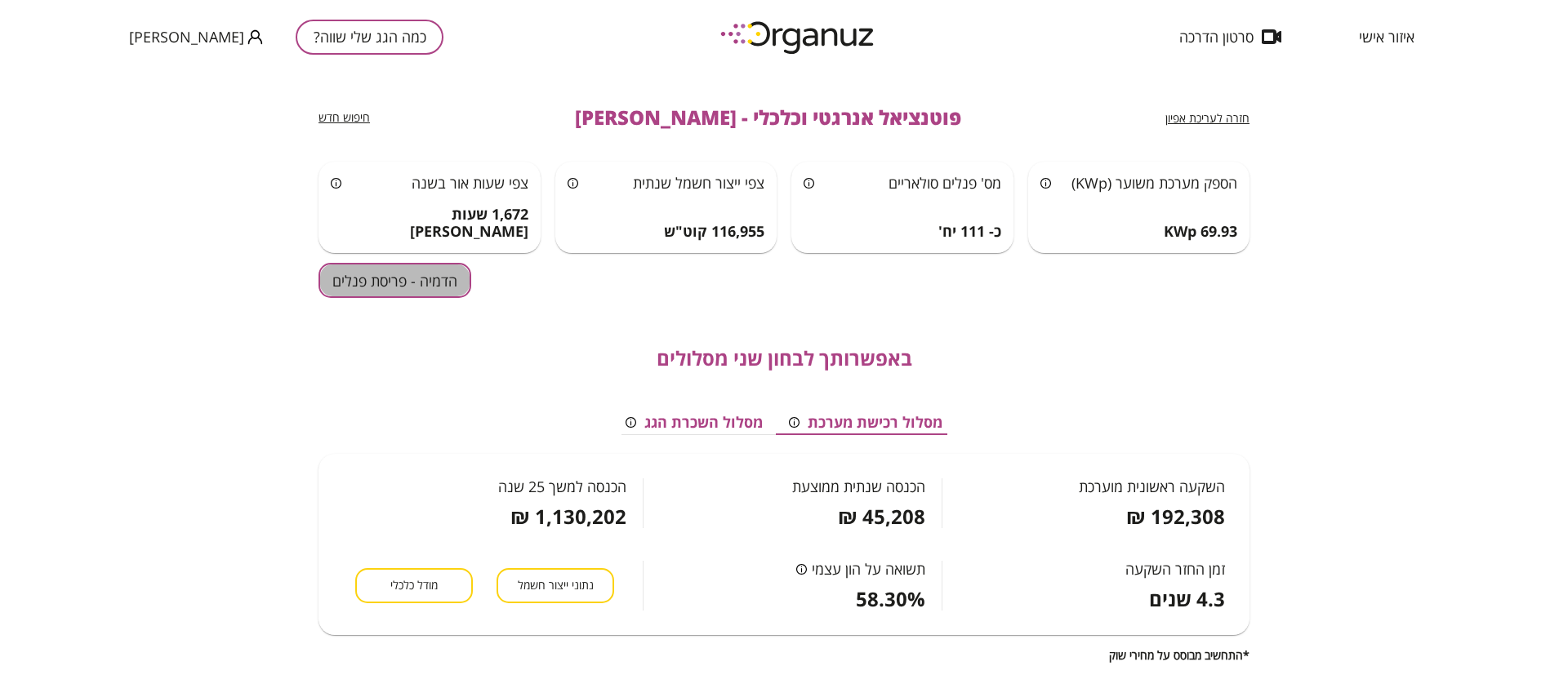
click at [424, 285] on button "הדמיה - פריסת פנלים" at bounding box center [394, 281] width 153 height 35
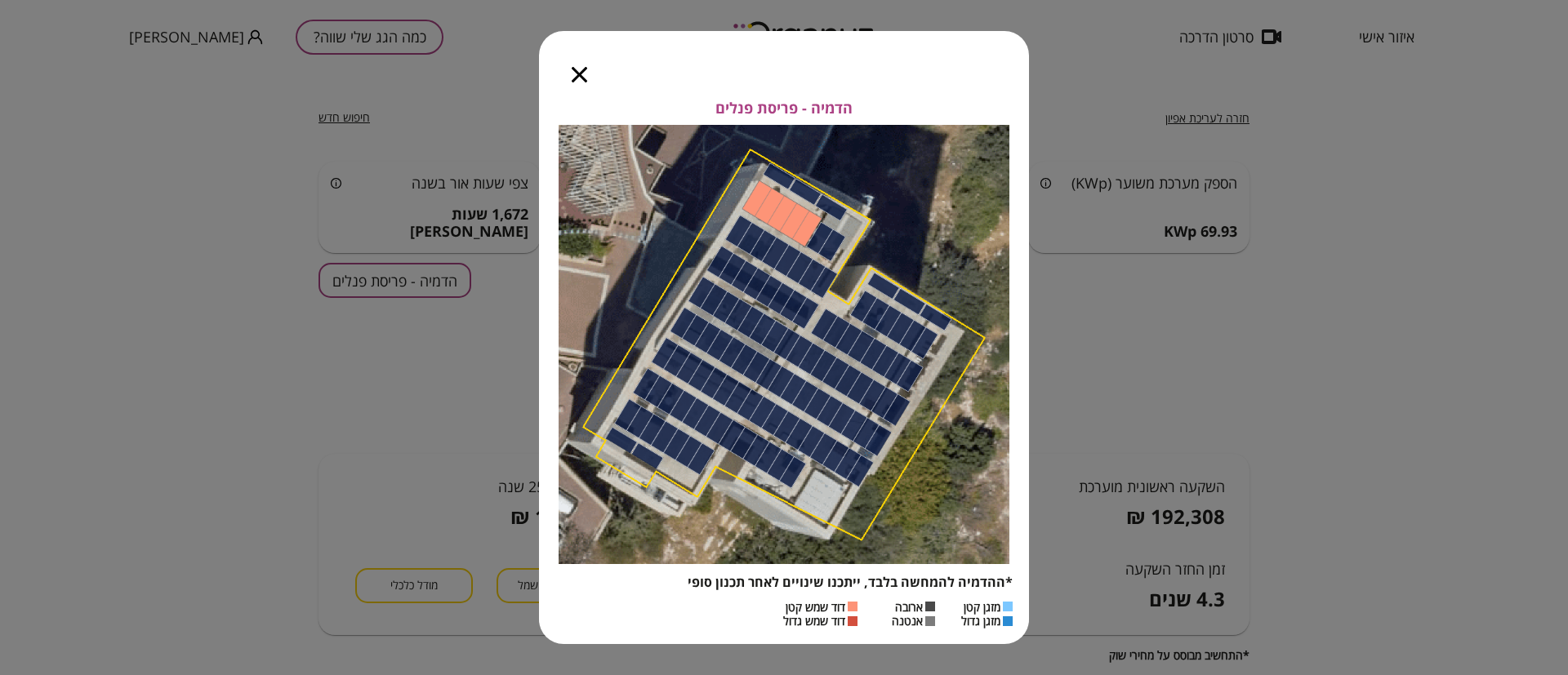
click at [586, 77] on icon "button" at bounding box center [579, 74] width 16 height 16
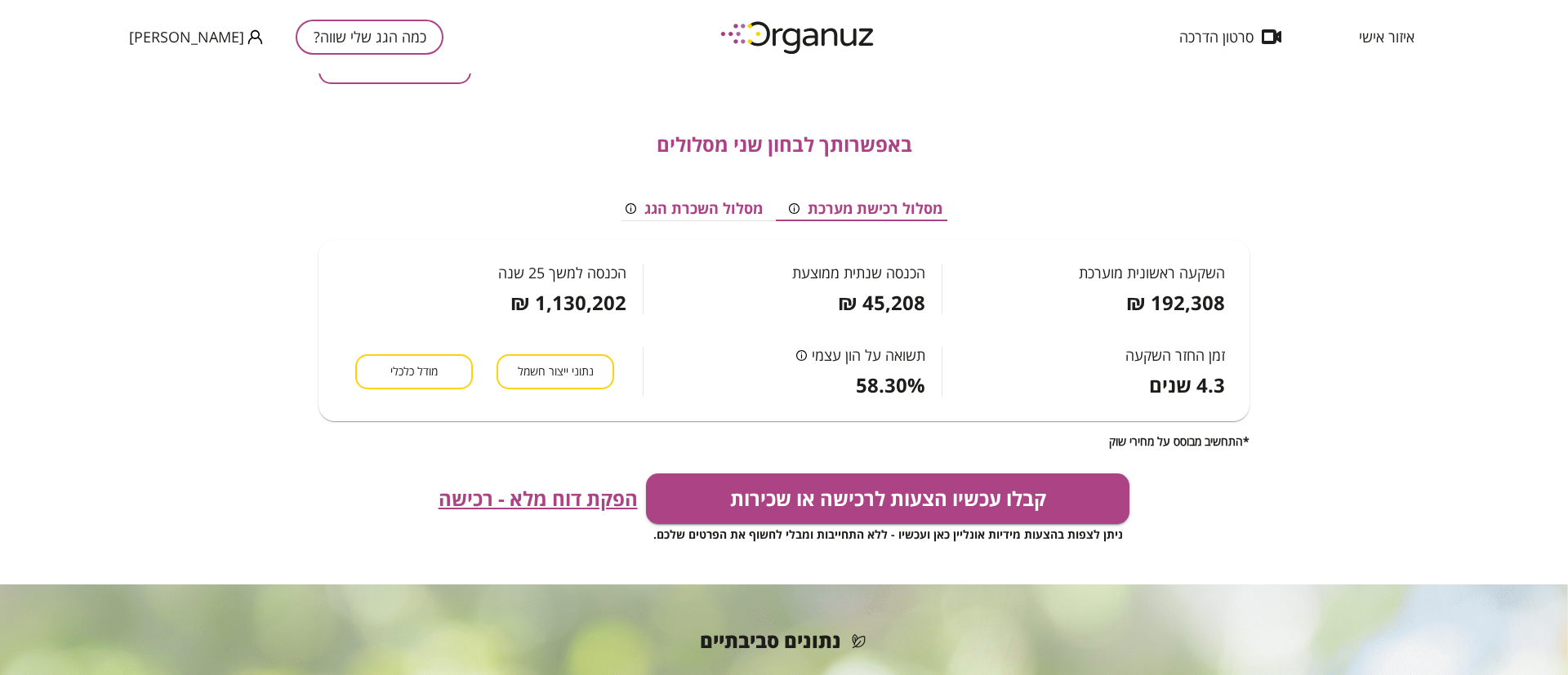
scroll to position [474, 0]
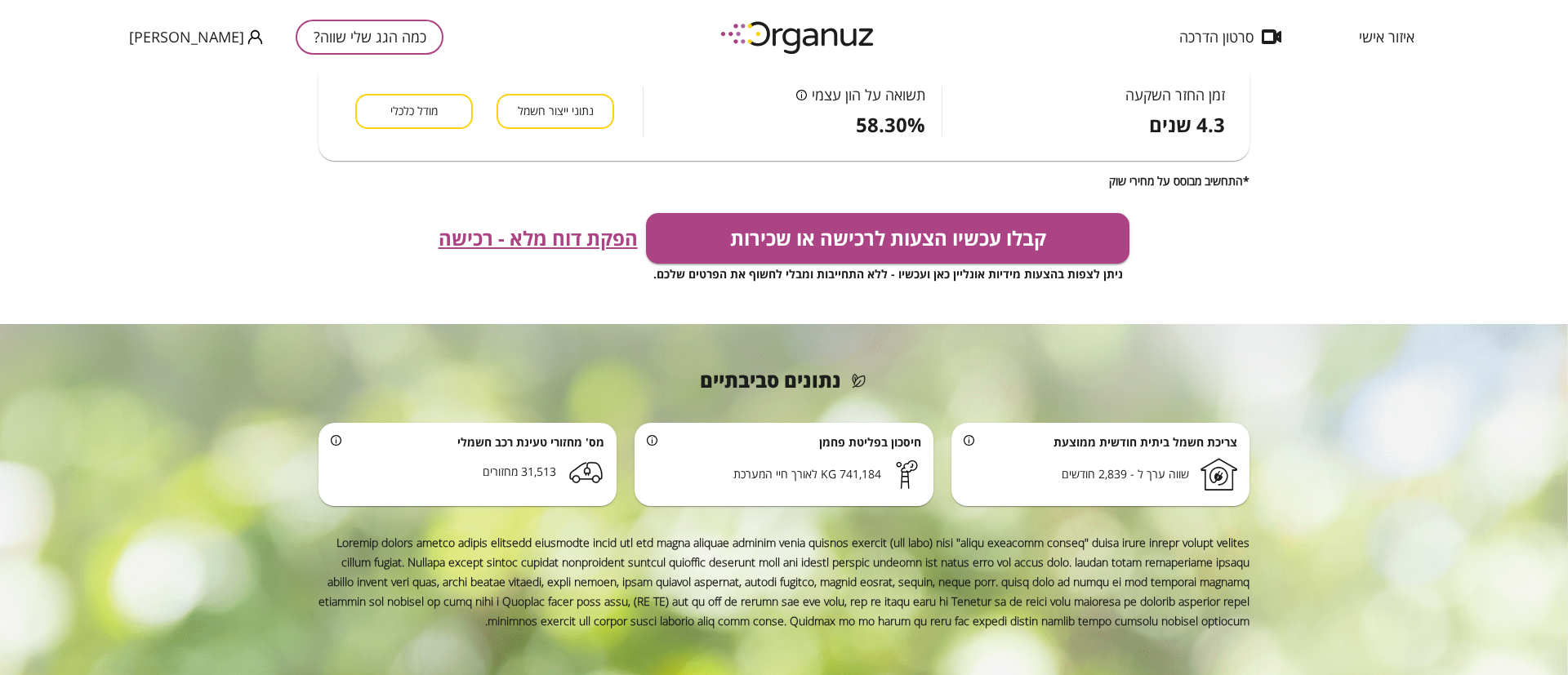
click at [573, 248] on span "הפקת דוח מלא - רכישה" at bounding box center [538, 238] width 199 height 23
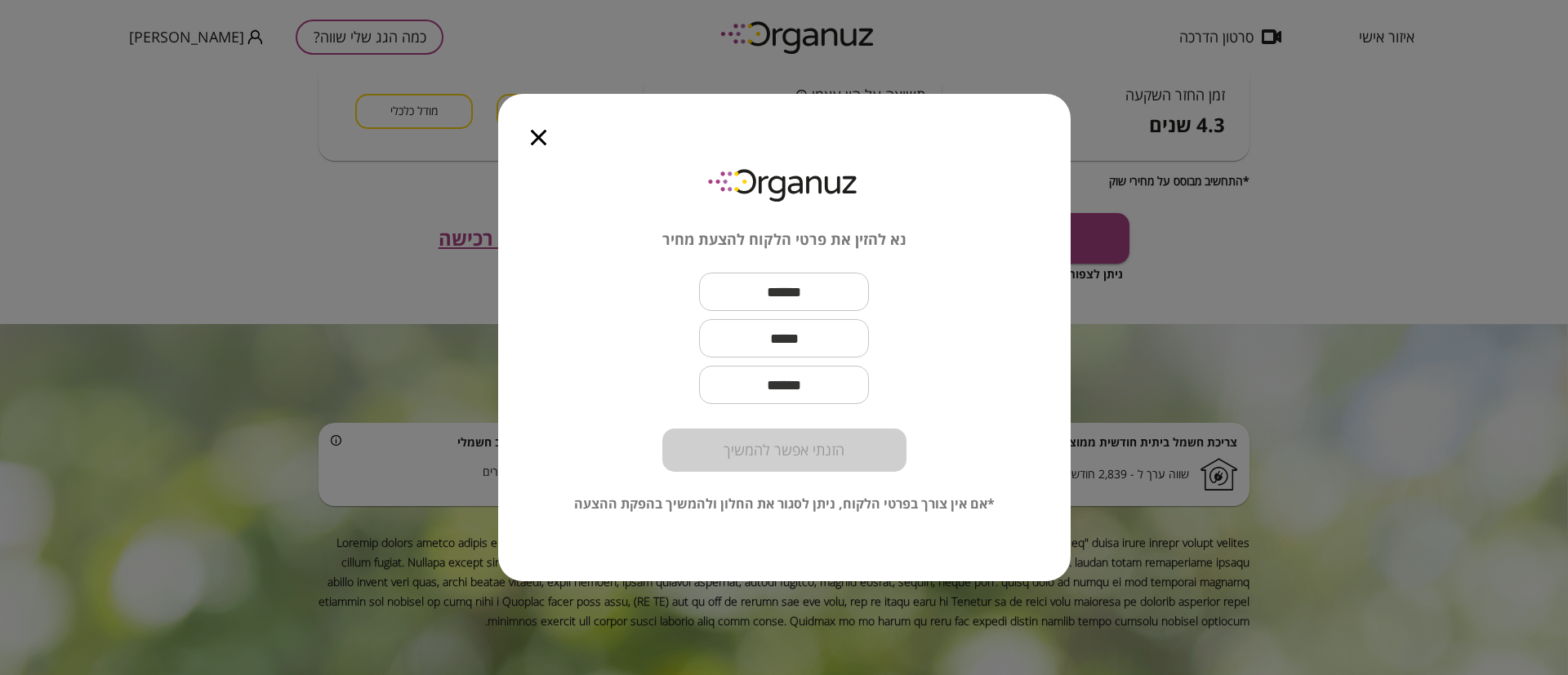
click at [539, 141] on icon "button" at bounding box center [538, 138] width 16 height 16
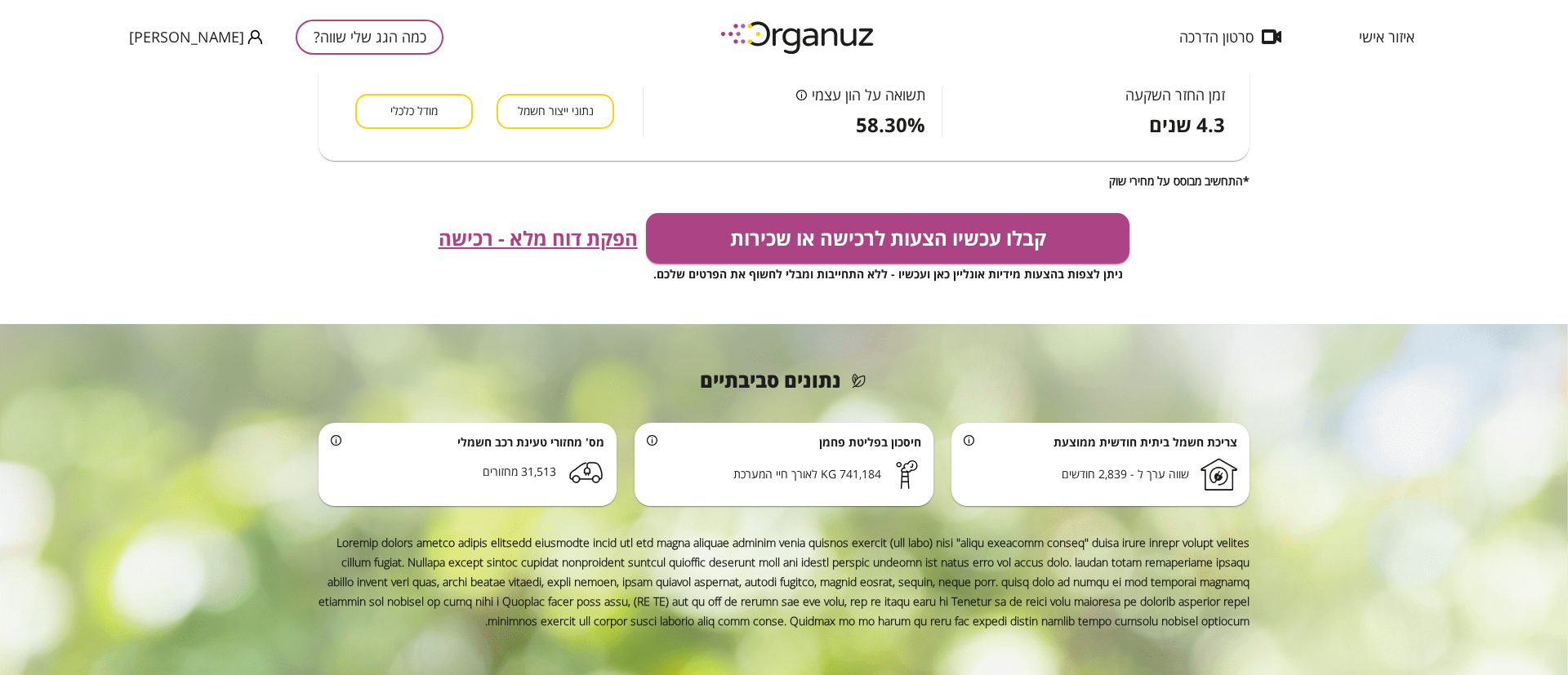
click at [544, 41] on div "איזור אישי סרטון הדרכה כמה הגג שלי שווה? ניר אמגר" at bounding box center [784, 36] width 1568 height 73
click at [296, 28] on button "כמה הגג שלי שווה?" at bounding box center [369, 37] width 148 height 35
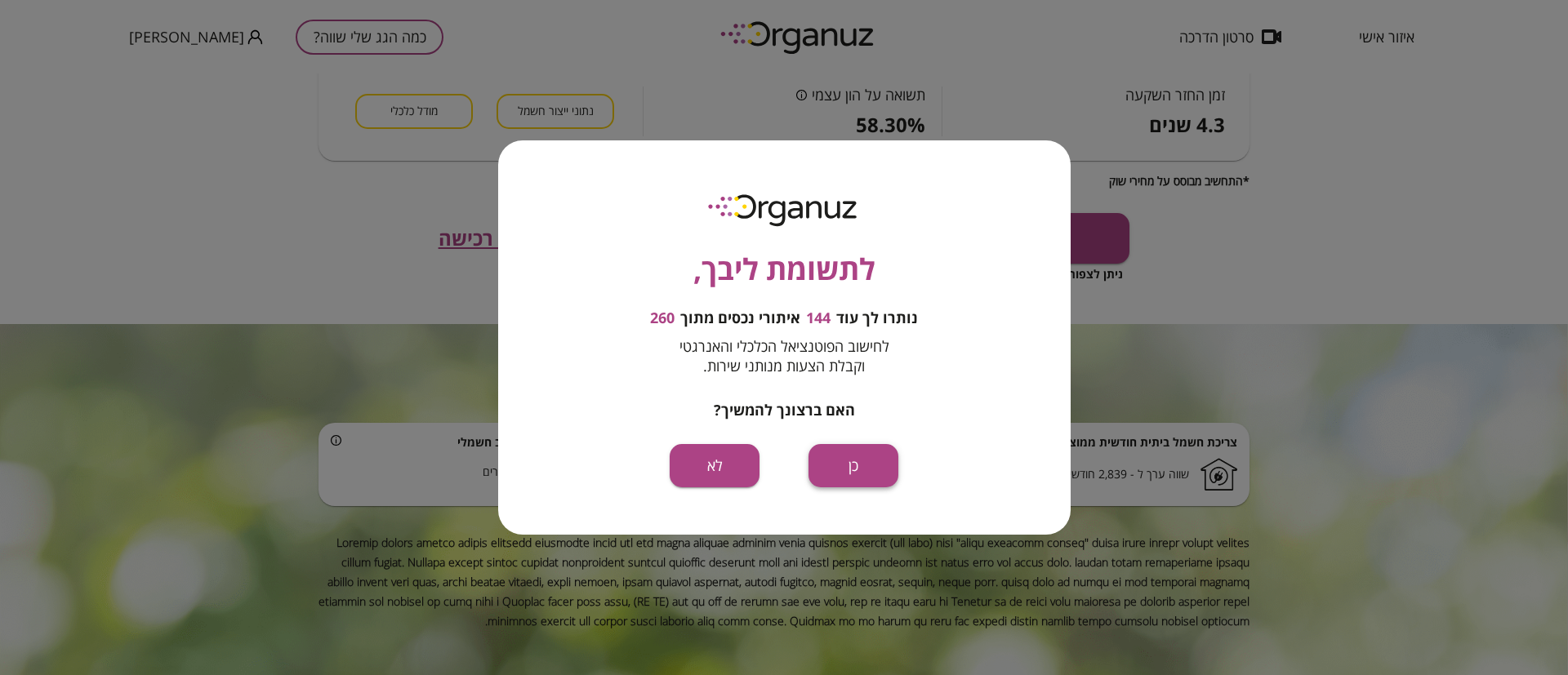
click at [861, 466] on button "כן" at bounding box center [853, 466] width 90 height 44
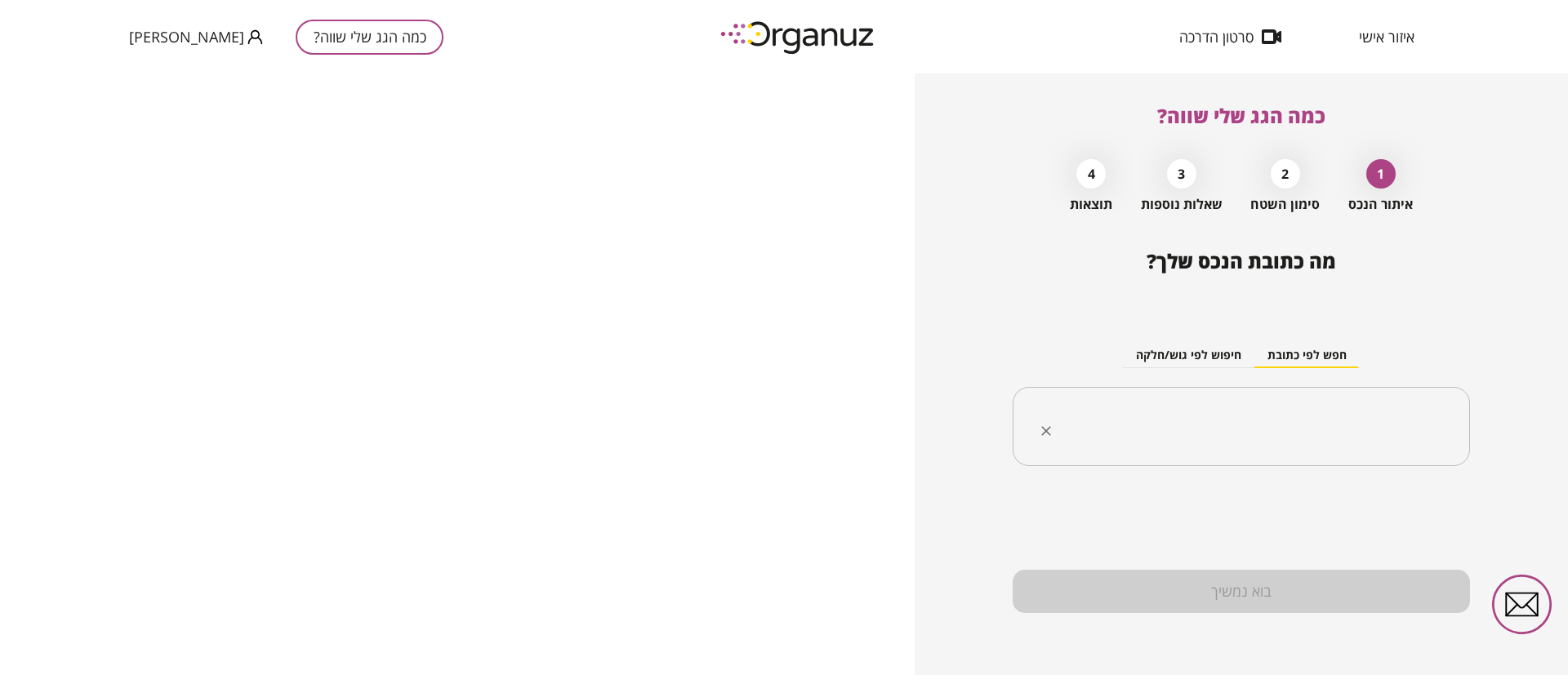
click at [1240, 429] on input "text" at bounding box center [1247, 427] width 405 height 41
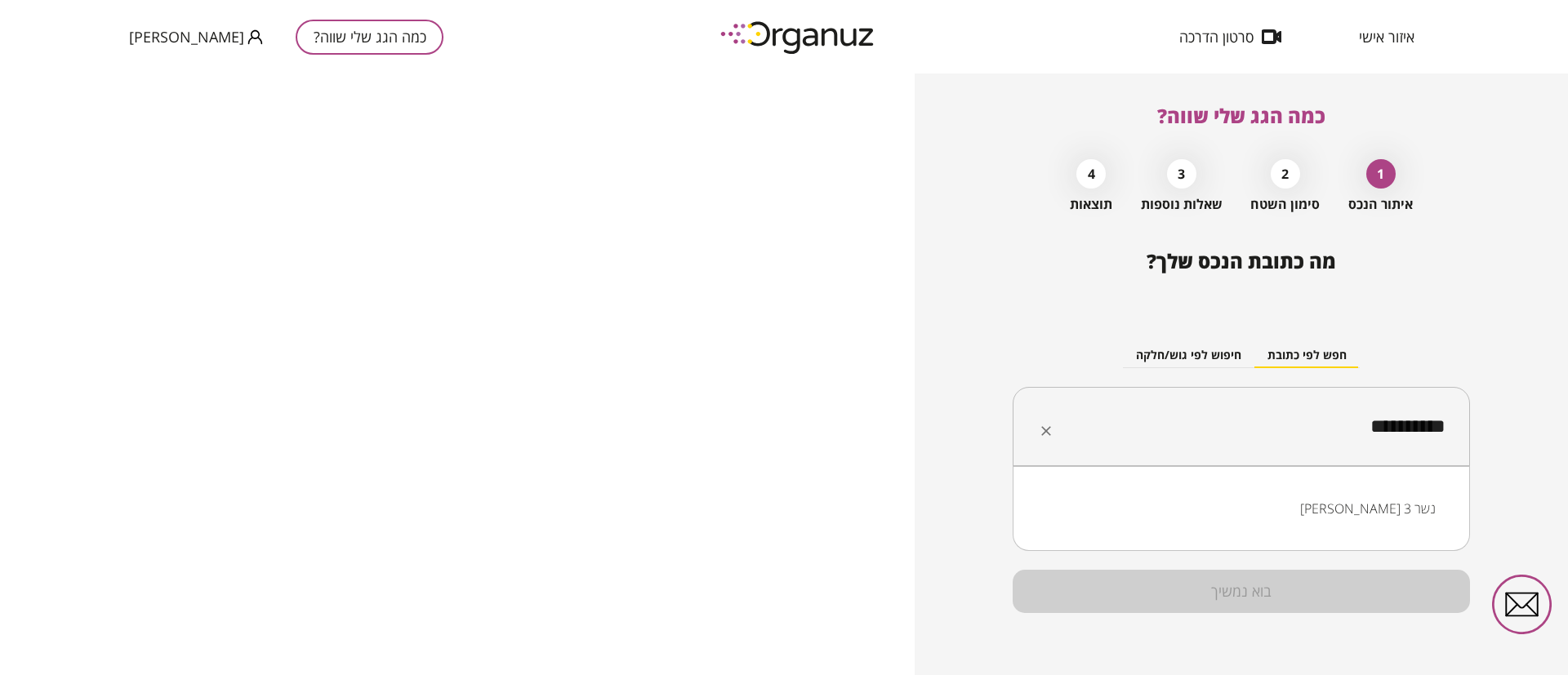
type input "**********"
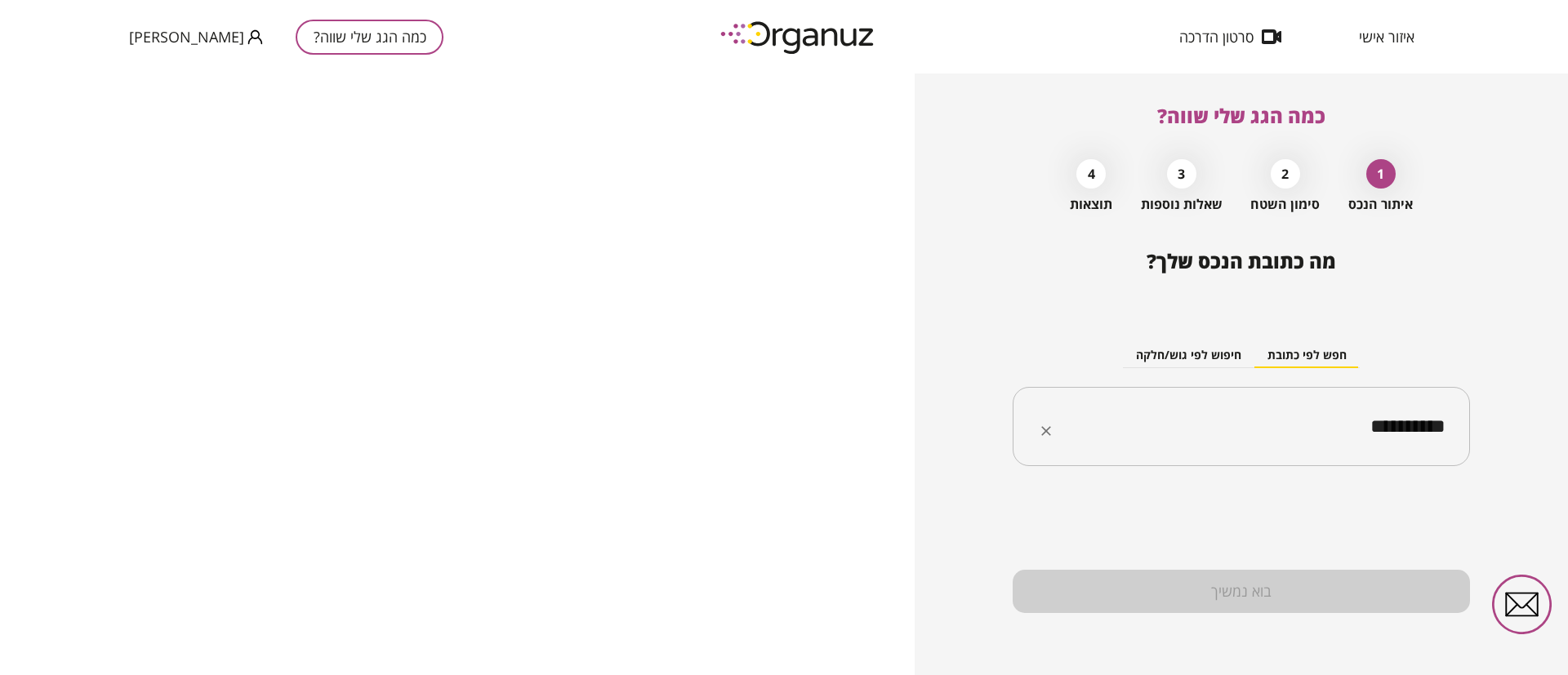
click at [1319, 426] on input "**********" at bounding box center [1247, 427] width 405 height 41
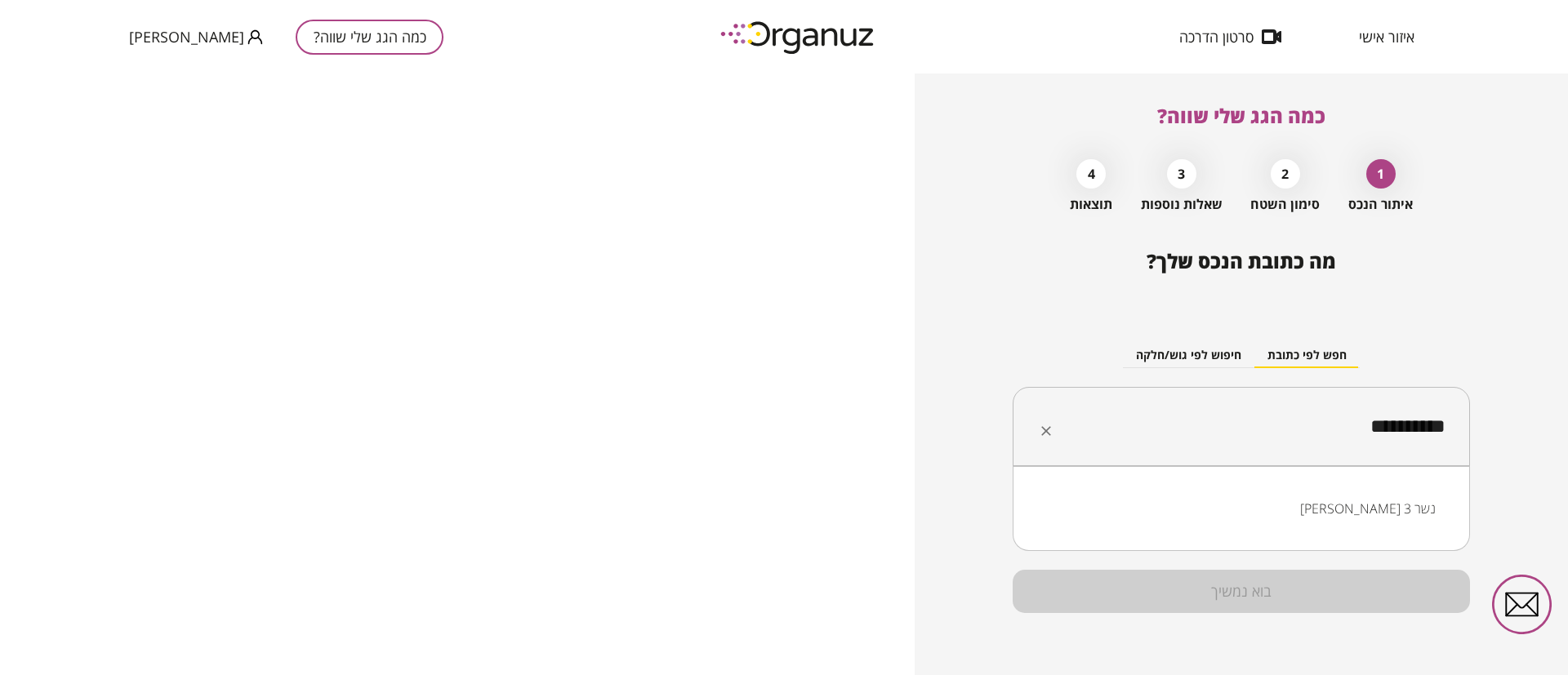
click at [1405, 514] on li "החצב 3 נשר" at bounding box center [1242, 509] width 415 height 30
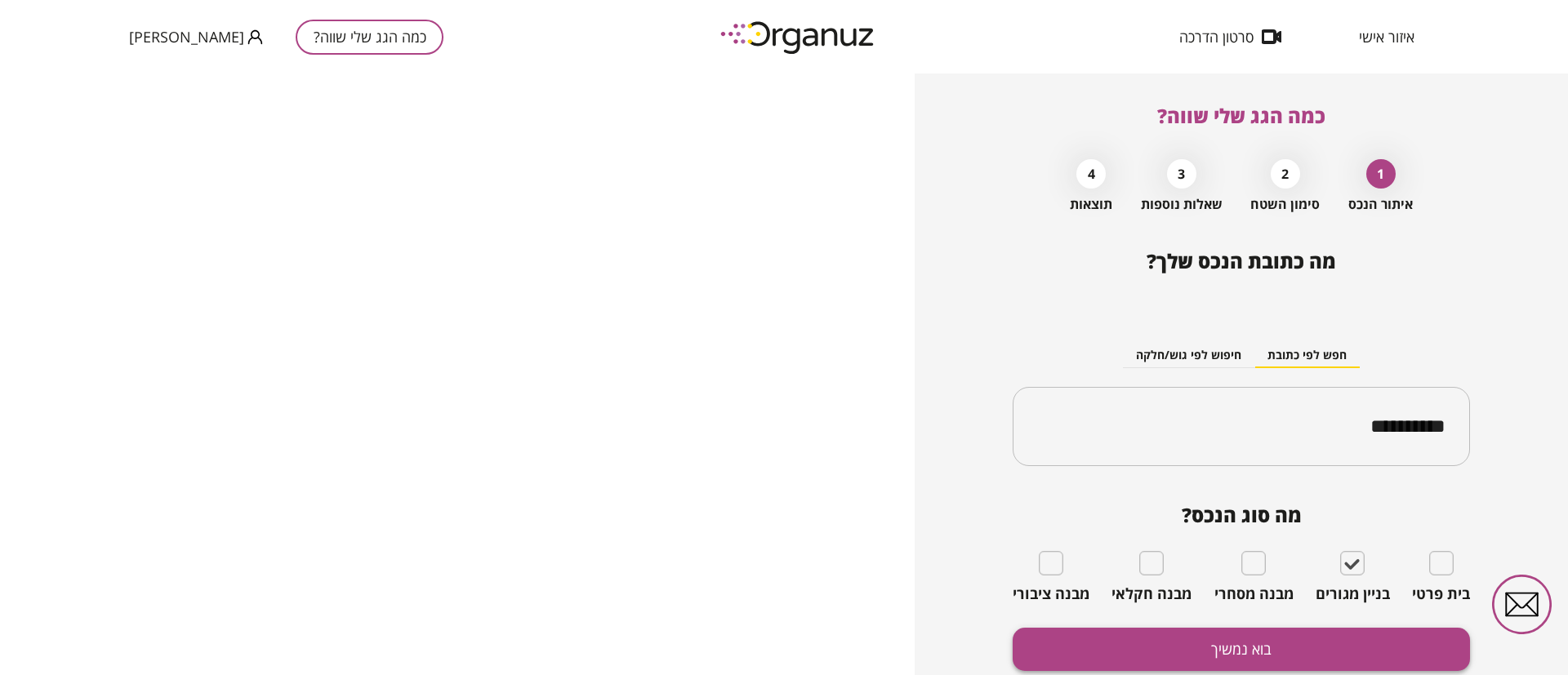
click at [1312, 636] on button "בוא נמשיך" at bounding box center [1242, 649] width 458 height 44
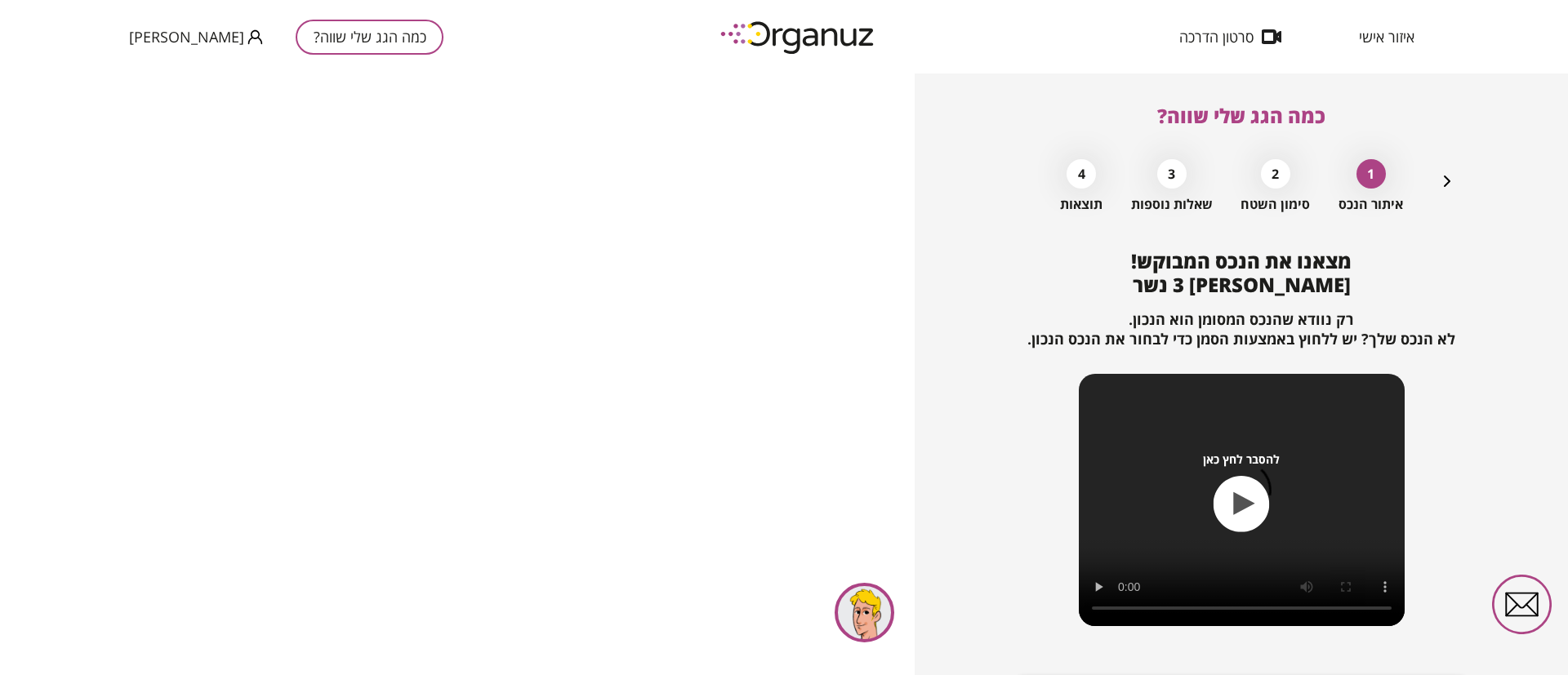
scroll to position [105, 0]
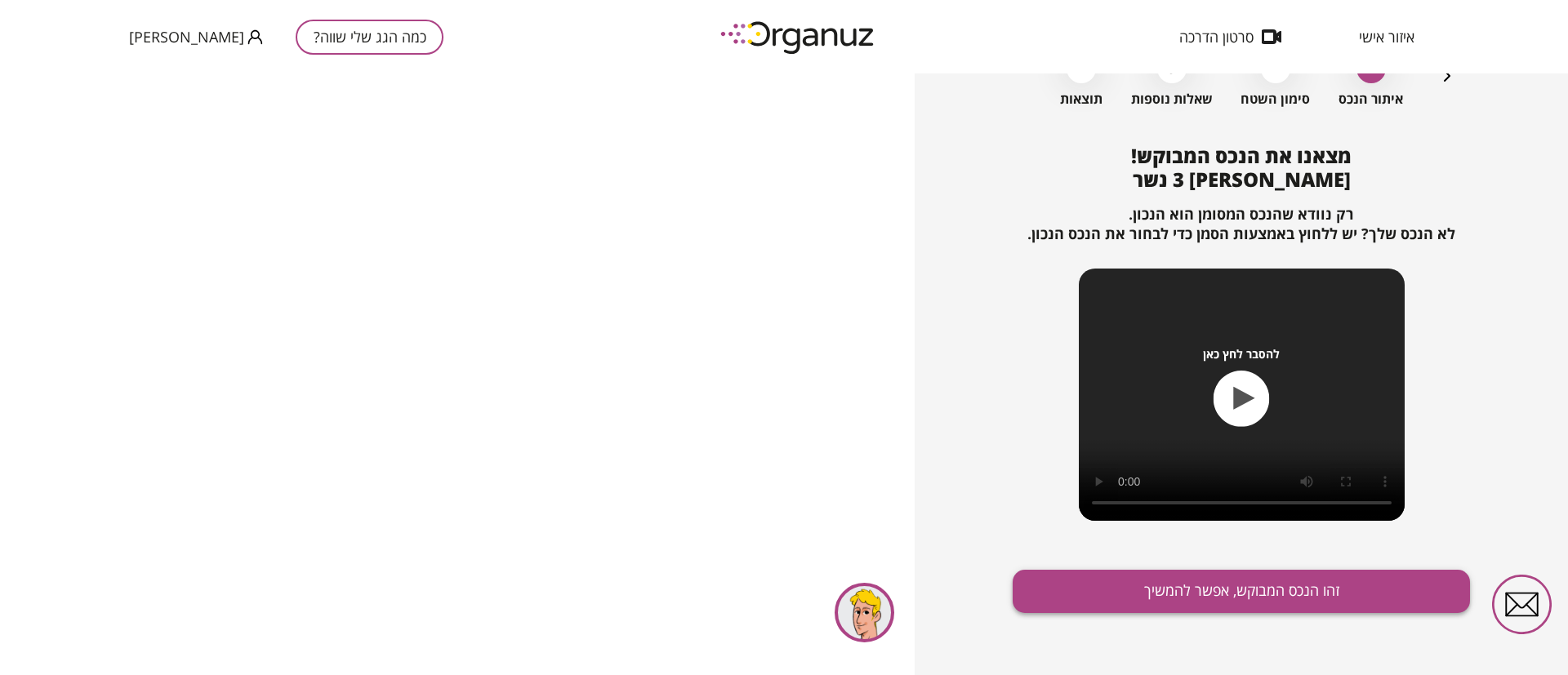
click at [1138, 584] on button "זהו הנכס המבוקש, אפשר להמשיך" at bounding box center [1242, 591] width 458 height 44
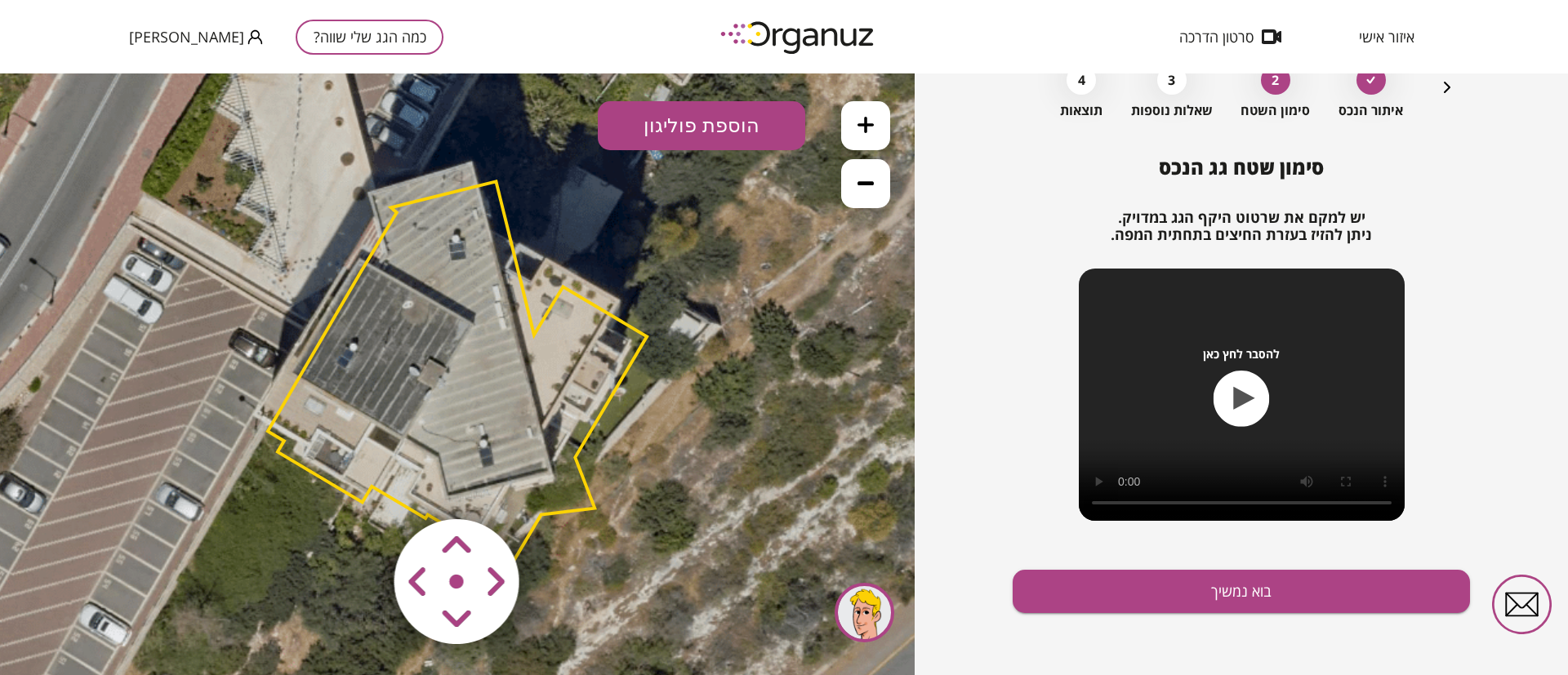
click at [360, 485] on area at bounding box center [360, 485] width 0 height 0
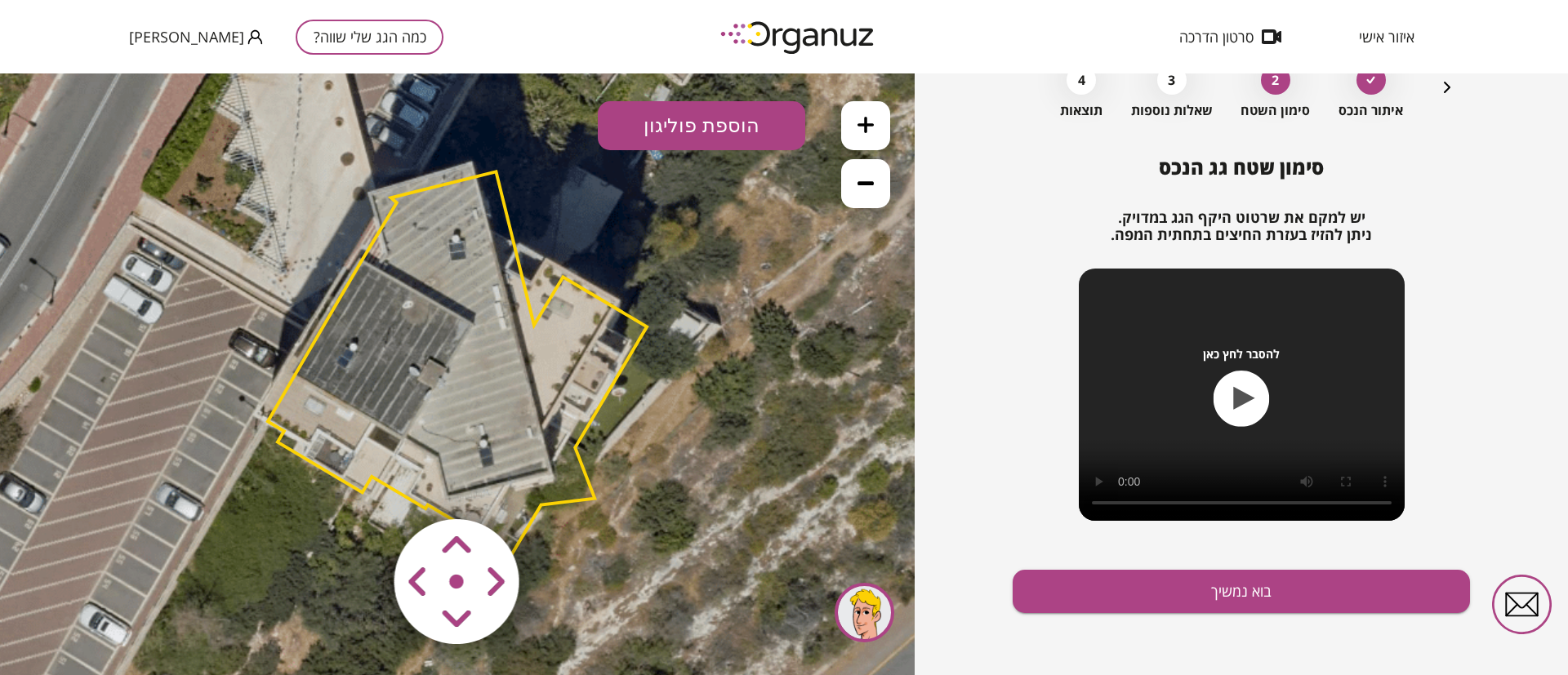
click at [360, 485] on area at bounding box center [360, 485] width 0 height 0
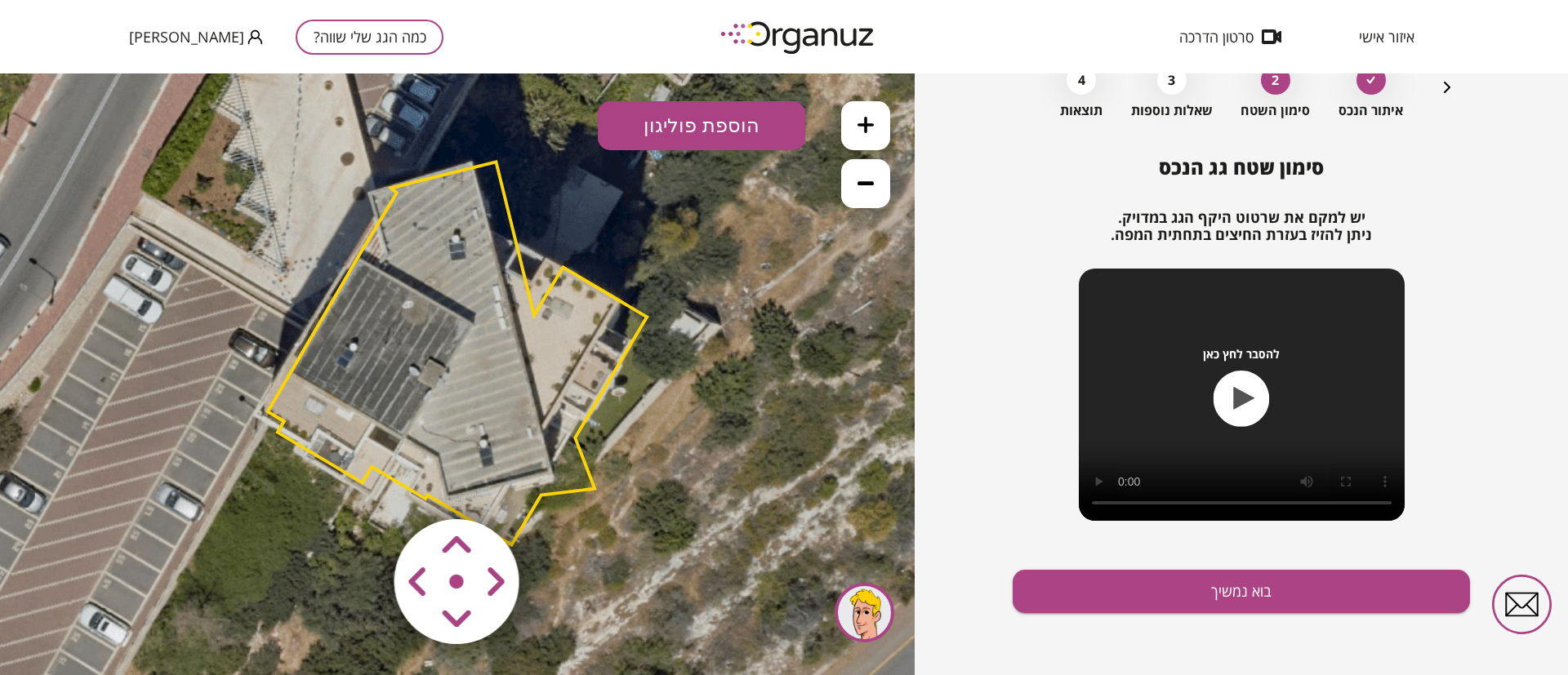
click at [360, 485] on area at bounding box center [360, 485] width 0 height 0
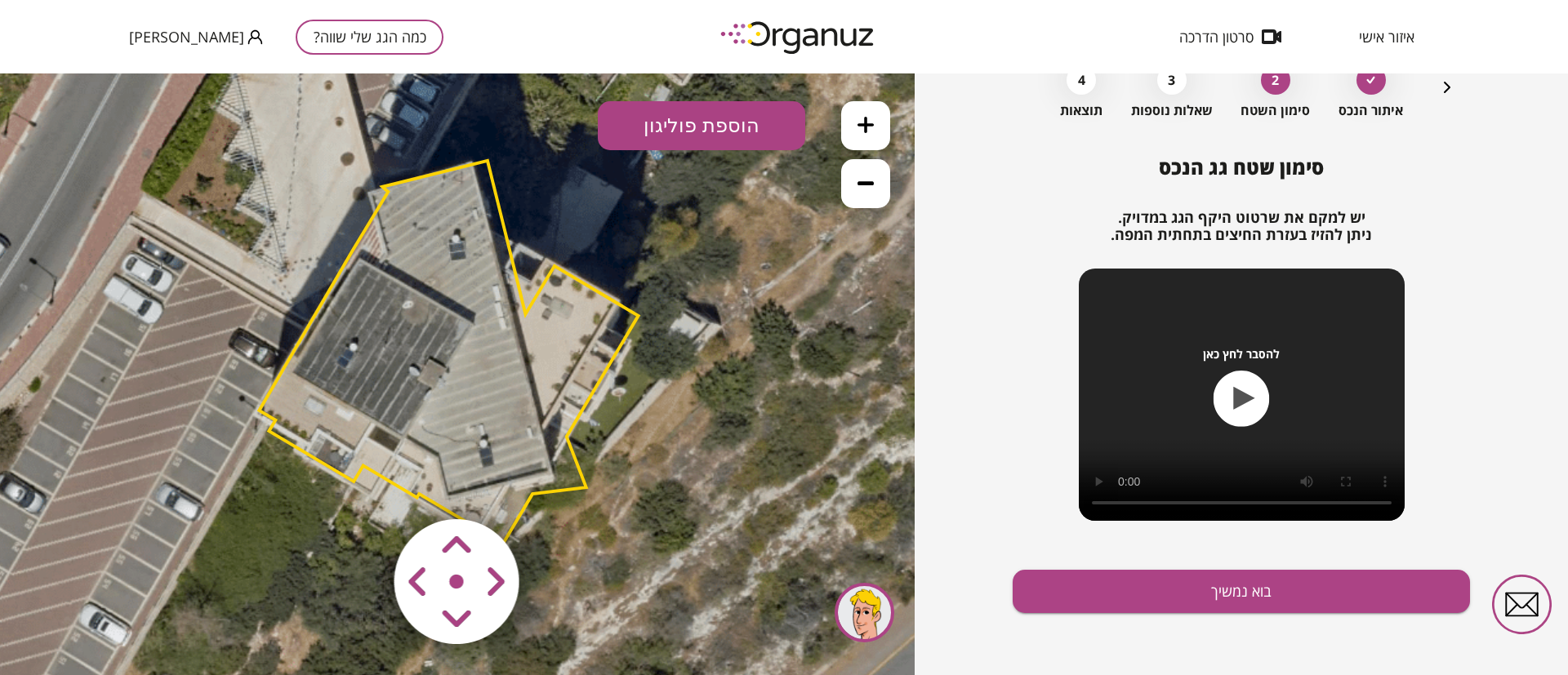
click at [360, 485] on area at bounding box center [360, 485] width 0 height 0
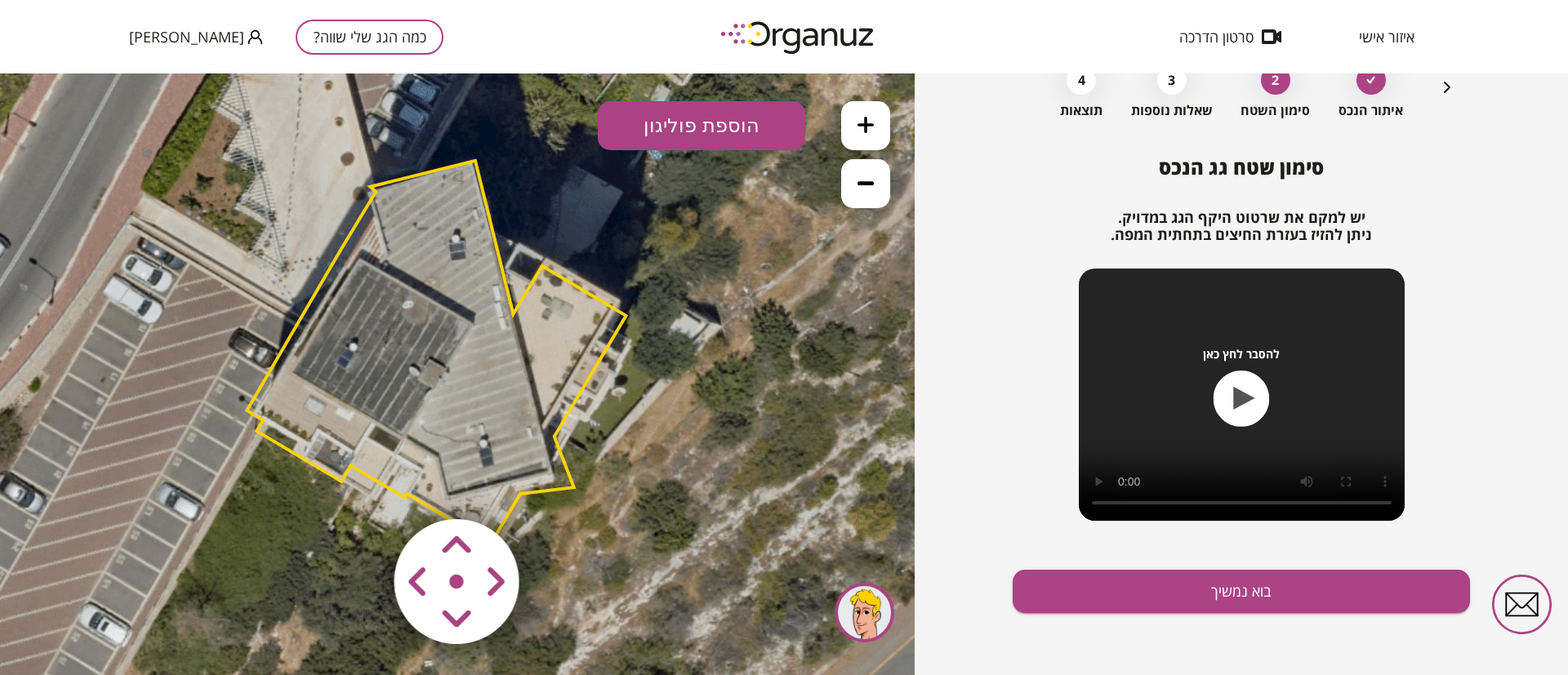
click at [360, 485] on area at bounding box center [360, 485] width 0 height 0
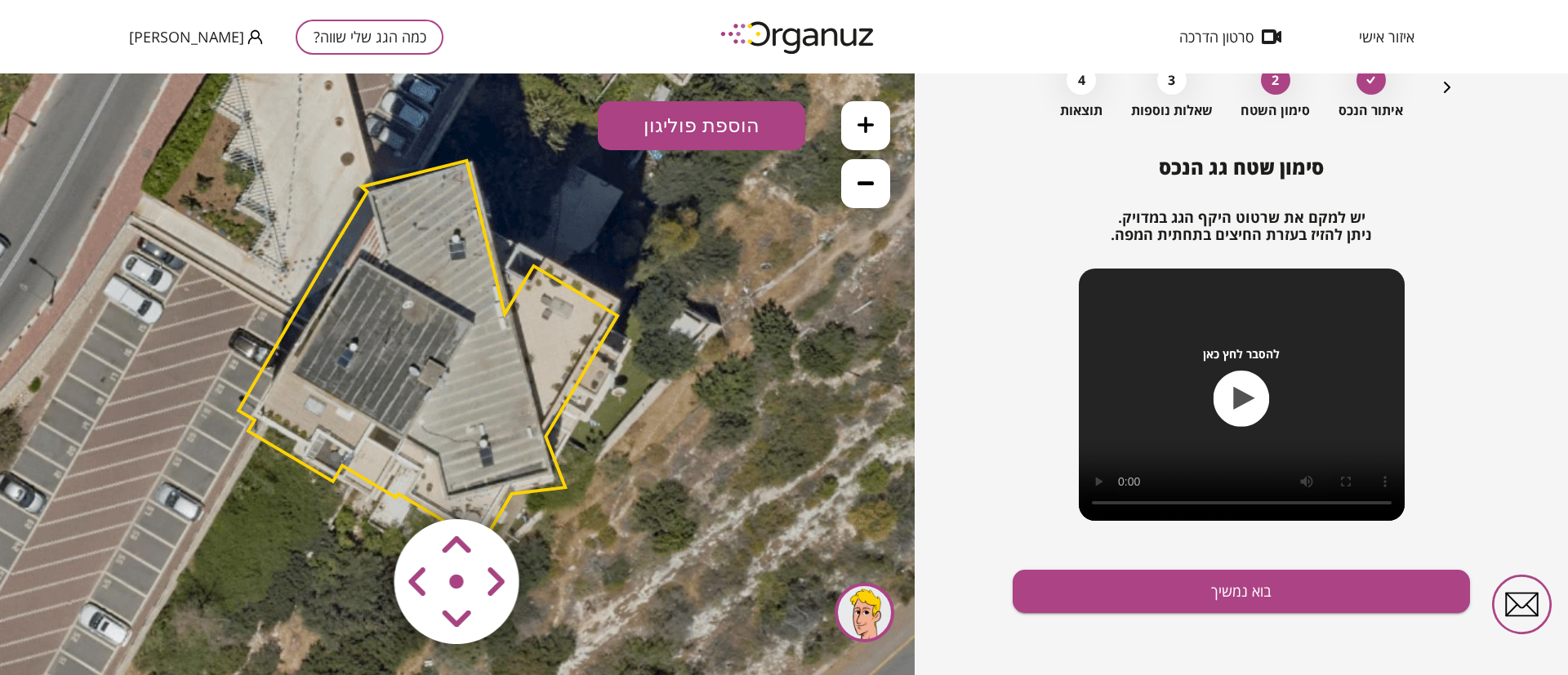
click at [360, 485] on area at bounding box center [360, 485] width 0 height 0
drag, startPoint x: 485, startPoint y: 514, endPoint x: 503, endPoint y: 543, distance: 34.1
click at [360, 485] on area at bounding box center [360, 485] width 0 height 0
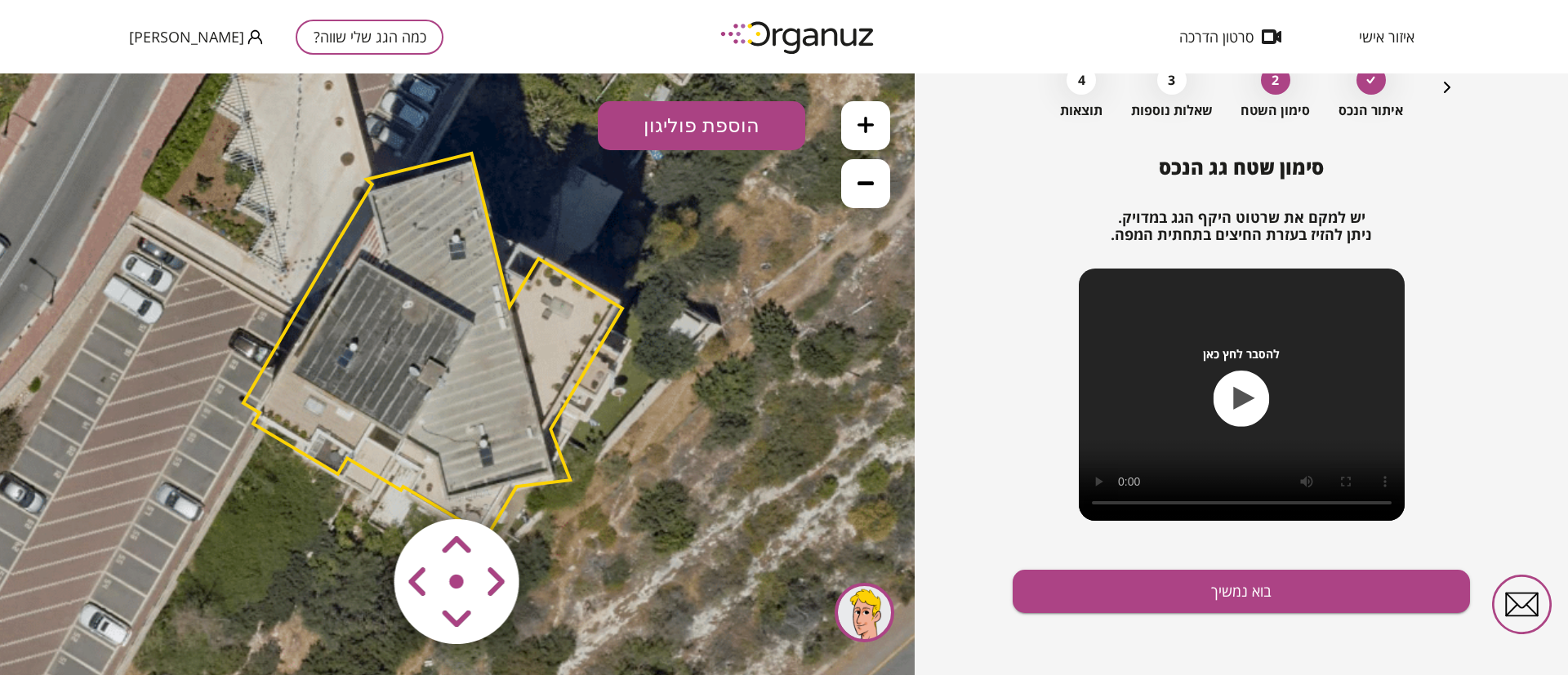
click at [360, 485] on area at bounding box center [360, 485] width 0 height 0
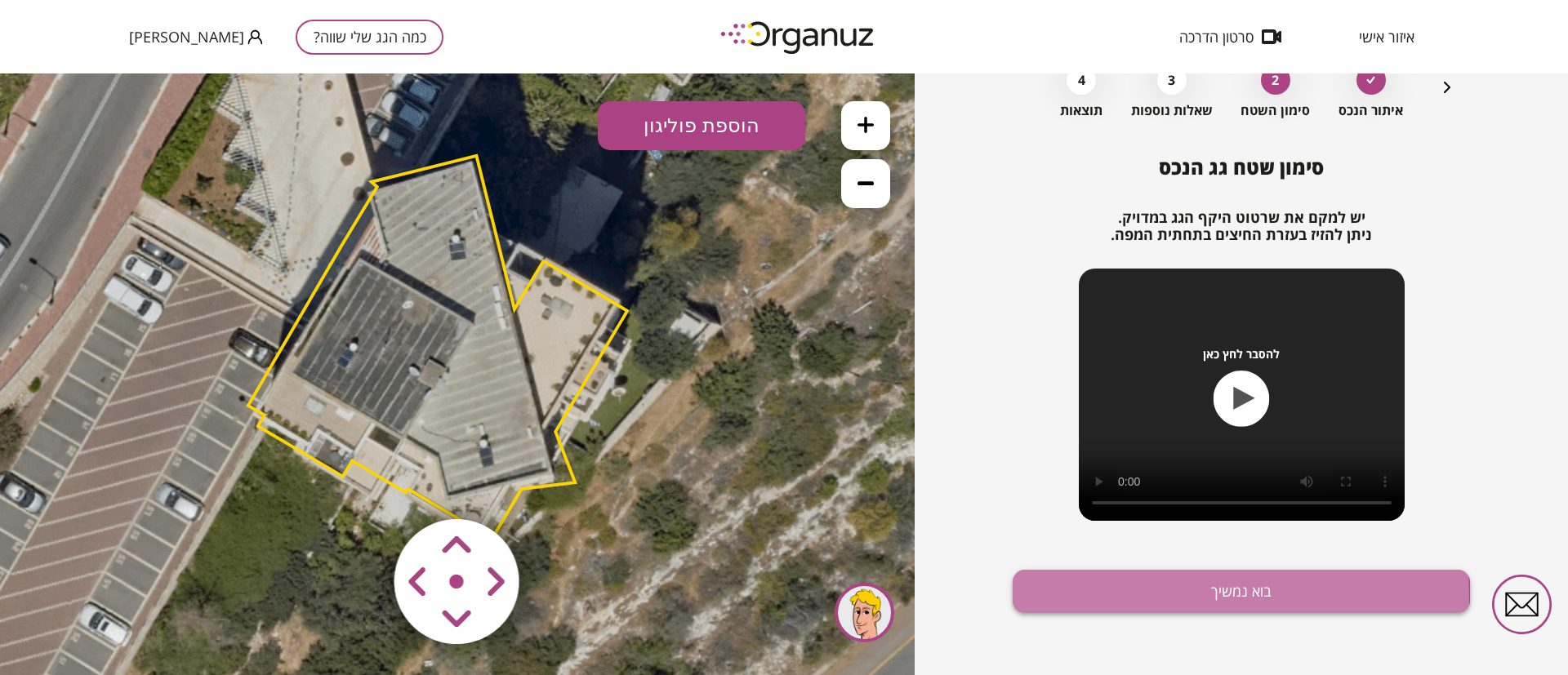
click at [1141, 596] on button "בוא נמשיך" at bounding box center [1242, 591] width 458 height 44
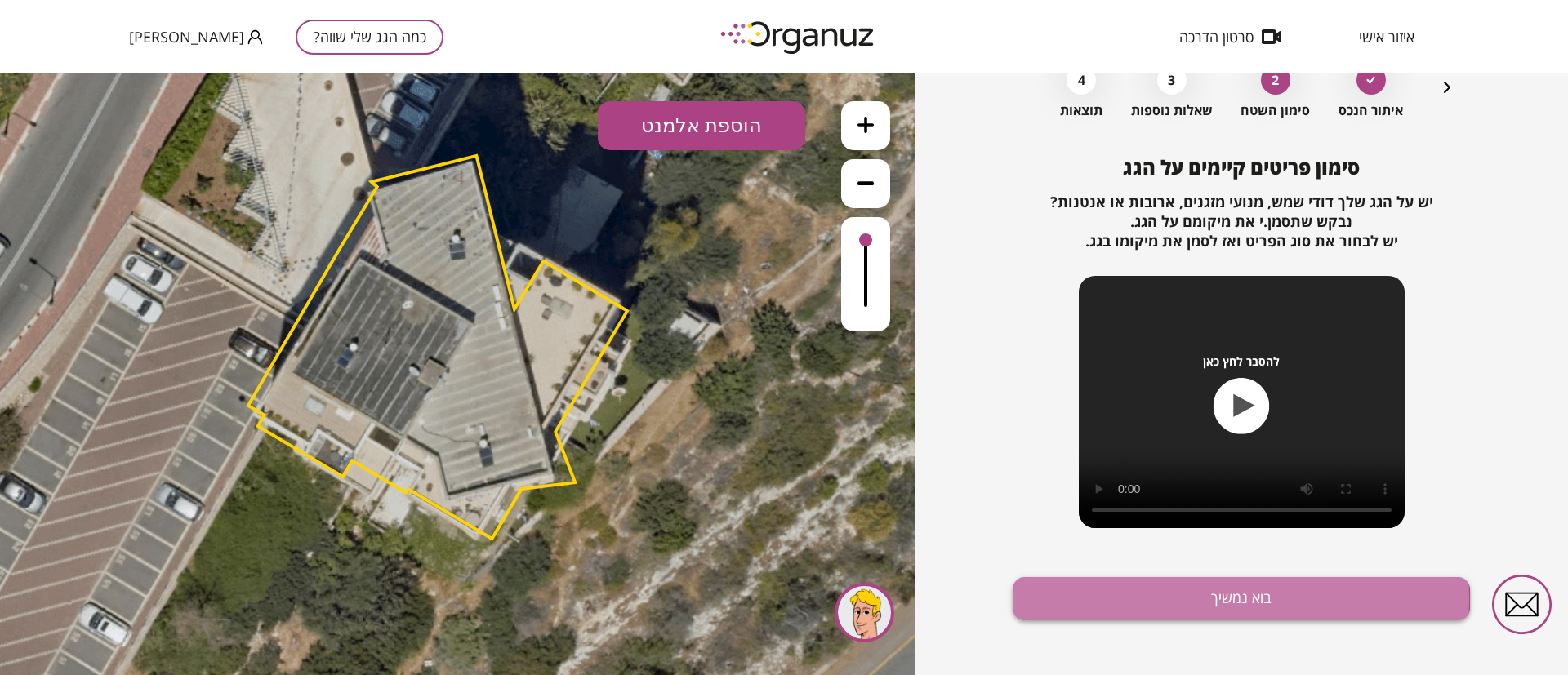
click at [1129, 596] on button "בוא נמשיך" at bounding box center [1242, 599] width 458 height 44
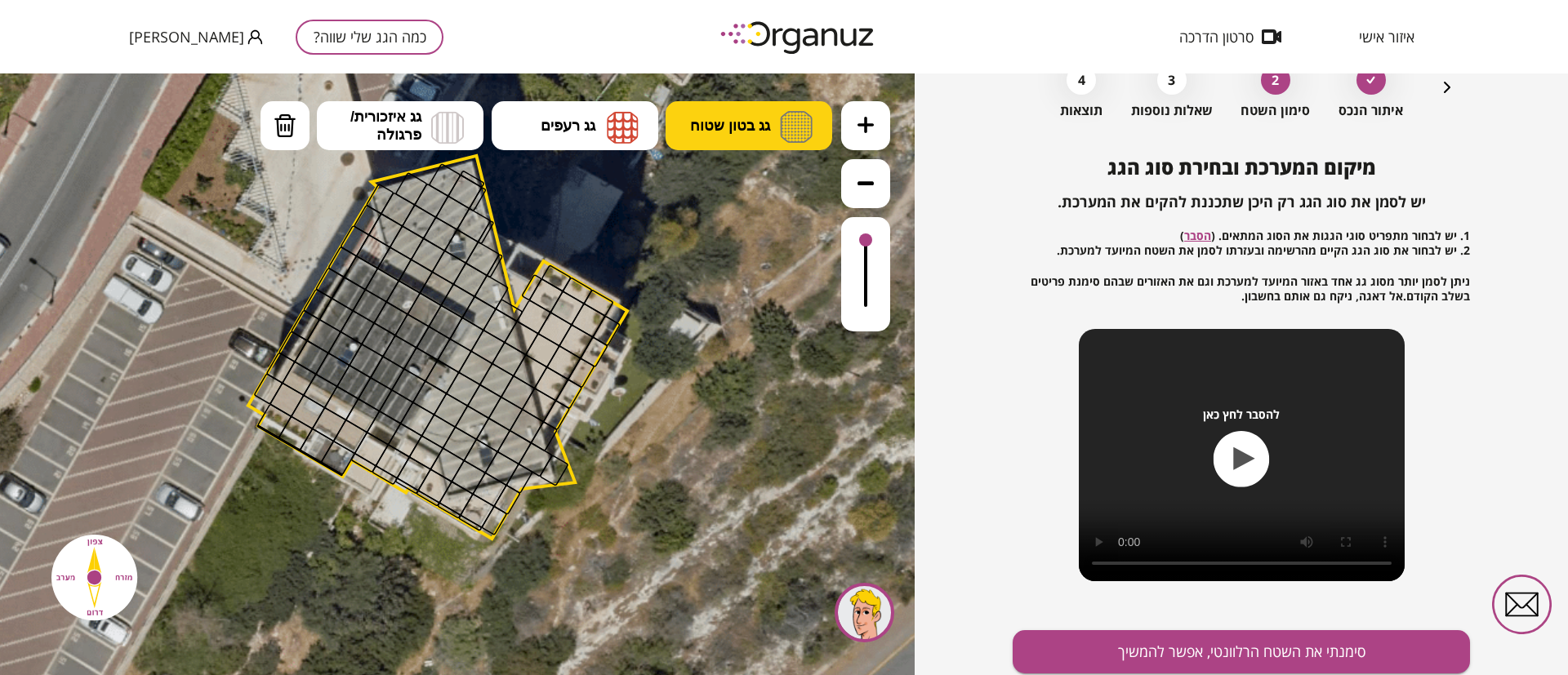
click at [713, 139] on button "גג בטון שטוח" at bounding box center [749, 126] width 166 height 49
click at [707, 192] on div ".st0 { fill: #FFFFFF; } 10" at bounding box center [457, 374] width 914 height 602
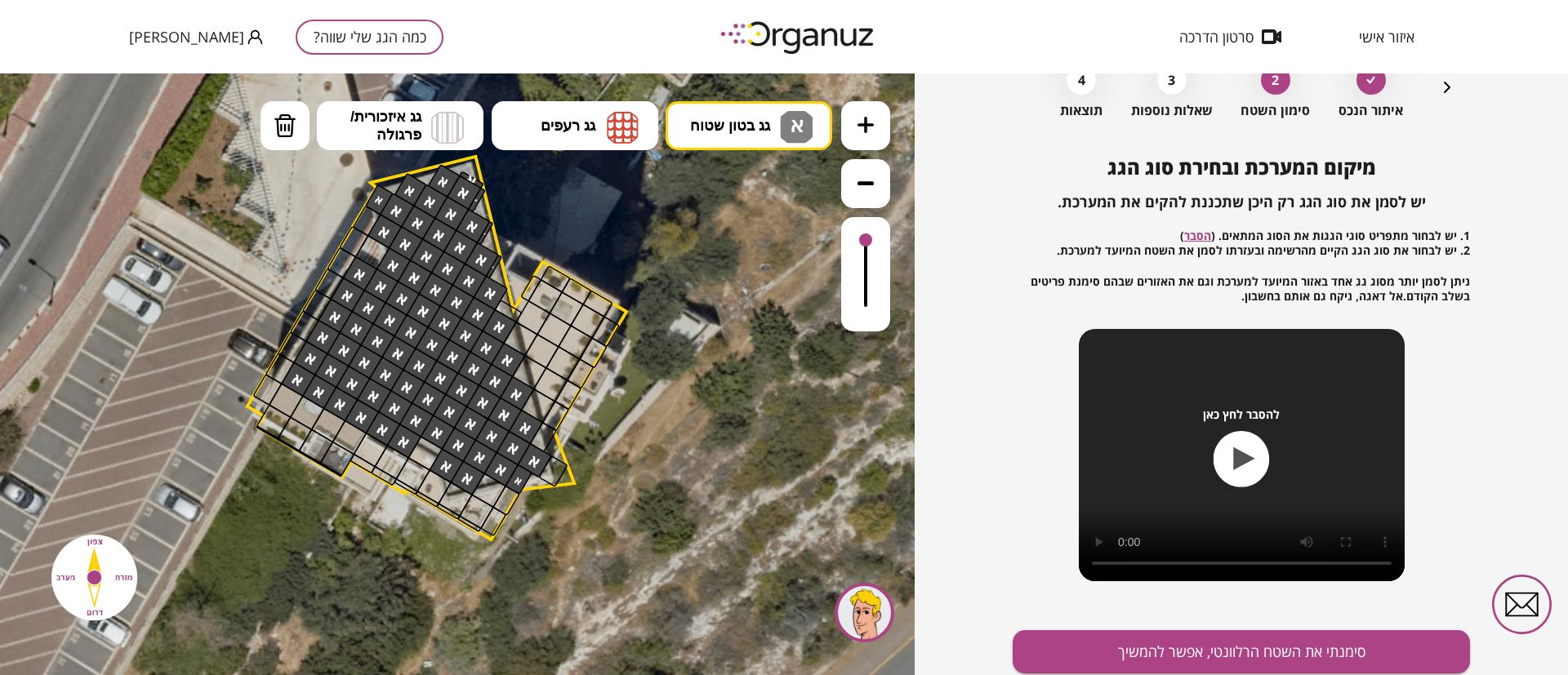
drag, startPoint x: 528, startPoint y: 453, endPoint x: 519, endPoint y: 448, distance: 10.3
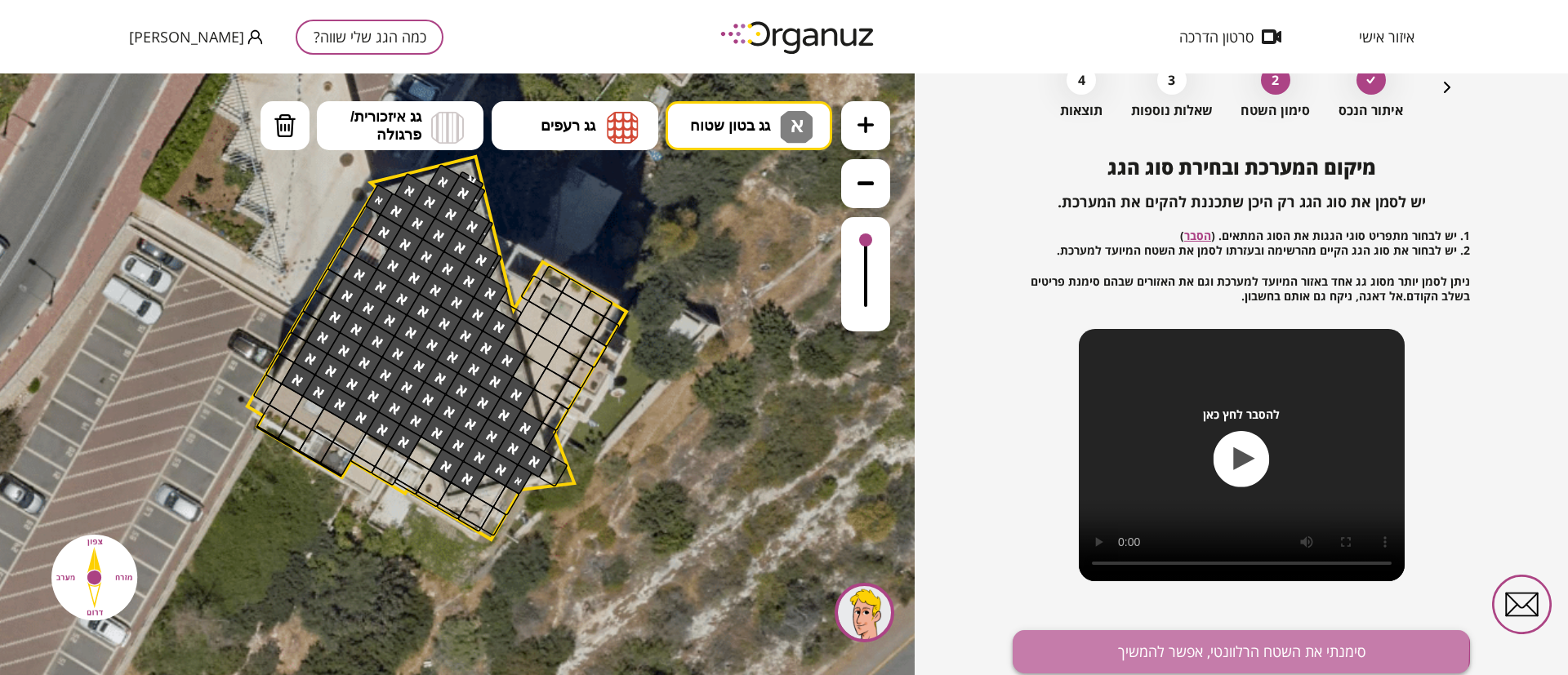
click at [1165, 649] on button "סימנתי את השטח הרלוונטי, אפשר להמשיך" at bounding box center [1242, 652] width 458 height 44
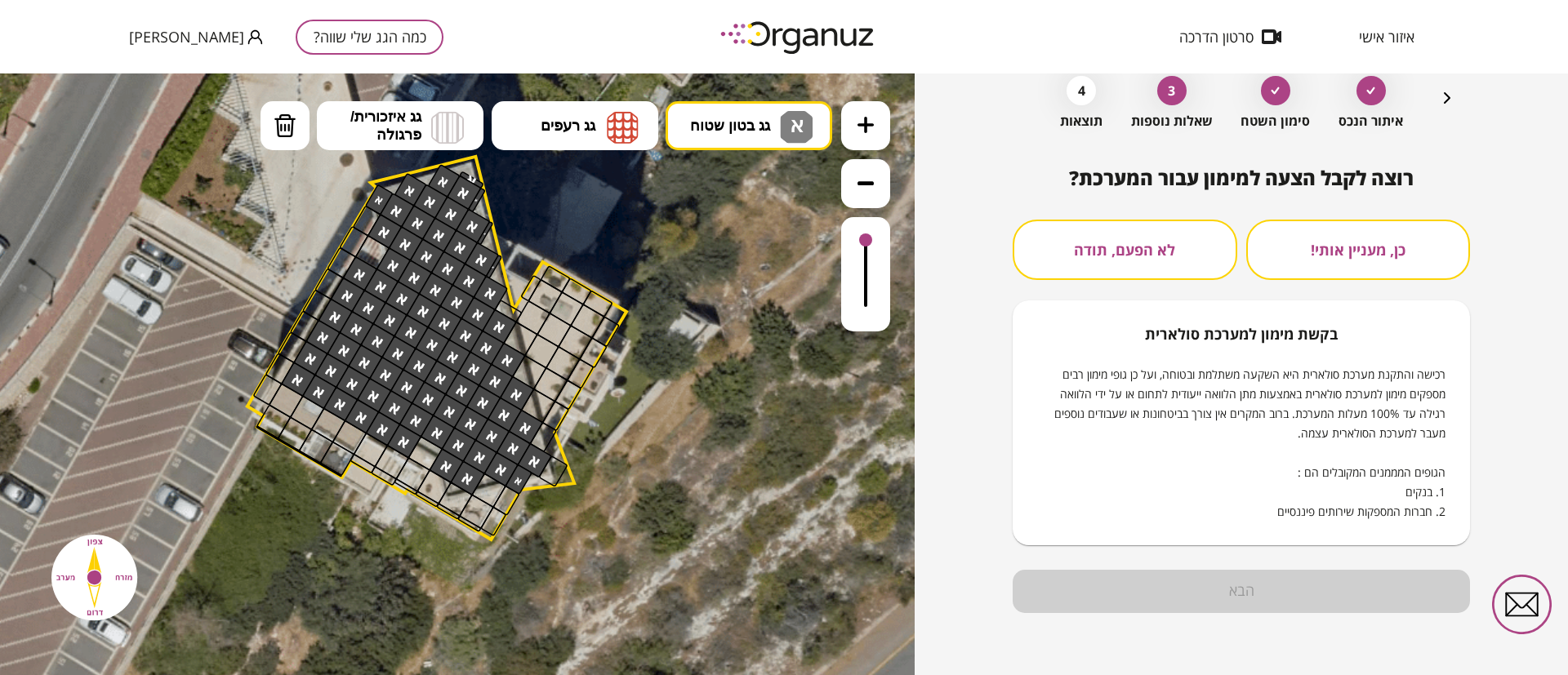
click at [1169, 240] on button "לא הפעם, תודה" at bounding box center [1124, 249] width 224 height 60
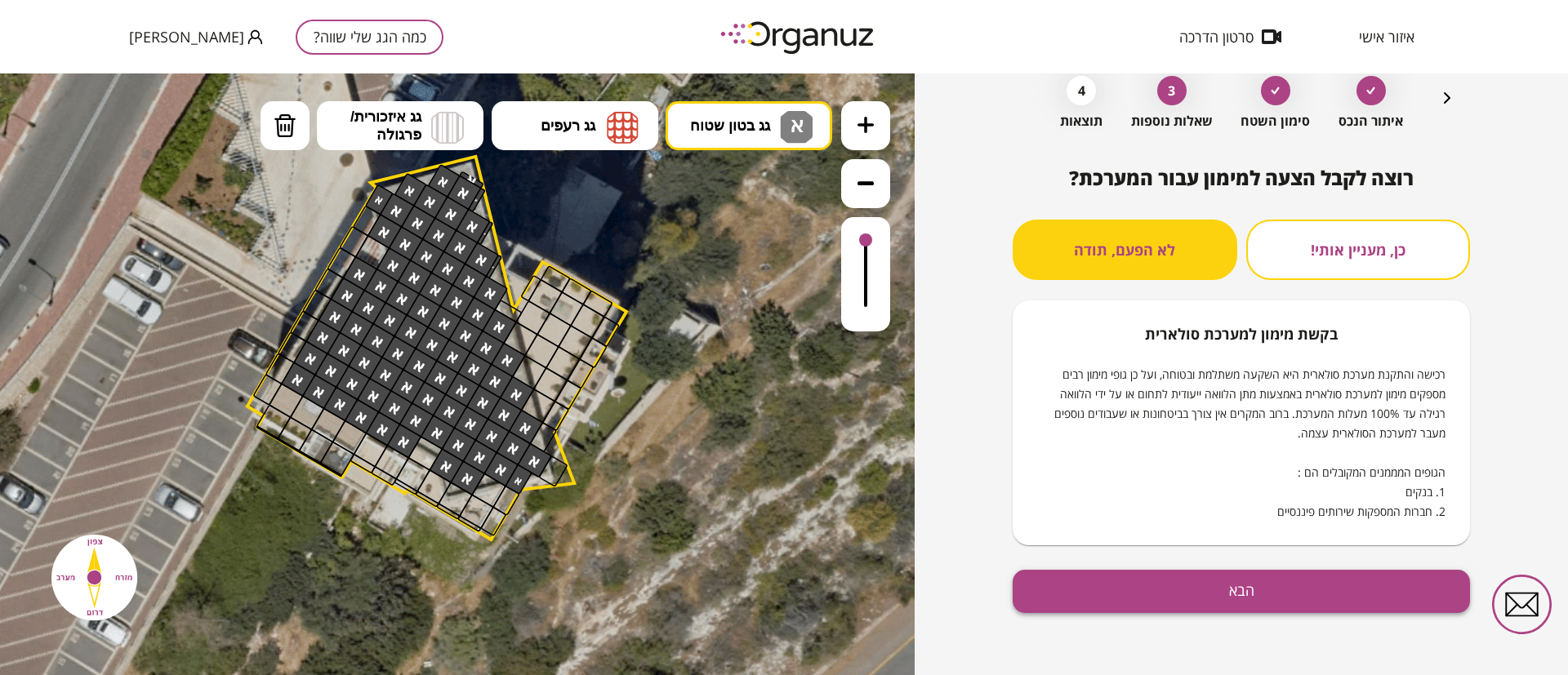
click at [1302, 587] on button "הבא" at bounding box center [1242, 591] width 458 height 44
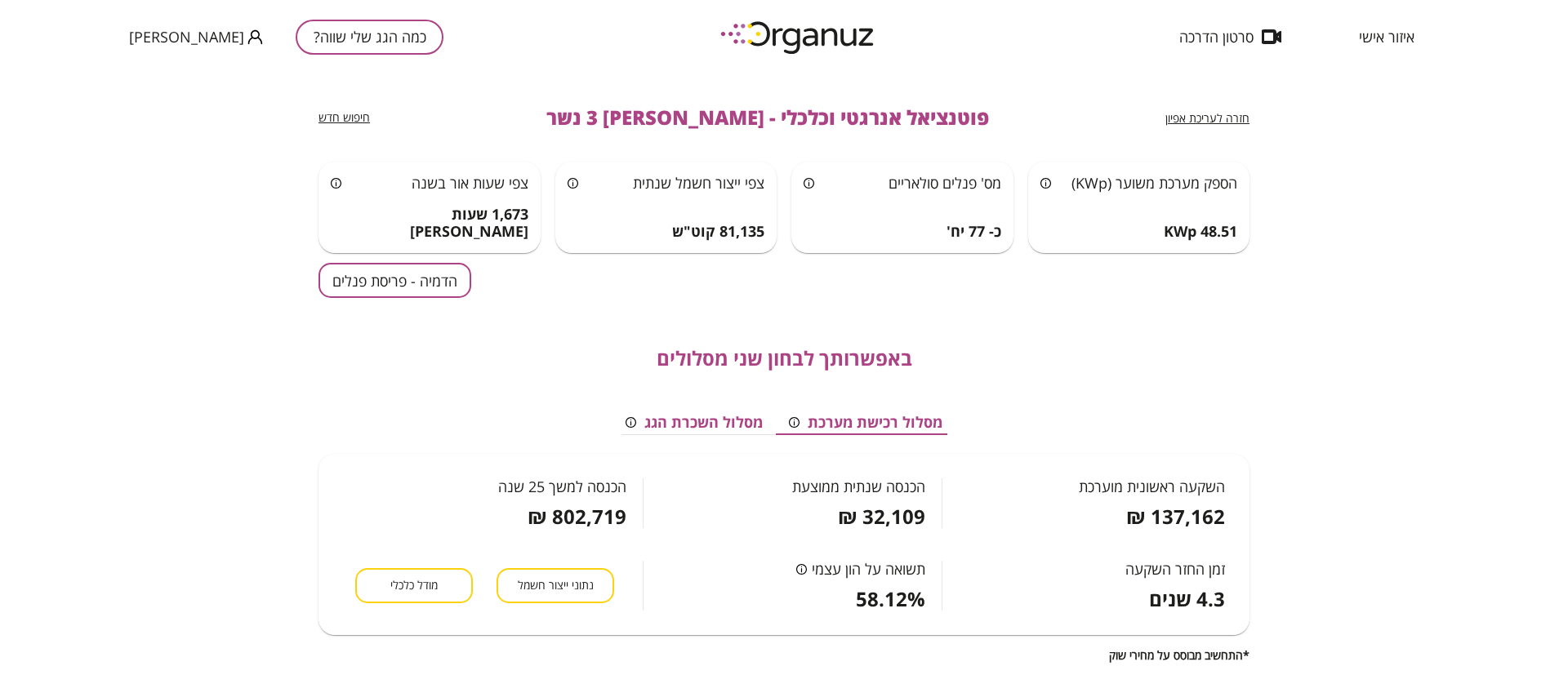
click at [412, 293] on button "הדמיה - פריסת פנלים" at bounding box center [394, 281] width 153 height 35
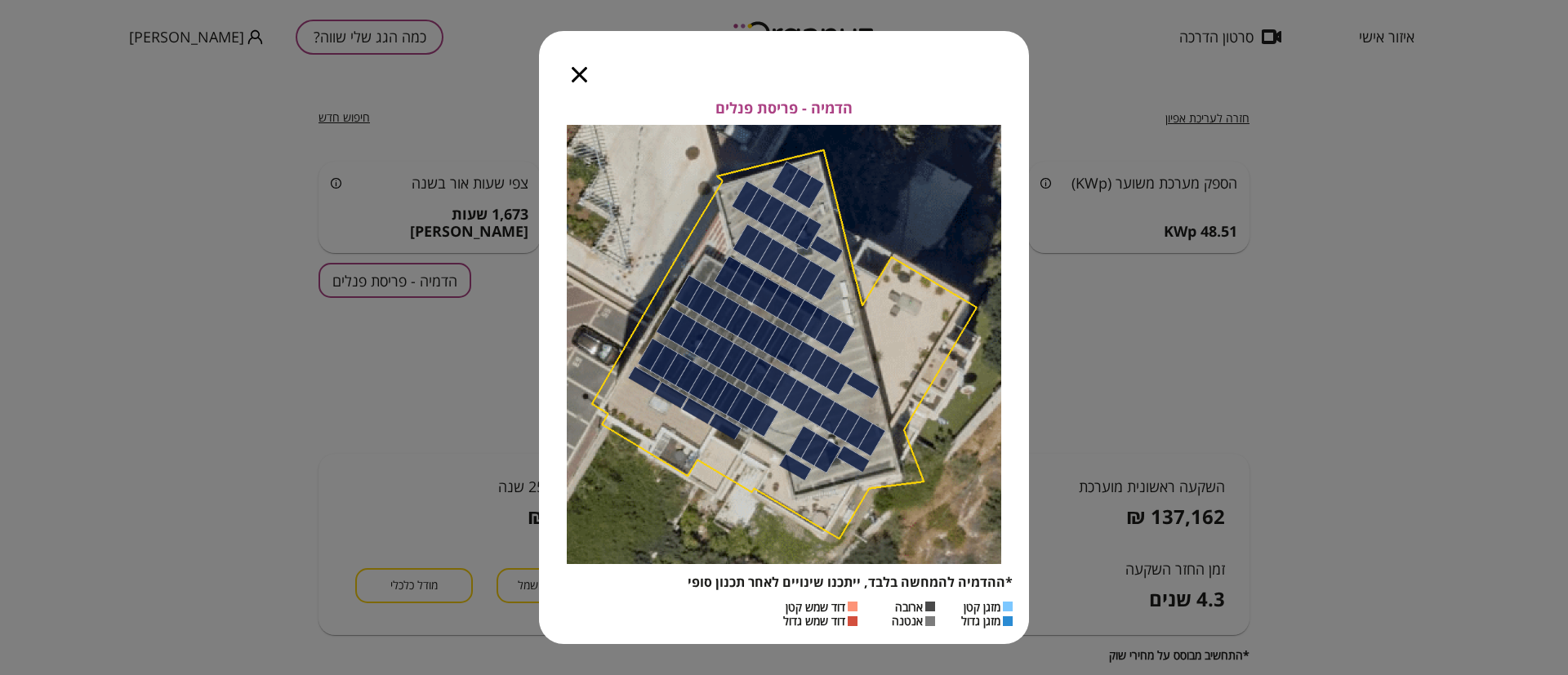
click at [579, 65] on div at bounding box center [579, 65] width 81 height 69
drag, startPoint x: 585, startPoint y: 82, endPoint x: 577, endPoint y: 80, distance: 8.2
click at [584, 83] on div at bounding box center [579, 65] width 81 height 69
click at [579, 73] on icon "button" at bounding box center [579, 74] width 16 height 16
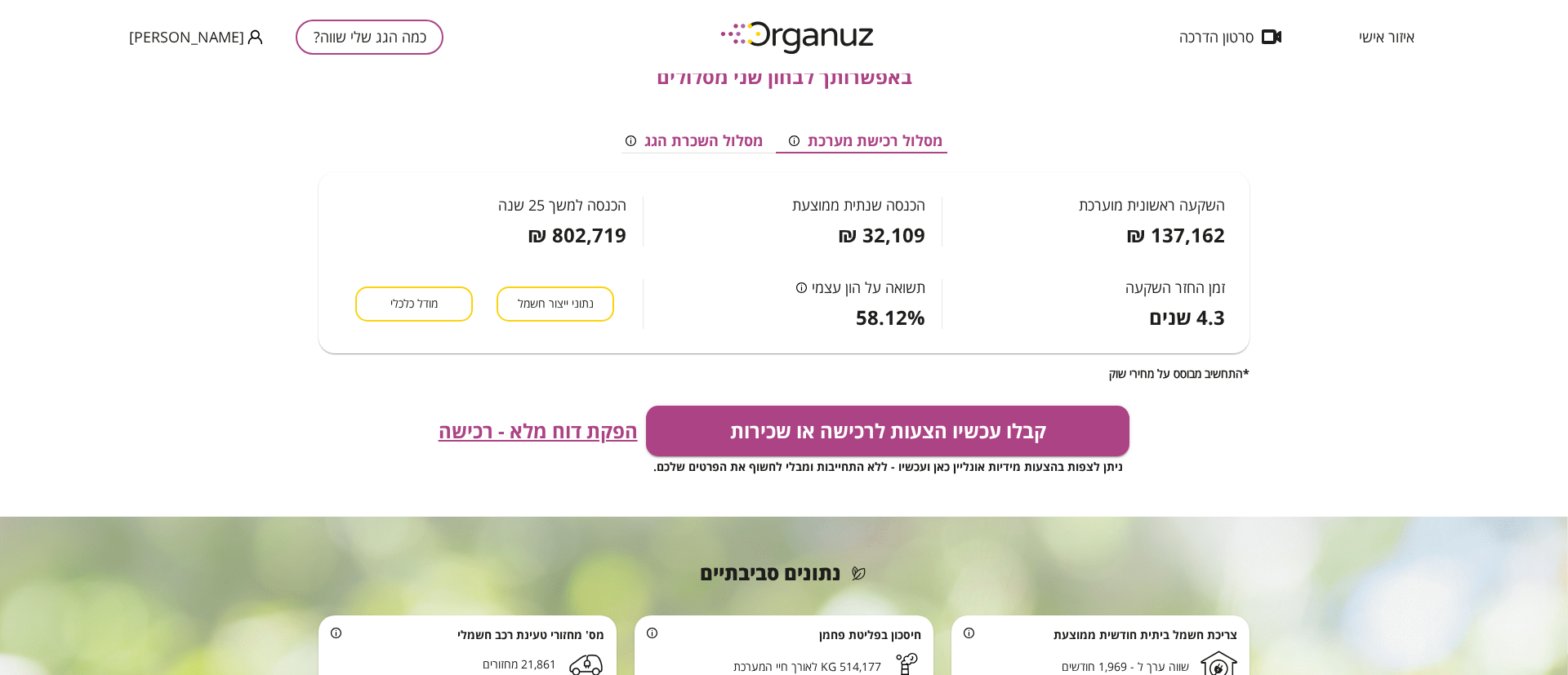
scroll to position [474, 0]
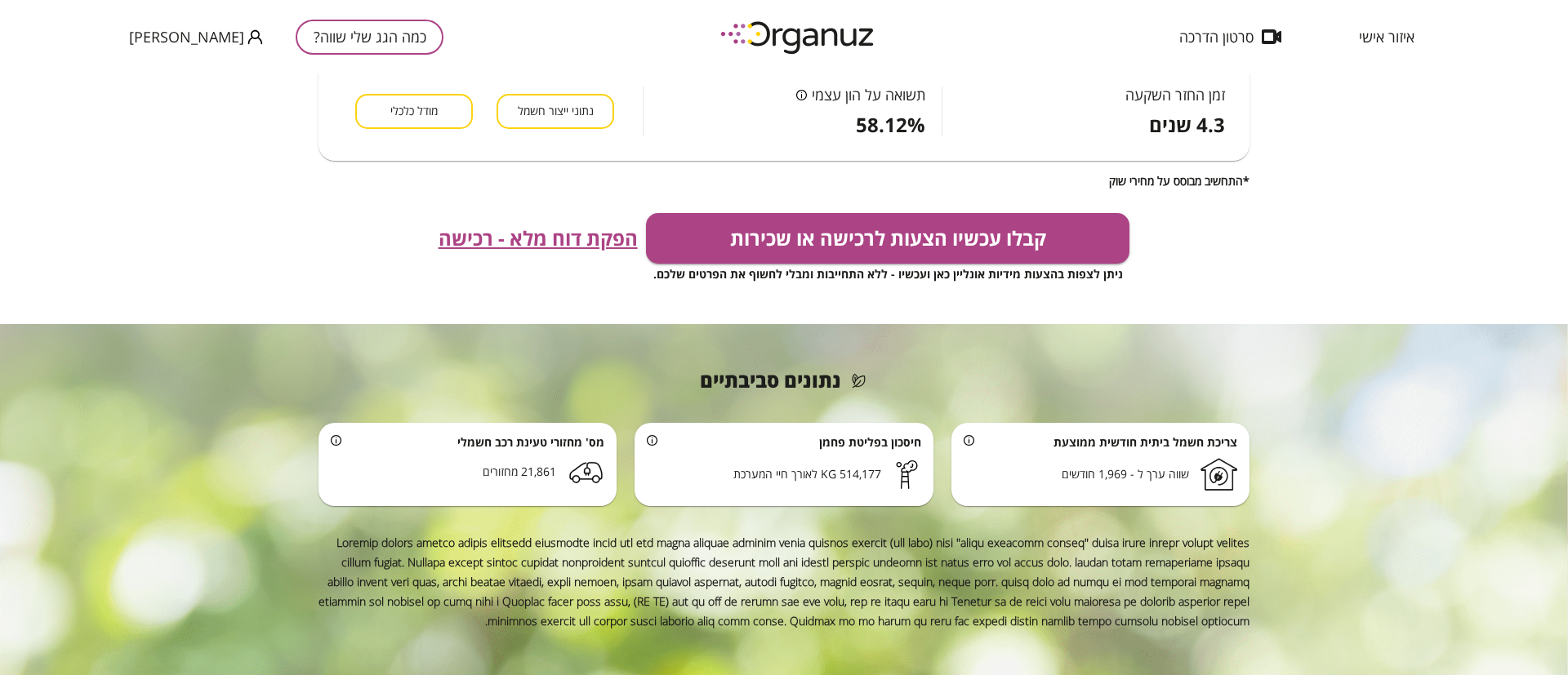
click at [533, 244] on span "הפקת דוח מלא - רכישה" at bounding box center [538, 238] width 199 height 23
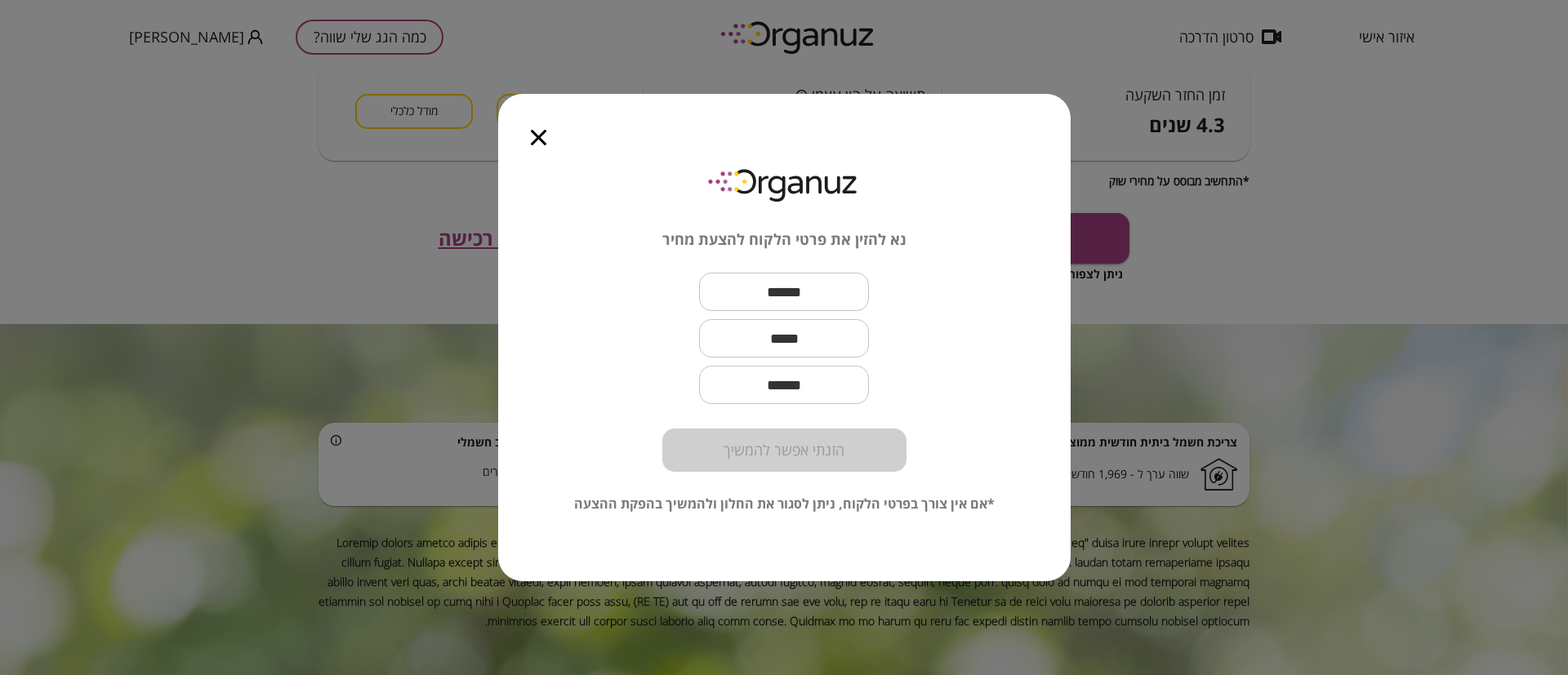
click at [532, 142] on icon "button" at bounding box center [538, 138] width 16 height 16
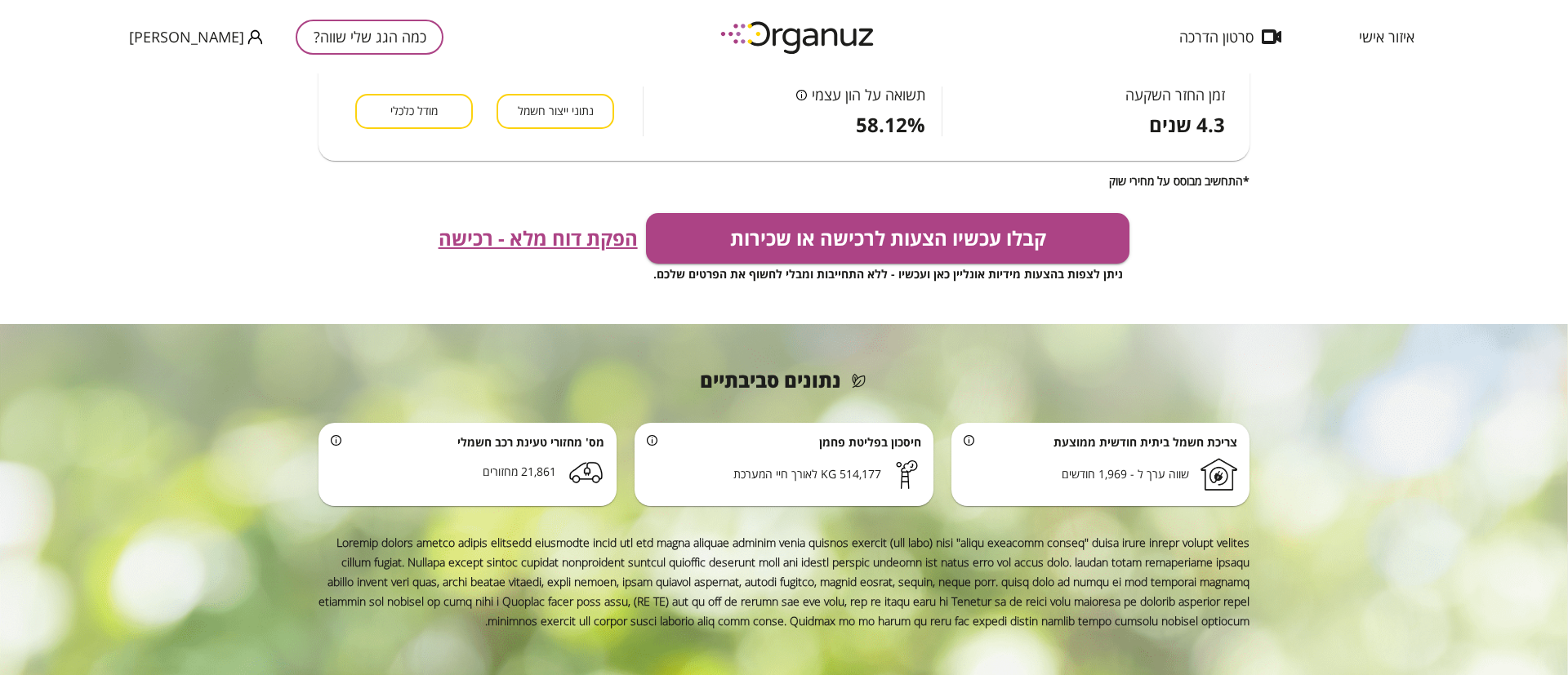
click at [41, 96] on div "חזרה לעריכת אפיון פוטנציאל אנרגטי וכלכלי - החצב 3 נשר חיפוש חדש הספק מערכת משוע…" at bounding box center [784, 374] width 1568 height 602
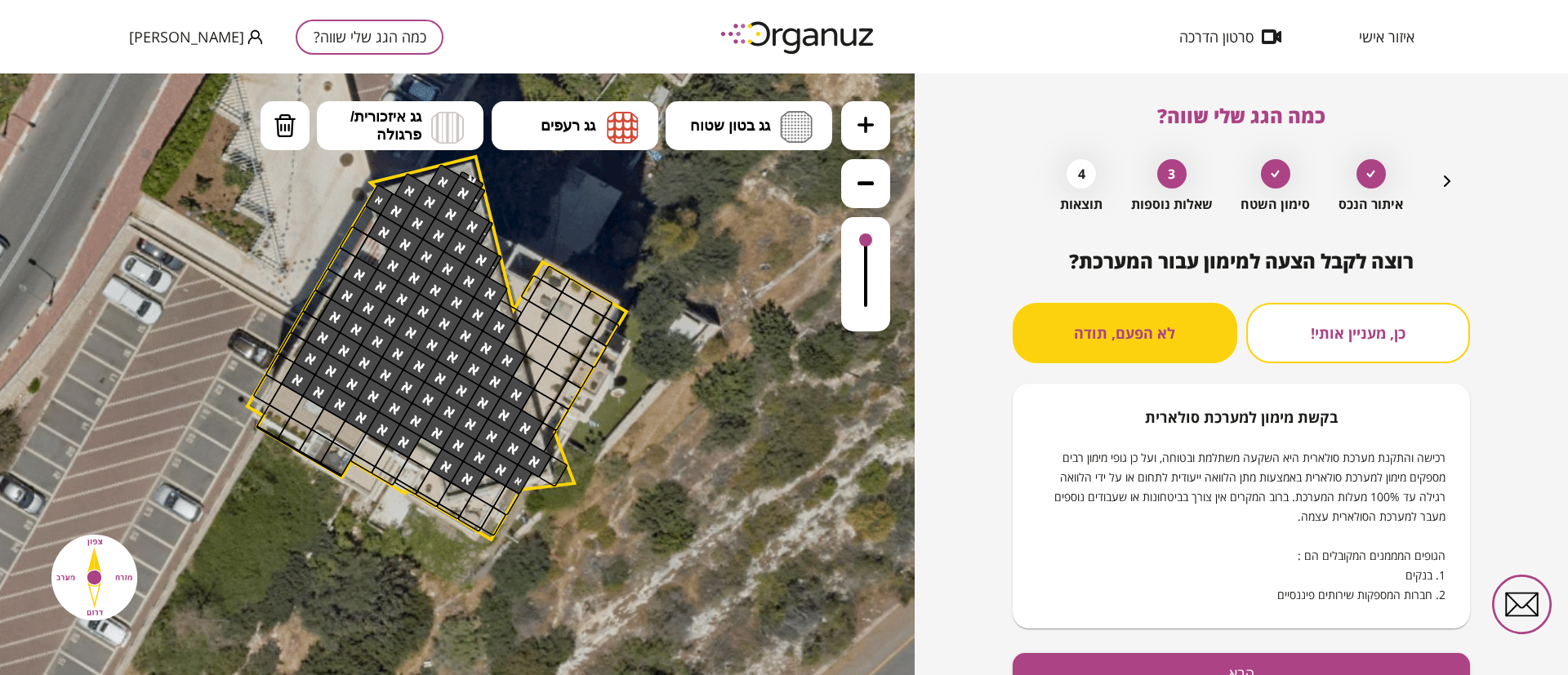
click at [305, 28] on button "כמה הגג שלי שווה?" at bounding box center [369, 37] width 148 height 35
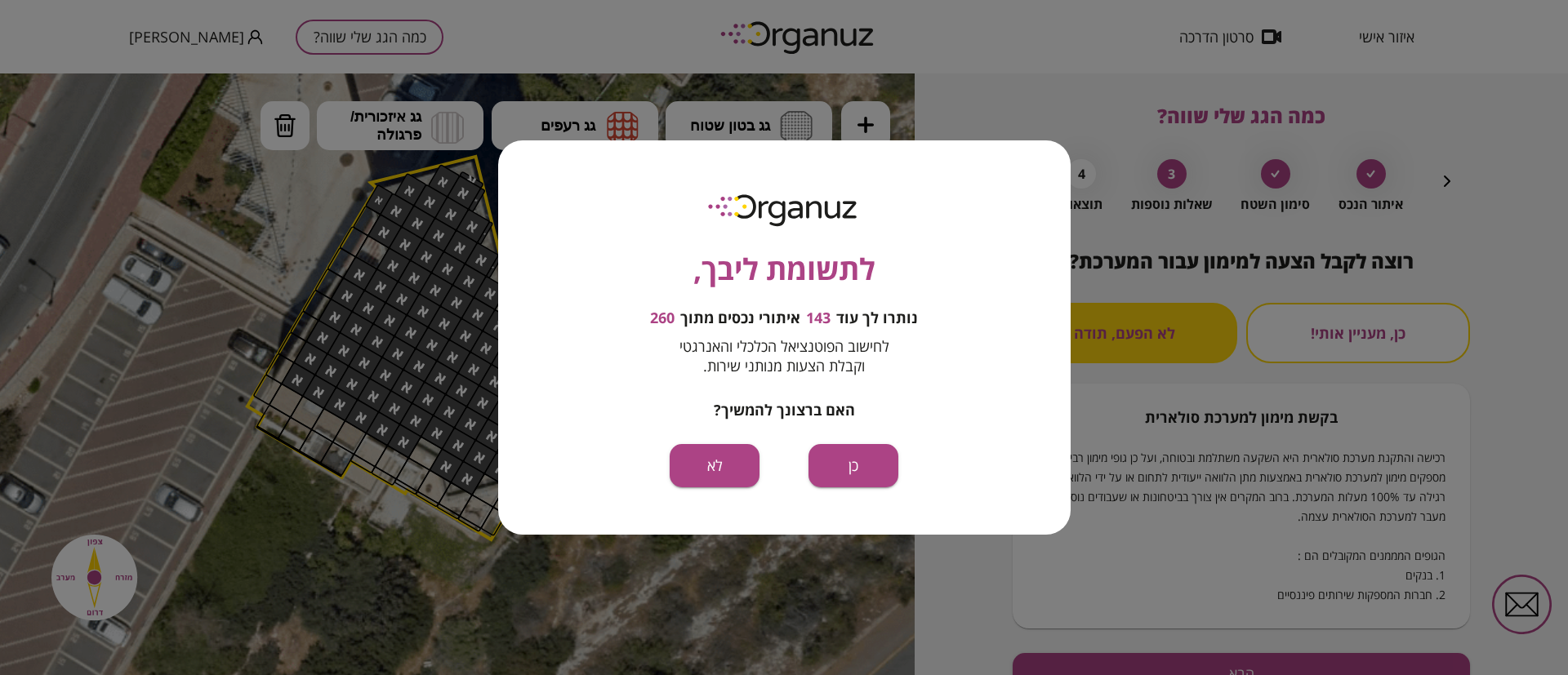
click at [855, 470] on button "כן" at bounding box center [853, 466] width 90 height 44
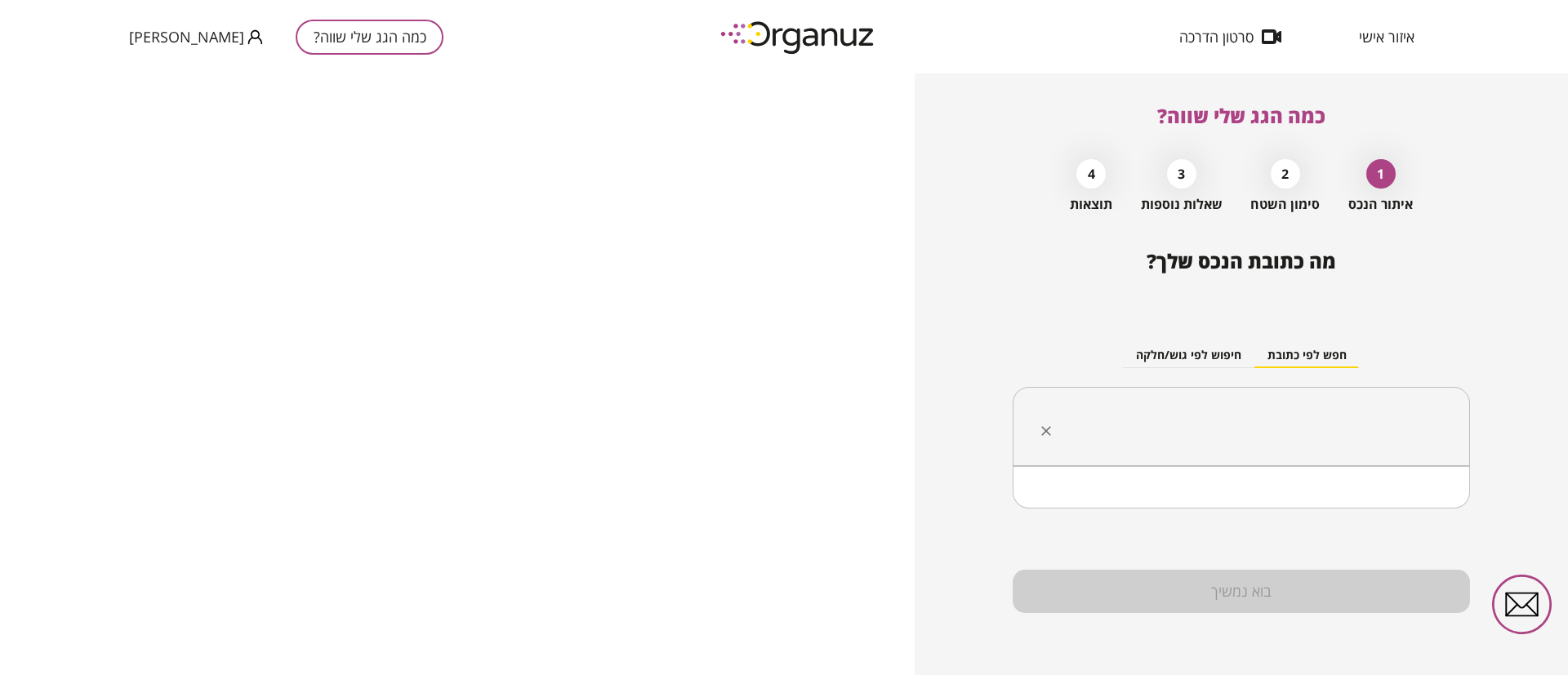
click at [1251, 431] on input "text" at bounding box center [1247, 427] width 405 height 41
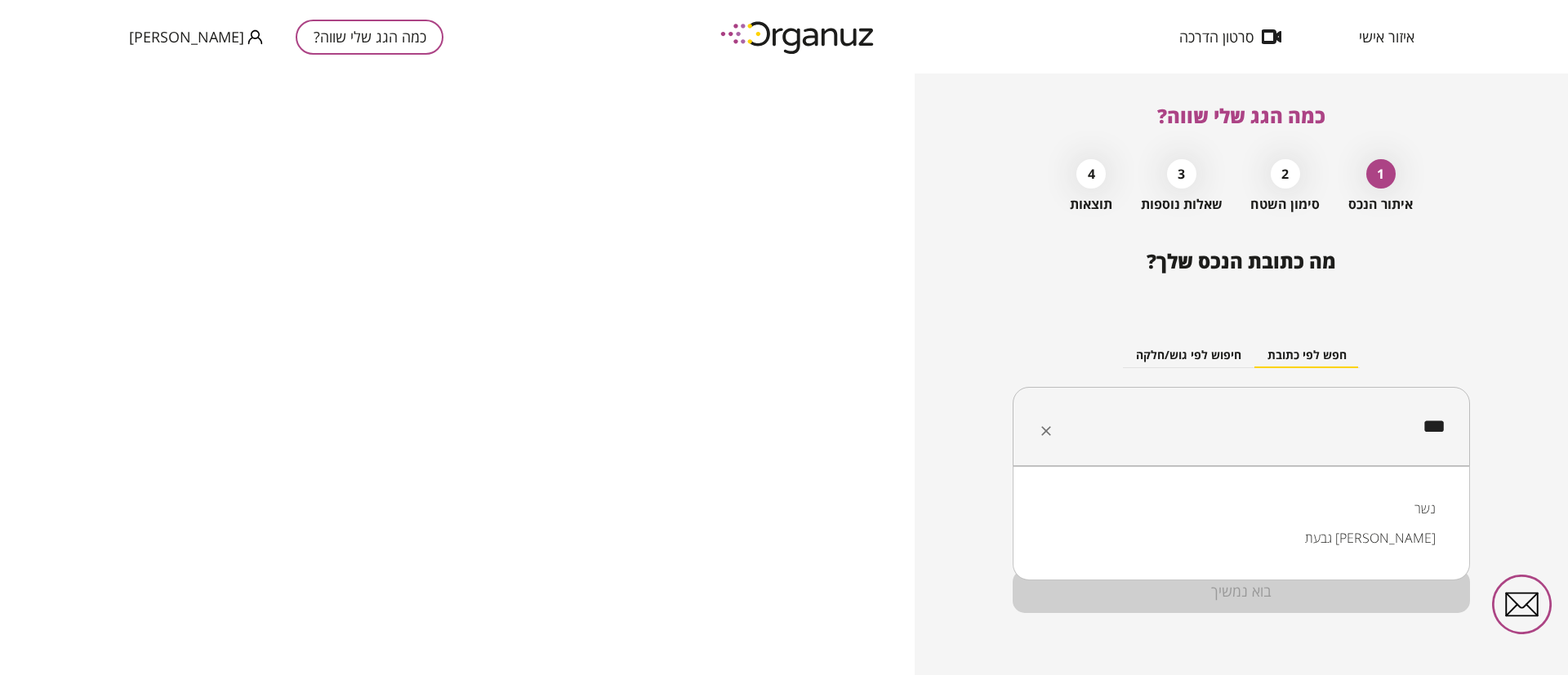
click at [1316, 508] on li "נשר" at bounding box center [1242, 509] width 415 height 30
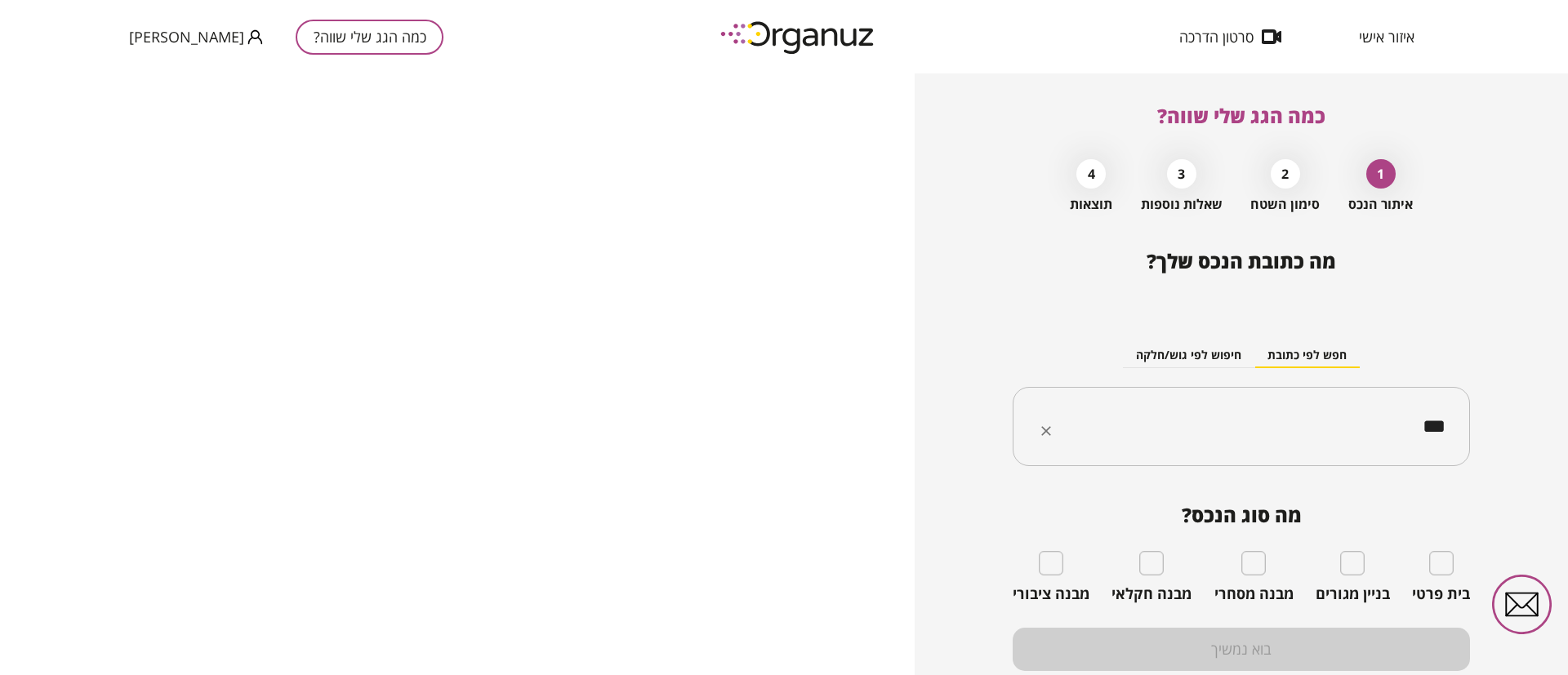
type input "***"
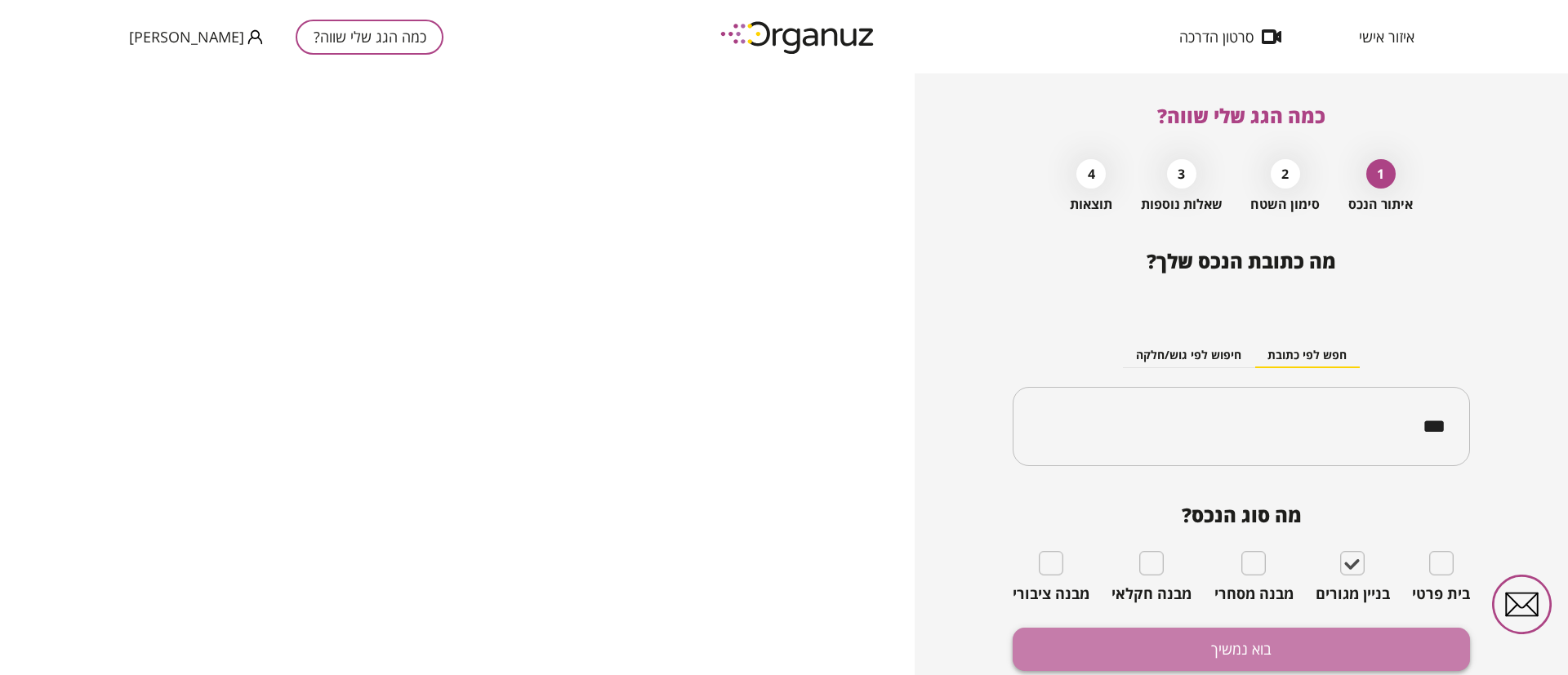
click at [1290, 648] on button "בוא נמשיך" at bounding box center [1242, 649] width 458 height 44
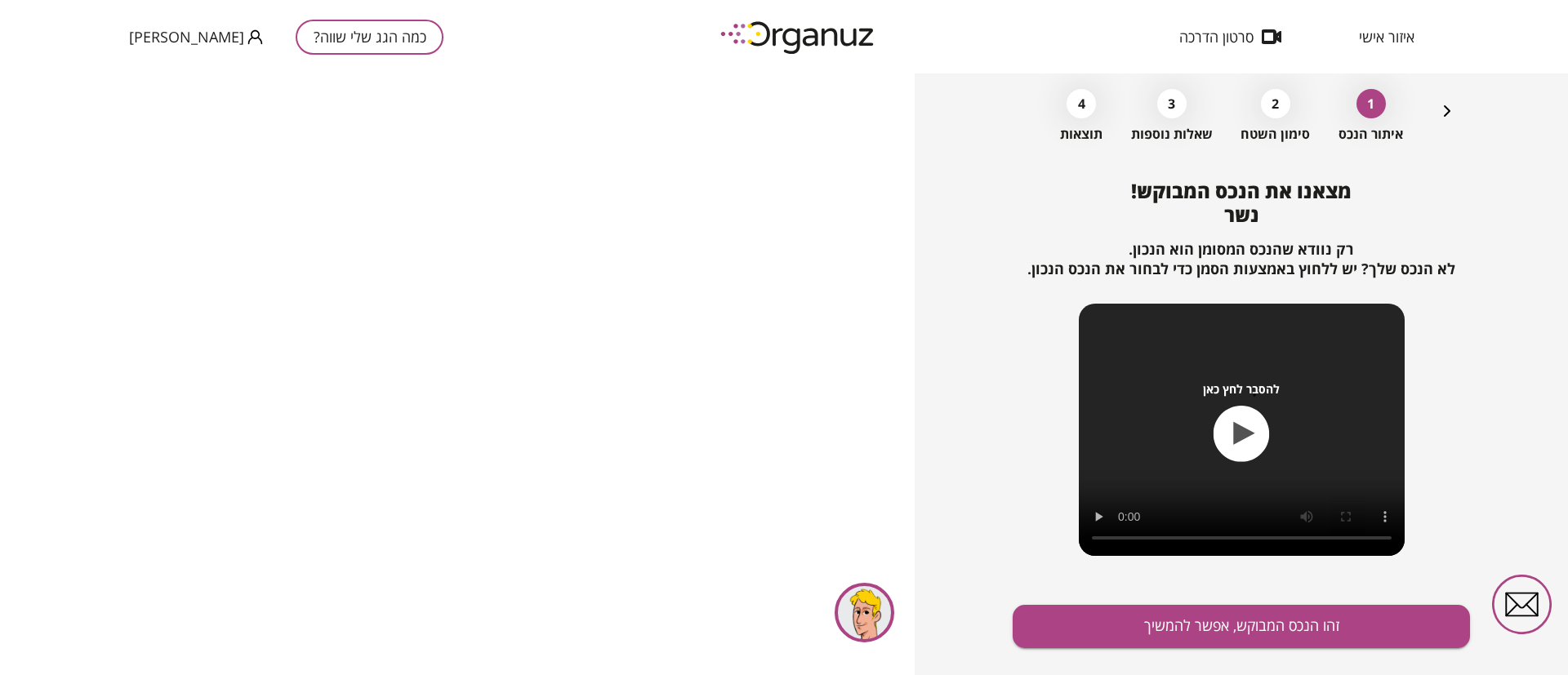
scroll to position [105, 0]
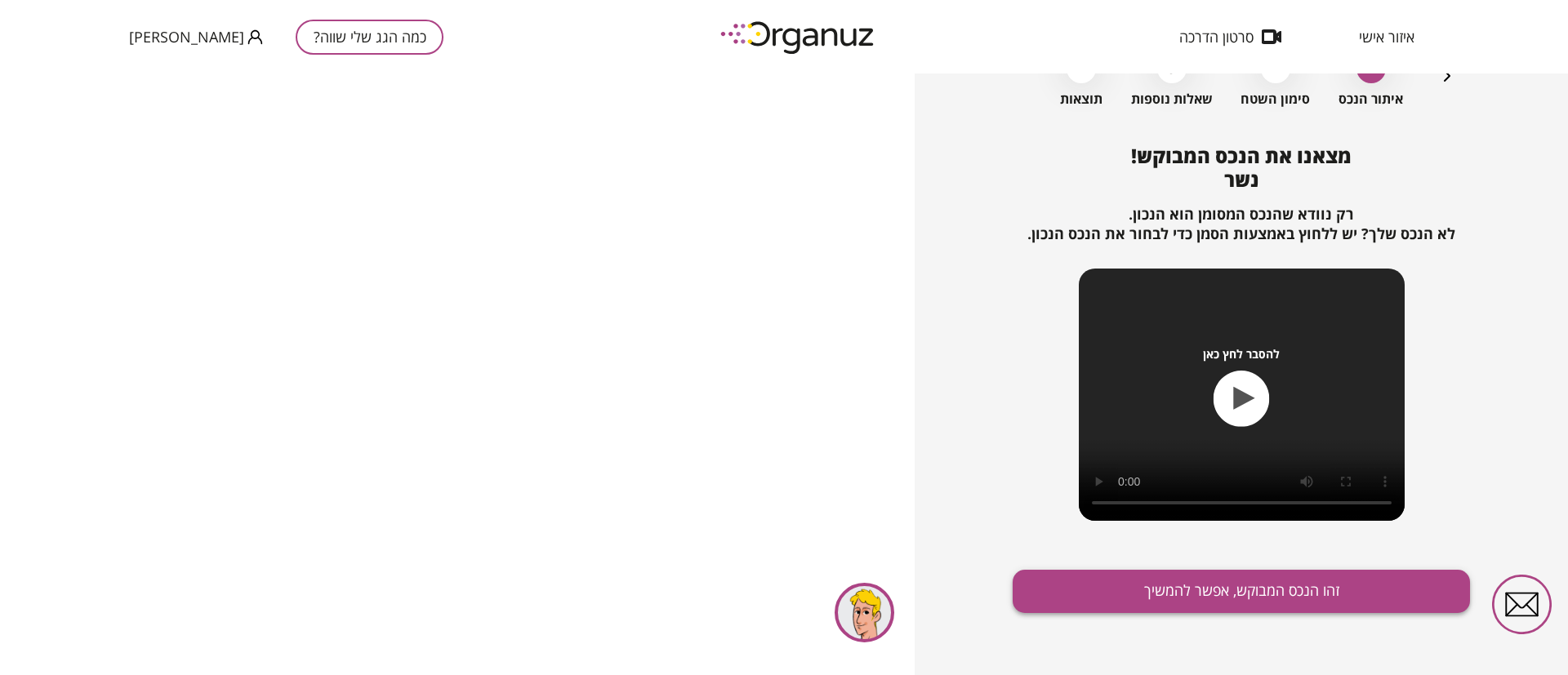
click at [1269, 597] on button "זהו הנכס המבוקש, אפשר להמשיך" at bounding box center [1242, 591] width 458 height 44
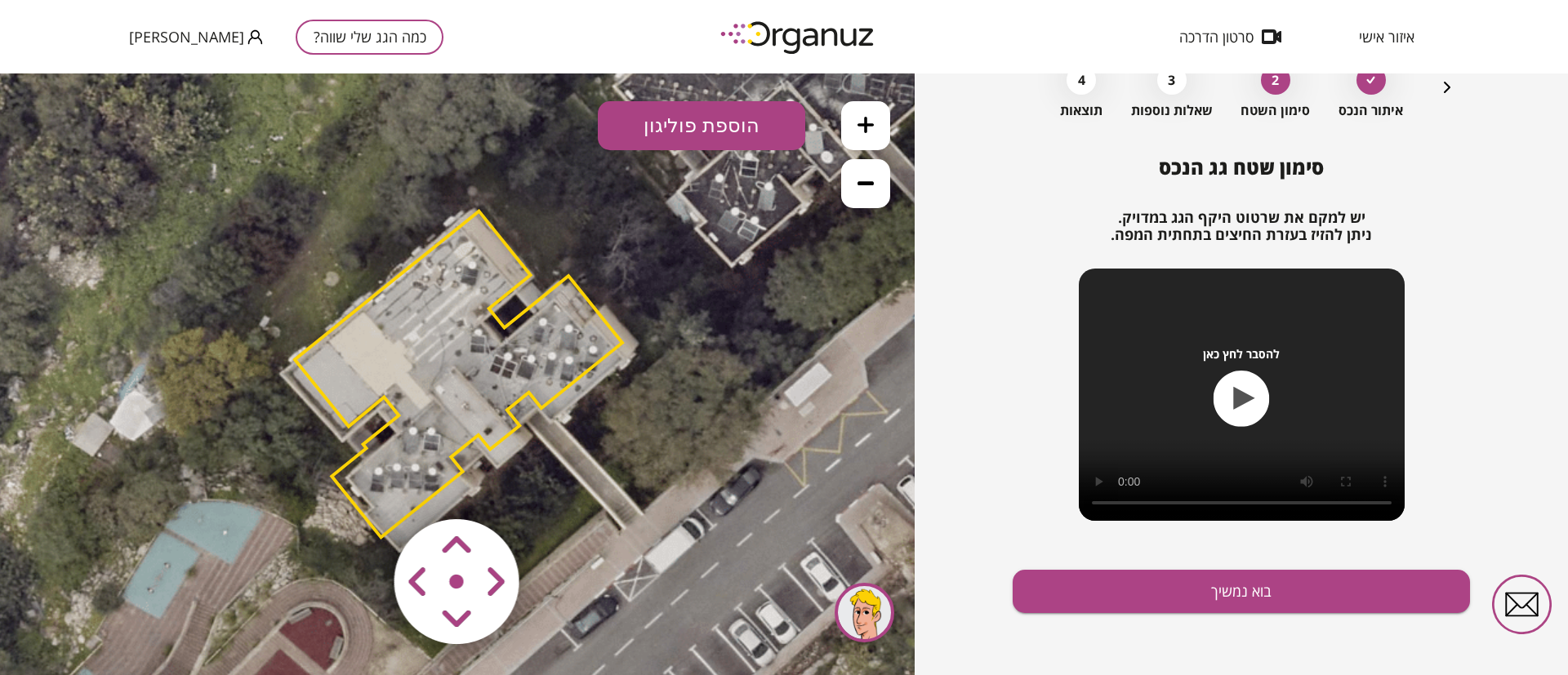
click at [360, 485] on area at bounding box center [360, 485] width 0 height 0
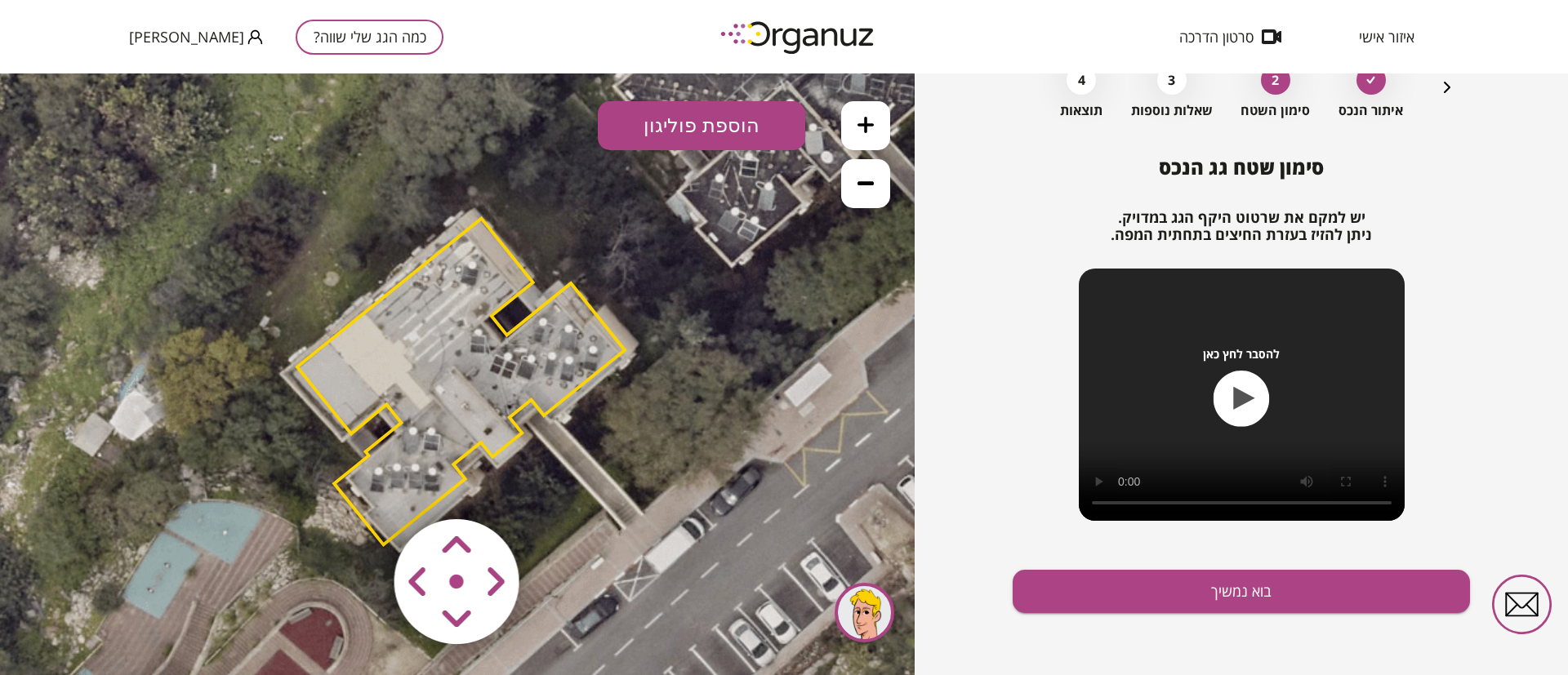
drag, startPoint x: 454, startPoint y: 621, endPoint x: 414, endPoint y: 590, distance: 50.6
click at [360, 485] on area at bounding box center [360, 485] width 0 height 0
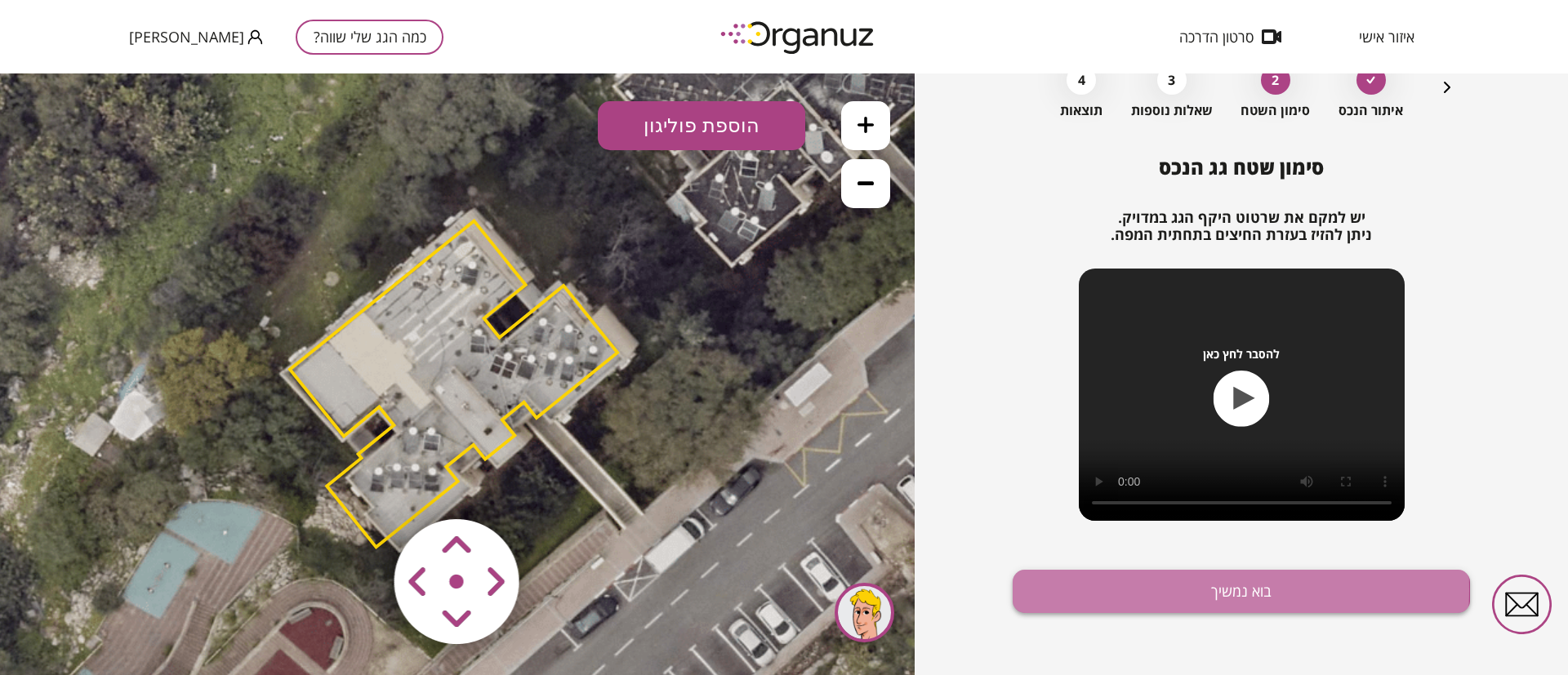
click at [1082, 589] on button "בוא נמשיך" at bounding box center [1242, 591] width 458 height 44
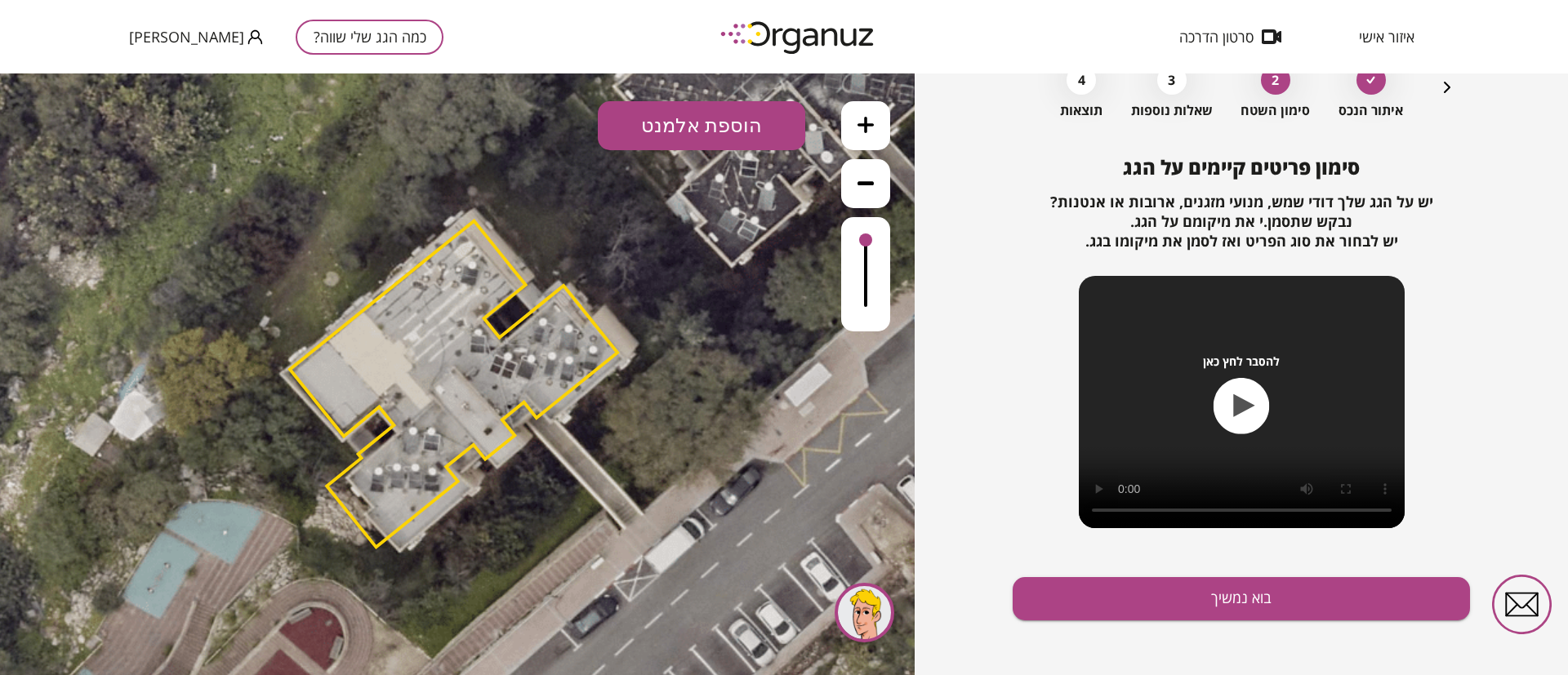
click at [703, 112] on button "הוספת אלמנט" at bounding box center [701, 126] width 207 height 49
click at [677, 205] on div ".st0 { fill: #FFFFFF; } .st0 { fill: #FFFFFF; }" at bounding box center [457, 374] width 914 height 602
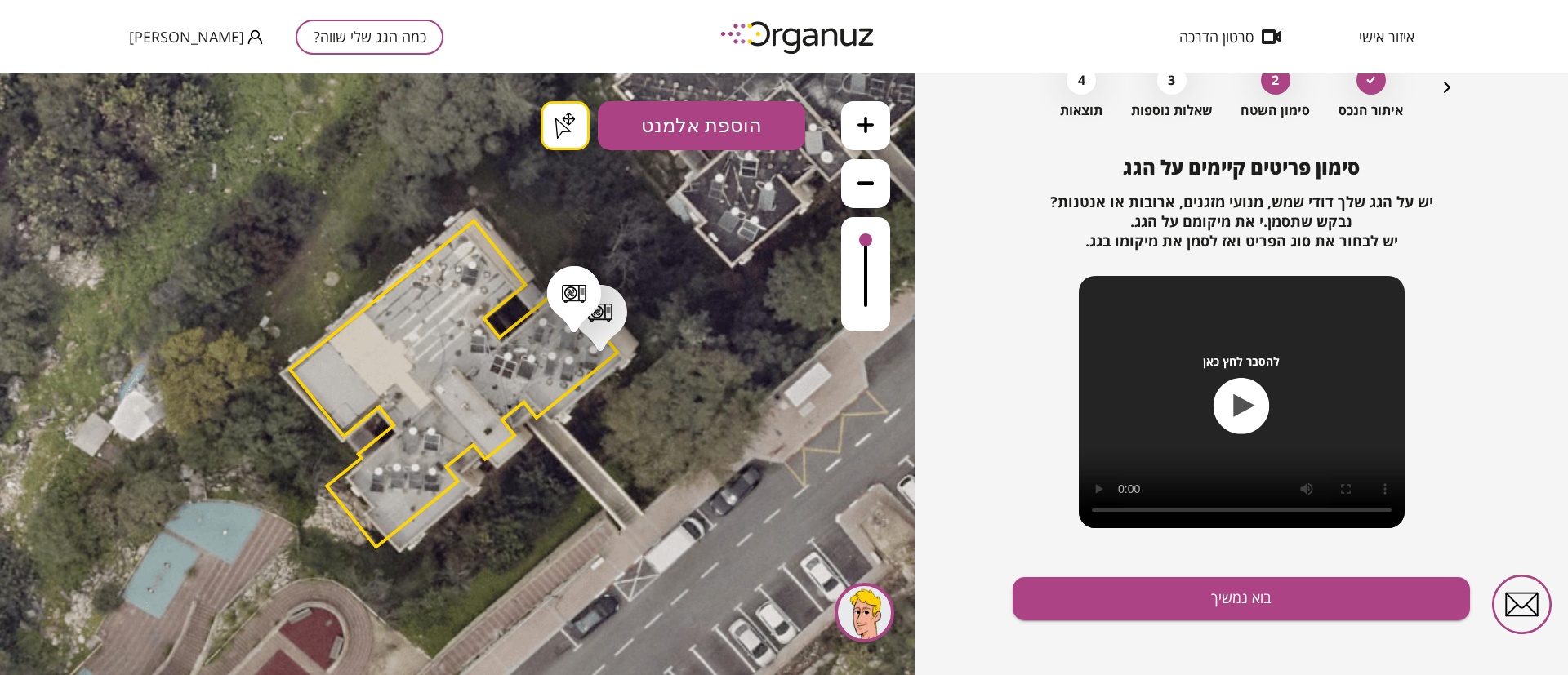
drag, startPoint x: 574, startPoint y: 325, endPoint x: 550, endPoint y: 318, distance: 25.0
drag, startPoint x: 547, startPoint y: 313, endPoint x: 554, endPoint y: 340, distance: 27.9
drag, startPoint x: 576, startPoint y: 361, endPoint x: 554, endPoint y: 350, distance: 24.6
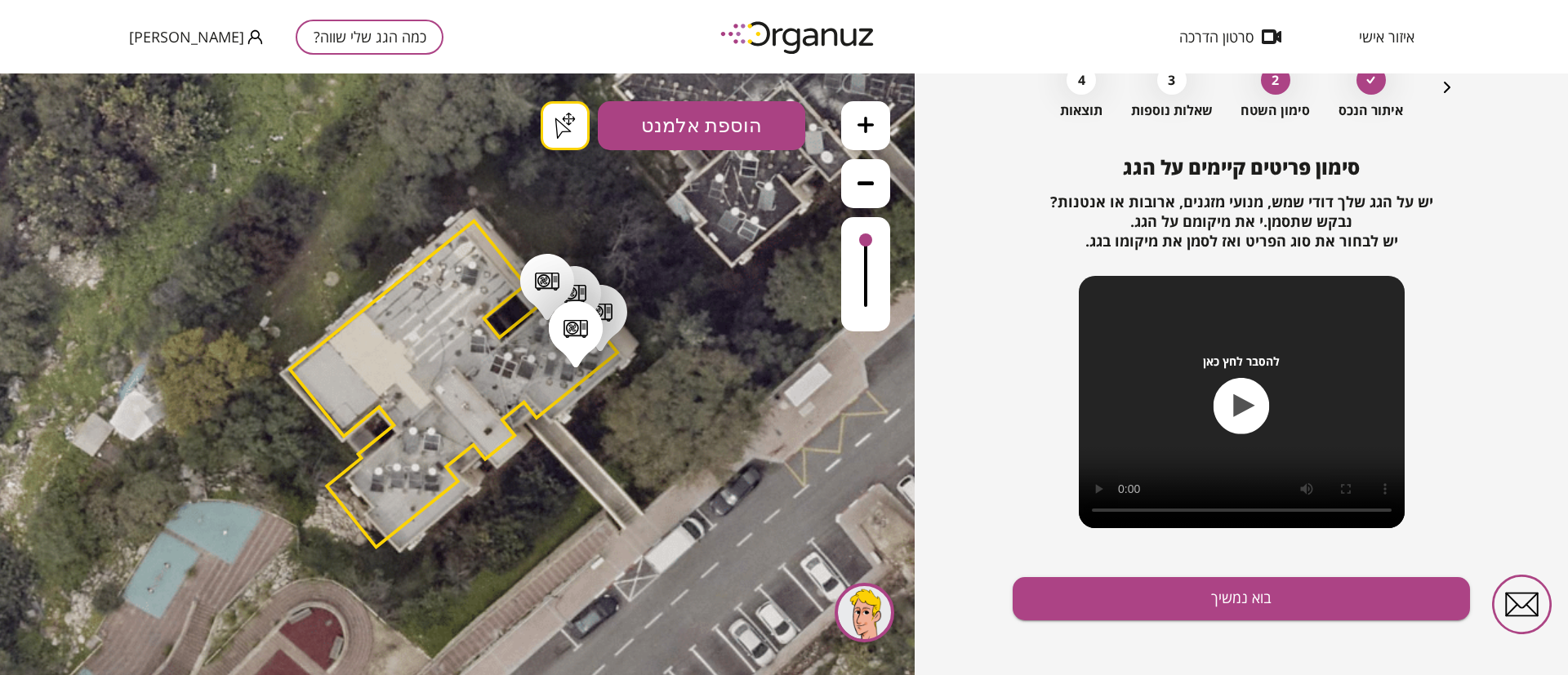
drag, startPoint x: 552, startPoint y: 347, endPoint x: 530, endPoint y: 348, distance: 22.0
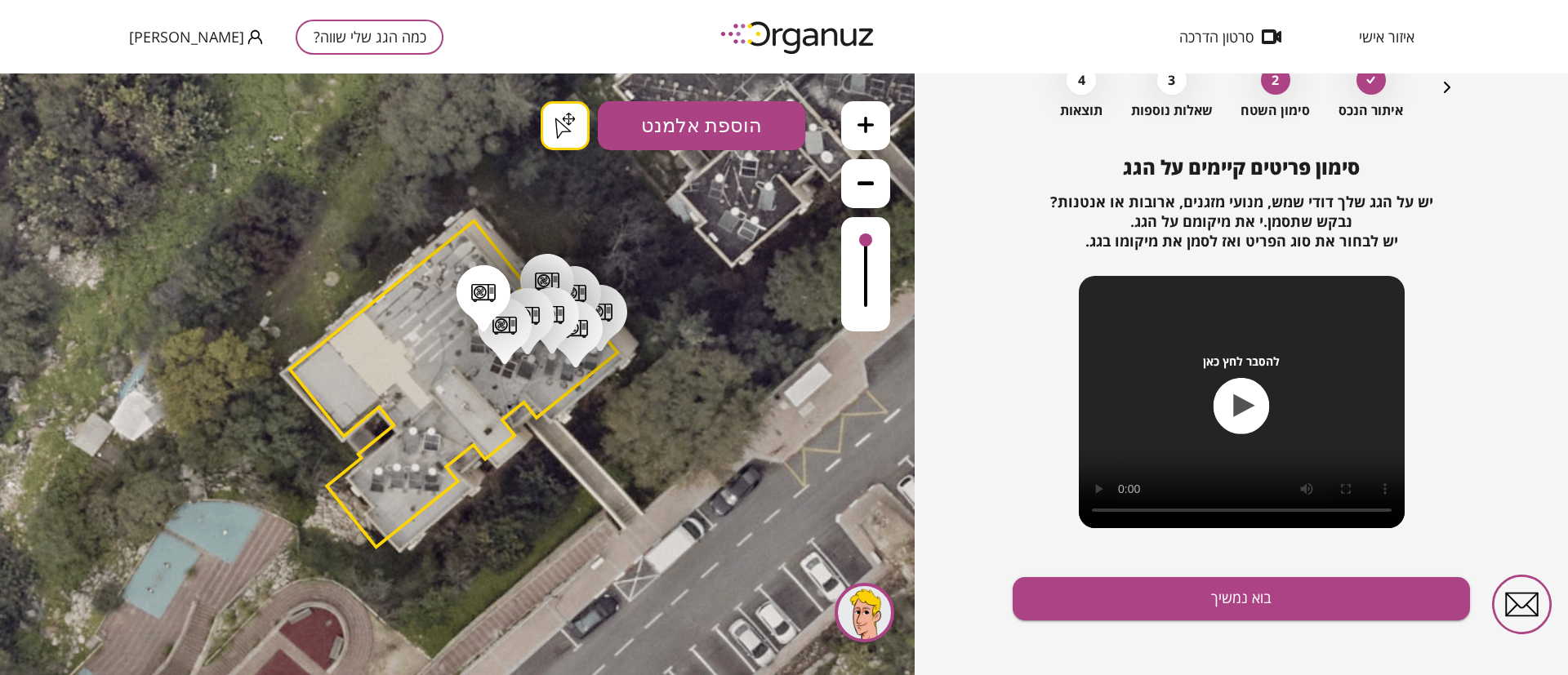
drag, startPoint x: 476, startPoint y: 259, endPoint x: 452, endPoint y: 309, distance: 55.5
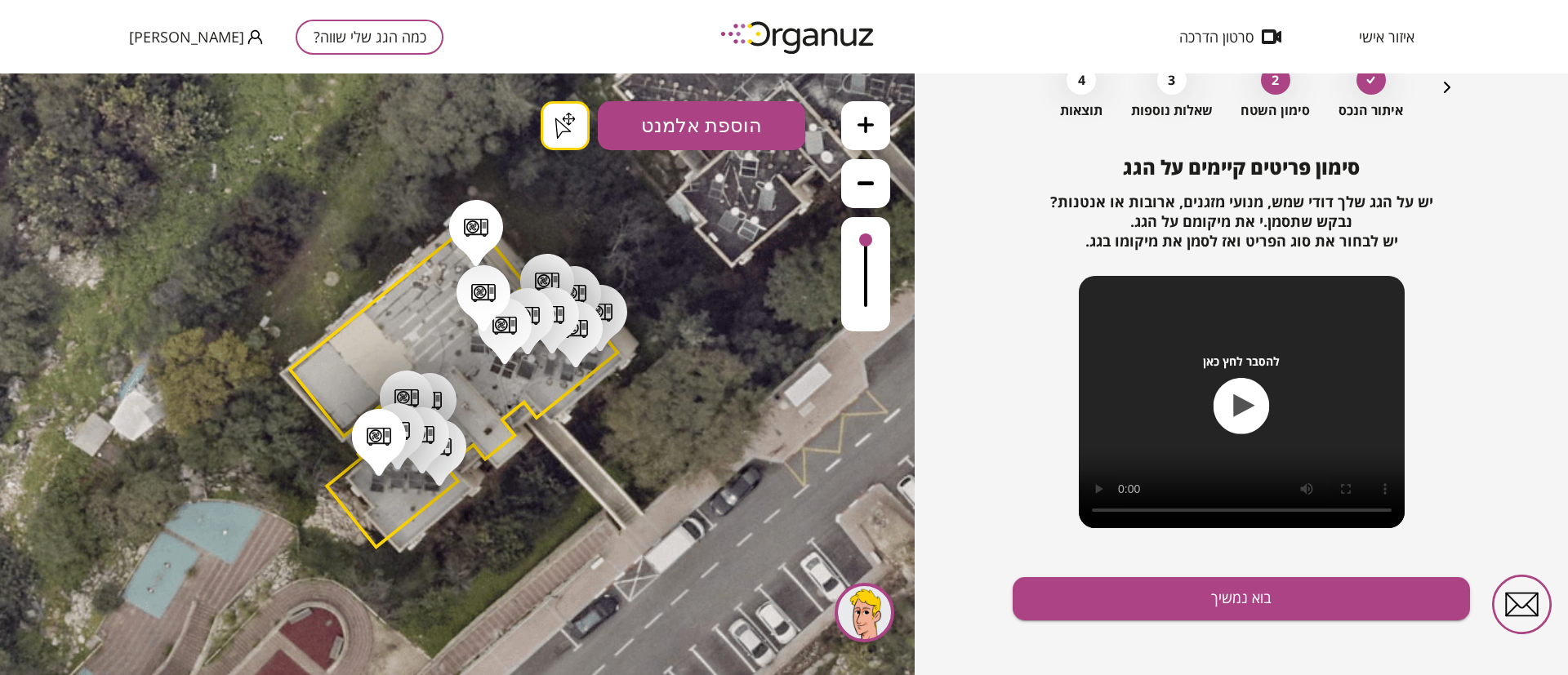
drag, startPoint x: 379, startPoint y: 470, endPoint x: 432, endPoint y: 501, distance: 61.4
click at [1272, 595] on button "בוא נמשיך" at bounding box center [1242, 599] width 458 height 44
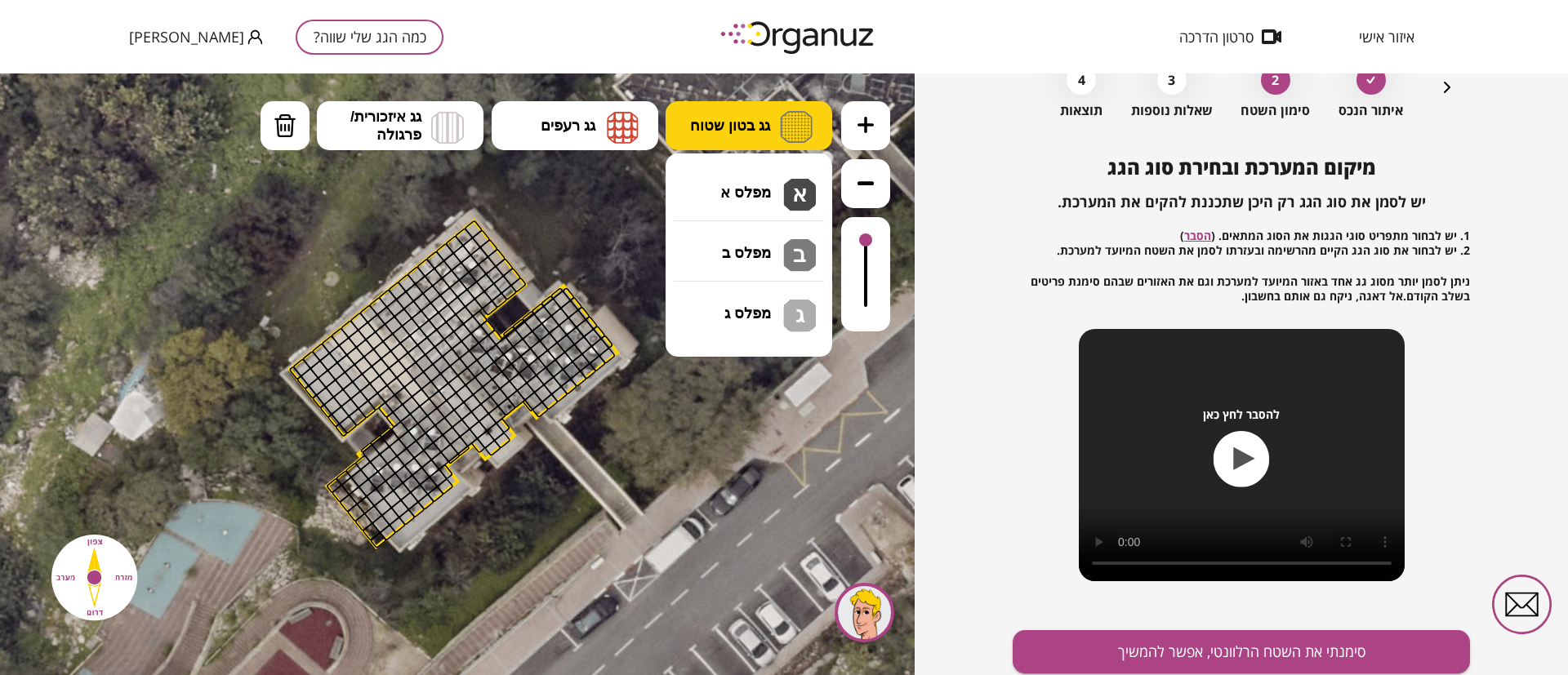
click at [762, 138] on button "גג בטון שטוח" at bounding box center [749, 126] width 166 height 49
drag, startPoint x: 739, startPoint y: 179, endPoint x: 732, endPoint y: 206, distance: 27.9
click at [739, 179] on div ".st0 { fill: #FFFFFF; } .st0 { fill: #FFFFFF; }" at bounding box center [457, 374] width 914 height 602
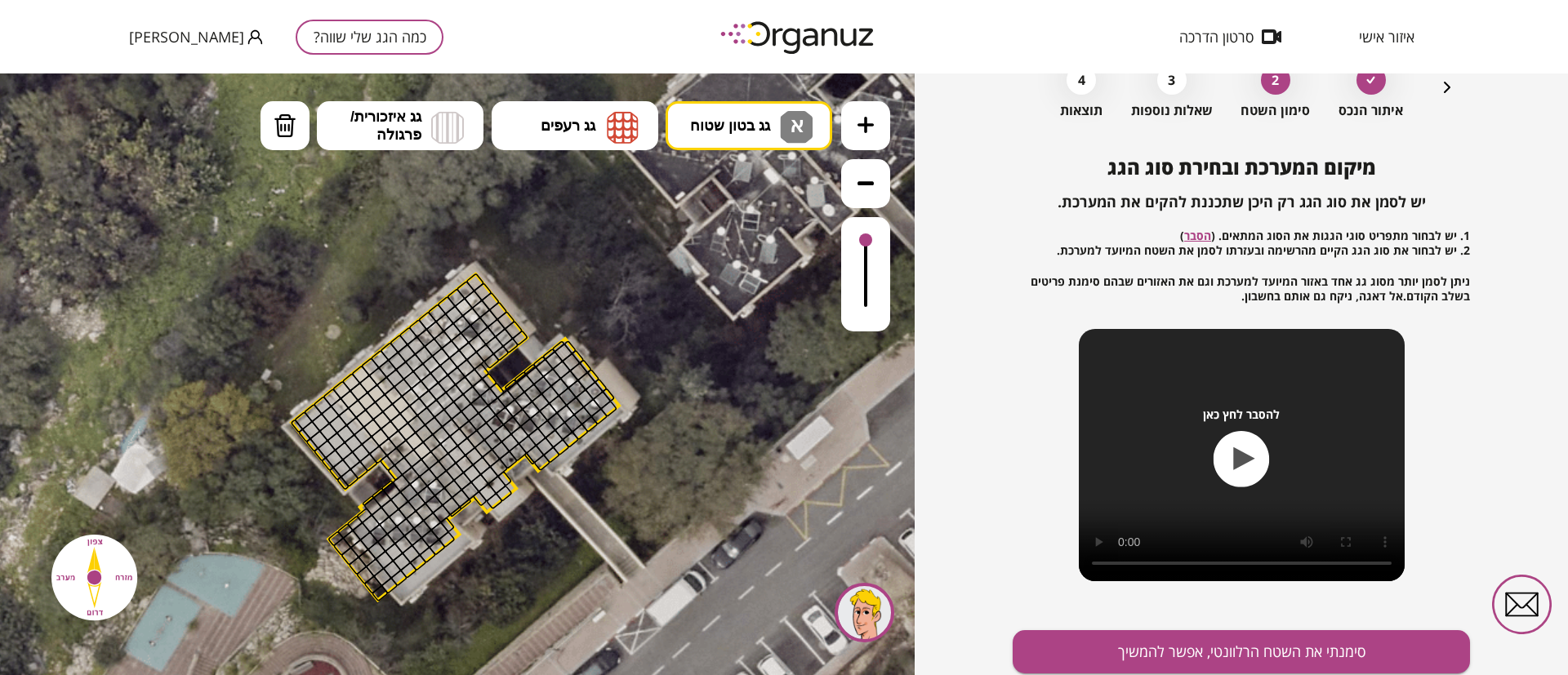
drag, startPoint x: 591, startPoint y: 319, endPoint x: 602, endPoint y: 364, distance: 46.3
click at [602, 364] on icon at bounding box center [455, 424] width 1029 height 1028
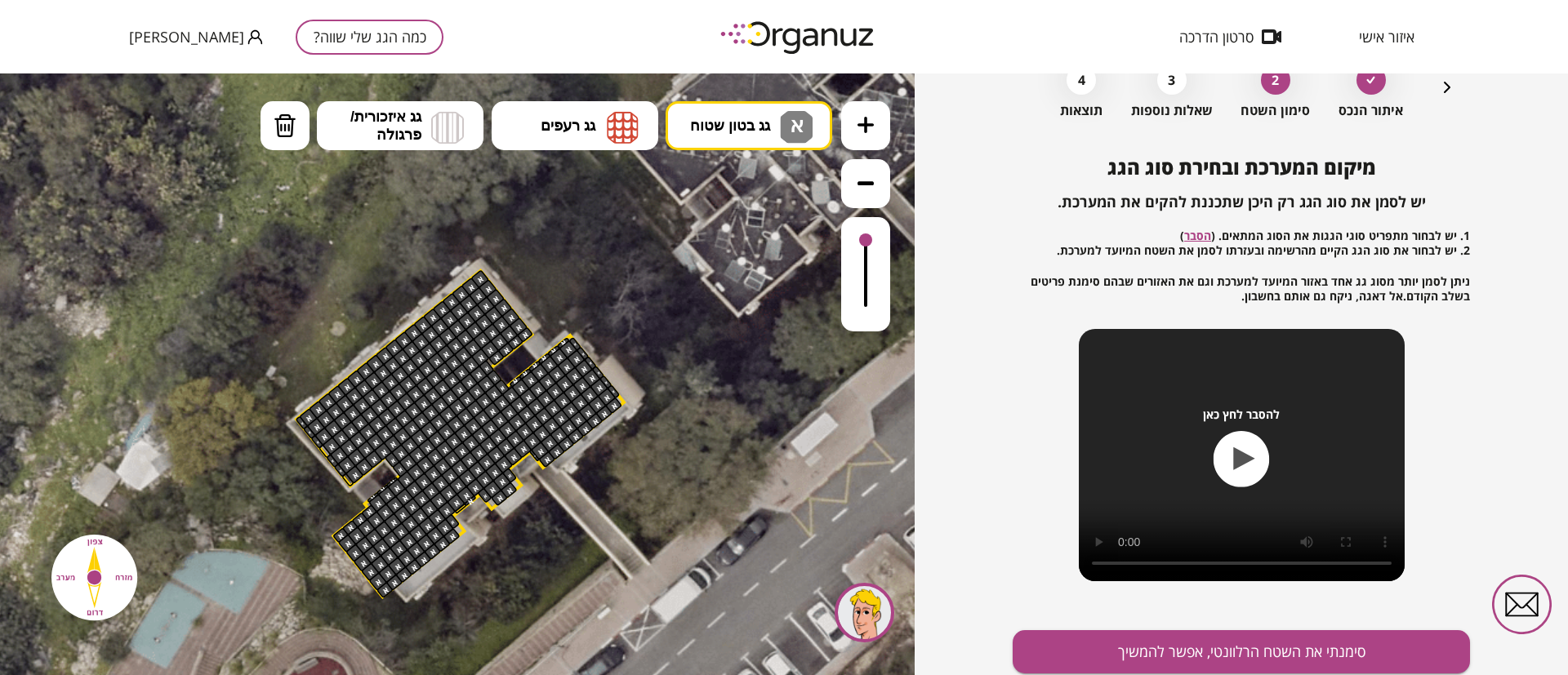
drag, startPoint x: 613, startPoint y: 402, endPoint x: 587, endPoint y: 452, distance: 56.4
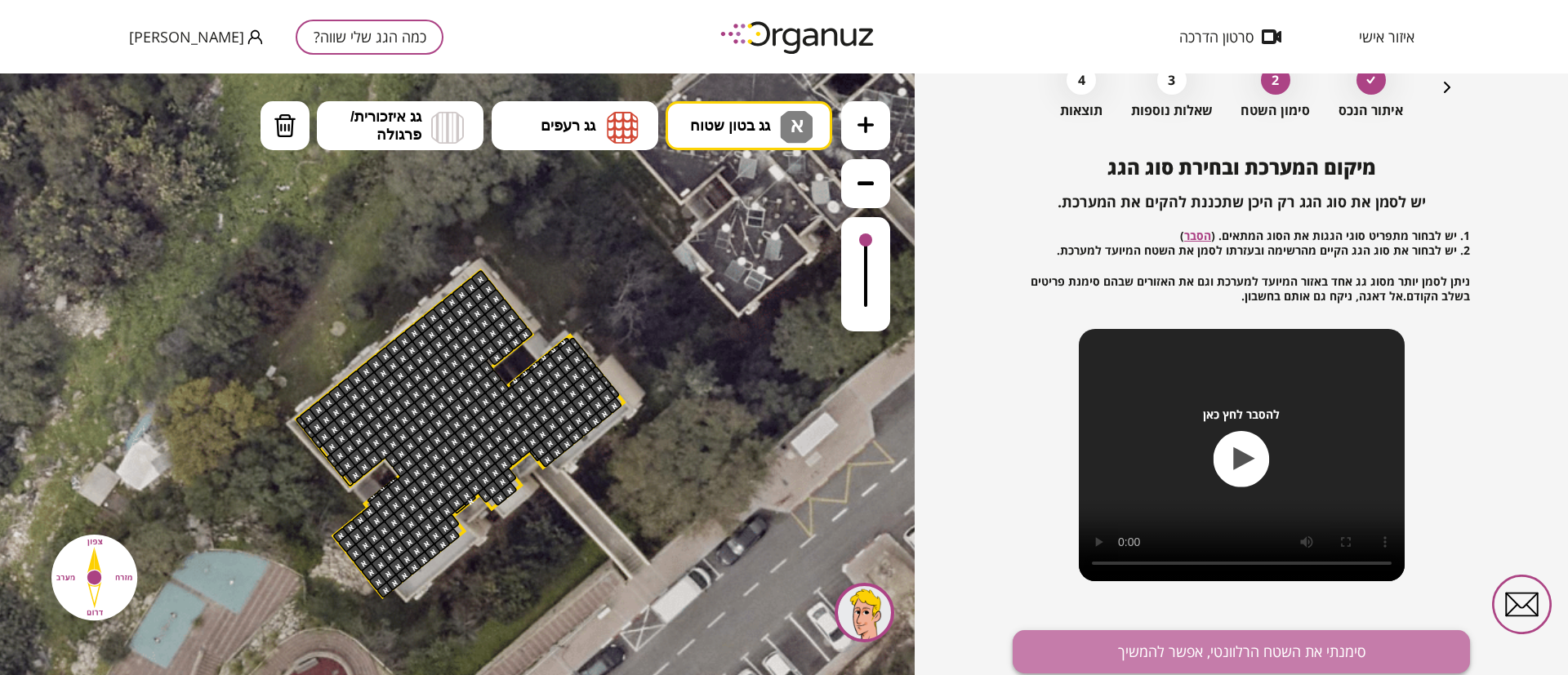
click at [1306, 641] on button "סימנתי את השטח הרלוונטי, אפשר להמשיך" at bounding box center [1242, 652] width 458 height 44
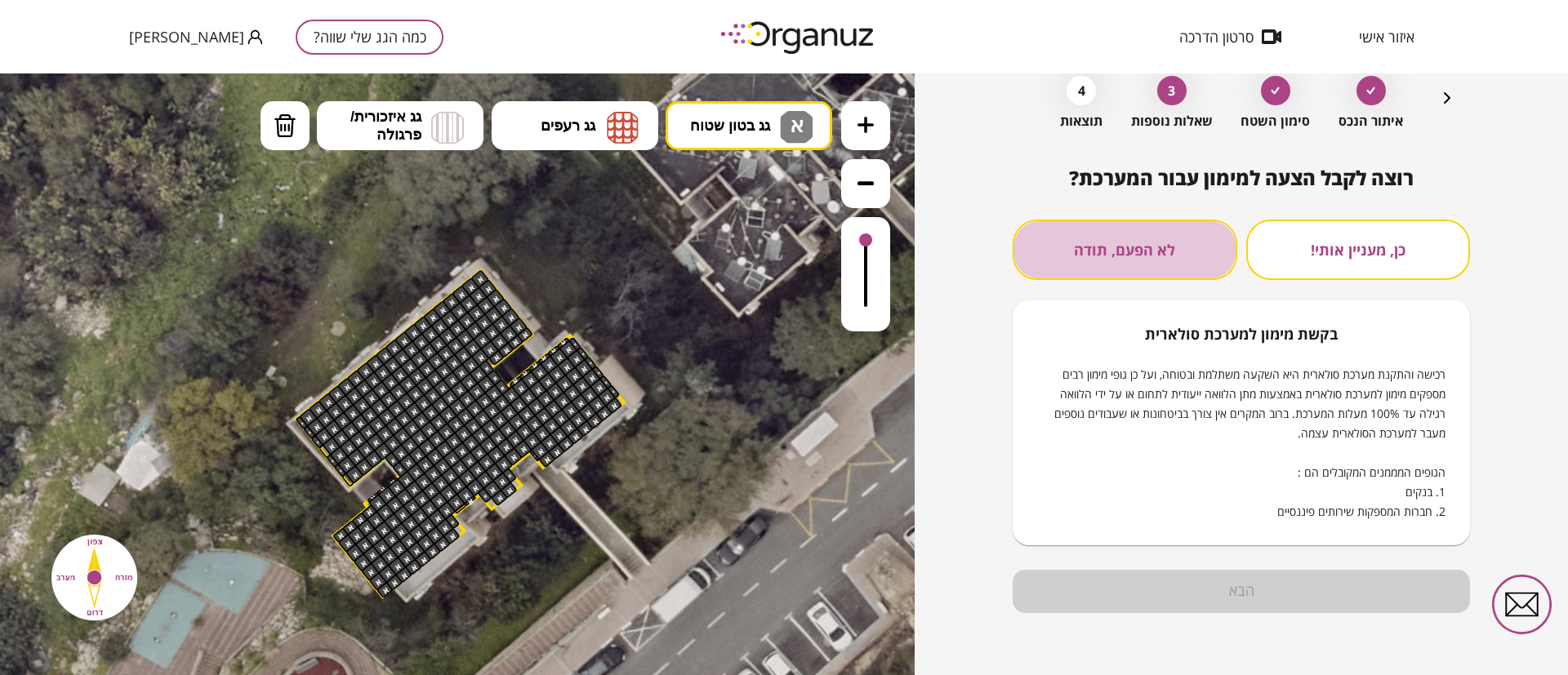
click at [1115, 222] on button "לא הפעם, תודה" at bounding box center [1124, 249] width 224 height 60
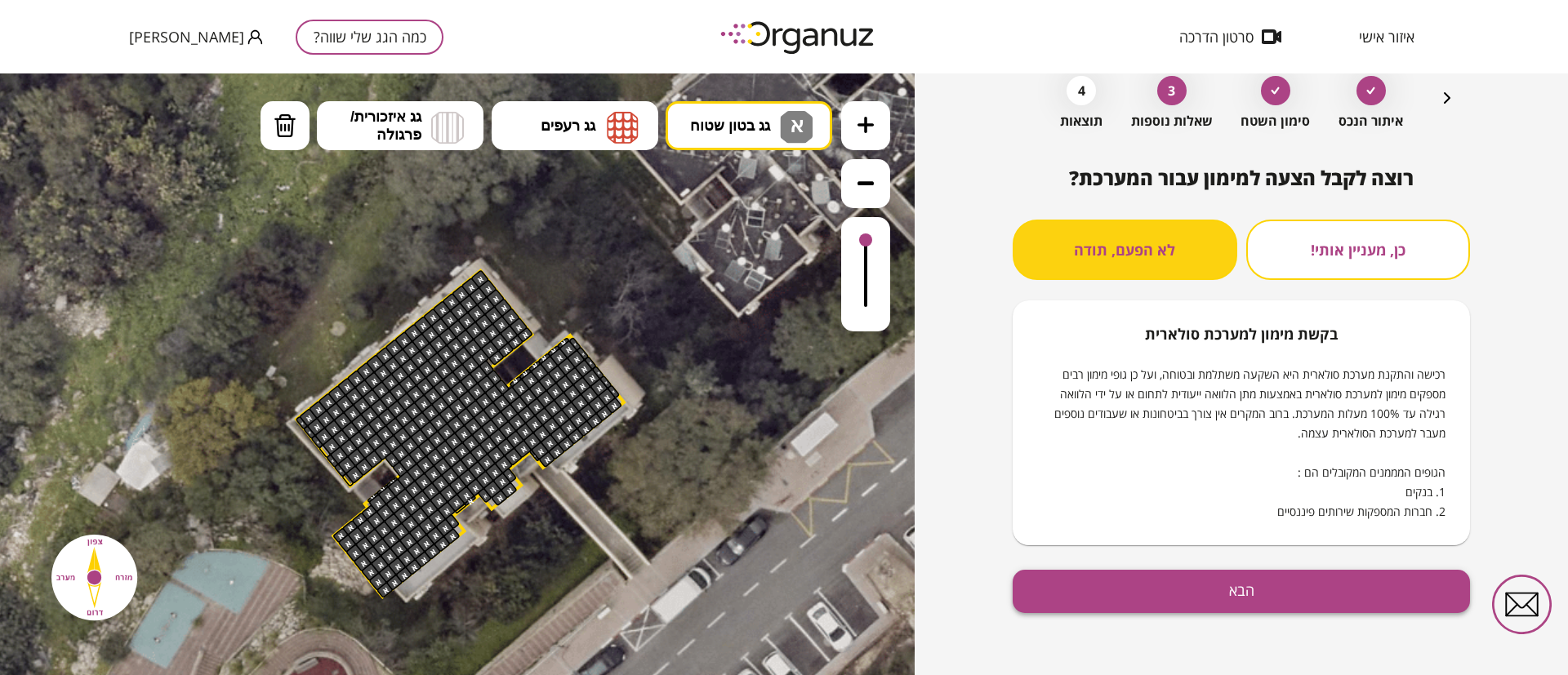
click at [1229, 581] on button "הבא" at bounding box center [1242, 591] width 458 height 44
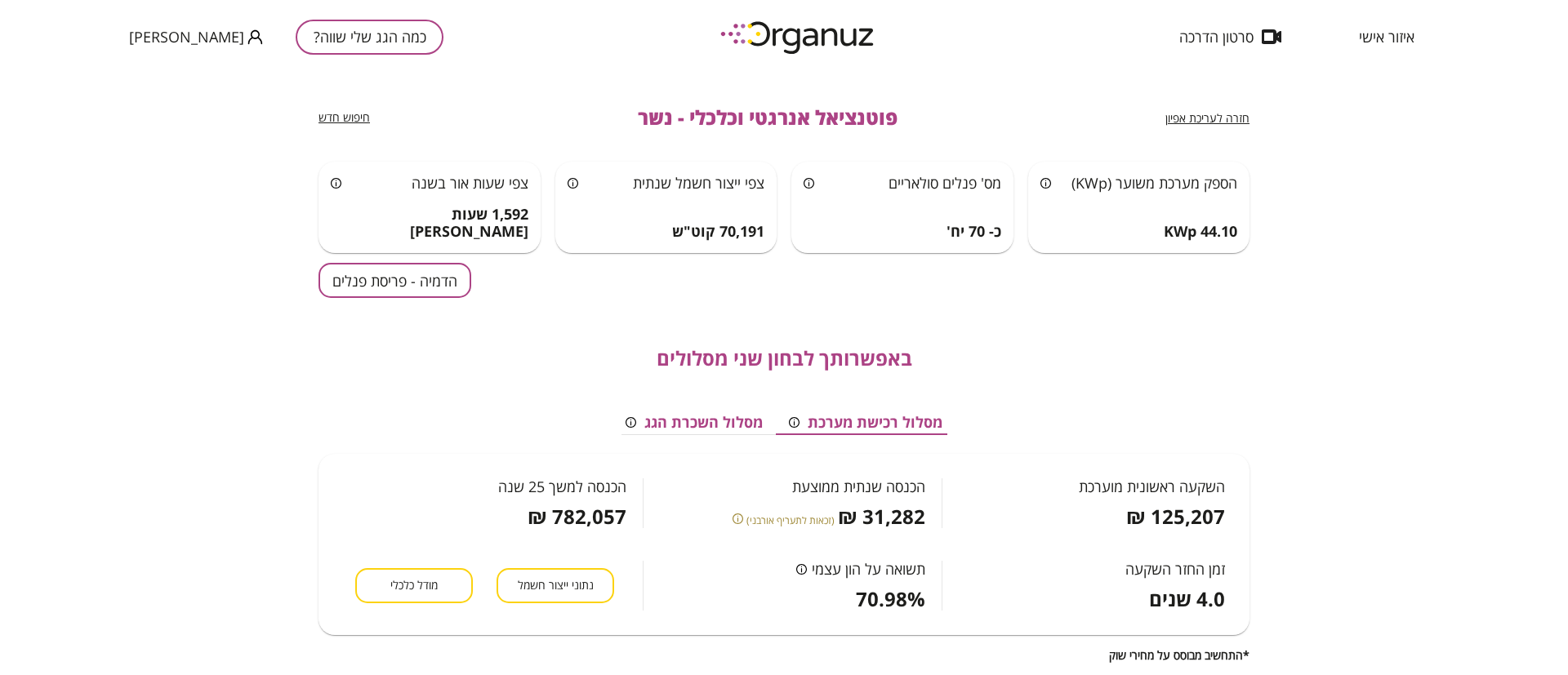
click at [429, 274] on button "הדמיה - פריסת פנלים" at bounding box center [394, 281] width 153 height 35
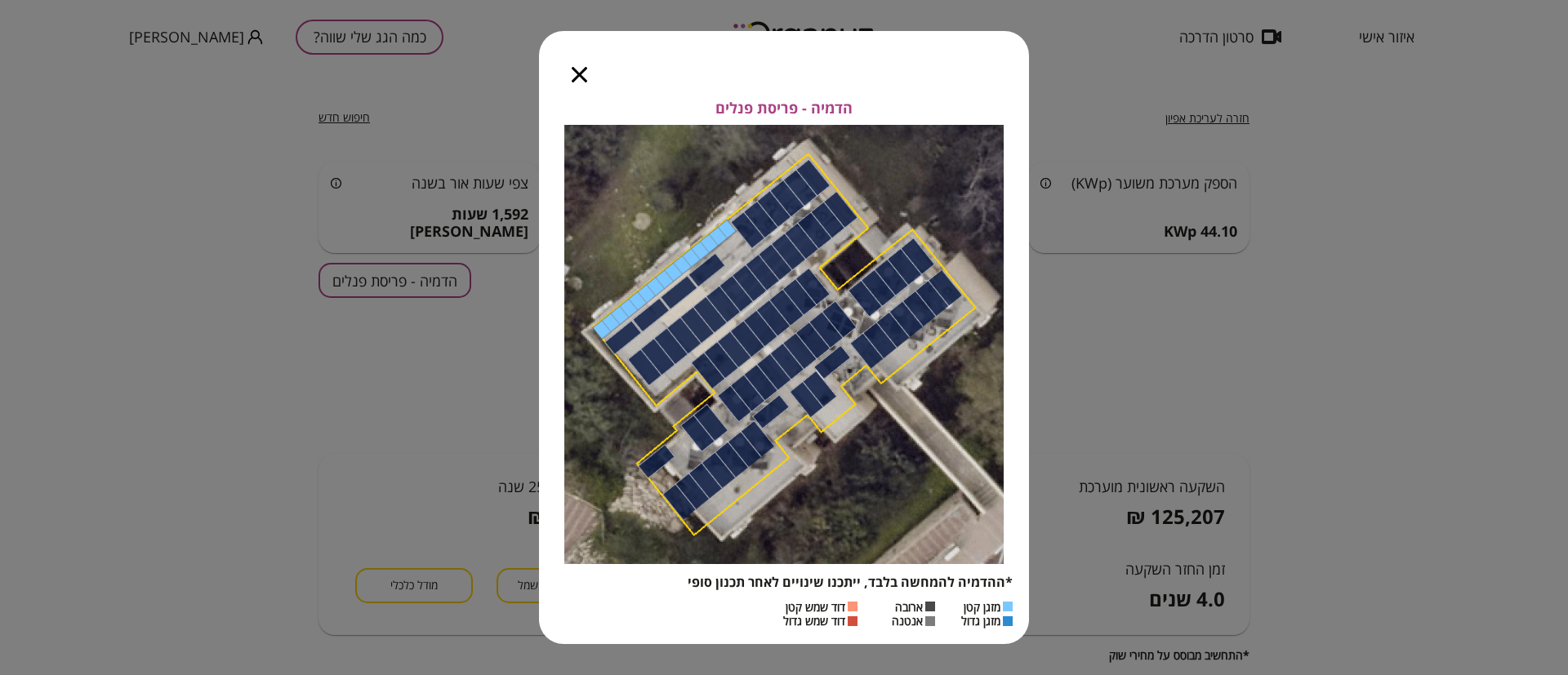
click at [583, 67] on icon "button" at bounding box center [579, 74] width 16 height 16
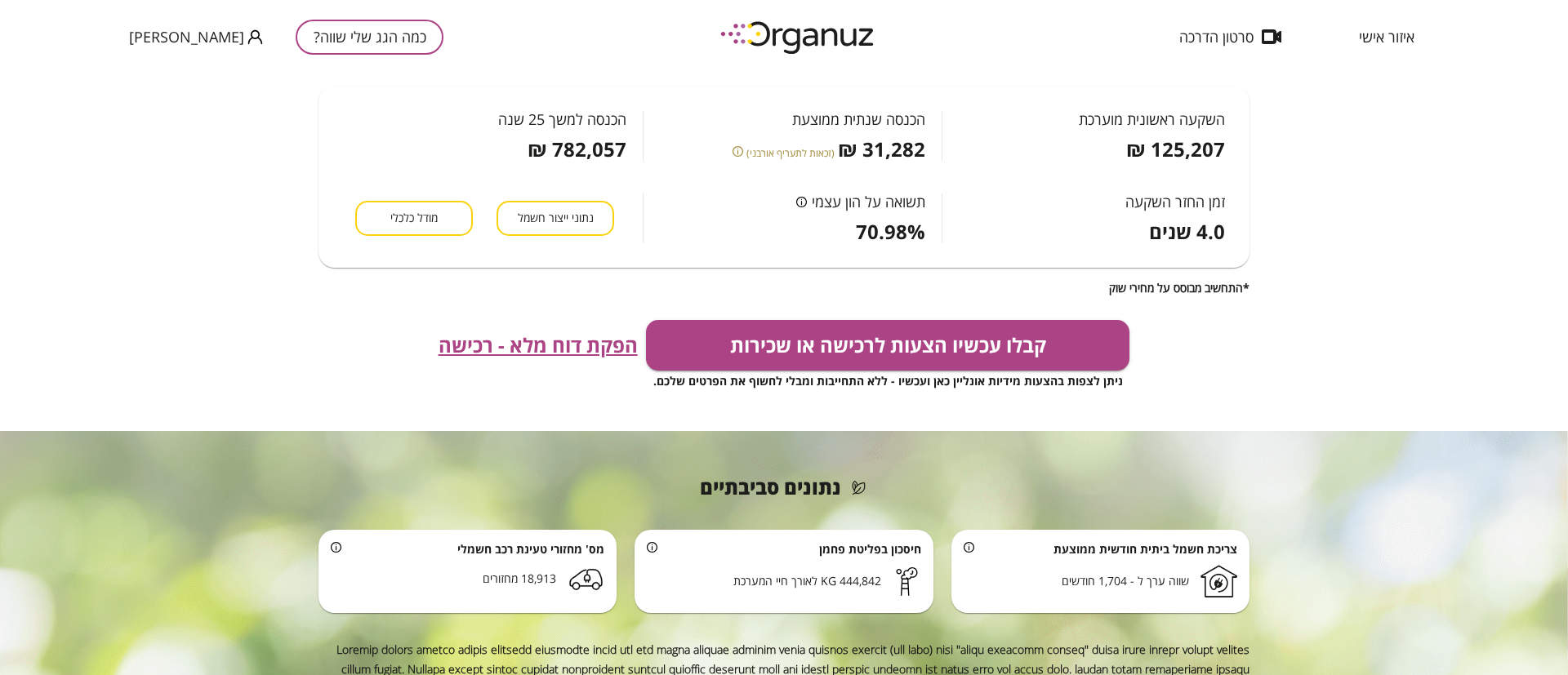
scroll to position [245, 0]
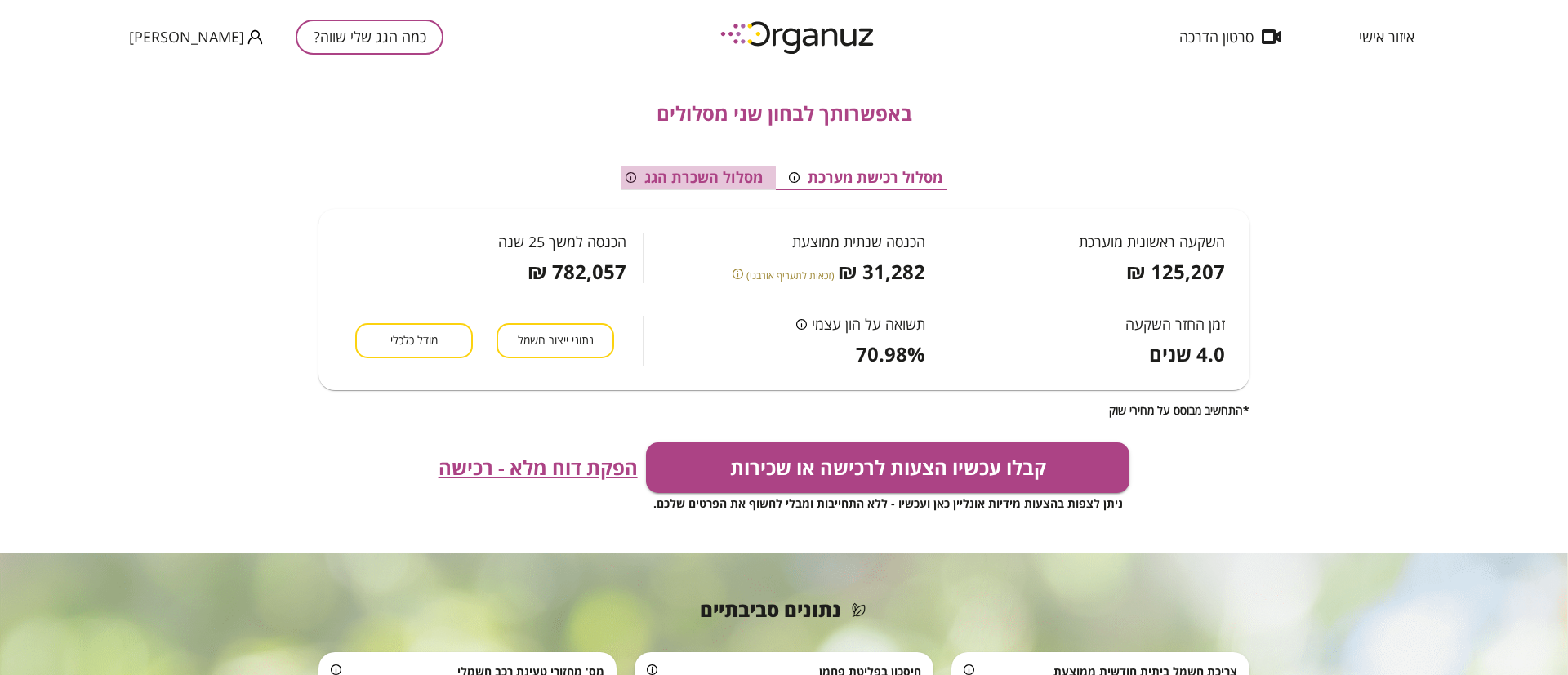
click at [693, 185] on button "מסלול השכרת הגג" at bounding box center [695, 178] width 164 height 24
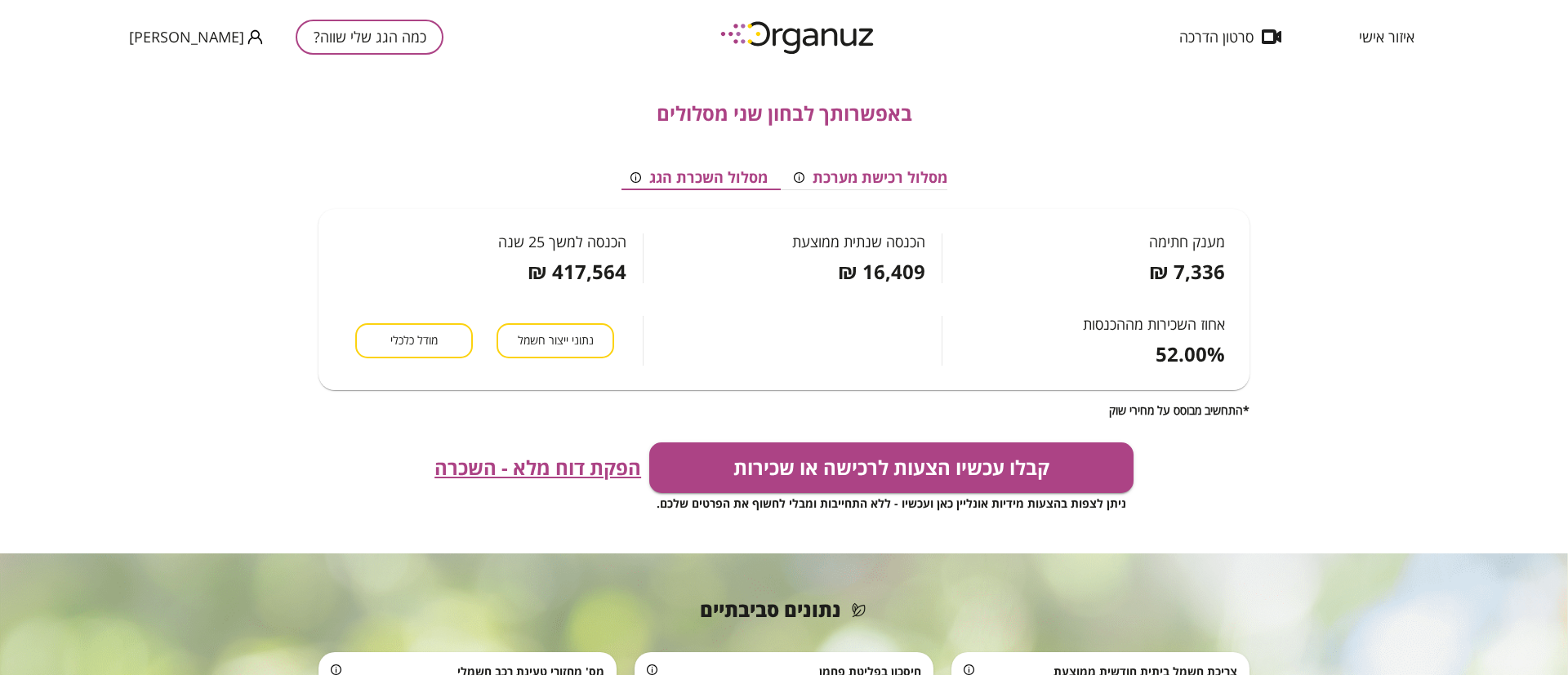
scroll to position [0, -7]
click at [864, 172] on button "מסלול רכישת מערכת" at bounding box center [872, 178] width 179 height 24
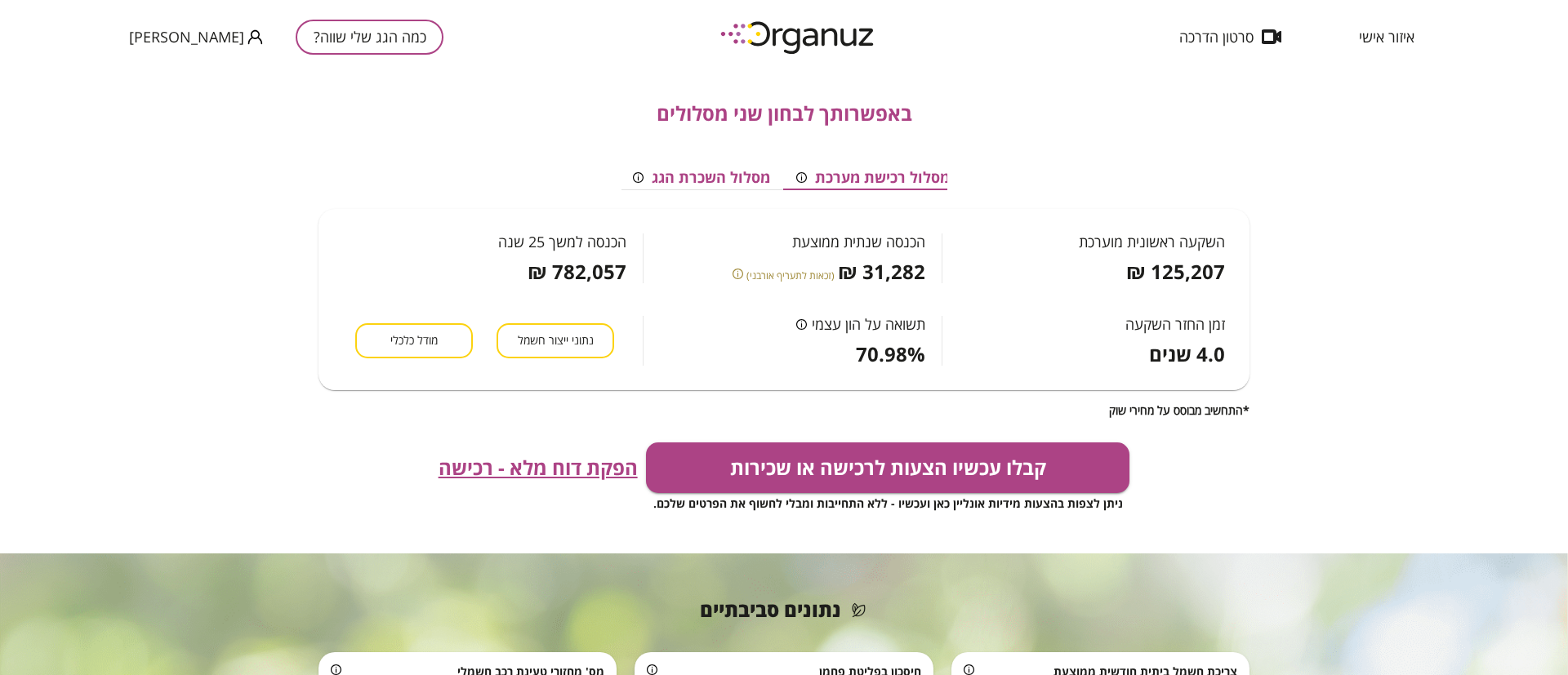
scroll to position [0, 0]
click at [610, 466] on span "הפקת דוח מלא - רכישה" at bounding box center [538, 468] width 199 height 23
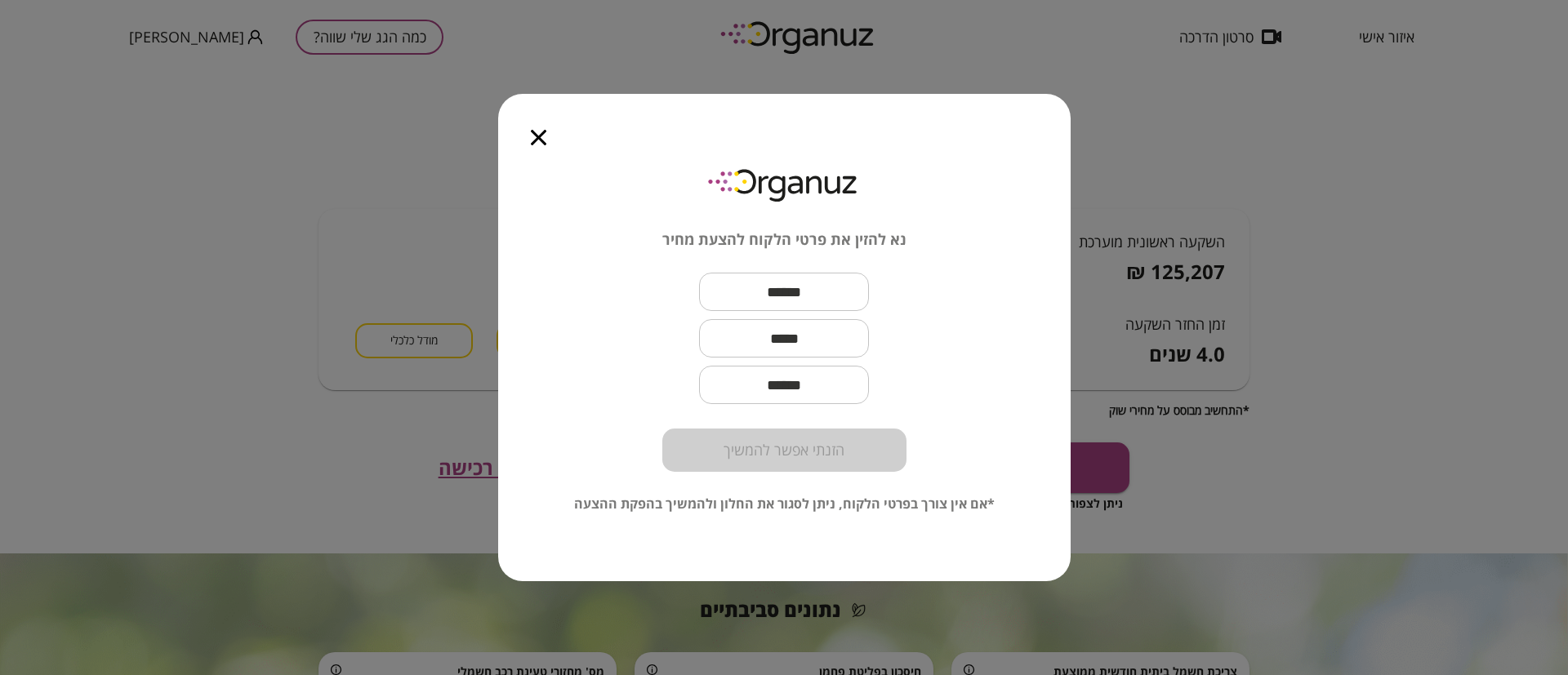
click at [537, 137] on icon "button" at bounding box center [538, 138] width 16 height 16
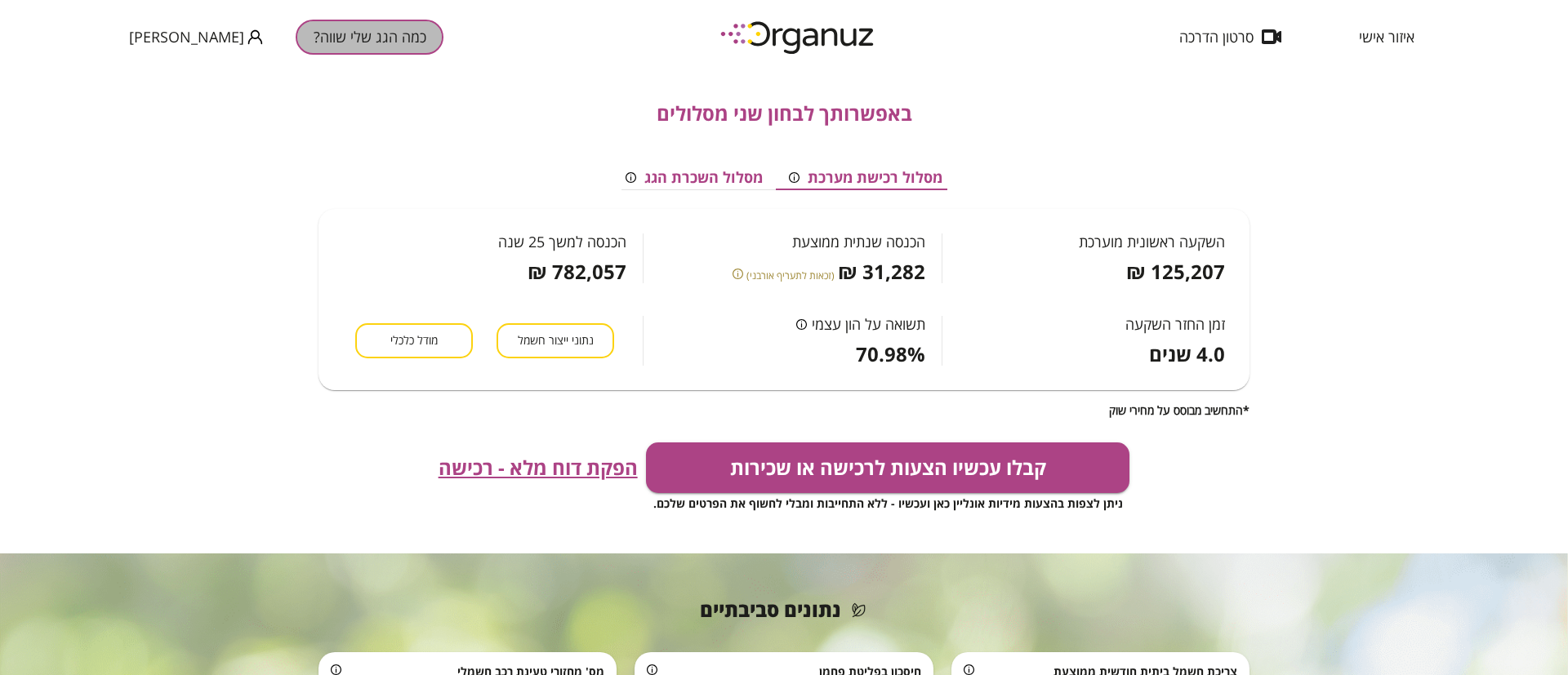
click at [296, 31] on button "כמה הגג שלי שווה?" at bounding box center [369, 37] width 148 height 35
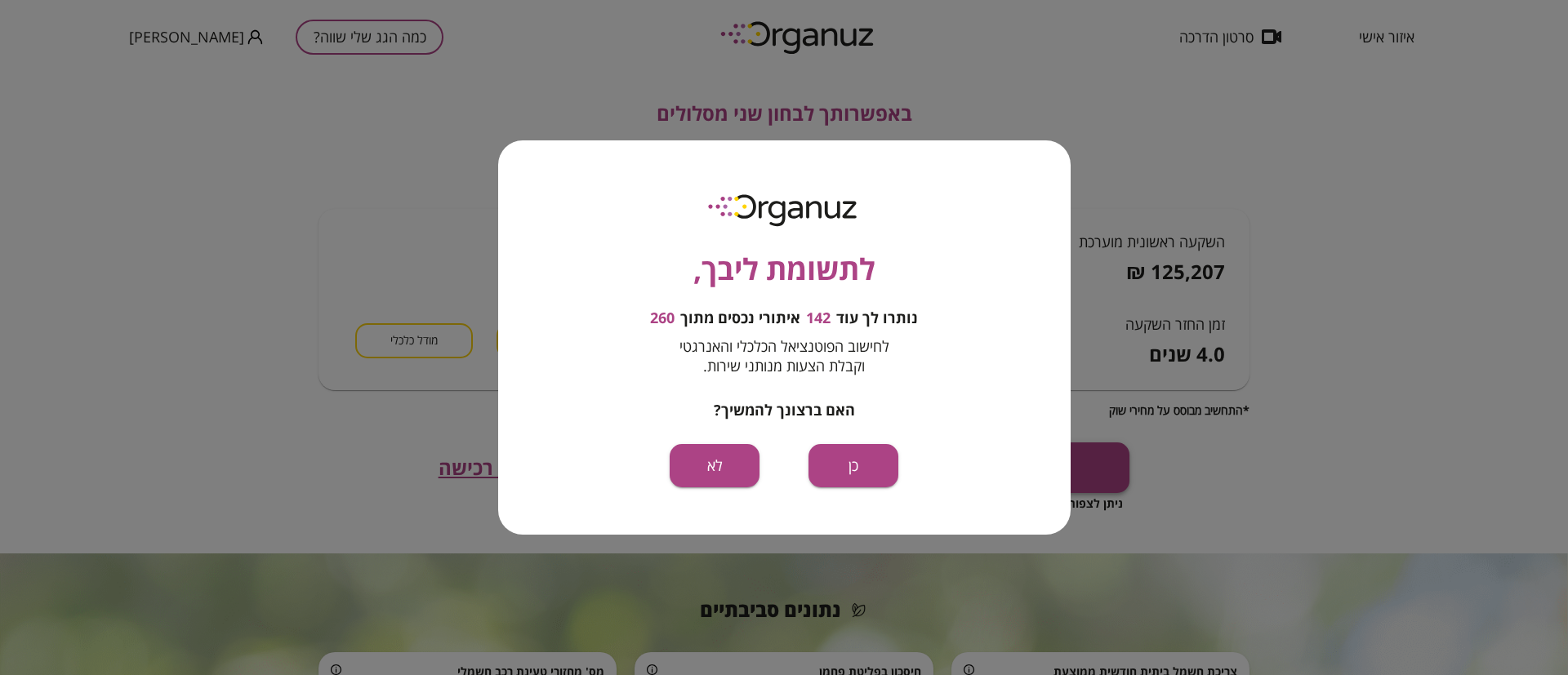
drag, startPoint x: 687, startPoint y: 471, endPoint x: 663, endPoint y: 493, distance: 32.6
click at [685, 471] on button "לא" at bounding box center [714, 466] width 90 height 44
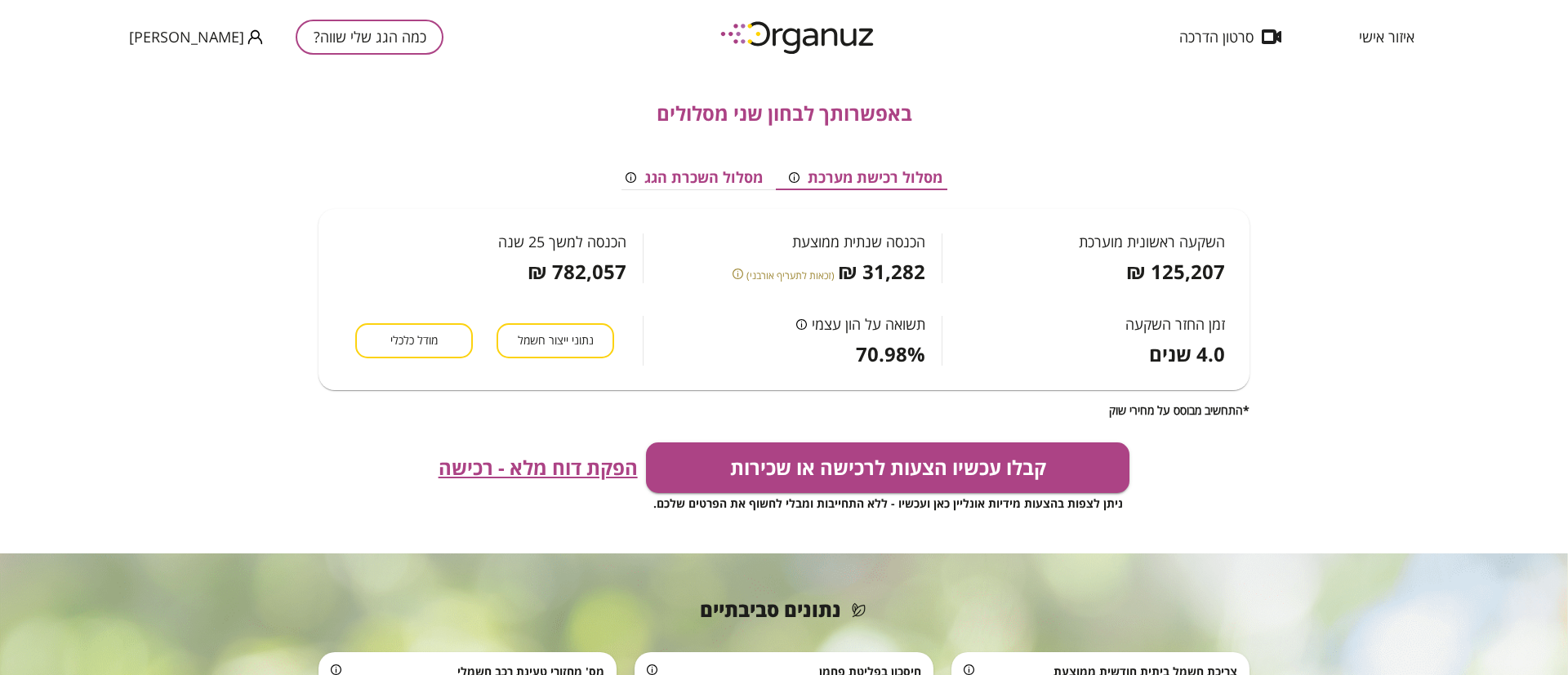
click at [297, 50] on button "כמה הגג שלי שווה?" at bounding box center [369, 37] width 148 height 35
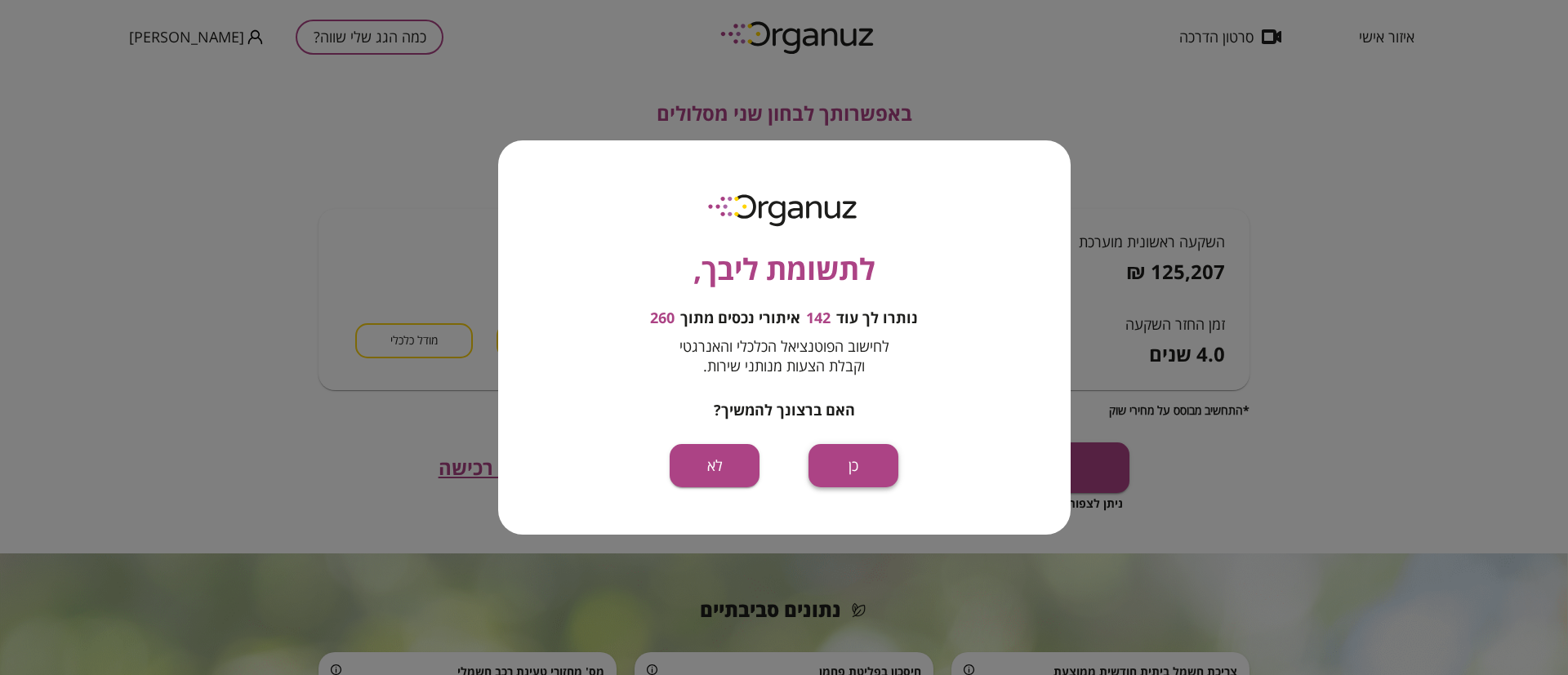
click at [857, 468] on button "כן" at bounding box center [853, 466] width 90 height 44
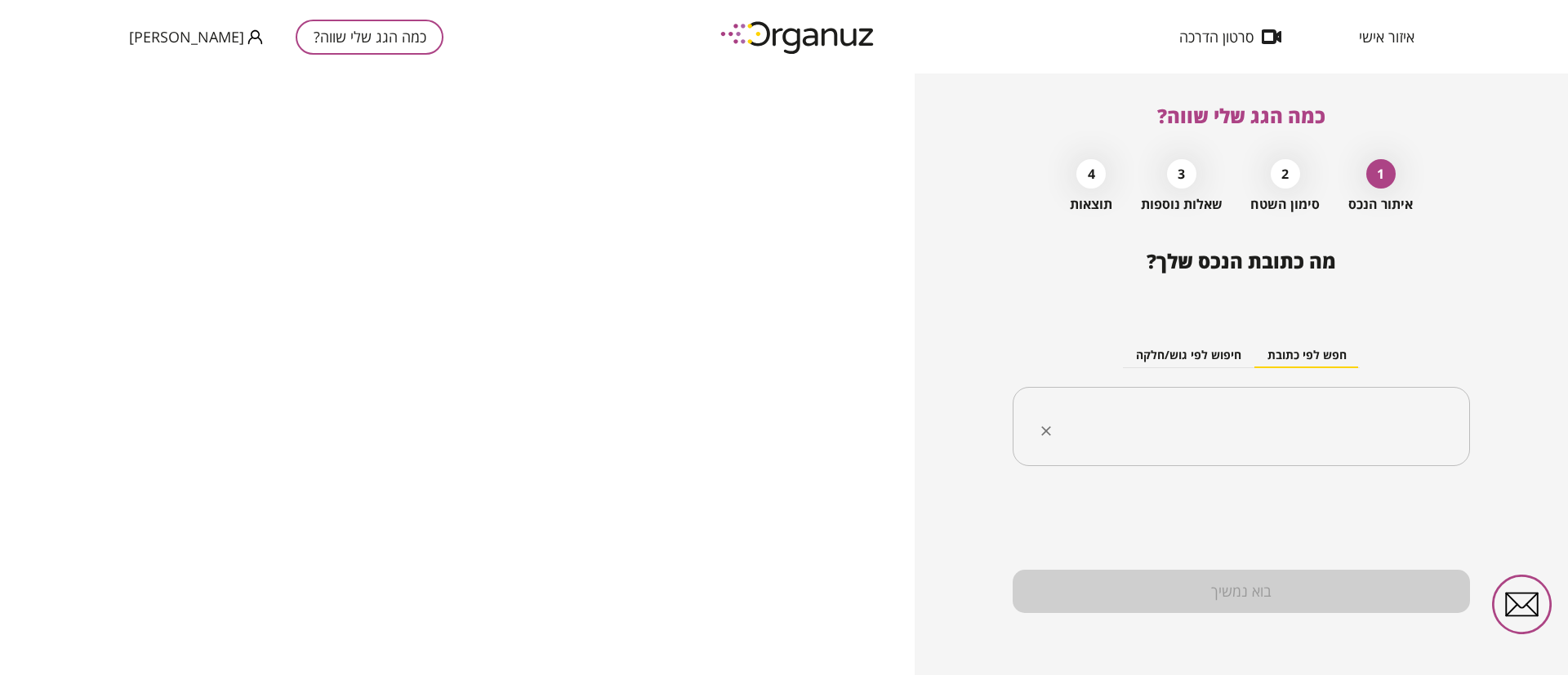
click at [1174, 428] on input "text" at bounding box center [1247, 427] width 405 height 41
click at [1176, 428] on input "text" at bounding box center [1247, 427] width 405 height 41
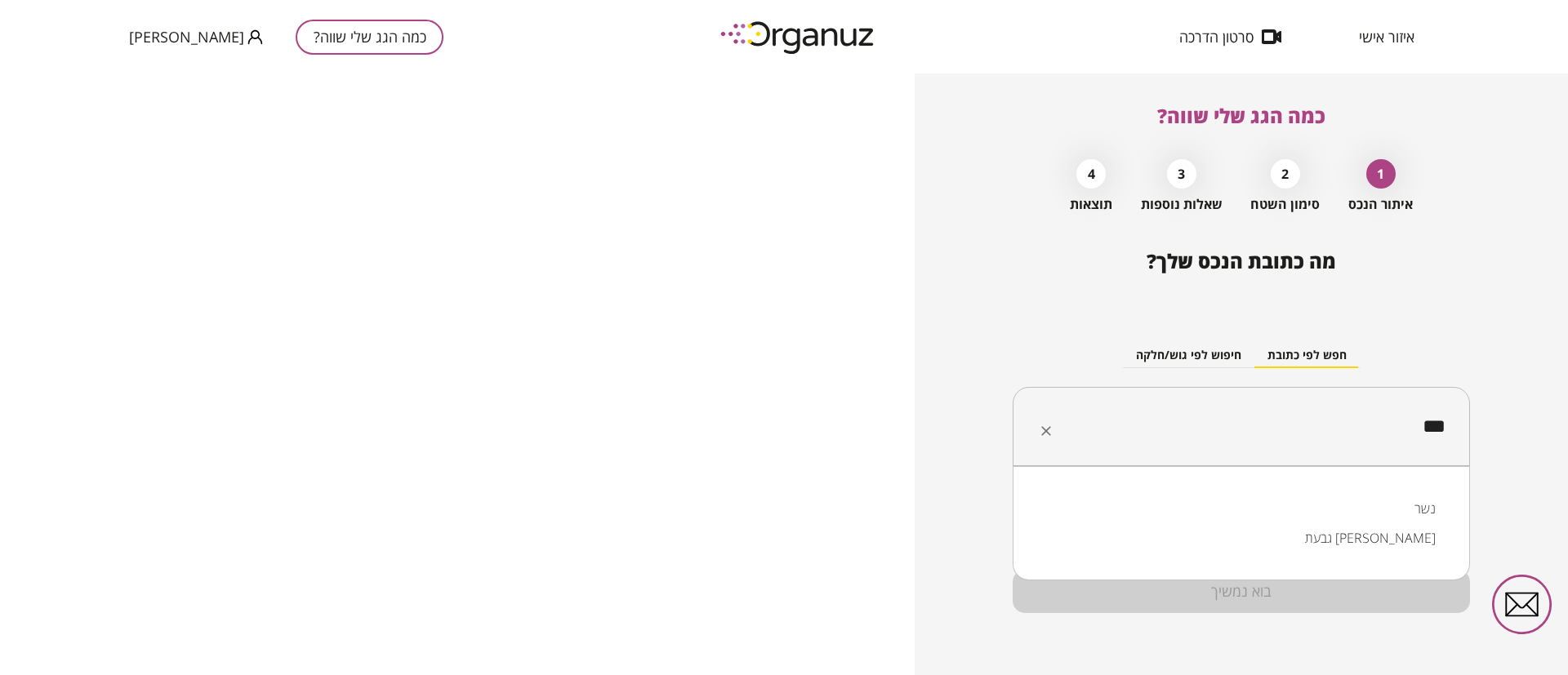
click at [1391, 512] on li "נשר" at bounding box center [1242, 509] width 415 height 30
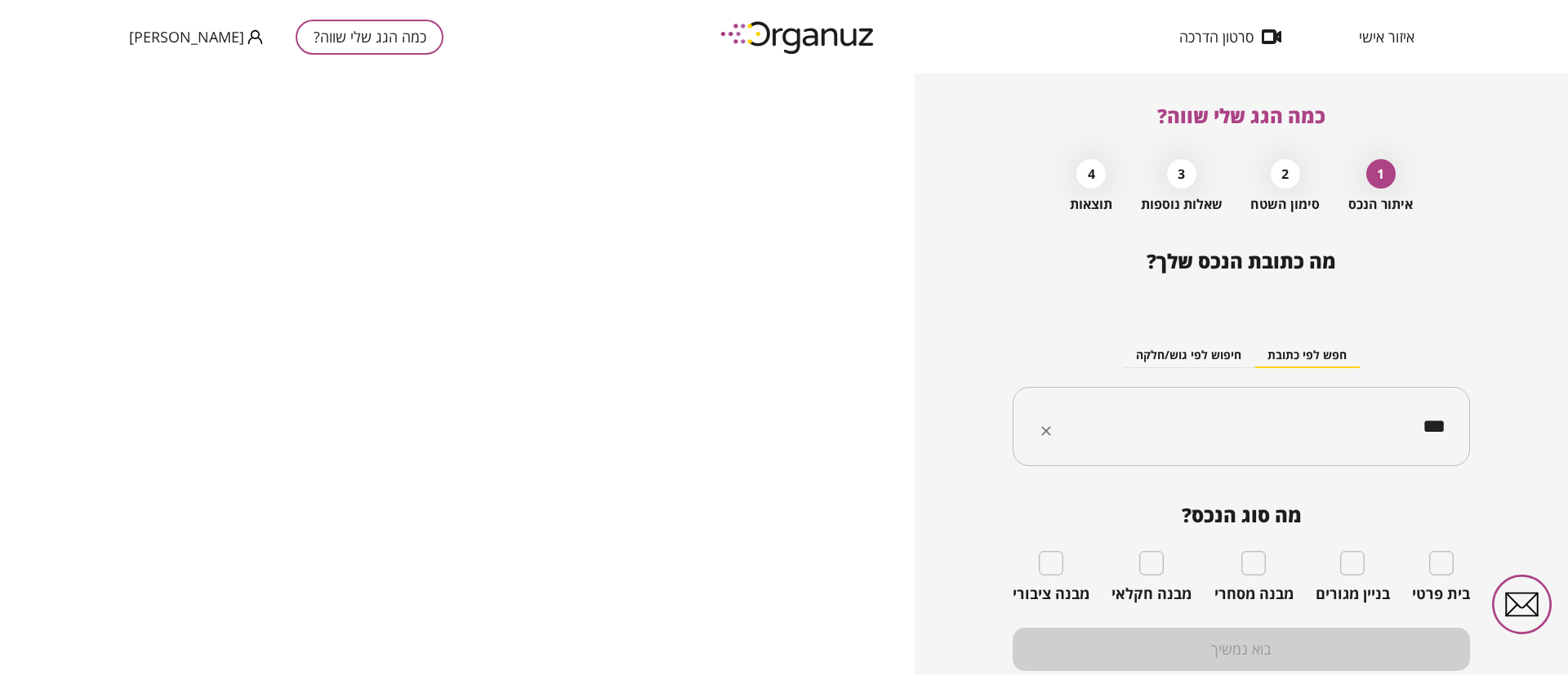
type input "***"
drag, startPoint x: 1347, startPoint y: 579, endPoint x: 1333, endPoint y: 602, distance: 26.9
click at [1343, 583] on div "בניין מגורים" at bounding box center [1353, 577] width 74 height 52
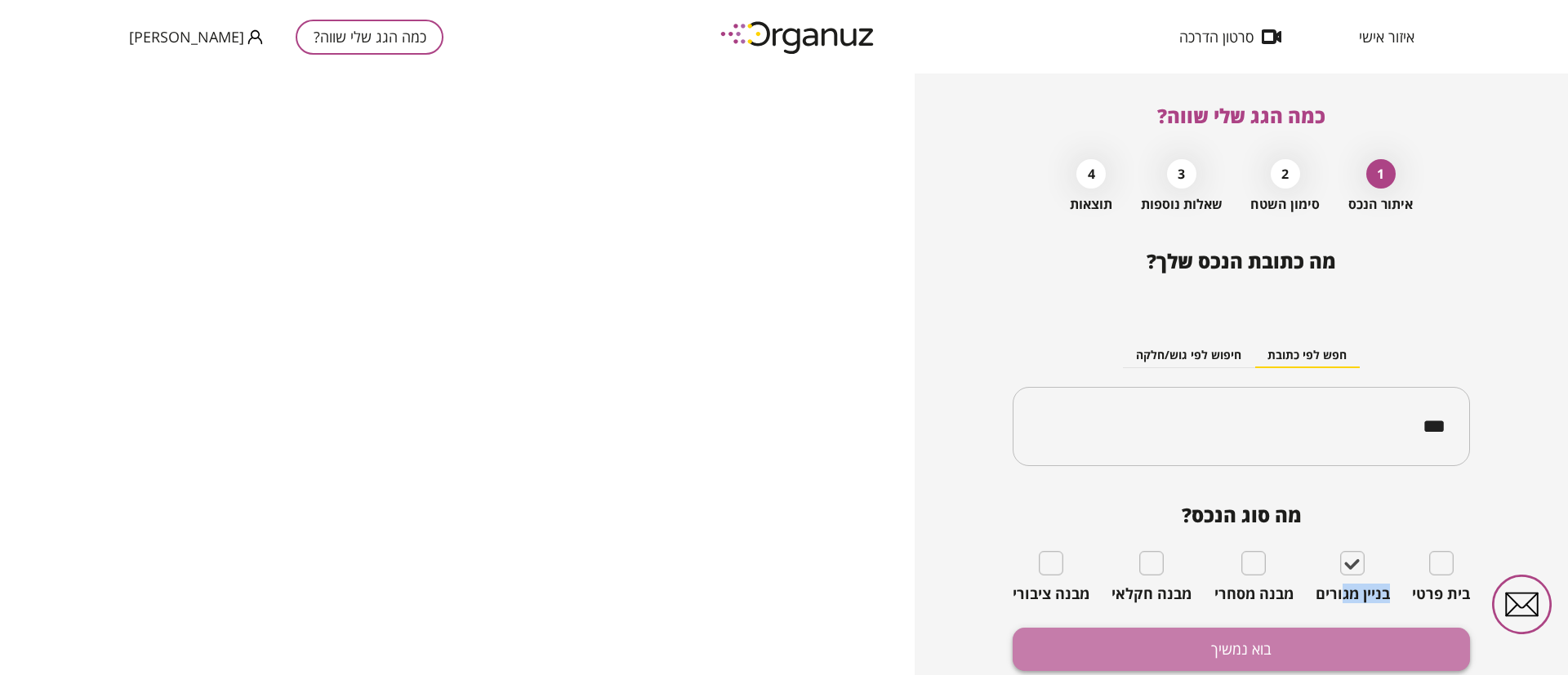
click at [1269, 652] on button "בוא נמשיך" at bounding box center [1242, 649] width 458 height 44
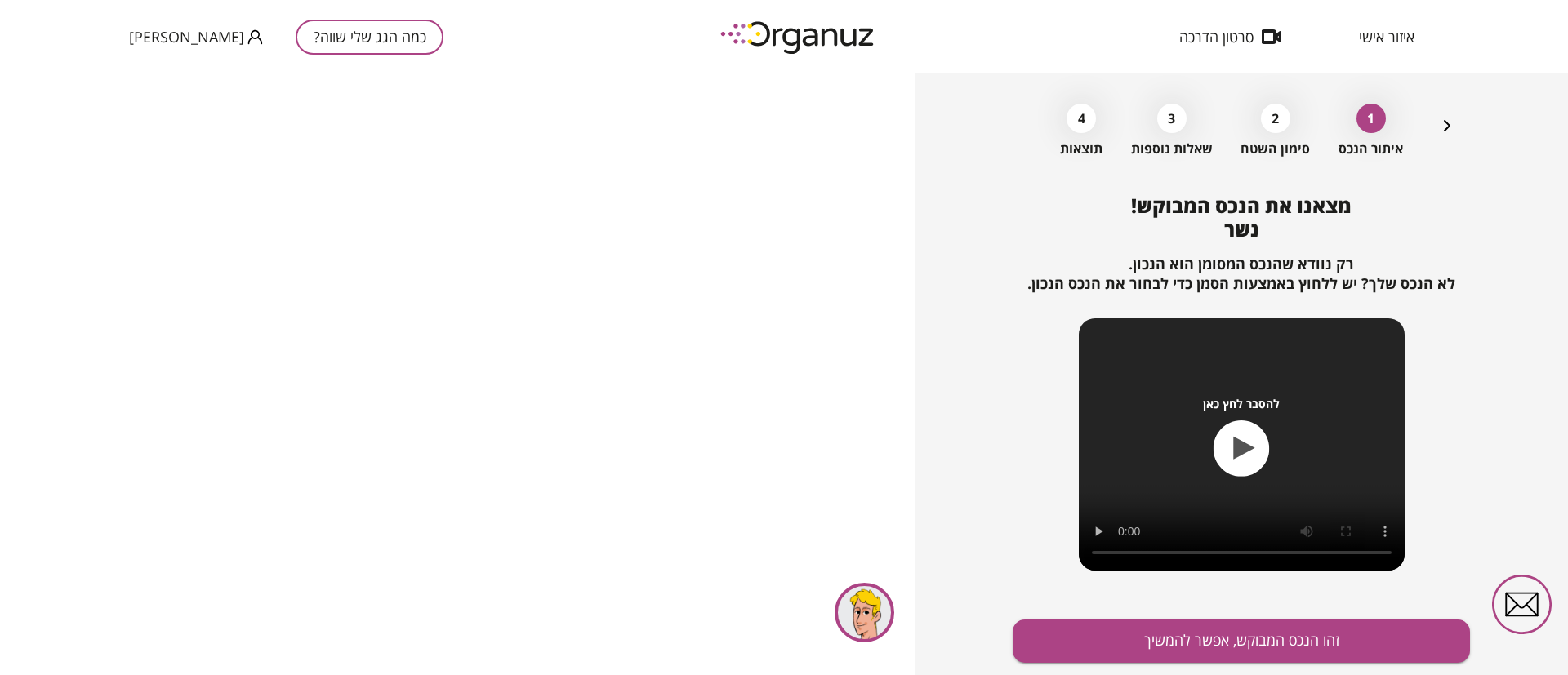
scroll to position [105, 0]
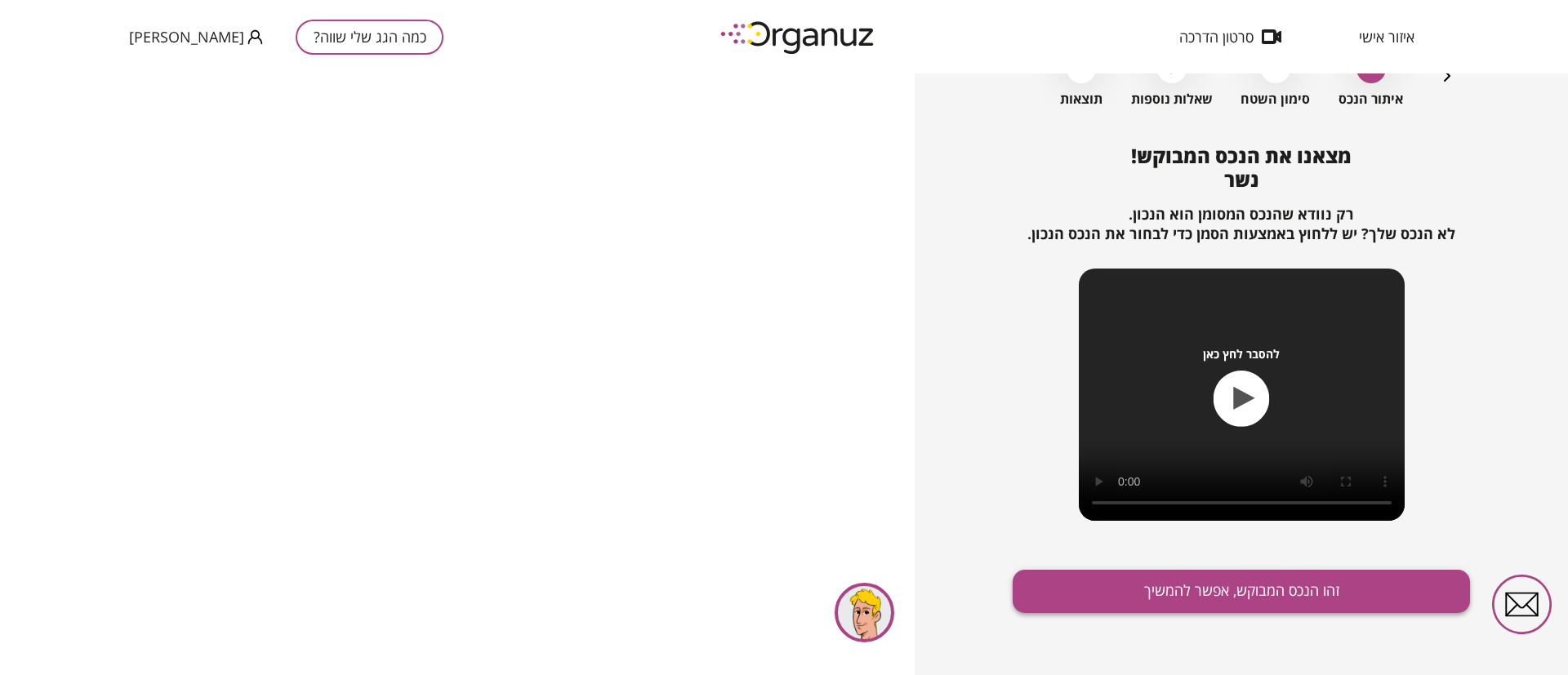
click at [1253, 601] on button "זהו הנכס המבוקש, אפשר להמשיך" at bounding box center [1242, 591] width 458 height 44
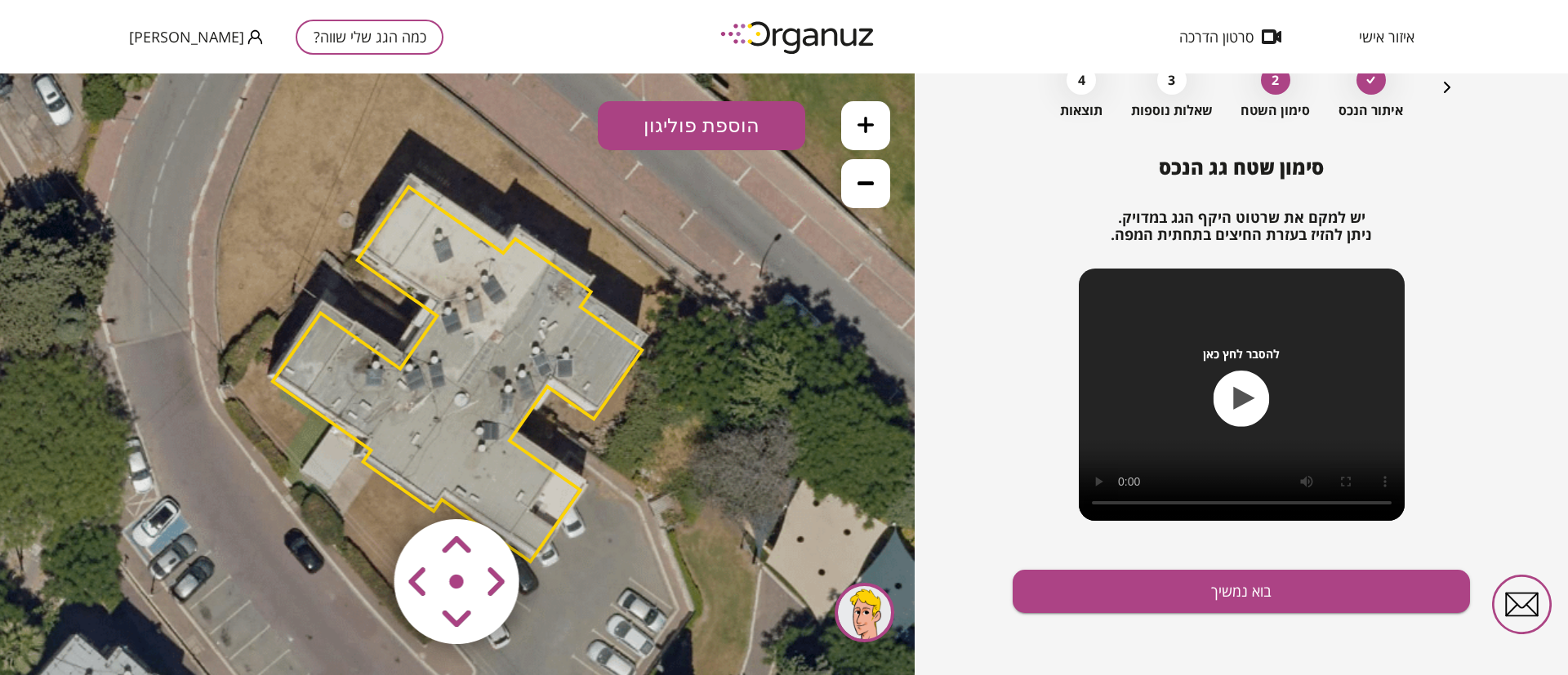
click at [360, 485] on area at bounding box center [360, 485] width 0 height 0
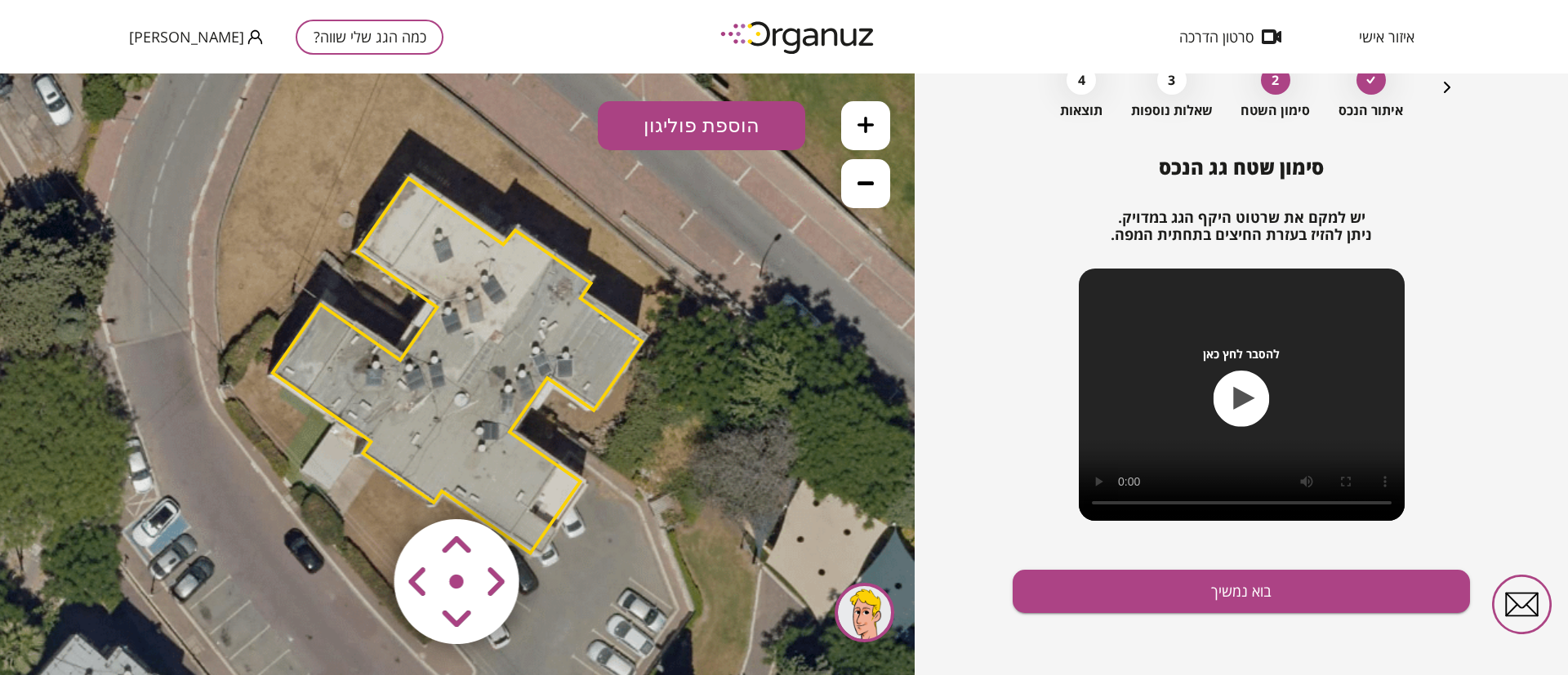
click at [360, 485] on area at bounding box center [360, 485] width 0 height 0
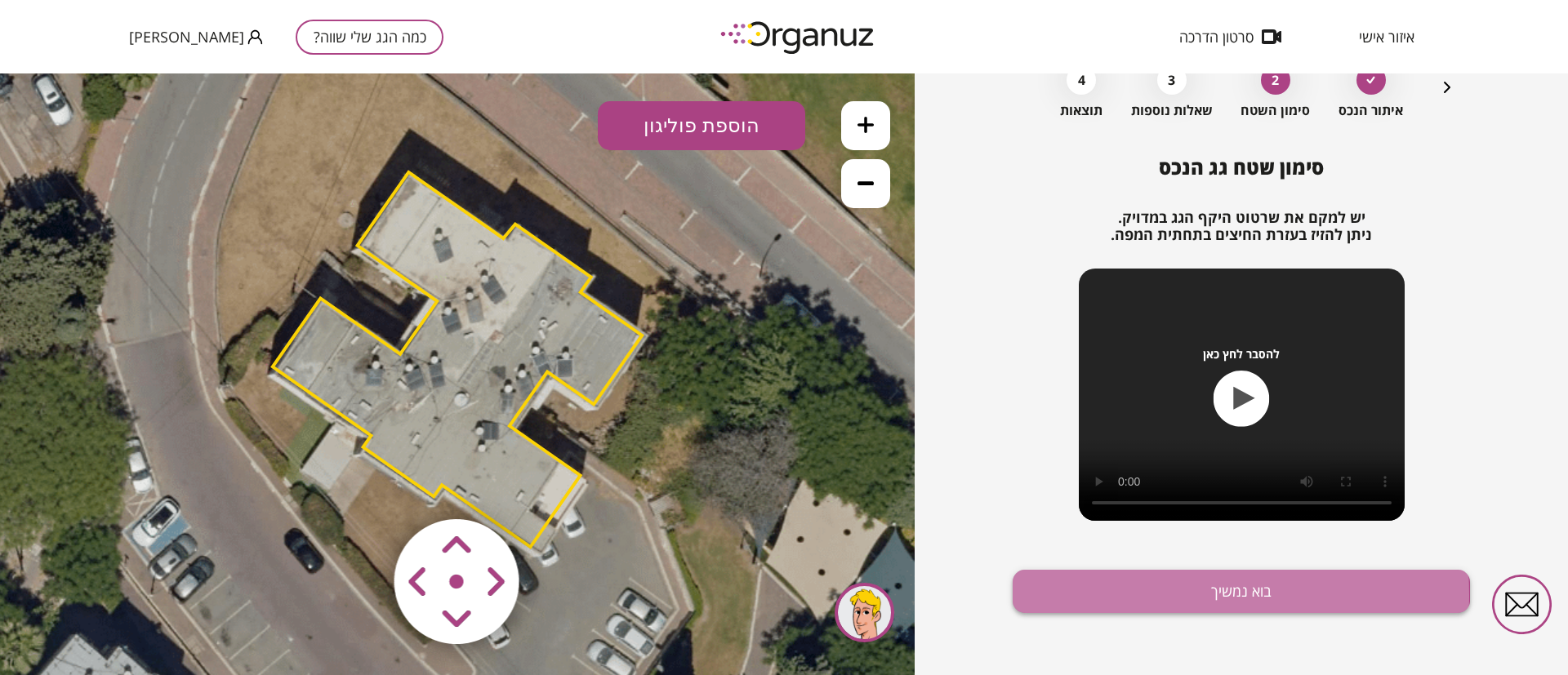
click at [1090, 596] on button "בוא נמשיך" at bounding box center [1242, 591] width 458 height 44
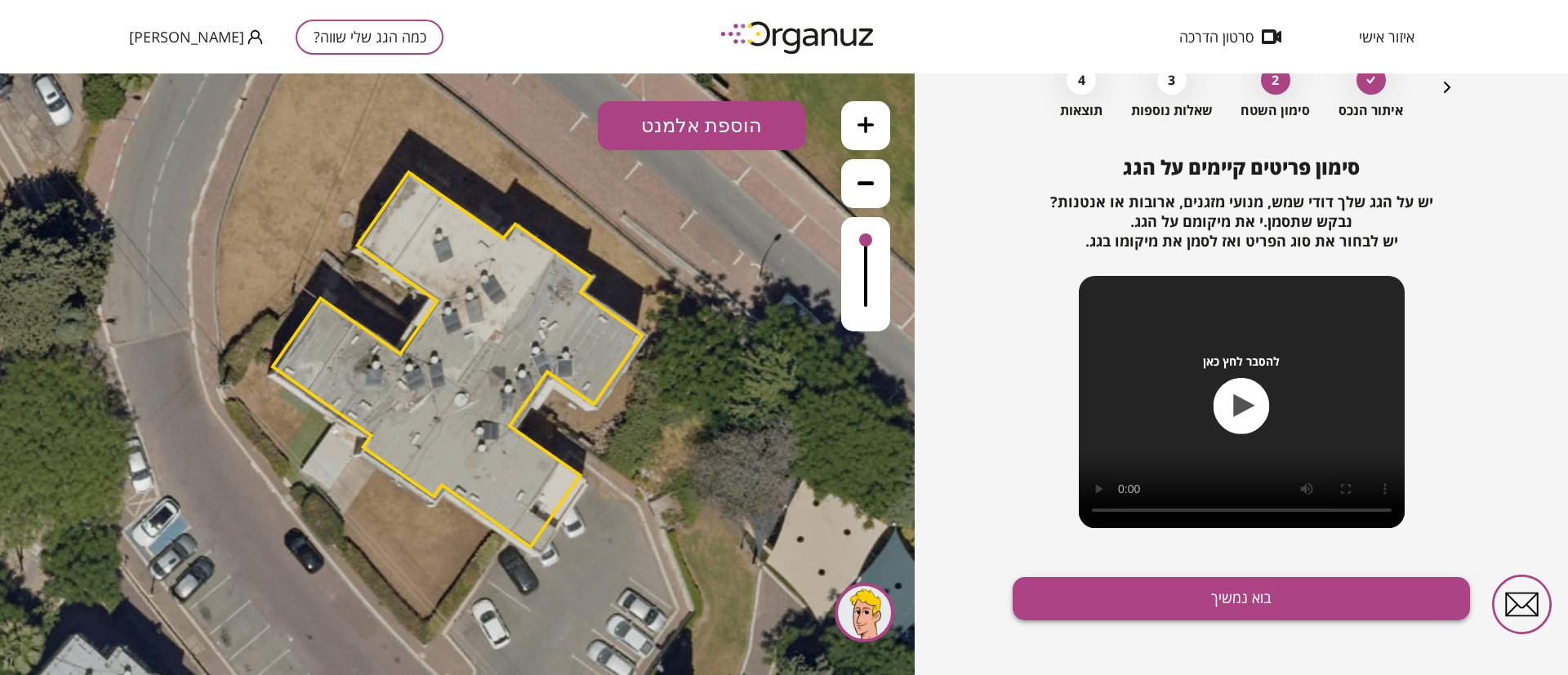
click at [1076, 616] on button "בוא נמשיך" at bounding box center [1242, 599] width 458 height 44
drag, startPoint x: 658, startPoint y: 115, endPoint x: 690, endPoint y: 212, distance: 102.1
click at [660, 118] on button "הוספת אלמנט" at bounding box center [701, 126] width 207 height 49
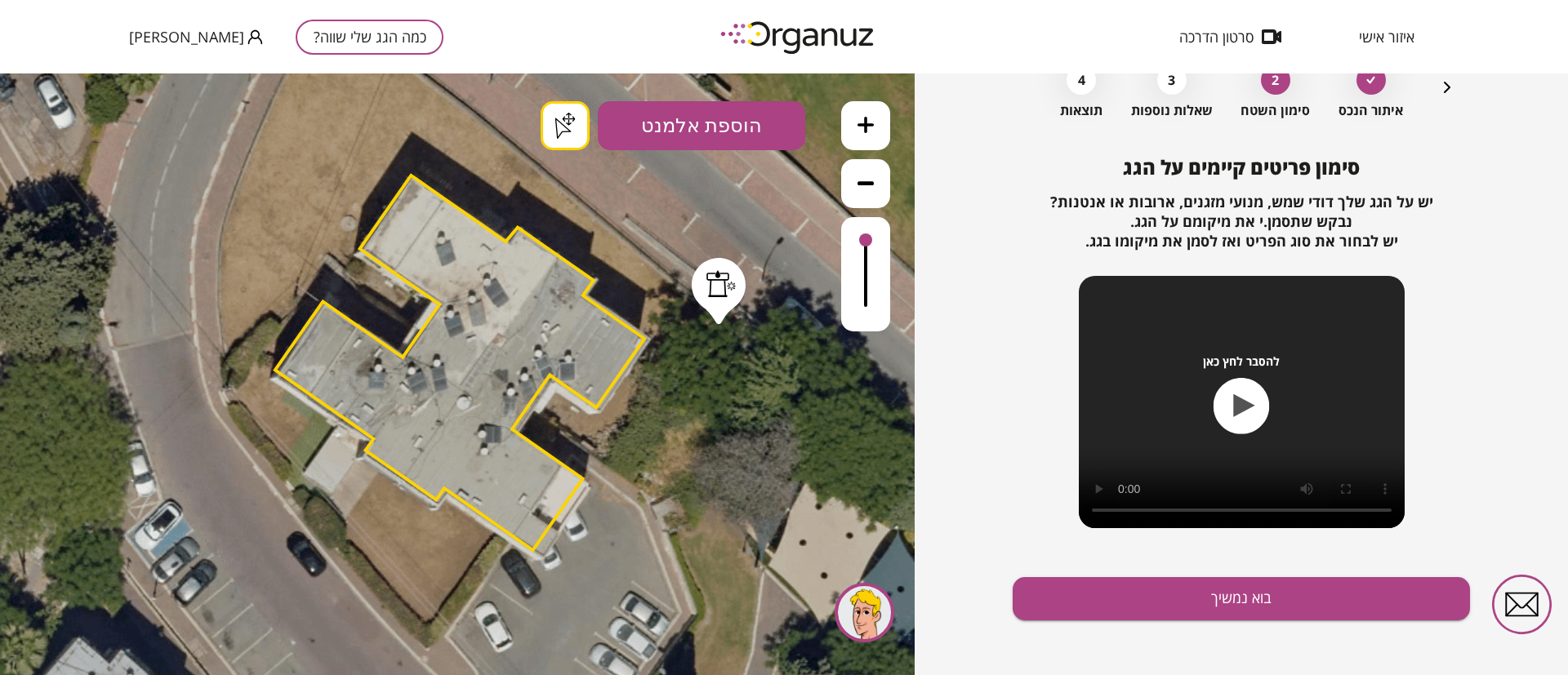
click at [719, 318] on div ".st0 { fill: #FFFFFF; } .st0 { fill: #FFFFFF; }" at bounding box center [457, 374] width 914 height 602
drag, startPoint x: 492, startPoint y: 279, endPoint x: 477, endPoint y: 301, distance: 26.6
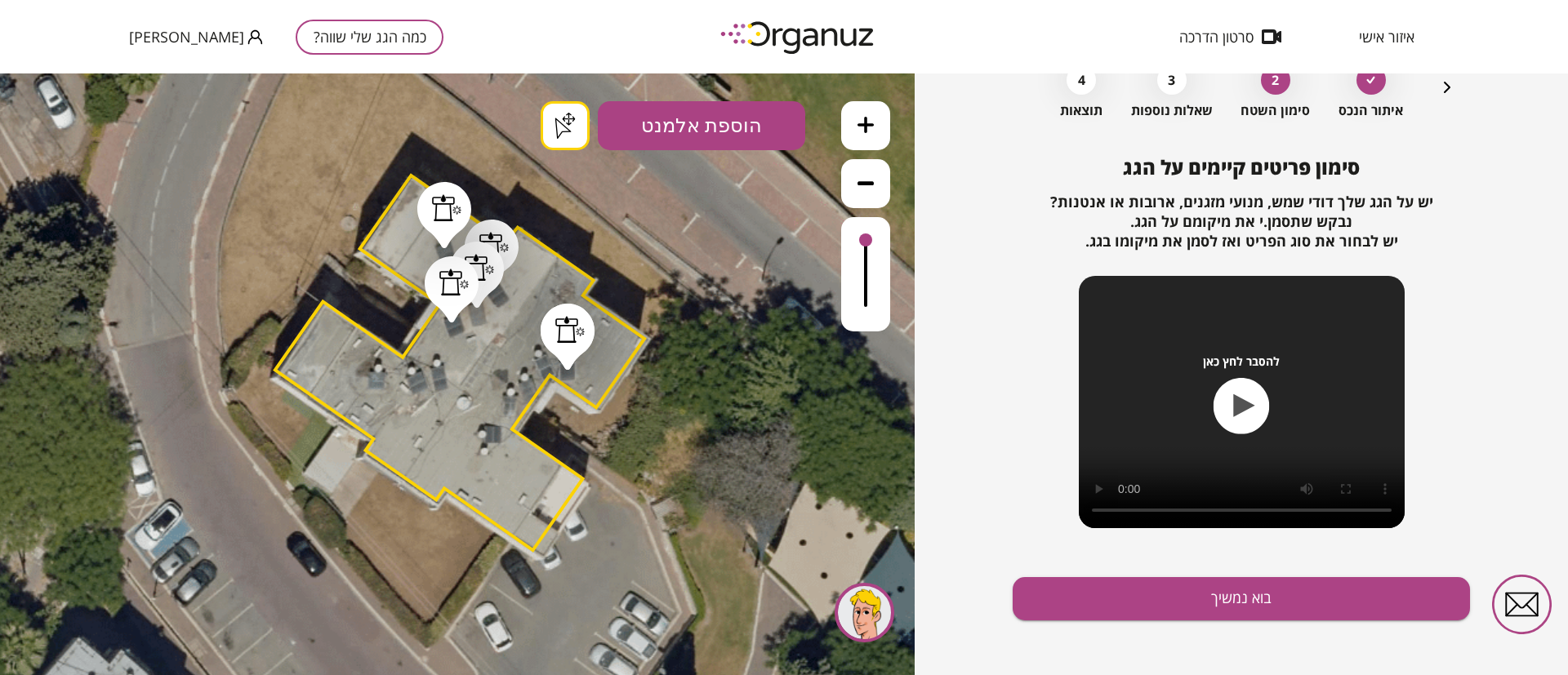
drag, startPoint x: 567, startPoint y: 364, endPoint x: 552, endPoint y: 350, distance: 20.5
drag, startPoint x: 542, startPoint y: 351, endPoint x: 543, endPoint y: 374, distance: 23.0
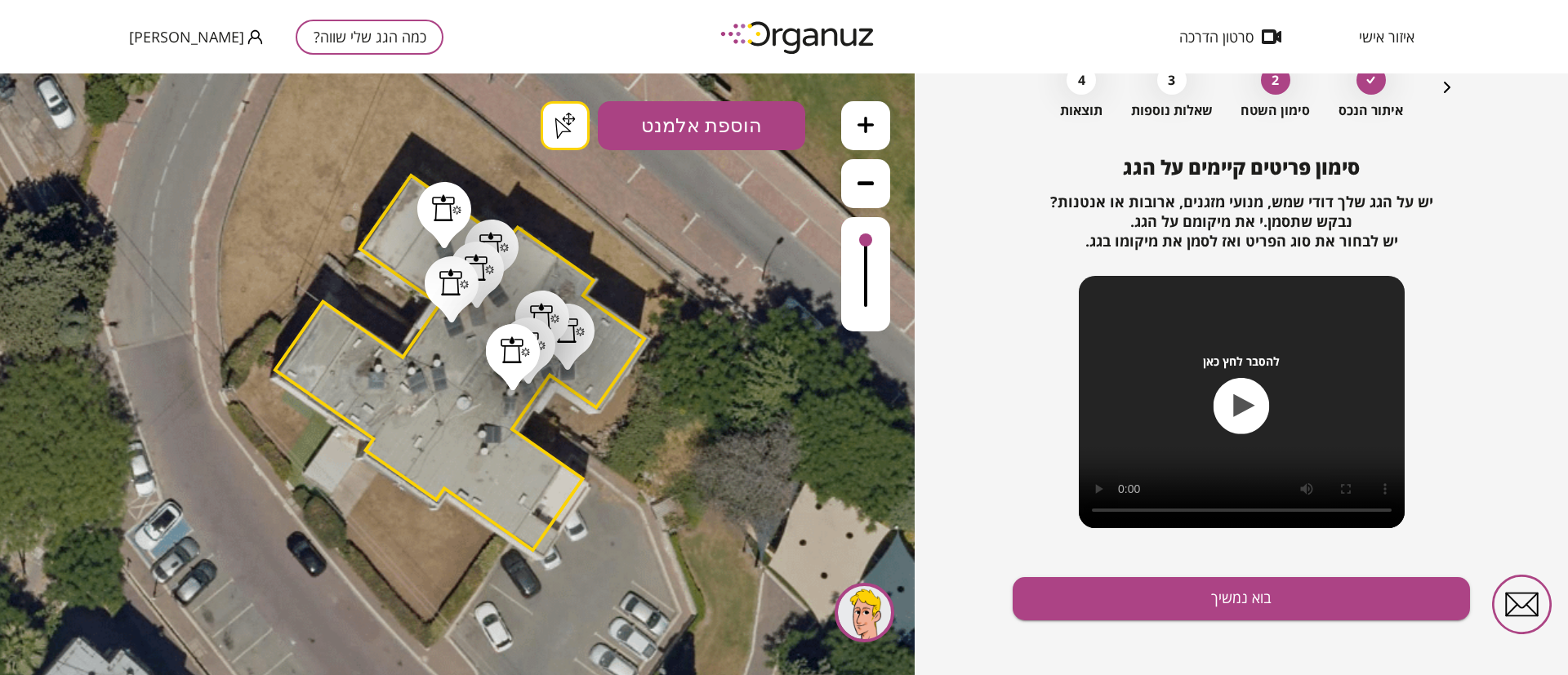
drag, startPoint x: 512, startPoint y: 384, endPoint x: 484, endPoint y: 422, distance: 47.2
drag, startPoint x: 487, startPoint y: 430, endPoint x: 440, endPoint y: 383, distance: 66.5
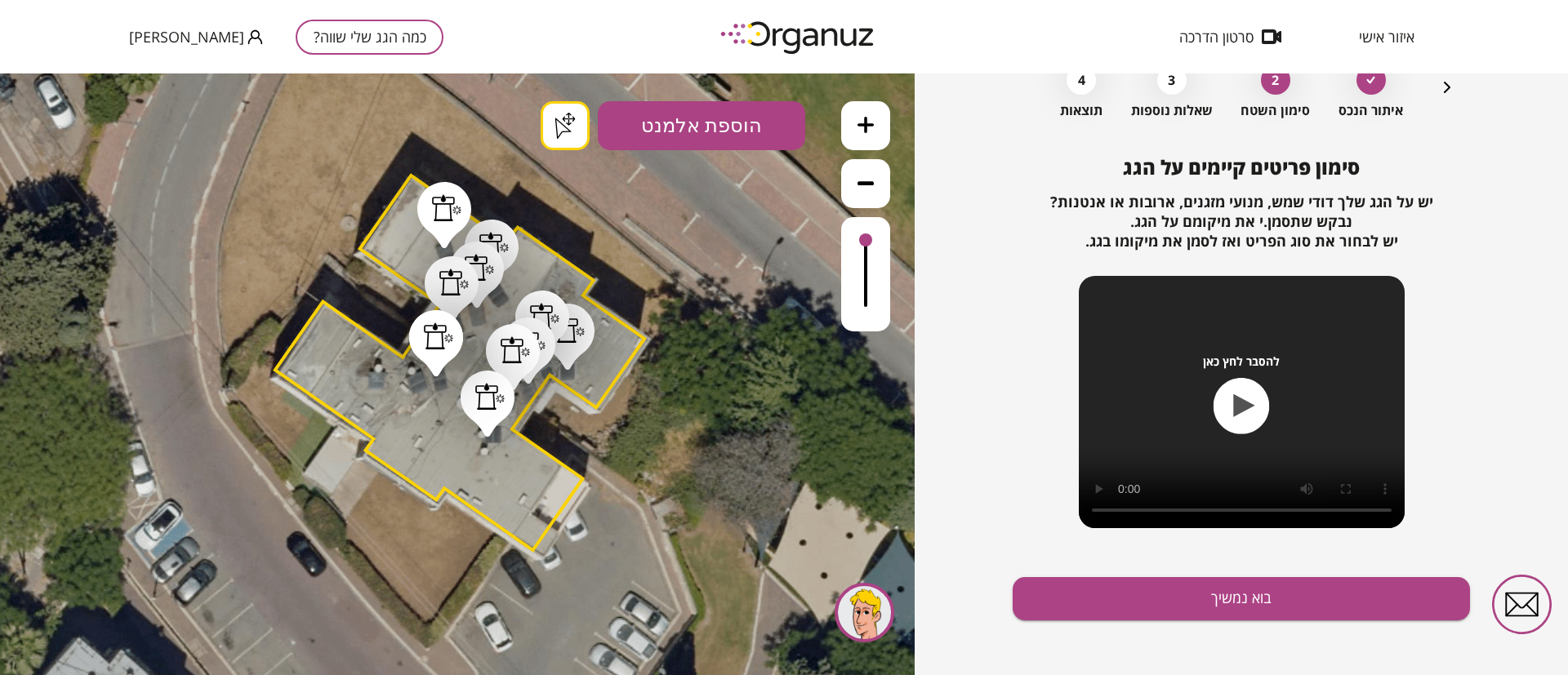
drag, startPoint x: 436, startPoint y: 370, endPoint x: 421, endPoint y: 374, distance: 15.5
drag, startPoint x: 419, startPoint y: 372, endPoint x: 383, endPoint y: 361, distance: 37.6
drag, startPoint x: 379, startPoint y: 365, endPoint x: 432, endPoint y: 373, distance: 53.6
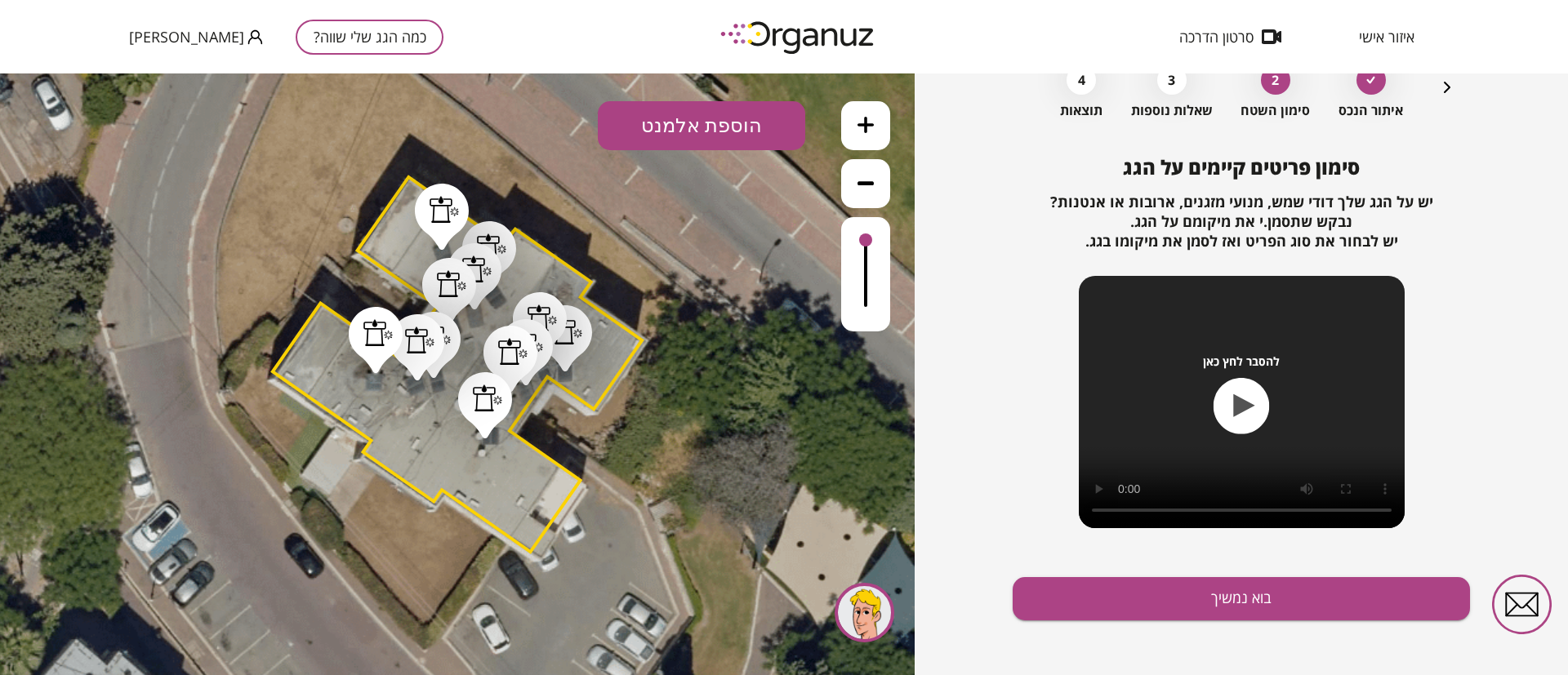
drag, startPoint x: 651, startPoint y: 125, endPoint x: 652, endPoint y: 138, distance: 13.0
click at [648, 127] on button "הוספת אלמנט" at bounding box center [701, 126] width 207 height 49
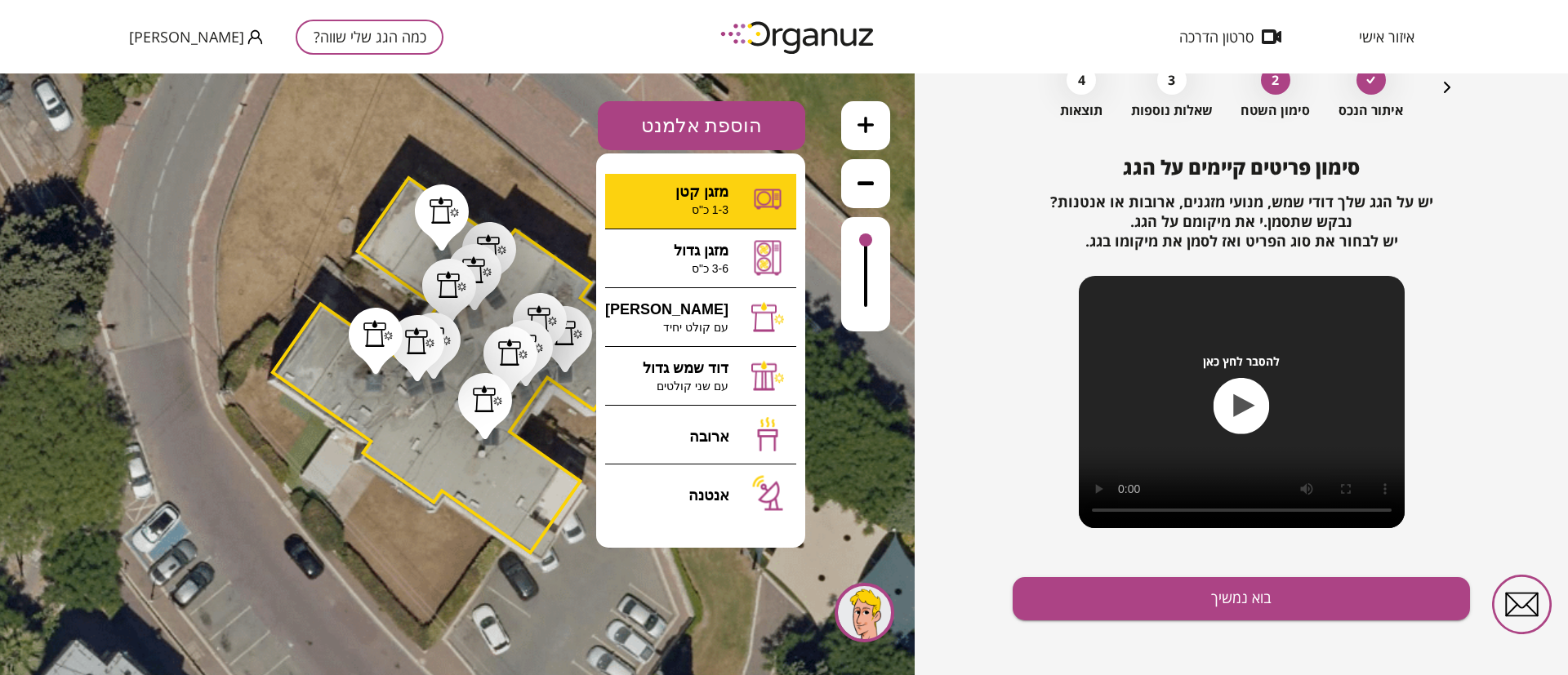
click at [715, 195] on div ".st0 { fill: #FFFFFF; } .st0 { fill: #FFFFFF; }" at bounding box center [457, 374] width 914 height 602
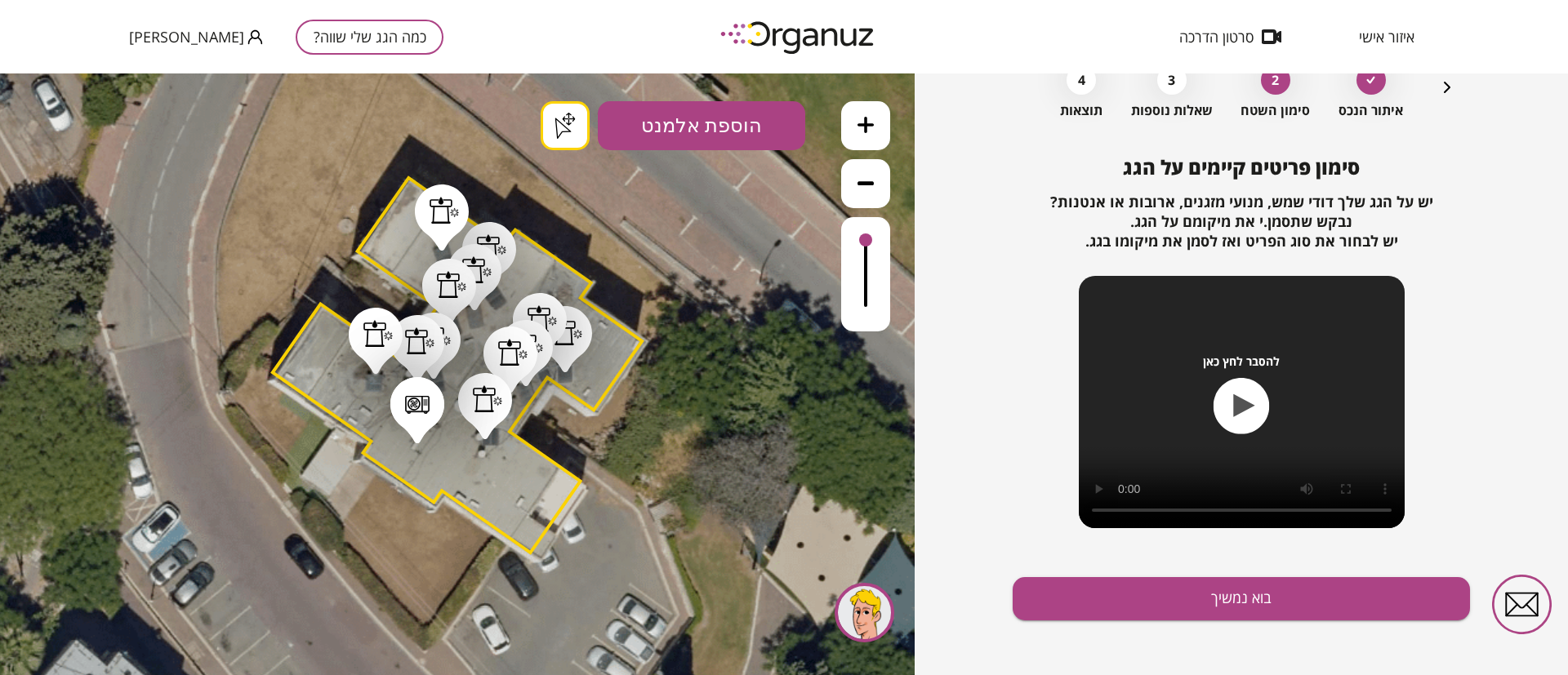
drag, startPoint x: 418, startPoint y: 437, endPoint x: 458, endPoint y: 460, distance: 46.1
drag, startPoint x: 459, startPoint y: 489, endPoint x: 471, endPoint y: 492, distance: 12.4
drag, startPoint x: 474, startPoint y: 493, endPoint x: 506, endPoint y: 503, distance: 33.5
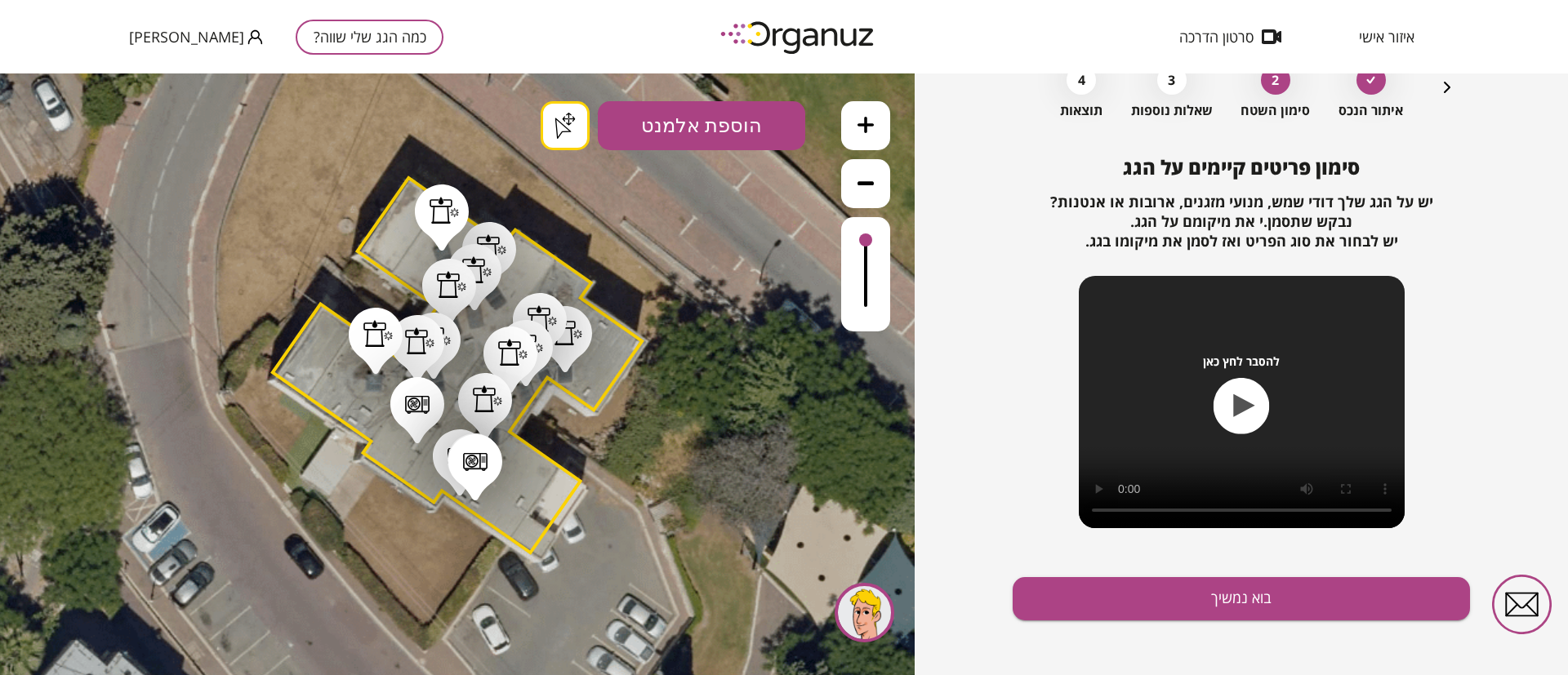
drag, startPoint x: 525, startPoint y: 494, endPoint x: 476, endPoint y: 480, distance: 51.0
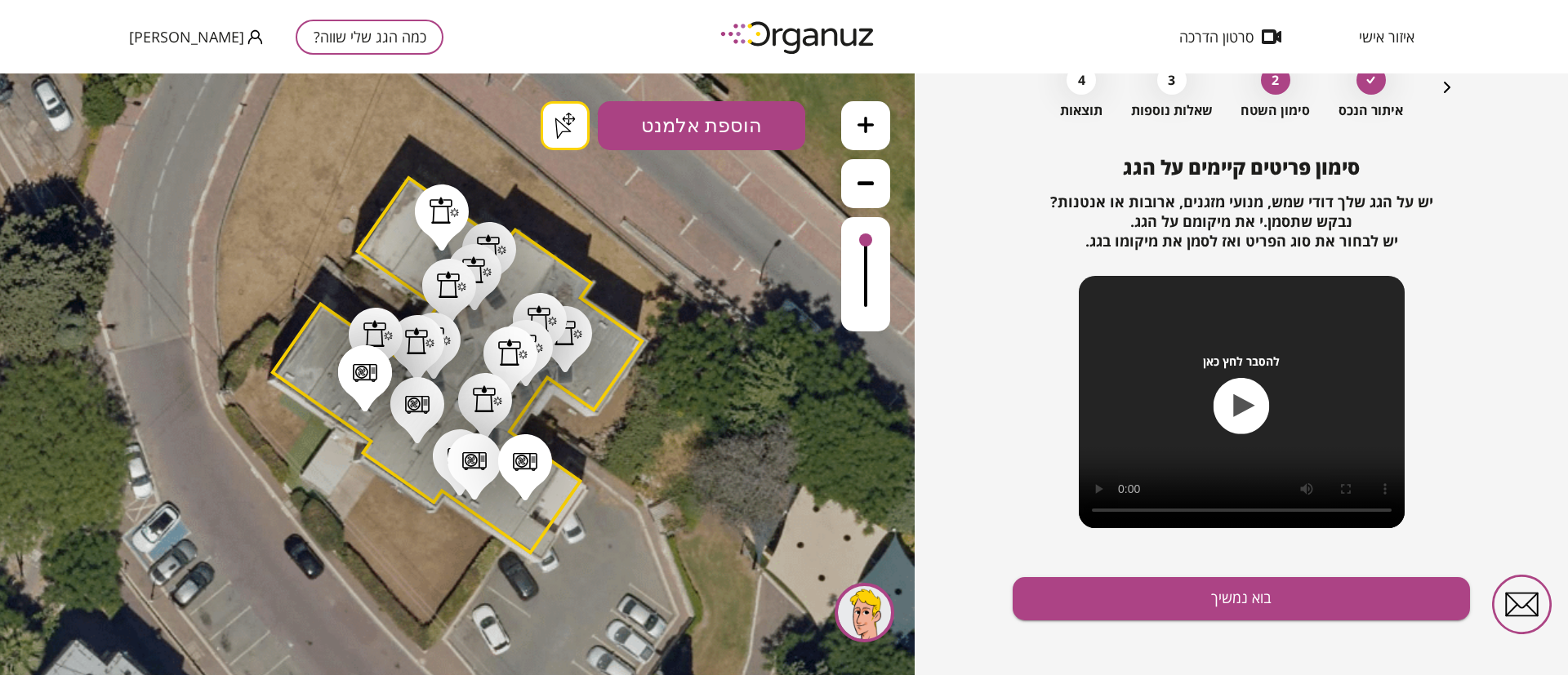
drag, startPoint x: 365, startPoint y: 405, endPoint x: 349, endPoint y: 422, distance: 23.3
drag, startPoint x: 343, startPoint y: 405, endPoint x: 299, endPoint y: 395, distance: 45.1
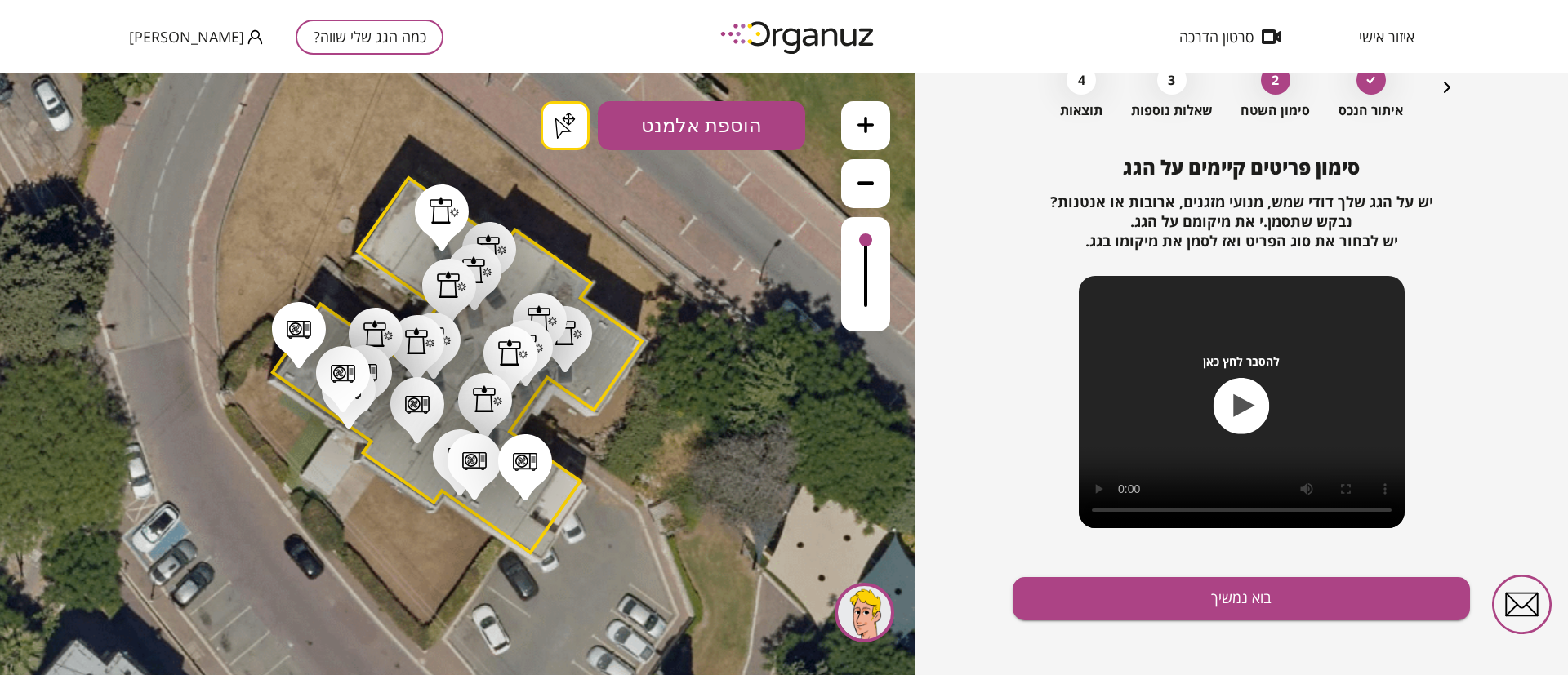
drag, startPoint x: 605, startPoint y: 316, endPoint x: 593, endPoint y: 342, distance: 28.6
drag, startPoint x: 585, startPoint y: 392, endPoint x: 631, endPoint y: 411, distance: 49.8
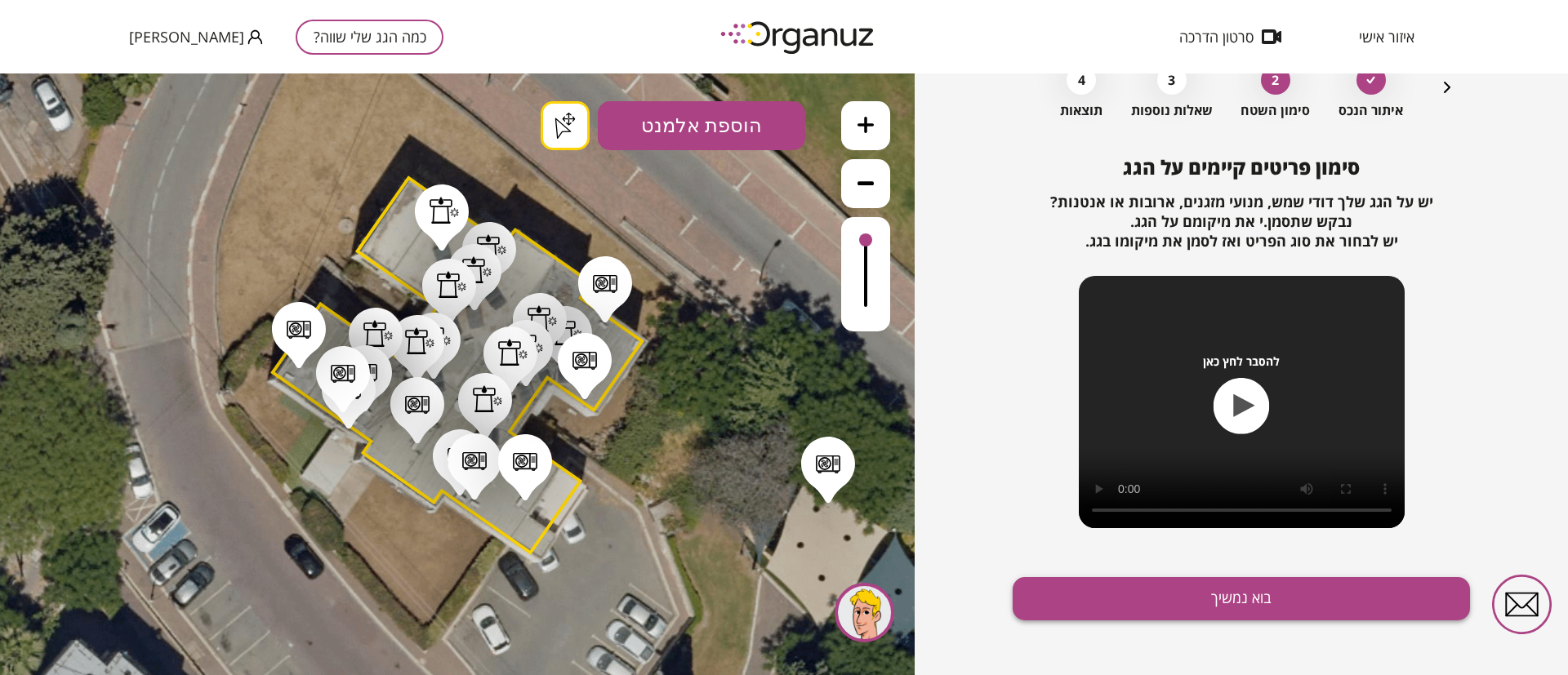
click at [1119, 601] on button "בוא נמשיך" at bounding box center [1242, 599] width 458 height 44
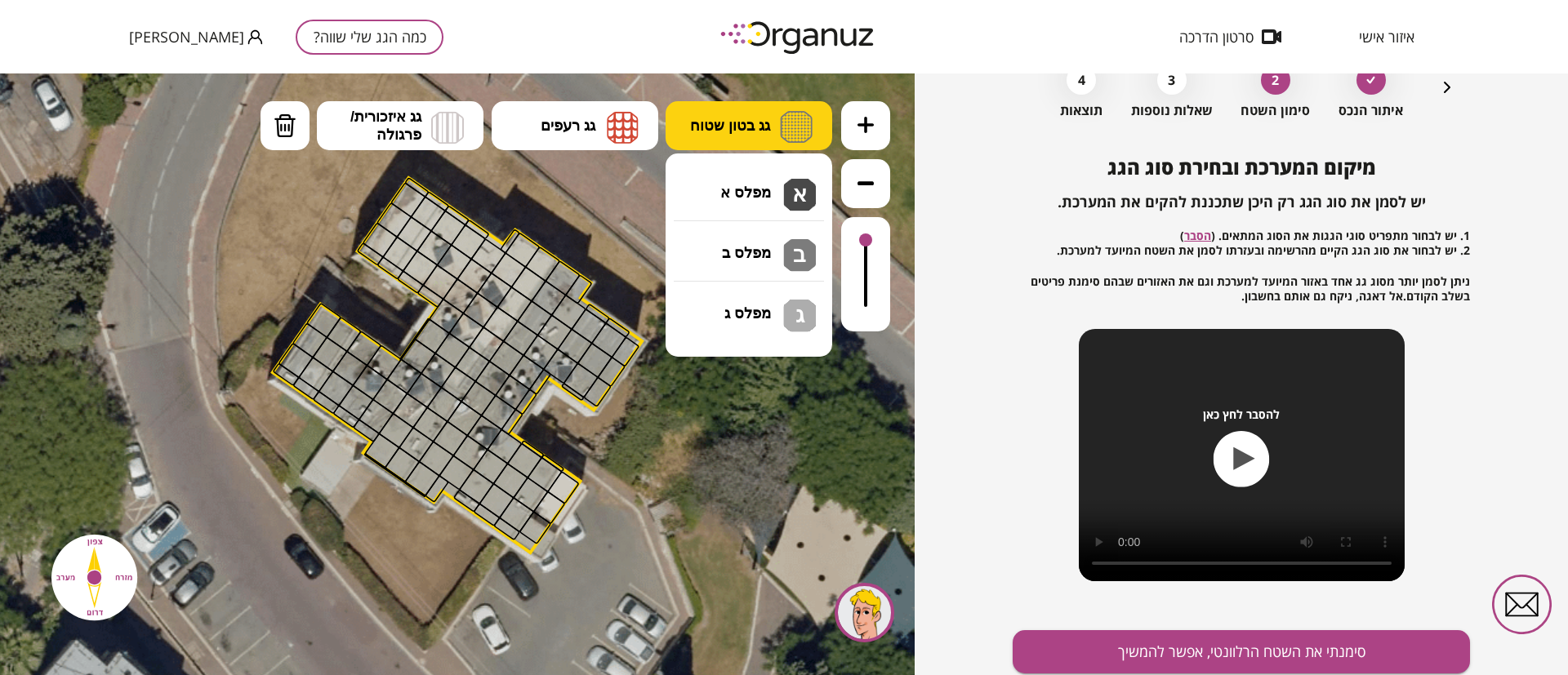
click at [736, 123] on span "גג בטון שטוח" at bounding box center [730, 126] width 80 height 18
click at [762, 171] on div ".st0 { fill: #FFFFFF; } .st0 { fill: #FFFFFF; }" at bounding box center [457, 374] width 914 height 602
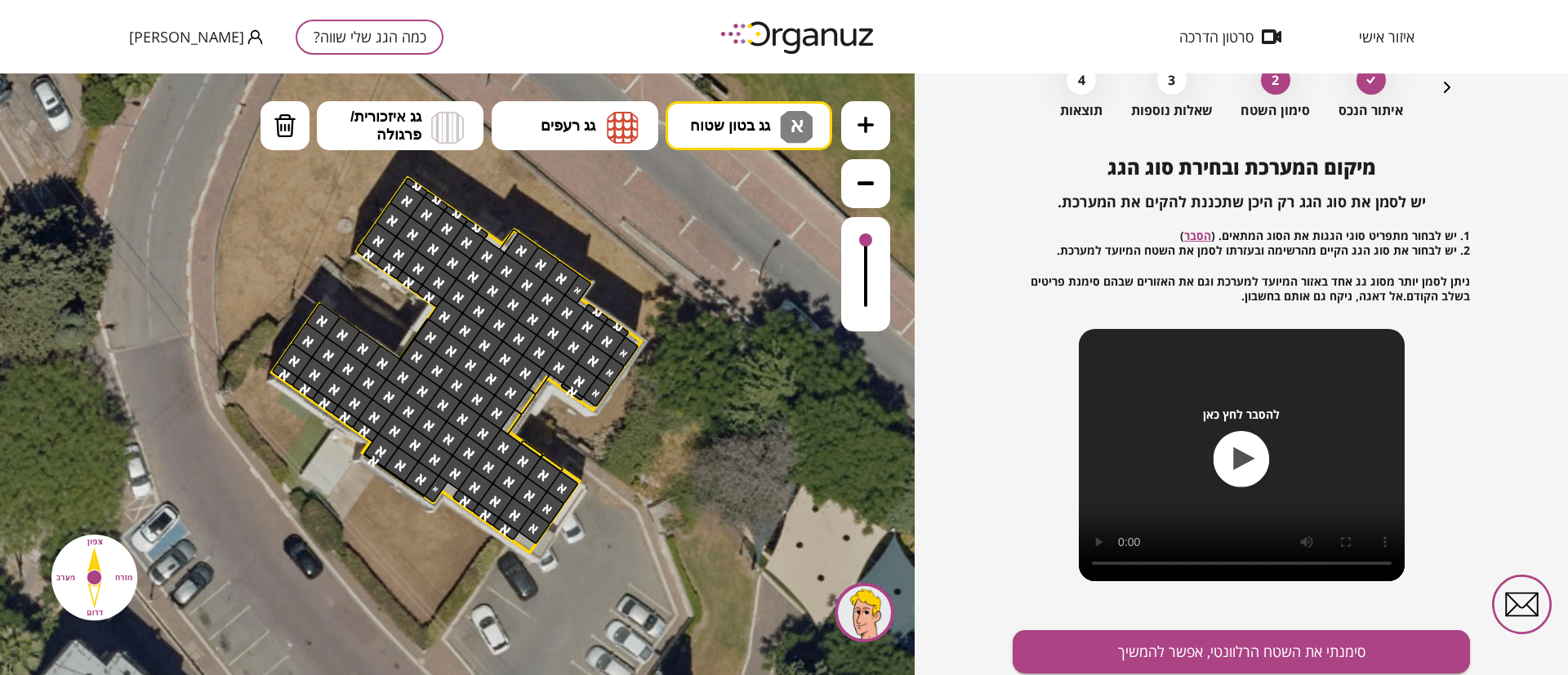
drag, startPoint x: 625, startPoint y: 347, endPoint x: 460, endPoint y: 483, distance: 213.8
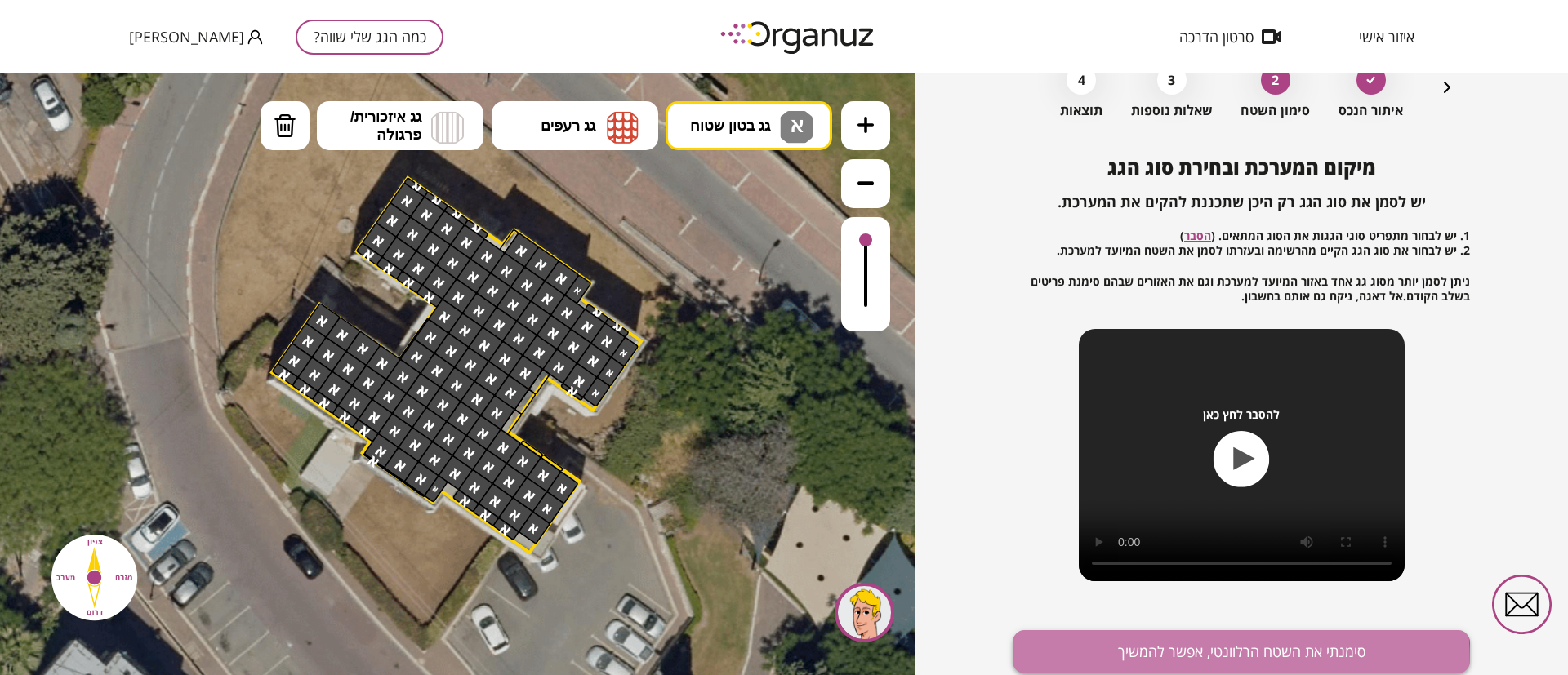
click at [1059, 667] on button "סימנתי את השטח הרלוונטי, אפשר להמשיך" at bounding box center [1242, 652] width 458 height 44
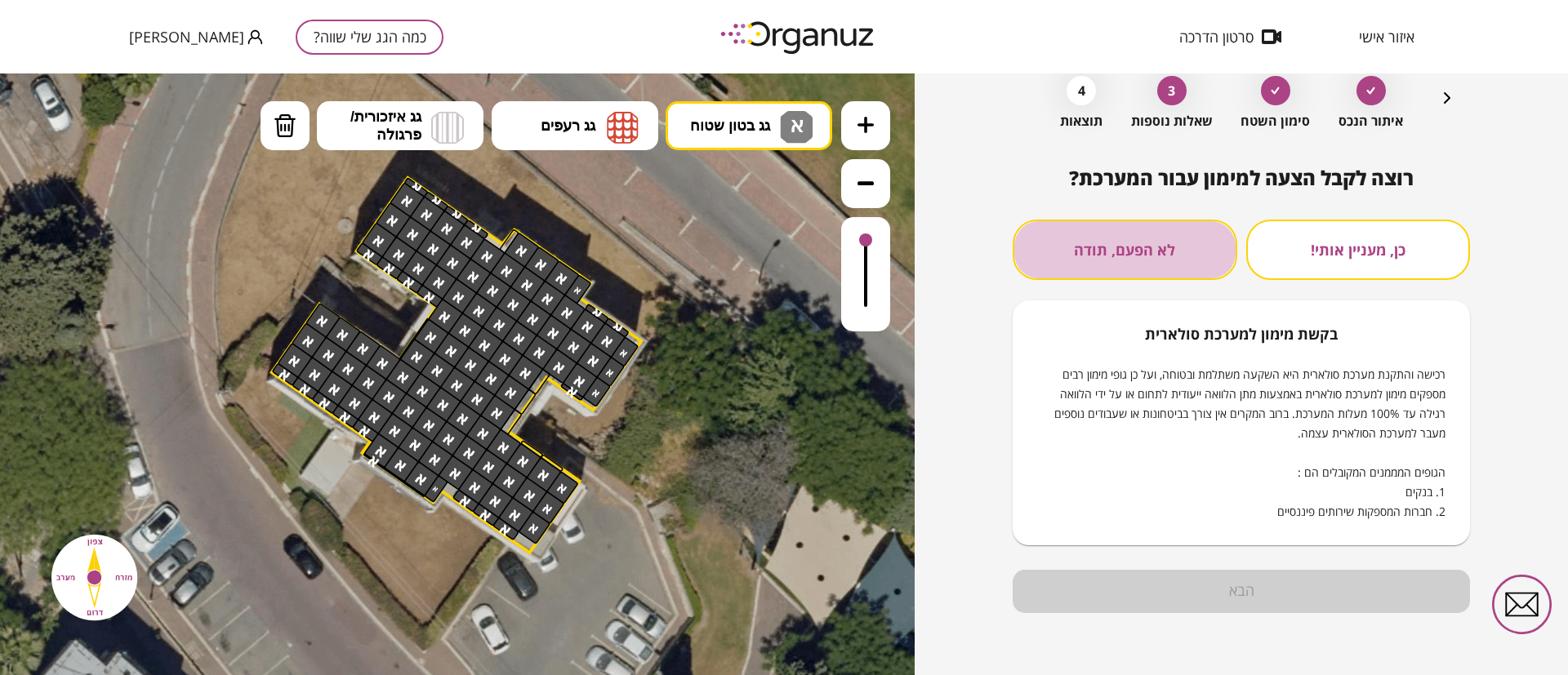
drag, startPoint x: 1150, startPoint y: 251, endPoint x: 1135, endPoint y: 268, distance: 22.7
click at [1149, 256] on button "לא הפעם, תודה" at bounding box center [1124, 249] width 224 height 60
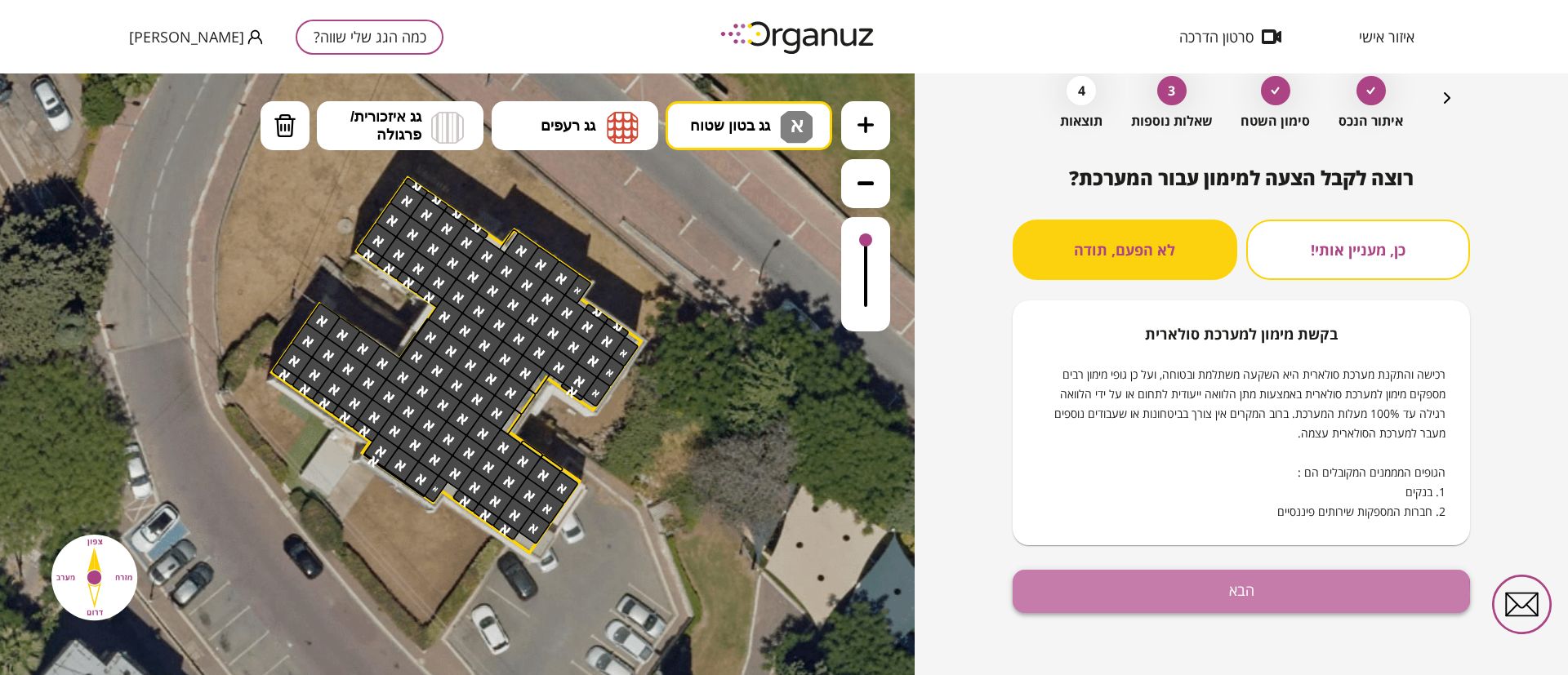
click at [1232, 595] on button "הבא" at bounding box center [1242, 591] width 458 height 44
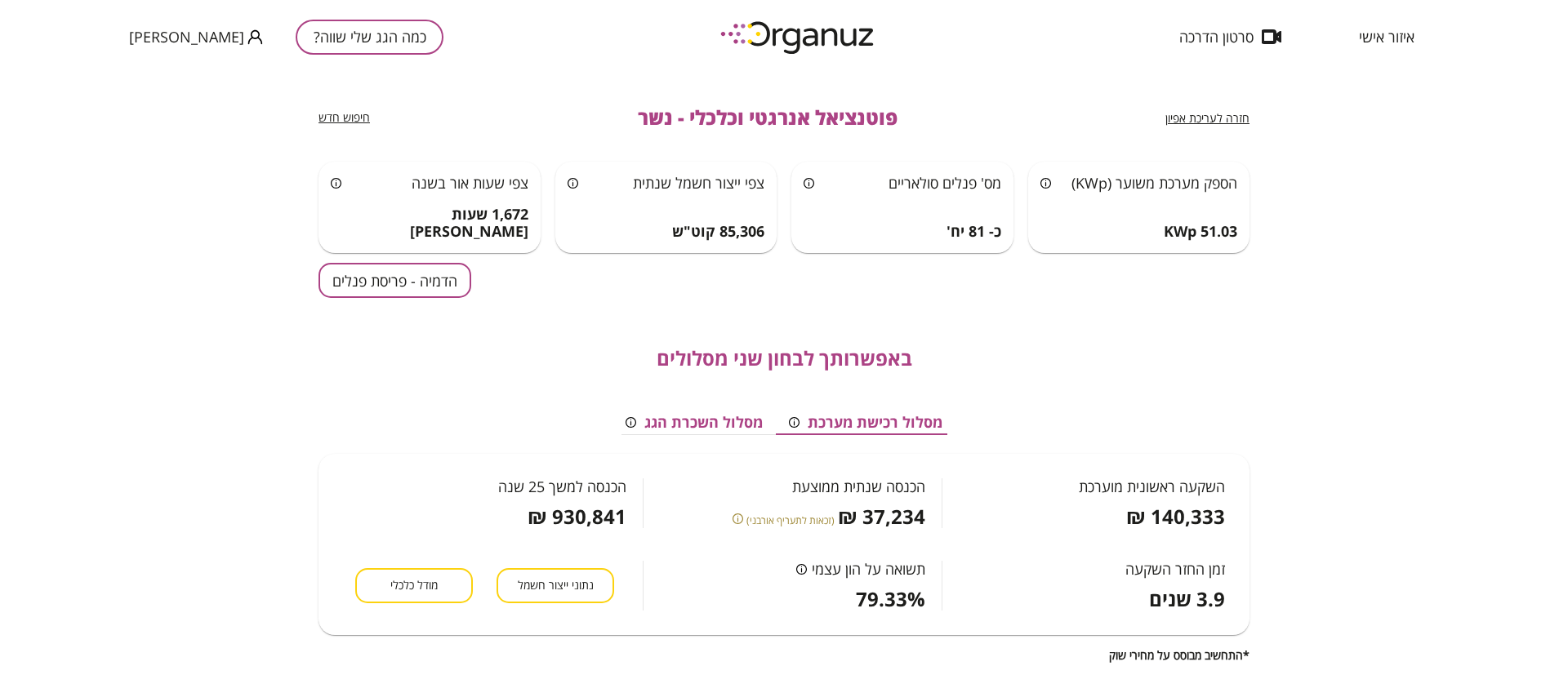
click at [392, 273] on button "הדמיה - פריסת פנלים" at bounding box center [394, 281] width 153 height 35
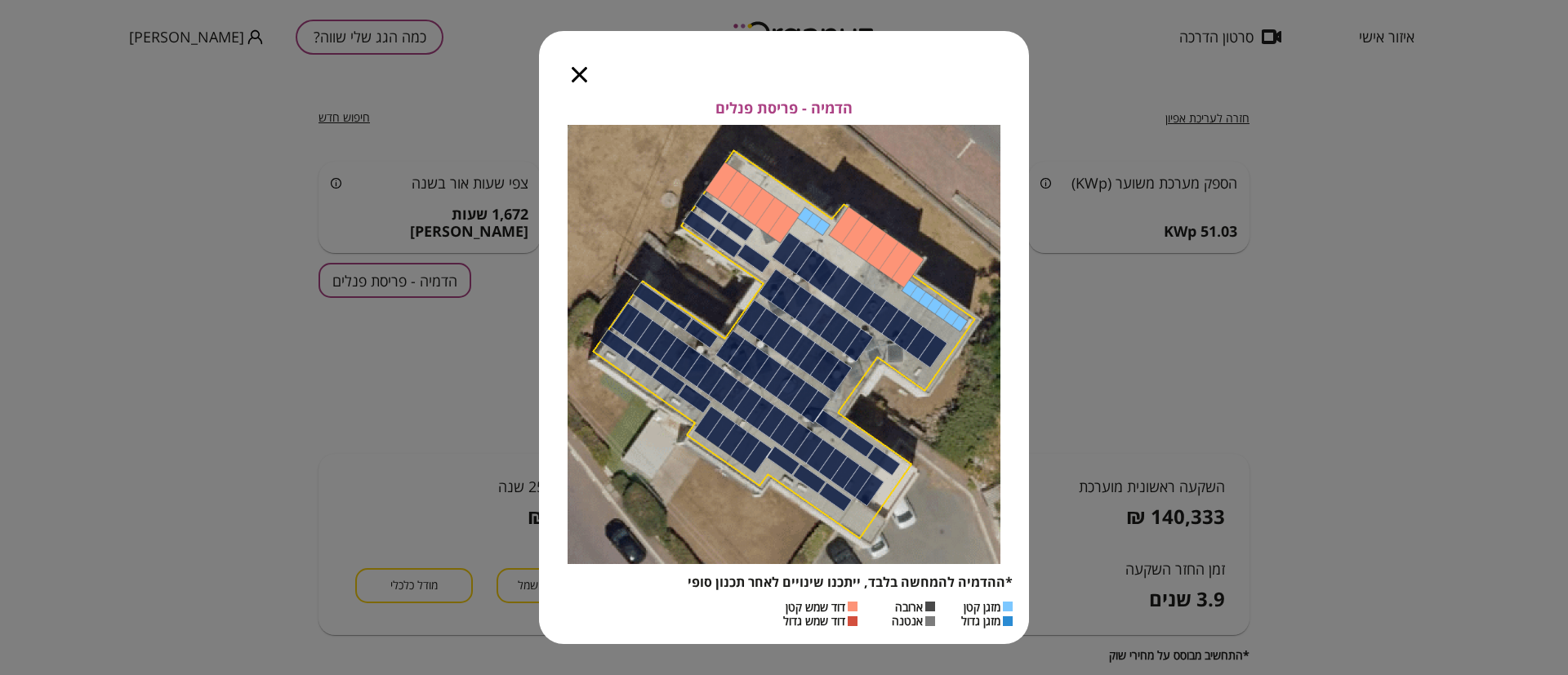
click at [580, 76] on icon "button" at bounding box center [579, 74] width 16 height 16
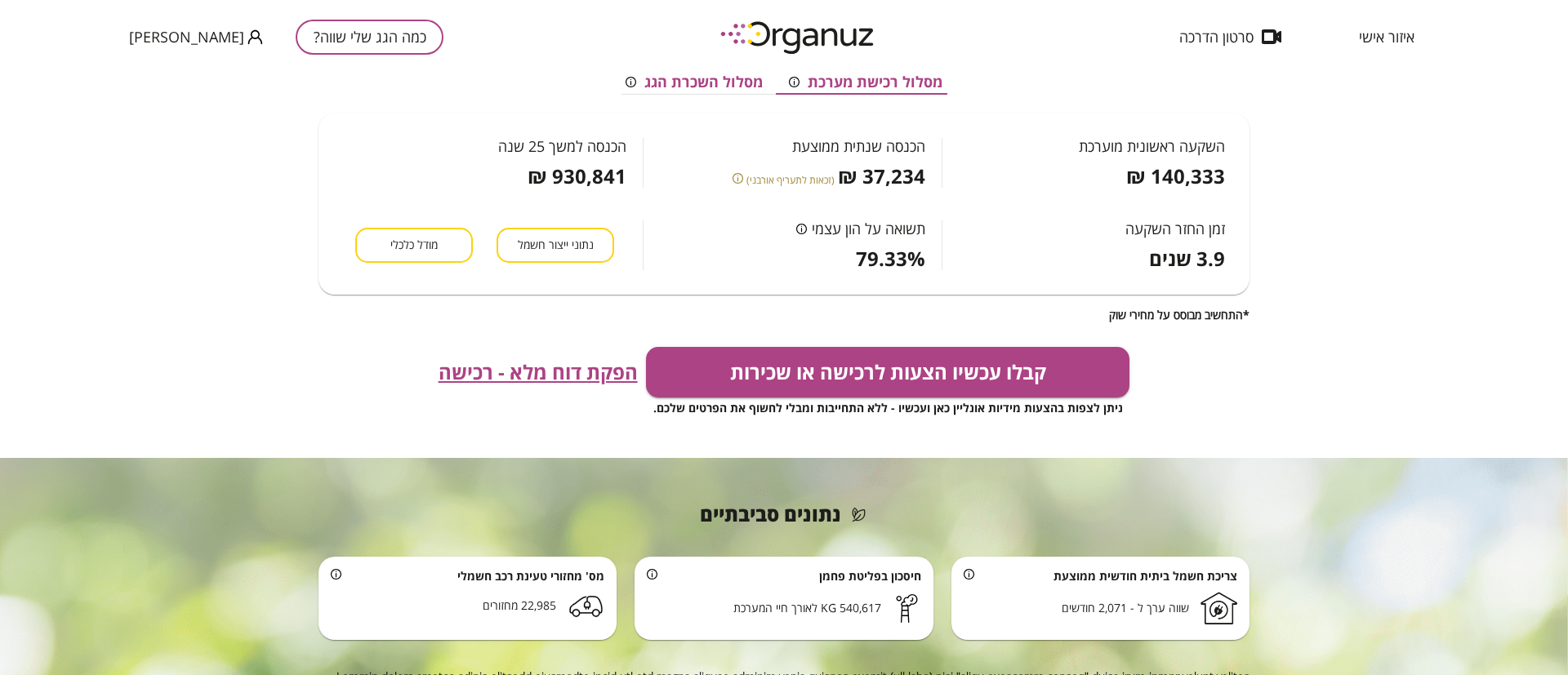
scroll to position [367, 0]
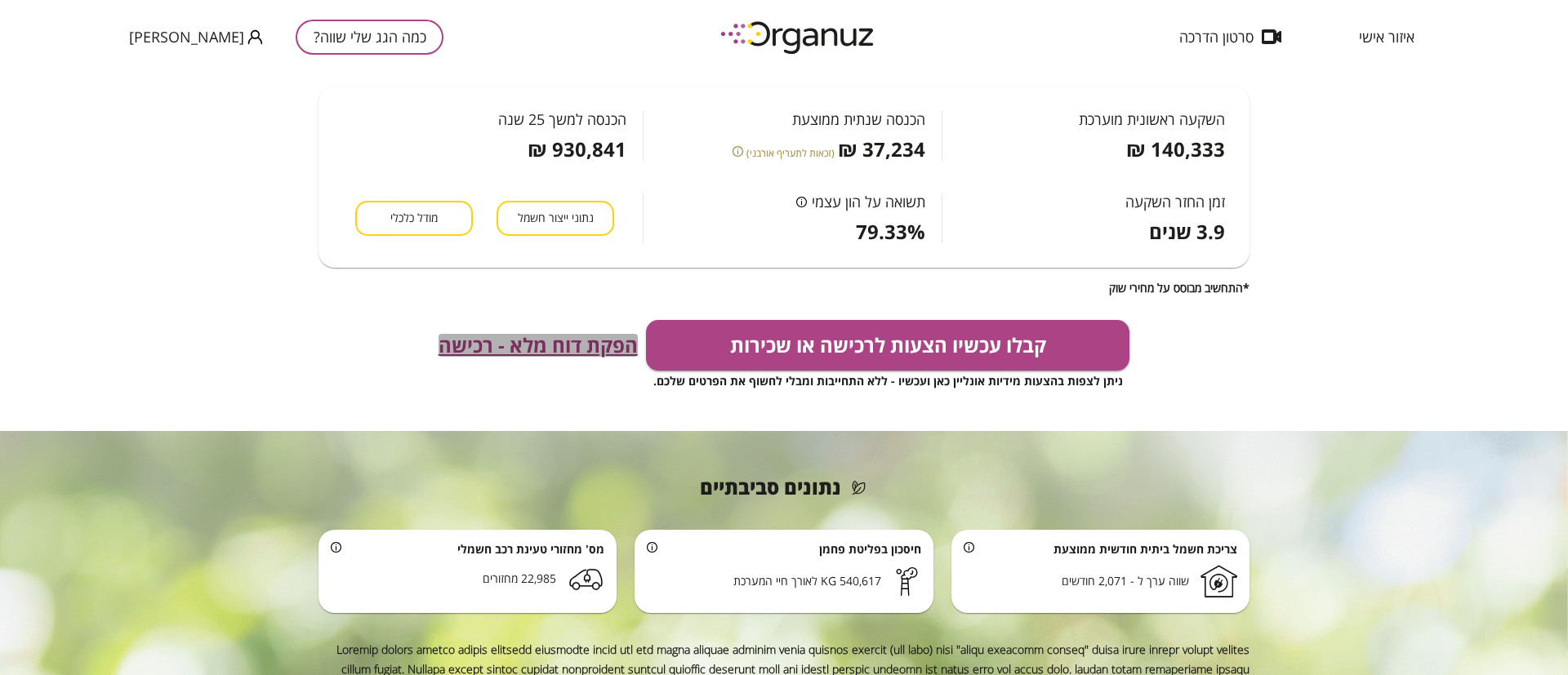
click at [584, 343] on span "הפקת דוח מלא - רכישה" at bounding box center [538, 345] width 199 height 23
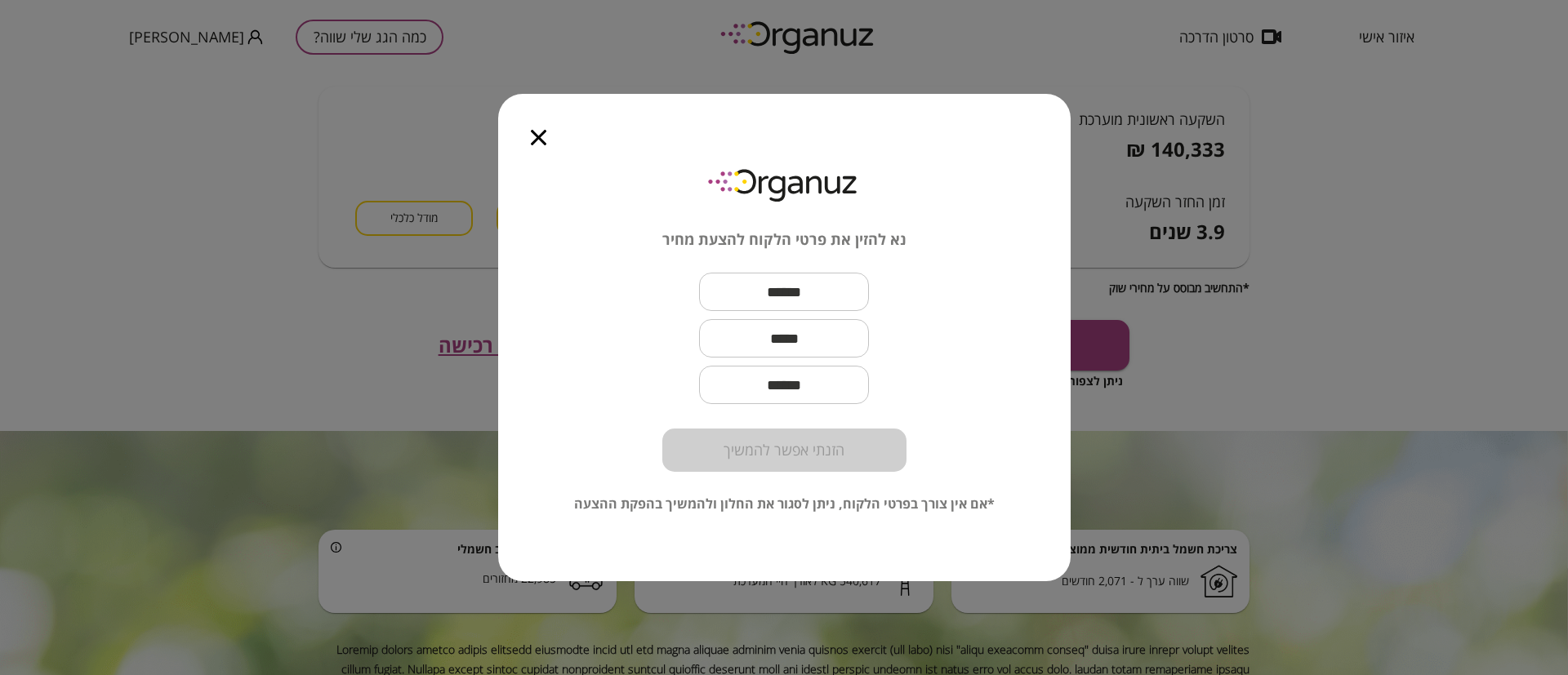
click at [533, 128] on div at bounding box center [538, 128] width 81 height 69
click at [543, 139] on icon "button" at bounding box center [538, 138] width 16 height 16
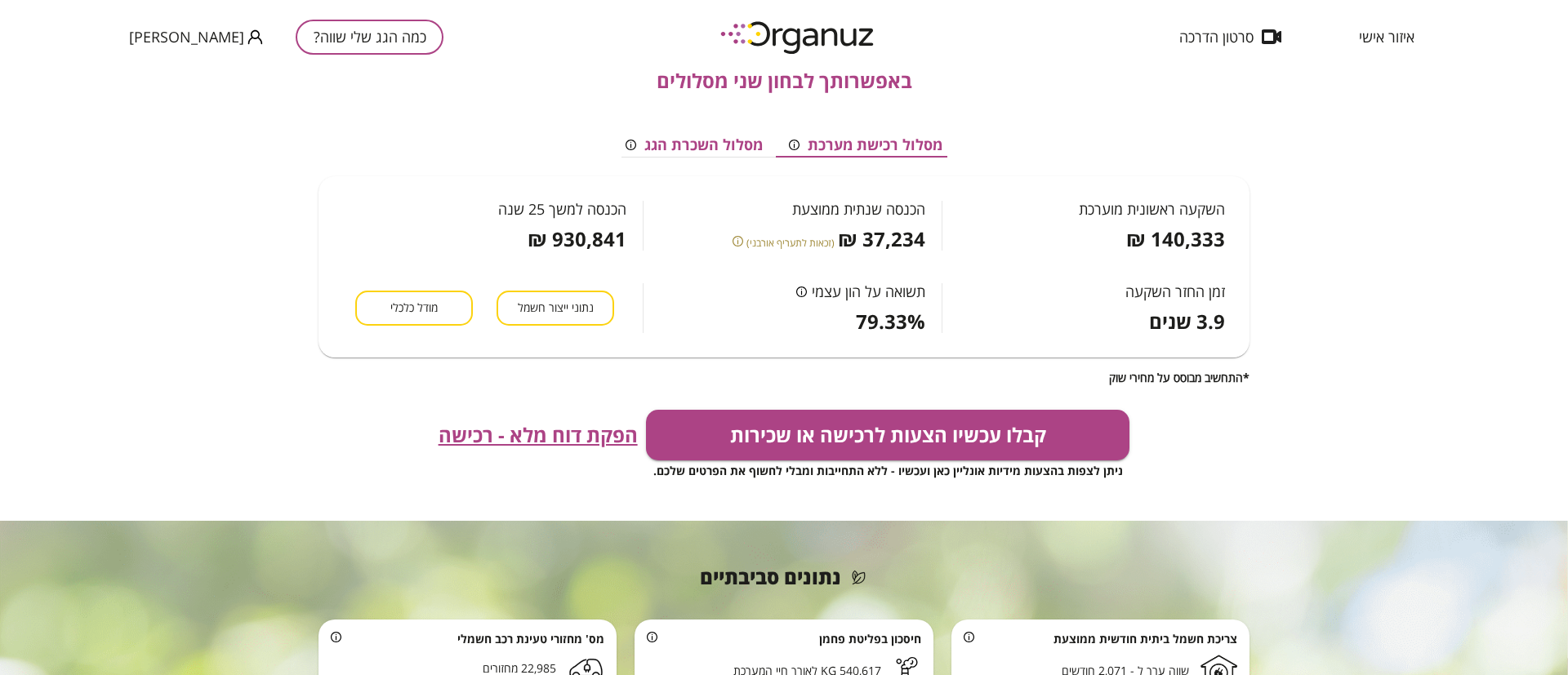
scroll to position [123, 0]
